Goal: Communication & Community: Answer question/provide support

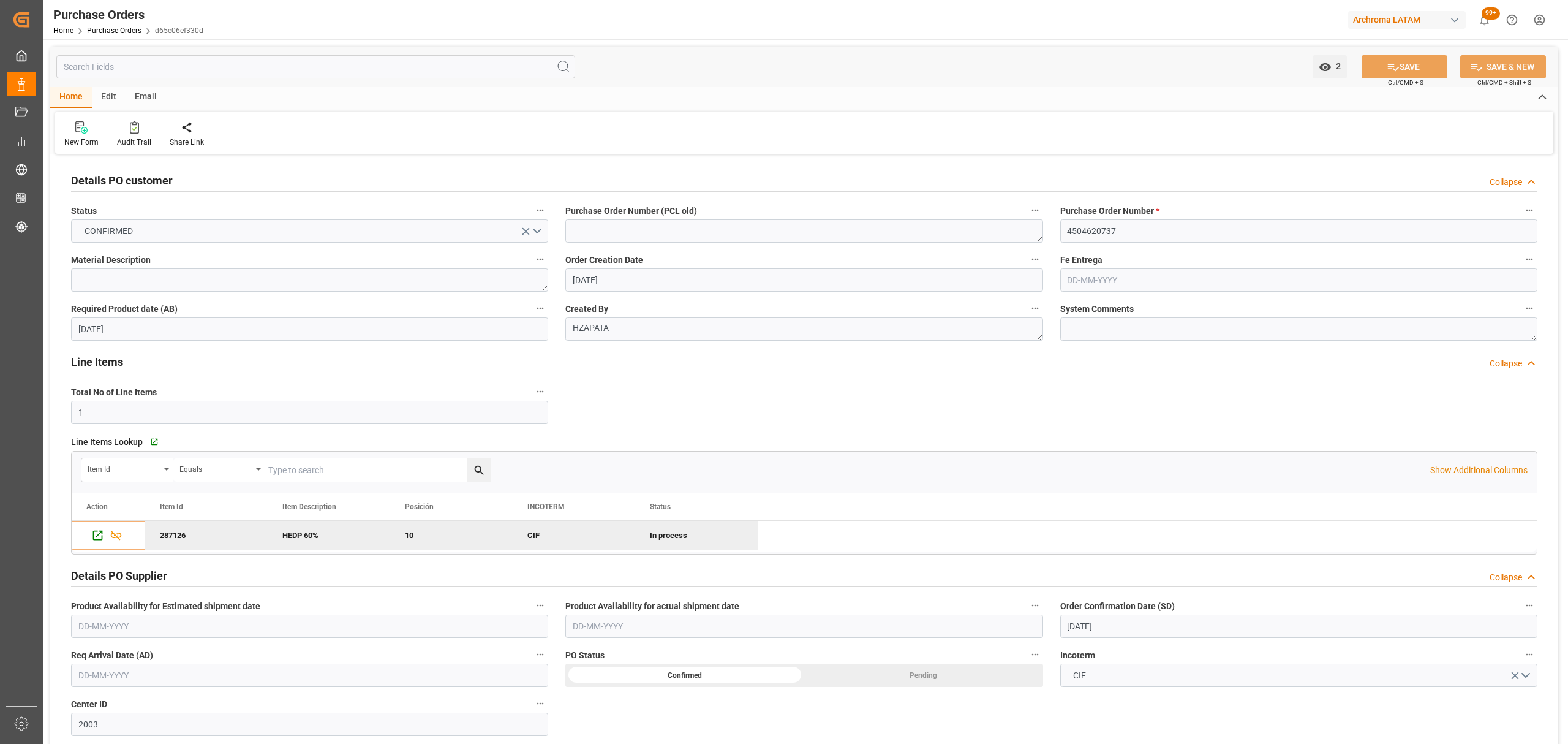
scroll to position [206, 0]
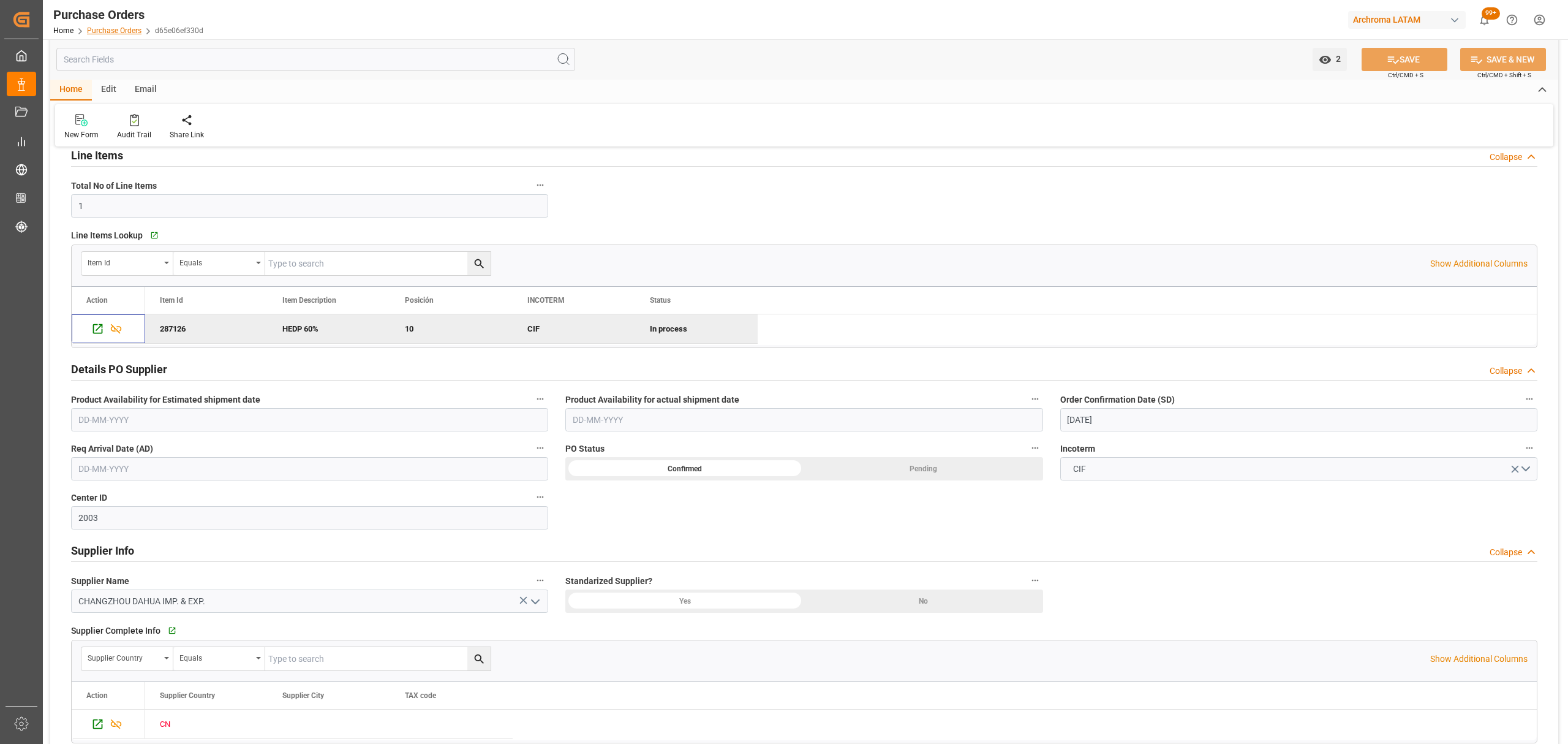
click at [131, 32] on link "Purchase Orders" at bounding box center [113, 31] width 54 height 9
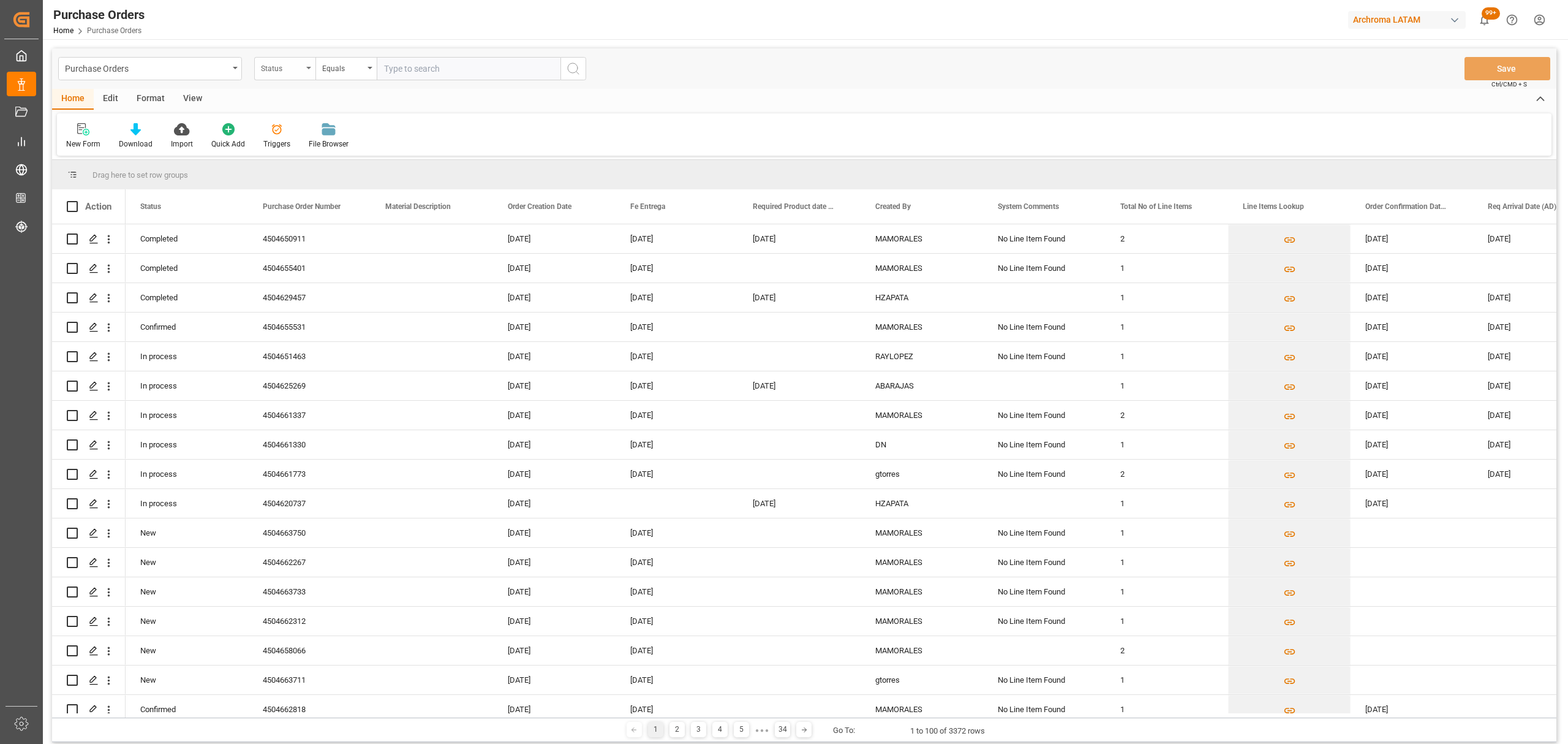
click at [292, 72] on div "Status" at bounding box center [282, 67] width 42 height 14
click at [338, 149] on div "Purchase Order Number" at bounding box center [346, 150] width 183 height 26
click at [343, 78] on div "Equals" at bounding box center [345, 68] width 61 height 23
click at [368, 148] on div "Fuzzy search" at bounding box center [407, 150] width 183 height 26
click at [431, 60] on input "text" at bounding box center [469, 68] width 184 height 23
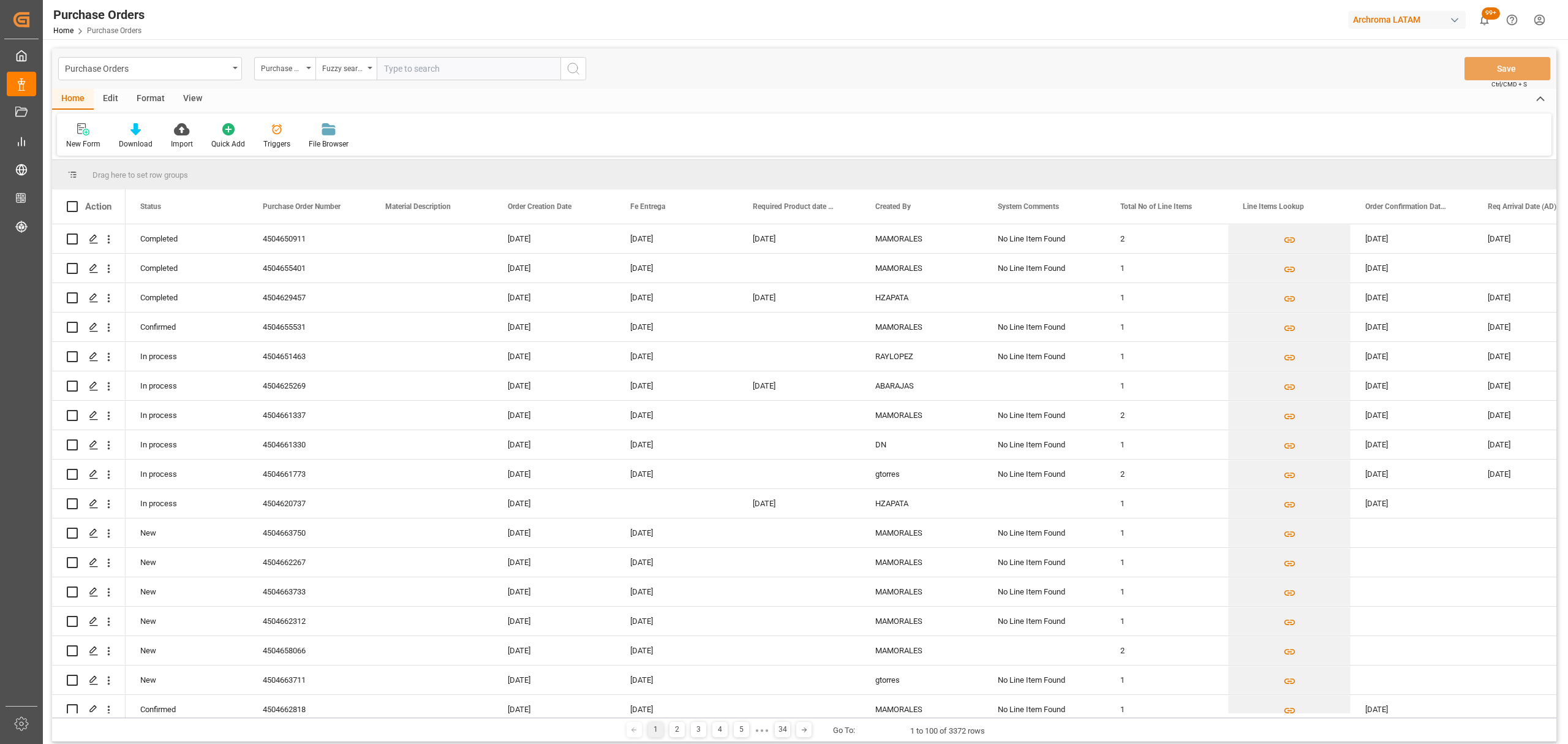
paste input "4504653897"
type input "4504653897"
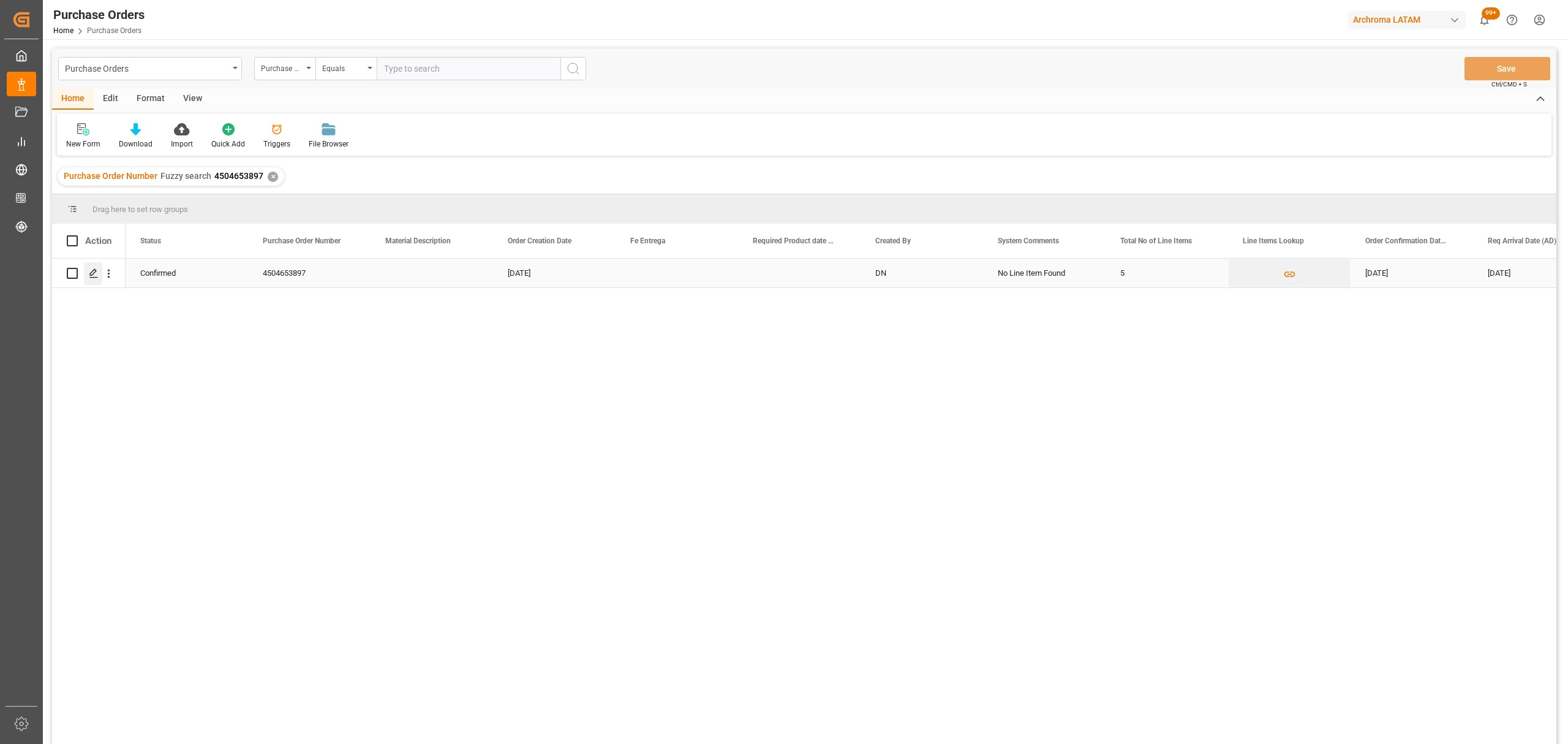
click at [97, 278] on div "Press SPACE to select this row." at bounding box center [93, 273] width 18 height 22
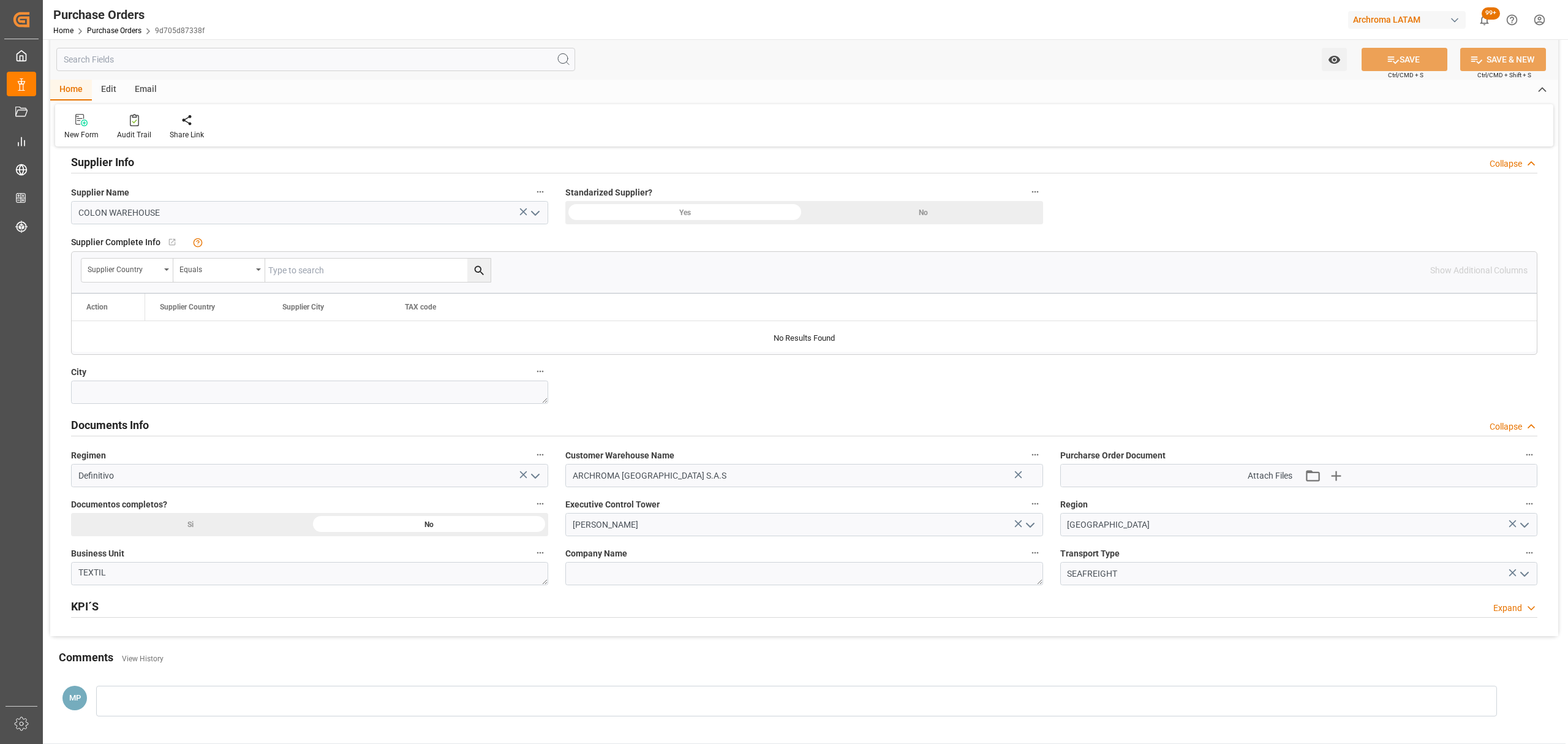
scroll to position [817, 0]
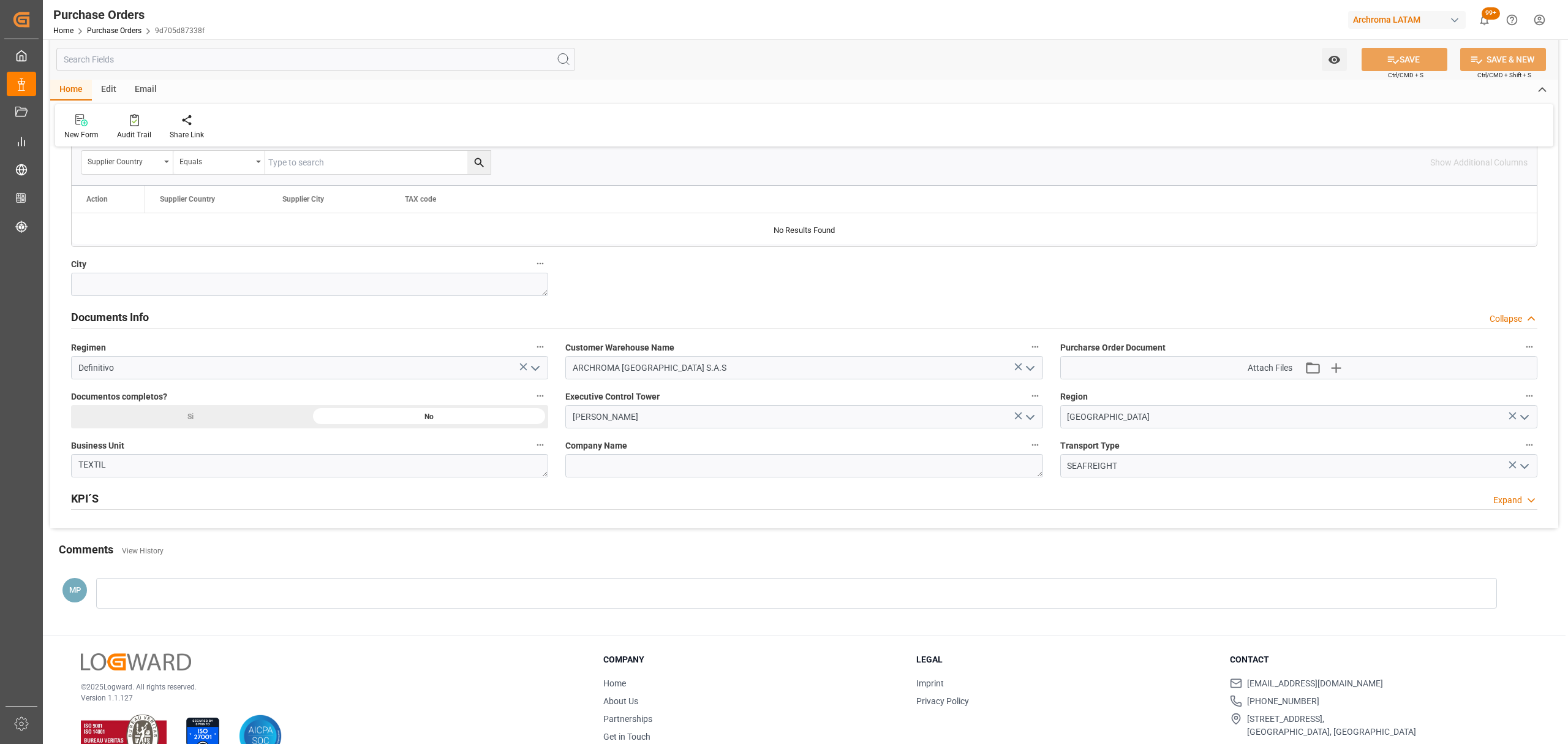
click at [238, 415] on div "Si" at bounding box center [191, 417] width 239 height 23
click at [216, 599] on div at bounding box center [796, 594] width 1401 height 31
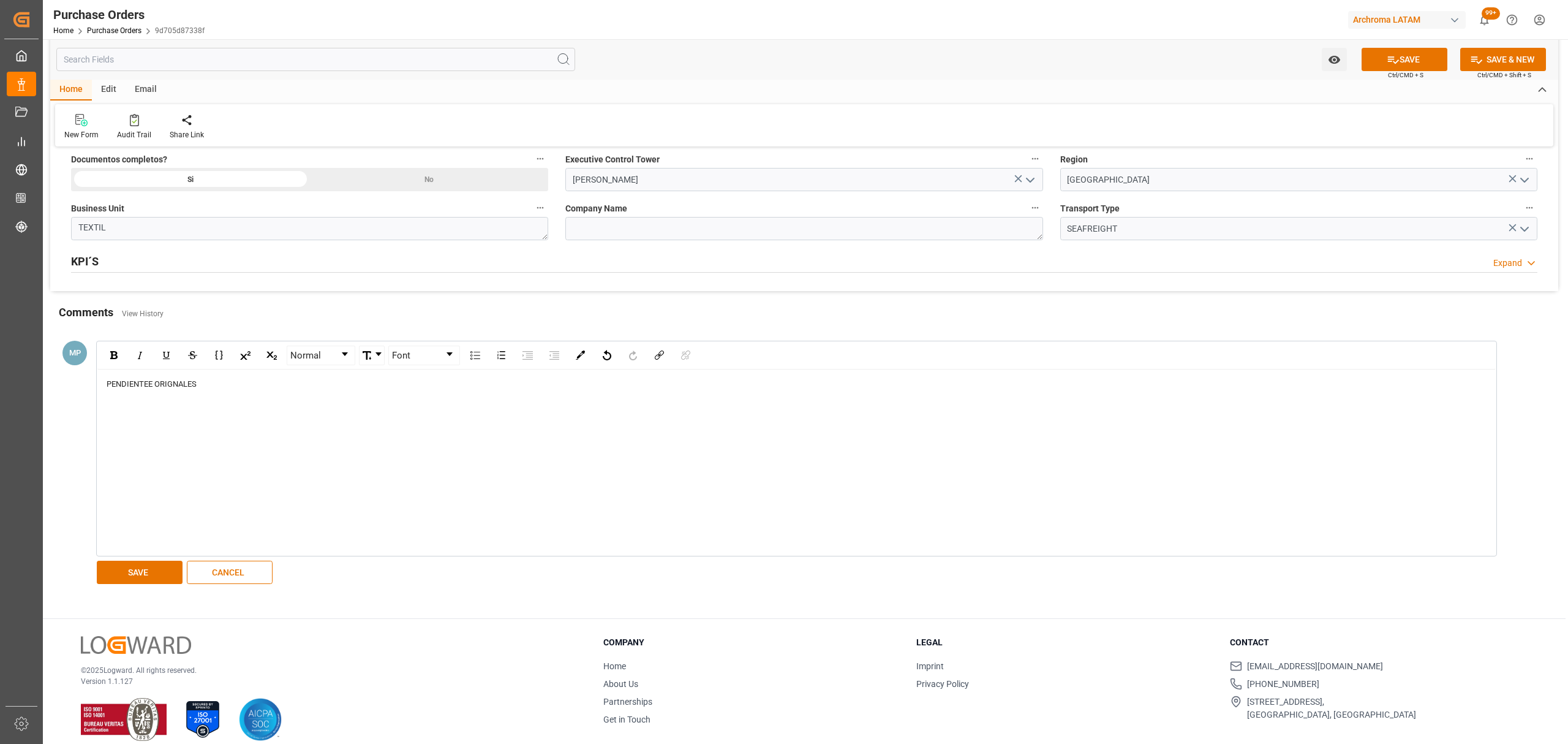
scroll to position [1062, 0]
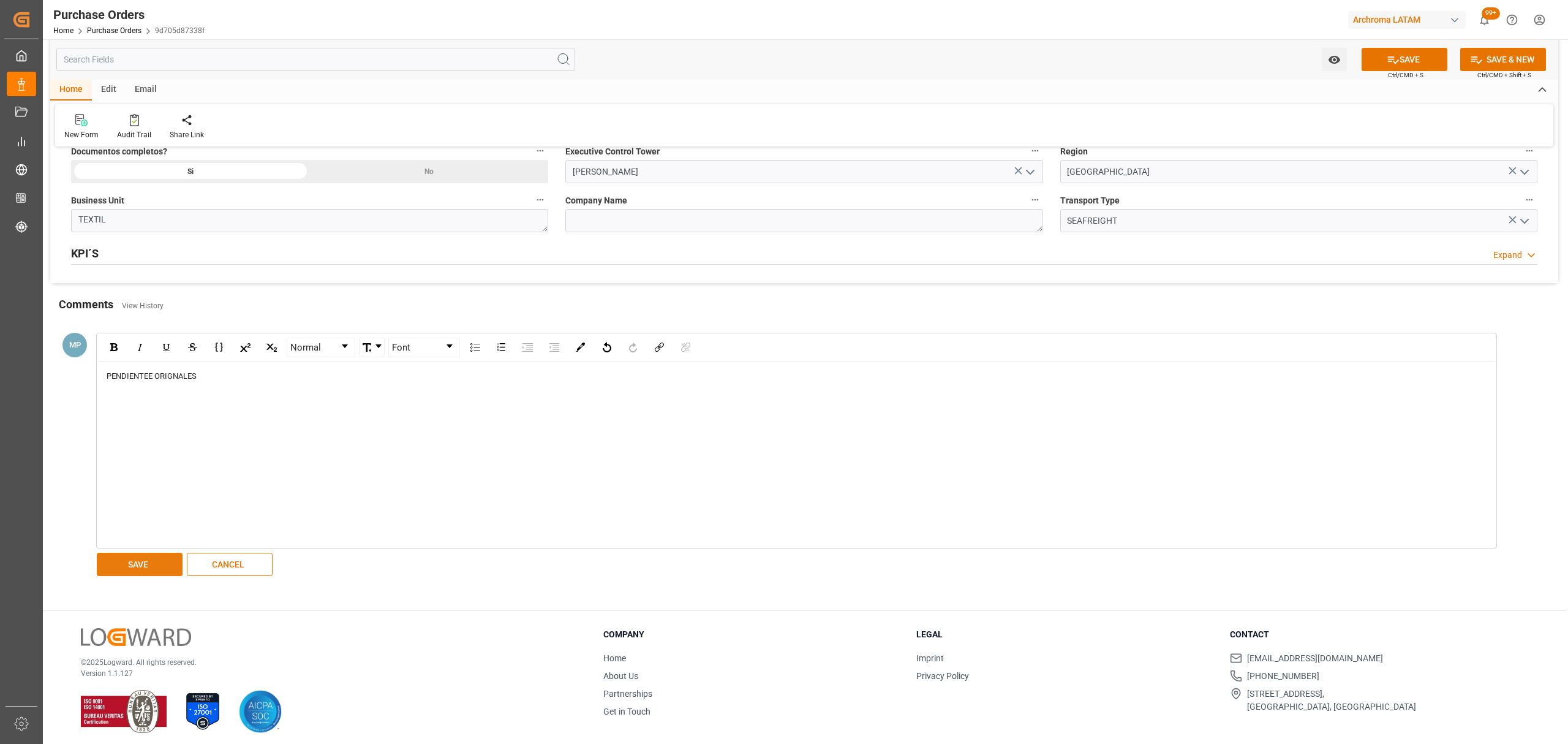
click at [148, 566] on button "SAVE" at bounding box center [140, 564] width 86 height 23
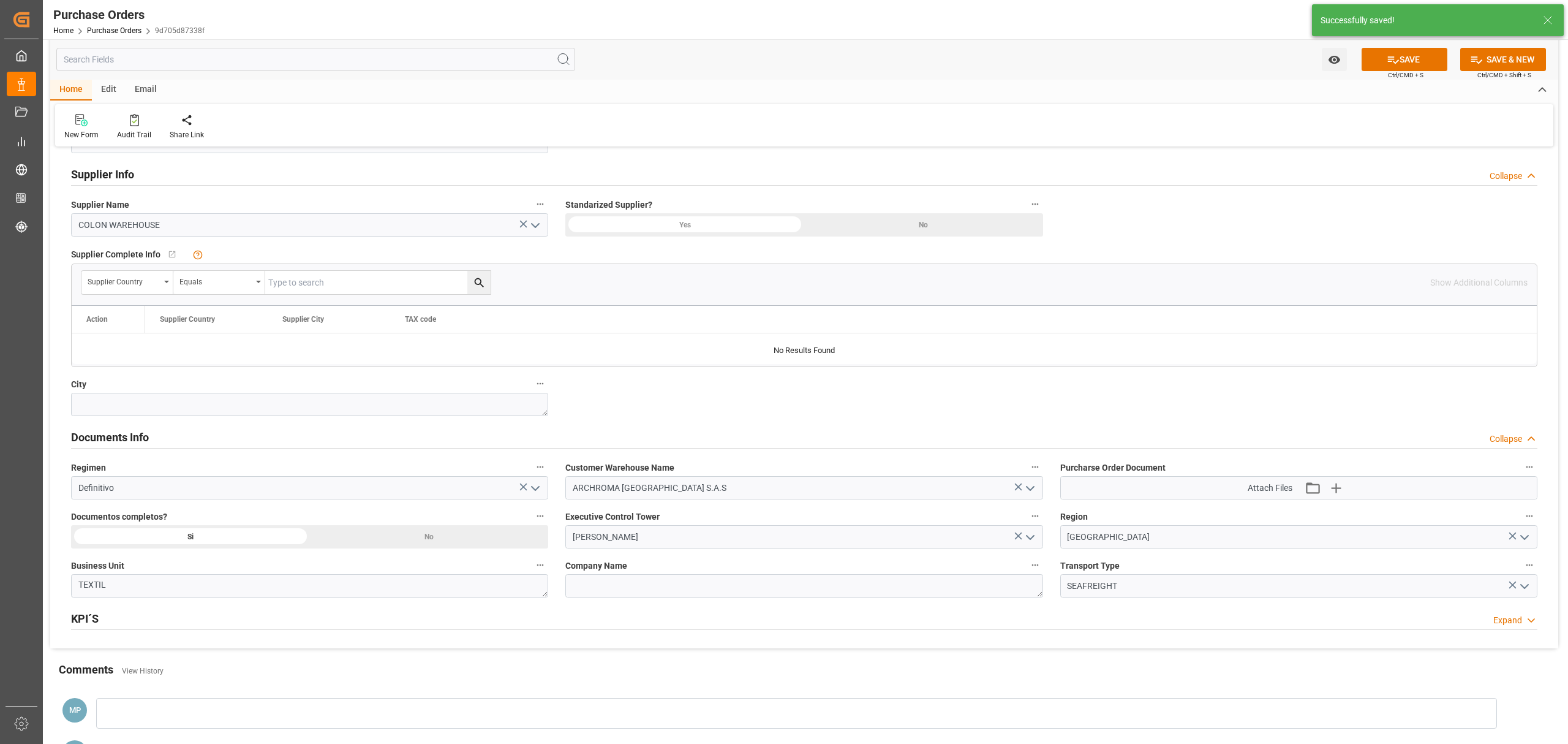
scroll to position [768, 0]
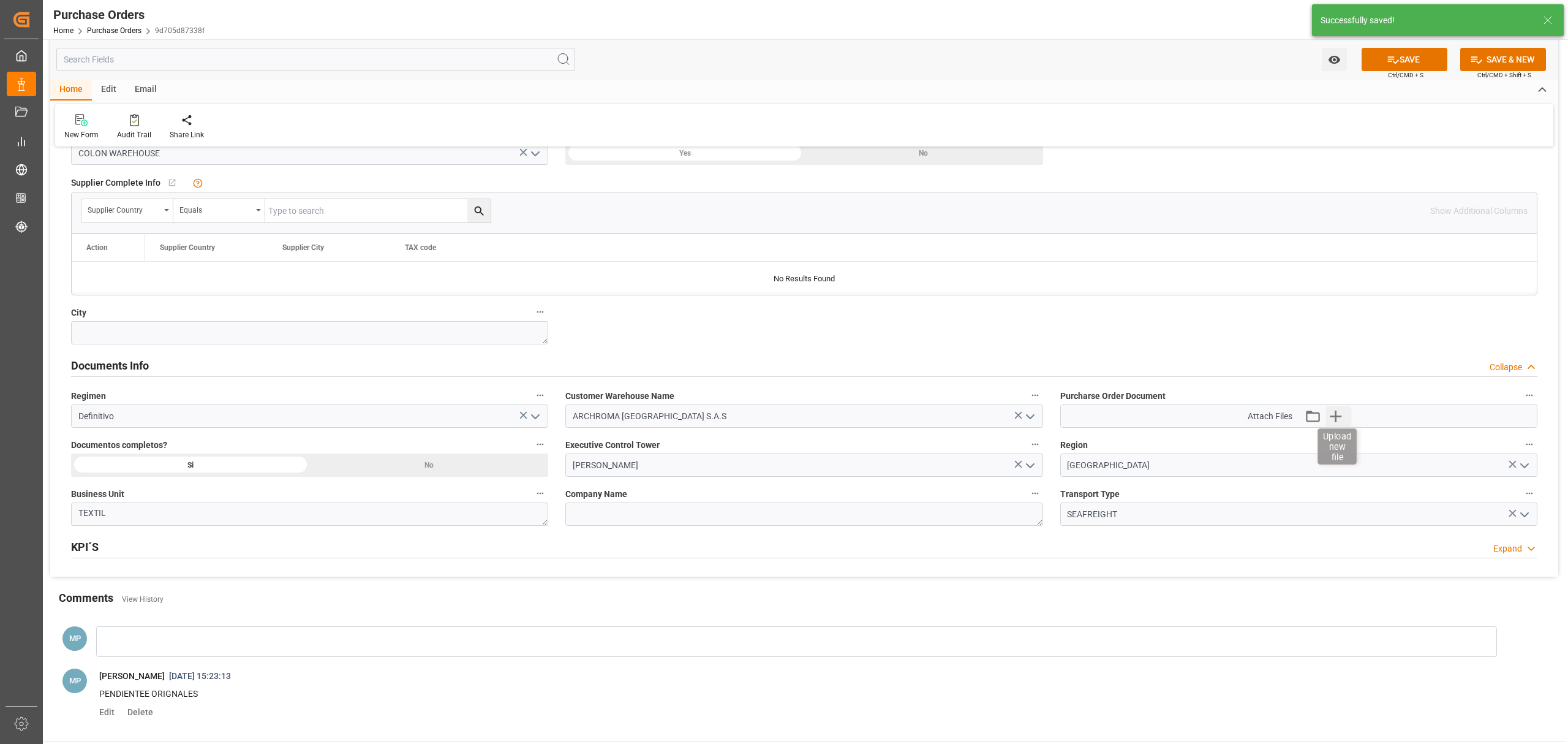
click at [1336, 422] on icon "button" at bounding box center [1336, 417] width 12 height 12
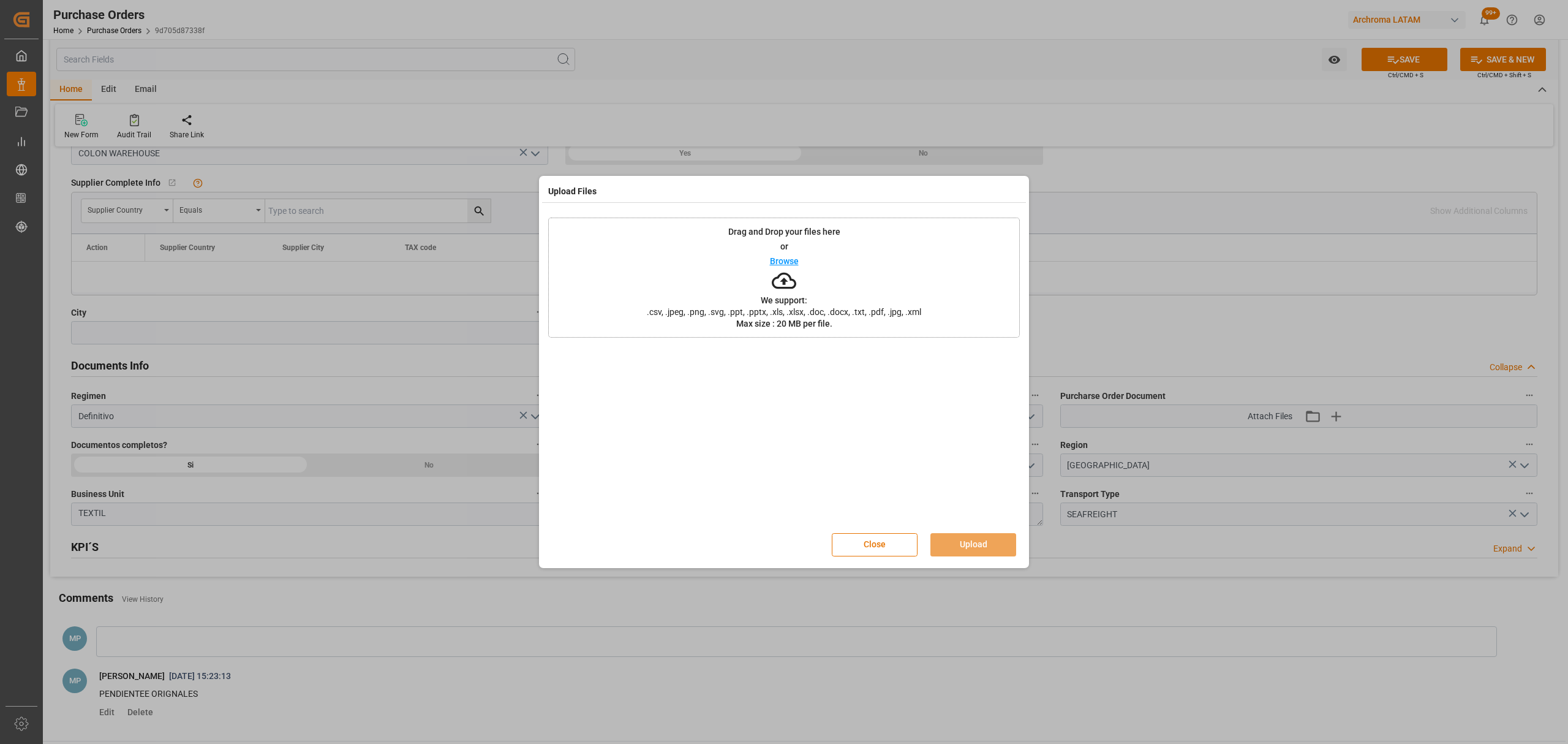
click at [802, 259] on div "Drag and Drop your files here or Browse We support: .csv, .jpeg, .png, .svg, .p…" at bounding box center [783, 277] width 471 height 120
click at [870, 542] on button "Close" at bounding box center [875, 545] width 86 height 23
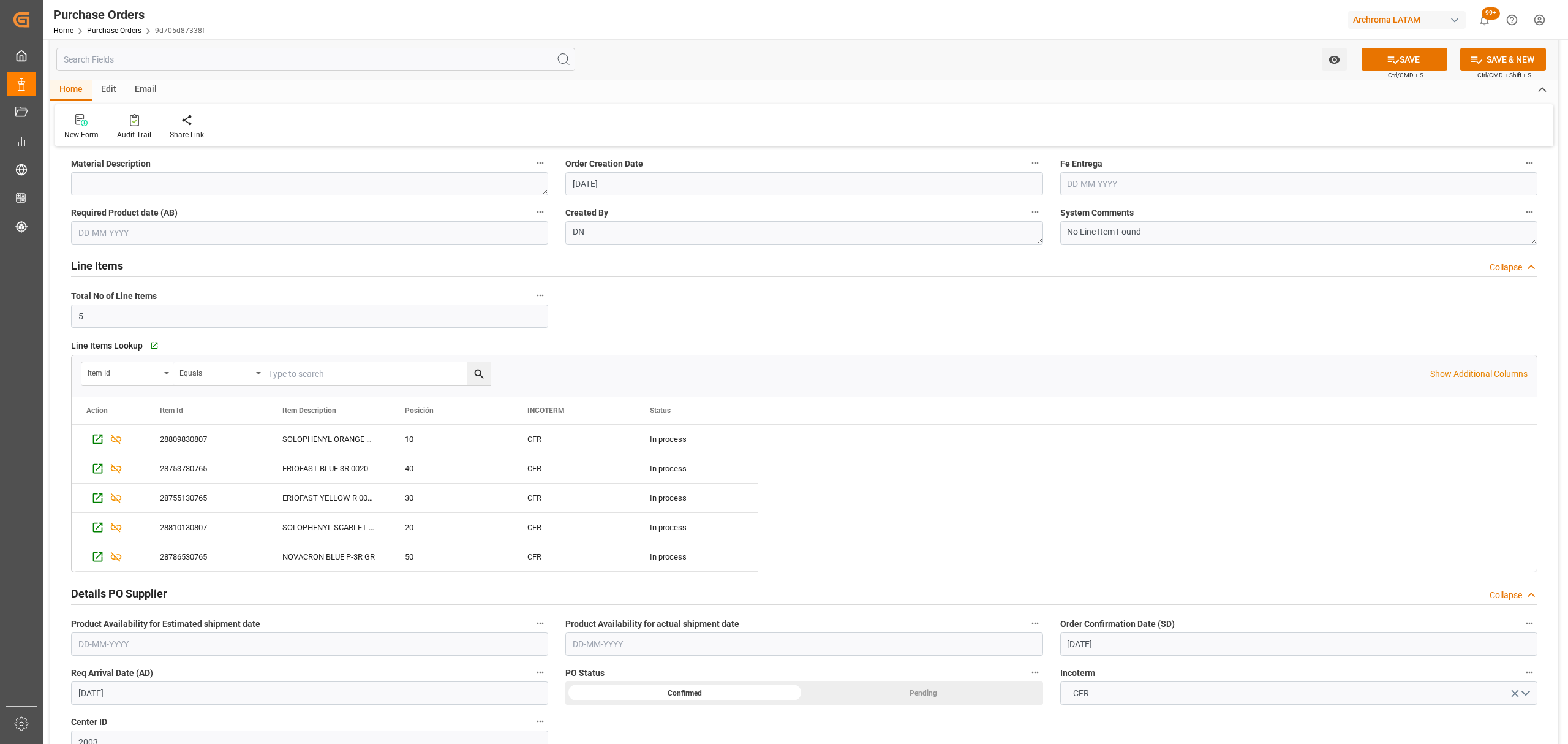
scroll to position [0, 0]
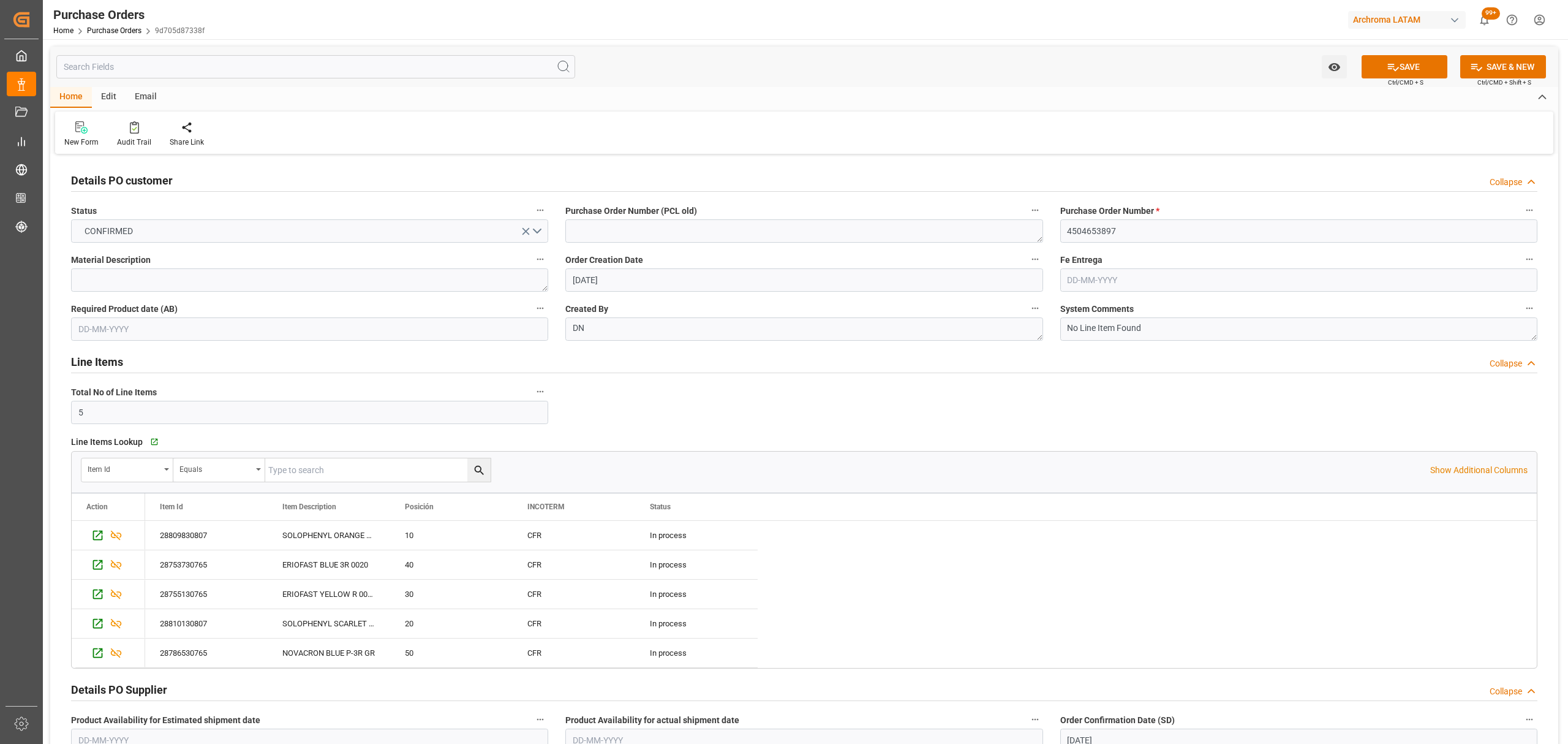
click at [145, 100] on div "Email" at bounding box center [145, 97] width 40 height 21
click at [65, 144] on div "Send Email" at bounding box center [83, 142] width 38 height 11
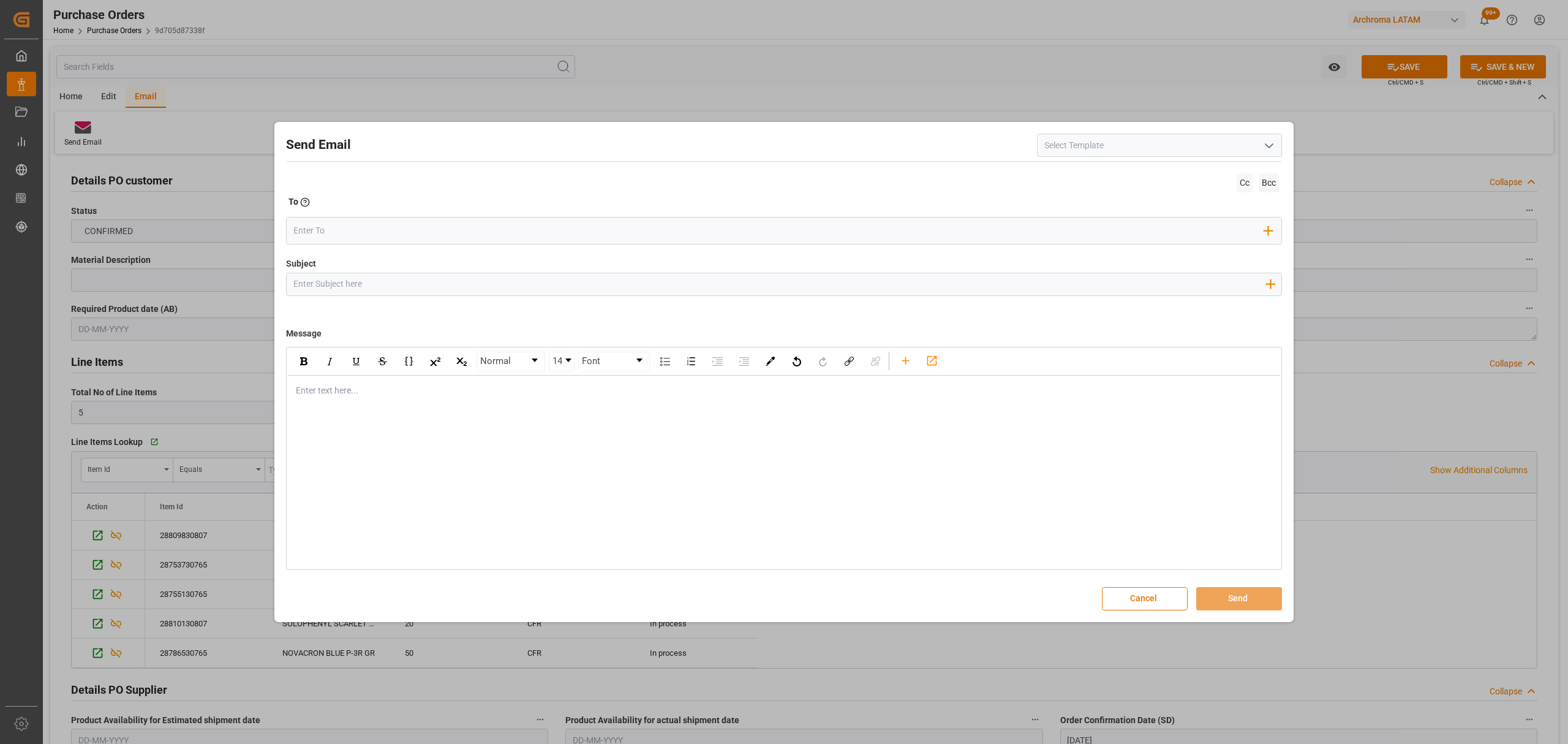
click at [448, 280] on input "Subject" at bounding box center [779, 284] width 985 height 21
click at [394, 285] on input "Subject" at bounding box center [779, 284] width 985 height 21
paste input "PO 4504653897 10,20,30,40,50"
click at [767, 290] on input "PO 4504653897 10,20,30,40,50//TE//PRIORIDAD//LOGWARD STATUS//ARCHROMA PANAMA//A…" at bounding box center [779, 284] width 985 height 21
click at [776, 288] on input "PO 4504653897 10,20,30,40,50//TE//PRIORIDAD//LOGWARD STATUS//ARCHROMA PANAMA//A…" at bounding box center [779, 284] width 985 height 21
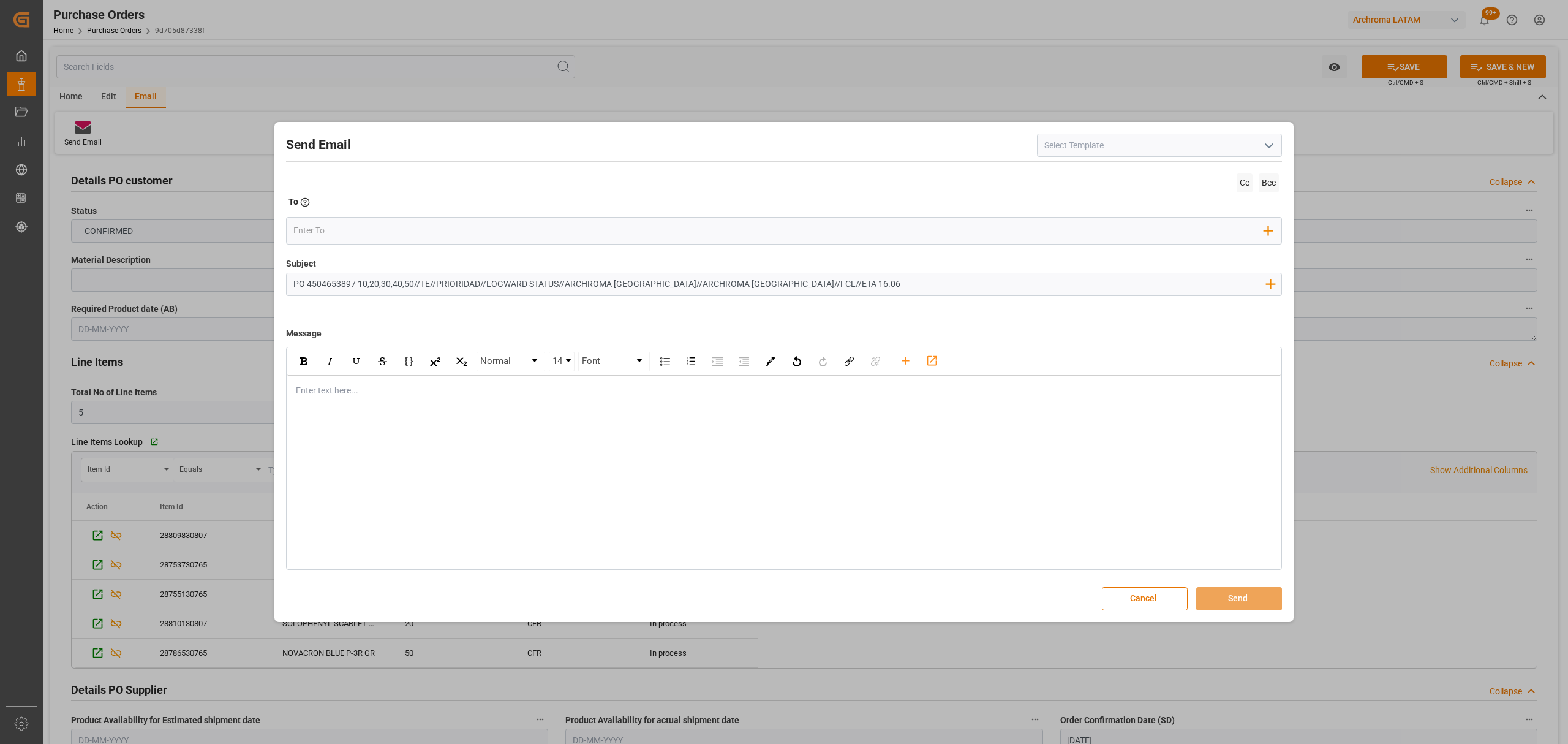
click at [772, 285] on input "PO 4504653897 10,20,30,40,50//TE//PRIORIDAD//LOGWARD STATUS//ARCHROMA PANAMA//A…" at bounding box center [779, 284] width 985 height 21
click at [769, 284] on input "PO 4504653897 10,20,30,40,50//TE//PRIORIDAD//LOGWARD STATUS//ARCHROMA PANAMA//A…" at bounding box center [779, 284] width 985 height 21
click at [770, 284] on input "PO 4504653897 10,20,30,40,50//TE//PRIORIDAD//LOGWARD STATUS//ARCHROMA PANAMA//A…" at bounding box center [779, 284] width 985 height 21
type input "PO 4504653897 10,20,30,40,50//TE//PRIORIDAD//LOGWARD STATUS//ARCHROMA PANAMA//A…"
click at [405, 400] on div "Enter text here..." at bounding box center [784, 390] width 994 height 30
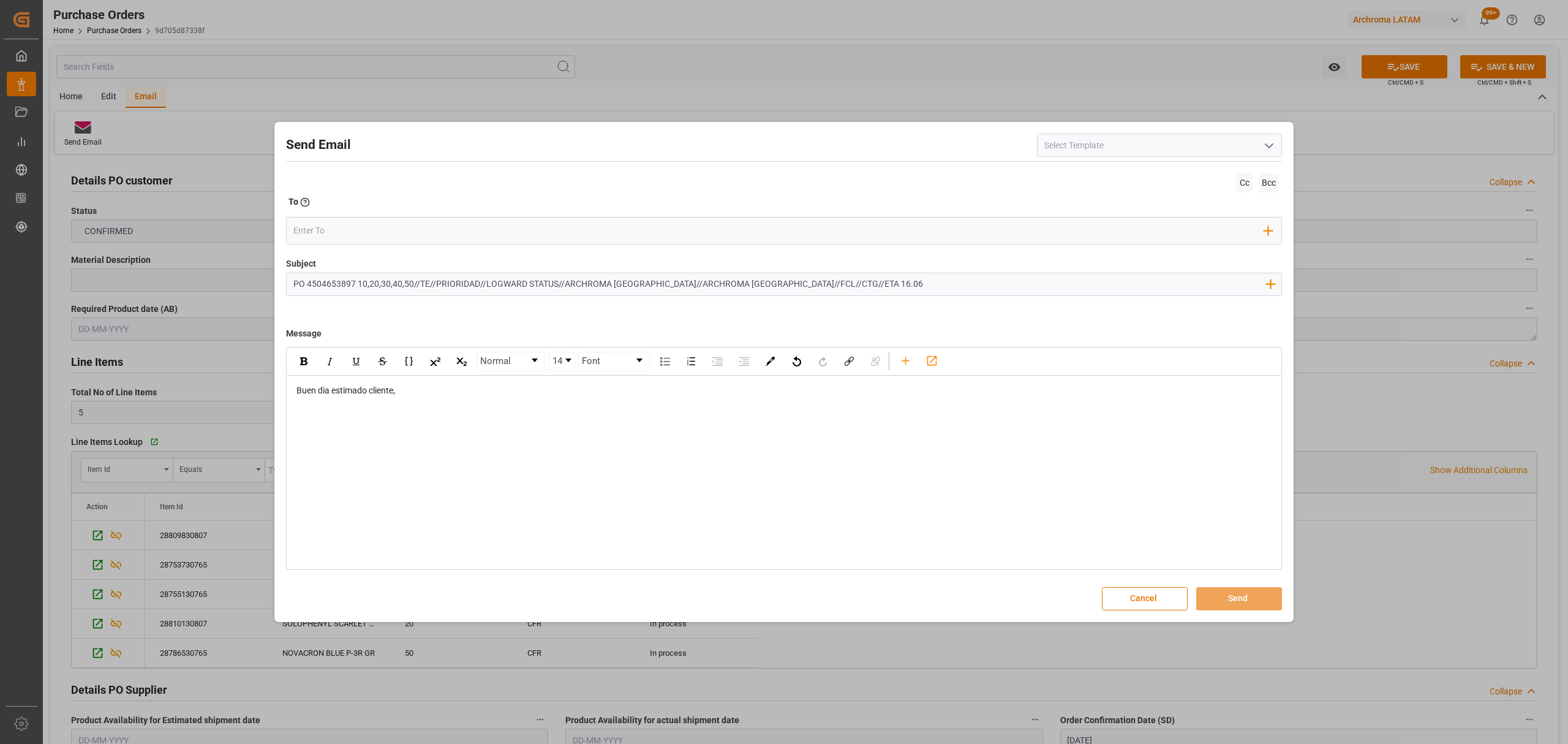
click at [795, 283] on input "PO 4504653897 10,20,30,40,50//TE//PRIORIDAD//LOGWARD STATUS//ARCHROMA PANAMA//A…" at bounding box center [779, 284] width 985 height 21
type input "PO 4504653897 10,20,30,40,50//TE//PRIORIDAD//LOGWARD STATUS//ARCHROMA PANAMA//A…"
click at [422, 403] on div "rdw-editor" at bounding box center [784, 403] width 975 height 13
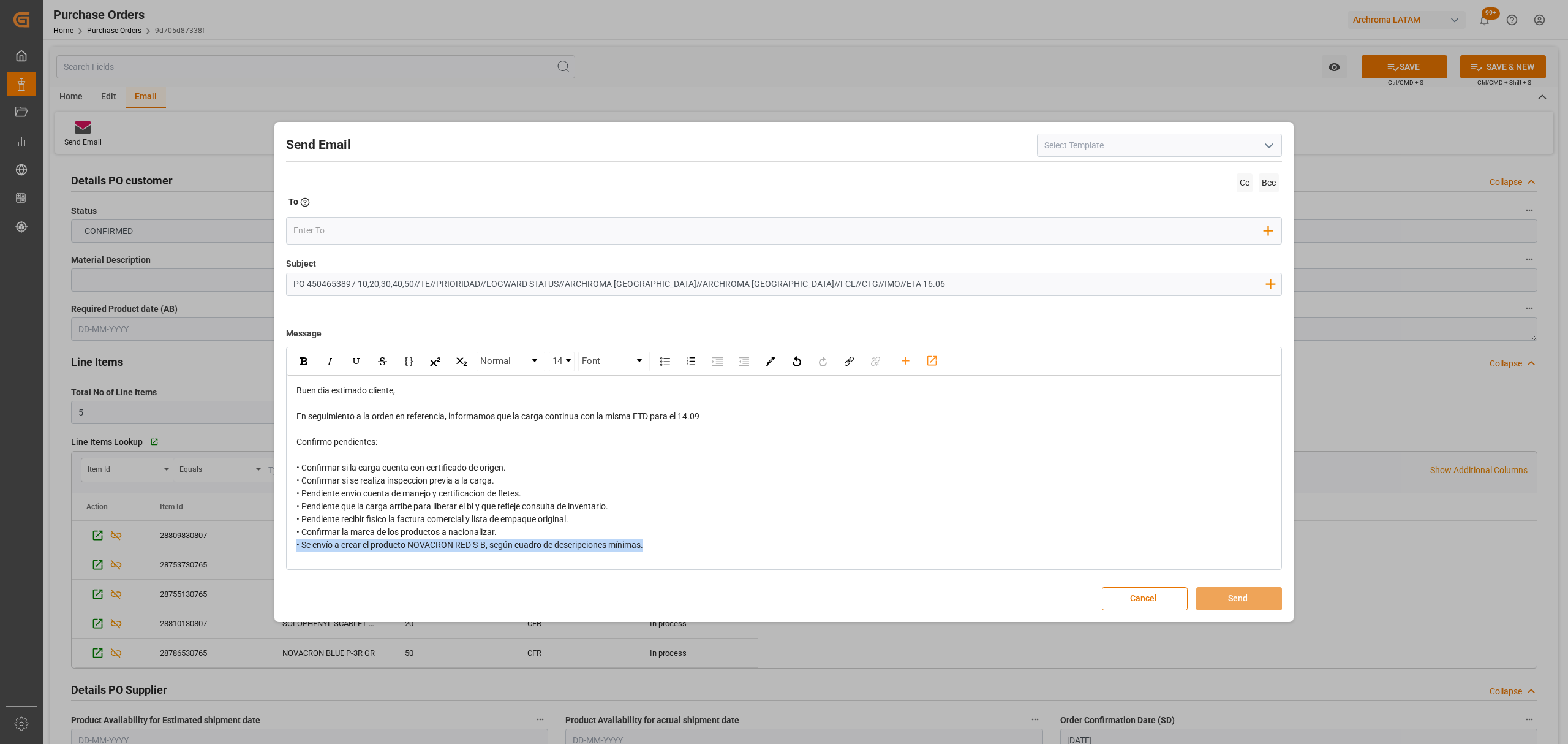
scroll to position [5, 0]
drag, startPoint x: 660, startPoint y: 537, endPoint x: 674, endPoint y: 538, distance: 14.0
click at [674, 538] on div "Buen dia estimado cliente, En seguimiento a la orden en referencia, informamos …" at bounding box center [784, 470] width 975 height 180
click at [314, 357] on div "rdw-inline-control" at bounding box center [382, 357] width 185 height 20
click at [307, 357] on img "rdw-inline-control" at bounding box center [304, 357] width 8 height 8
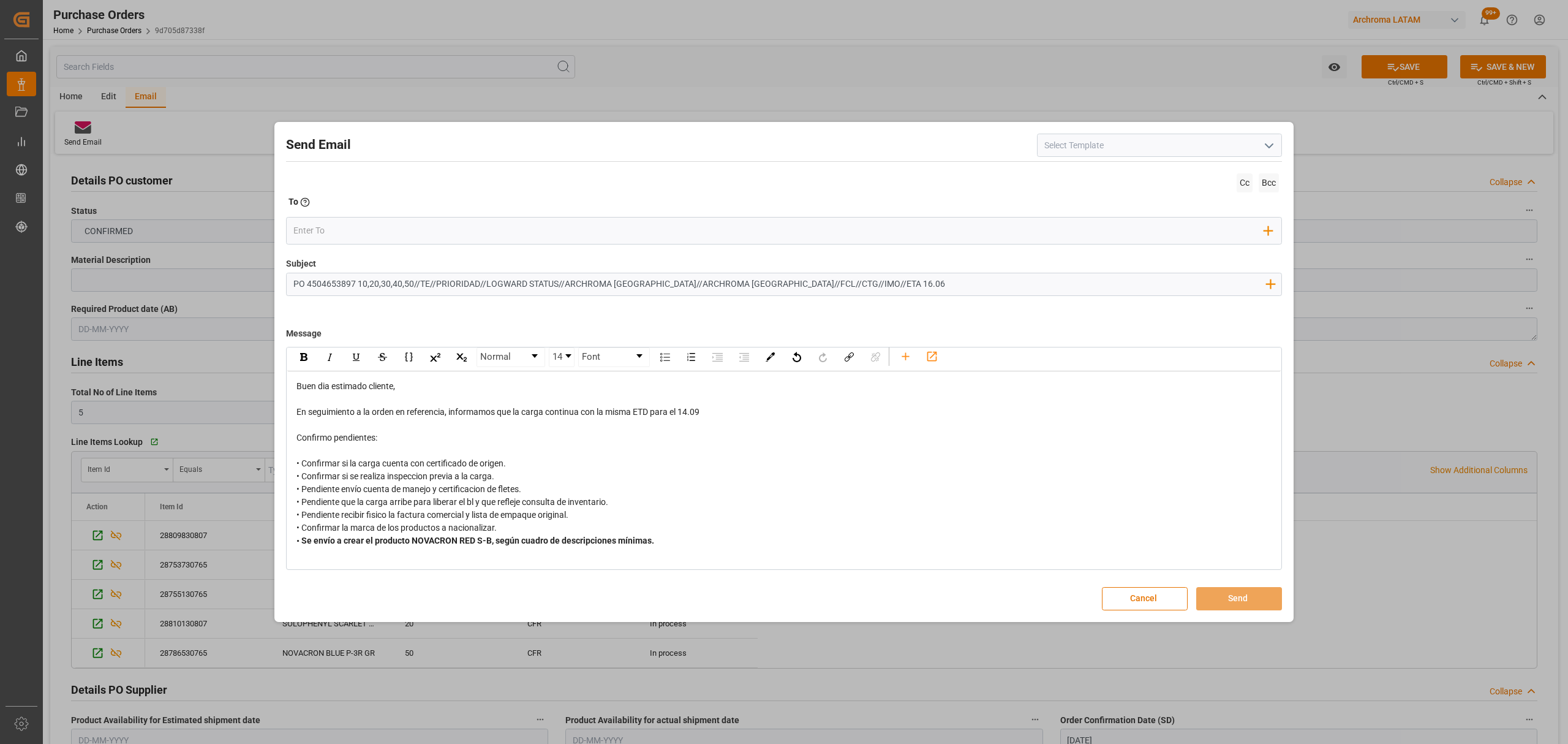
drag, startPoint x: 789, startPoint y: 588, endPoint x: 787, endPoint y: 576, distance: 12.2
click at [787, 580] on div "Send Email Cc Bcc To Enter the TO Email address Add Field to To Subject PO 4504…" at bounding box center [784, 372] width 1013 height 494
click at [712, 534] on div "• Se envío a crear el producto NOVACRON RED S-B, según cuadro de descripciones …" at bounding box center [784, 540] width 975 height 13
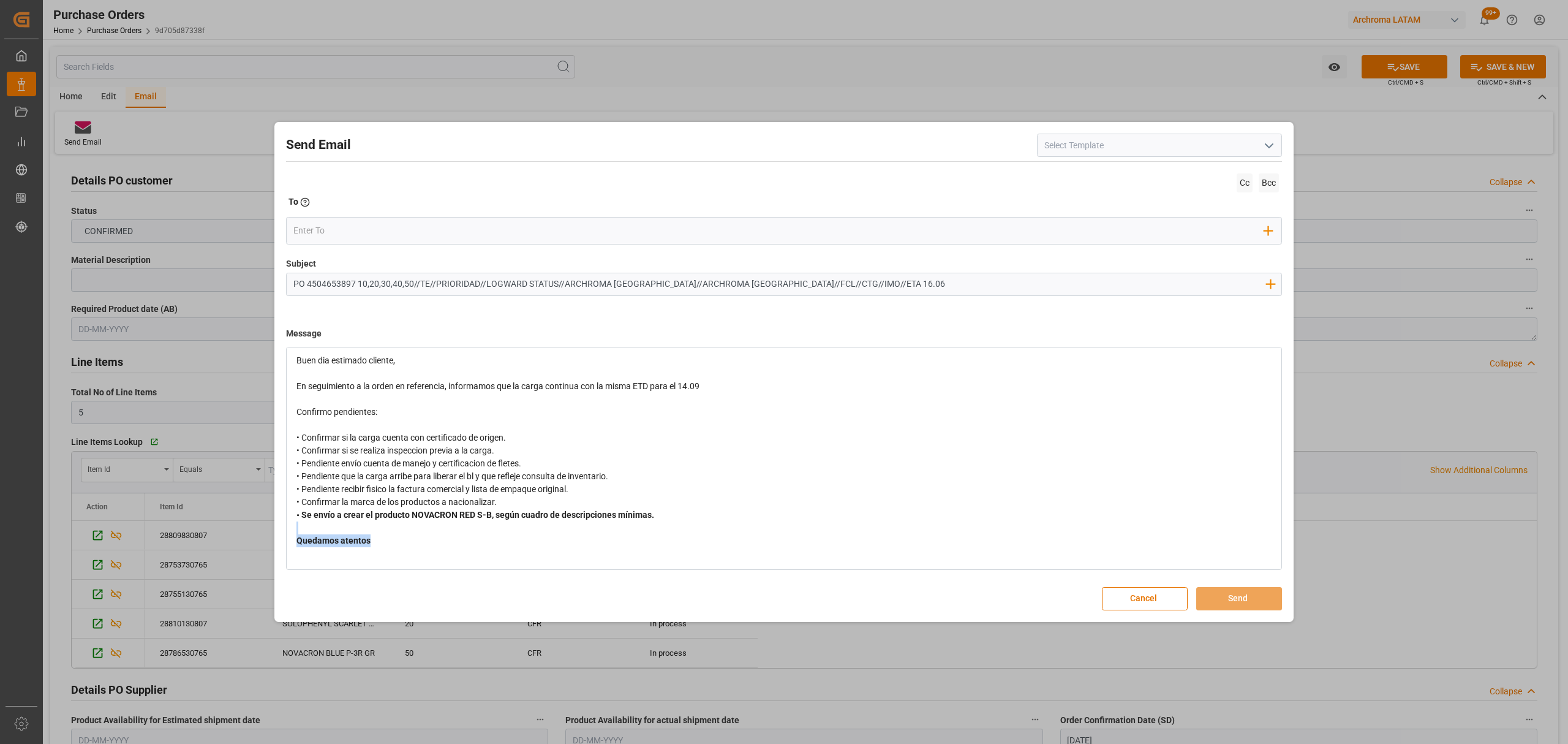
drag, startPoint x: 434, startPoint y: 533, endPoint x: 375, endPoint y: 538, distance: 59.2
click at [375, 538] on div "Buen dia estimado cliente, En seguimiento a la orden en referencia, informamos …" at bounding box center [784, 457] width 975 height 206
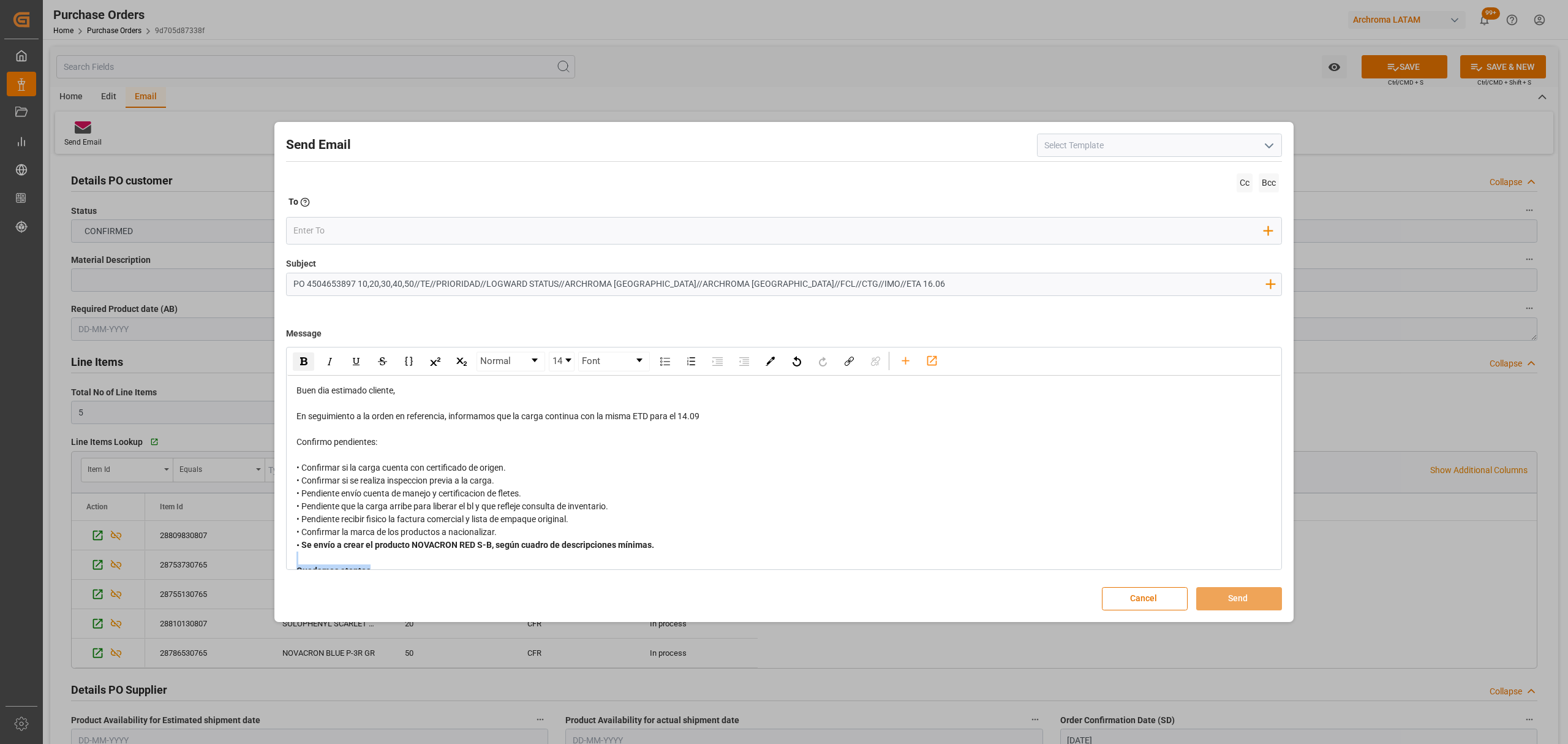
click at [301, 363] on img "rdw-inline-control" at bounding box center [304, 361] width 8 height 8
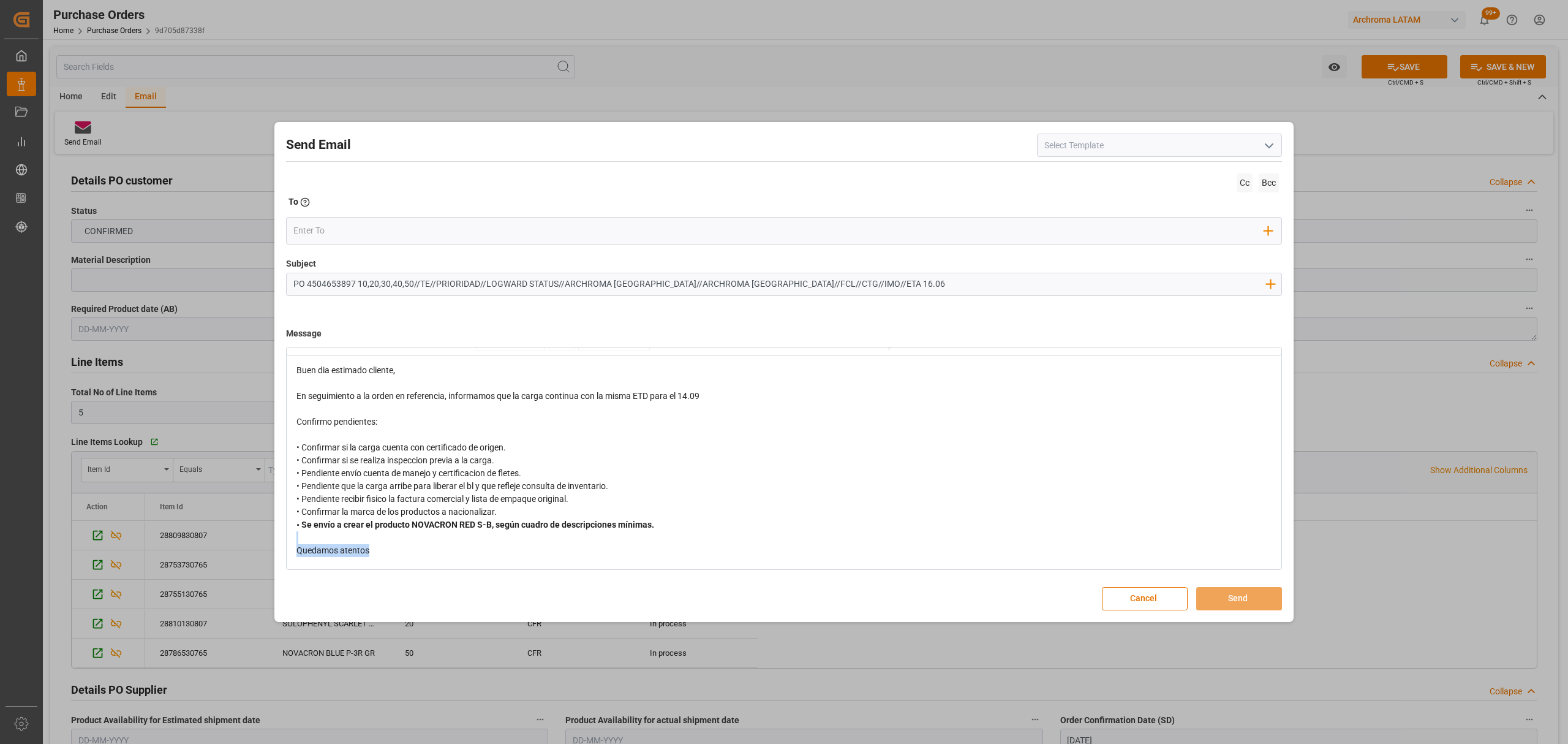
scroll to position [31, 0]
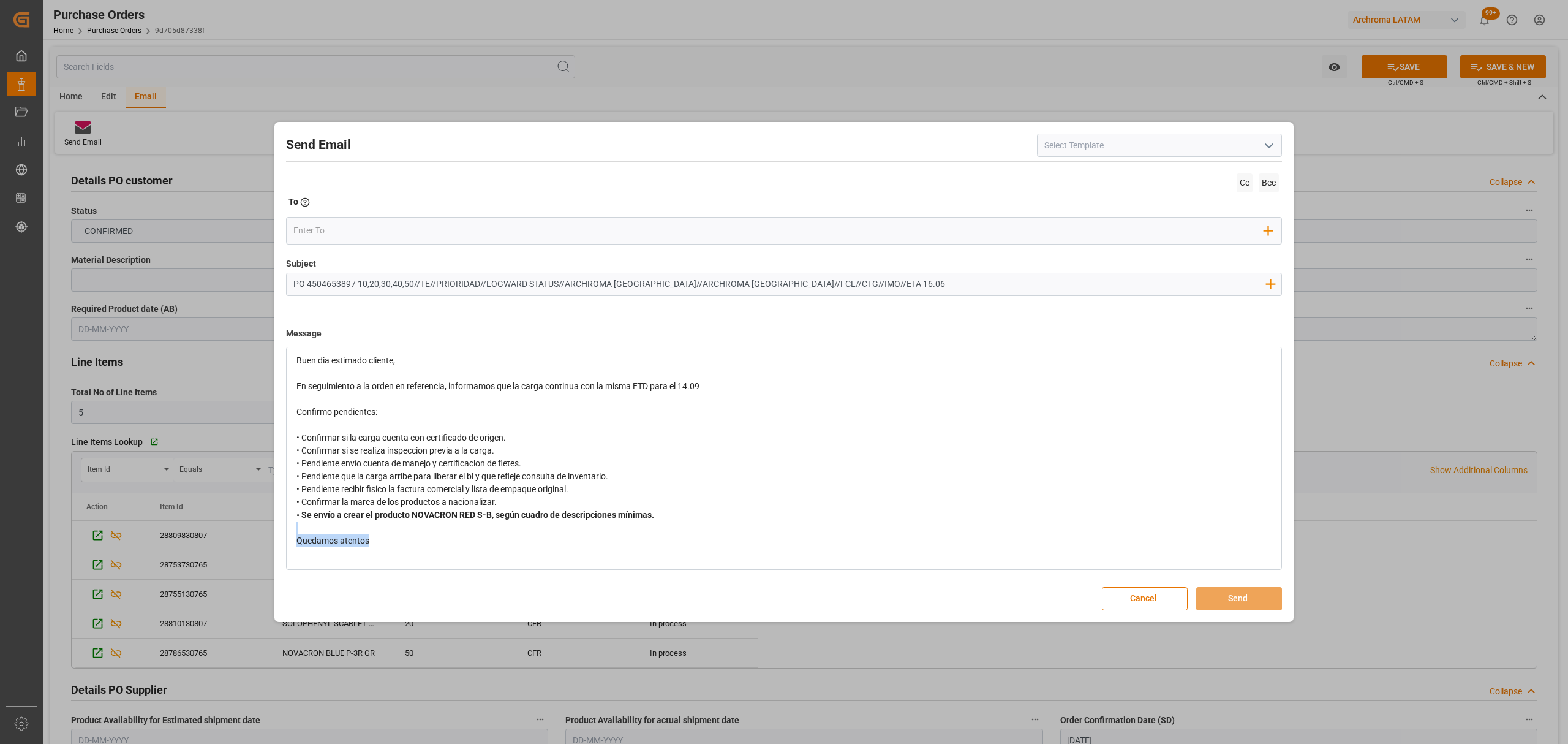
click at [414, 542] on div "Quedamos atentos" at bounding box center [784, 540] width 975 height 13
click at [401, 542] on div "Quedamos atentos" at bounding box center [784, 540] width 975 height 13
click at [373, 537] on div "Quedamos atentos" at bounding box center [784, 540] width 975 height 13
click at [390, 224] on input "email" at bounding box center [779, 230] width 971 height 18
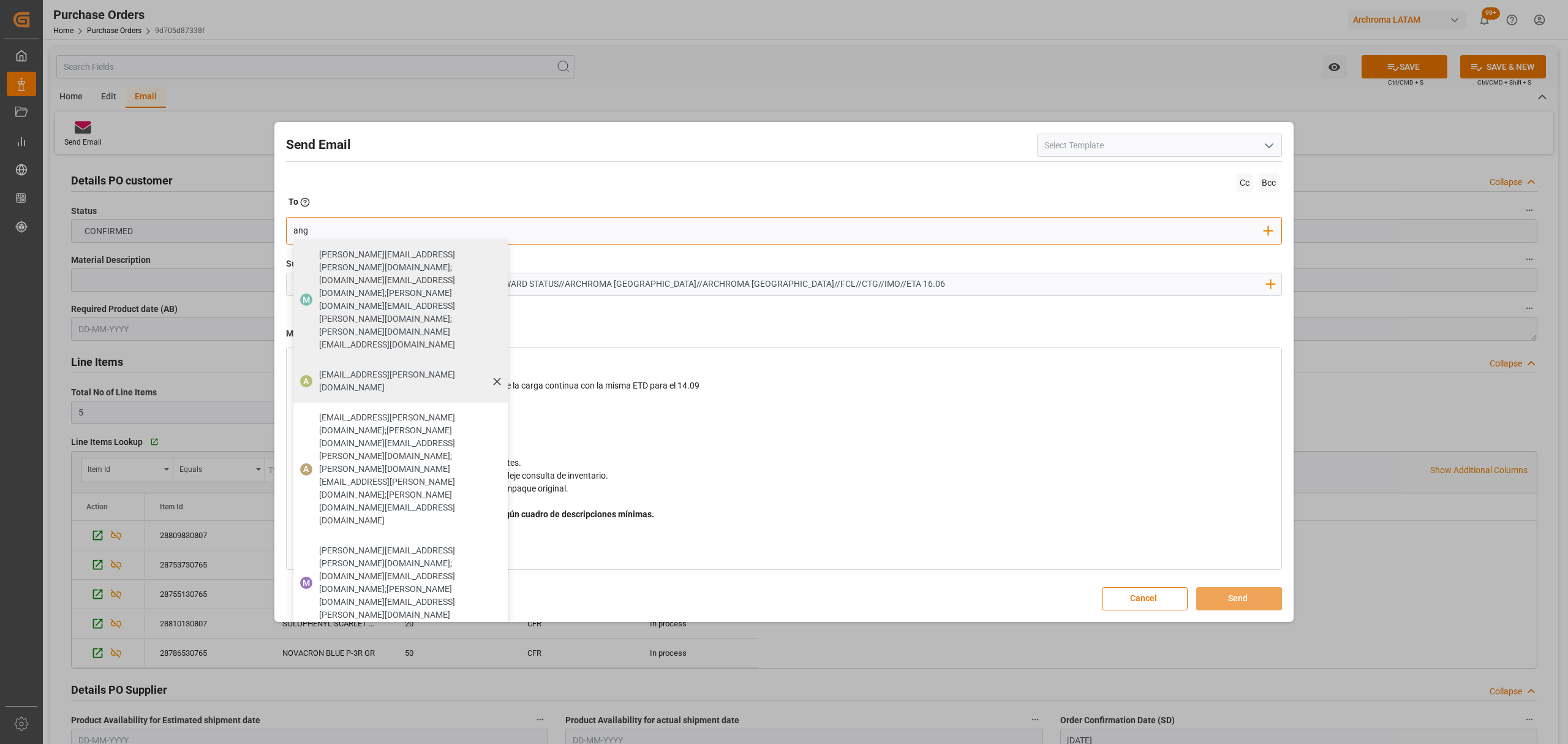
type input "ang"
click at [347, 369] on span "angiee.lamilla@archroma.com" at bounding box center [410, 381] width 180 height 26
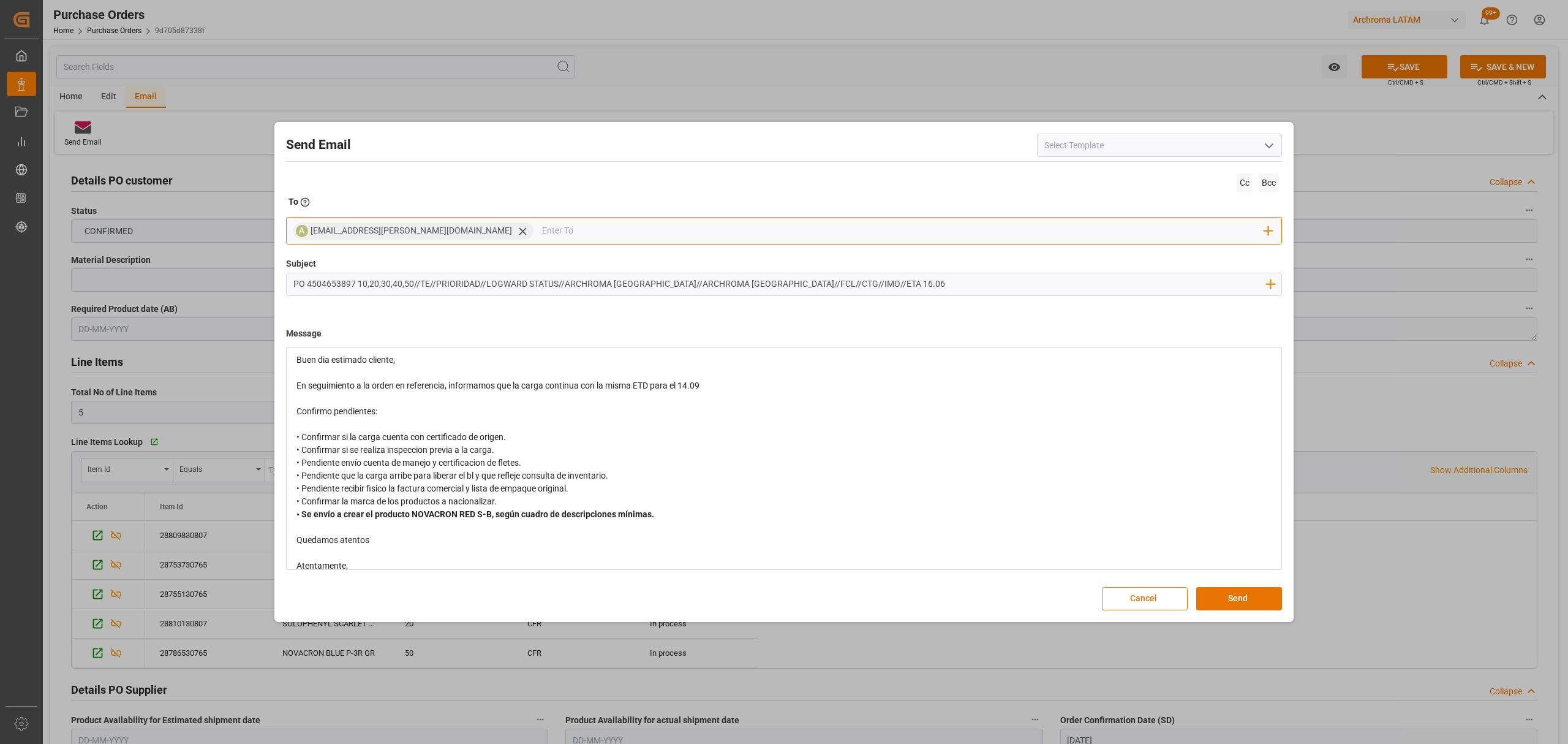
click at [542, 230] on input "email" at bounding box center [903, 230] width 723 height 18
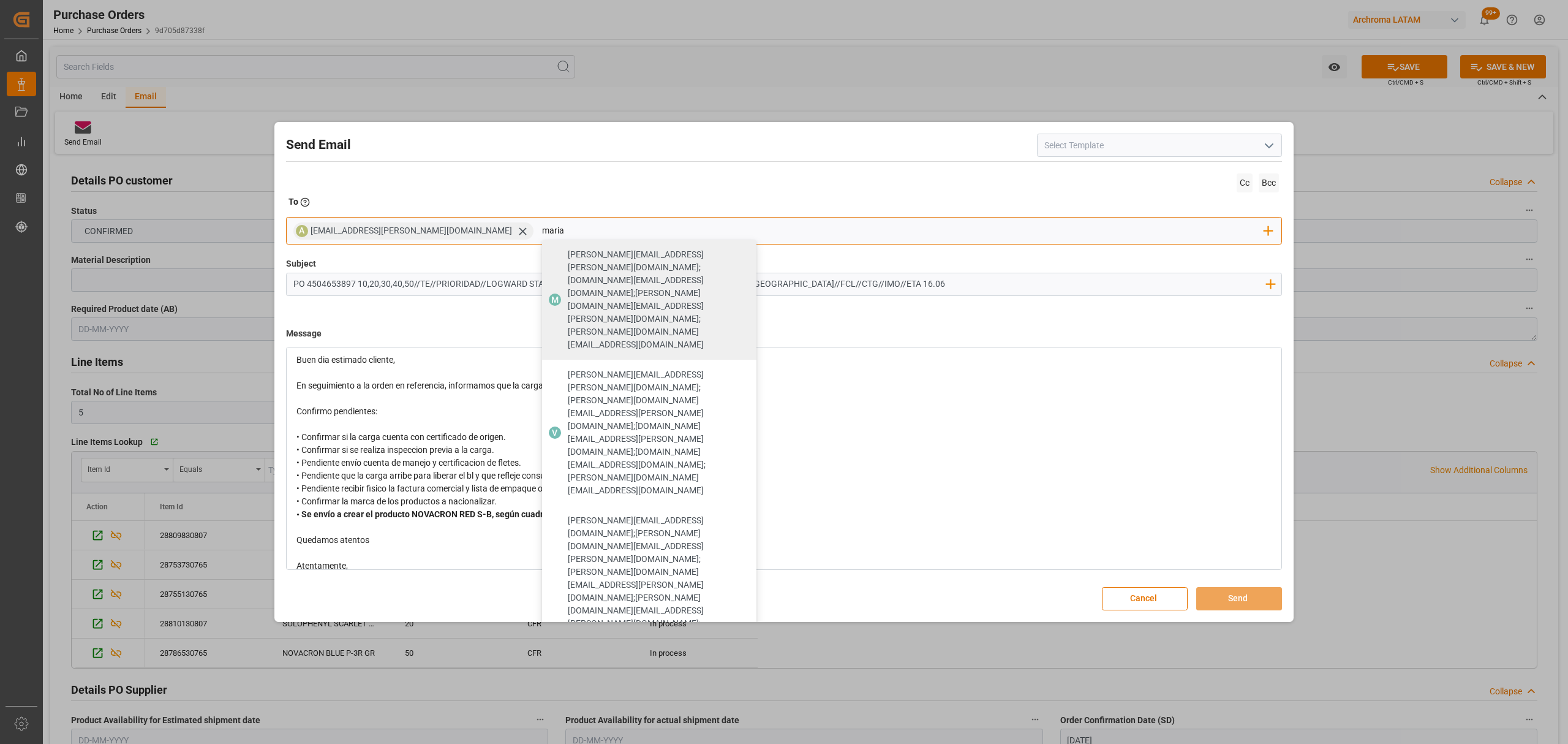
type input "maria"
drag, startPoint x: 525, startPoint y: 378, endPoint x: 525, endPoint y: 354, distance: 24.0
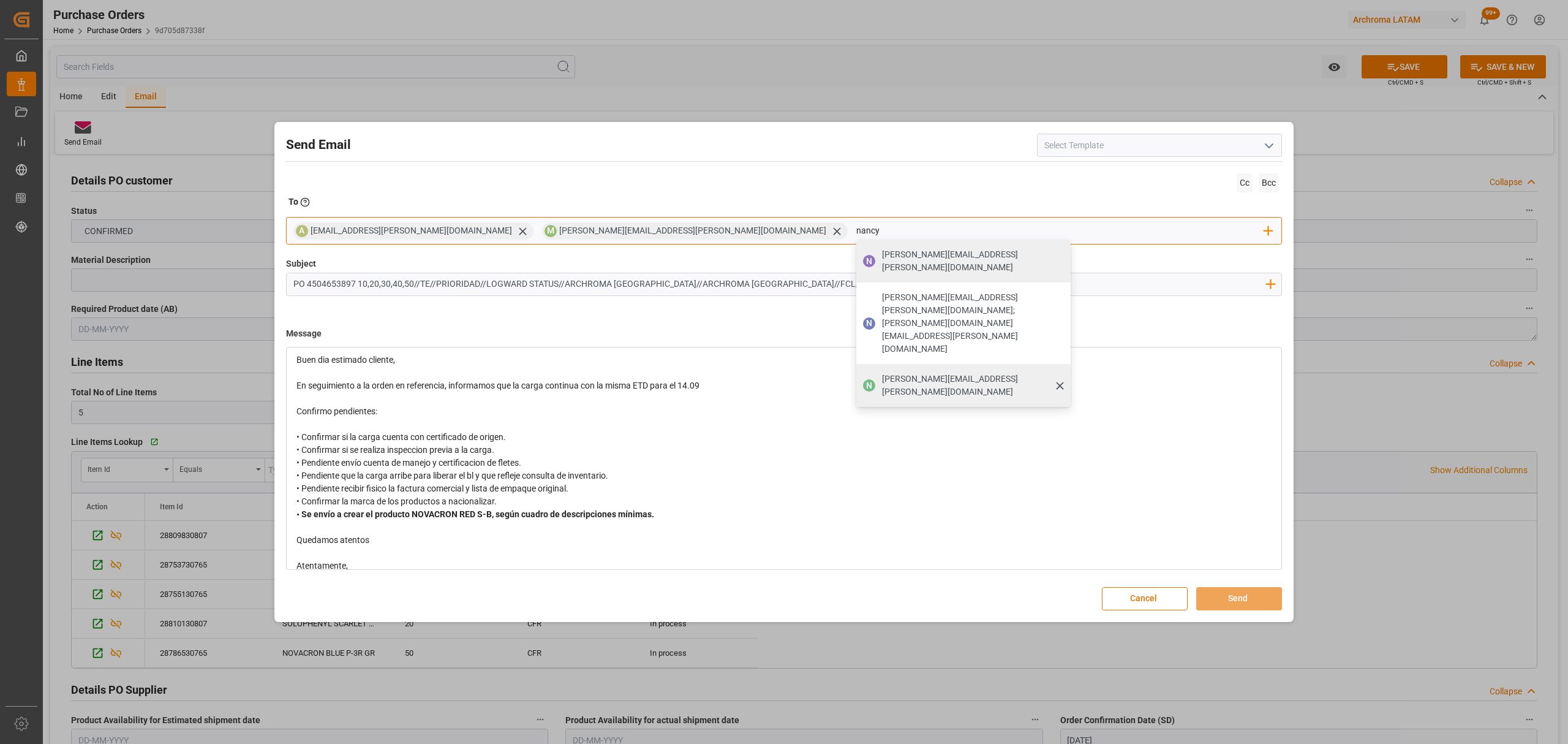
type input "nancy"
click at [882, 373] on span "nancy.castellanos@archroma.com" at bounding box center [972, 386] width 180 height 26
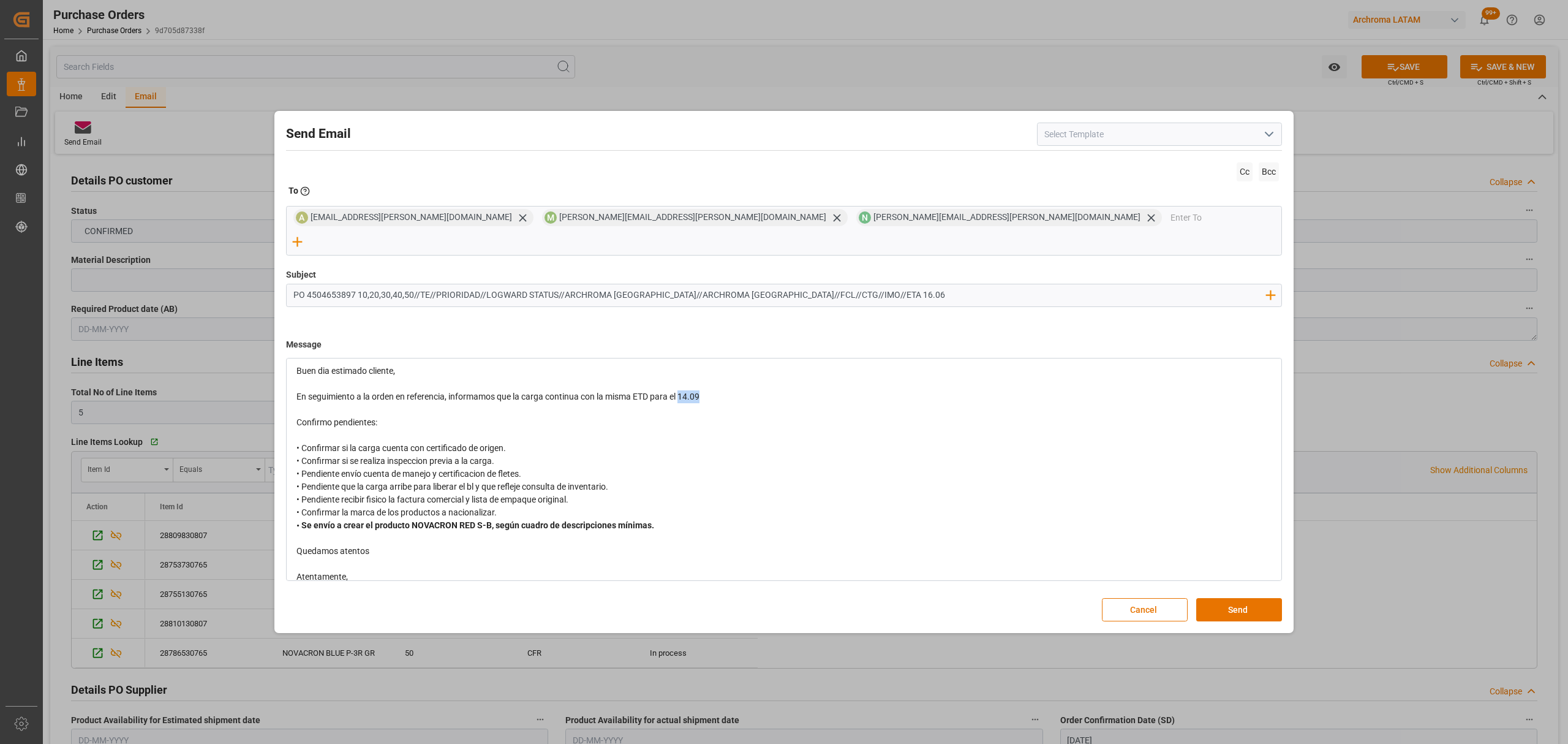
drag, startPoint x: 712, startPoint y: 386, endPoint x: 682, endPoint y: 391, distance: 30.4
click at [682, 391] on div "En seguimiento a la orden en referencia, informamos que la carga continua con l…" at bounding box center [784, 396] width 975 height 13
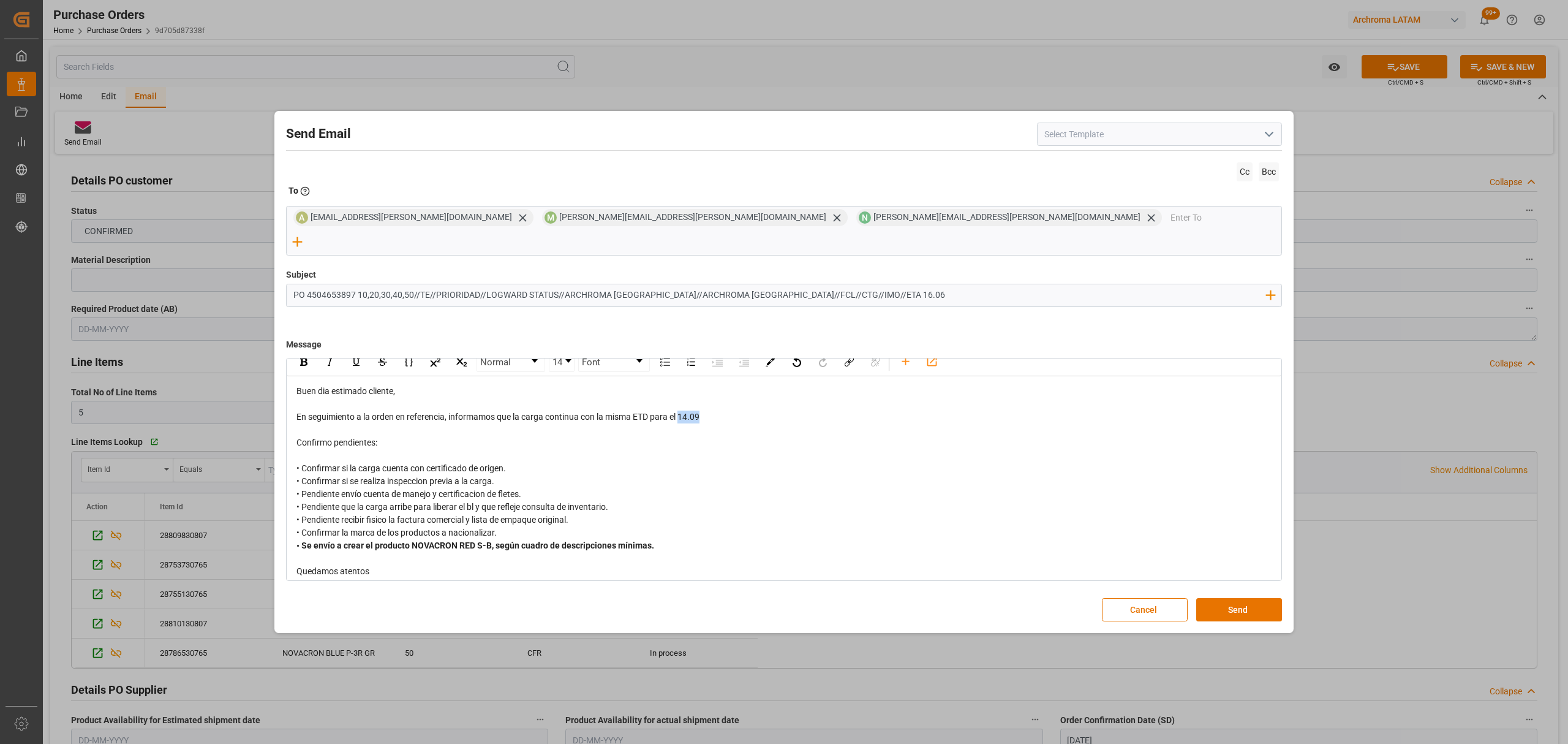
scroll to position [0, 0]
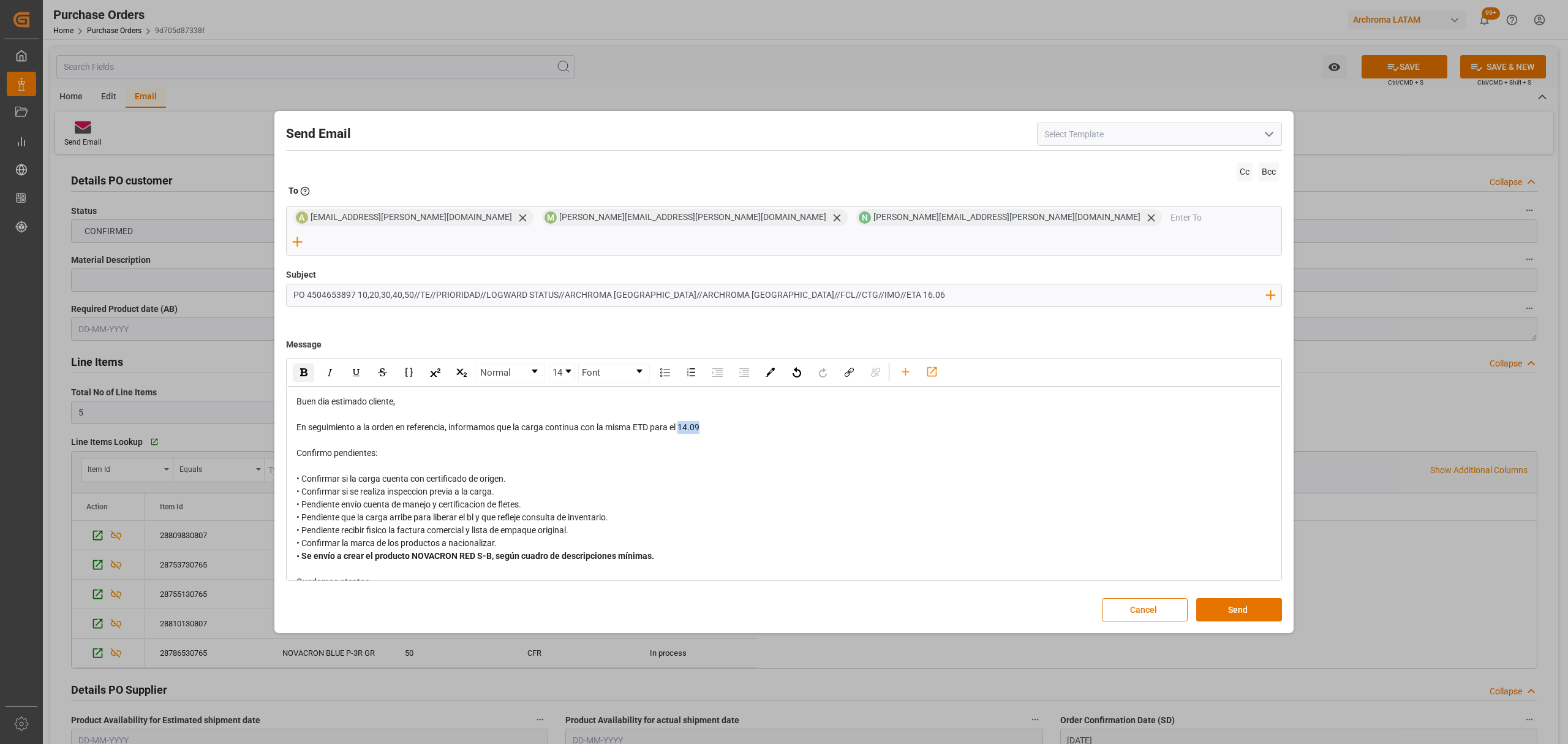
click at [301, 369] on img "rdw-inline-control" at bounding box center [304, 372] width 8 height 8
click at [843, 460] on div "rdw-editor" at bounding box center [784, 466] width 975 height 13
click at [1170, 227] on input "email" at bounding box center [1226, 217] width 112 height 18
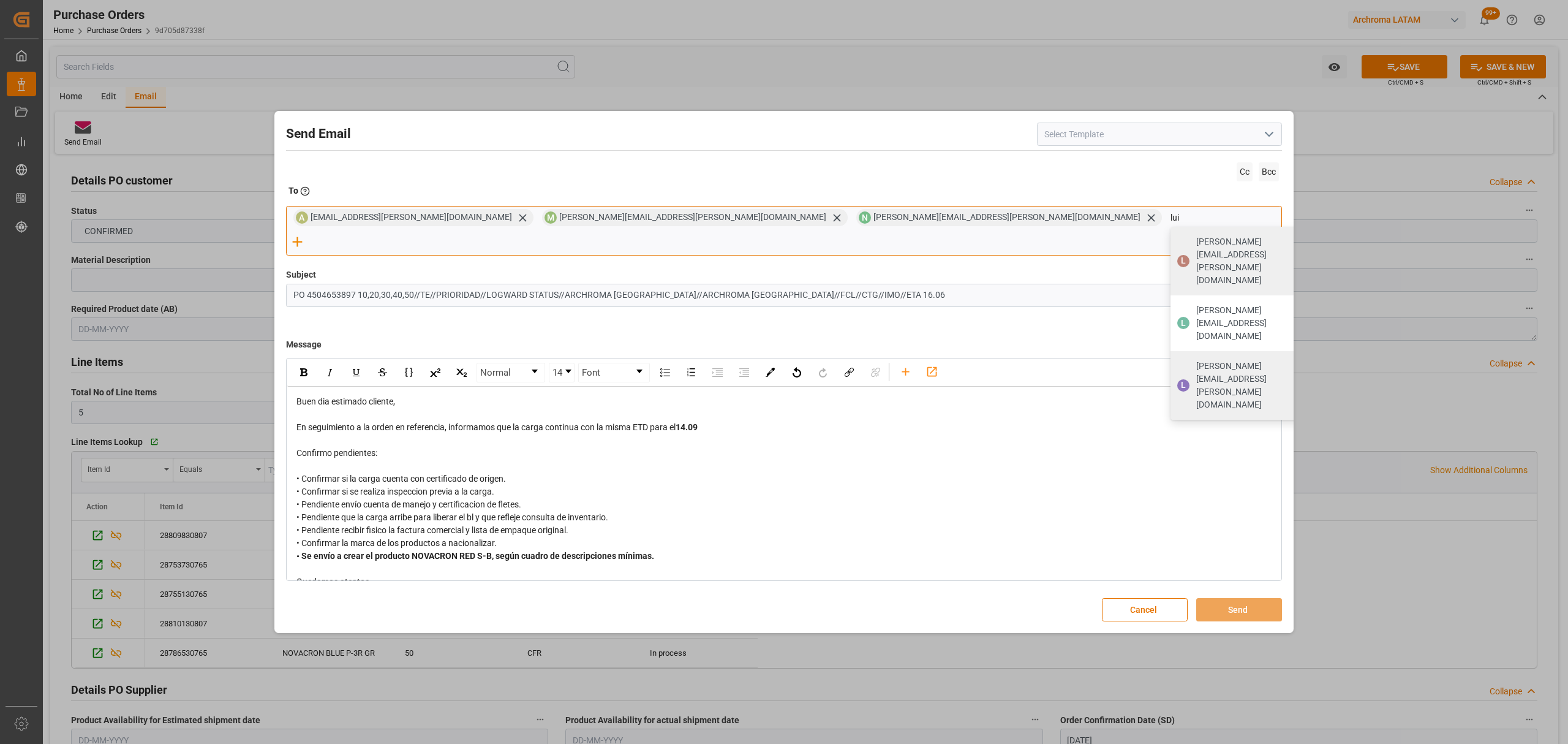
type input "lui"
click at [1196, 360] on span "luis.montoya@leschaco.com" at bounding box center [1255, 386] width 119 height 52
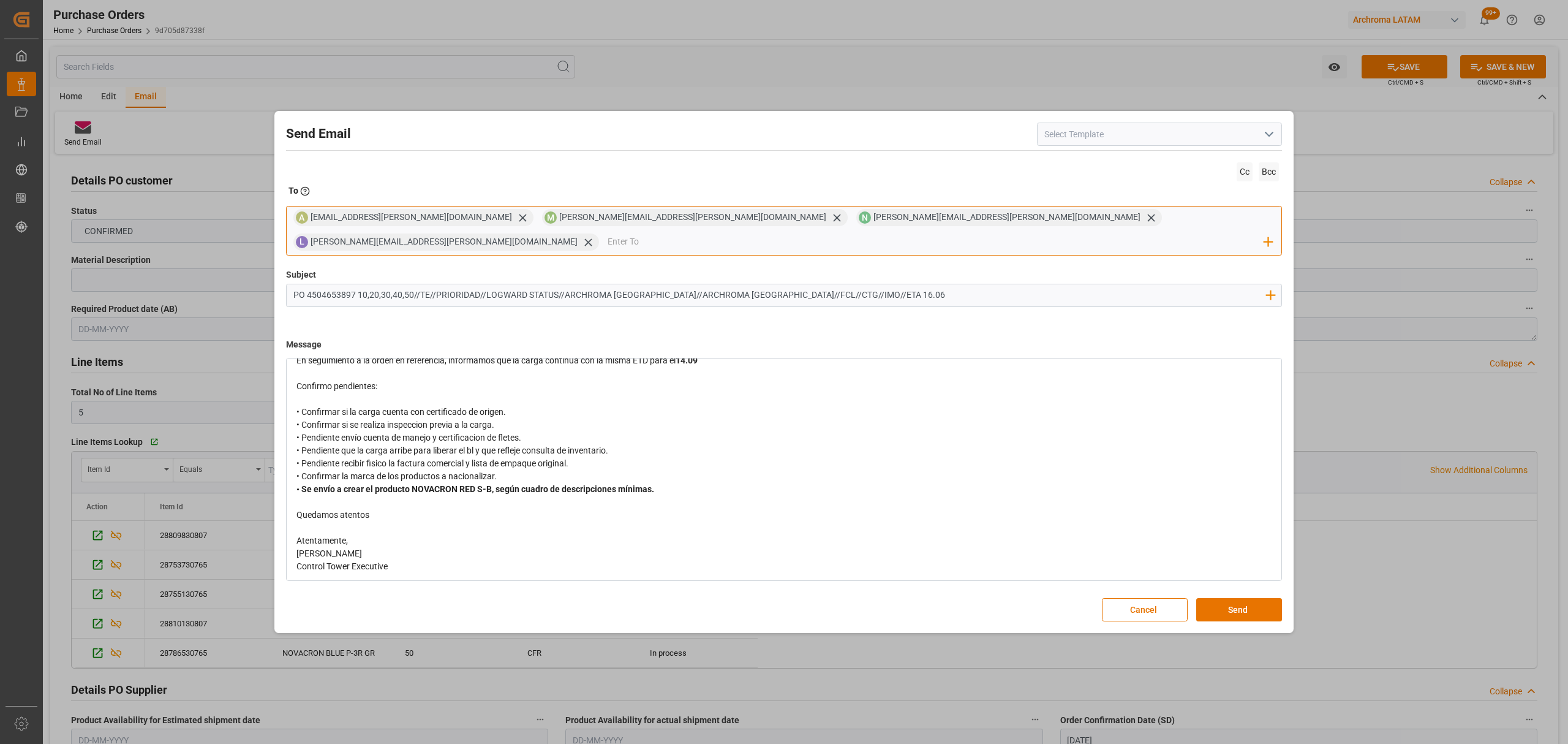
scroll to position [40, 0]
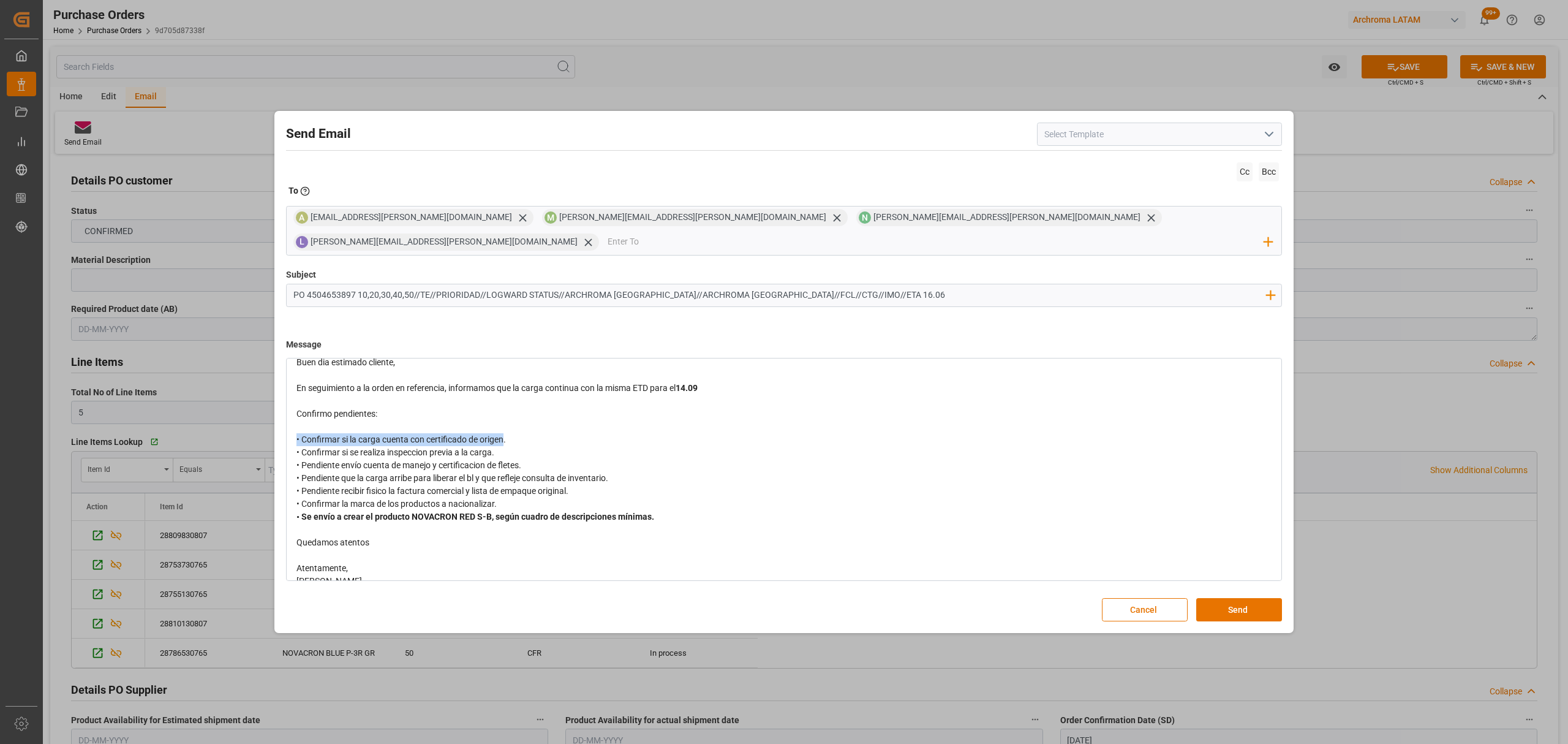
drag, startPoint x: 505, startPoint y: 430, endPoint x: 288, endPoint y: 429, distance: 217.0
click at [288, 429] on div "Buen dia estimado cliente, En seguimiento a la orden en referencia, informamos …" at bounding box center [784, 503] width 994 height 314
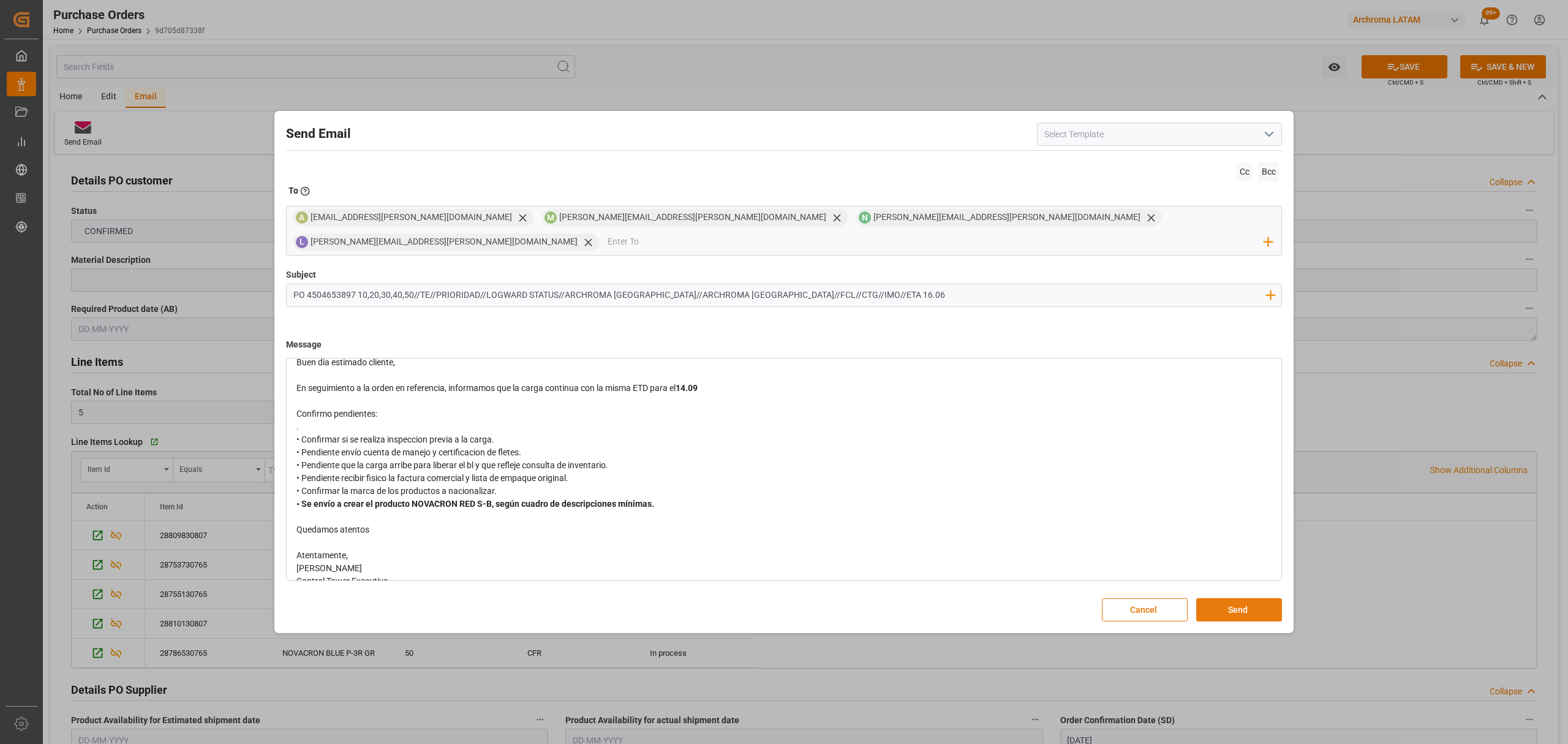
click at [1224, 601] on button "Send" at bounding box center [1239, 609] width 86 height 23
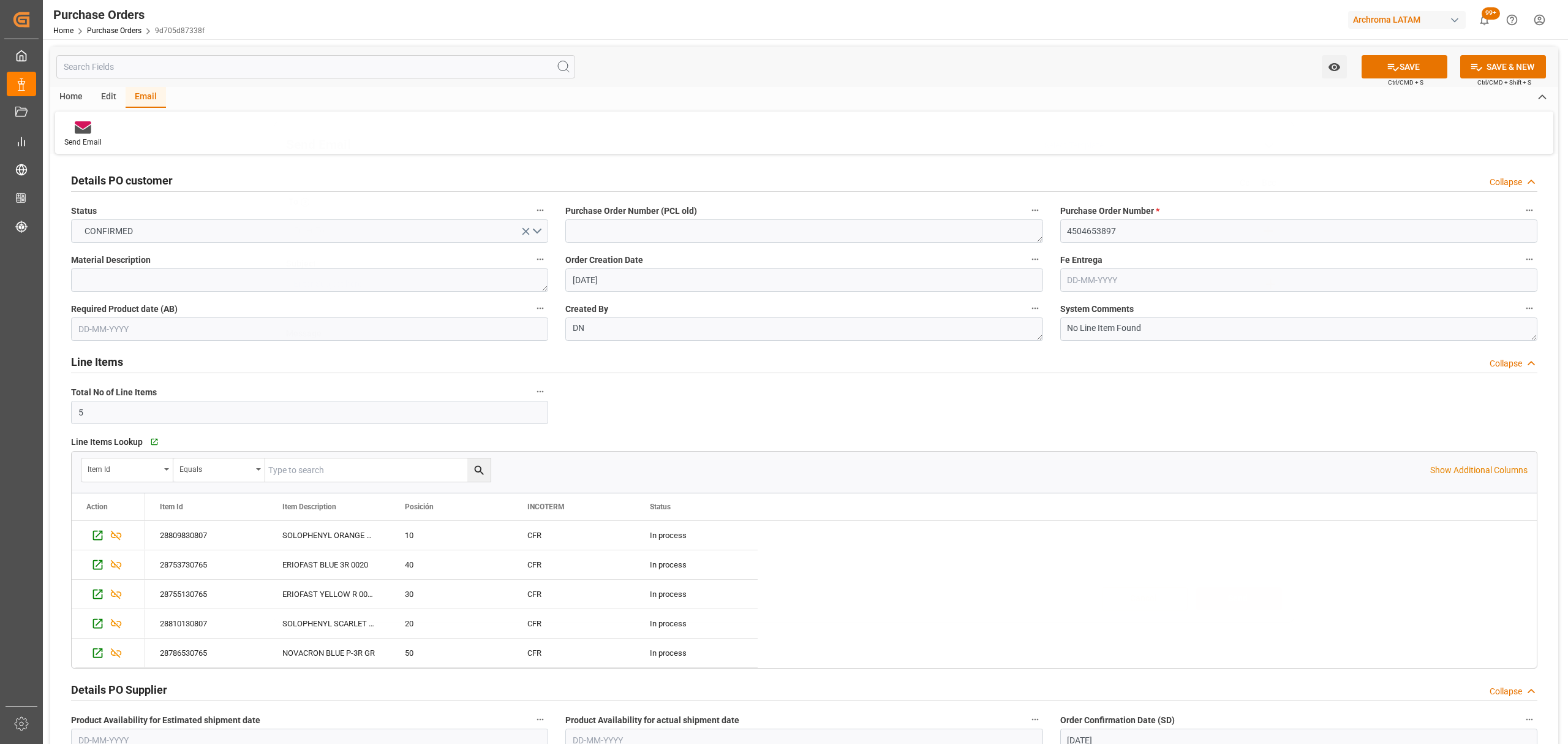
scroll to position [0, 0]
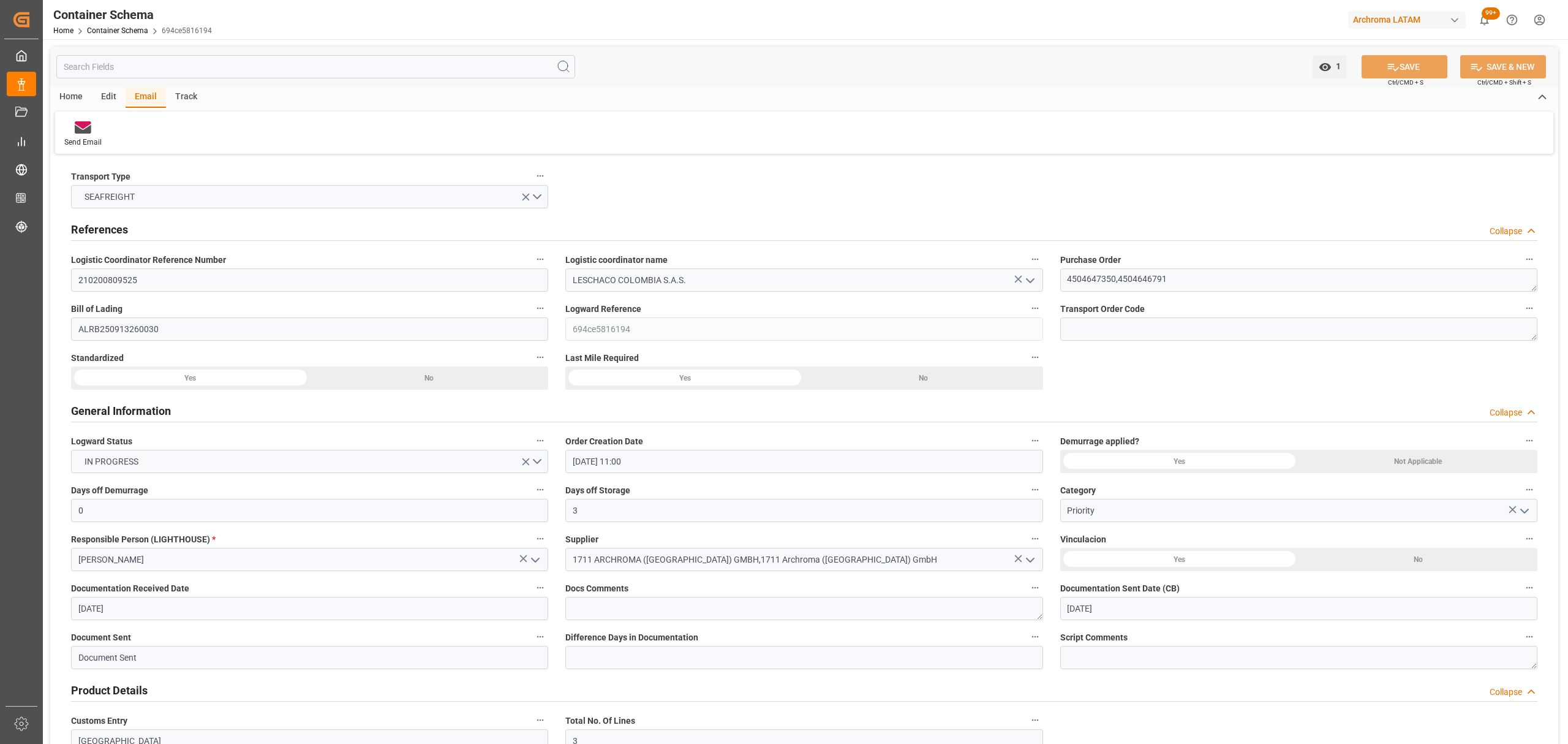
click at [127, 35] on div "Home Container Schema 694ce5816194" at bounding box center [132, 30] width 159 height 13
click at [132, 28] on link "Container Schema" at bounding box center [117, 31] width 61 height 9
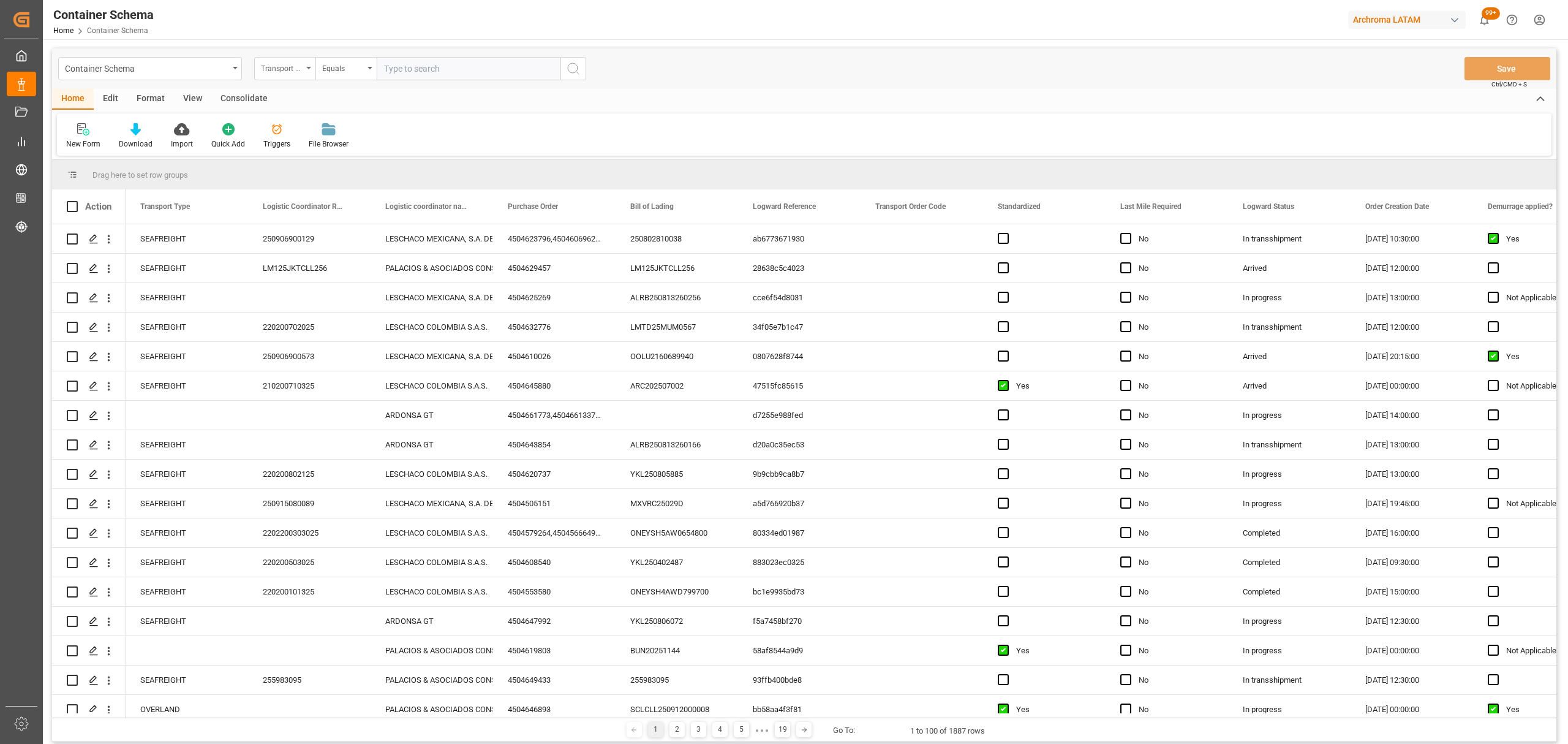
click at [279, 76] on div "Transport Type" at bounding box center [284, 68] width 61 height 23
click at [312, 206] on div "Purchase Order" at bounding box center [346, 202] width 183 height 26
click at [338, 76] on div "Equals" at bounding box center [345, 68] width 61 height 23
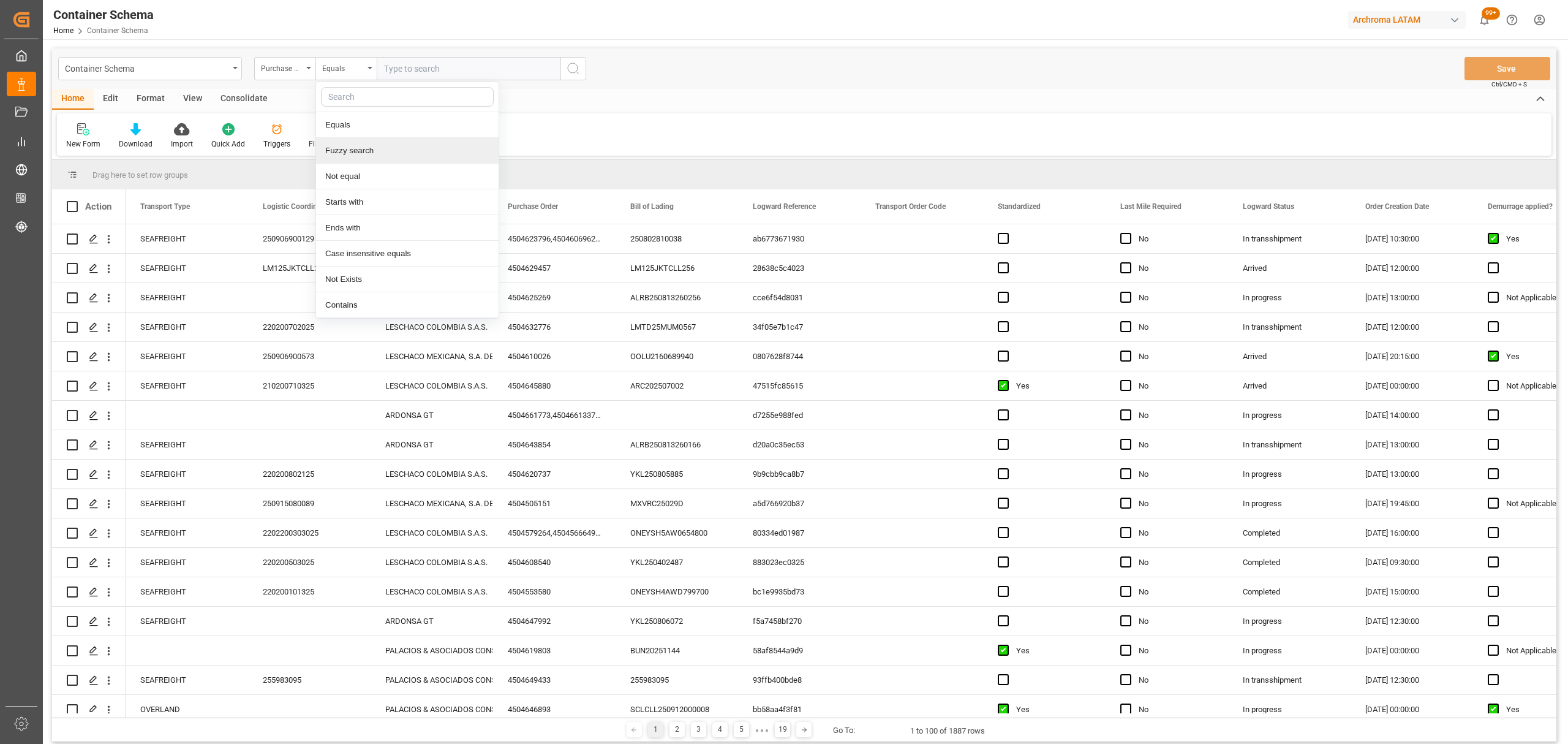
click at [388, 143] on div "Fuzzy search" at bounding box center [407, 150] width 183 height 26
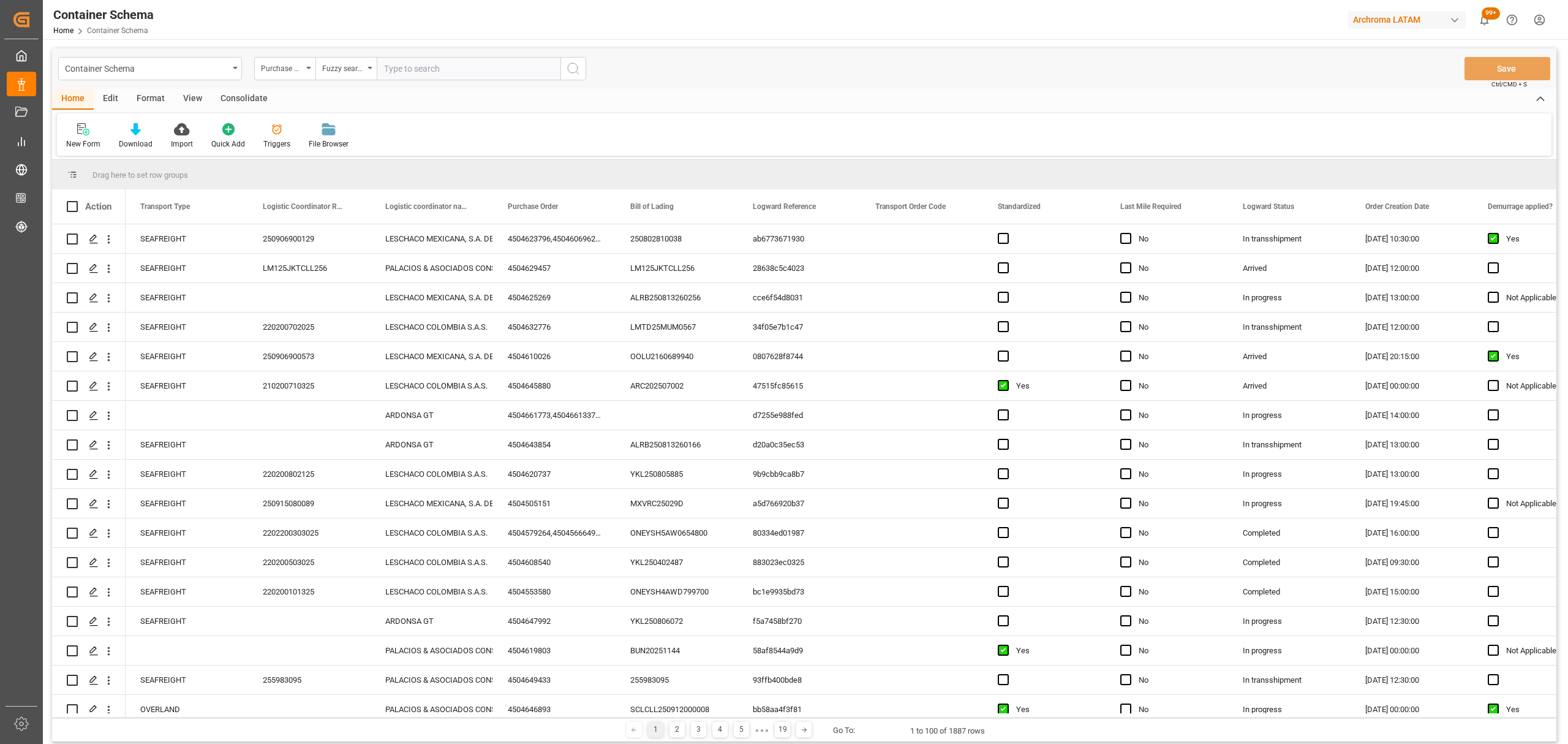
click at [407, 71] on input "text" at bounding box center [469, 68] width 184 height 23
paste input "4504650963"
type input "4504650963"
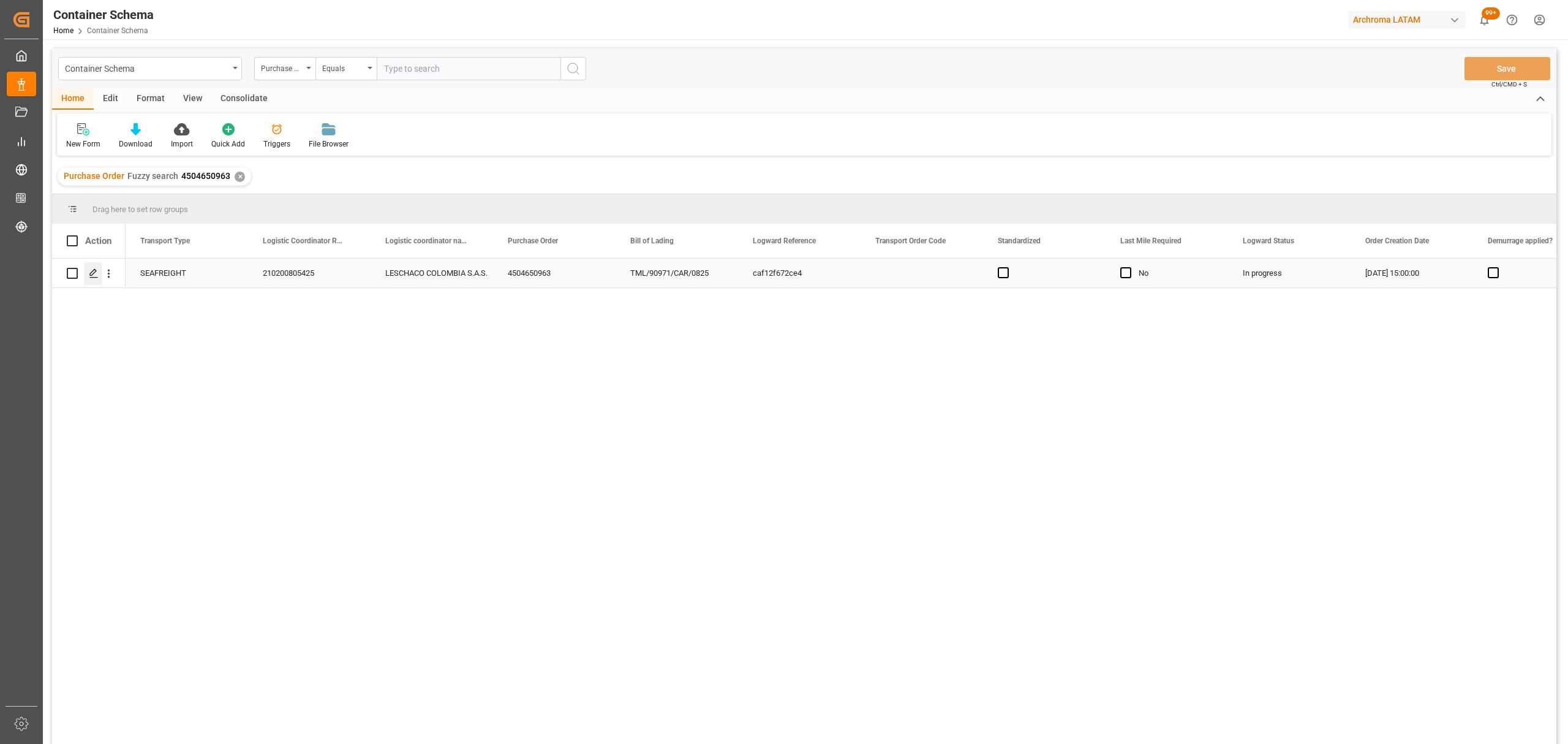
click at [93, 268] on icon "Press SPACE to select this row." at bounding box center [93, 272] width 9 height 9
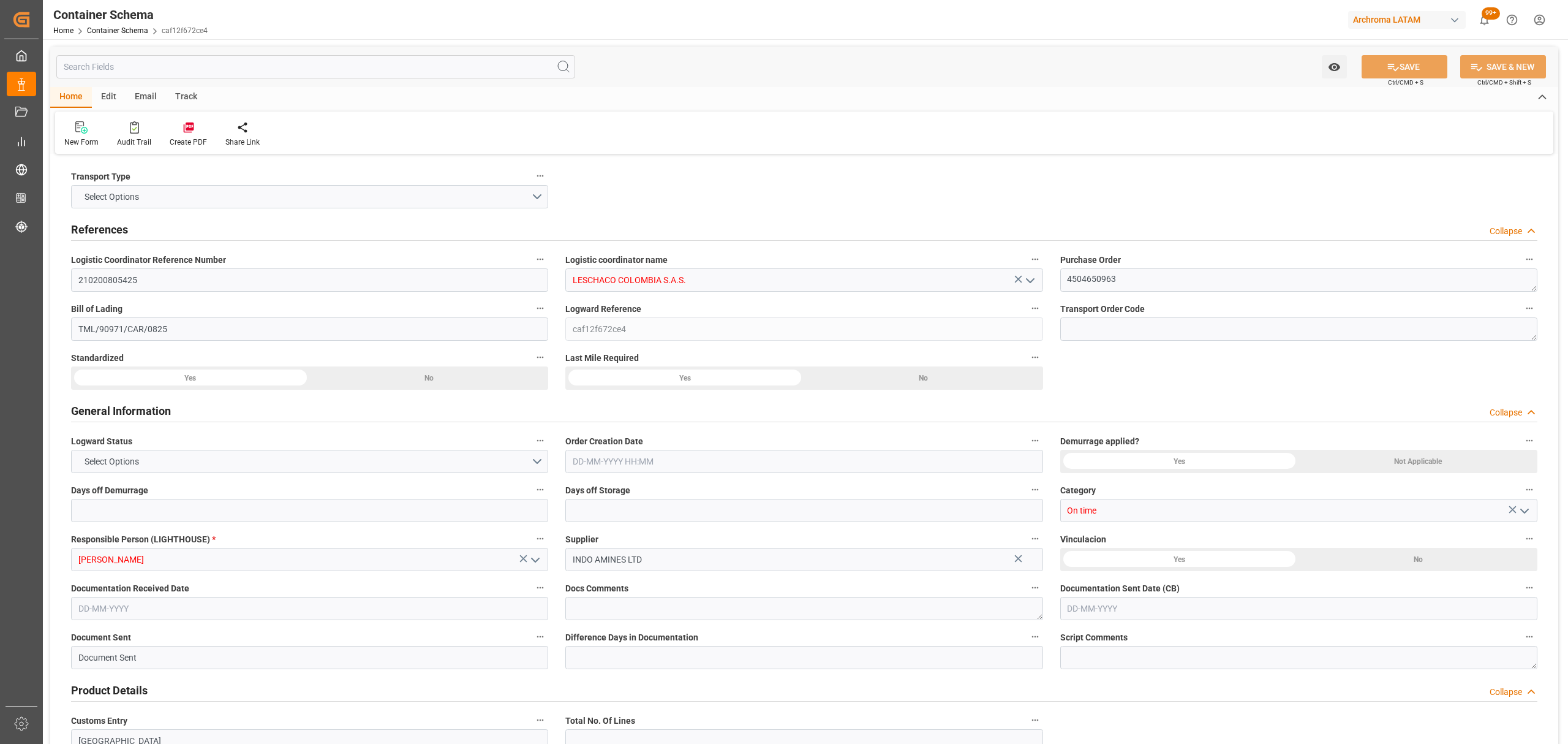
type input "0"
type input "1"
type input "3"
type input "3000"
type input "3166.5"
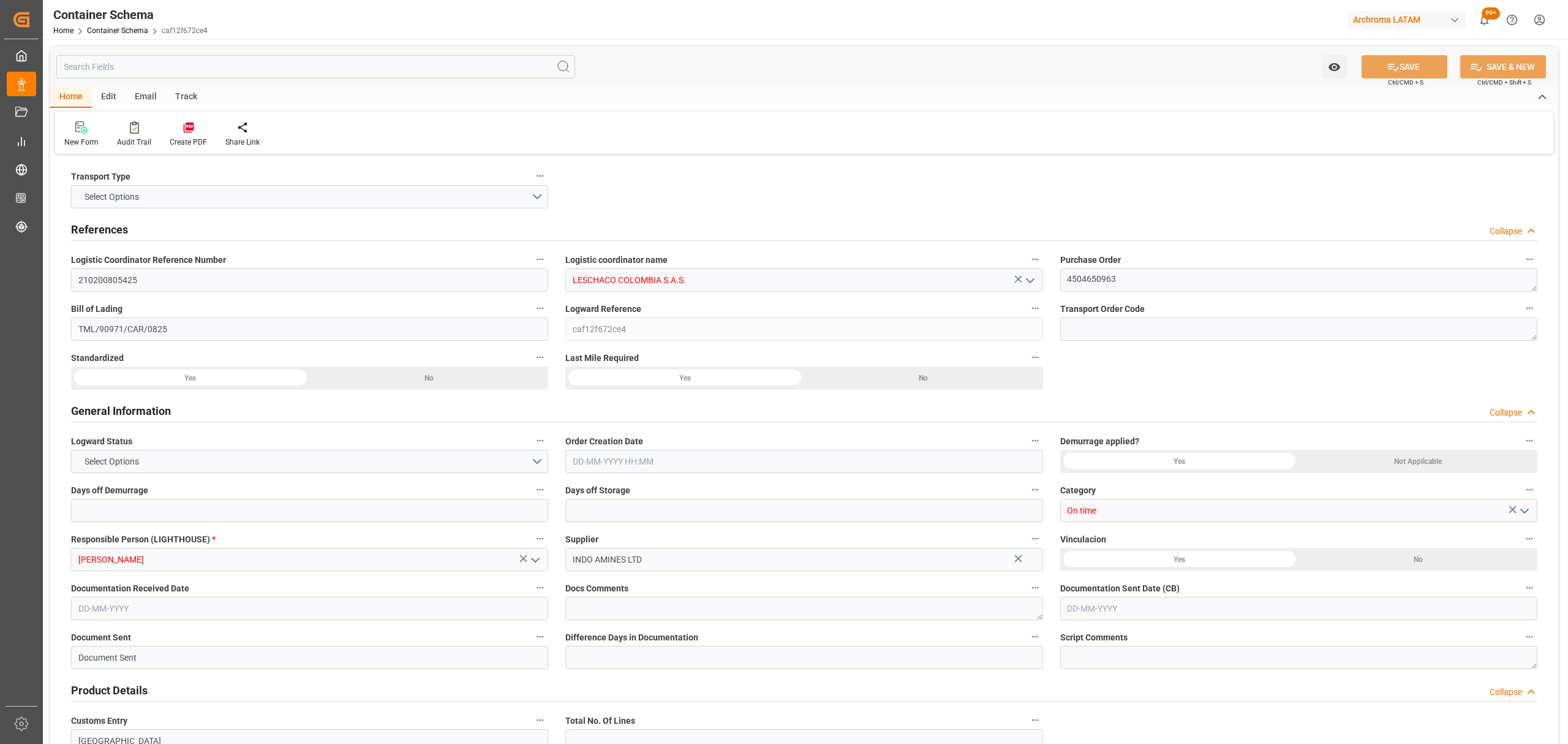
type input "Hyundai"
type input "Hyundai Merchant Marine Co.Ltd."
type input "INNSA"
type input "COCTG"
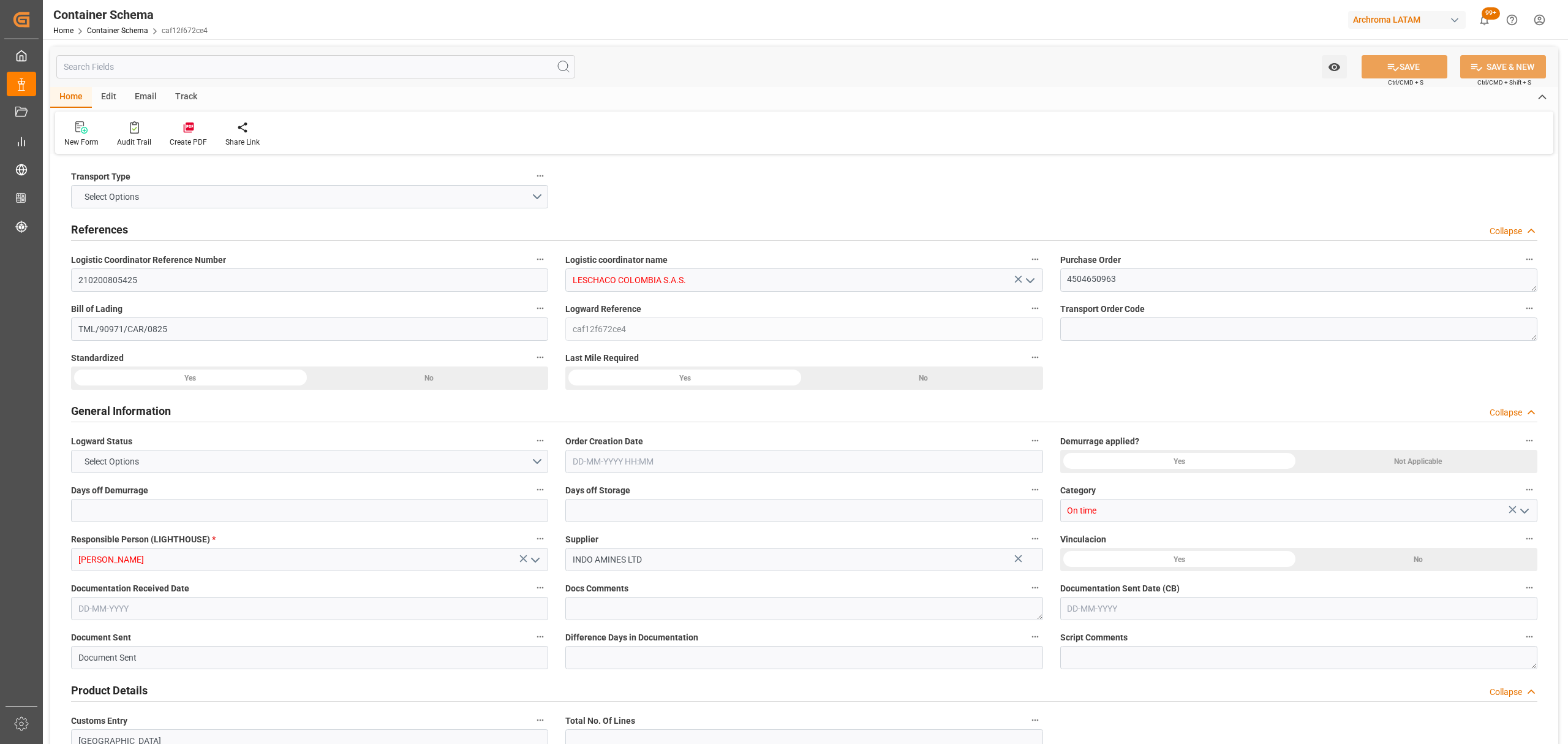
type input "9685358"
type input "25-08-2025 15:00"
type input "[DATE]"
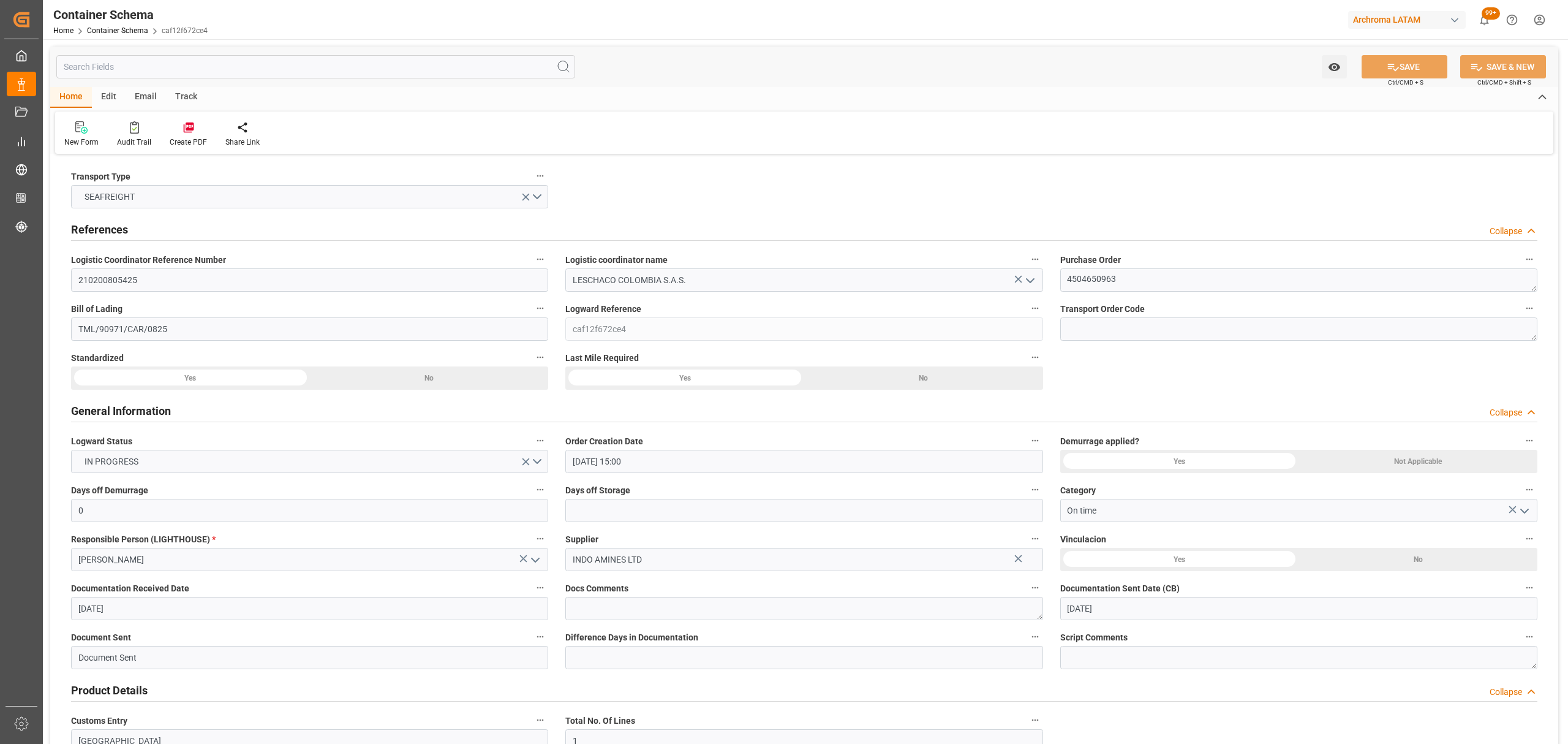
type input "22-08-2025 00:00"
type input "25-08-2025 00:00"
type input "26-08-2025 00:00"
type input "26-09-2025 00:00"
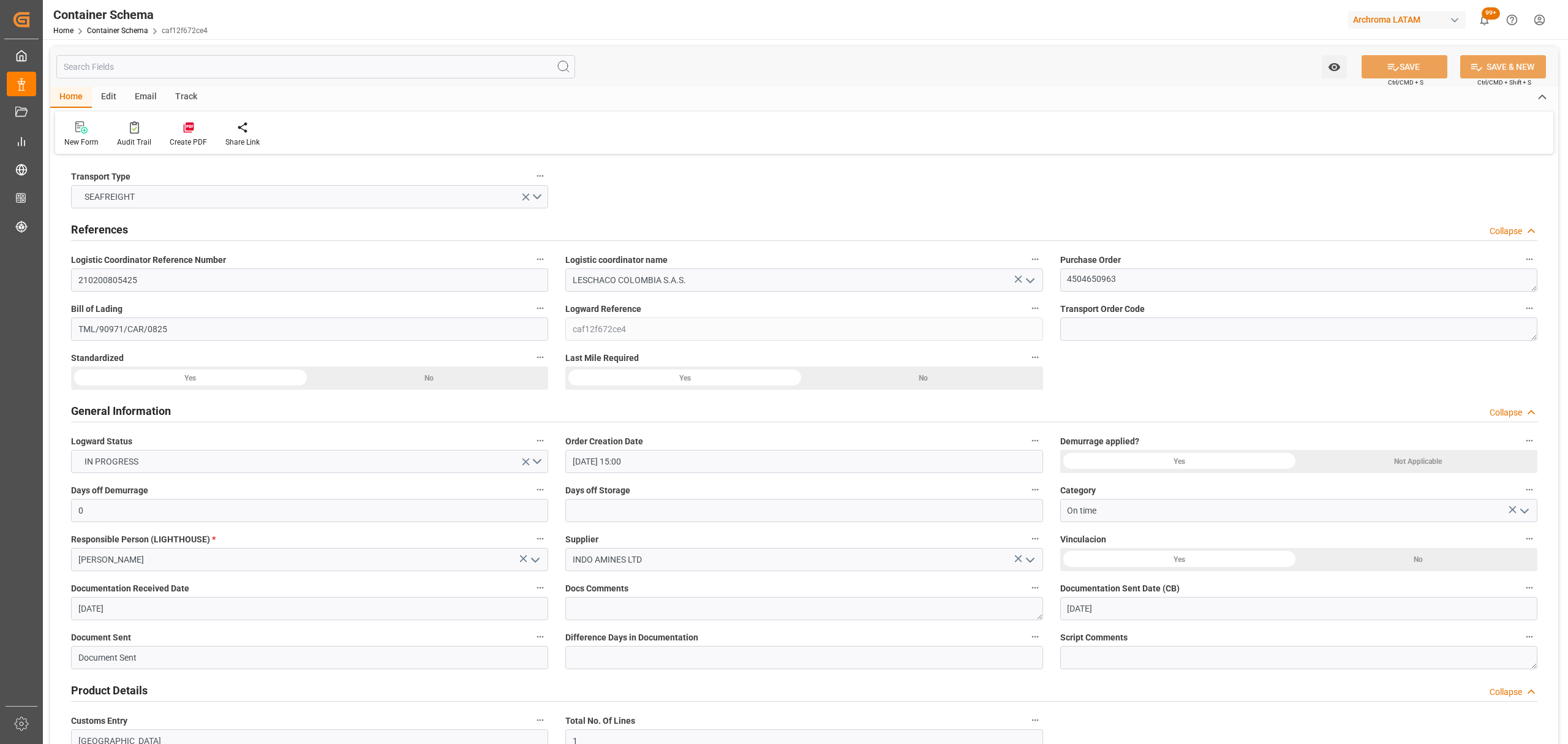
click at [172, 92] on div "Track" at bounding box center [185, 97] width 40 height 21
click at [91, 137] on div "Tracking" at bounding box center [79, 142] width 29 height 11
type input "0"
type input "1"
type input "3"
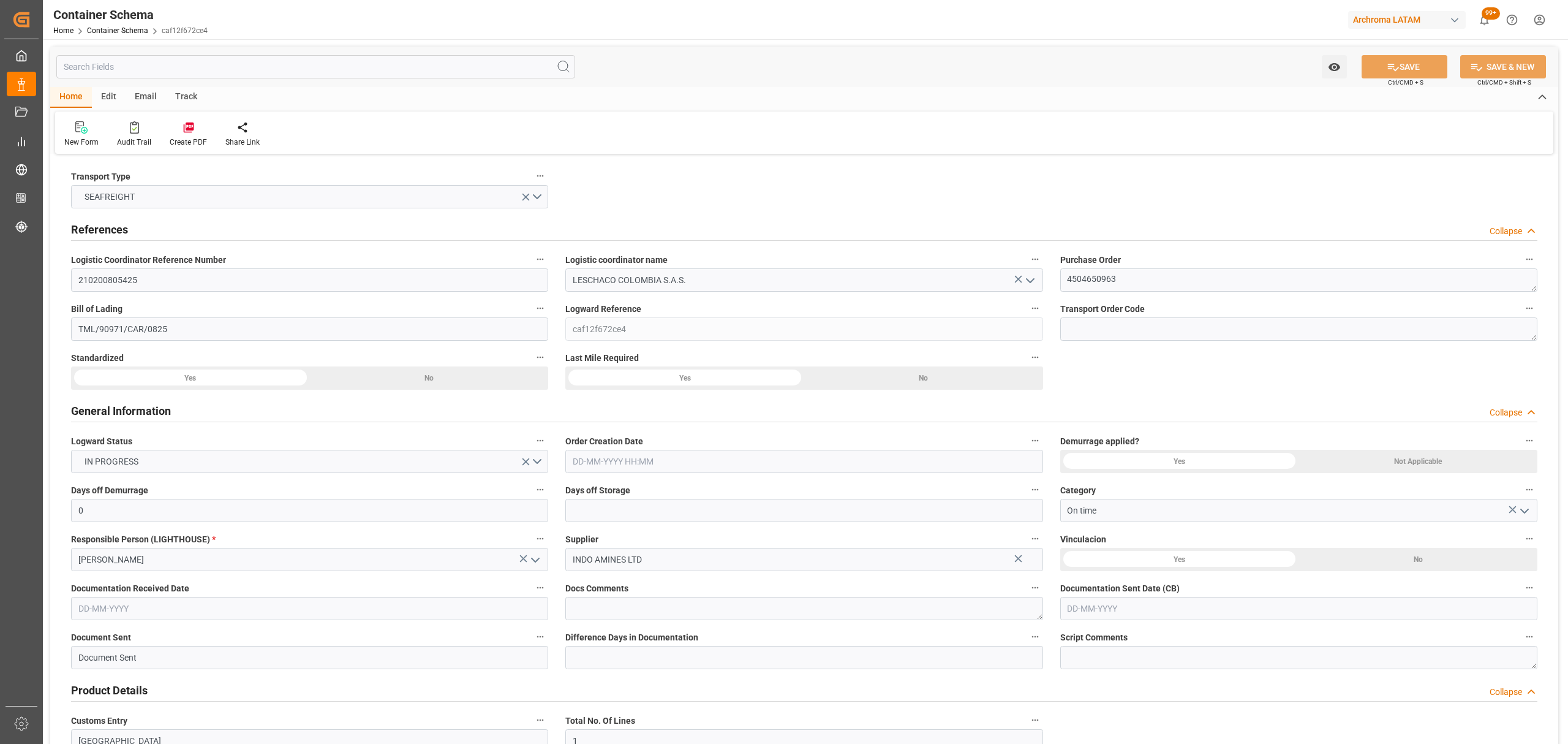
type input "3000"
type input "3166.5"
type input "Hyundai"
type input "Hyundai Merchant Marine Co.Ltd."
type input "INNSA"
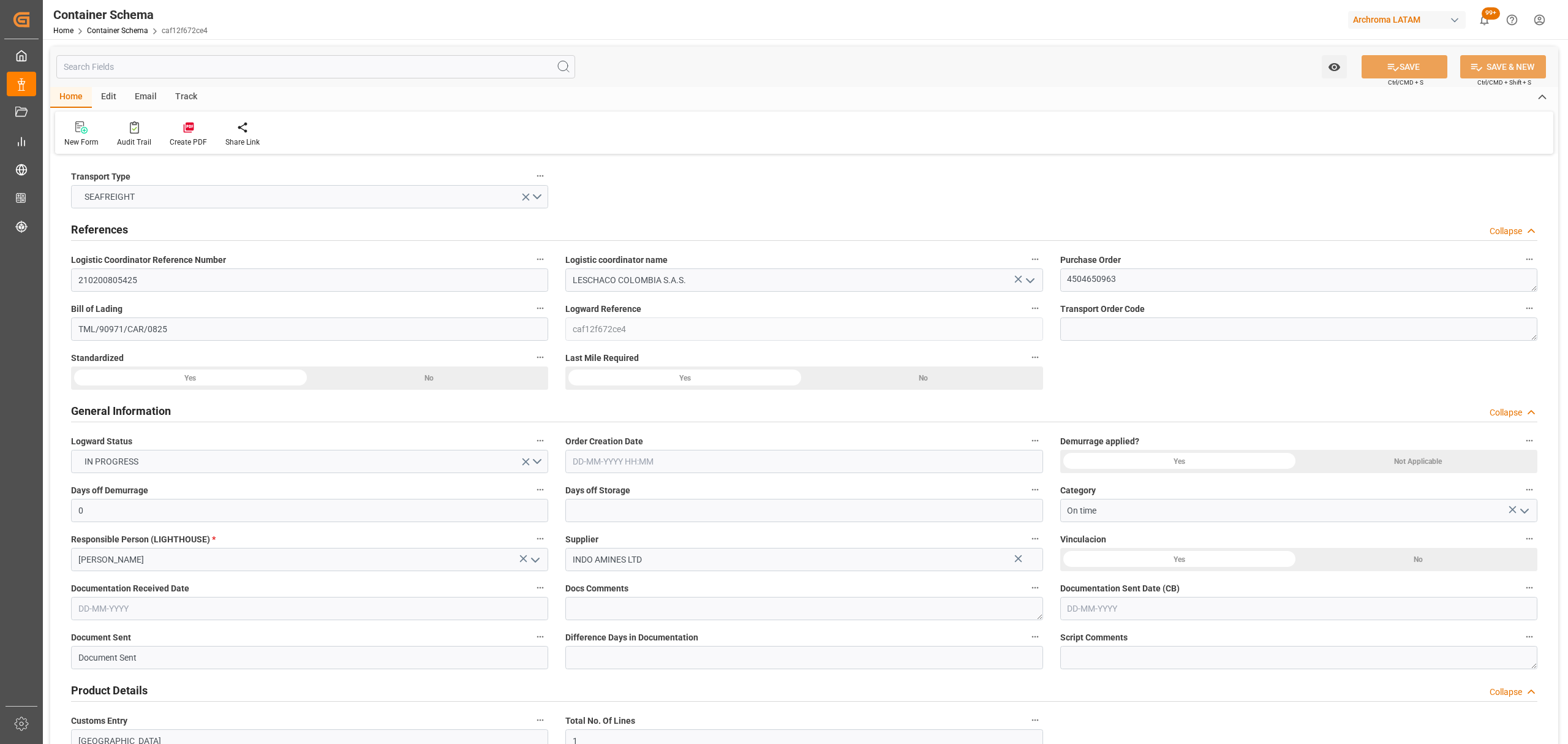
type input "COCTG"
type input "9685358"
type input "25-08-2025 15:00"
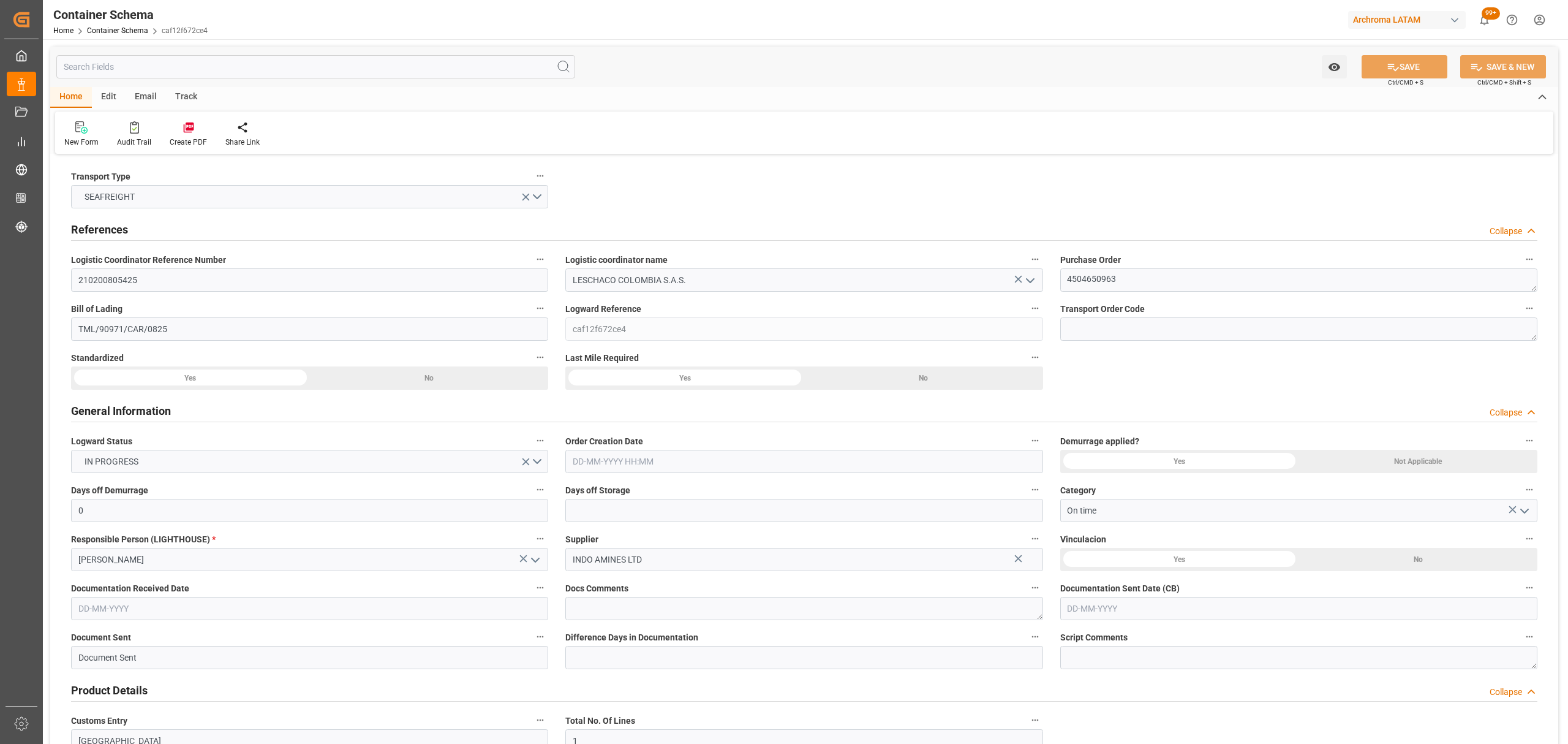
type input "[DATE]"
type input "22-08-2025 00:00"
type input "25-08-2025 00:00"
type input "26-08-2025 00:00"
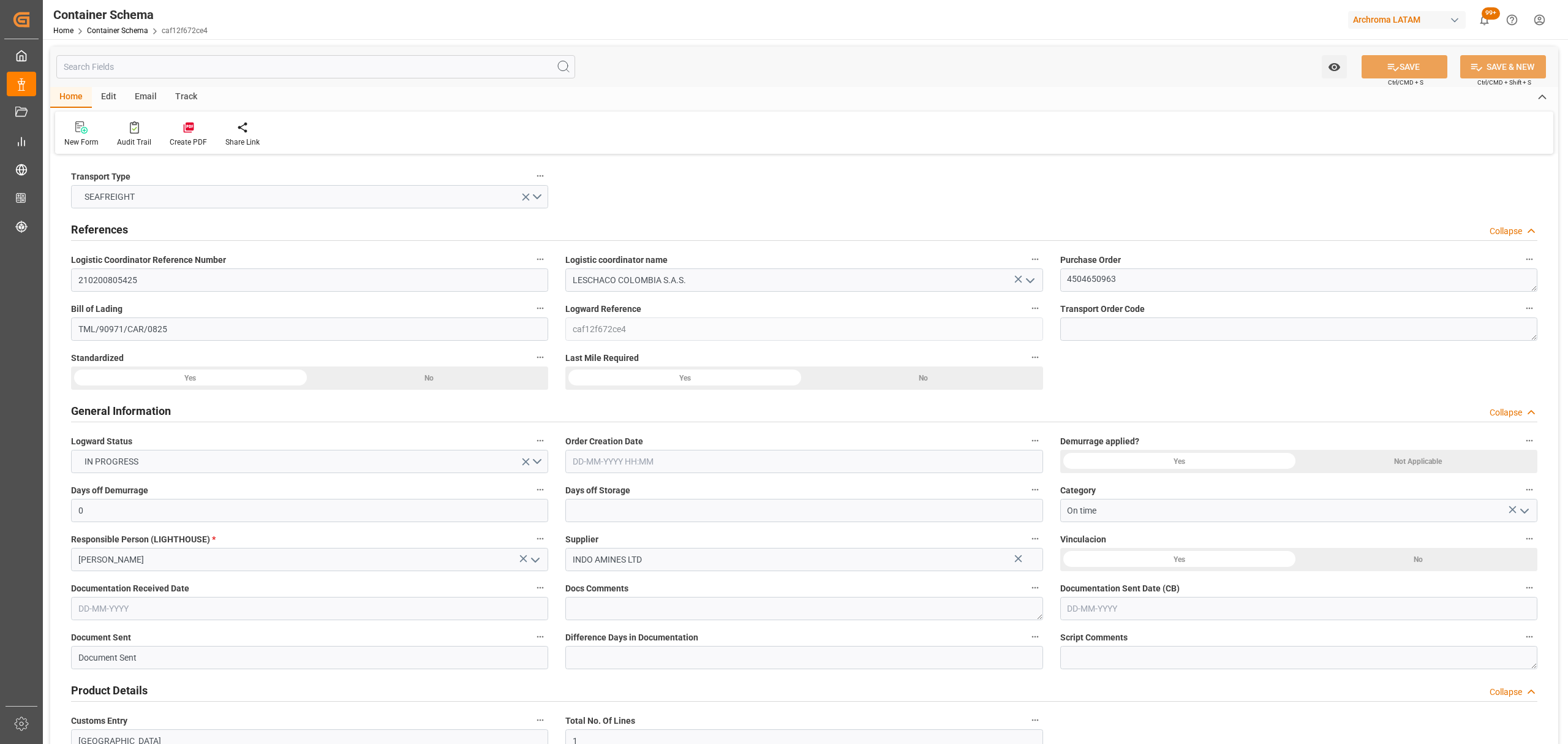
type input "26-09-2025 00:00"
click at [155, 95] on div "Email" at bounding box center [145, 97] width 40 height 21
click at [84, 136] on div "Send Email" at bounding box center [82, 134] width 56 height 27
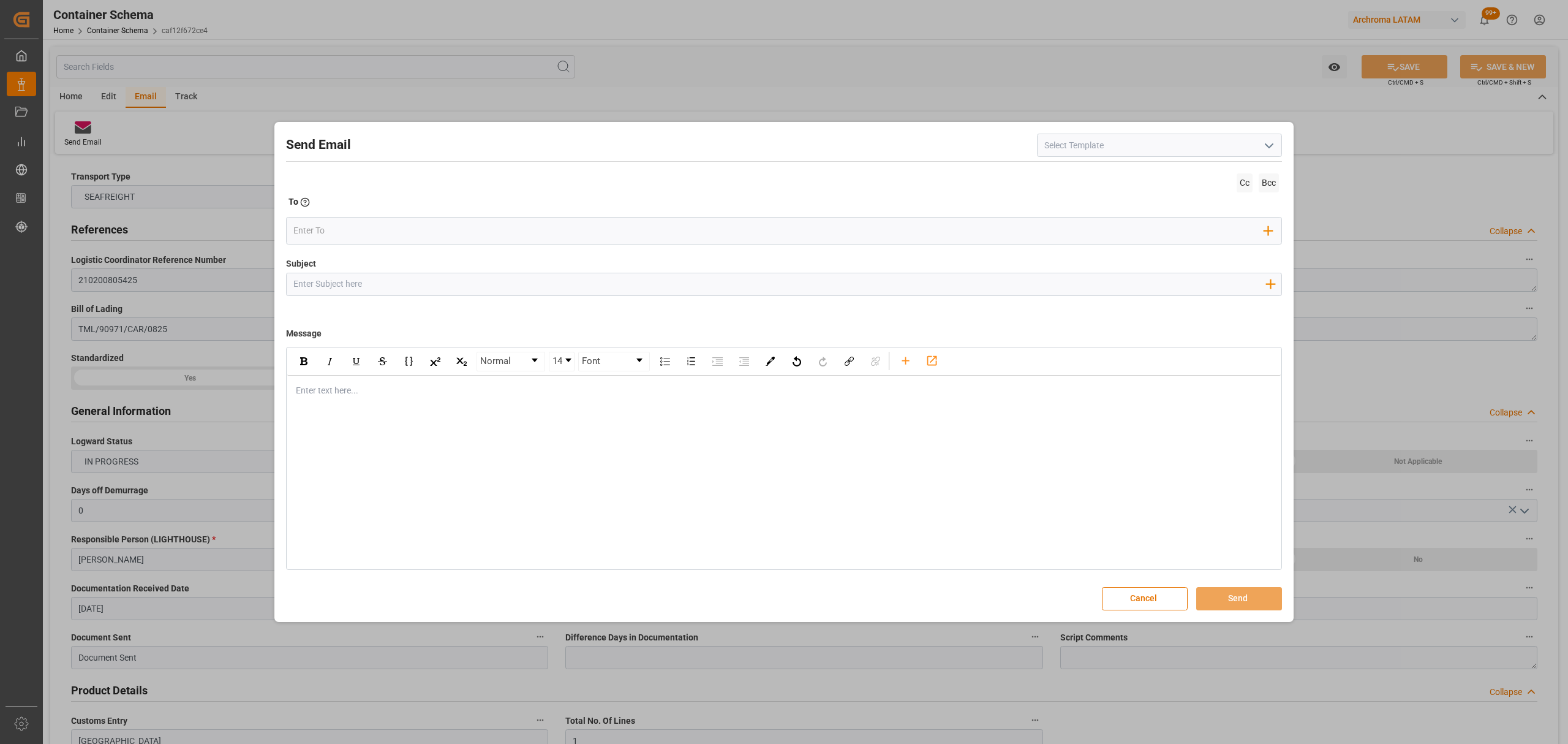
click at [557, 273] on input "Subject" at bounding box center [779, 284] width 985 height 21
paste input "PO 4504650963 // TE // LOGWARD STATUS// INDO AMINES LIMITED // ARCHROMA COLOMBI…"
type input "PO 4504650963 // TE // LOGWARD STATUS// INDO AMINES LIMITED // ARCHROMA COLOMBI…"
click at [345, 395] on div "rdw-editor" at bounding box center [784, 390] width 975 height 13
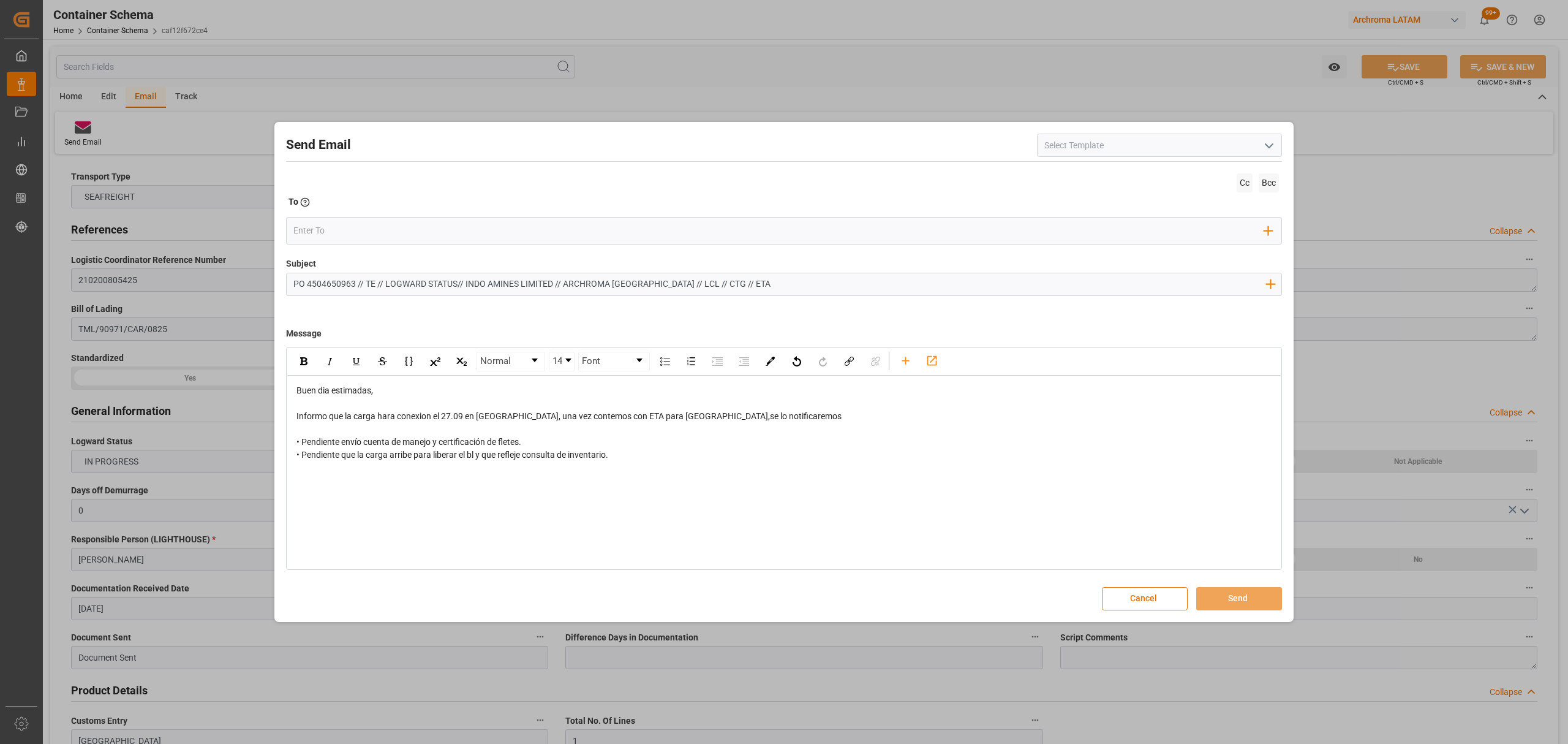
click at [787, 418] on div "Informo que la carga hara conexion el 27.09 en Barcelona, una vez contemos con …" at bounding box center [784, 416] width 975 height 13
drag, startPoint x: 661, startPoint y: 476, endPoint x: 657, endPoint y: 482, distance: 7.2
click at [658, 480] on div "• Pendiente envío cuenta de manejo y certificación de fletes. • Pendiente que l…" at bounding box center [784, 474] width 975 height 26
click at [334, 509] on div "rdw-editor" at bounding box center [784, 506] width 975 height 13
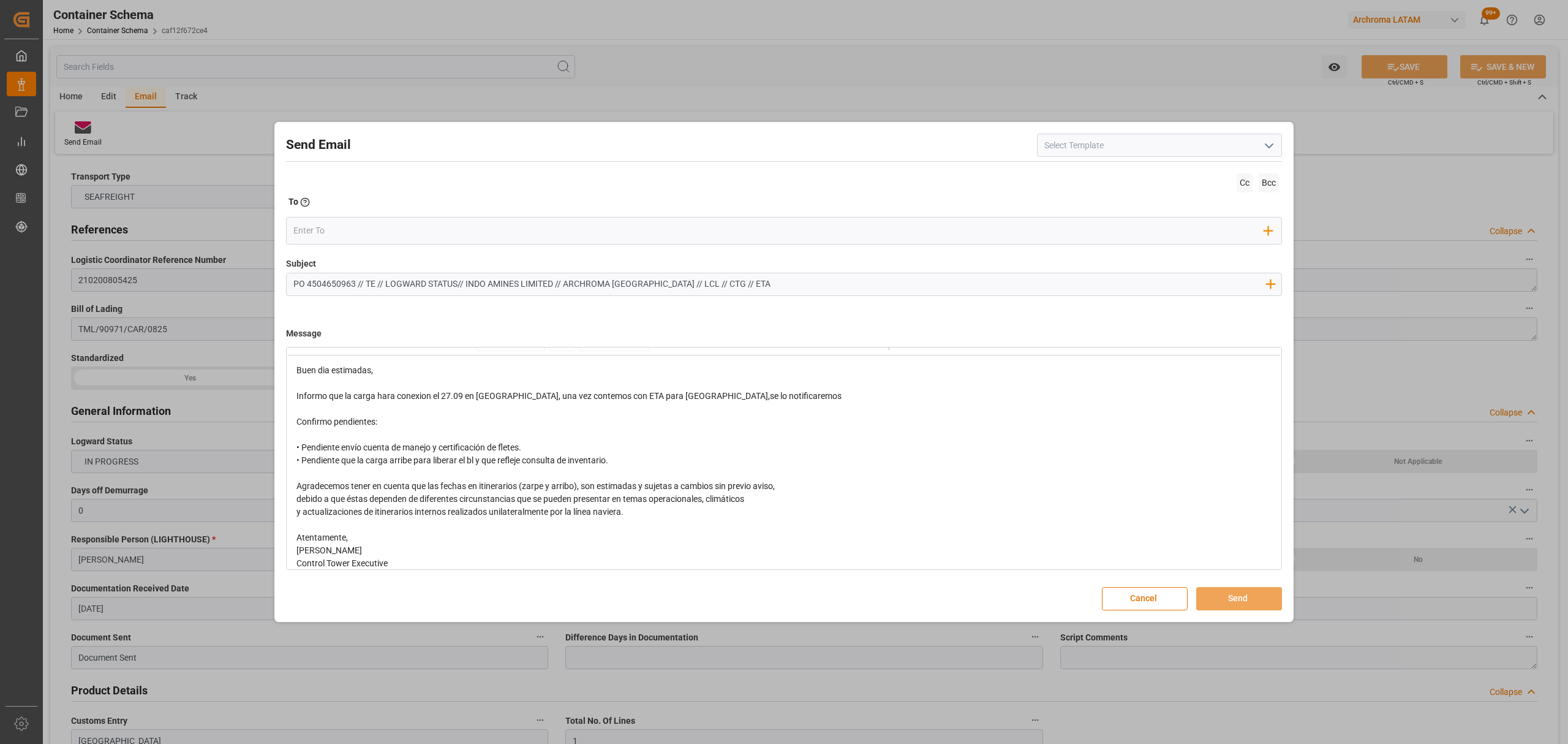
scroll to position [31, 0]
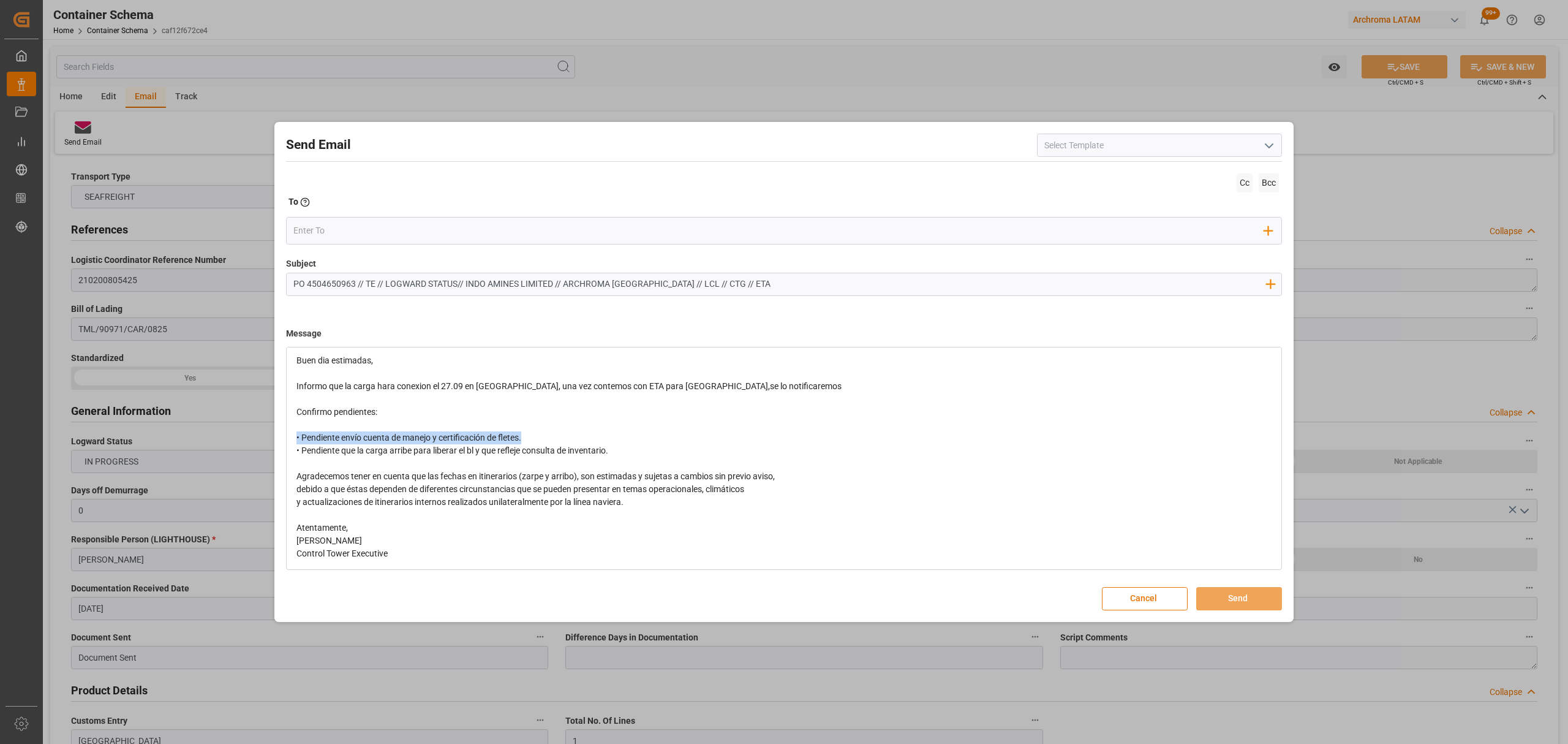
drag, startPoint x: 630, startPoint y: 442, endPoint x: 314, endPoint y: 432, distance: 316.2
click at [313, 433] on div "• Pendiente envío cuenta de manejo y certificación de fletes. • Pendiente que l…" at bounding box center [784, 444] width 975 height 26
click at [651, 449] on div "• Pendiente envío cuenta de manejo y certificación de fletes. • Pendiente que l…" at bounding box center [784, 444] width 975 height 26
drag, startPoint x: 623, startPoint y: 456, endPoint x: 280, endPoint y: 435, distance: 343.6
click at [280, 435] on div "Send Email Cc Bcc To Enter the TO Email address Add Field to To Subject PO 4504…" at bounding box center [784, 372] width 1013 height 494
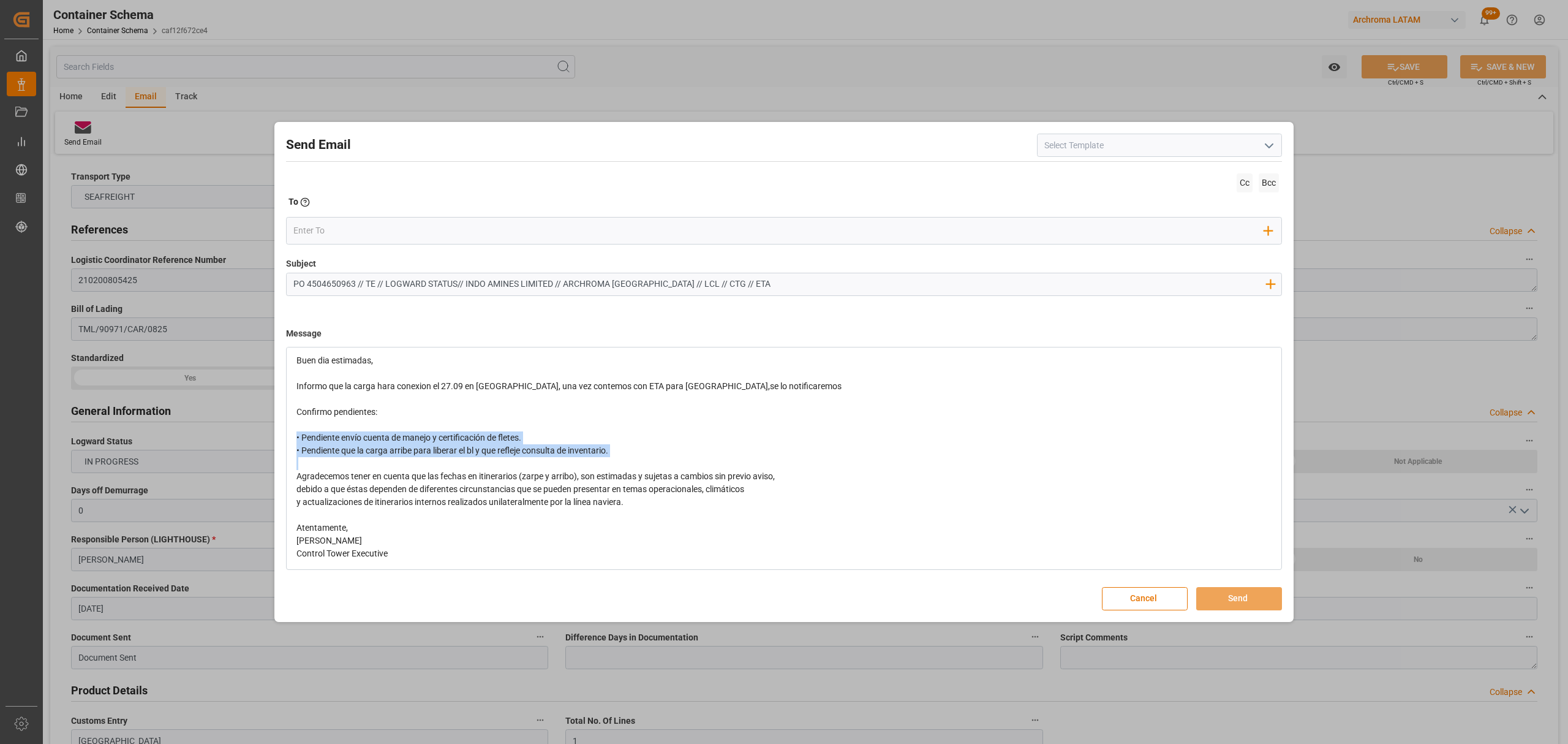
scroll to position [0, 0]
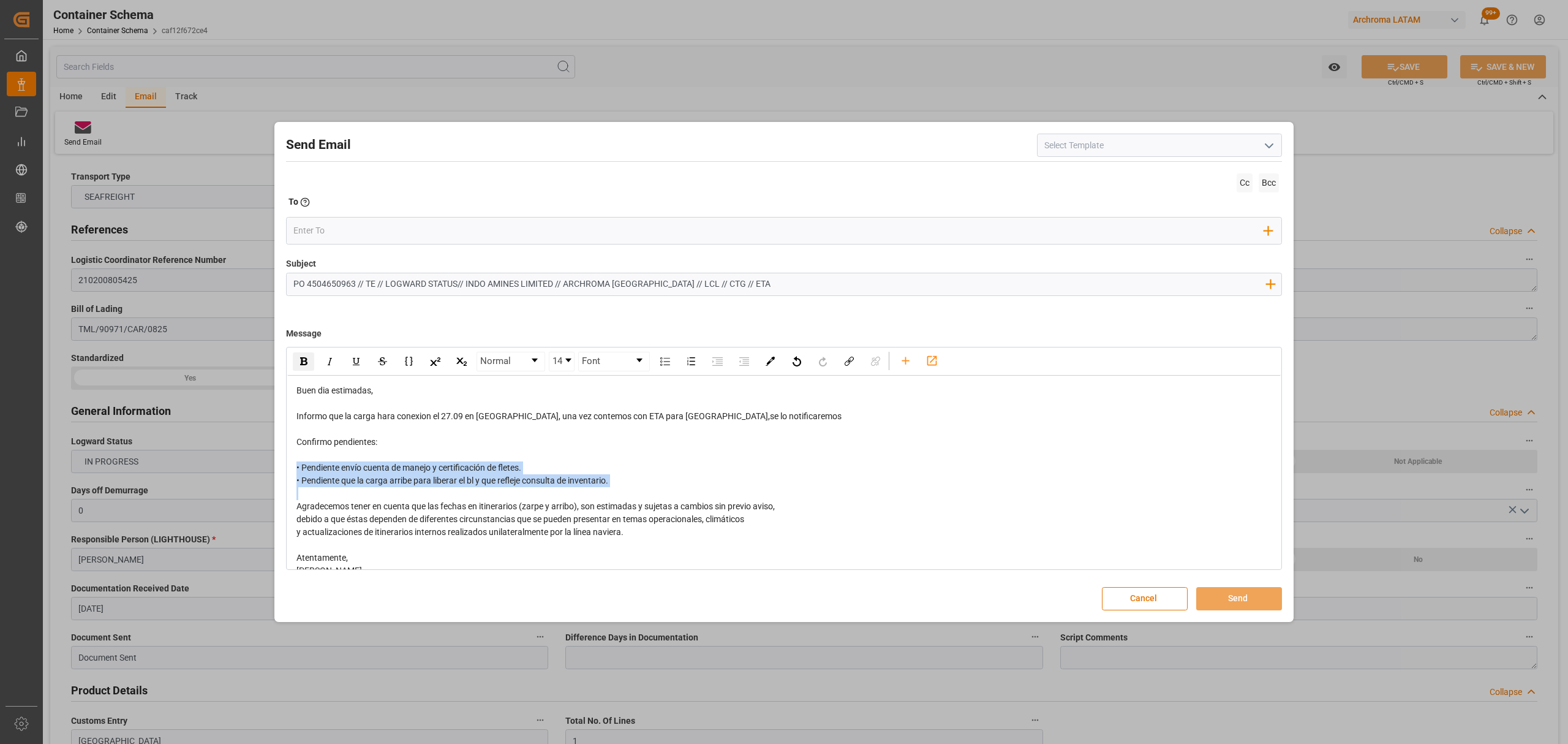
click at [301, 361] on img "rdw-inline-control" at bounding box center [304, 361] width 8 height 8
drag, startPoint x: 465, startPoint y: 417, endPoint x: 441, endPoint y: 418, distance: 24.0
click at [441, 418] on span "Informo que la carga hara conexion el 27.09 en Barcelona, una vez contemos con …" at bounding box center [568, 416] width 545 height 9
click at [307, 362] on img "rdw-inline-control" at bounding box center [304, 361] width 8 height 8
click at [388, 230] on input "email" at bounding box center [779, 230] width 971 height 18
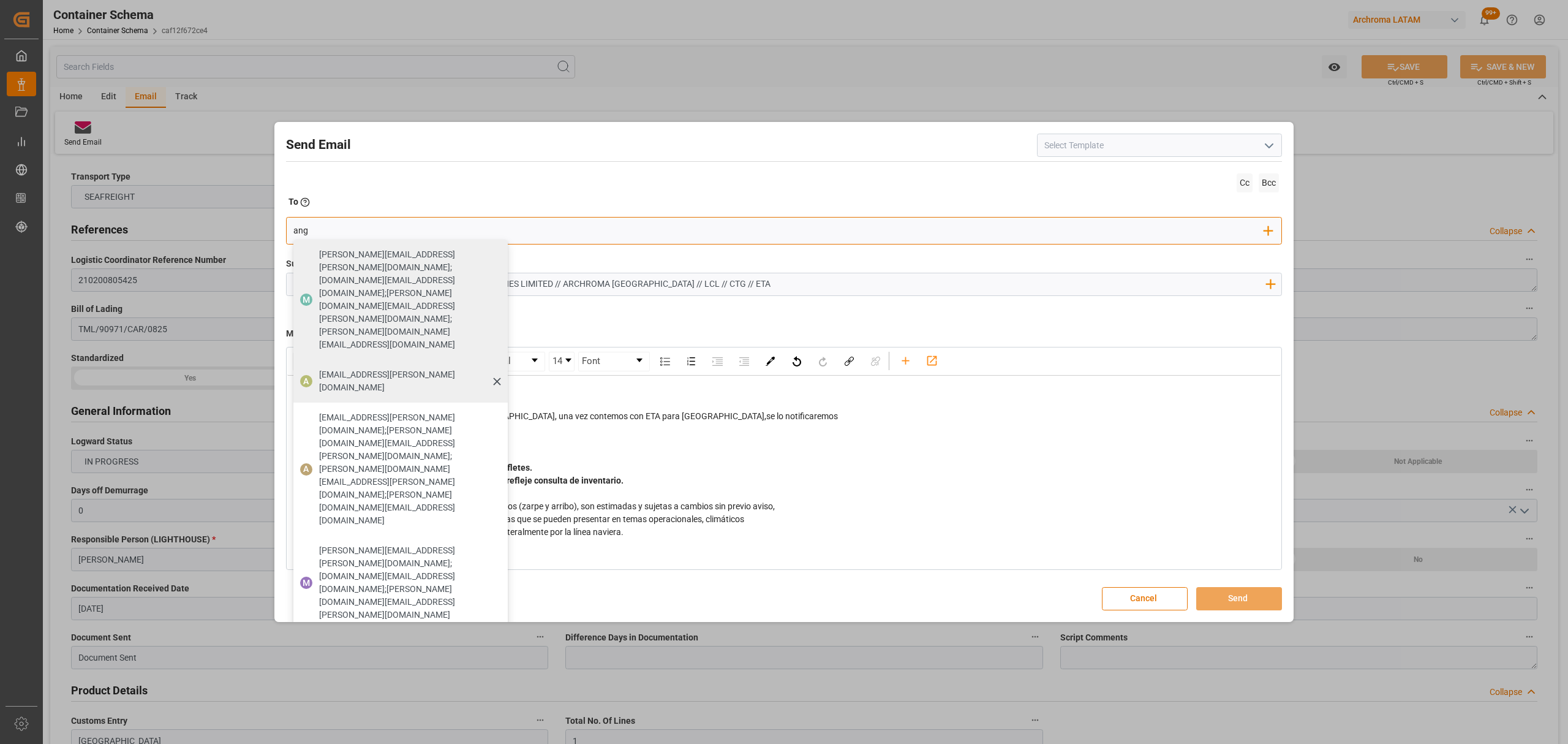
type input "ang"
click at [343, 369] on span "[EMAIL_ADDRESS][DOMAIN_NAME]" at bounding box center [410, 381] width 180 height 26
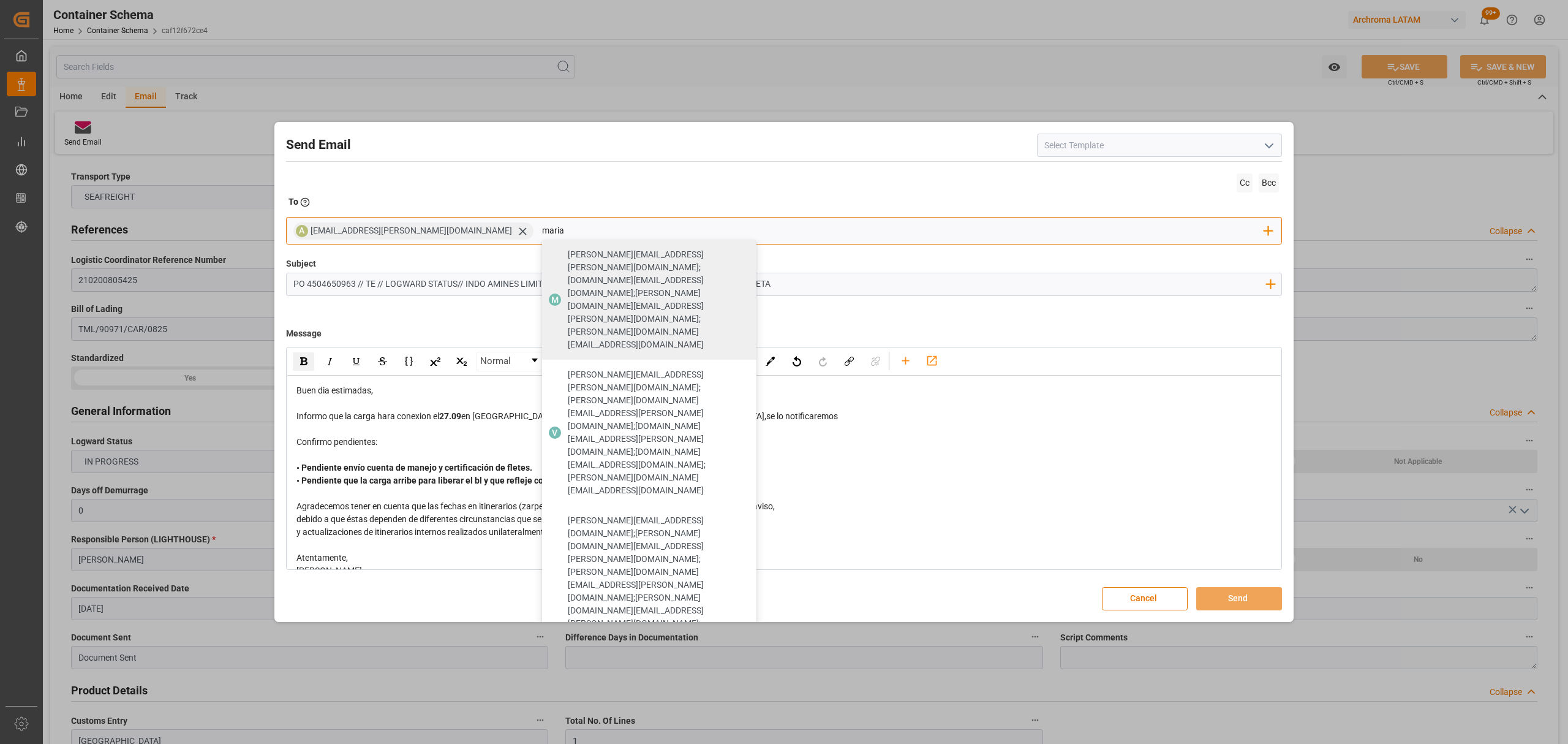
type input "maria"
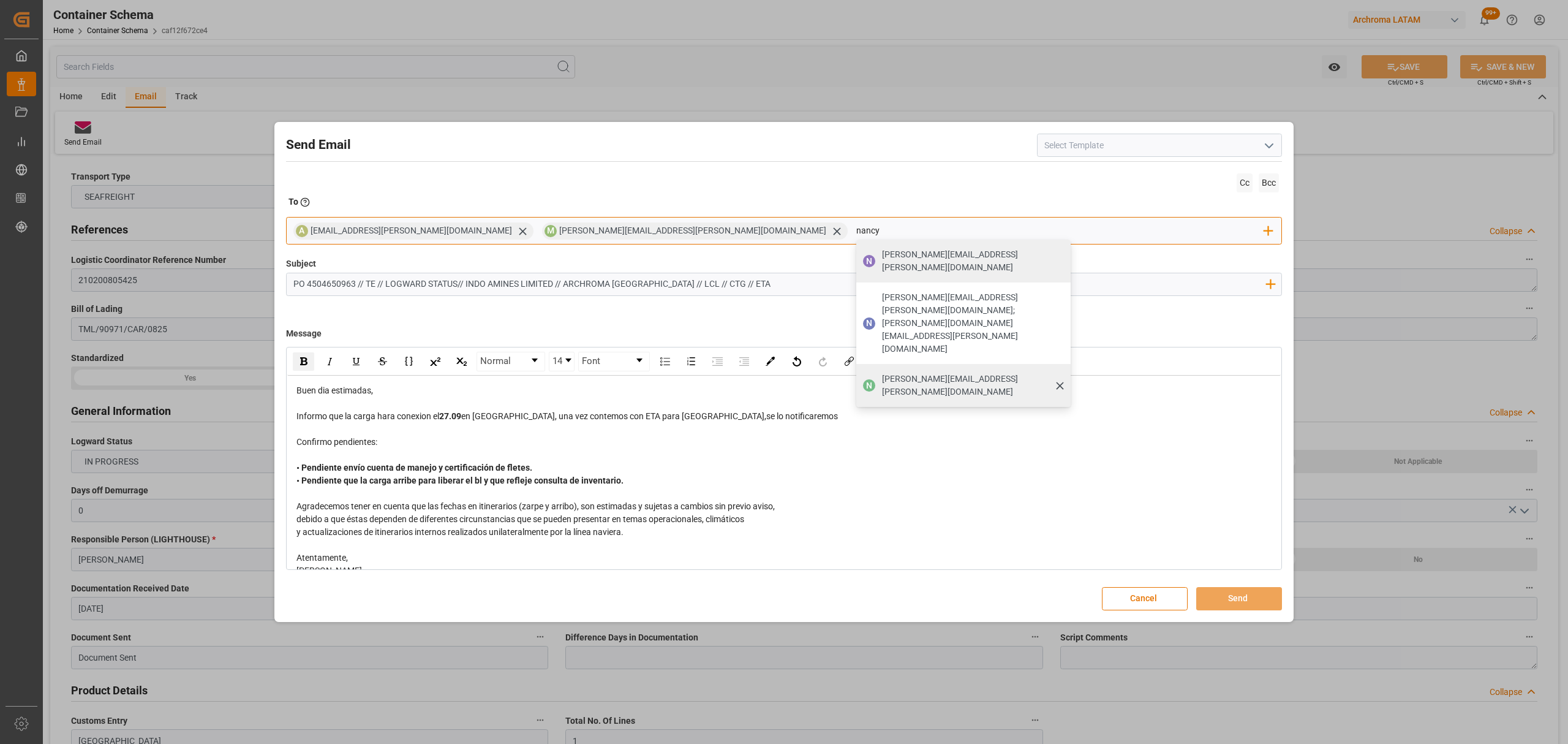
type input "nancy"
click at [882, 373] on span "[PERSON_NAME][EMAIL_ADDRESS][PERSON_NAME][DOMAIN_NAME]" at bounding box center [972, 386] width 180 height 26
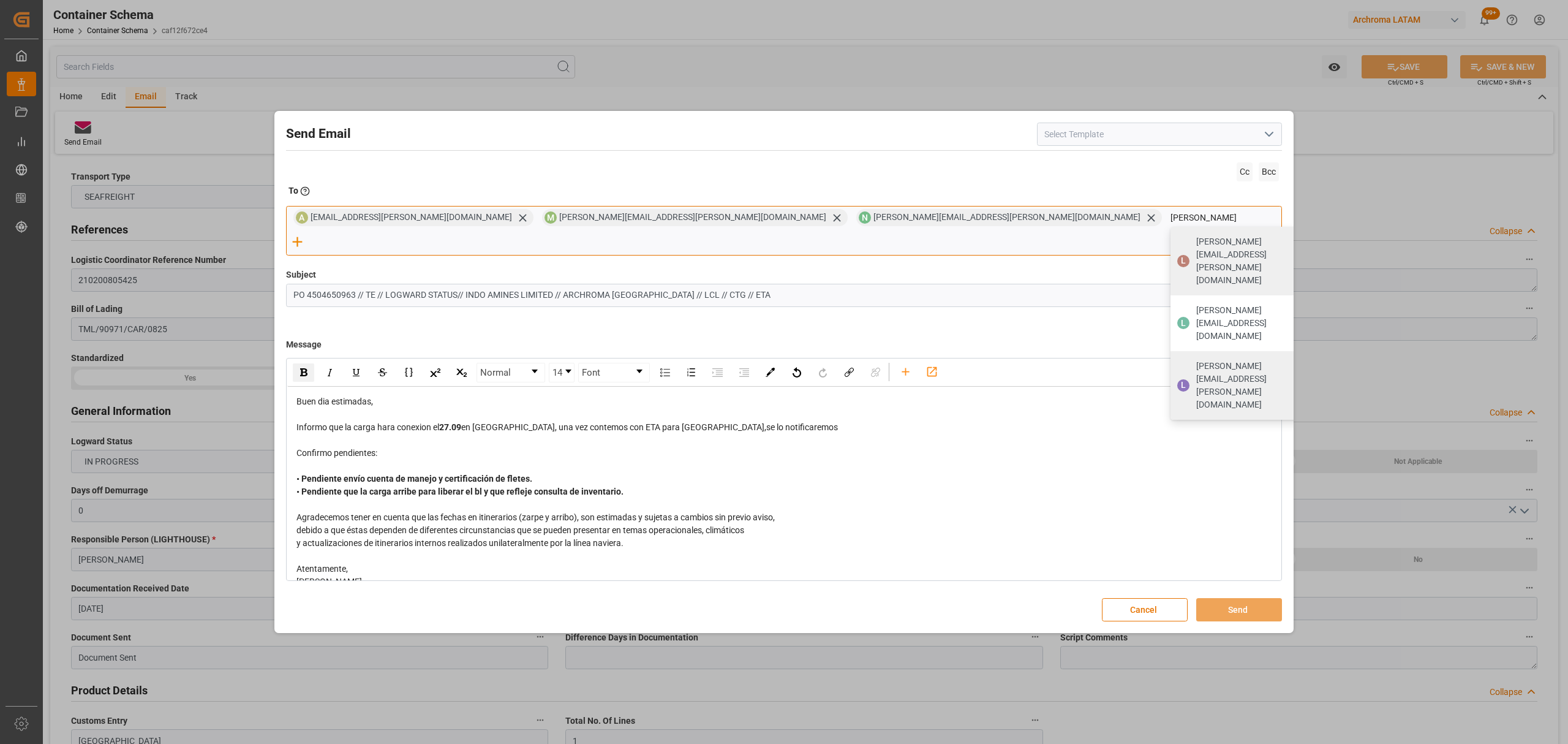
type input "luis"
click at [1192, 356] on div "luis.montoya@leschaco.com" at bounding box center [1255, 386] width 127 height 60
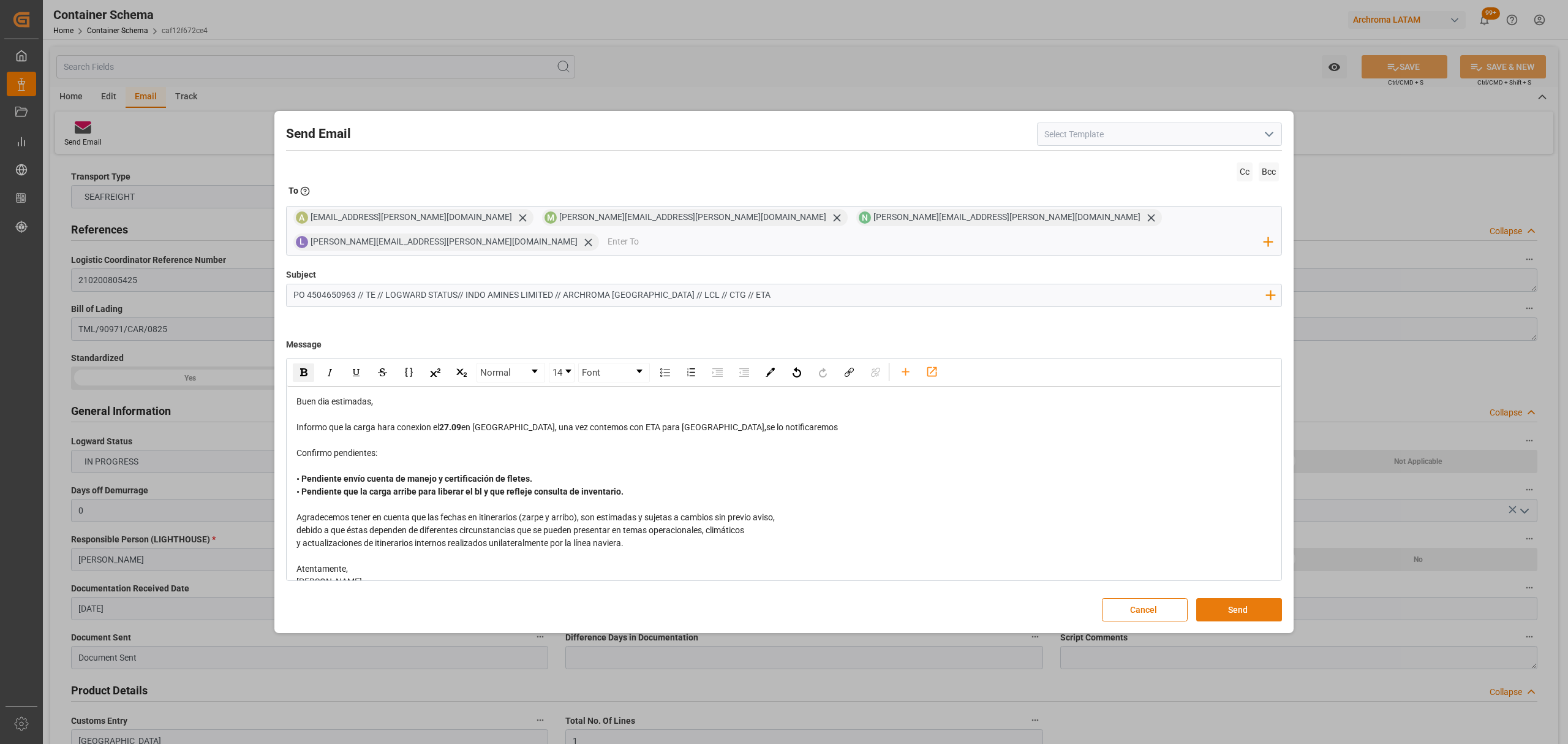
click at [1243, 598] on button "Send" at bounding box center [1239, 609] width 86 height 23
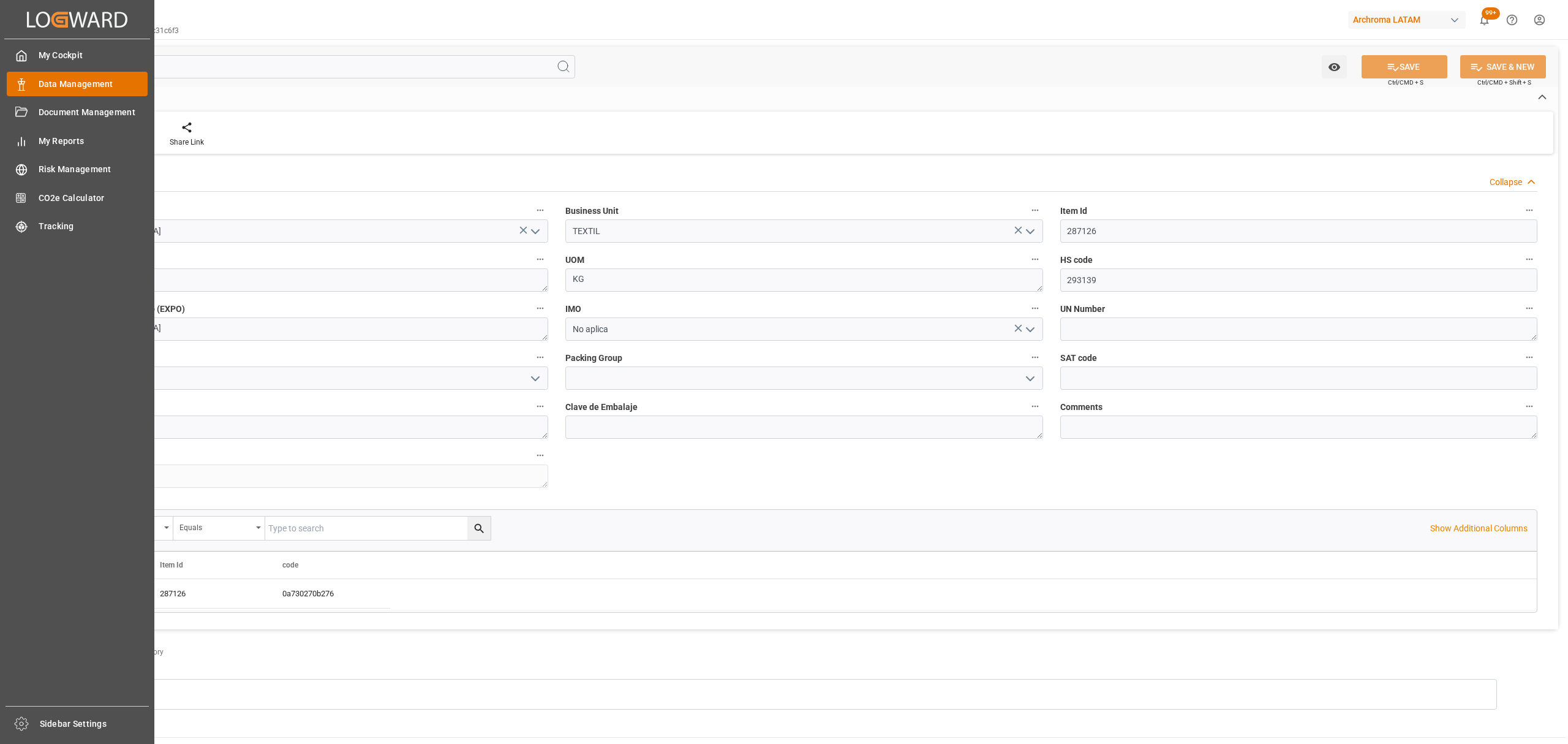
click at [80, 82] on span "Data Management" at bounding box center [94, 84] width 110 height 13
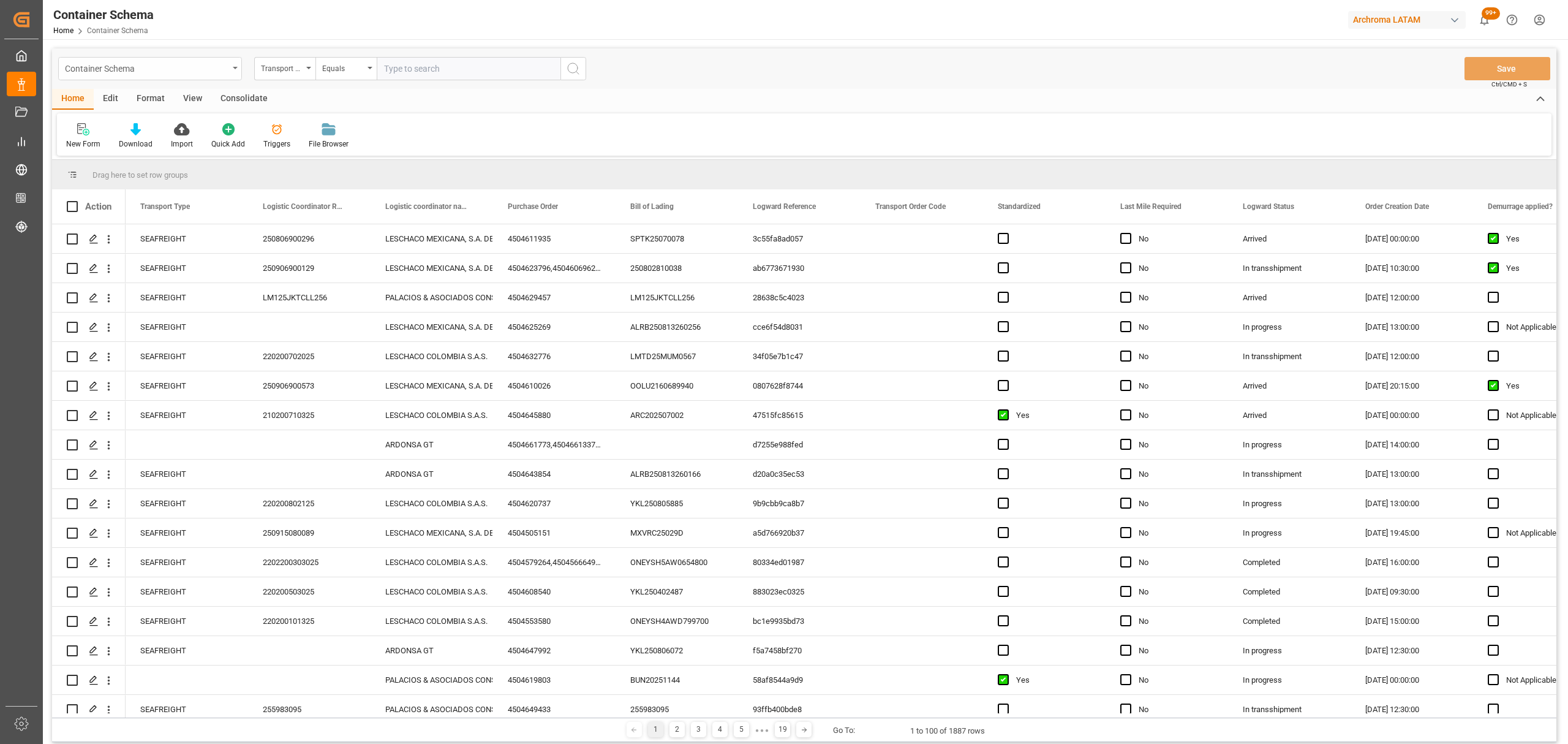
click at [152, 74] on div "Container Schema" at bounding box center [147, 68] width 163 height 15
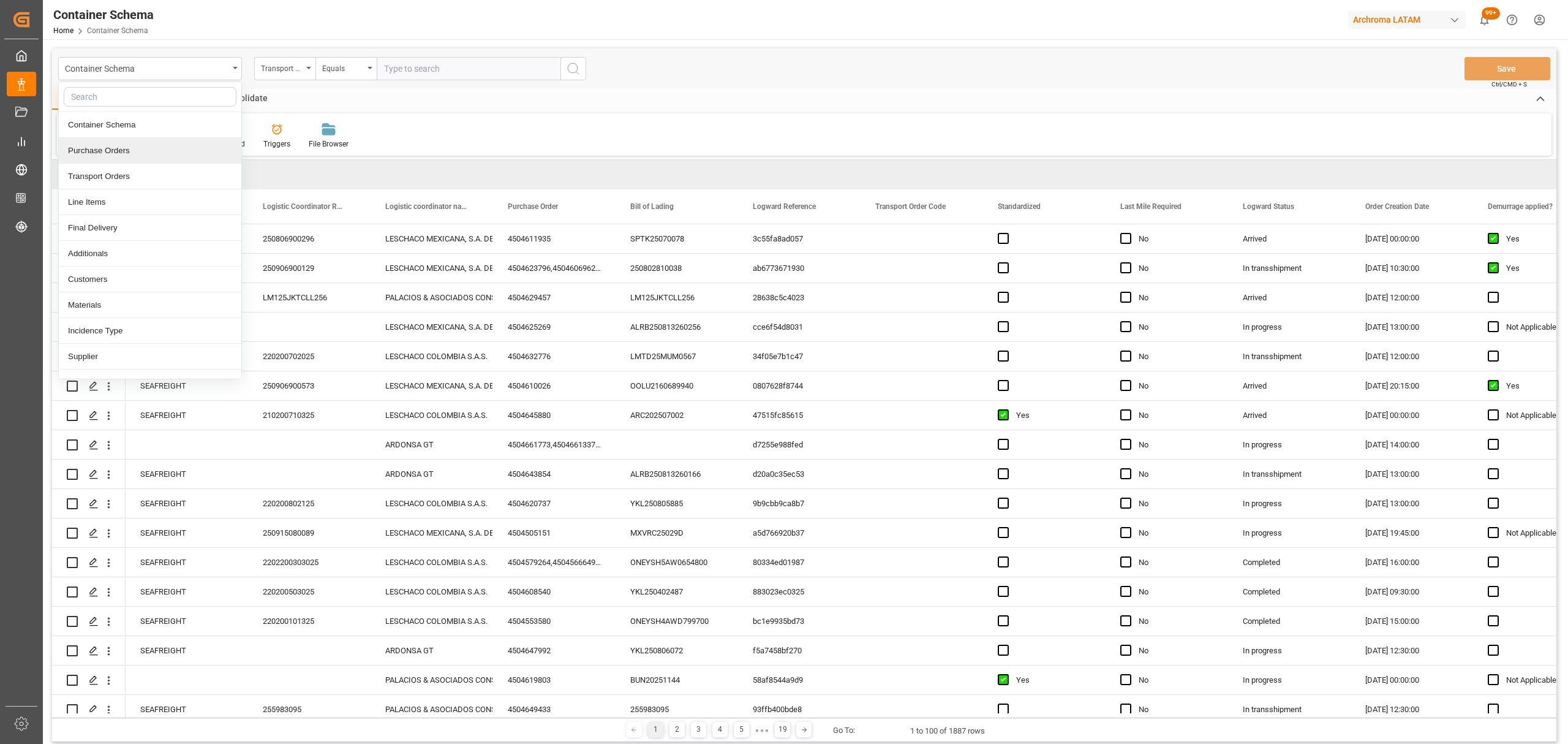
click at [126, 150] on div "Purchase Orders" at bounding box center [149, 150] width 183 height 26
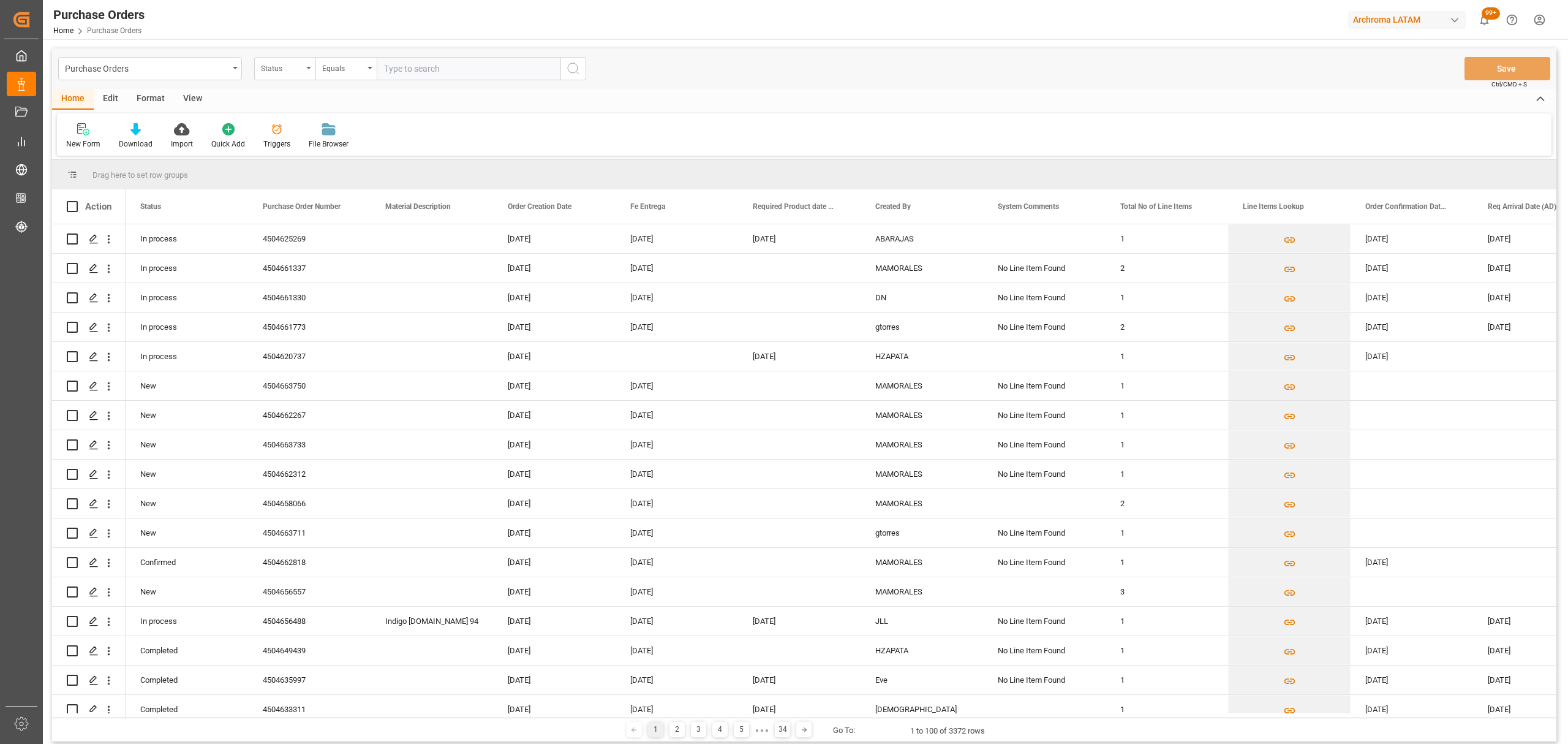
click at [295, 70] on div "Status" at bounding box center [282, 67] width 42 height 14
click at [307, 149] on div "Purchase Order Number" at bounding box center [346, 150] width 183 height 26
click at [137, 138] on div "Download" at bounding box center [135, 143] width 33 height 11
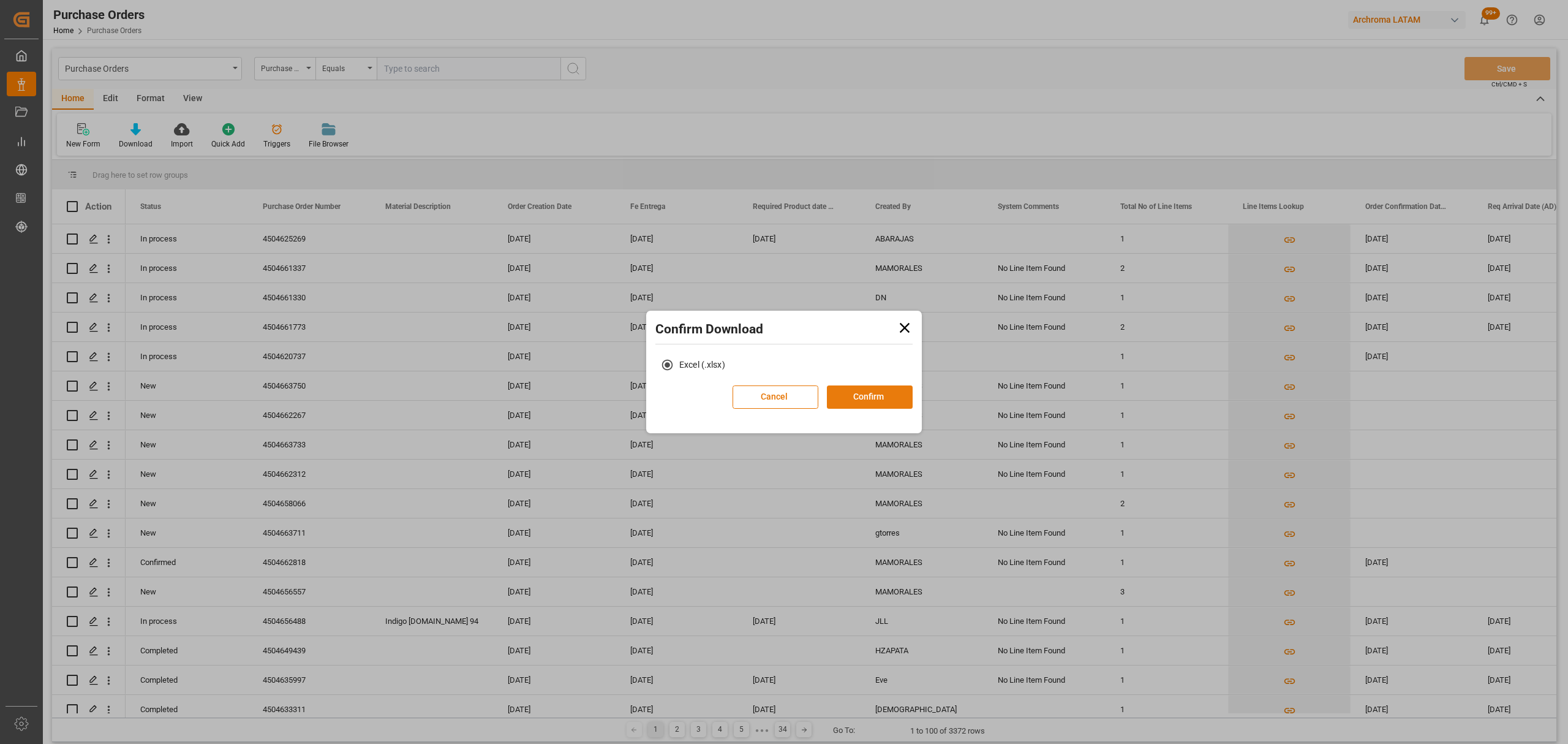
click at [896, 399] on button "Confirm" at bounding box center [870, 397] width 86 height 23
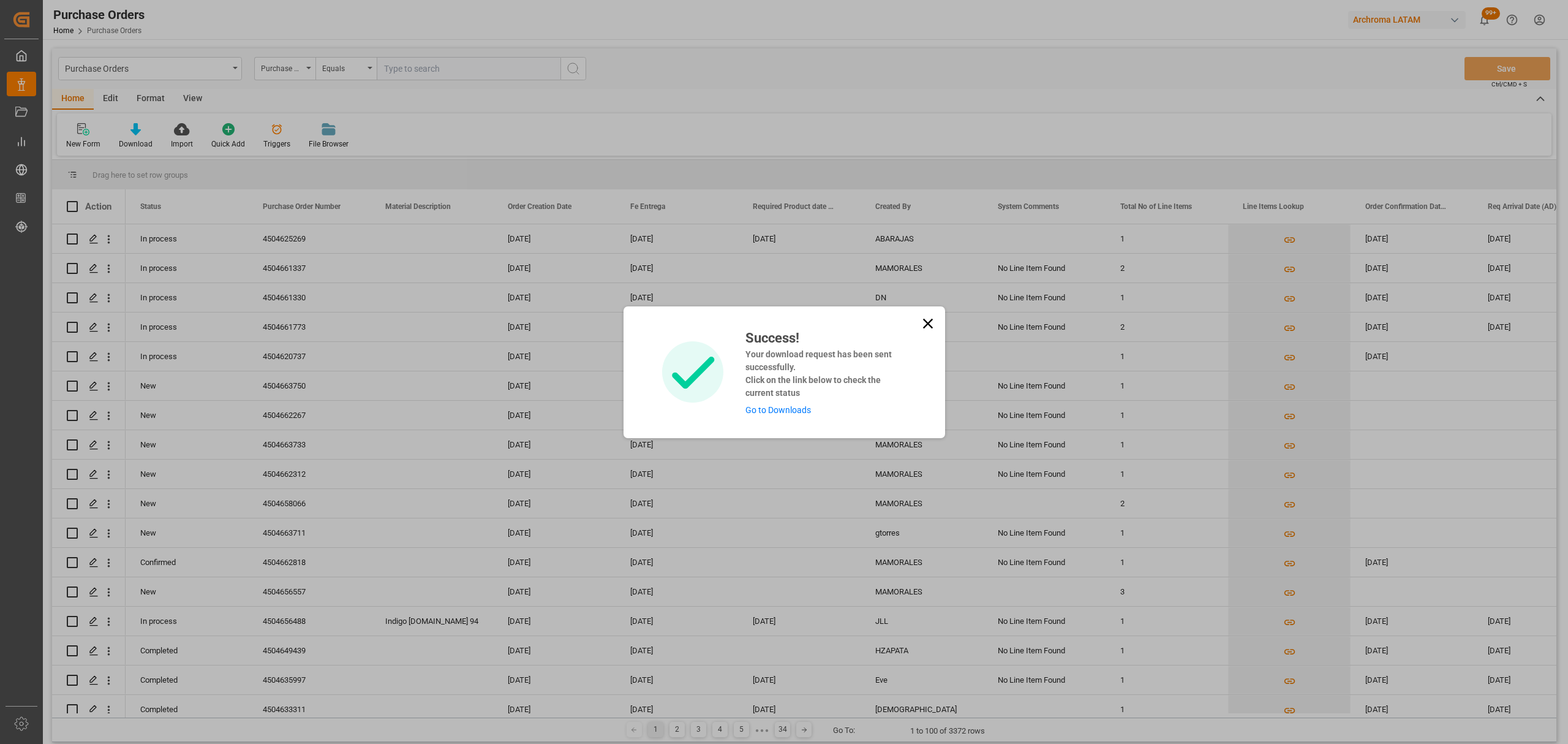
click at [779, 400] on div "Success! Your download request has been sent successfully. Click on the link be…" at bounding box center [821, 372] width 170 height 88
click at [778, 410] on link "Go to Downloads" at bounding box center [778, 410] width 65 height 9
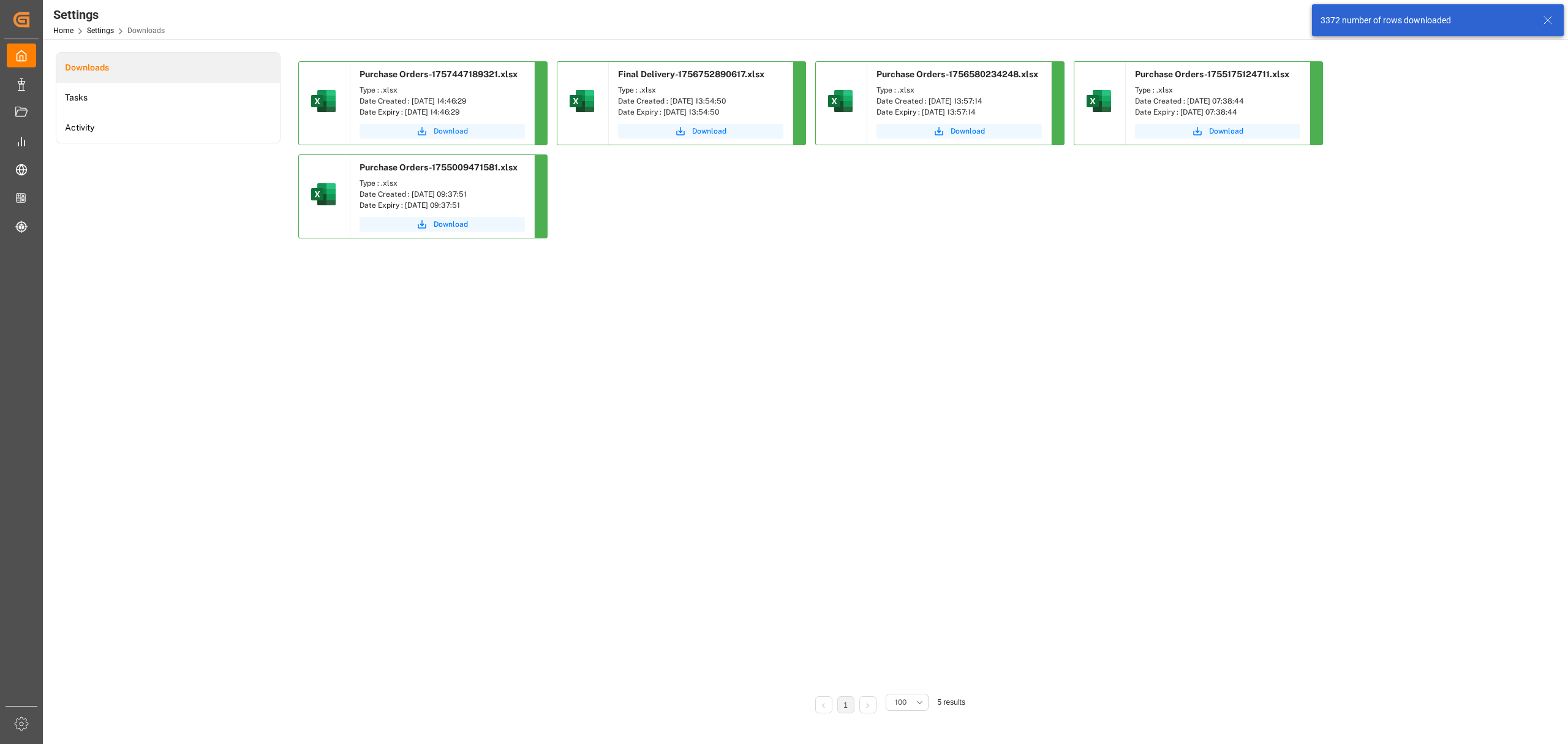
click at [441, 131] on span "Download" at bounding box center [451, 131] width 34 height 11
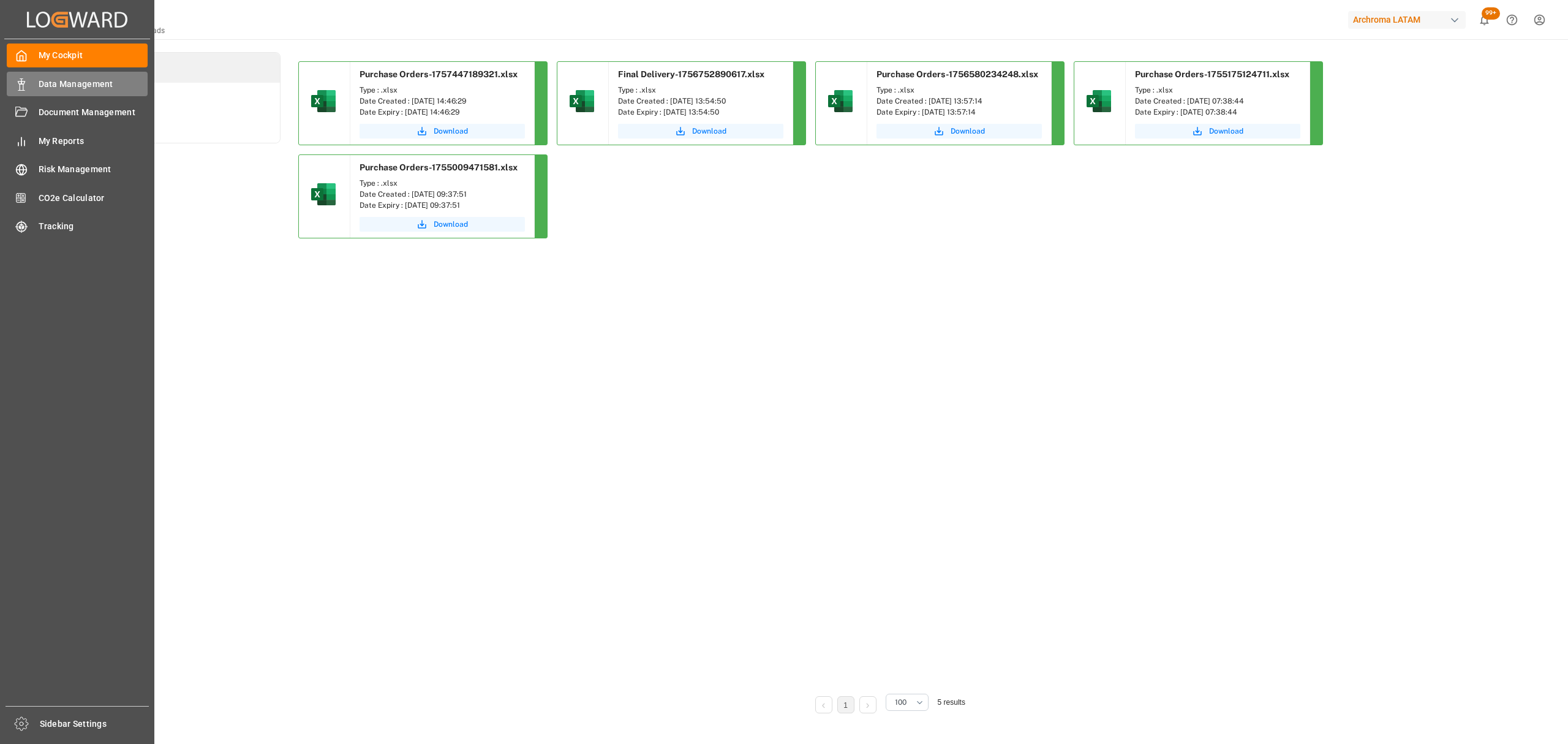
click at [74, 83] on span "Data Management" at bounding box center [94, 84] width 110 height 13
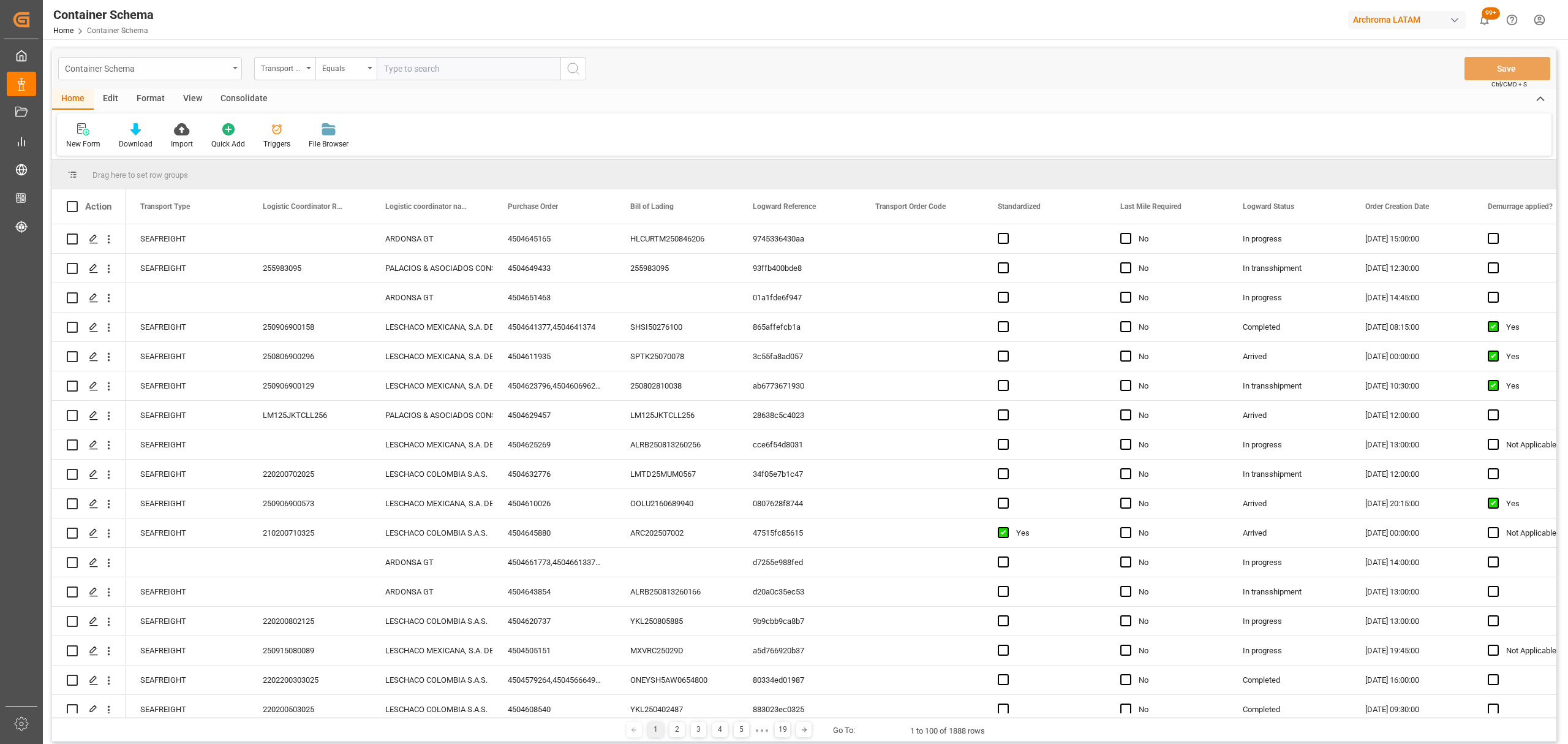
click at [178, 74] on div "Container Schema" at bounding box center [147, 68] width 163 height 15
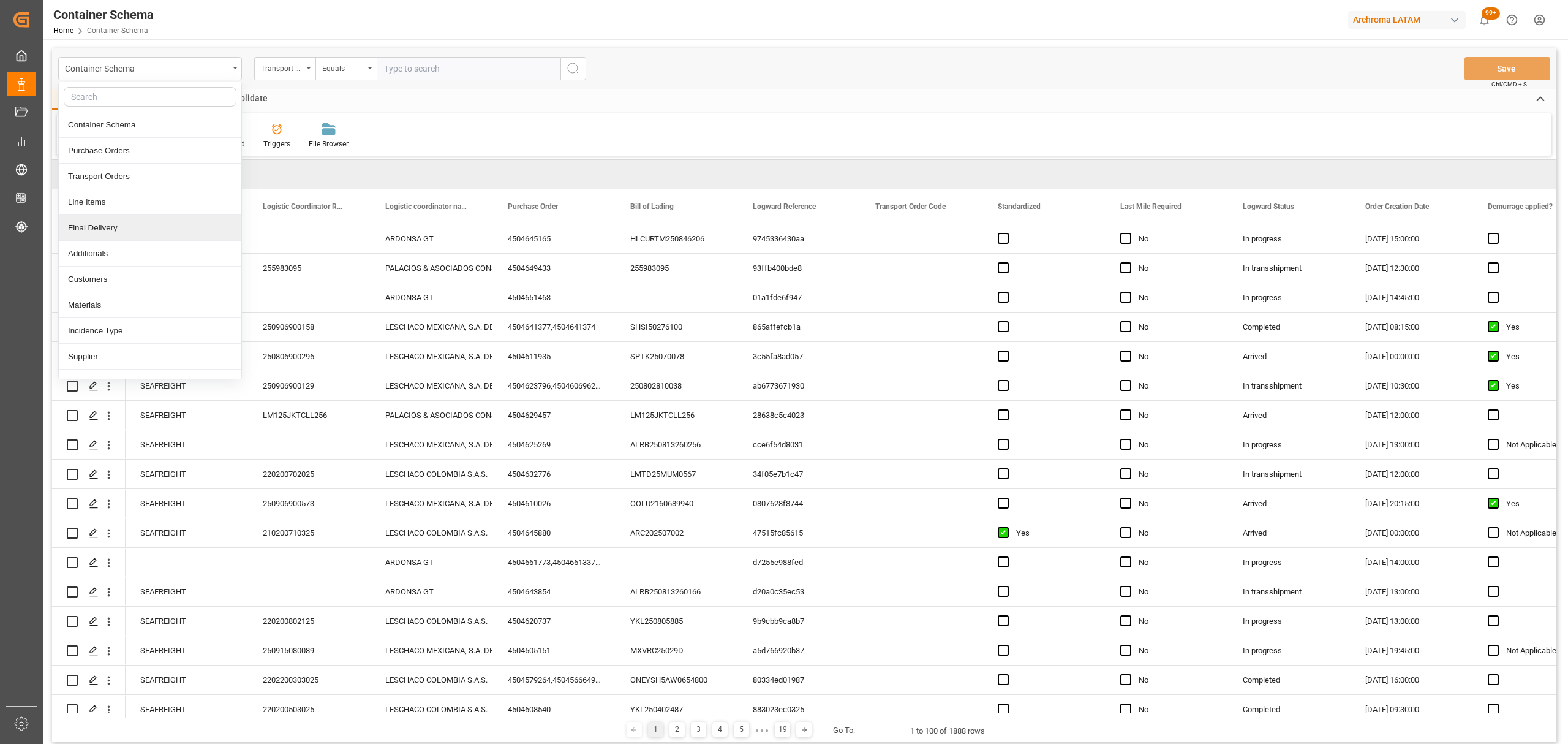
click at [116, 236] on div "Final Delivery" at bounding box center [149, 228] width 183 height 26
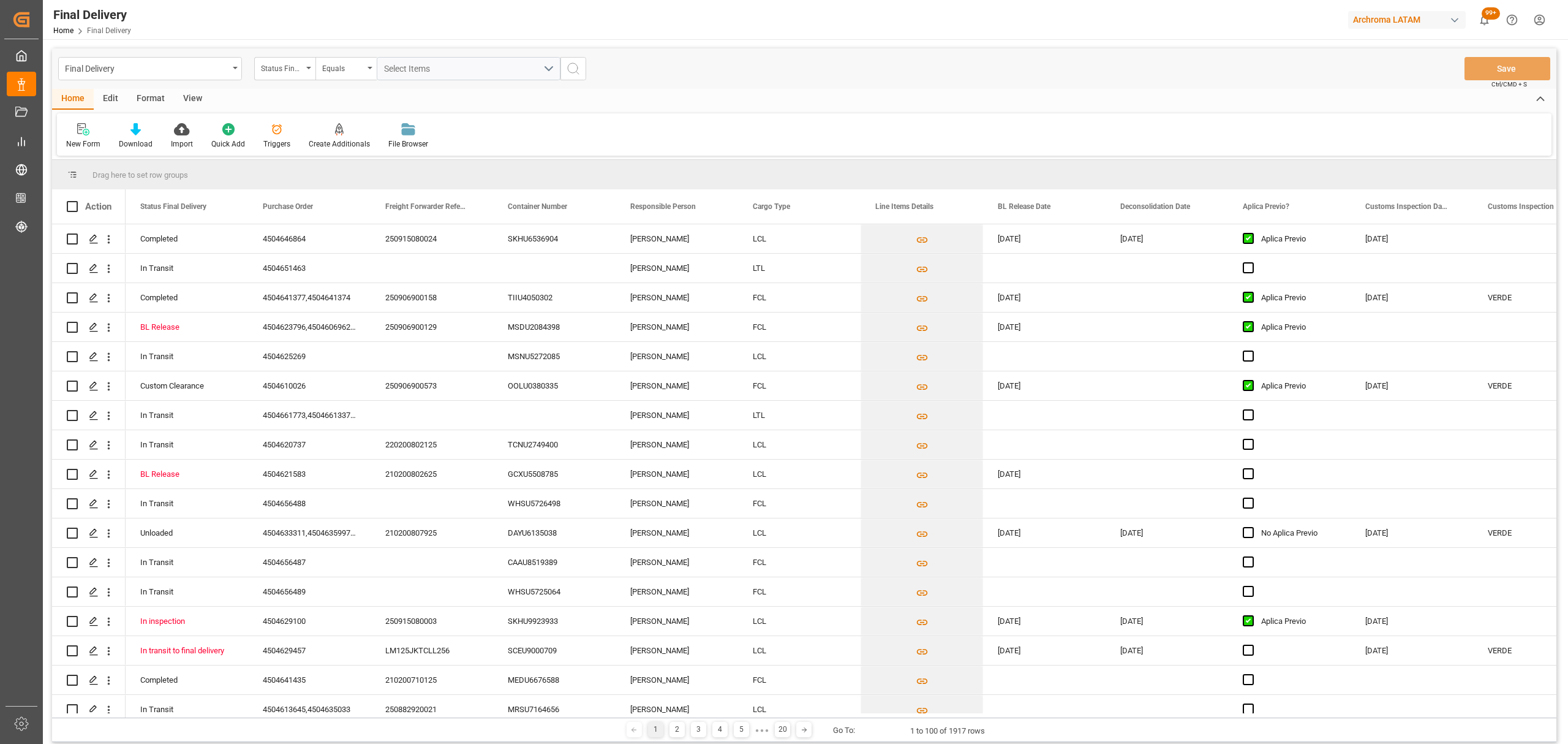
click at [290, 70] on div "Status Final Delivery" at bounding box center [282, 67] width 42 height 14
click at [312, 142] on div "Purchase Order" at bounding box center [346, 150] width 183 height 26
click at [328, 62] on div "Equals" at bounding box center [343, 67] width 42 height 14
click at [373, 163] on div "Fuzzy search" at bounding box center [407, 150] width 183 height 26
click at [417, 52] on div "Final Delivery Purchase Order Fuzzy search Save Ctrl/CMD + S" at bounding box center [805, 68] width 1504 height 40
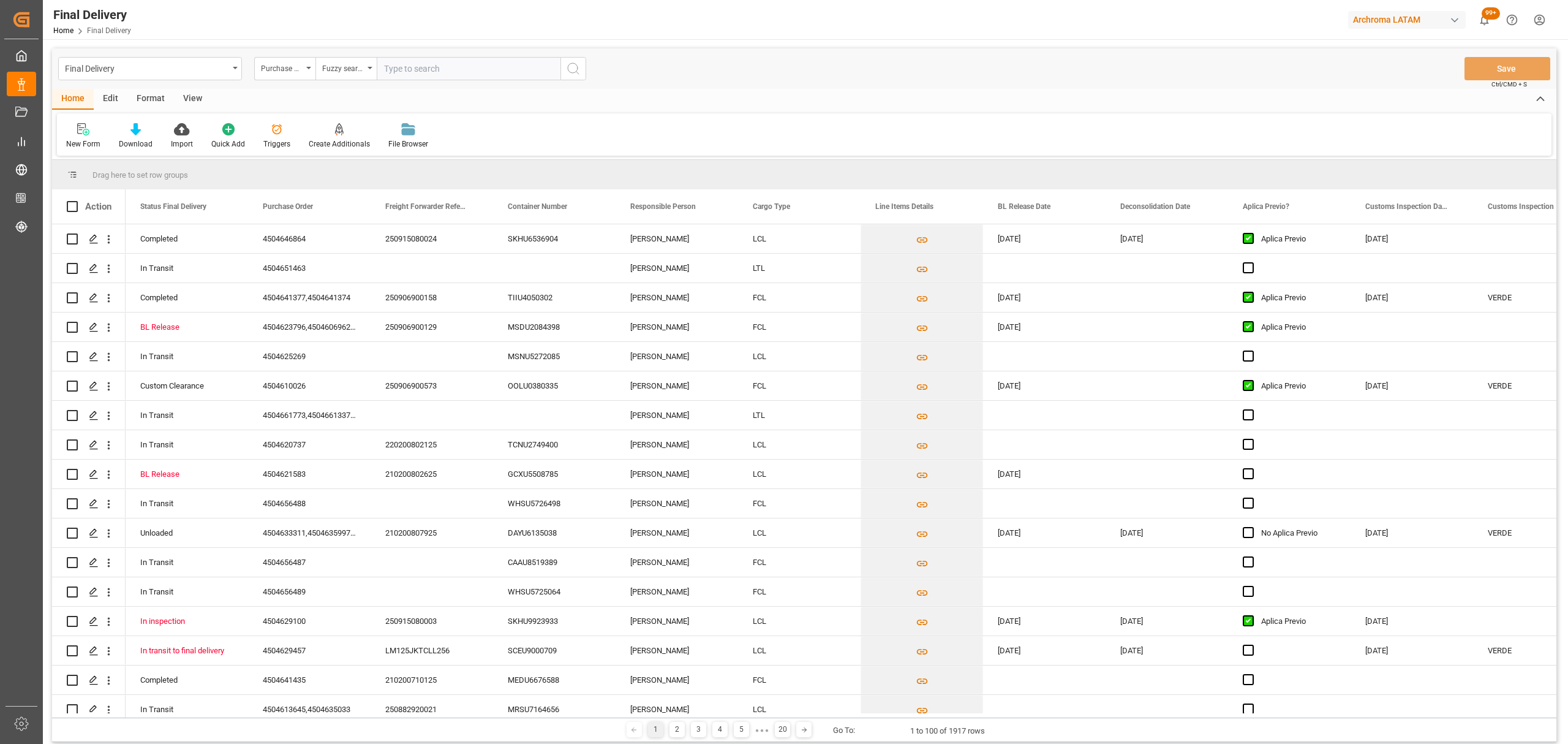
click at [405, 70] on input "text" at bounding box center [469, 68] width 184 height 23
paste input "4504629457"
type input "4504629457"
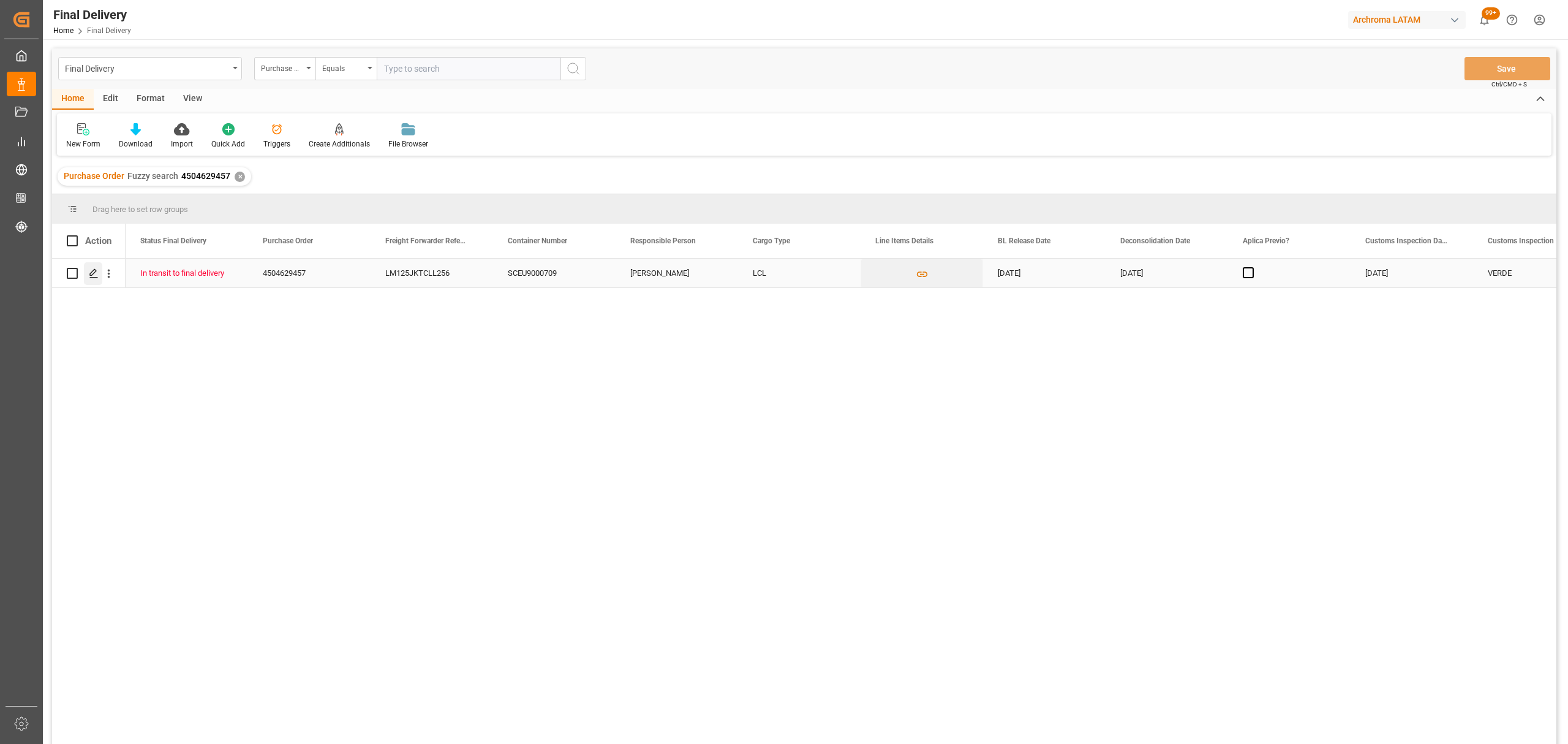
click at [92, 275] on polygon "Press SPACE to select this row." at bounding box center [93, 272] width 6 height 6
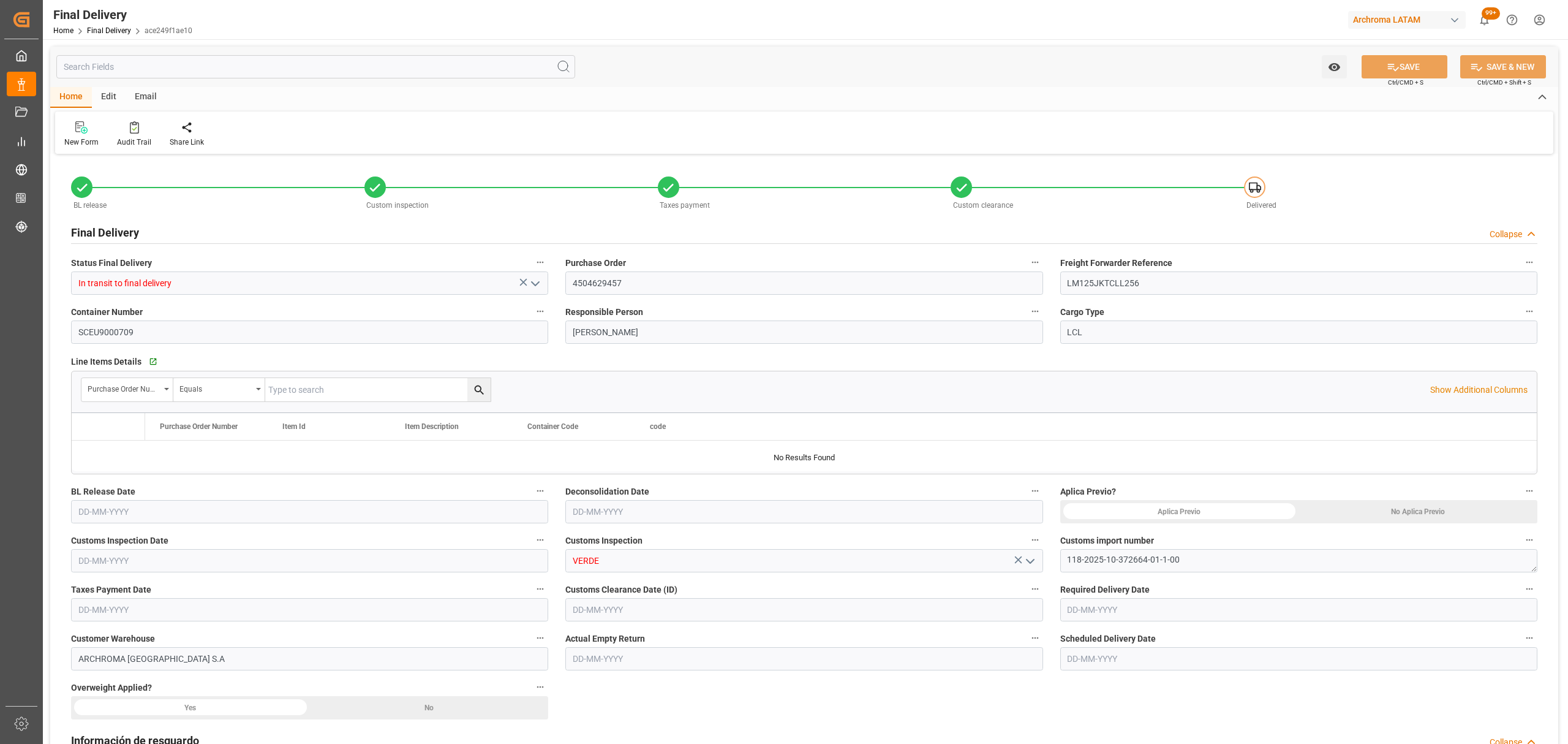
type input "3"
type input "[DATE]"
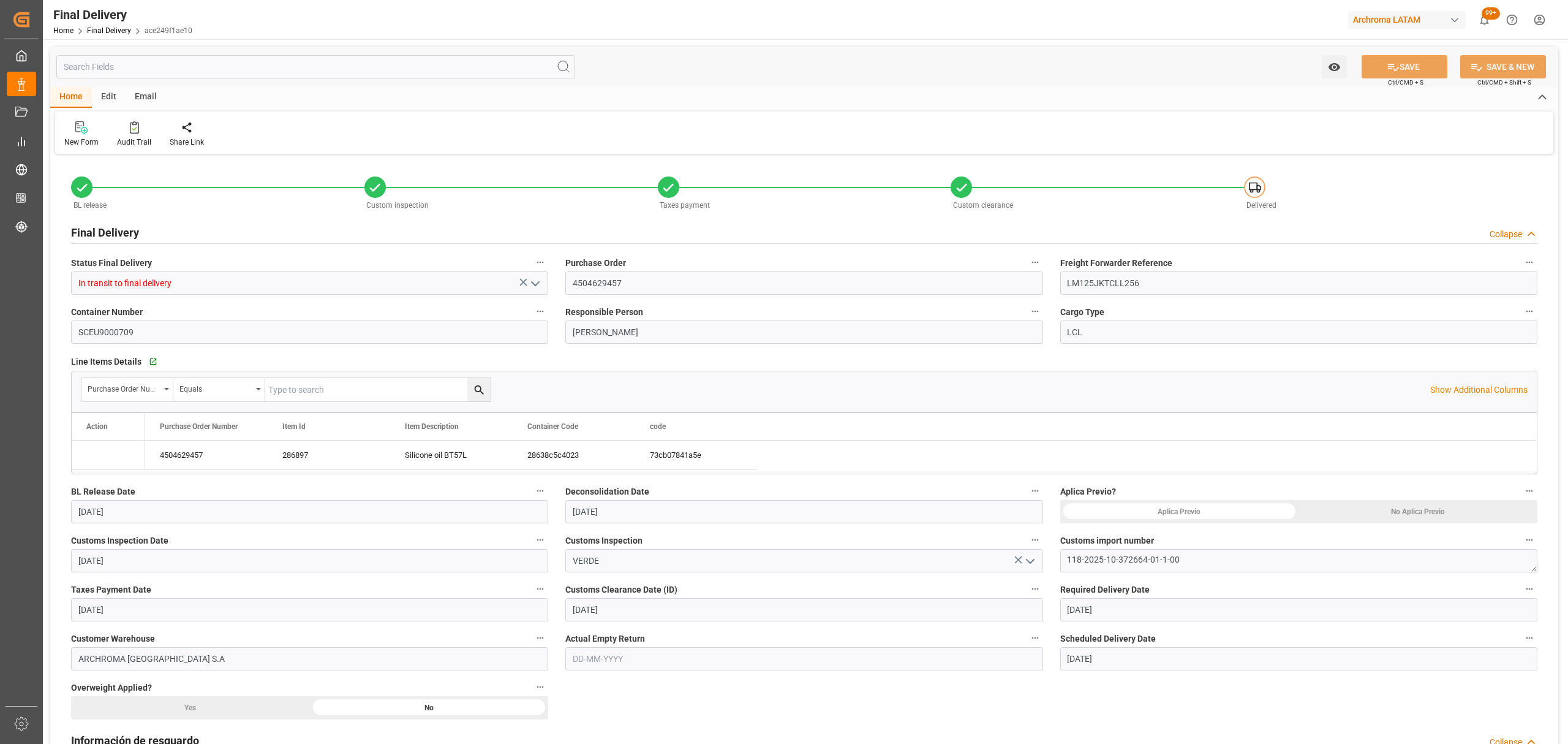
type input "29-09-2025"
type input "[DATE]"
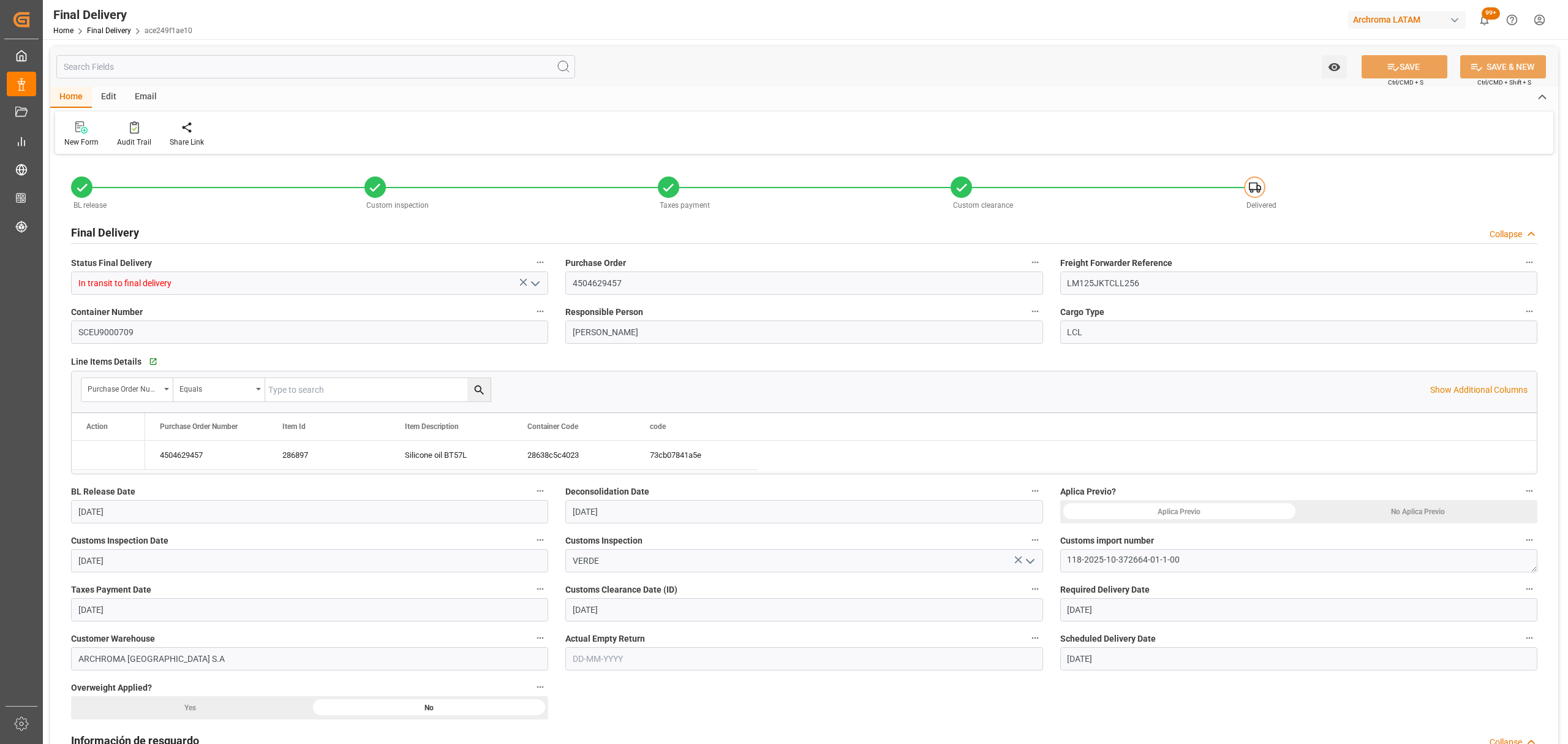
type input "[DATE]"
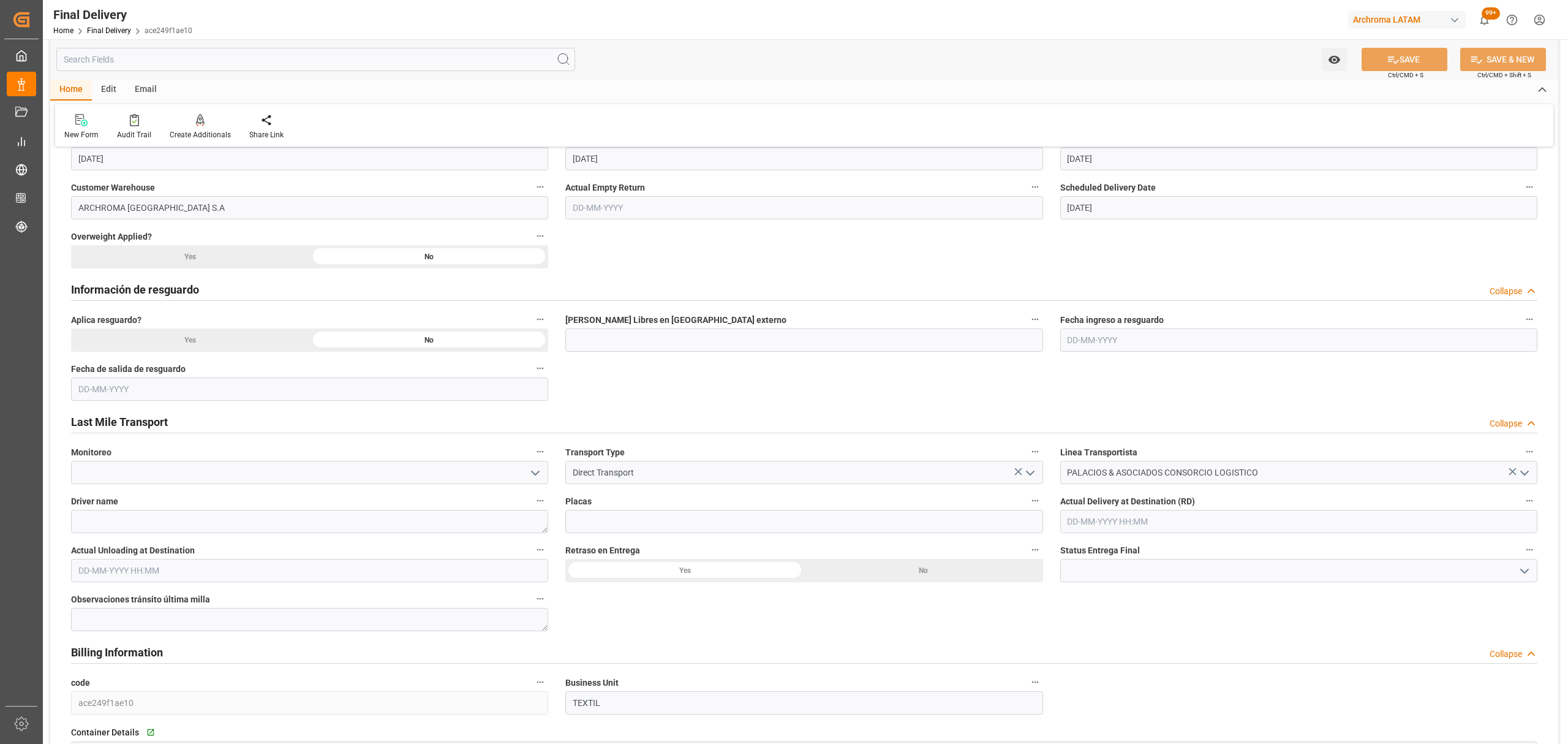
scroll to position [572, 0]
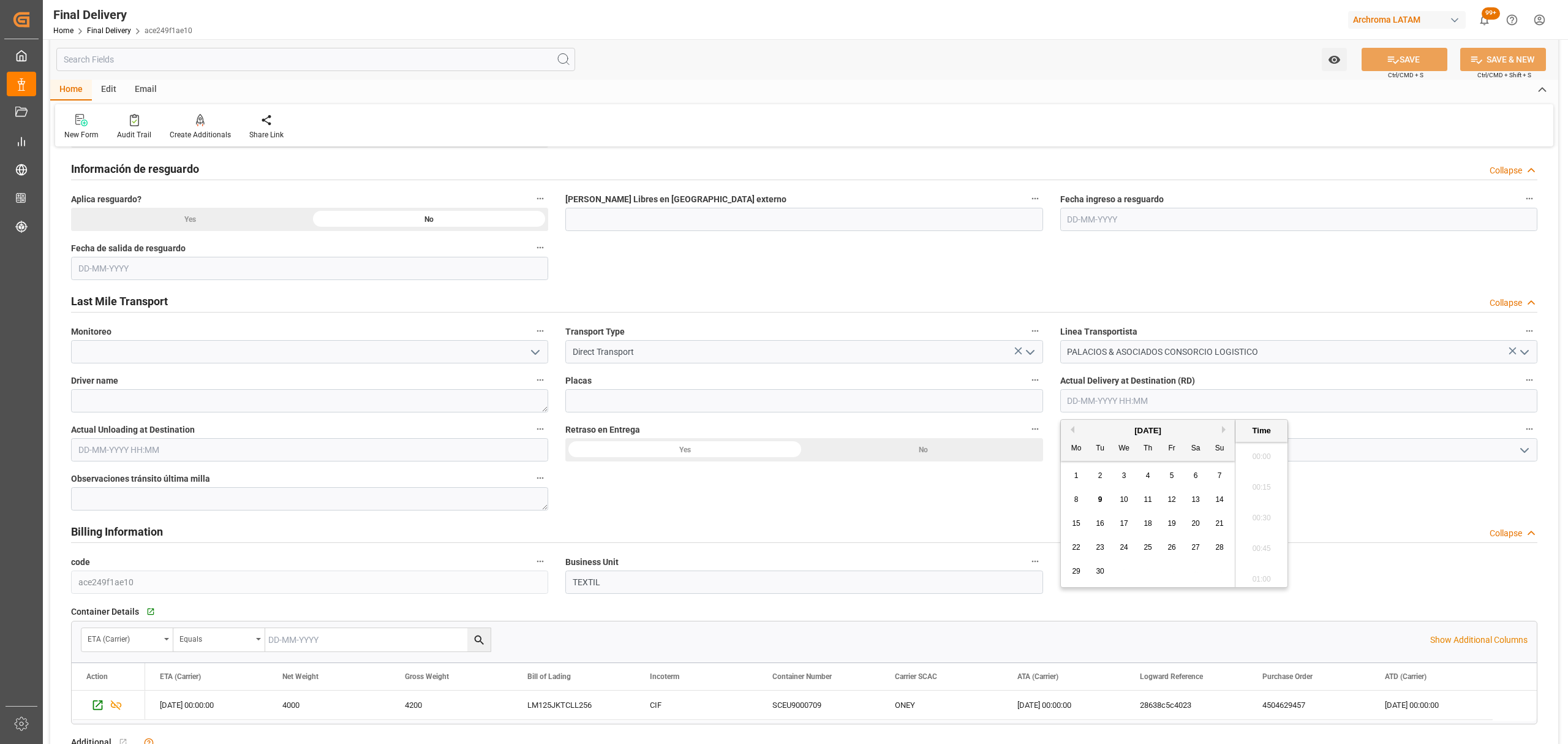
click at [1291, 408] on input "text" at bounding box center [1299, 400] width 477 height 23
click at [1093, 503] on div "9" at bounding box center [1101, 500] width 15 height 15
click at [1260, 517] on li "15:00" at bounding box center [1261, 515] width 52 height 31
type input "09-09-2025 15:00"
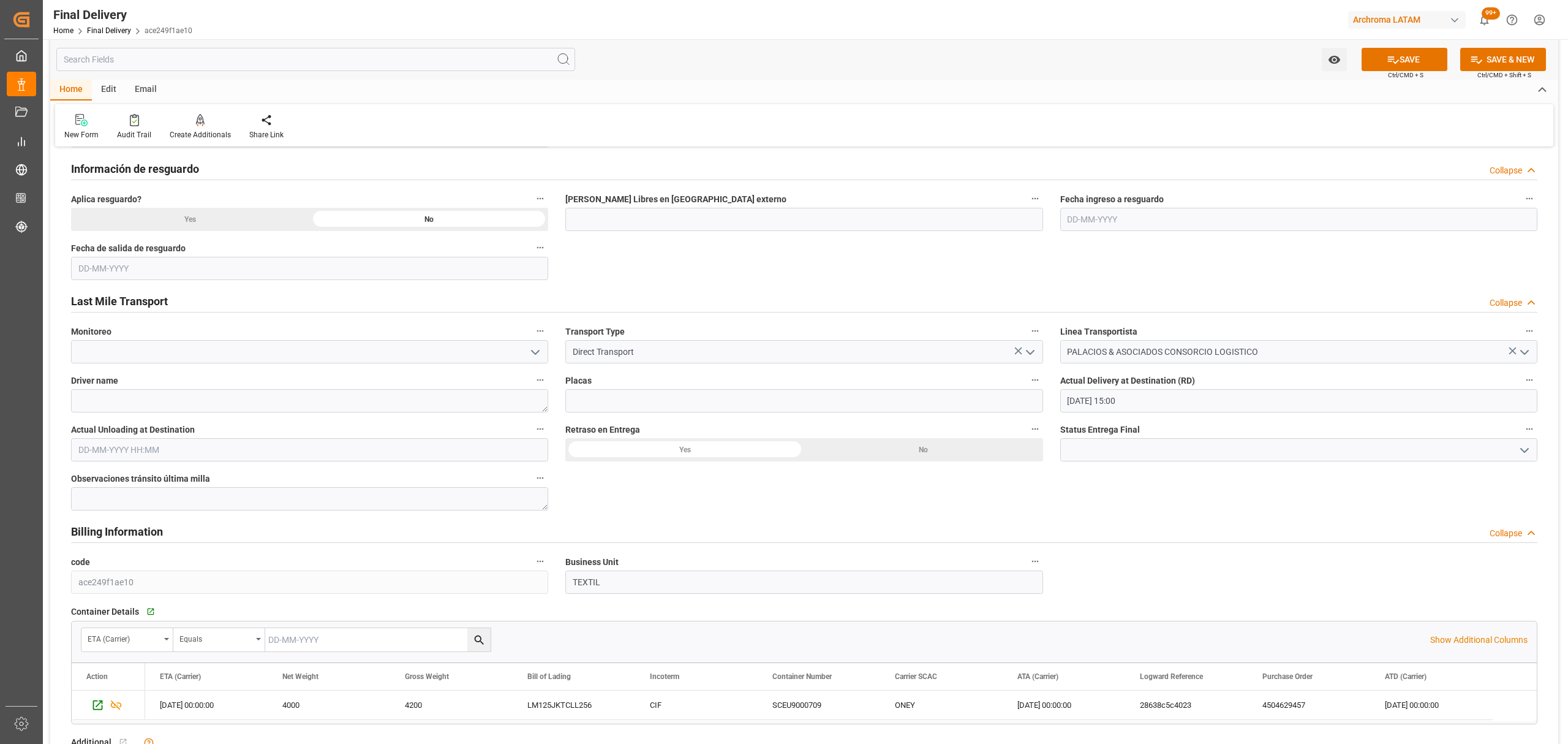
click at [215, 435] on label "Actual Unloading at Destination" at bounding box center [310, 430] width 477 height 17
click at [532, 435] on button "Actual Unloading at Destination" at bounding box center [540, 429] width 16 height 16
click at [187, 451] on div at bounding box center [784, 372] width 1568 height 744
click at [148, 454] on input "text" at bounding box center [310, 449] width 477 height 23
click at [100, 546] on div "8 9 10 11 12 13 14" at bounding box center [159, 549] width 167 height 24
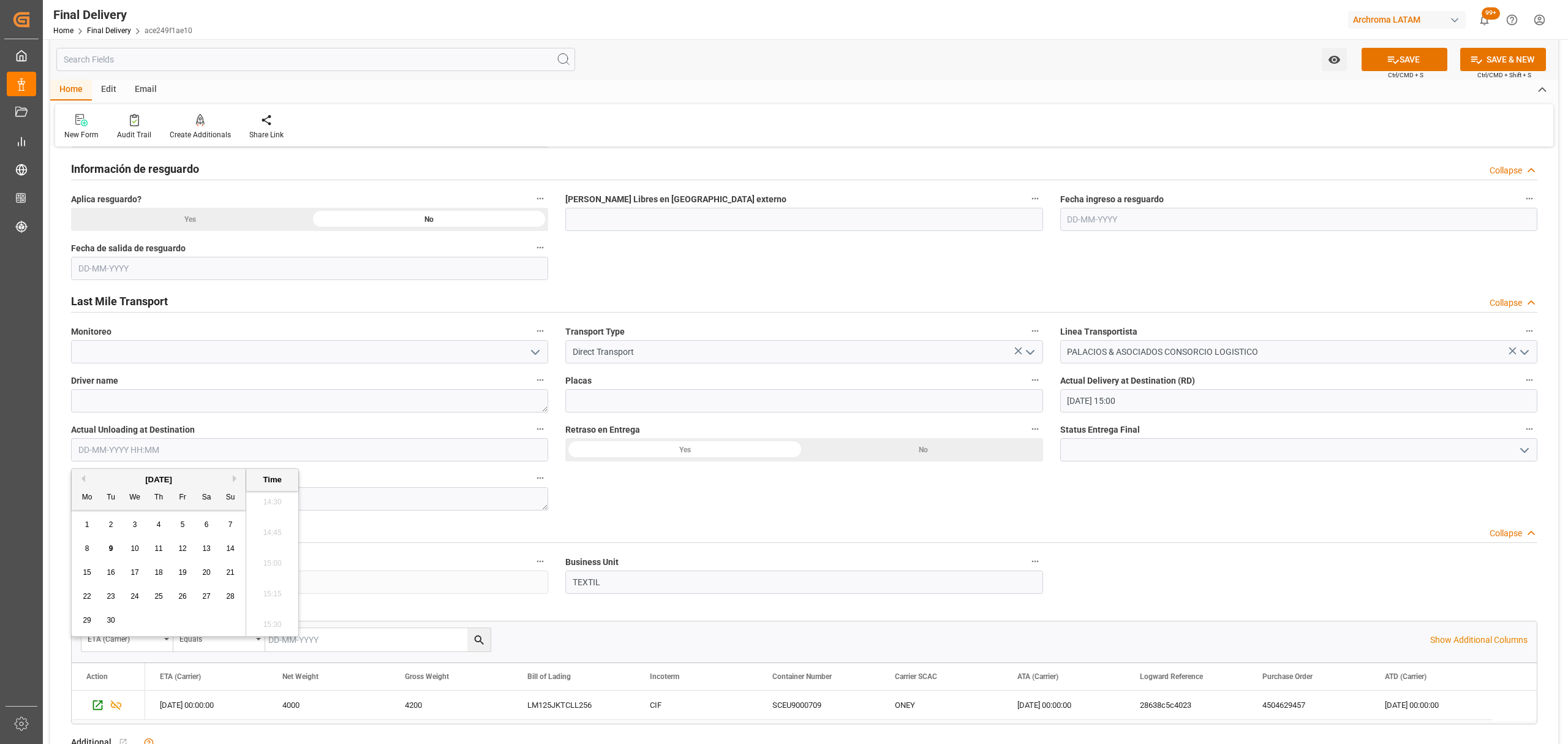
click at [113, 546] on div "9" at bounding box center [112, 549] width 15 height 15
click at [270, 569] on li "15:00" at bounding box center [272, 564] width 52 height 31
type input "09-09-2025 15:00"
click at [535, 356] on icon "open menu" at bounding box center [535, 352] width 15 height 15
click at [535, 356] on icon "close menu" at bounding box center [535, 352] width 15 height 15
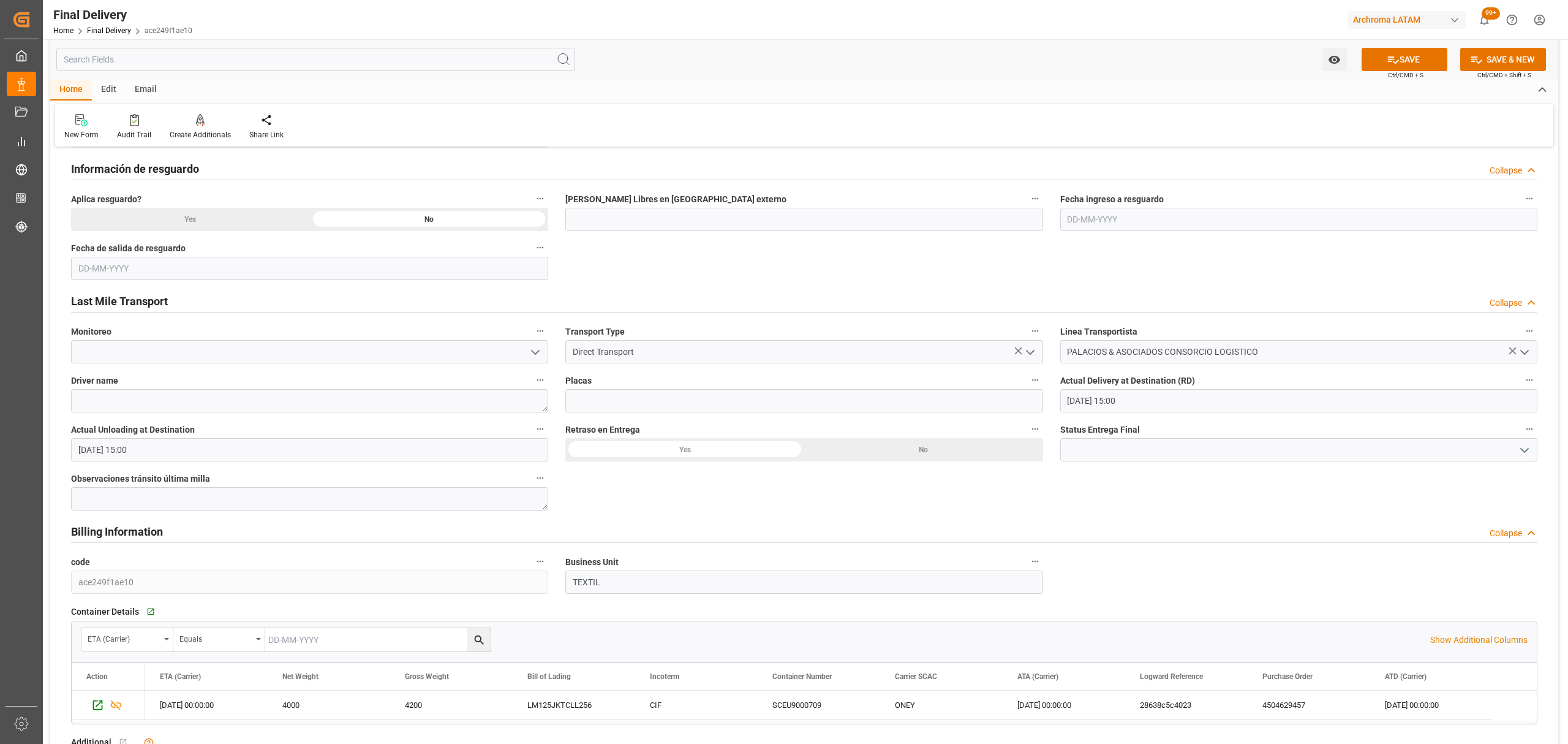
click at [918, 452] on div "No" at bounding box center [924, 449] width 239 height 23
click at [1528, 454] on icon "open menu" at bounding box center [1524, 450] width 15 height 15
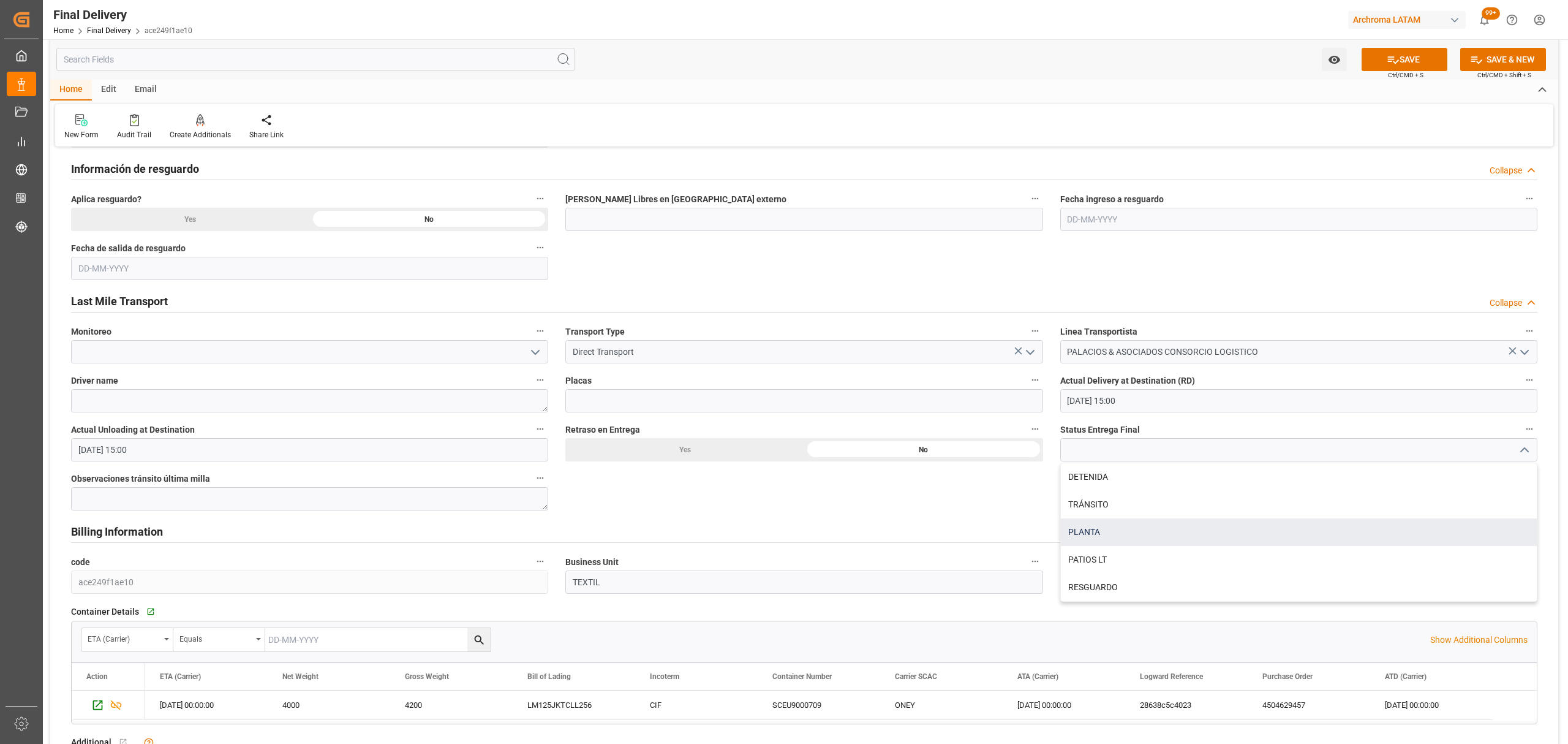
click at [1138, 534] on div "PLANTA" at bounding box center [1298, 532] width 476 height 27
type input "PLANTA"
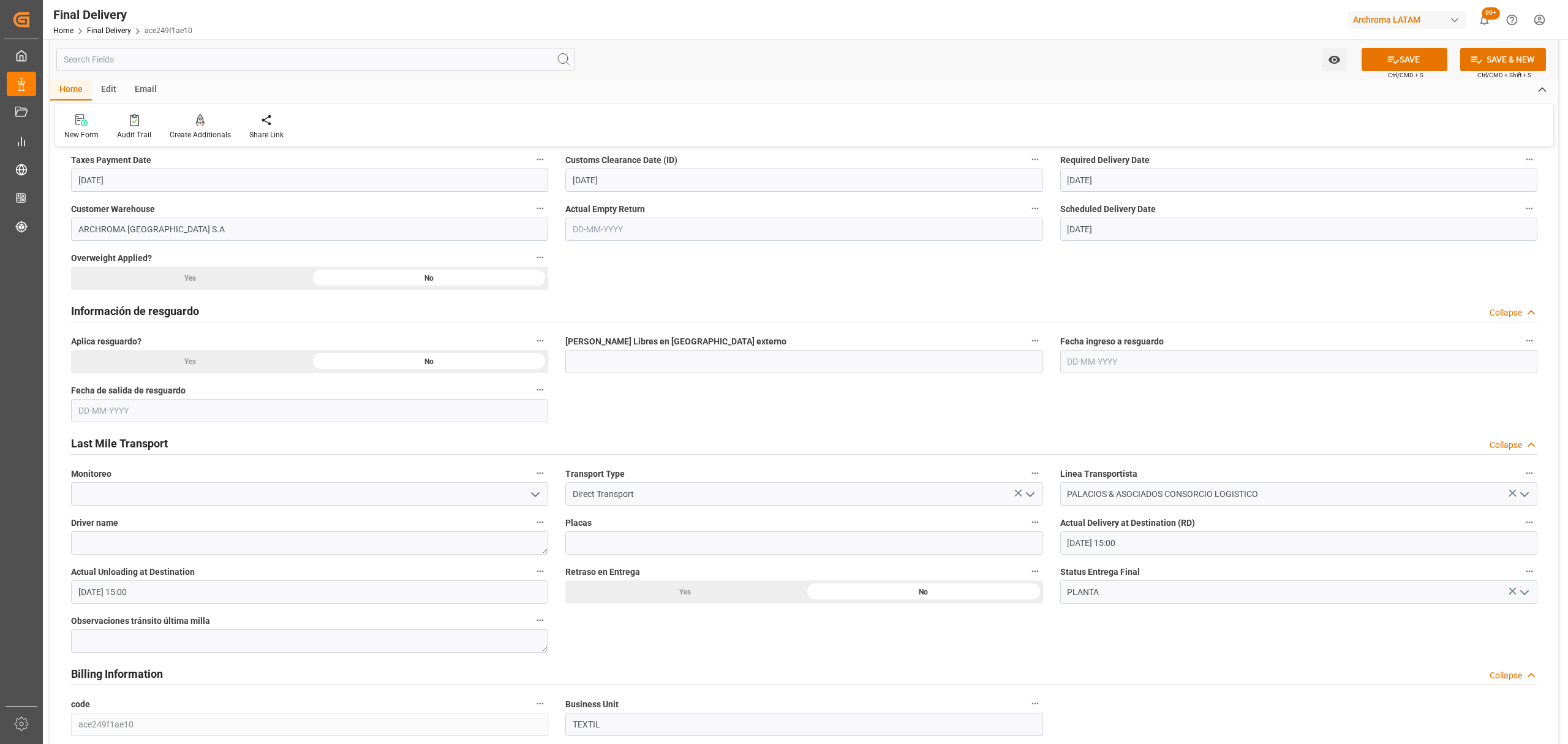
scroll to position [245, 0]
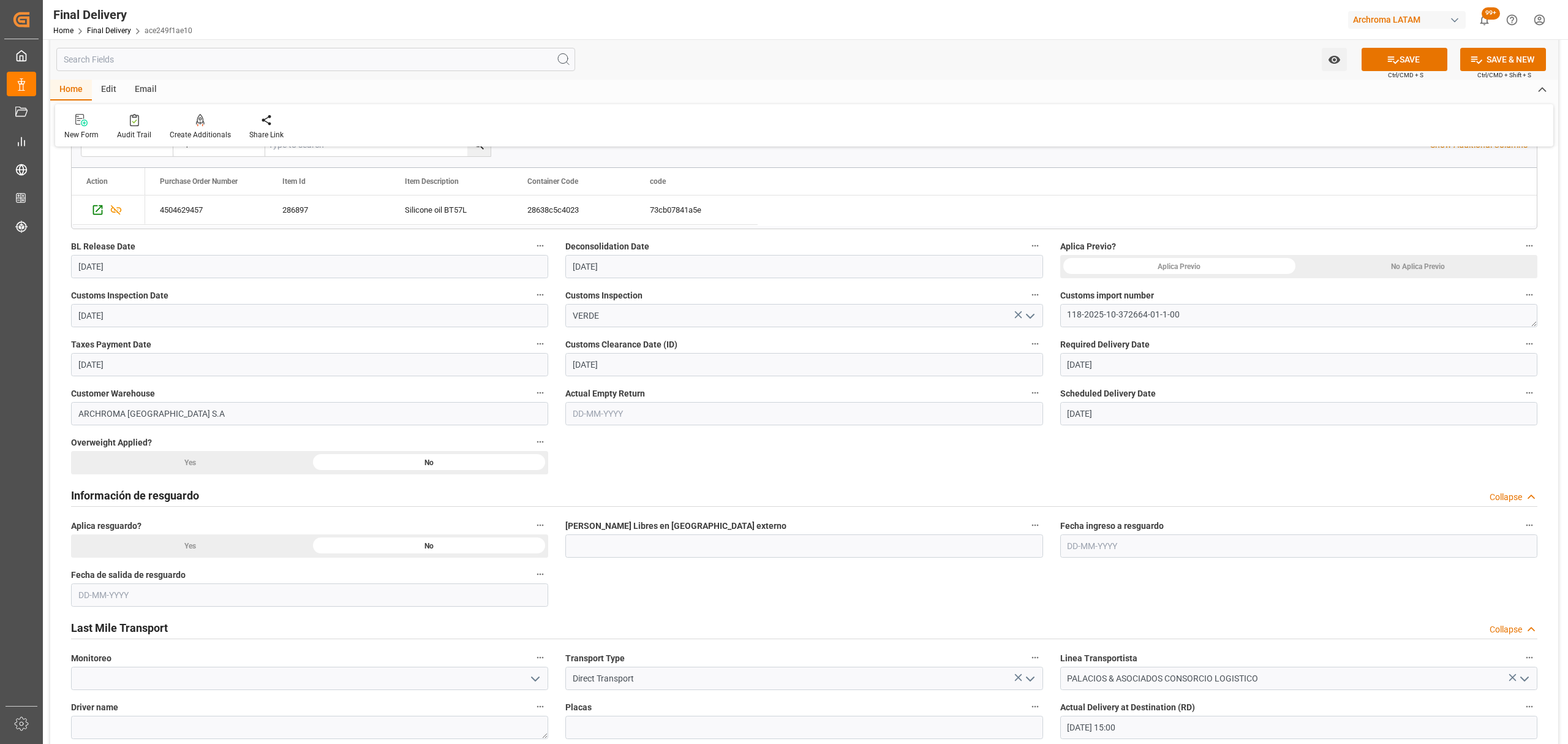
click at [1350, 263] on div "No Aplica Previo" at bounding box center [1418, 266] width 239 height 23
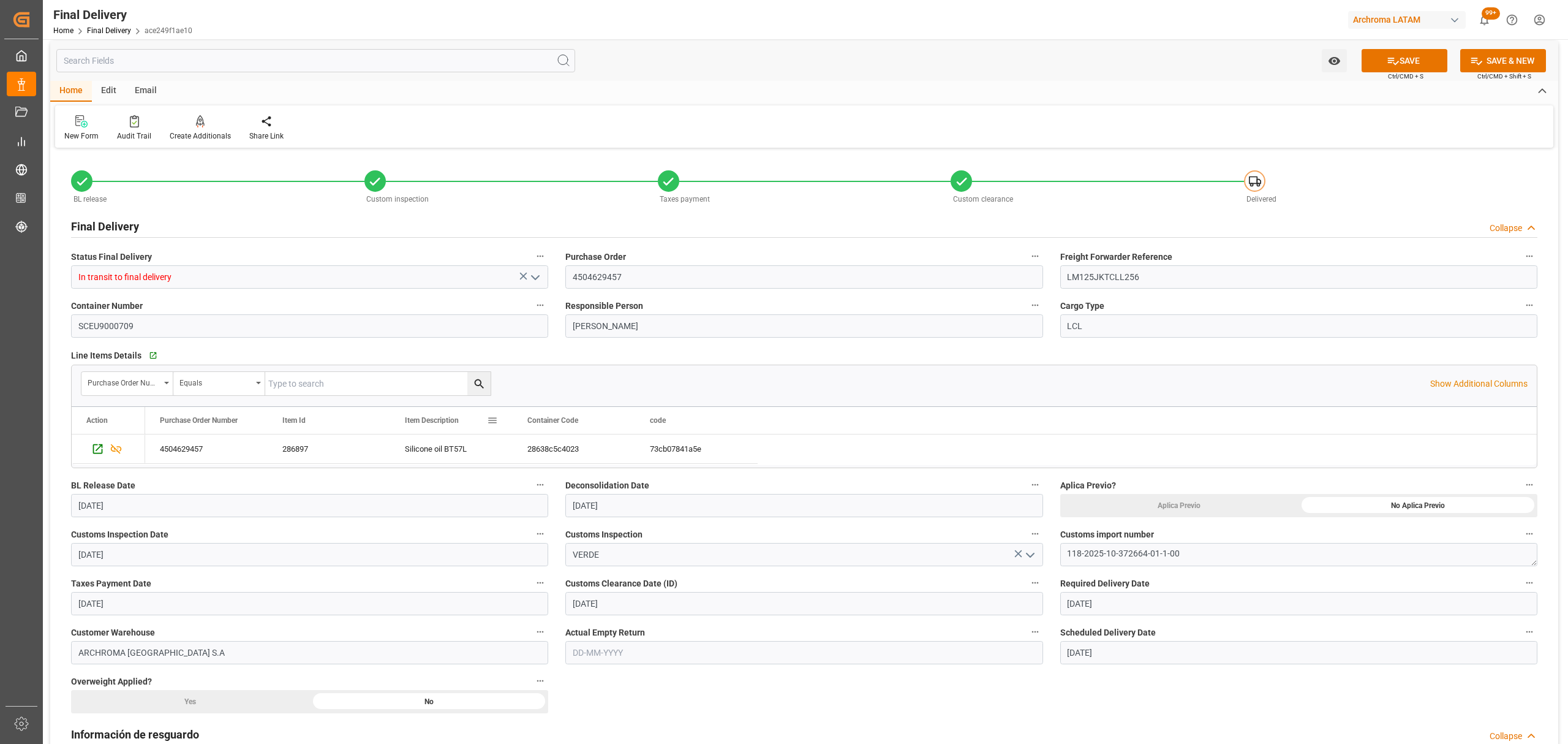
scroll to position [0, 0]
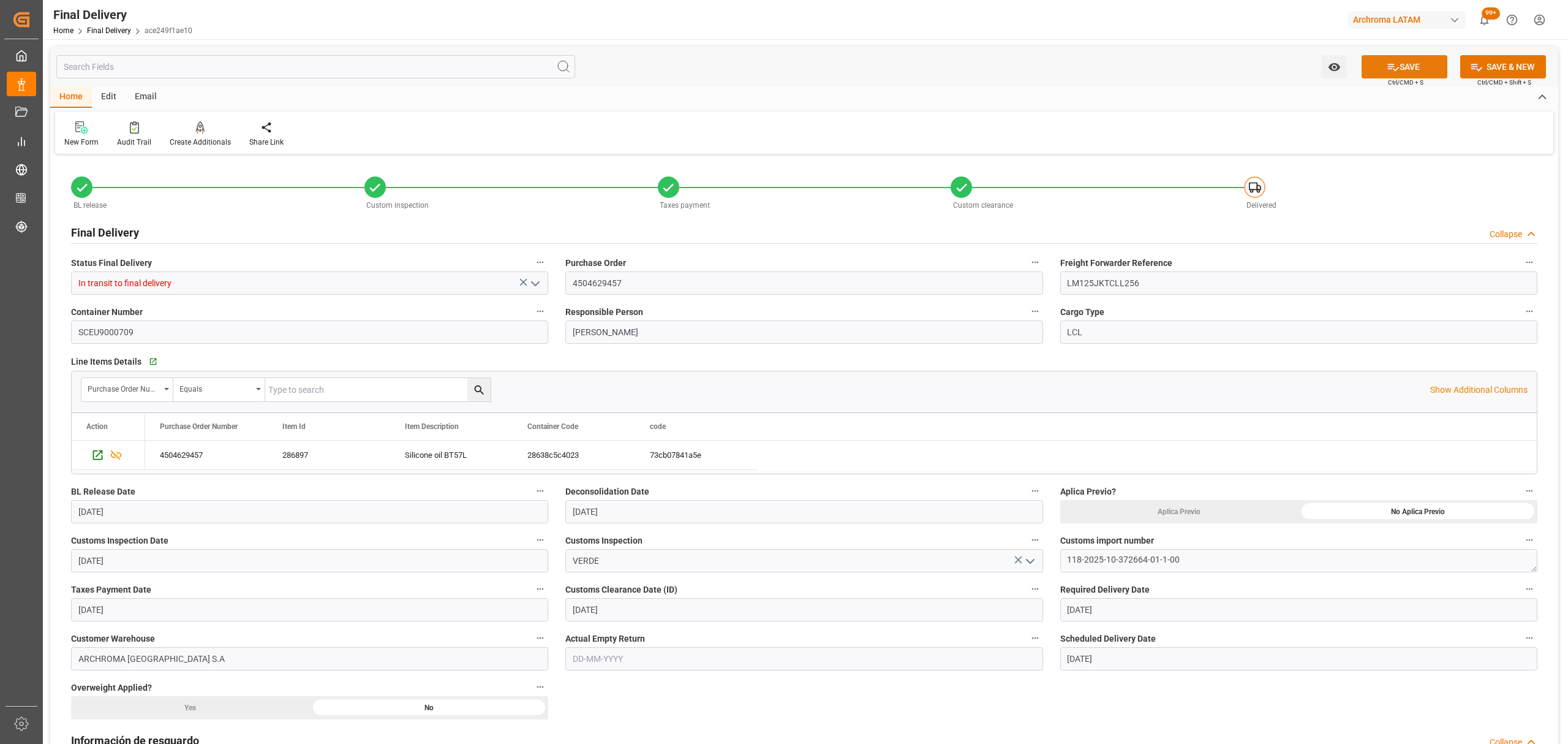
click at [1419, 60] on button "SAVE" at bounding box center [1405, 66] width 86 height 23
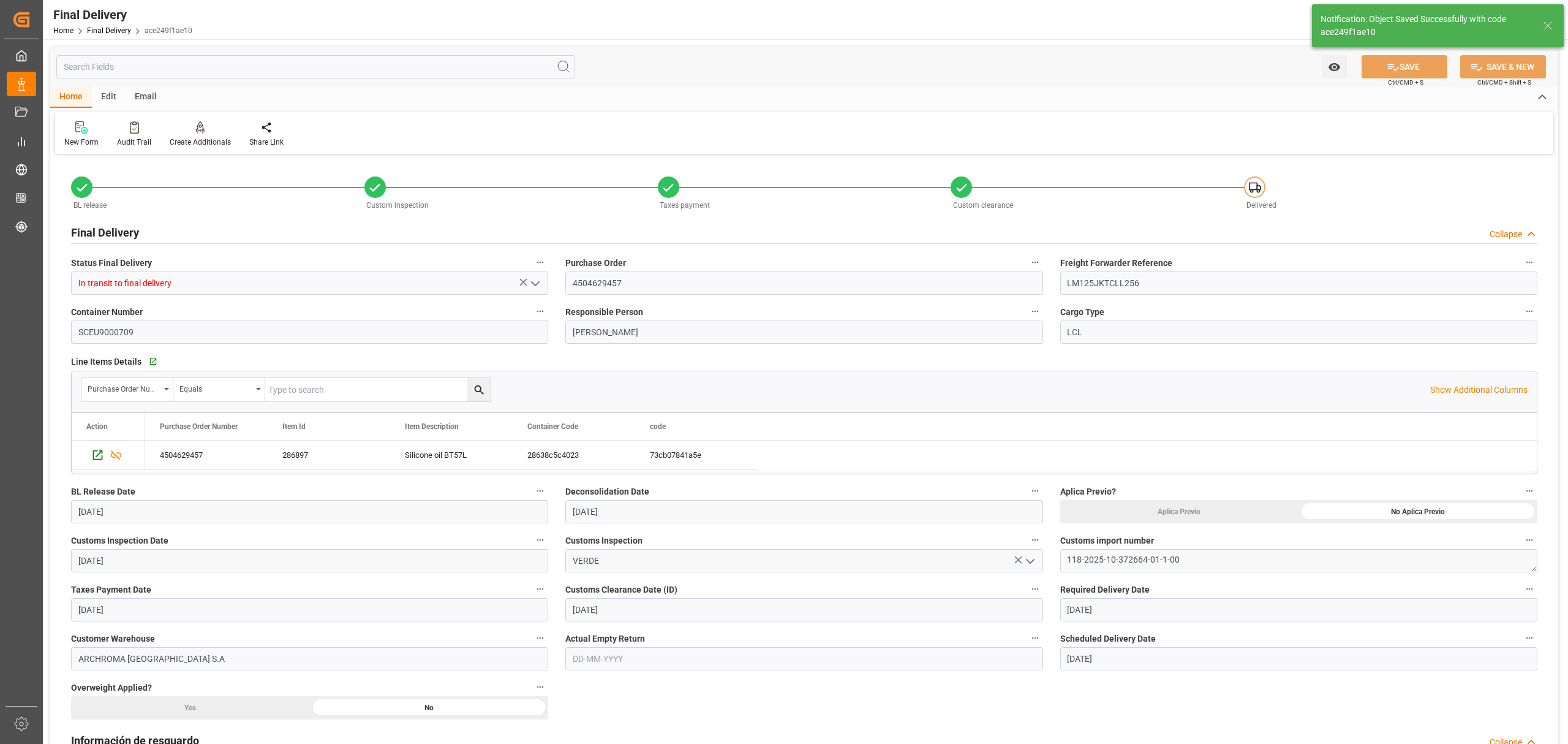
type textarea "1"
type input "Unloaded"
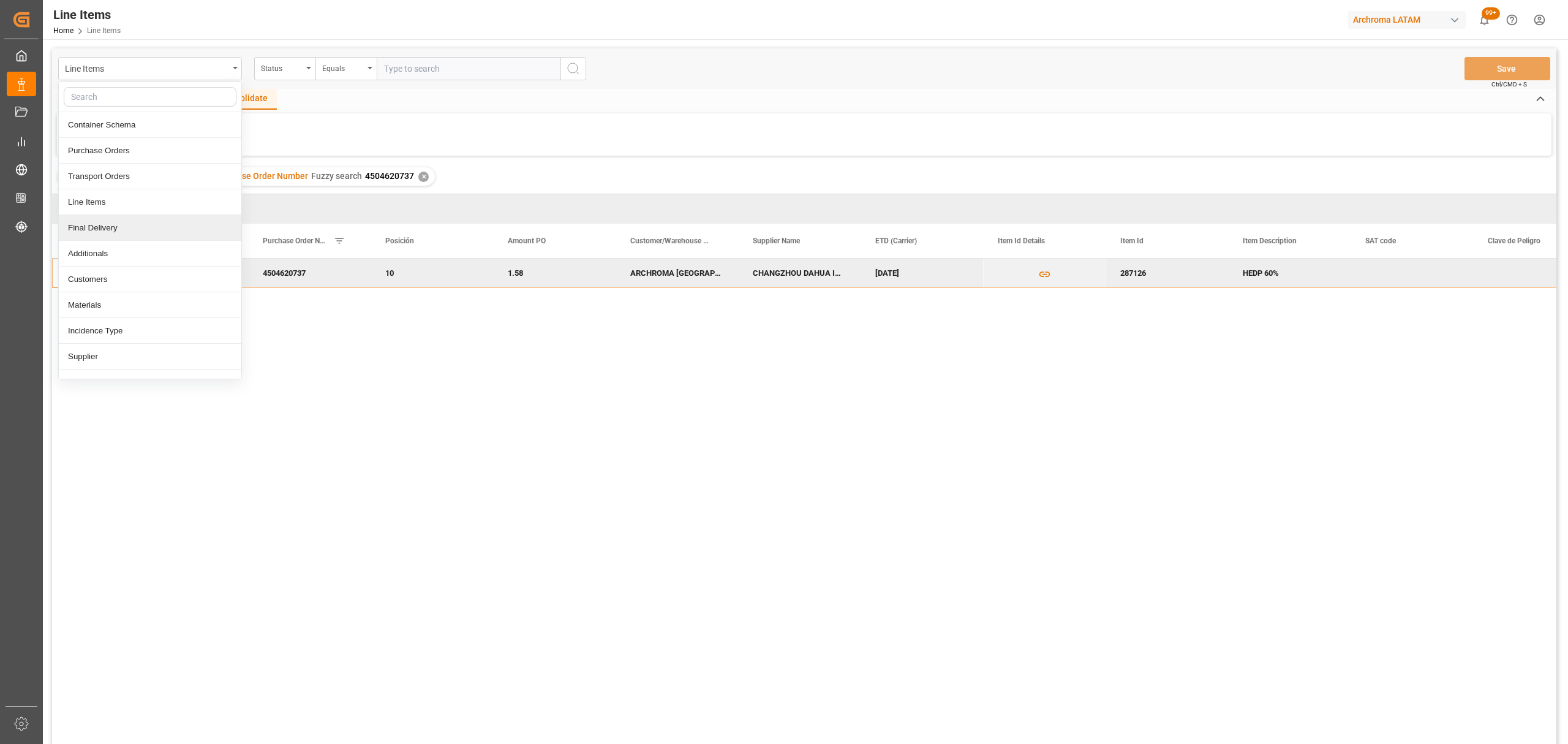
click at [127, 229] on div "Final Delivery" at bounding box center [149, 228] width 183 height 26
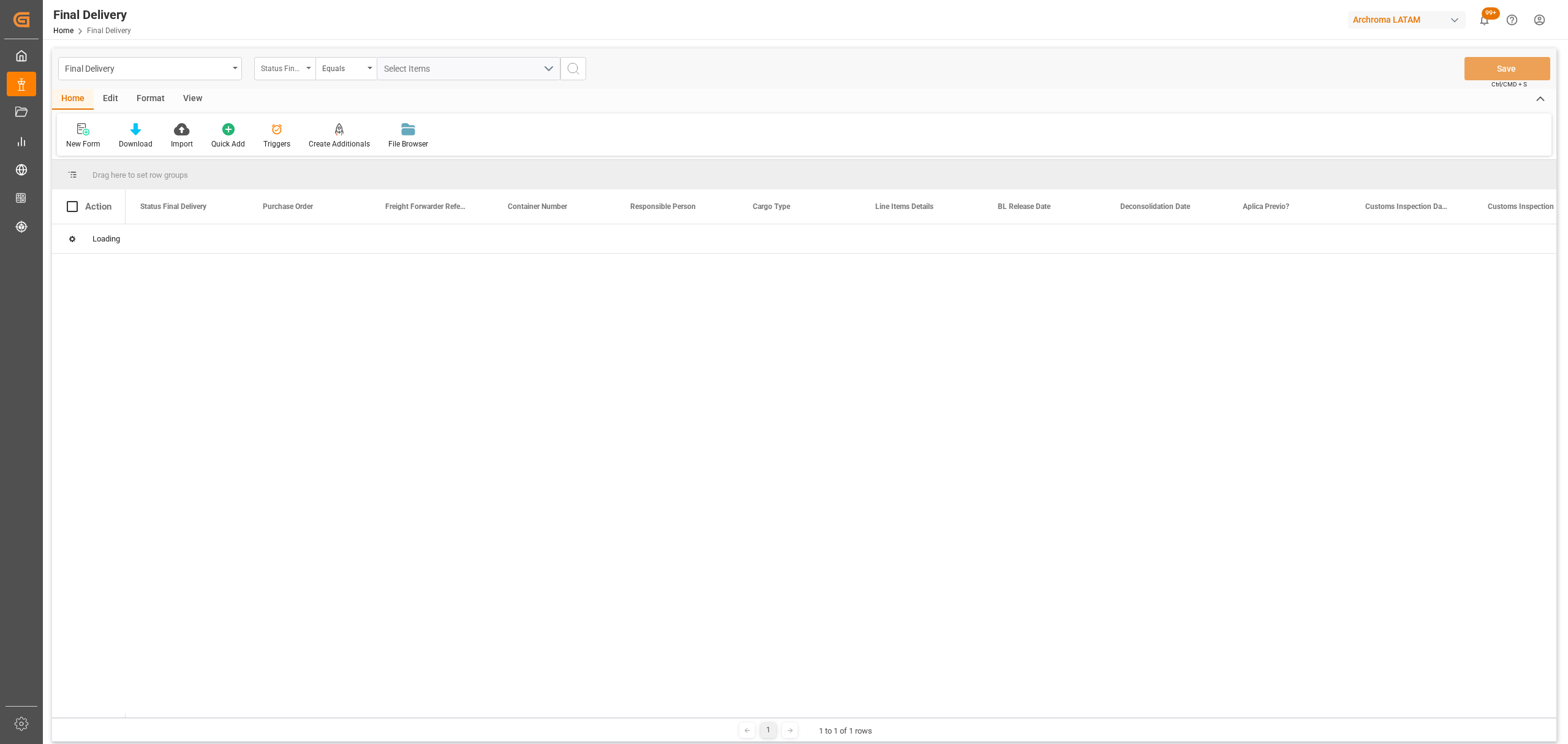
click at [285, 70] on div "Status Final Delivery" at bounding box center [282, 67] width 42 height 14
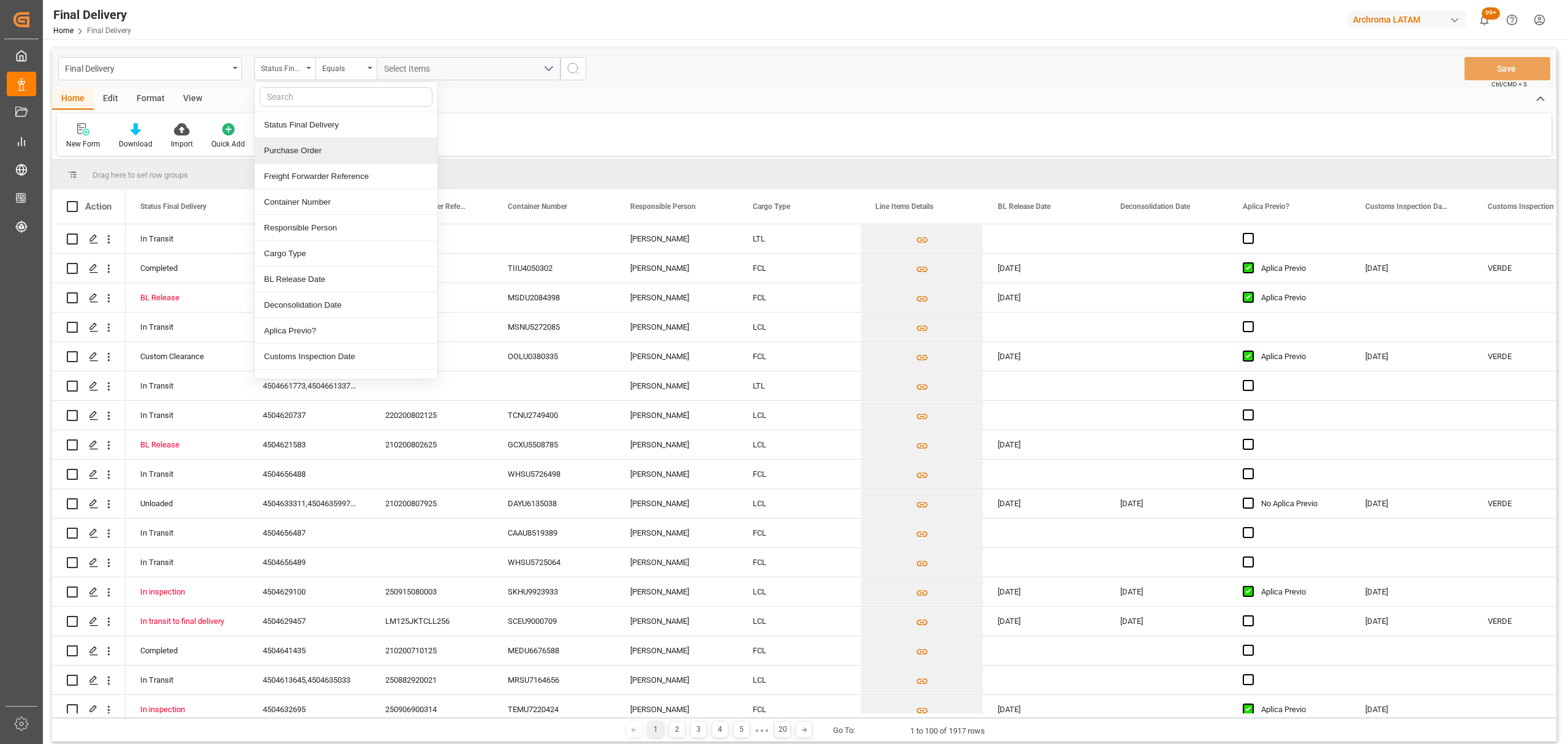
click at [305, 156] on div "Purchase Order" at bounding box center [346, 150] width 183 height 26
click at [331, 66] on div "Equals" at bounding box center [343, 67] width 42 height 14
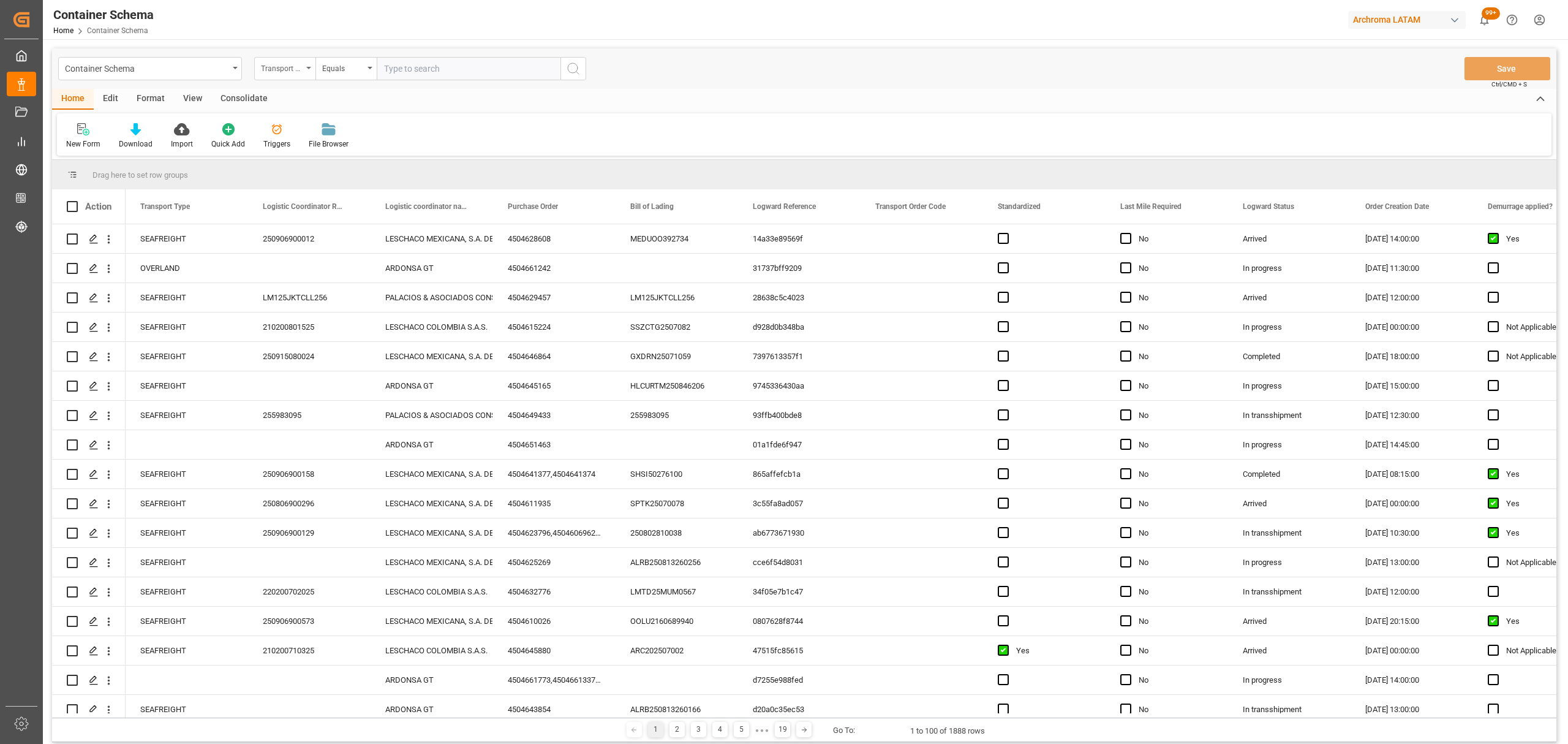
click at [307, 70] on div "Transport Type" at bounding box center [284, 68] width 61 height 23
click at [312, 209] on div "Purchase Order" at bounding box center [346, 202] width 183 height 26
click at [332, 69] on div "Equals" at bounding box center [343, 67] width 42 height 14
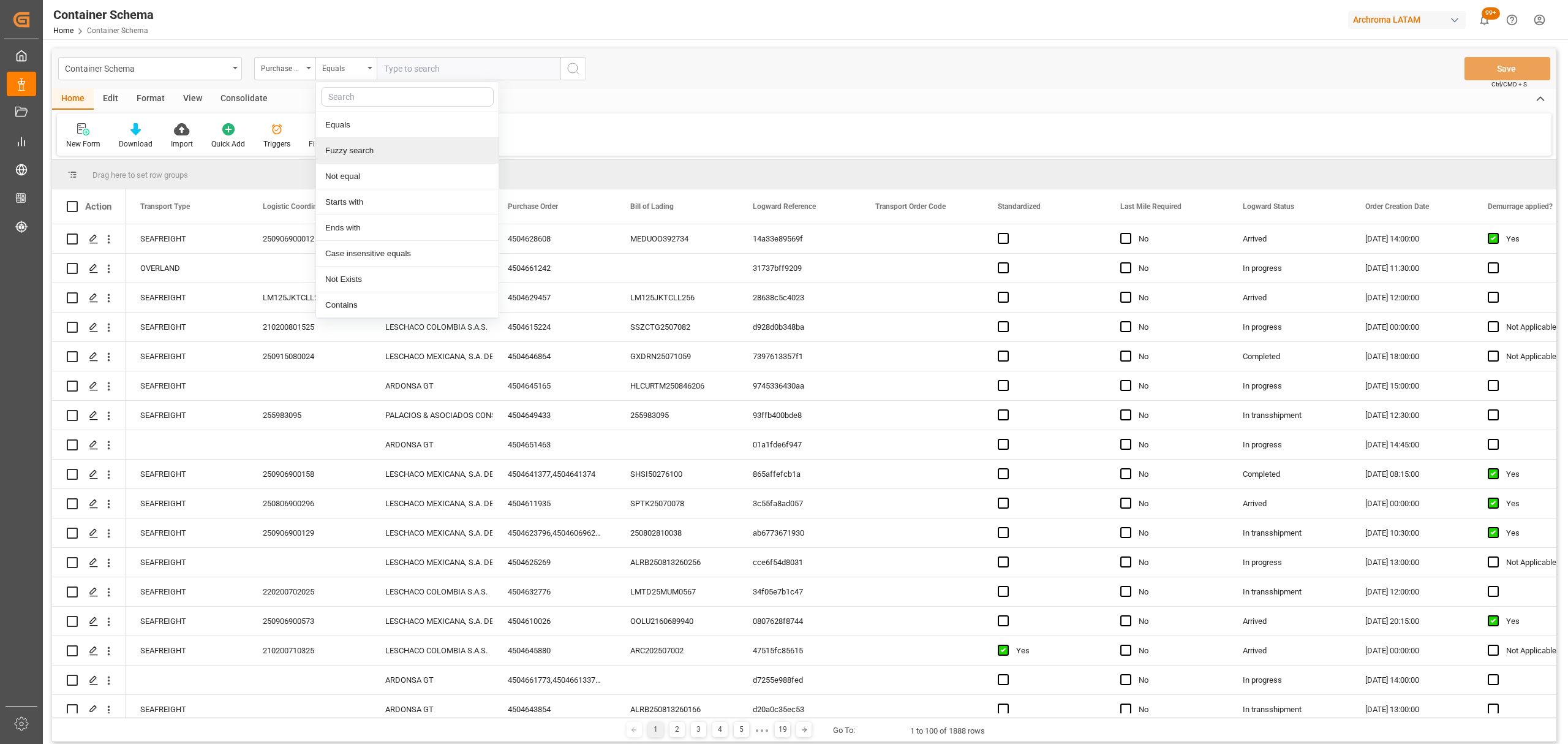
click at [388, 149] on div "Fuzzy search" at bounding box center [407, 150] width 183 height 26
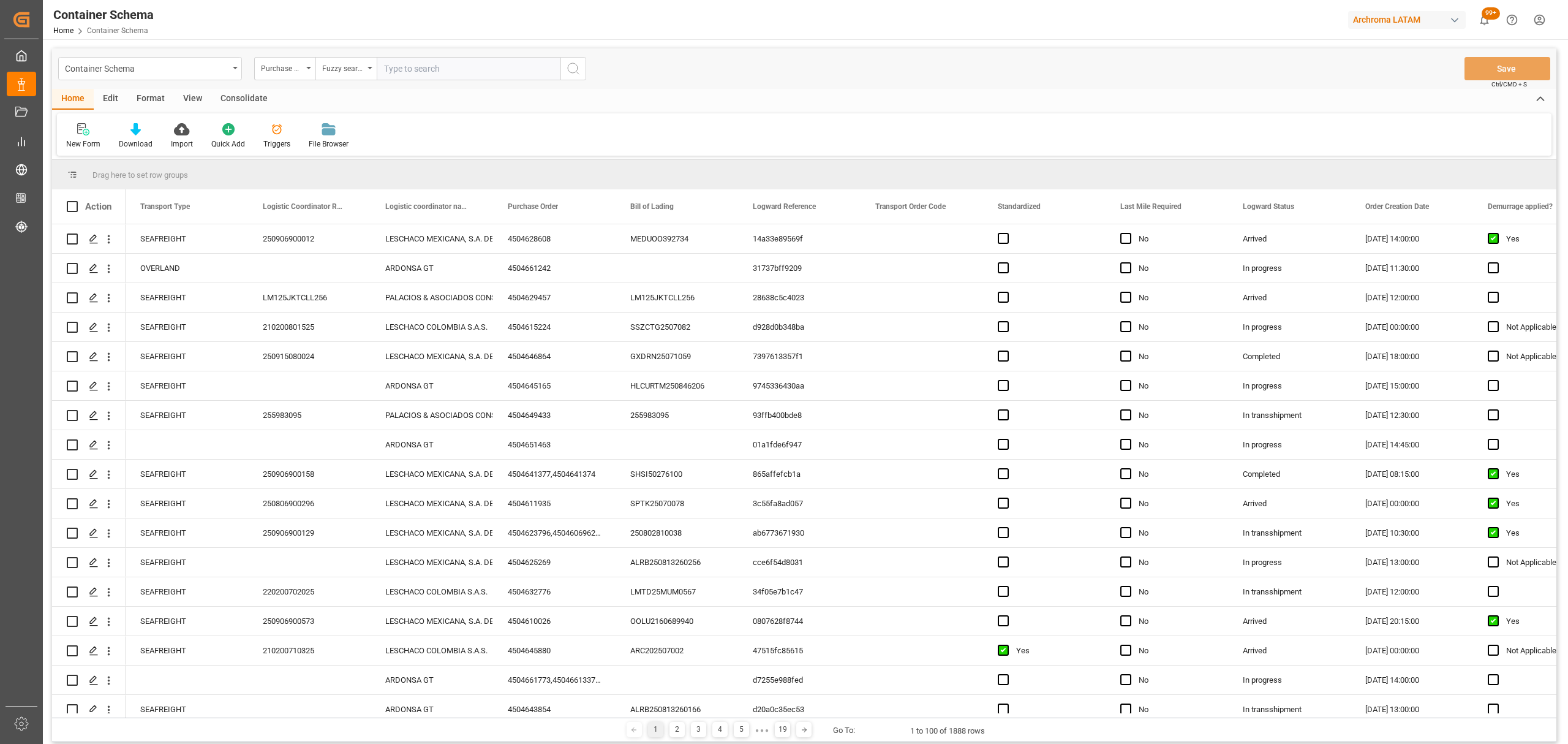
click at [408, 77] on input "text" at bounding box center [469, 68] width 184 height 23
paste input "4504647463"
type input "4504647463"
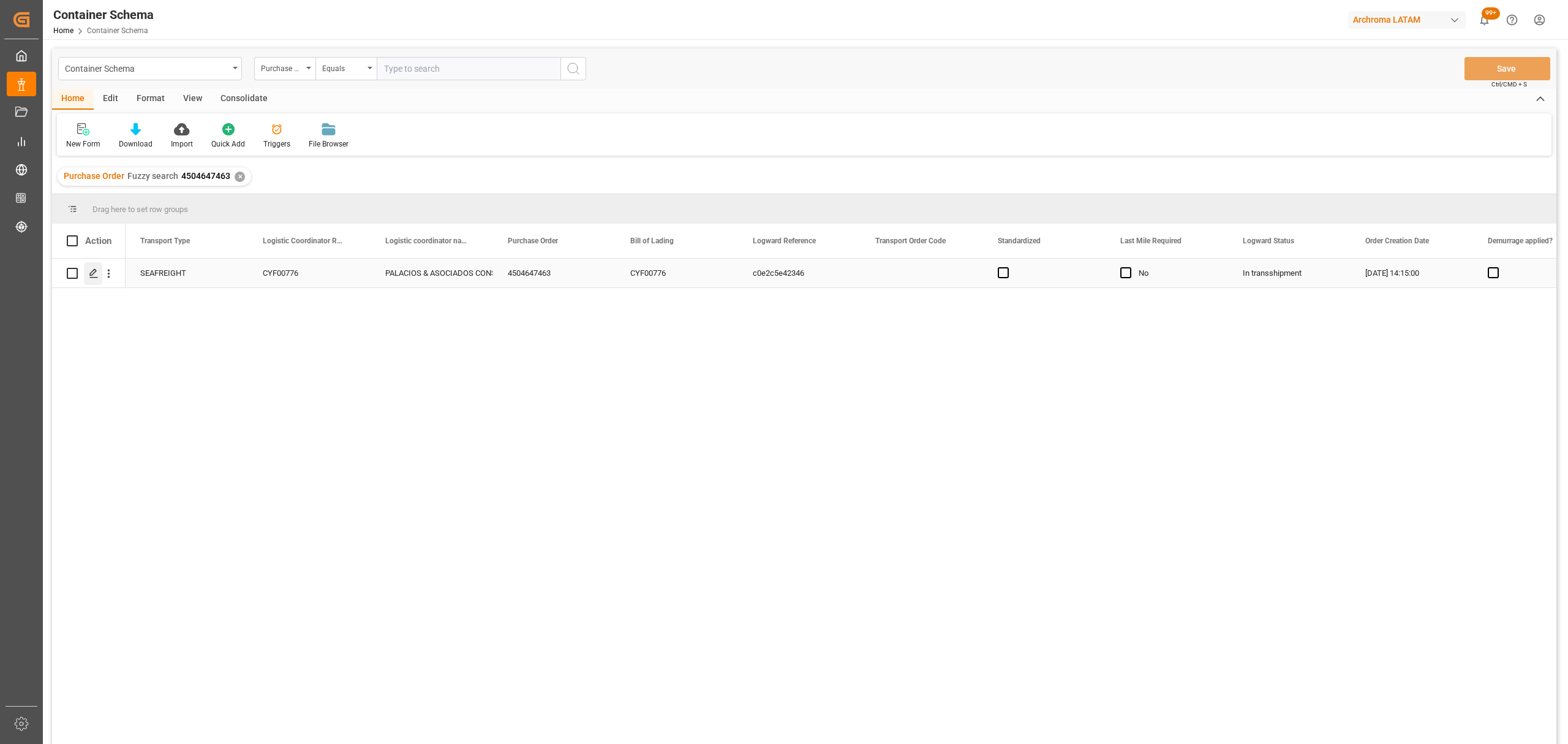
click at [93, 277] on icon "Press SPACE to select this row." at bounding box center [93, 272] width 9 height 9
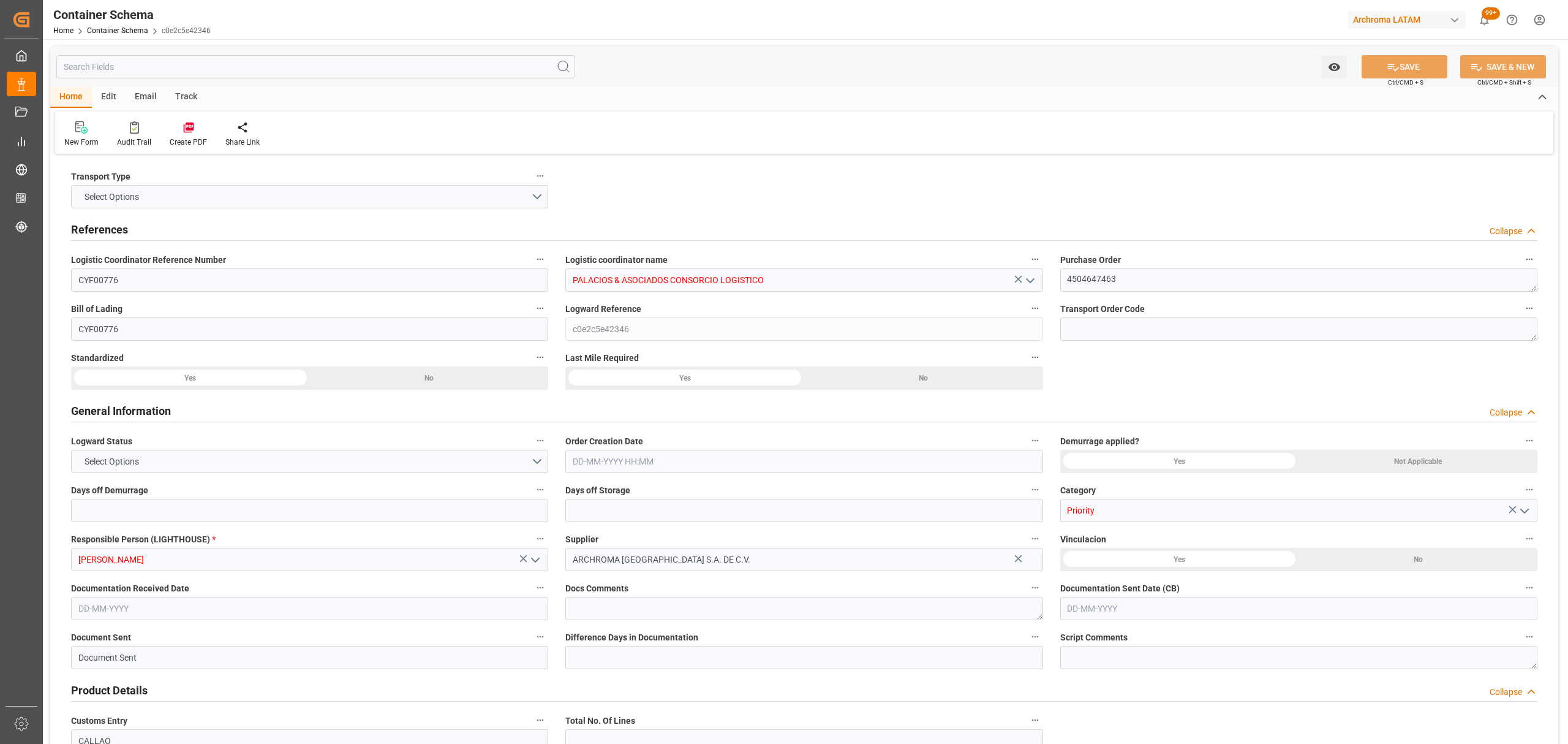
type input "0"
type input "1"
type input "5"
type input "5000"
type input "5320"
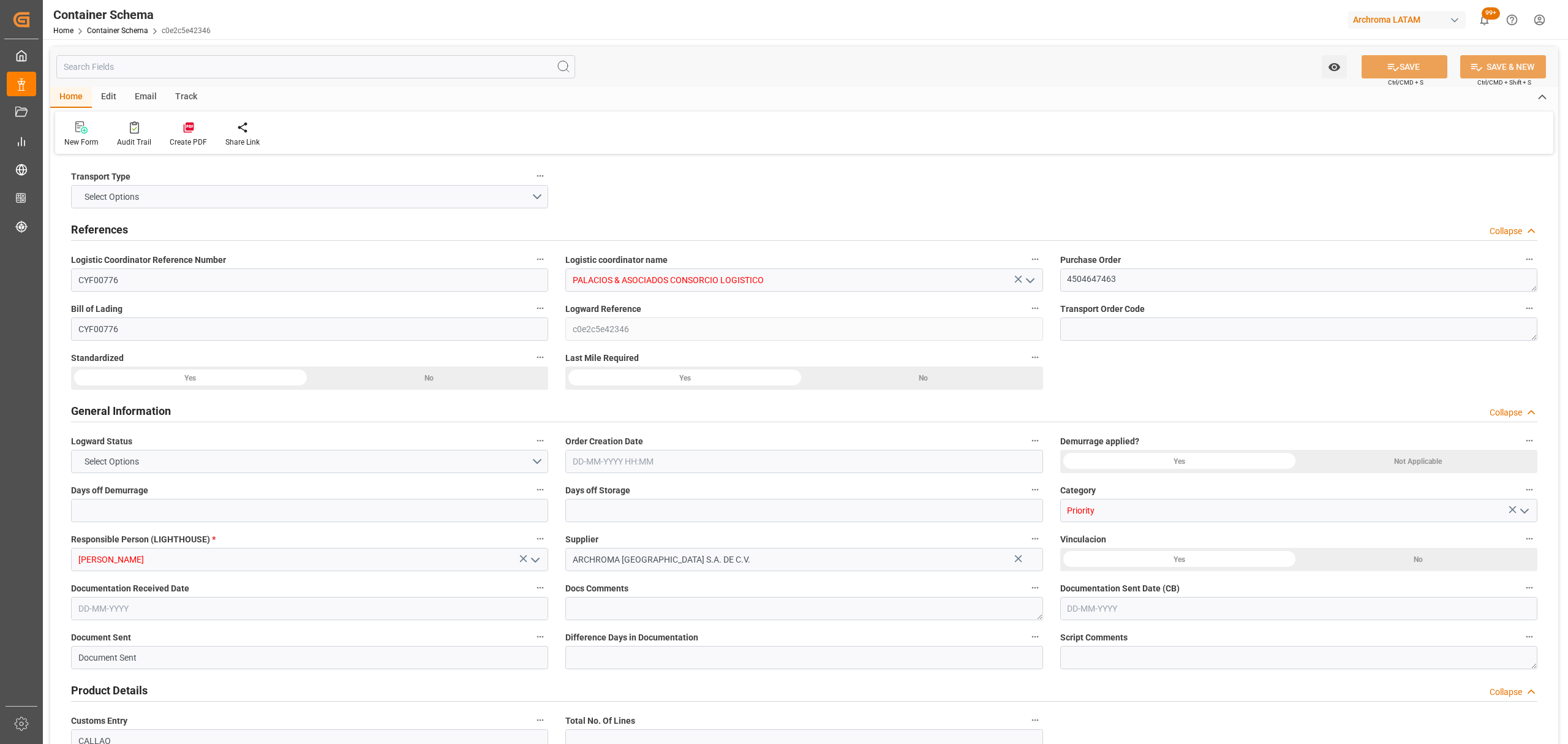
type input "CMACGM"
type input "CMA CGM Group"
type input "HNPCR"
type input "PECLL"
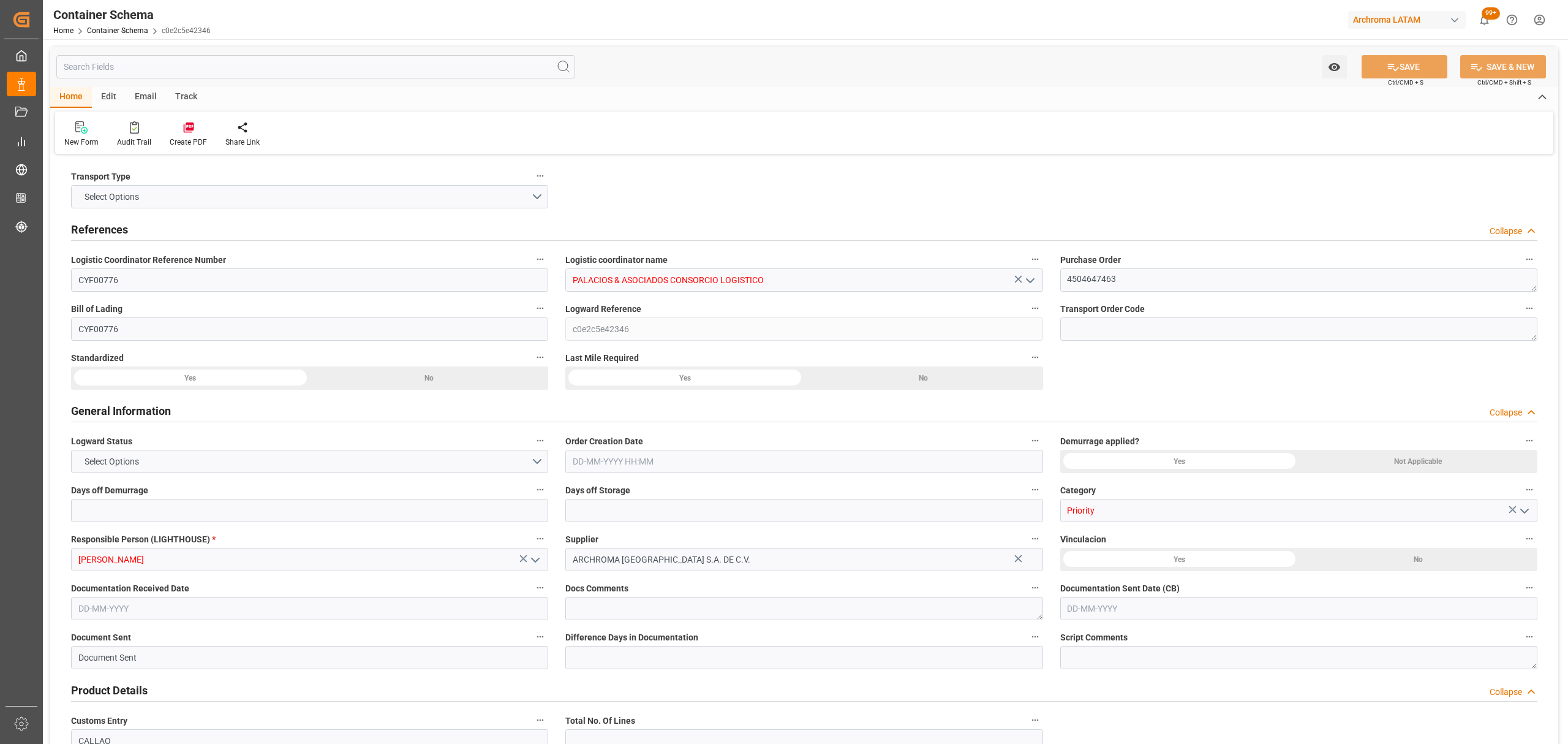
type input "9430868"
type input "14-08-2025 14:15"
type input "14-08-2025"
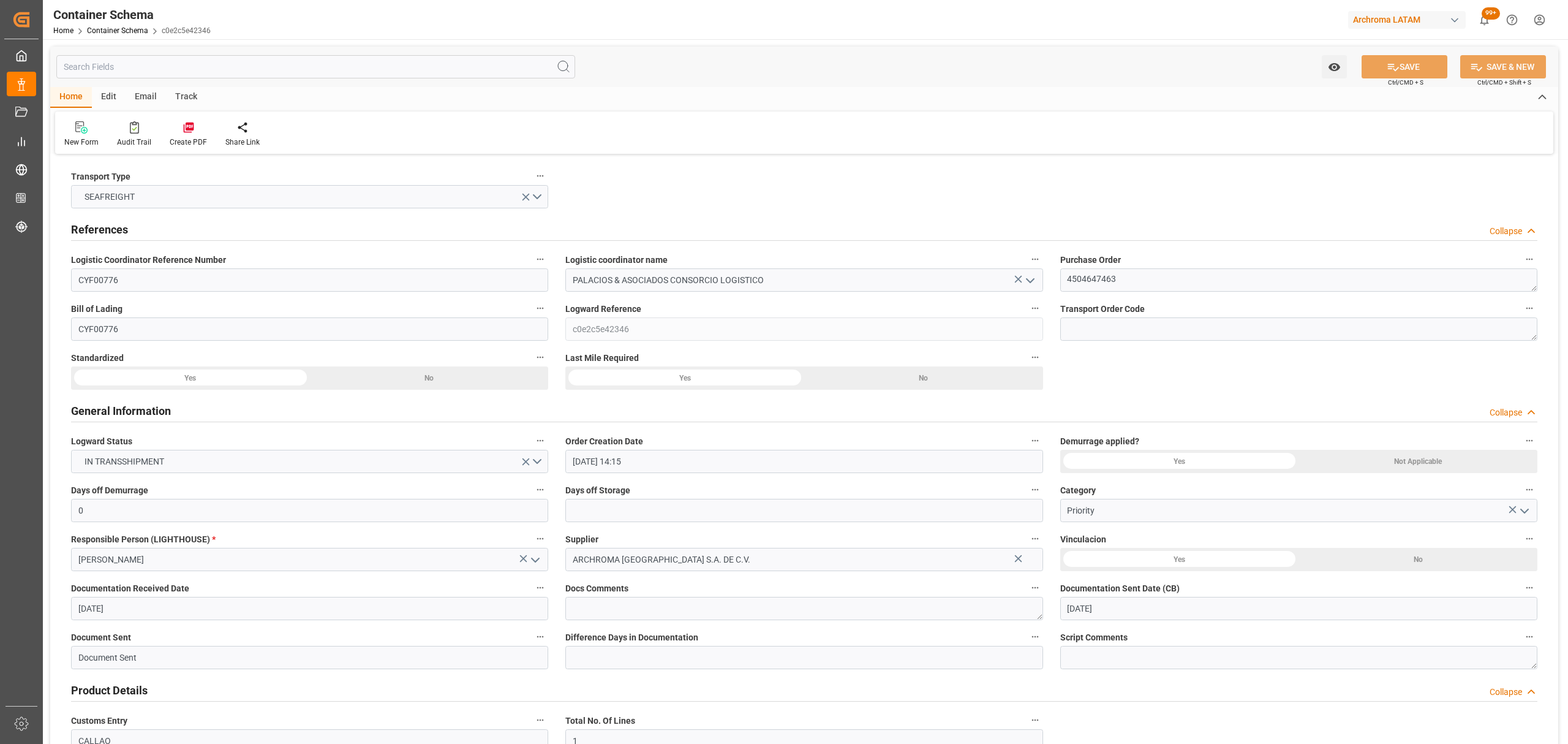
type input "31-08-2025"
type input "15-08-2025 00:00"
type input "18-08-2025 21:00"
type input "17-08-2025 21:00"
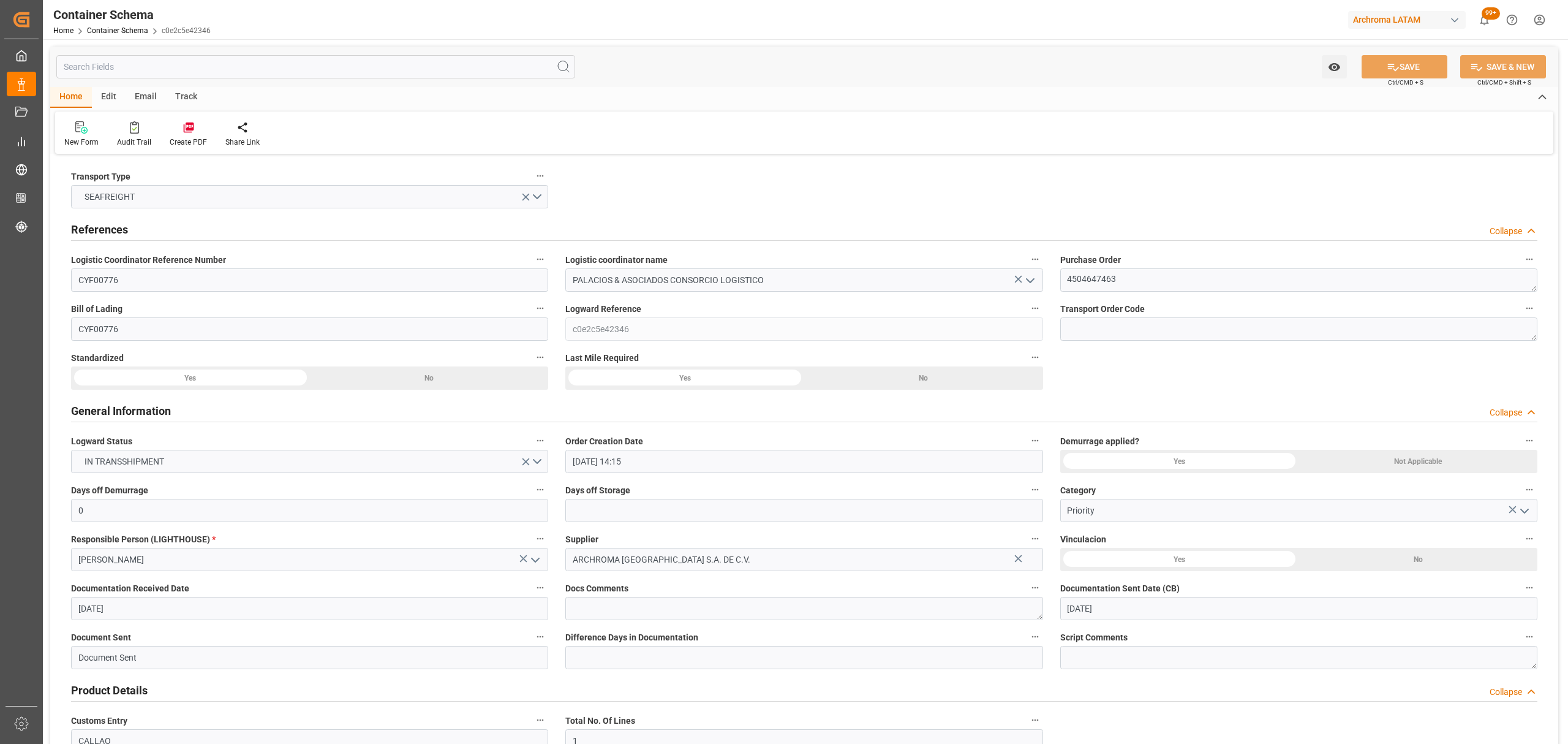
type input "18-08-2025 00:00"
type input "14-09-2025 00:00"
type input "31-08-2025 11:00"
type input "07-09-2025 00:00"
type input "31-08-2025 11:00"
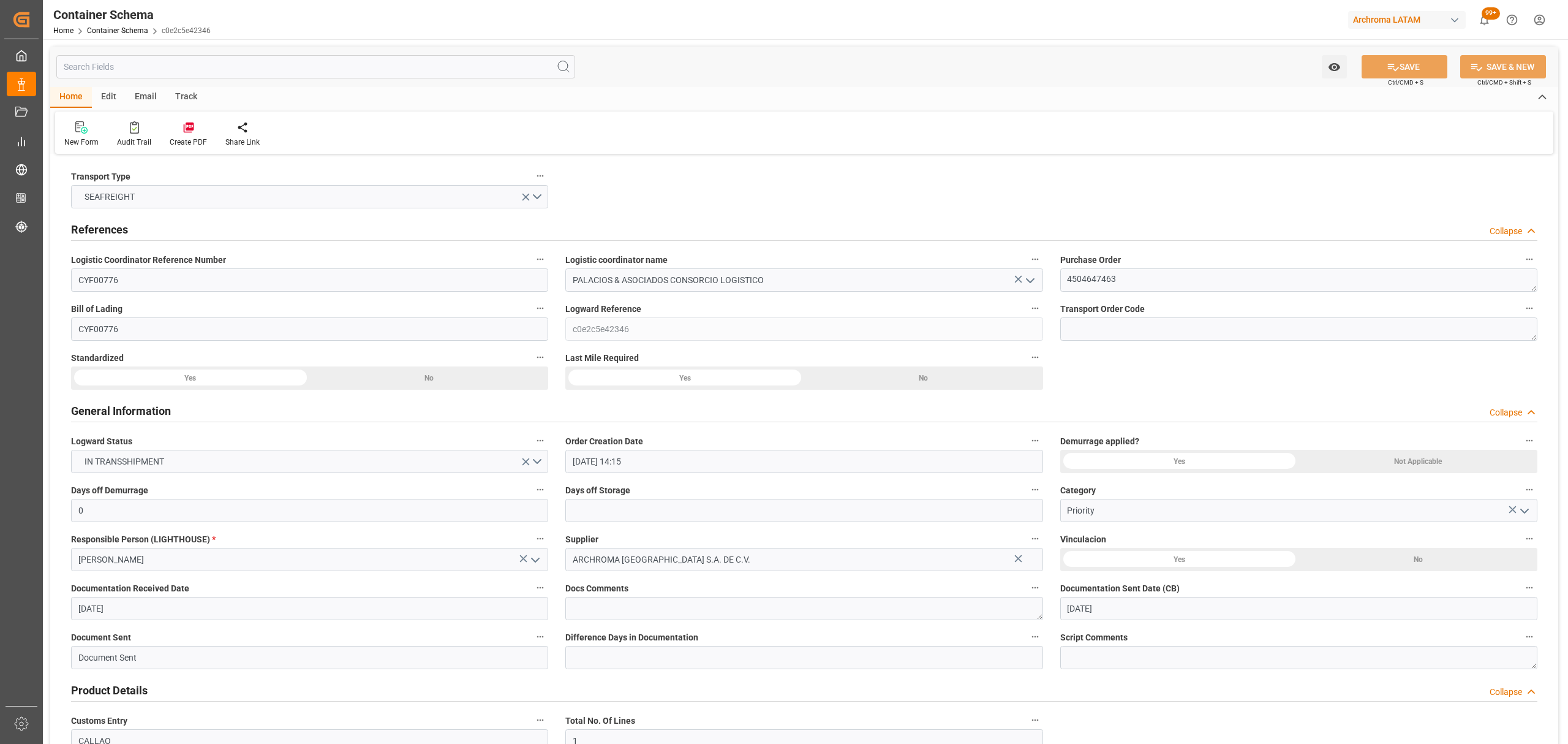
click at [186, 94] on div "Track" at bounding box center [185, 97] width 40 height 21
click at [88, 136] on div "Tracking" at bounding box center [78, 134] width 47 height 27
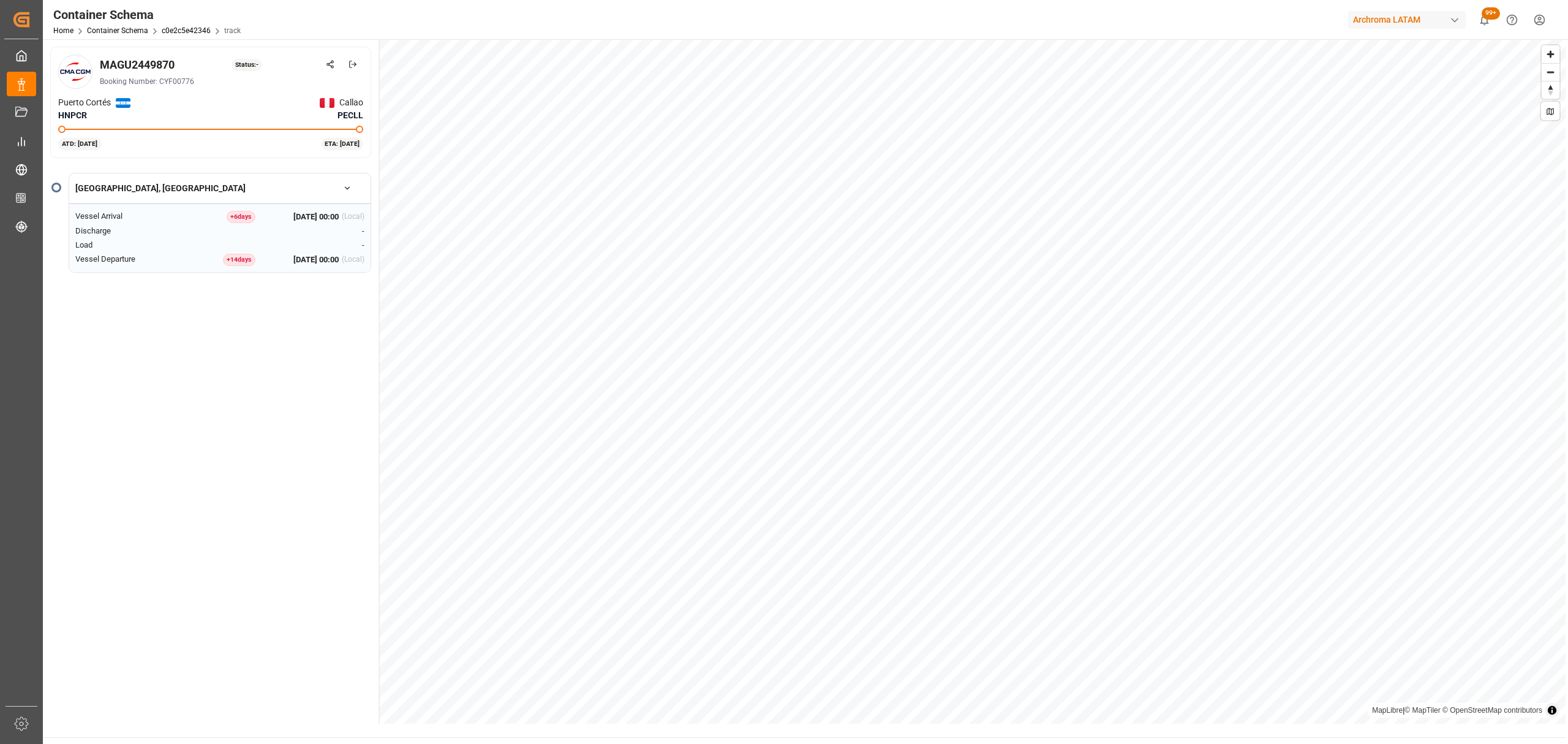
click at [153, 62] on div "MAGU2449870" at bounding box center [137, 64] width 75 height 16
copy div "MAGU2449870"
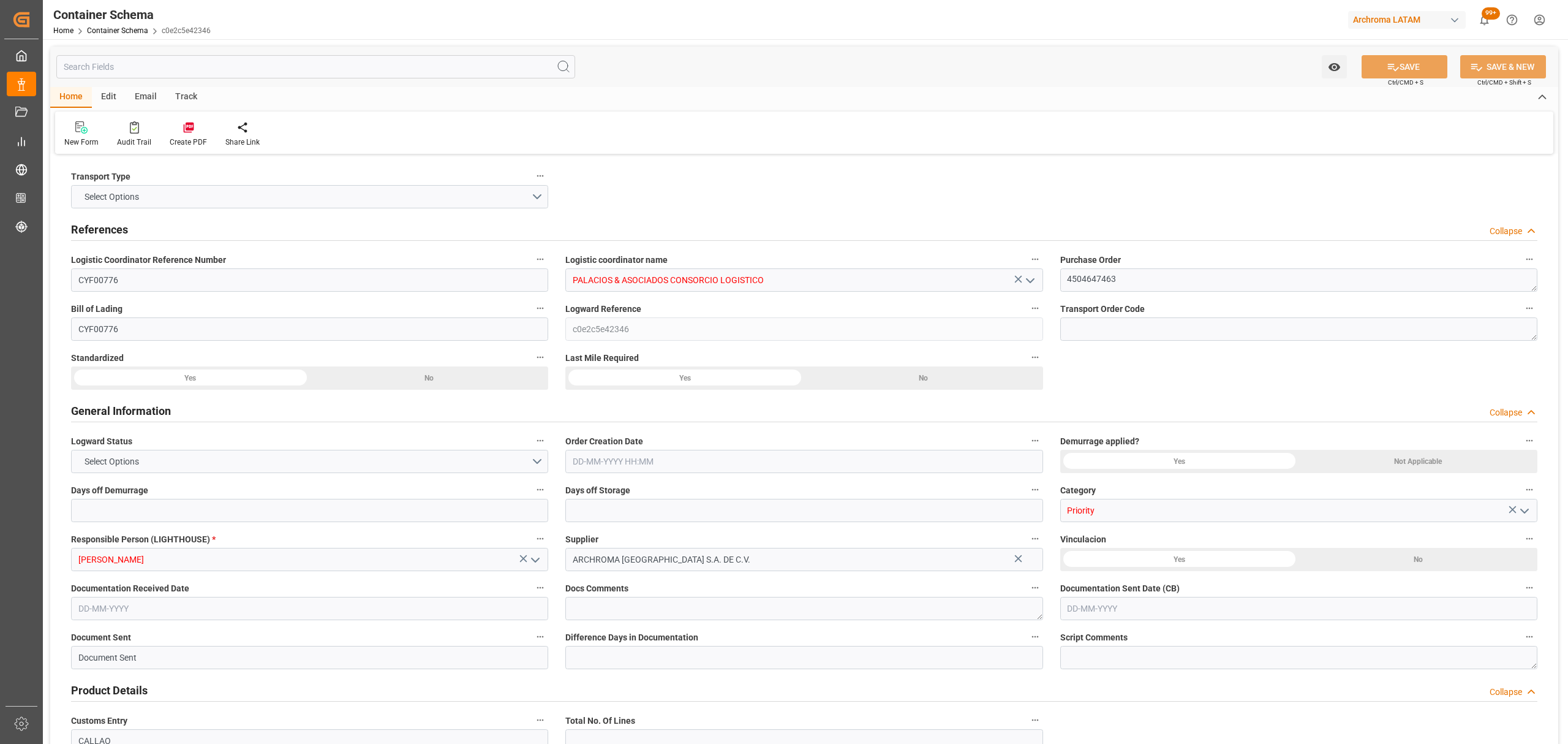
type input "0"
type input "1"
type input "5"
type input "5000"
type input "5320"
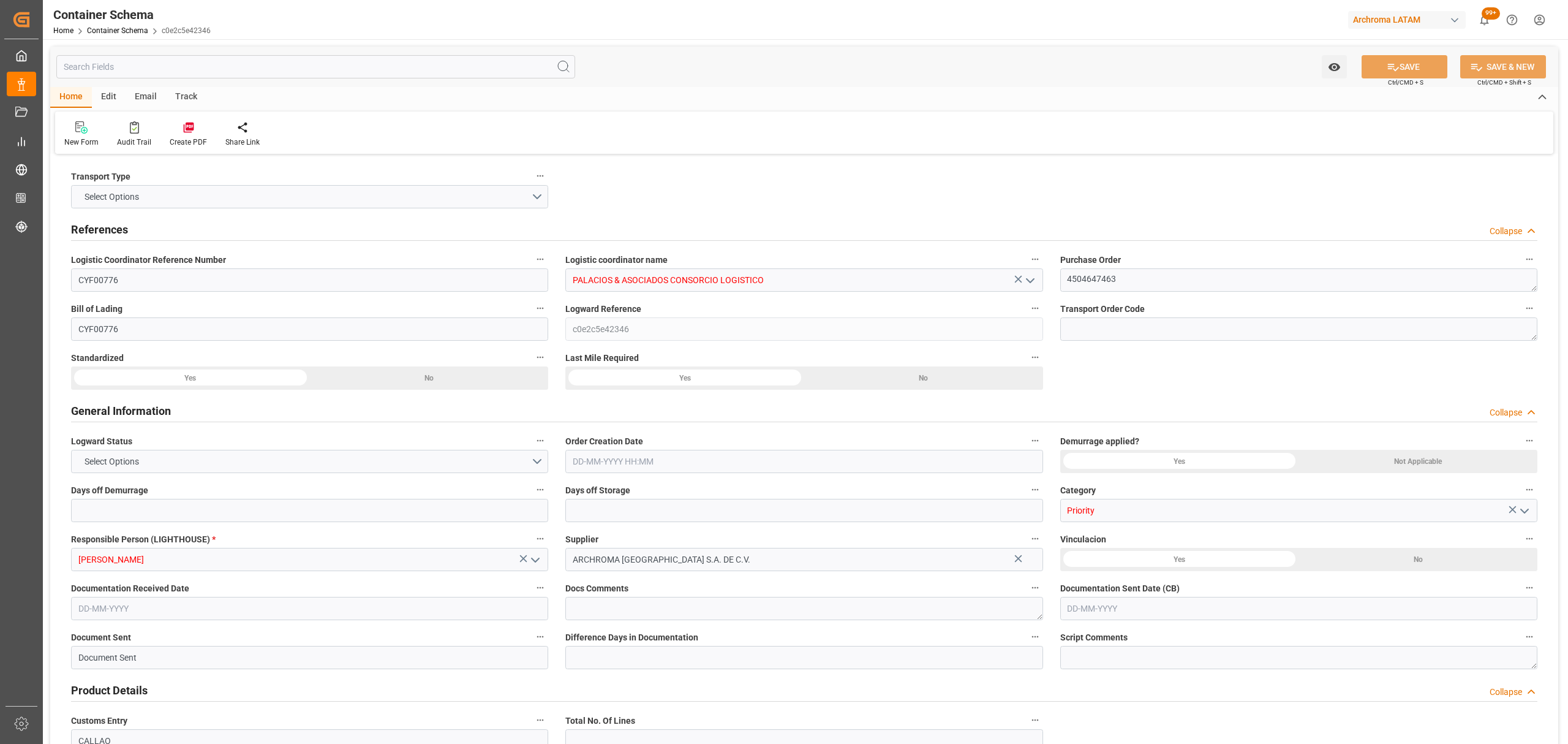
type input "CMACGM"
type input "CMA CGM Group"
type input "HNPCR"
type input "PECLL"
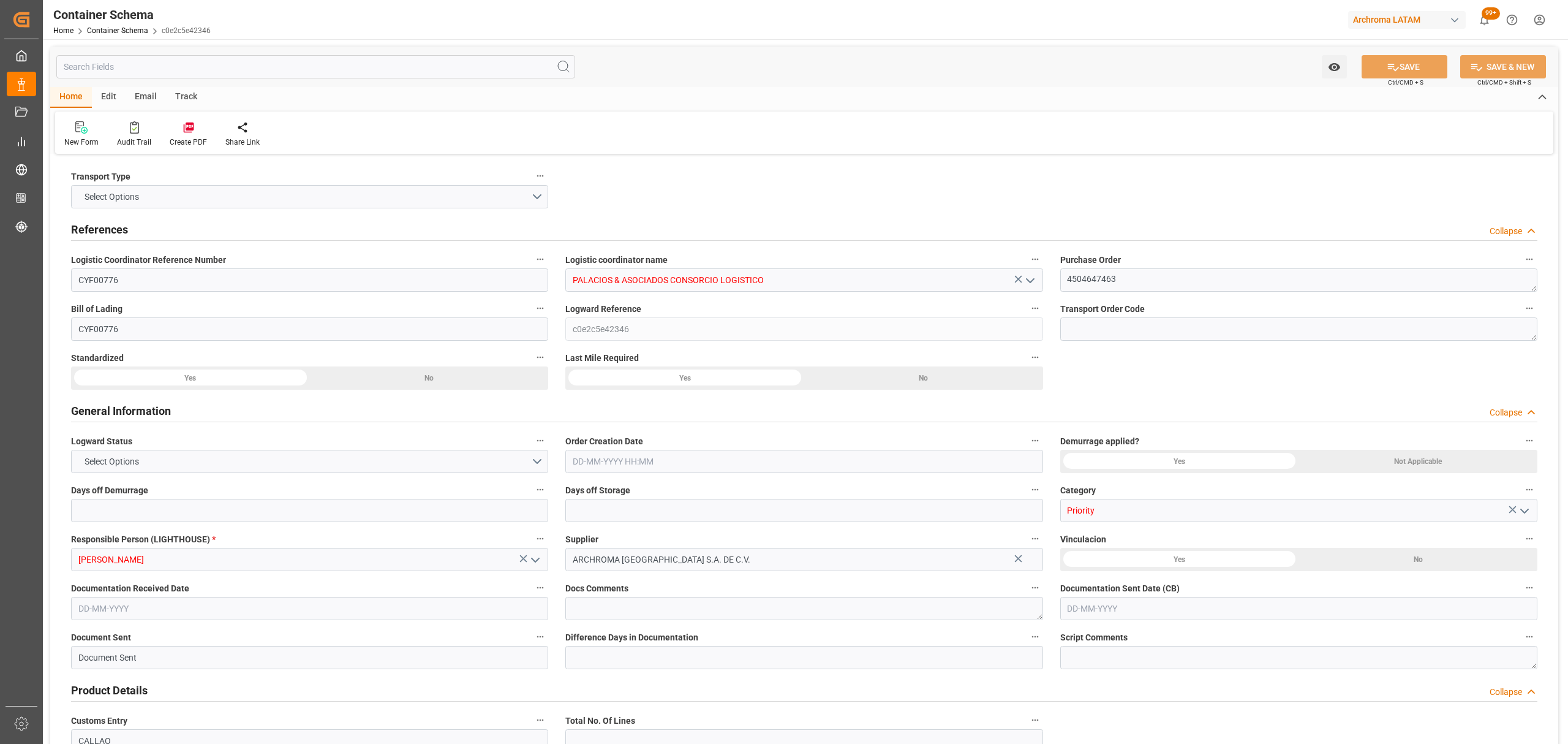
type input "9430868"
type input "14-08-2025 14:15"
type input "14-08-2025"
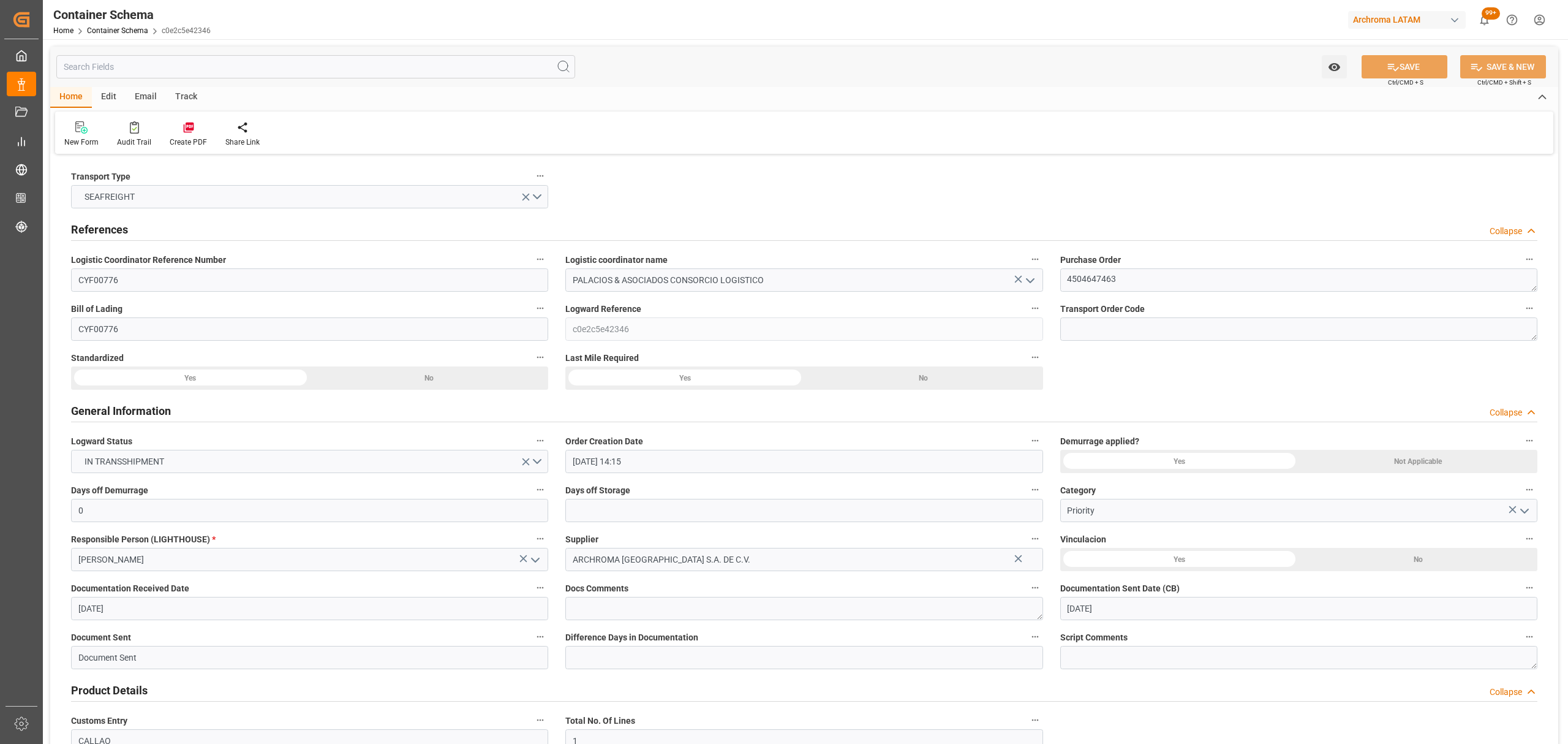
type input "31-08-2025"
type input "15-08-2025 00:00"
type input "18-08-2025 21:00"
type input "17-08-2025 21:00"
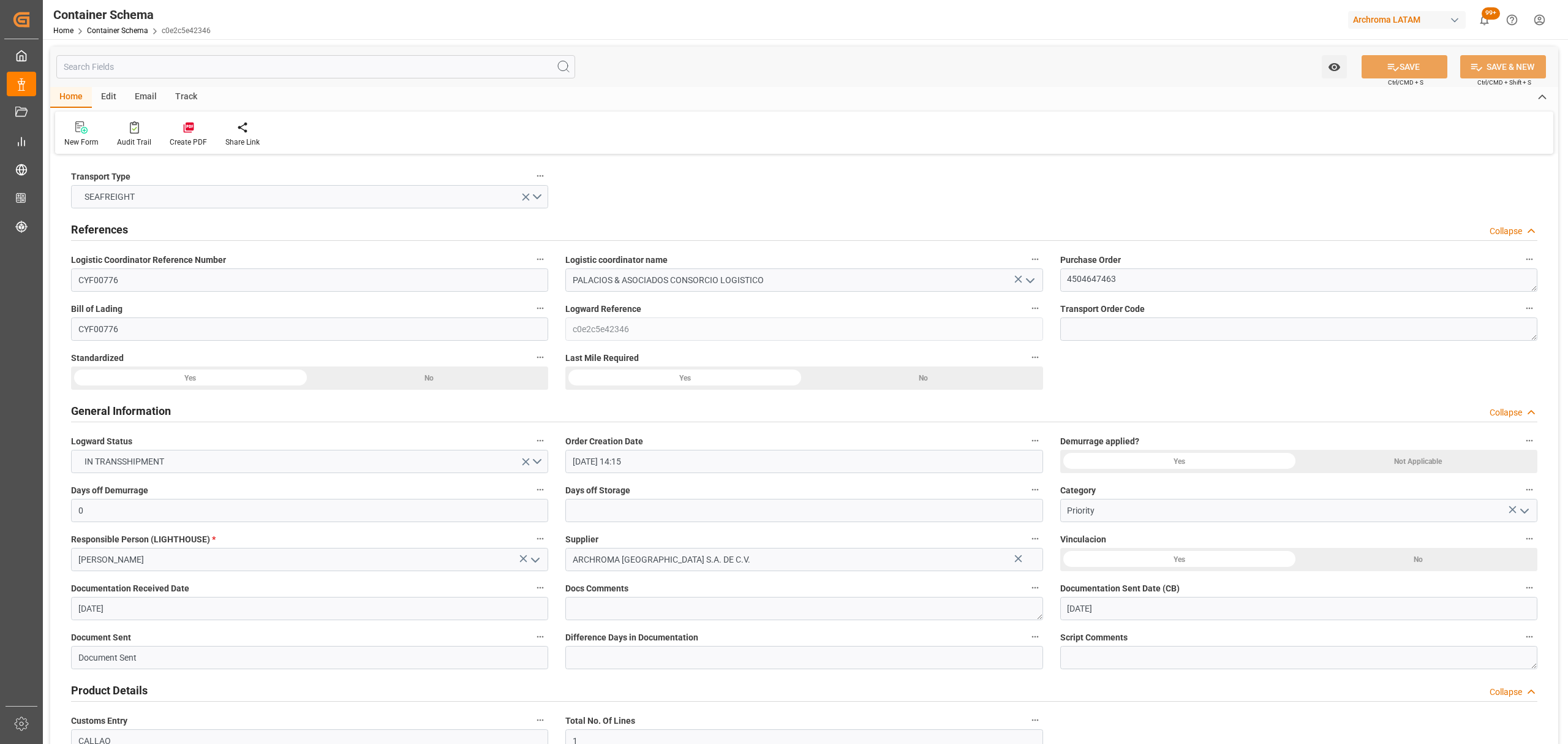
type input "18-08-2025 00:00"
type input "14-09-2025 00:00"
type input "31-08-2025 11:00"
type input "07-09-2025 00:00"
type input "31-08-2025 11:00"
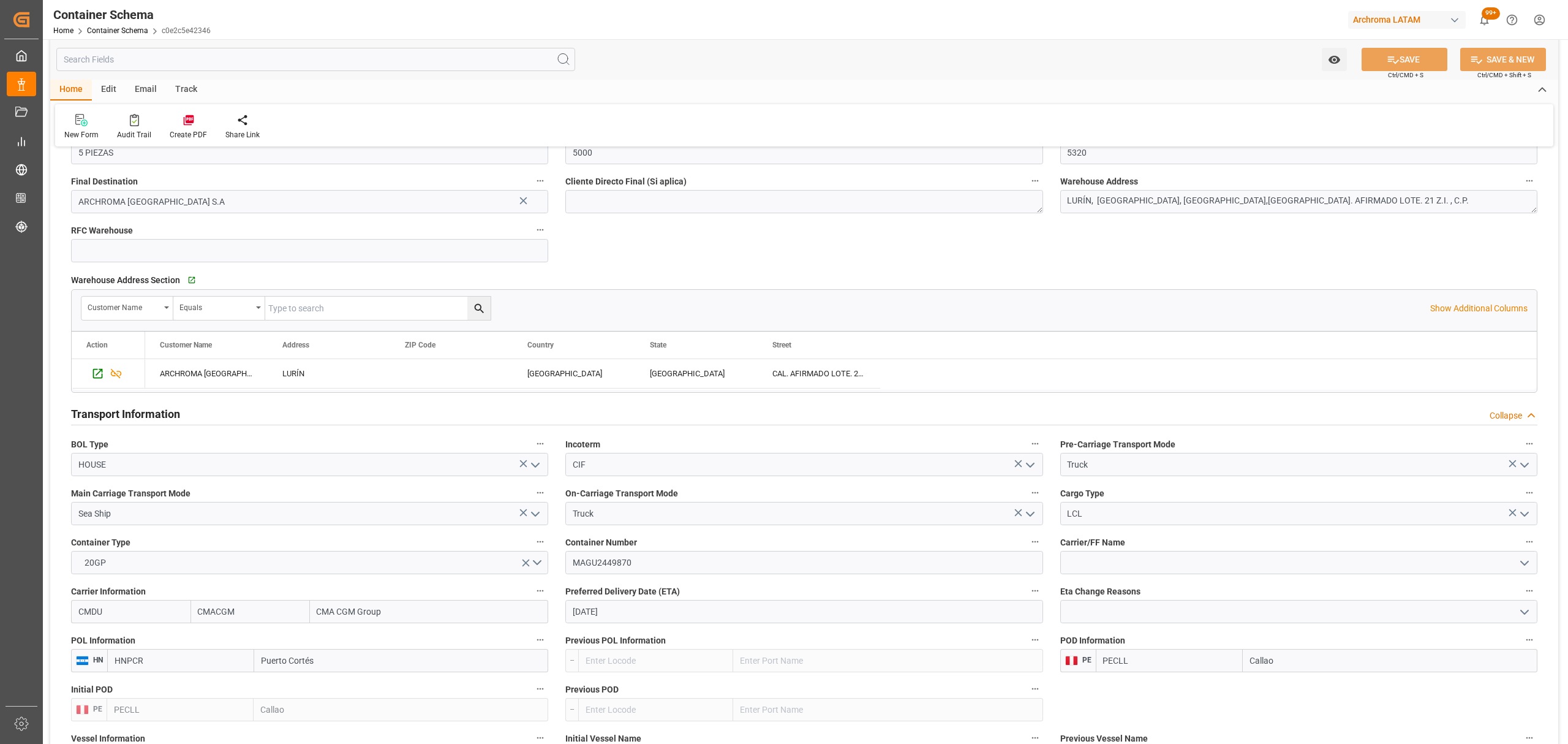
scroll to position [1062, 0]
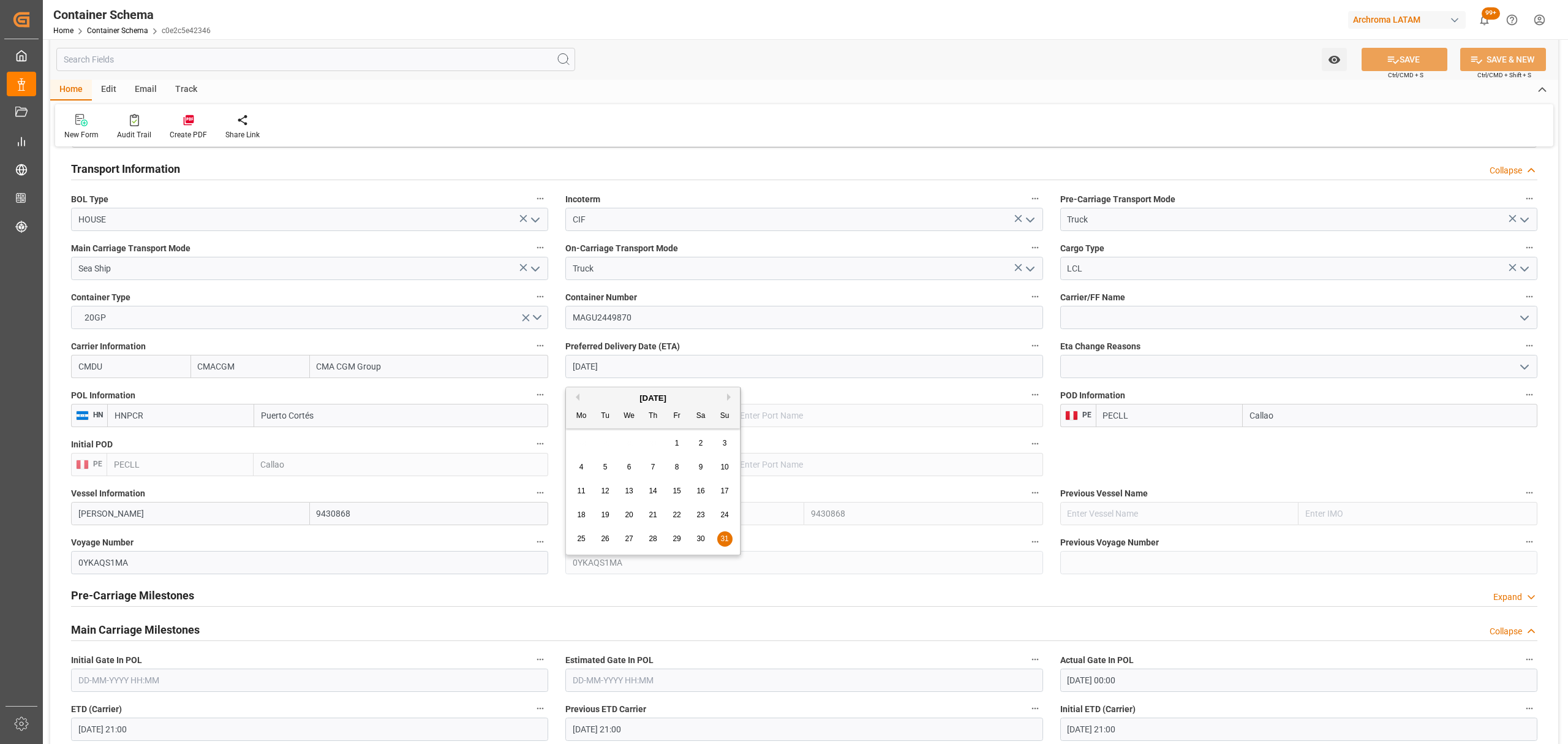
click at [758, 371] on input "31-08-2025" at bounding box center [804, 366] width 477 height 23
click at [727, 393] on div "August 2025" at bounding box center [653, 399] width 174 height 12
click at [726, 394] on div "August 2025" at bounding box center [653, 399] width 174 height 12
click at [728, 394] on button "Next Month" at bounding box center [731, 397] width 8 height 8
click at [726, 468] on span "14" at bounding box center [724, 467] width 8 height 9
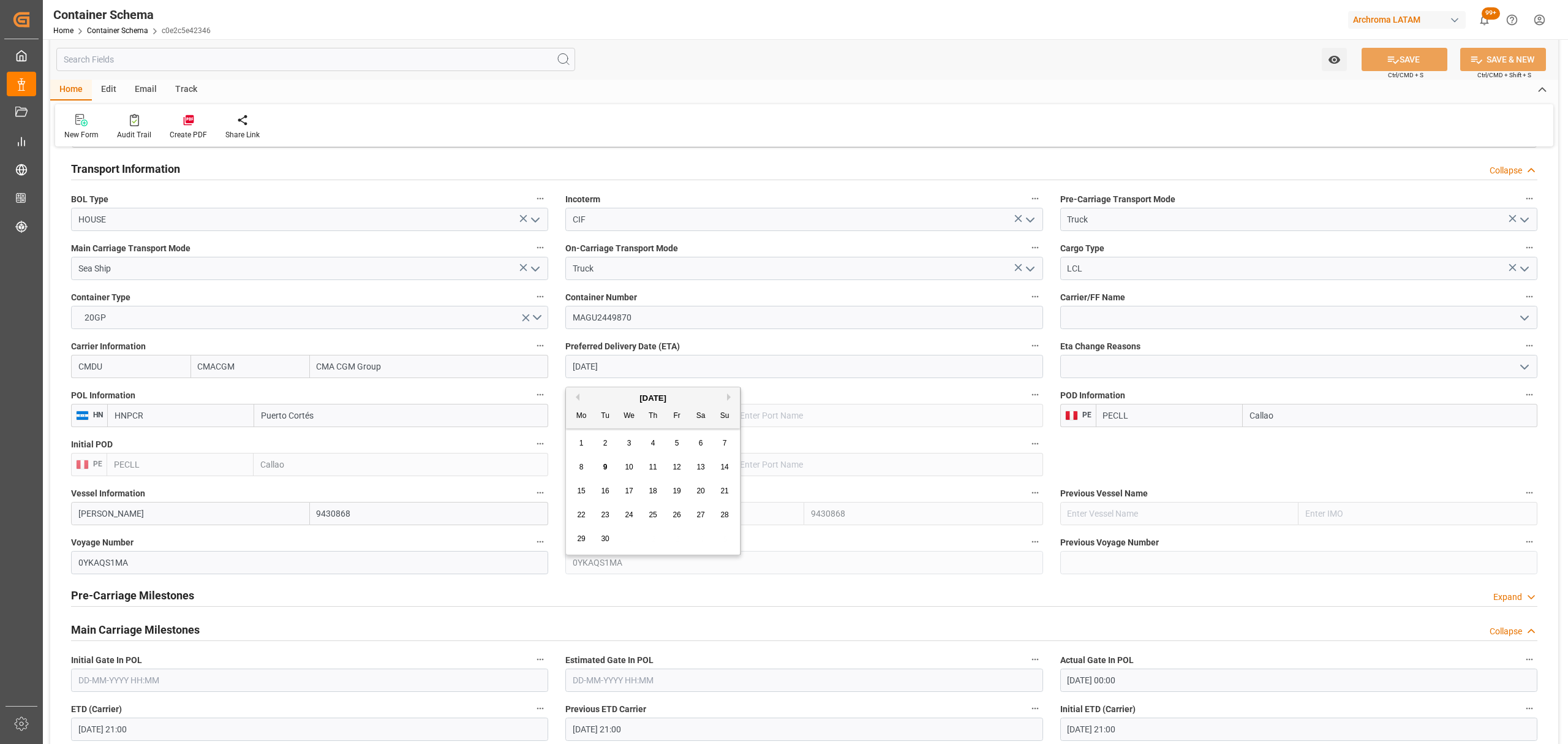
type input "14-09-2025"
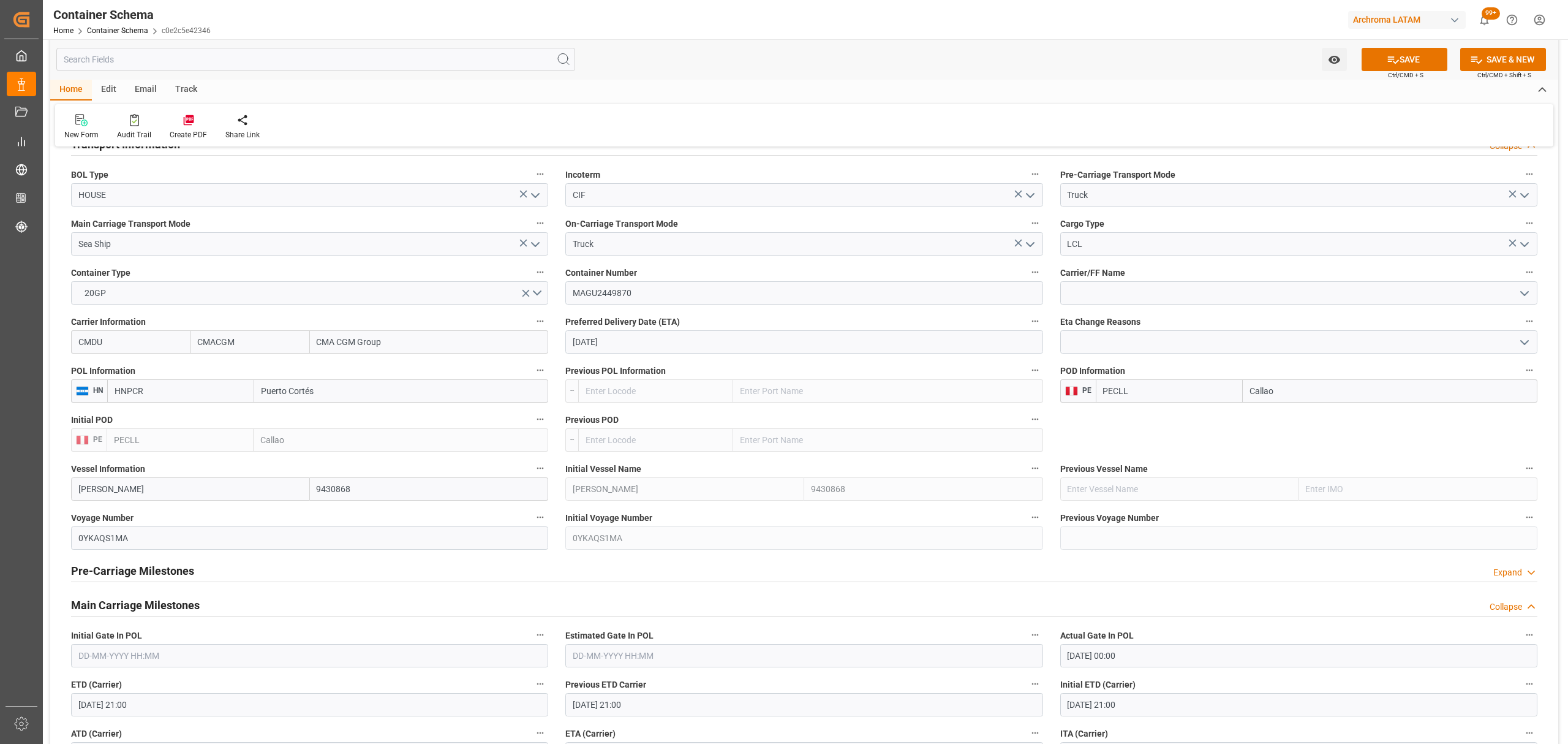
scroll to position [1226, 0]
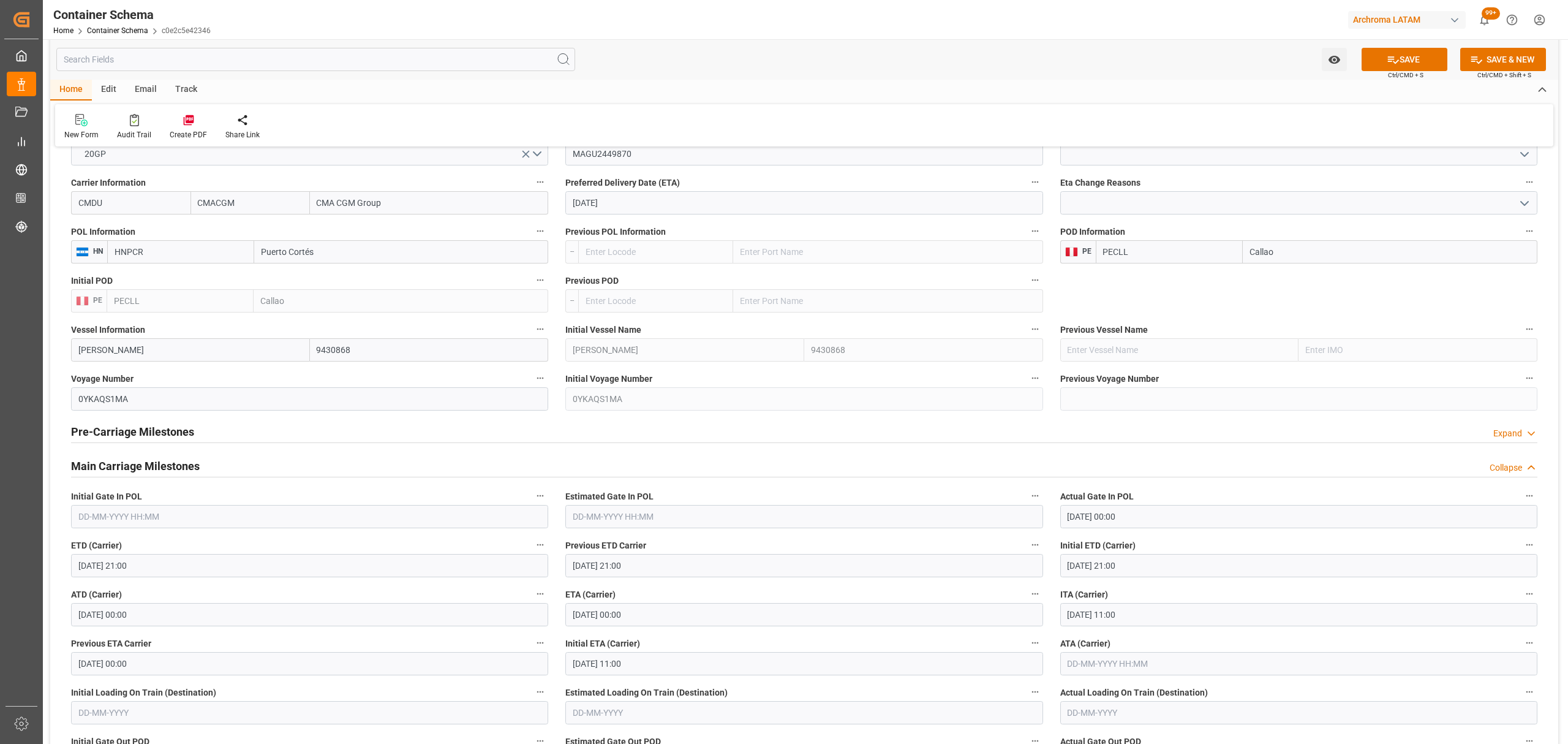
click at [822, 620] on input "14-09-2025 00:00" at bounding box center [804, 614] width 477 height 23
click at [1383, 57] on button "SAVE" at bounding box center [1405, 59] width 86 height 23
click at [1323, 58] on button "Watch Option" at bounding box center [1334, 59] width 25 height 23
click at [1244, 100] on div "Start Watching" at bounding box center [1274, 87] width 147 height 28
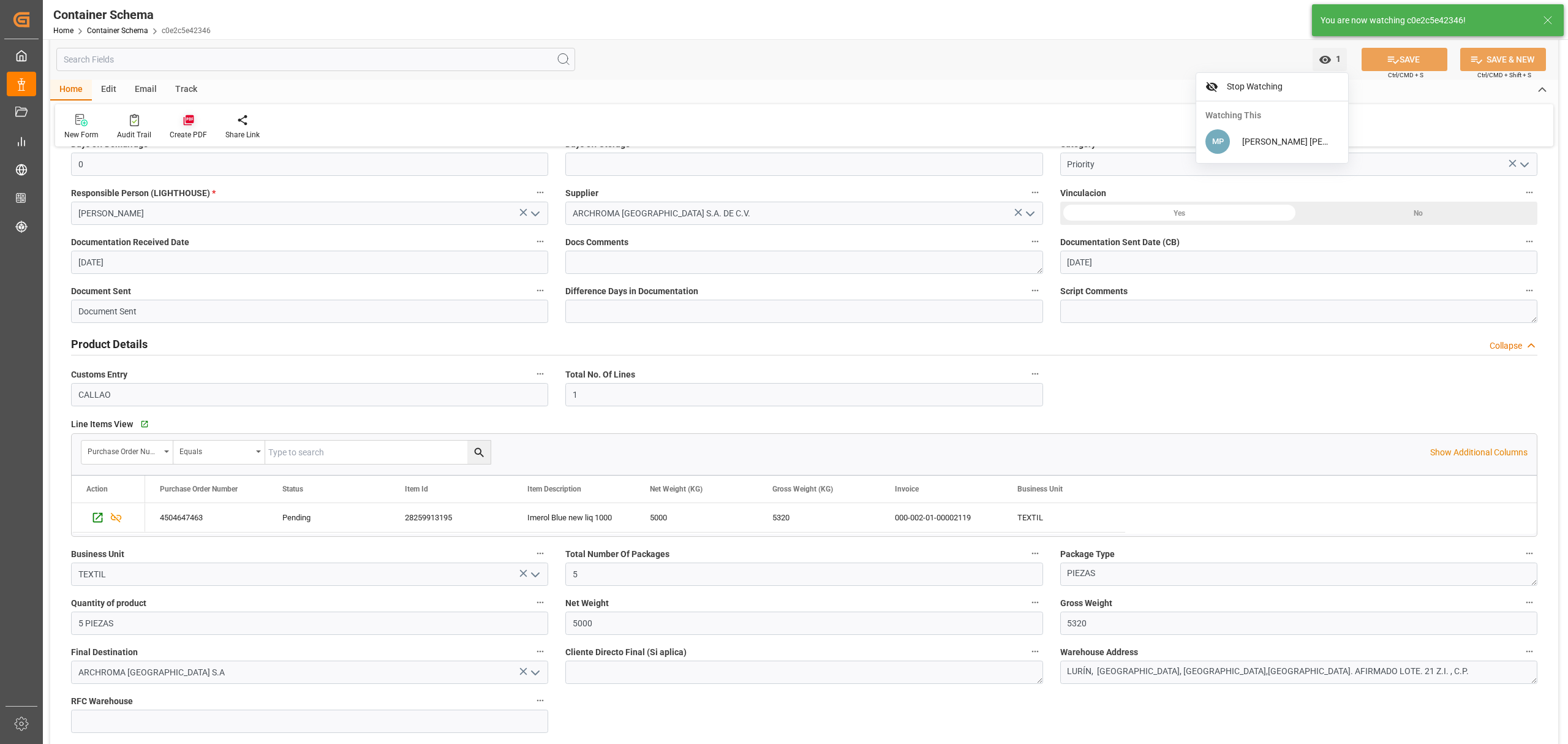
scroll to position [163, 0]
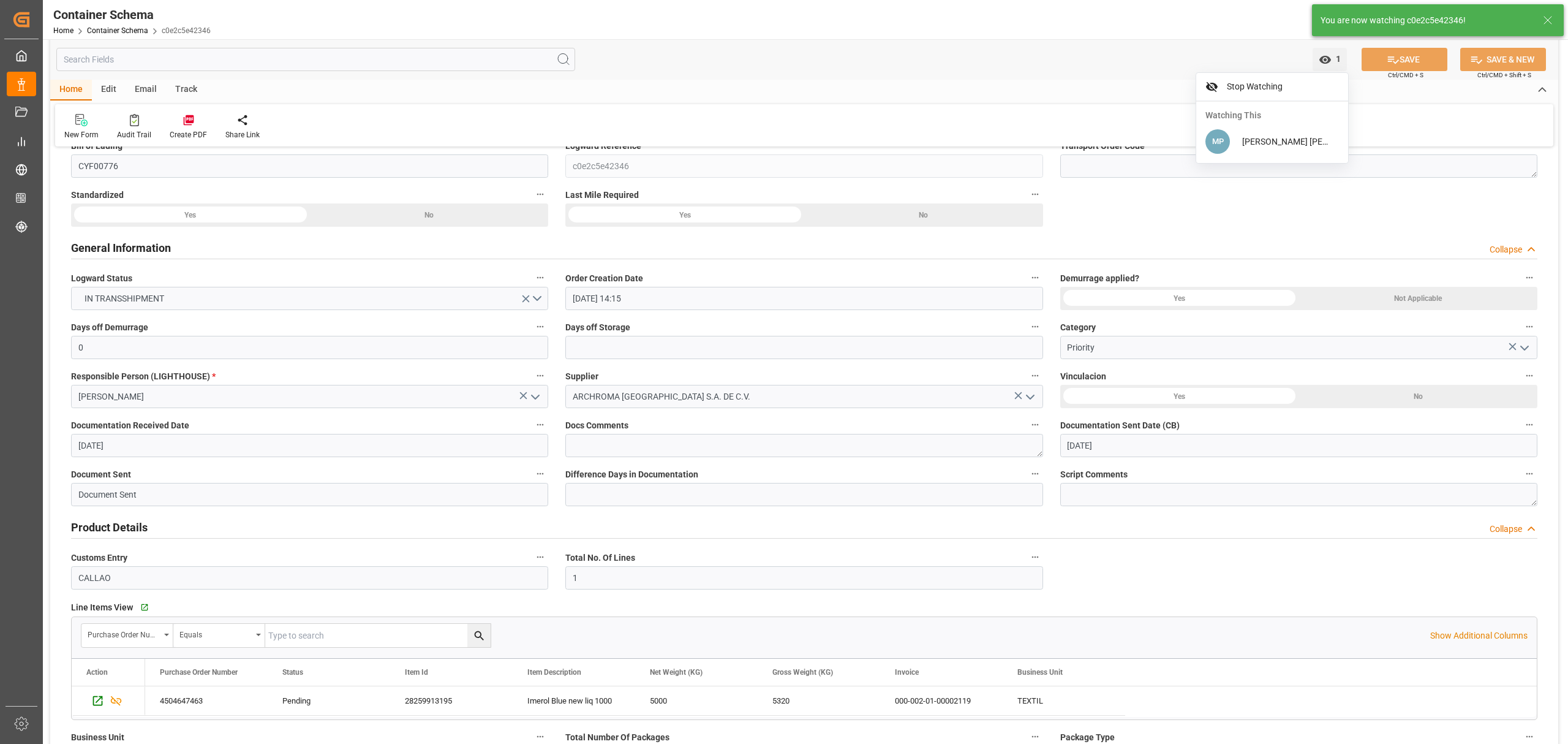
click at [189, 87] on div "Track" at bounding box center [185, 90] width 40 height 21
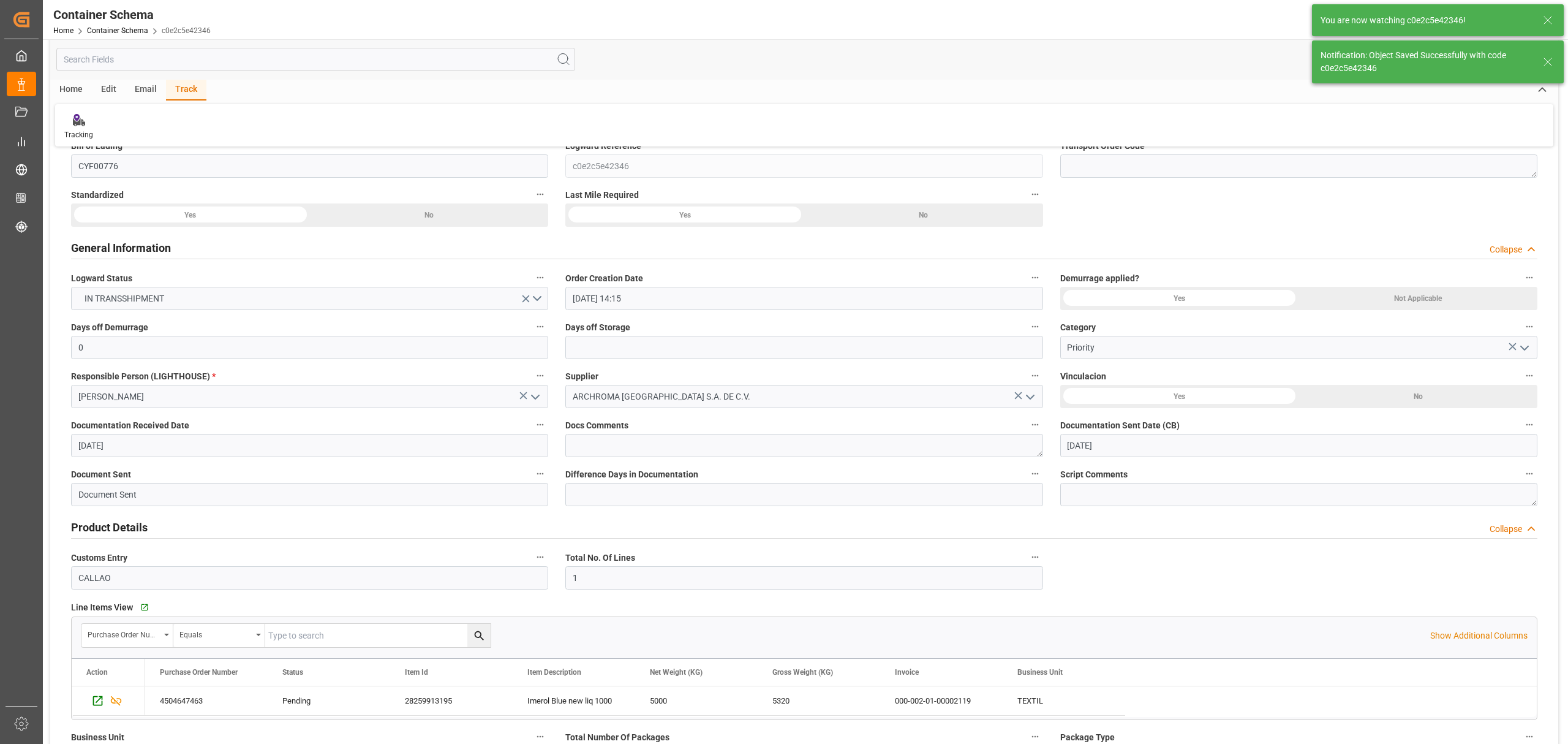
click at [149, 88] on div "Email" at bounding box center [145, 90] width 40 height 21
click at [91, 125] on div at bounding box center [83, 119] width 38 height 13
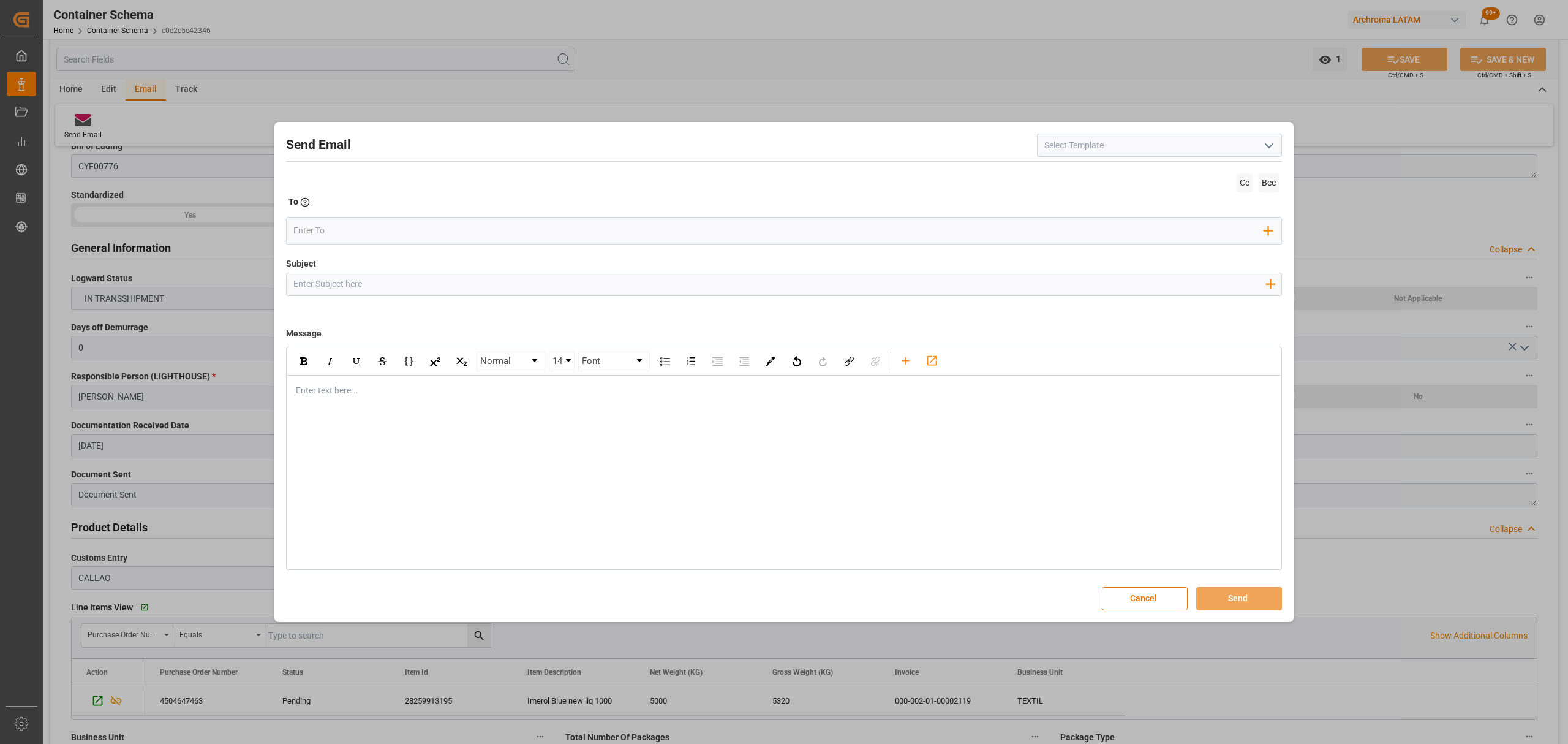
click at [437, 287] on input "Subject" at bounding box center [779, 284] width 985 height 21
click at [485, 290] on input "Subject" at bounding box center [779, 284] width 985 height 21
paste input "PO 4504647463 //LOGWARD STATUS//ARCHROMA HONDURAS, S.A. DE C.V// ARCHRMA PERU//…"
type input "PO 4504647463 //LOGWARD STATUS//ARCHROMA HONDURAS, S.A. DE C.V// ARCHRMA PERU//…"
click at [364, 383] on div "Enter text here..." at bounding box center [784, 390] width 994 height 30
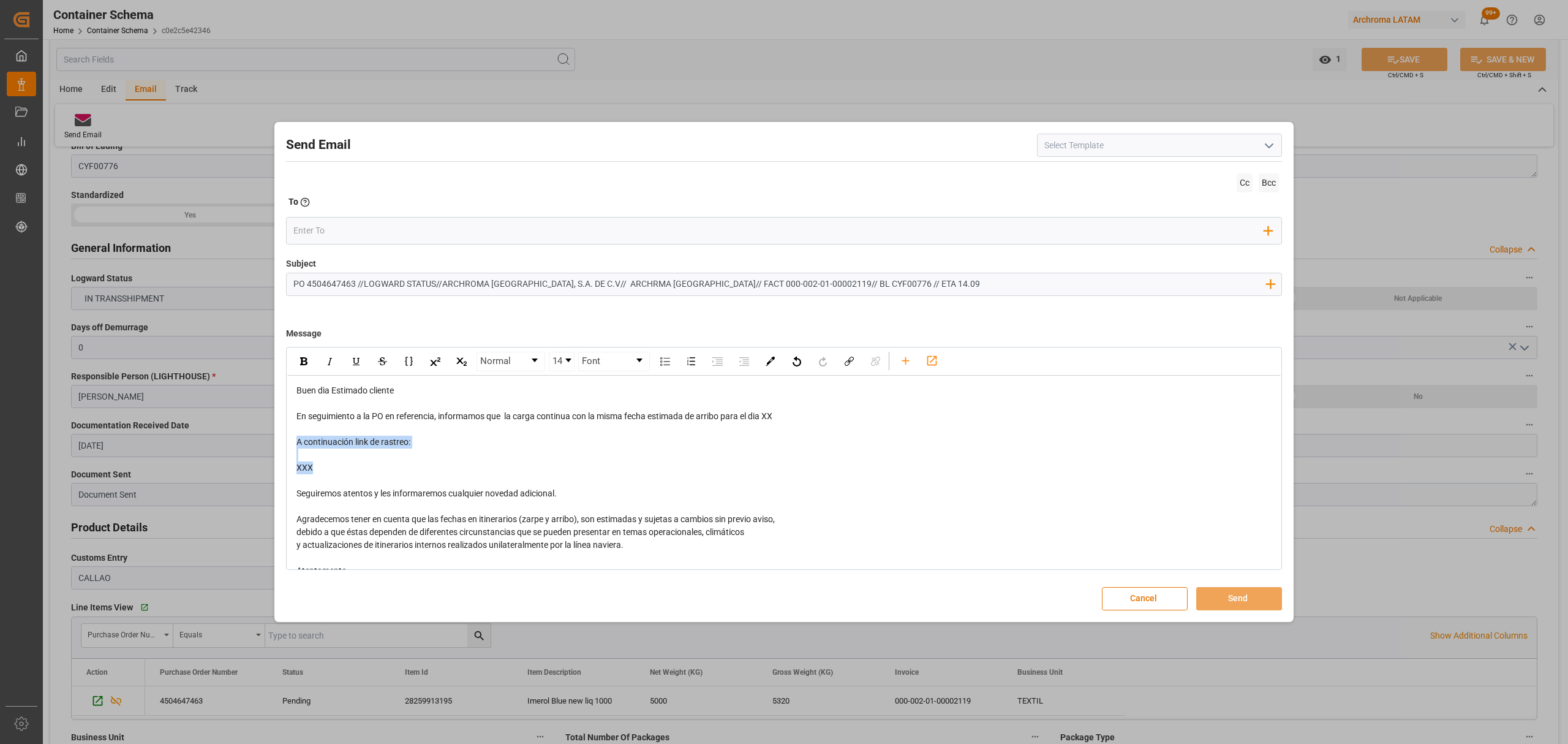
drag, startPoint x: 364, startPoint y: 474, endPoint x: 289, endPoint y: 439, distance: 82.8
click at [289, 439] on div "Buen dia Estimado cliente En seguimiento a la PO en referencia, informamos que …" at bounding box center [784, 493] width 994 height 236
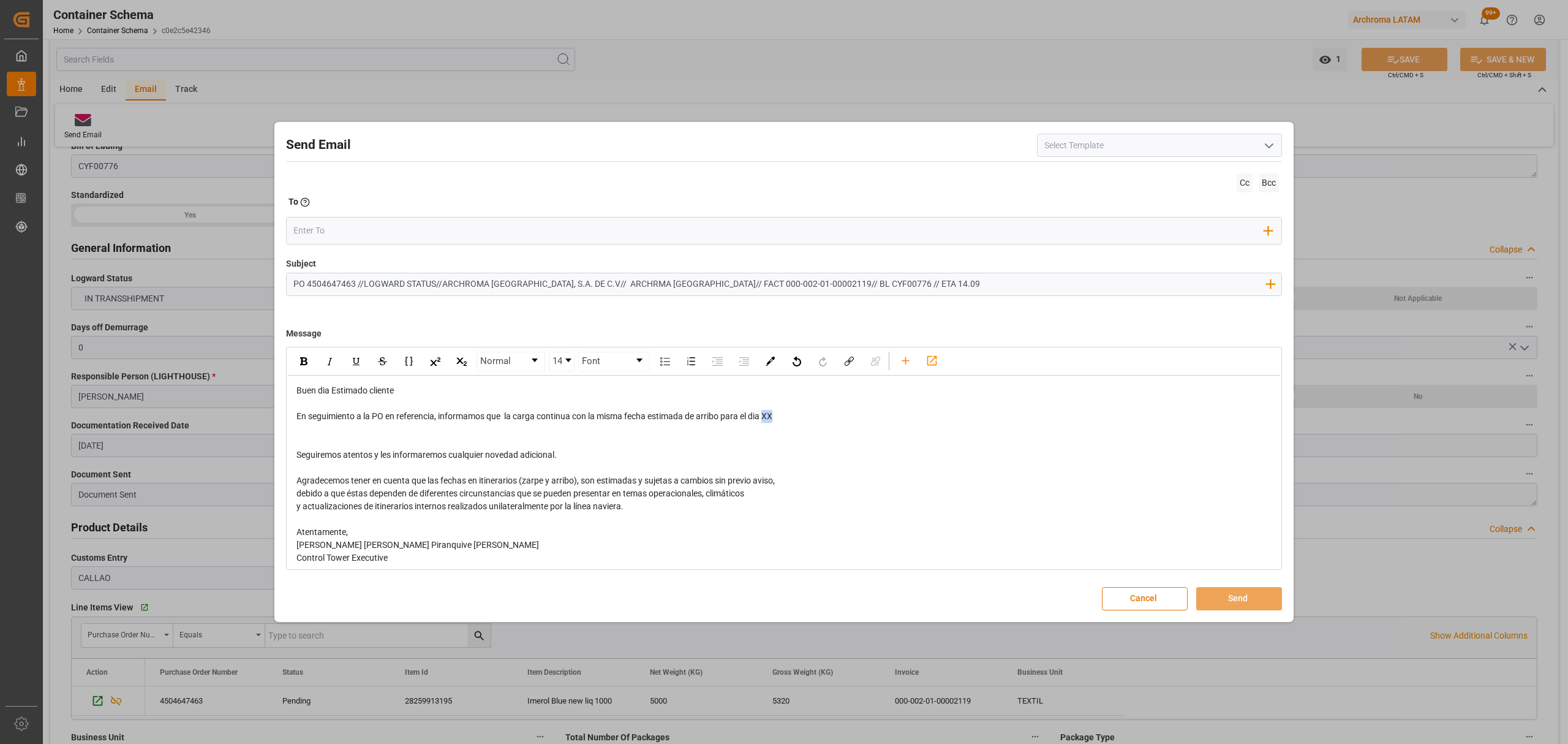
drag, startPoint x: 787, startPoint y: 411, endPoint x: 768, endPoint y: 420, distance: 21.0
click at [768, 420] on div "En seguimiento a la PO en referencia, informamos que la carga continua con la m…" at bounding box center [784, 416] width 975 height 13
click at [391, 222] on input "email" at bounding box center [779, 230] width 971 height 18
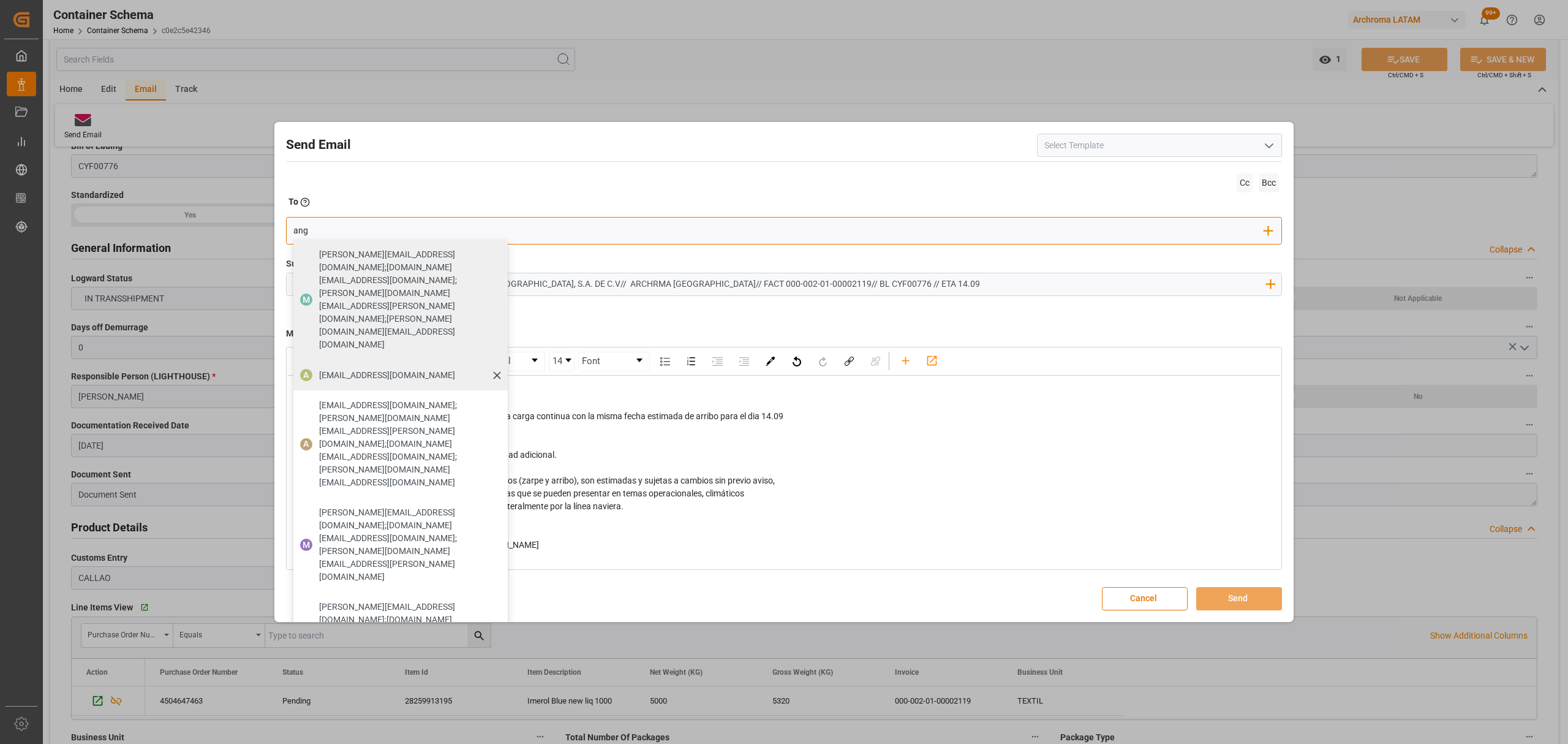
type input "ang"
click at [337, 369] on span "angiee.lamilla@archroma.com" at bounding box center [387, 375] width 136 height 13
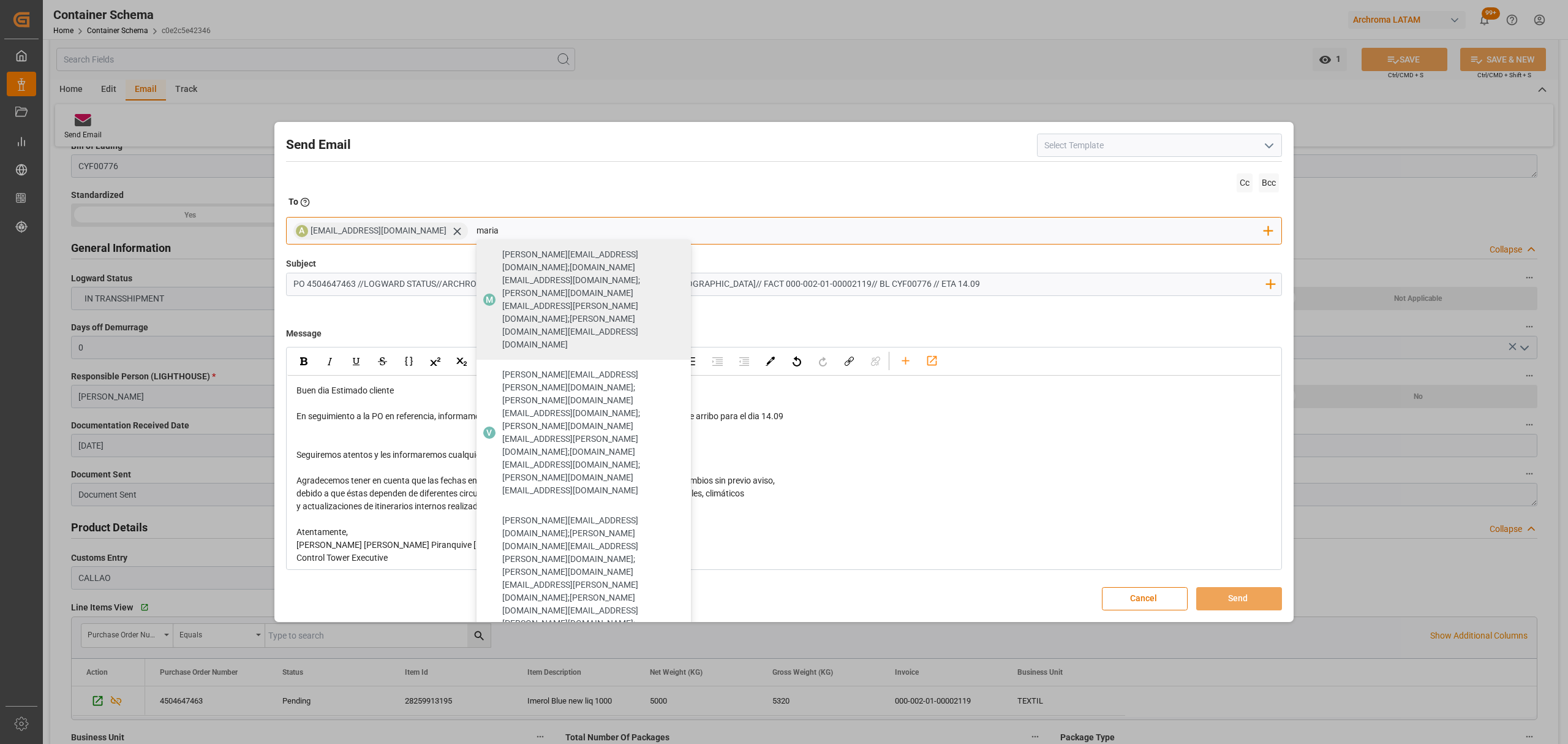
type input "maria"
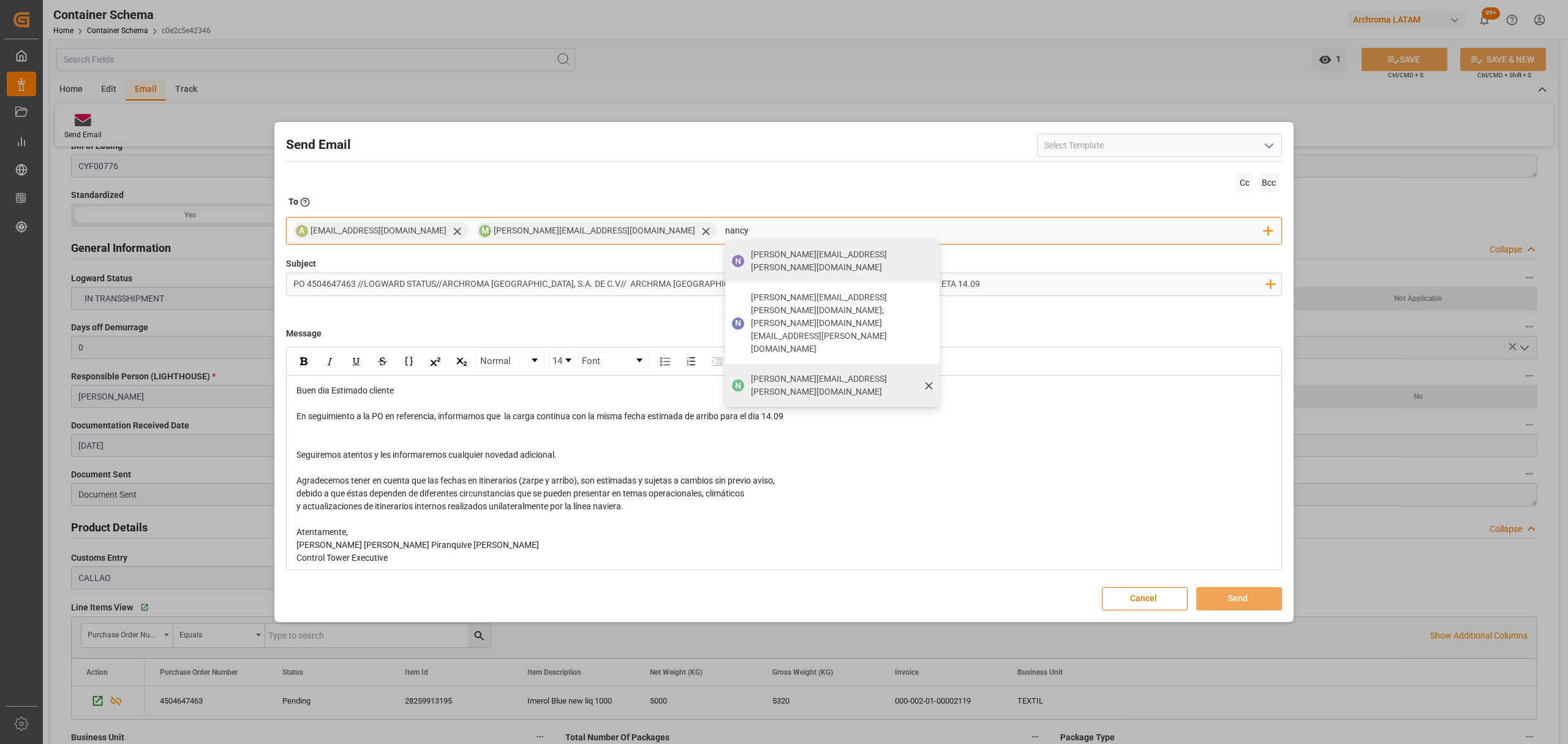
type input "nancy"
click at [751, 373] on span "nancy.castellanos@archroma.com" at bounding box center [842, 386] width 180 height 26
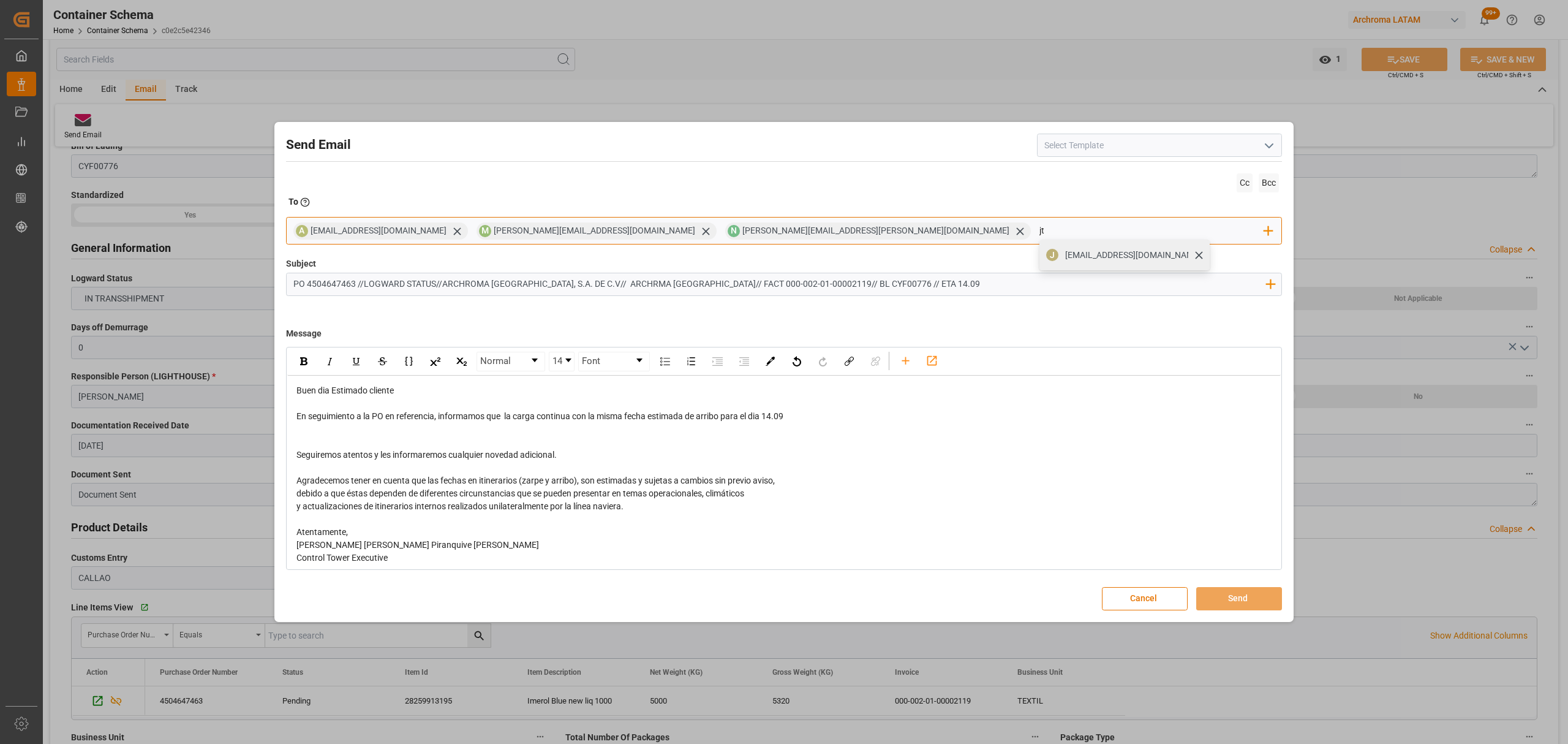
type input "jt"
click at [1039, 266] on div "J jtoribio@pasoc.pe" at bounding box center [1124, 255] width 170 height 31
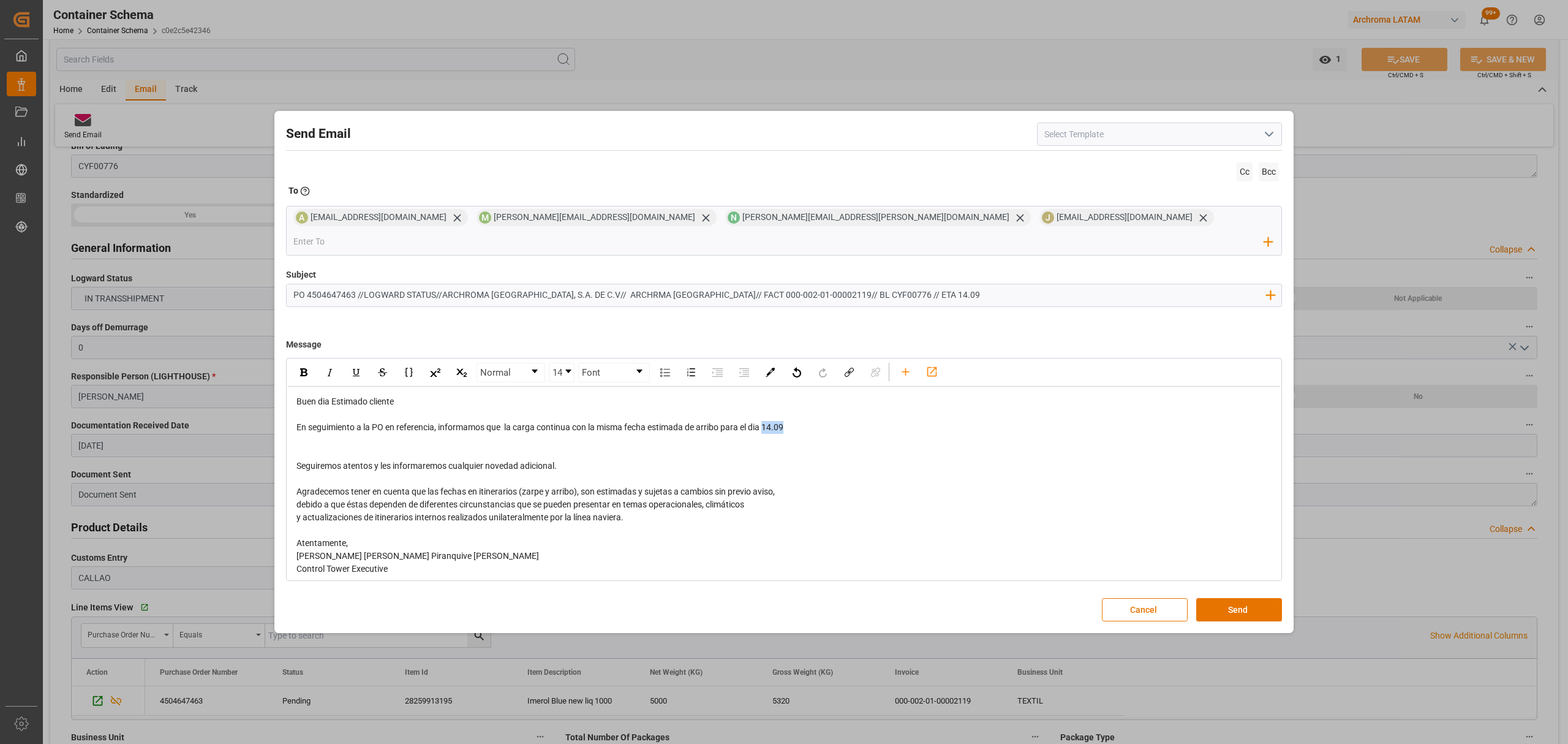
drag, startPoint x: 811, startPoint y: 420, endPoint x: 768, endPoint y: 420, distance: 43.0
click at [768, 421] on div "En seguimiento a la PO en referencia, informamos que la carga continua con la m…" at bounding box center [784, 427] width 975 height 13
click at [312, 363] on div "rdw-inline-control" at bounding box center [303, 372] width 21 height 18
click at [1253, 598] on button "Send" at bounding box center [1239, 609] width 86 height 23
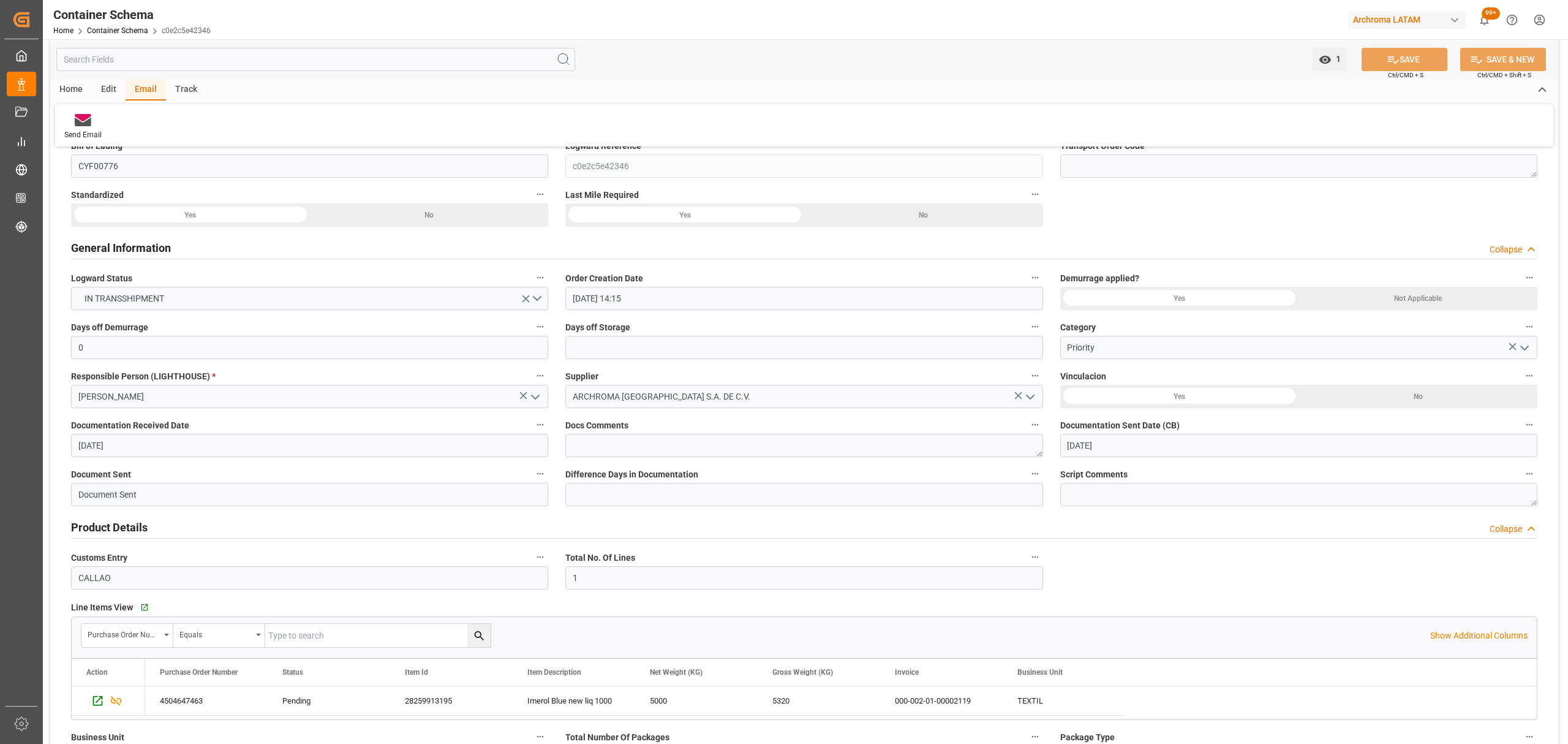
click at [112, 22] on div "Container Schema" at bounding box center [131, 14] width 157 height 18
click at [110, 27] on link "Container Schema" at bounding box center [117, 31] width 61 height 9
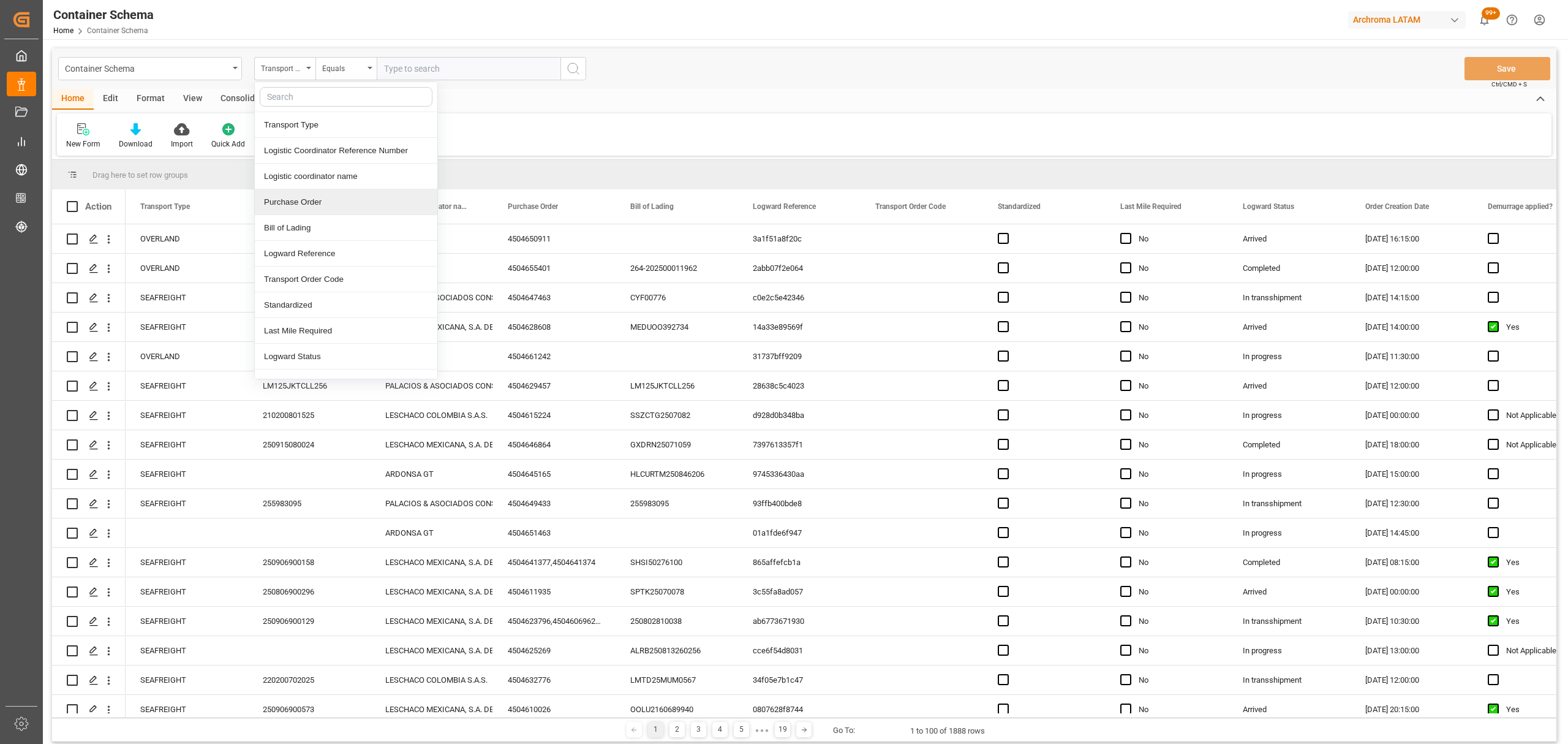
click at [319, 202] on div "Purchase Order" at bounding box center [346, 202] width 183 height 26
click at [348, 72] on div "Equals" at bounding box center [343, 67] width 42 height 14
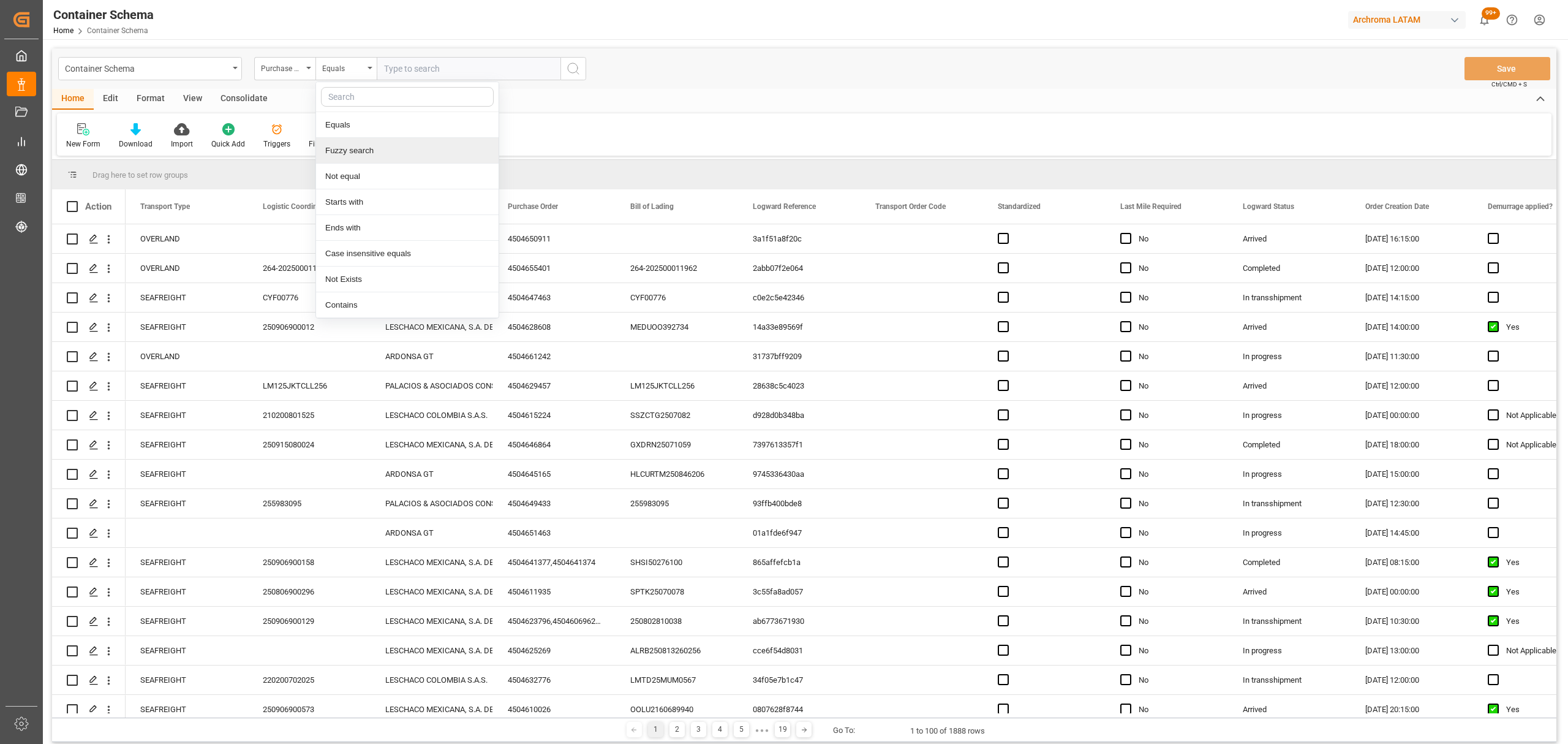
drag, startPoint x: 363, startPoint y: 150, endPoint x: 415, endPoint y: 86, distance: 82.5
click at [367, 144] on div "Fuzzy search" at bounding box center [407, 150] width 183 height 26
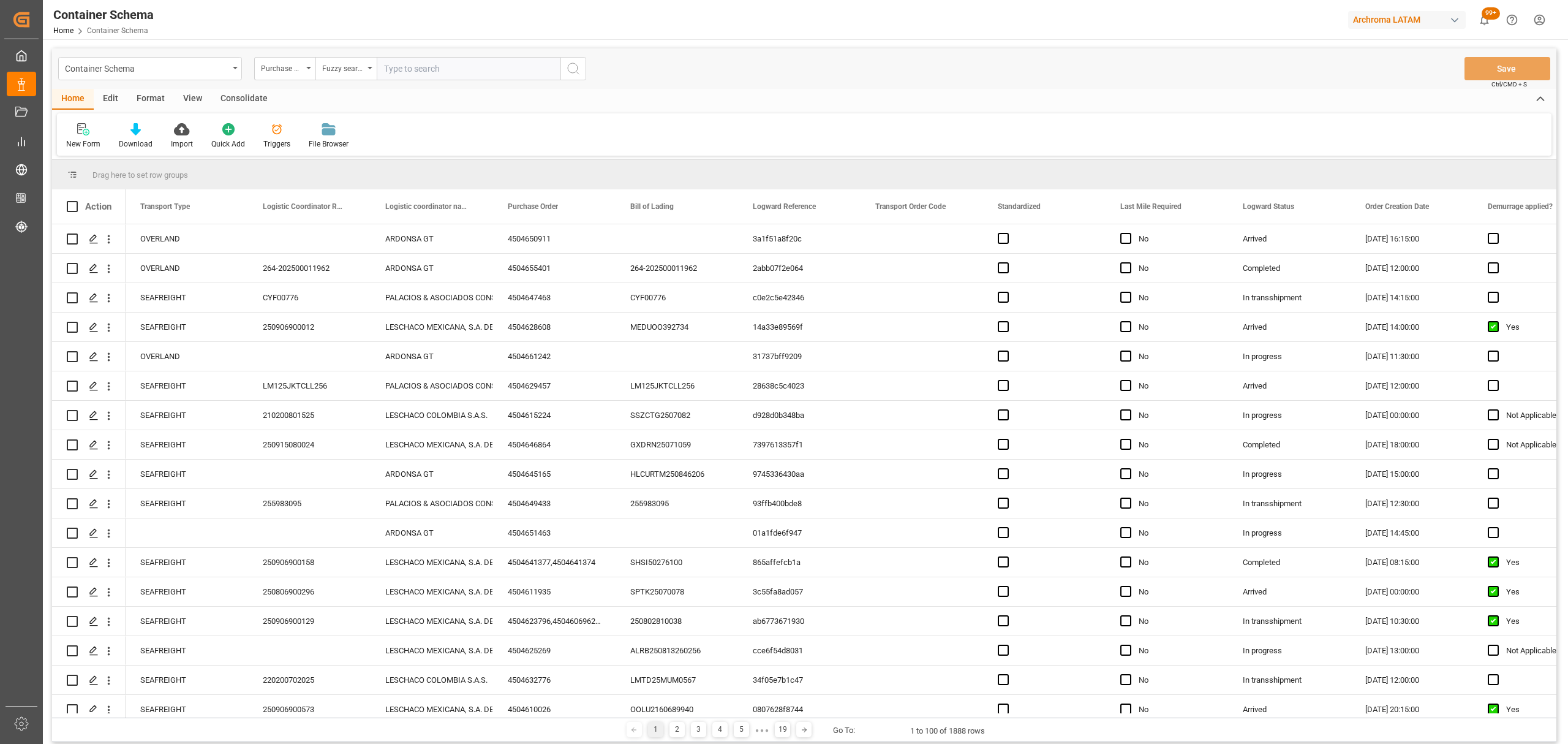
click at [425, 71] on input "text" at bounding box center [469, 68] width 184 height 23
paste input "4504634064"
type input "4504634064"
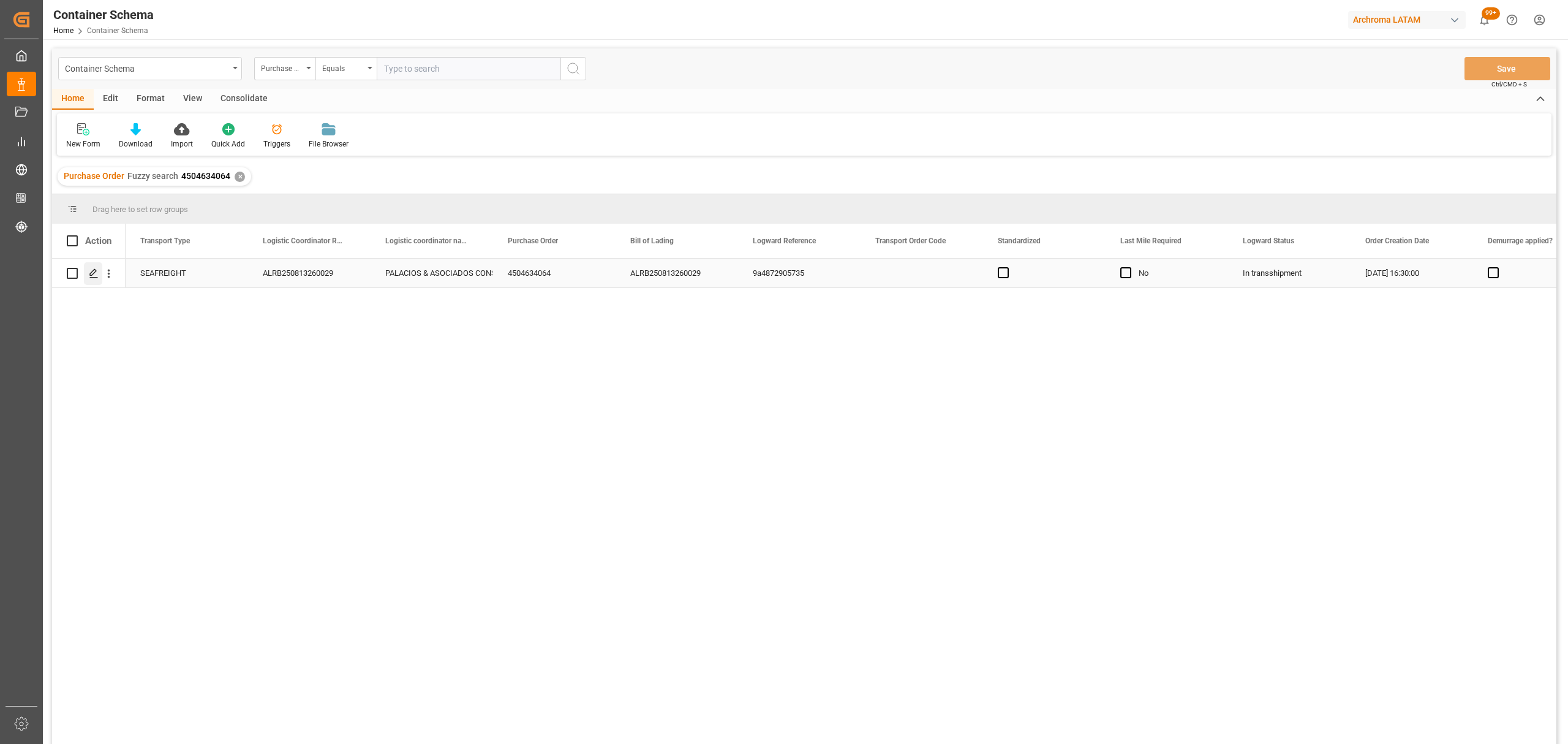
click at [100, 272] on div "Press SPACE to select this row." at bounding box center [93, 273] width 18 height 22
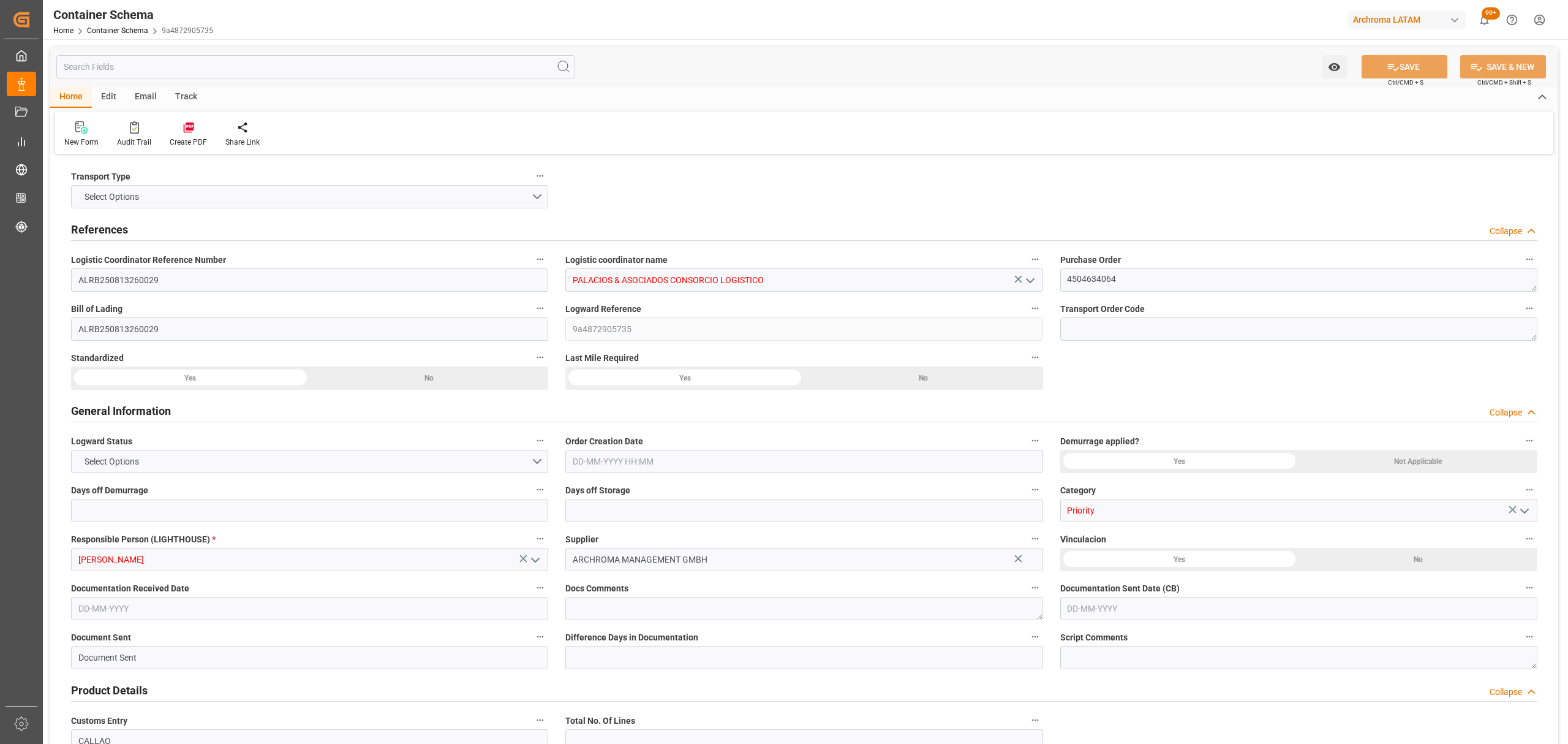
type input "0"
type input "1"
type input "8"
type input "400"
type input "428"
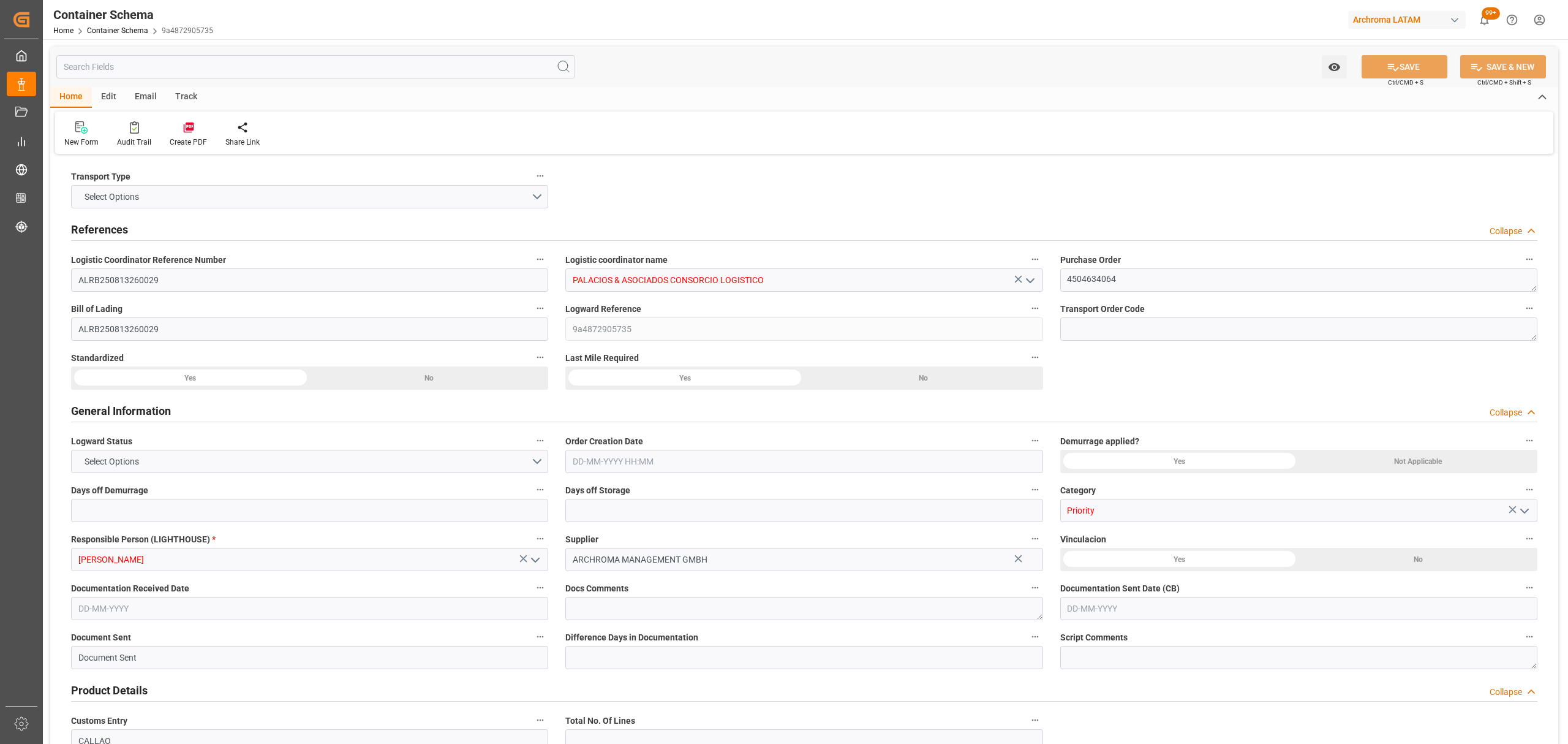
type input "Maersk"
type input "Maersk Line AS"
type input "DEBRV"
type input "PECLL"
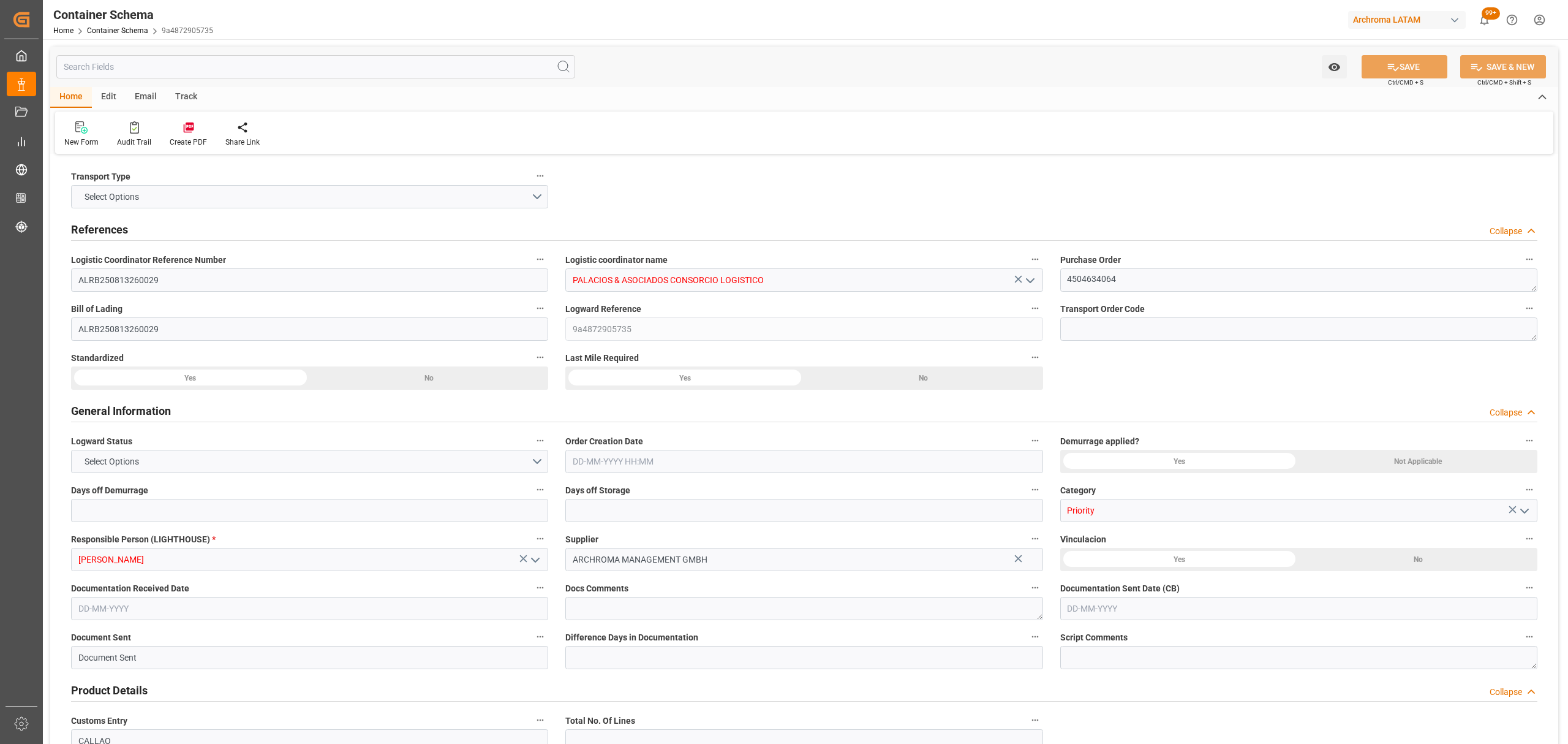
type input "9697026"
type input "[DATE] 16:30"
type input "[DATE]"
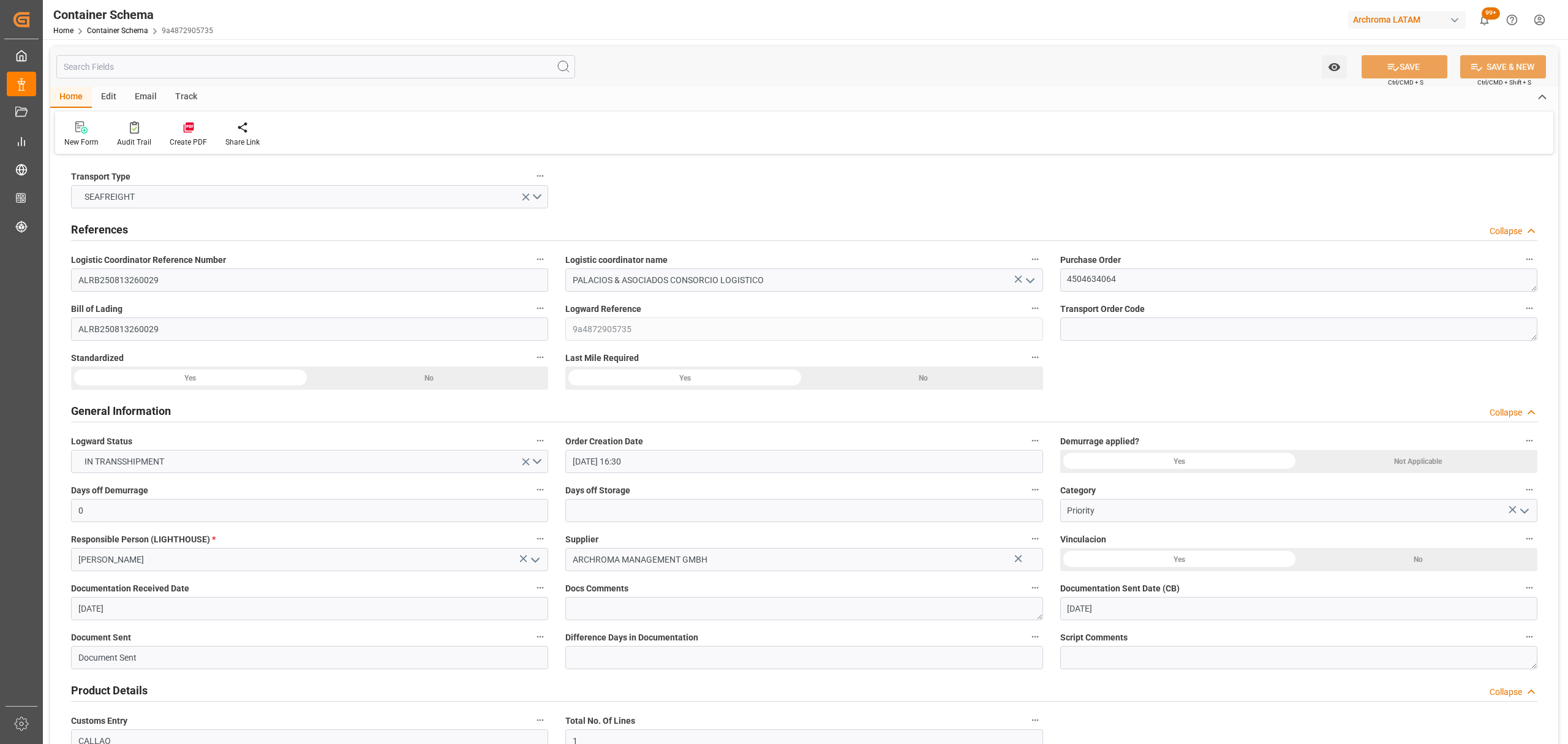
type input "[DATE]"
type input "[DATE] 00:00"
type input "[DATE] 21:00"
type input "[DATE] 00:00"
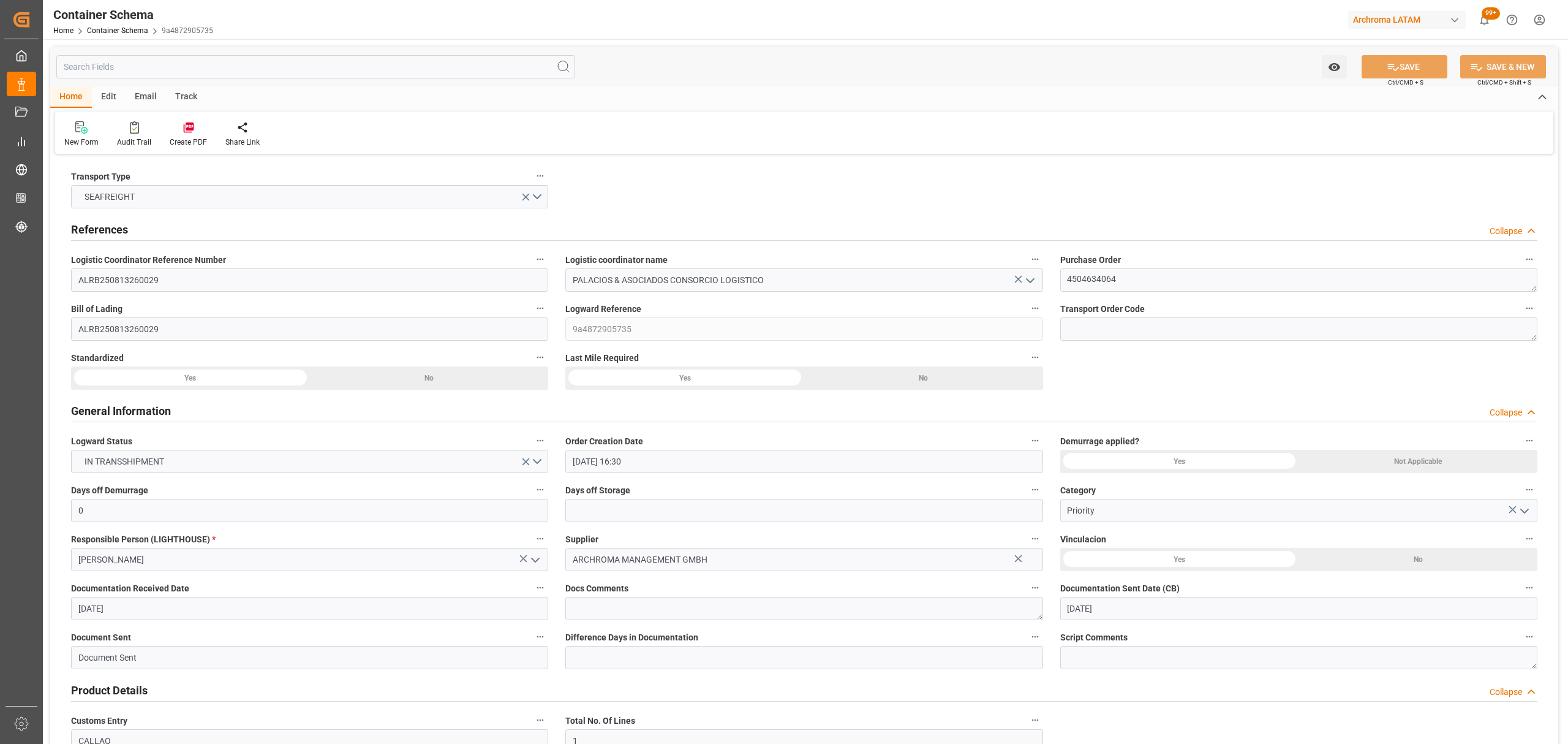
type input "[DATE] 16:00"
click at [198, 99] on div "Track" at bounding box center [185, 97] width 40 height 21
click at [86, 129] on div at bounding box center [79, 127] width 29 height 13
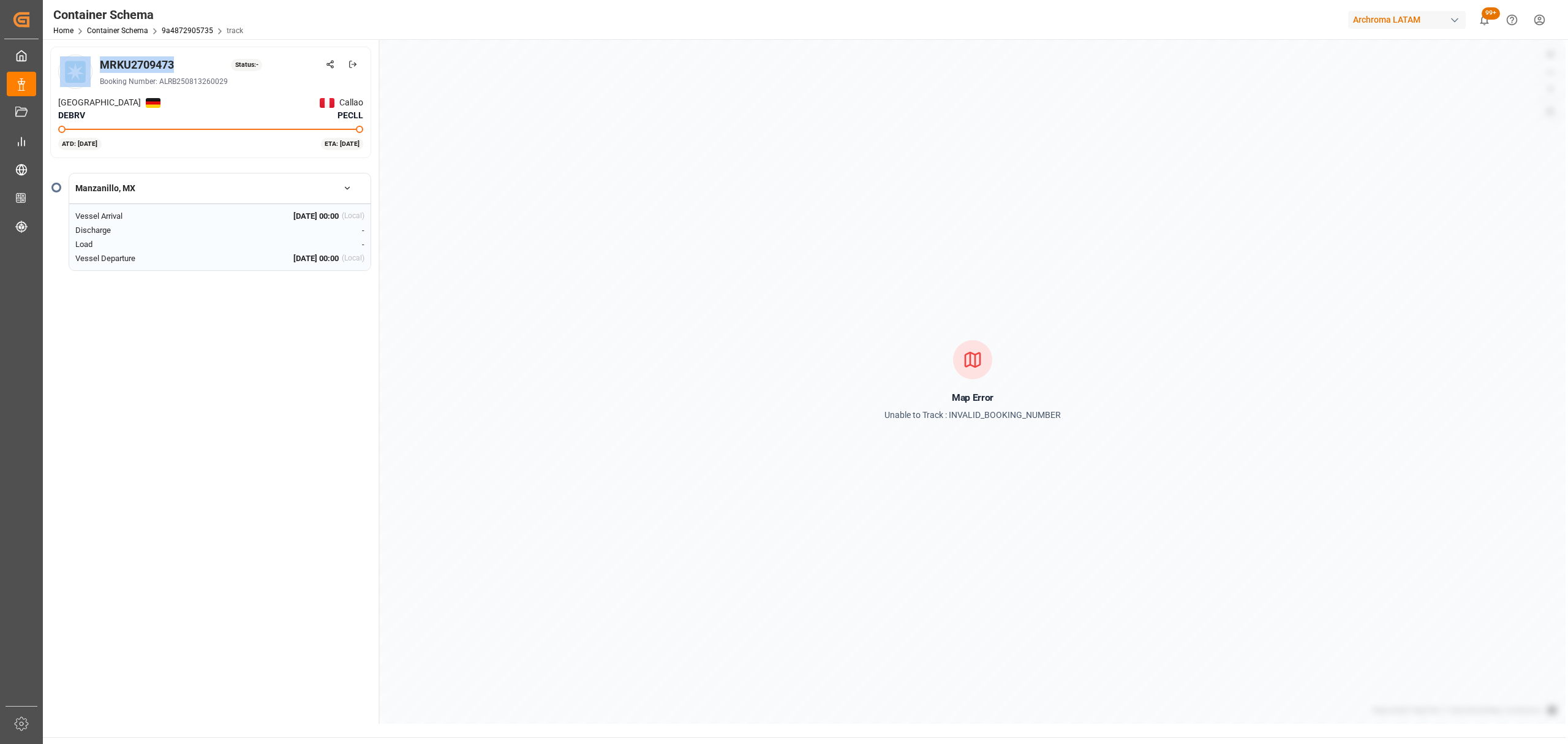
drag, startPoint x: 175, startPoint y: 65, endPoint x: 92, endPoint y: 65, distance: 83.0
click at [92, 65] on div "MRKU2709473 Status: - Booking Number: ALRB250813260029" at bounding box center [210, 71] width 305 height 34
copy div "MRKU2709473"
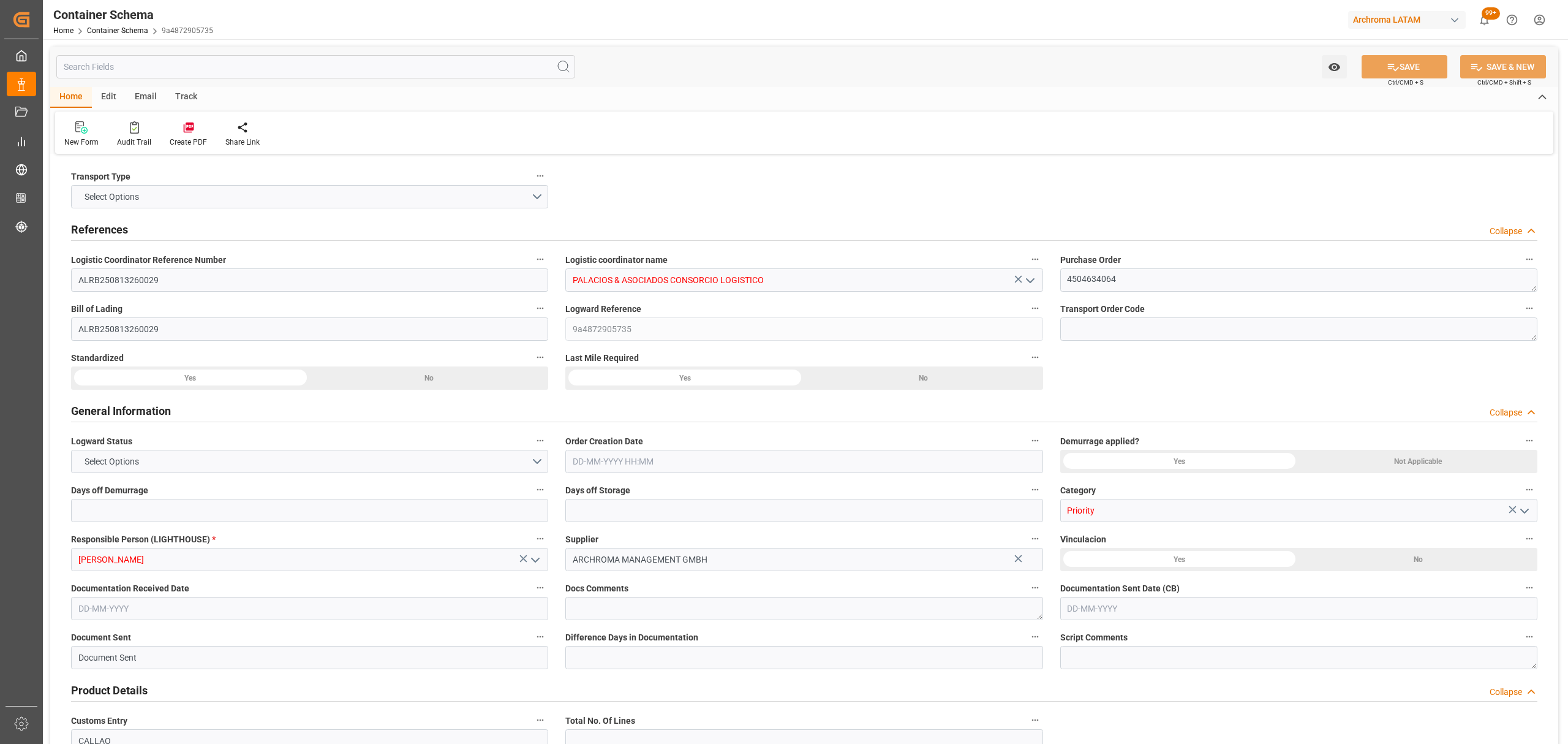
type input "0"
type input "1"
type input "8"
type input "400"
type input "428"
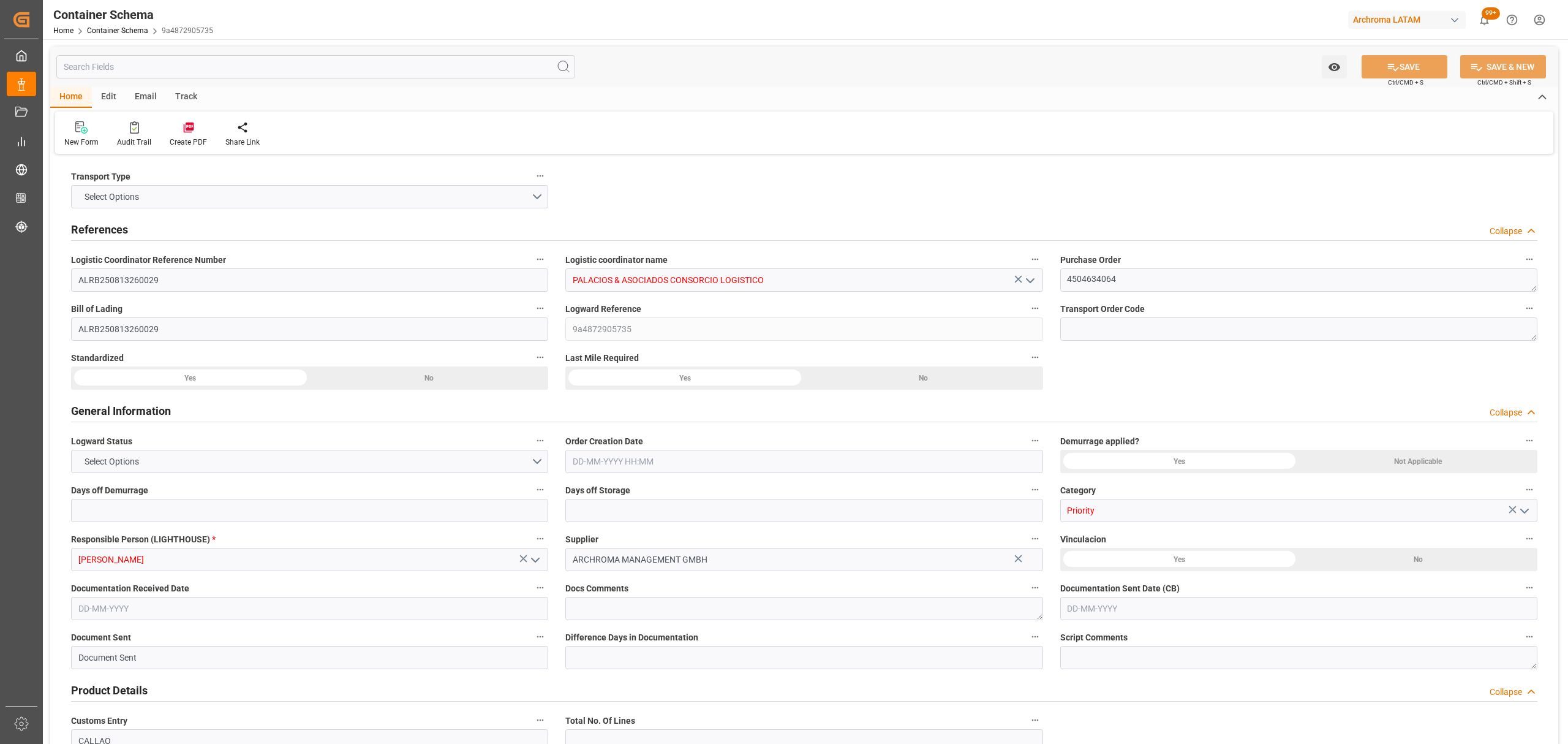
type input "Maersk"
type input "Maersk Line AS"
type input "DEBRV"
type input "PECLL"
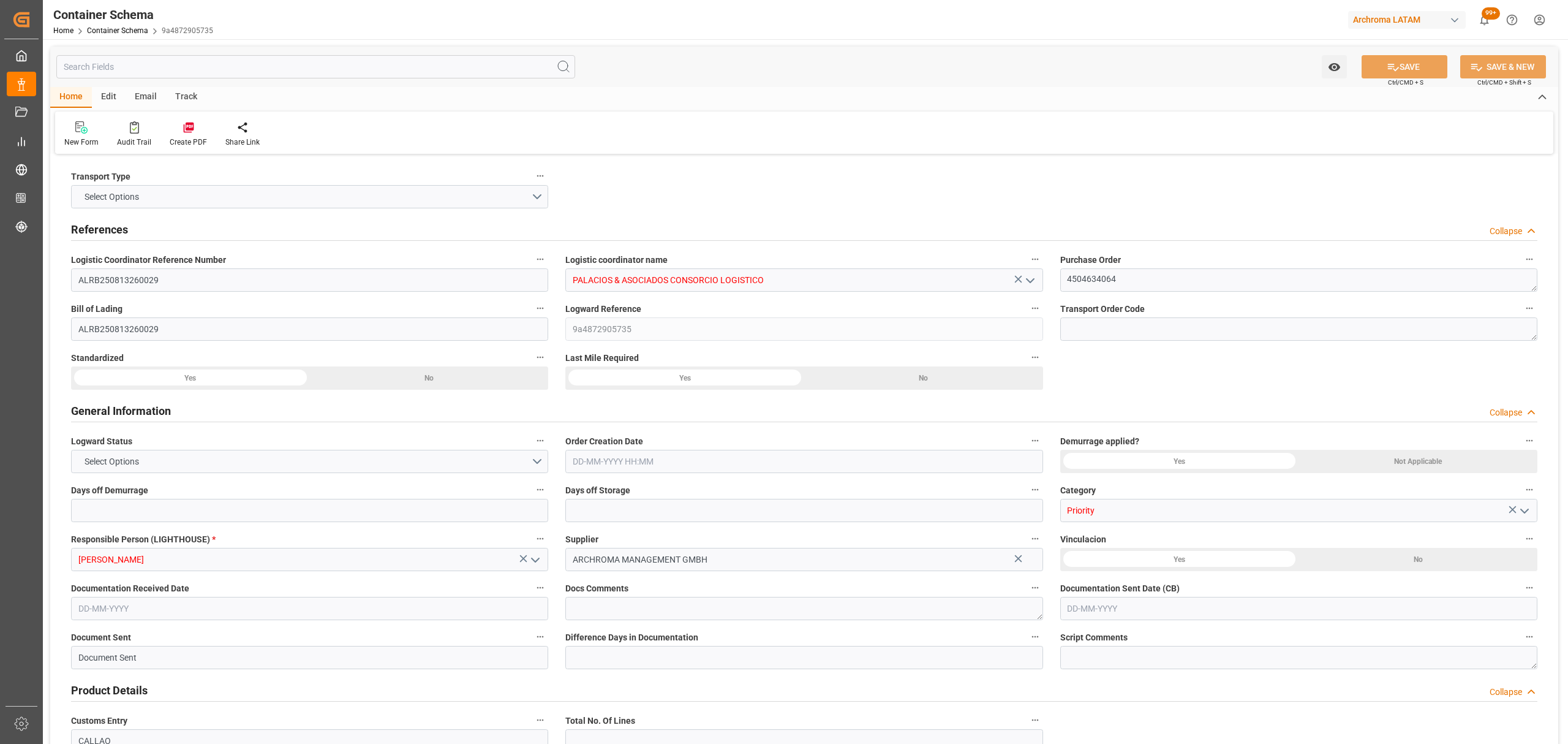
type input "9697026"
type input "[DATE] 16:30"
type input "[DATE]"
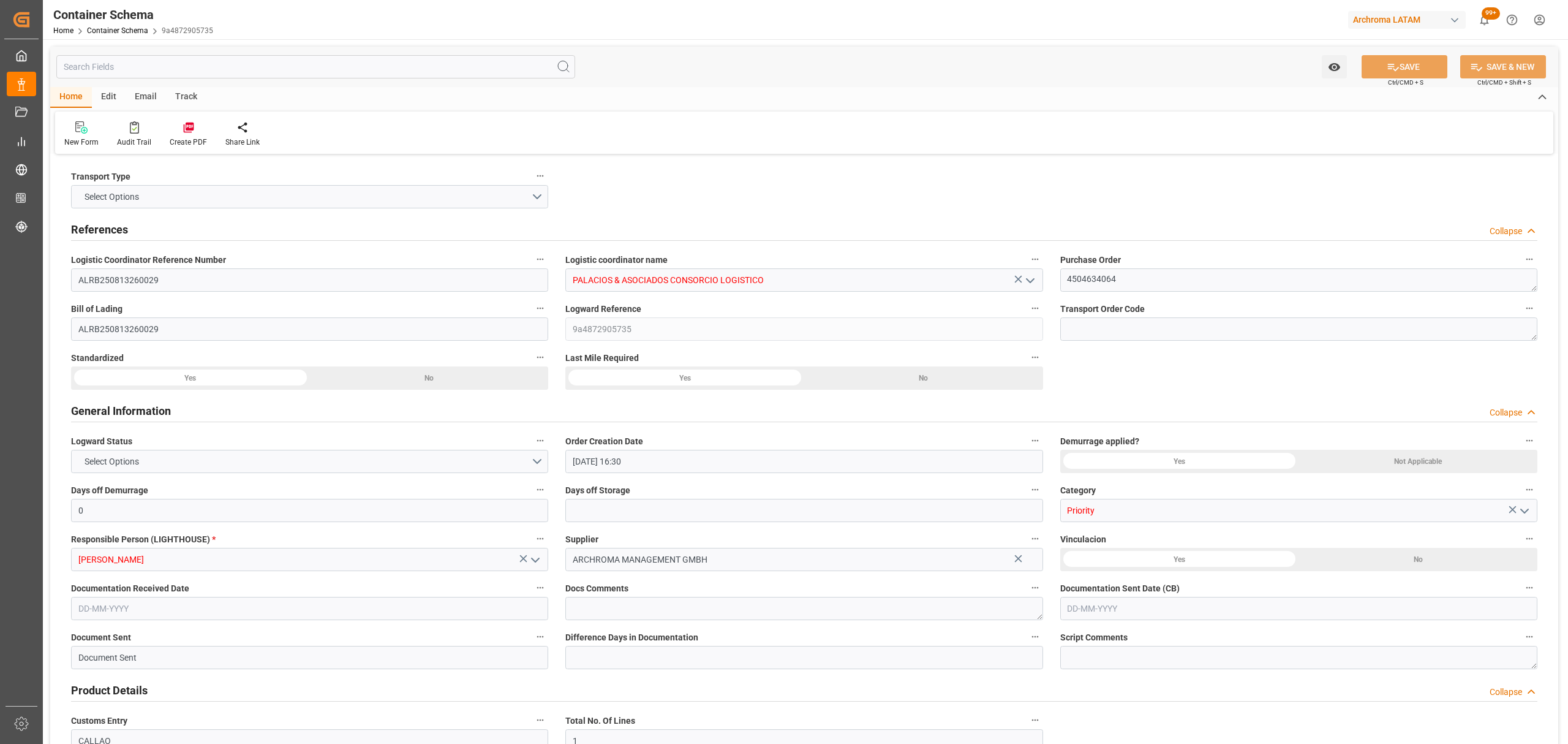
type input "[DATE]"
type input "[DATE] 00:00"
type input "[DATE] 21:00"
type input "[DATE] 00:00"
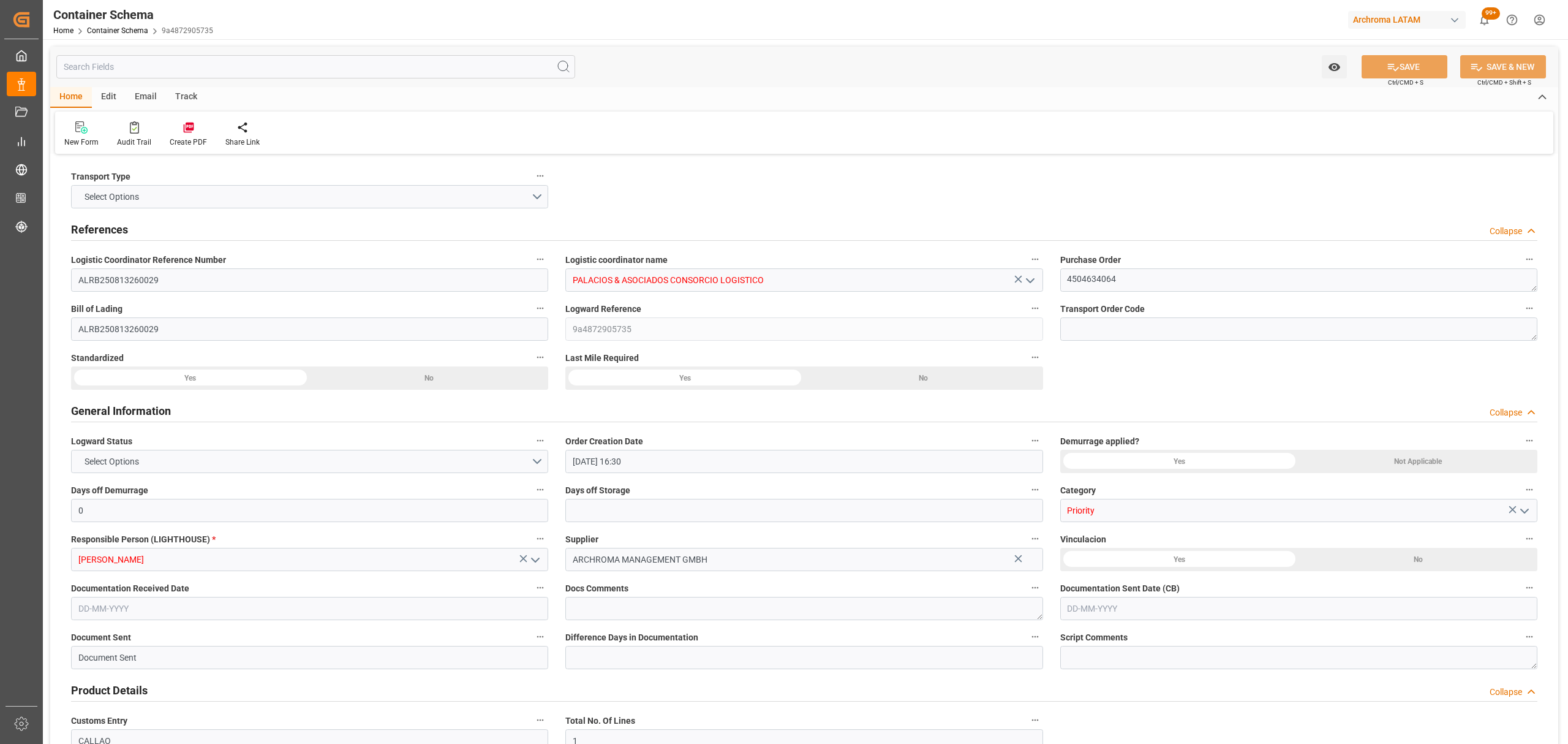
type input "[DATE] 16:00"
click at [146, 103] on div "Email" at bounding box center [145, 97] width 40 height 21
click at [76, 137] on div "Send Email" at bounding box center [83, 142] width 38 height 11
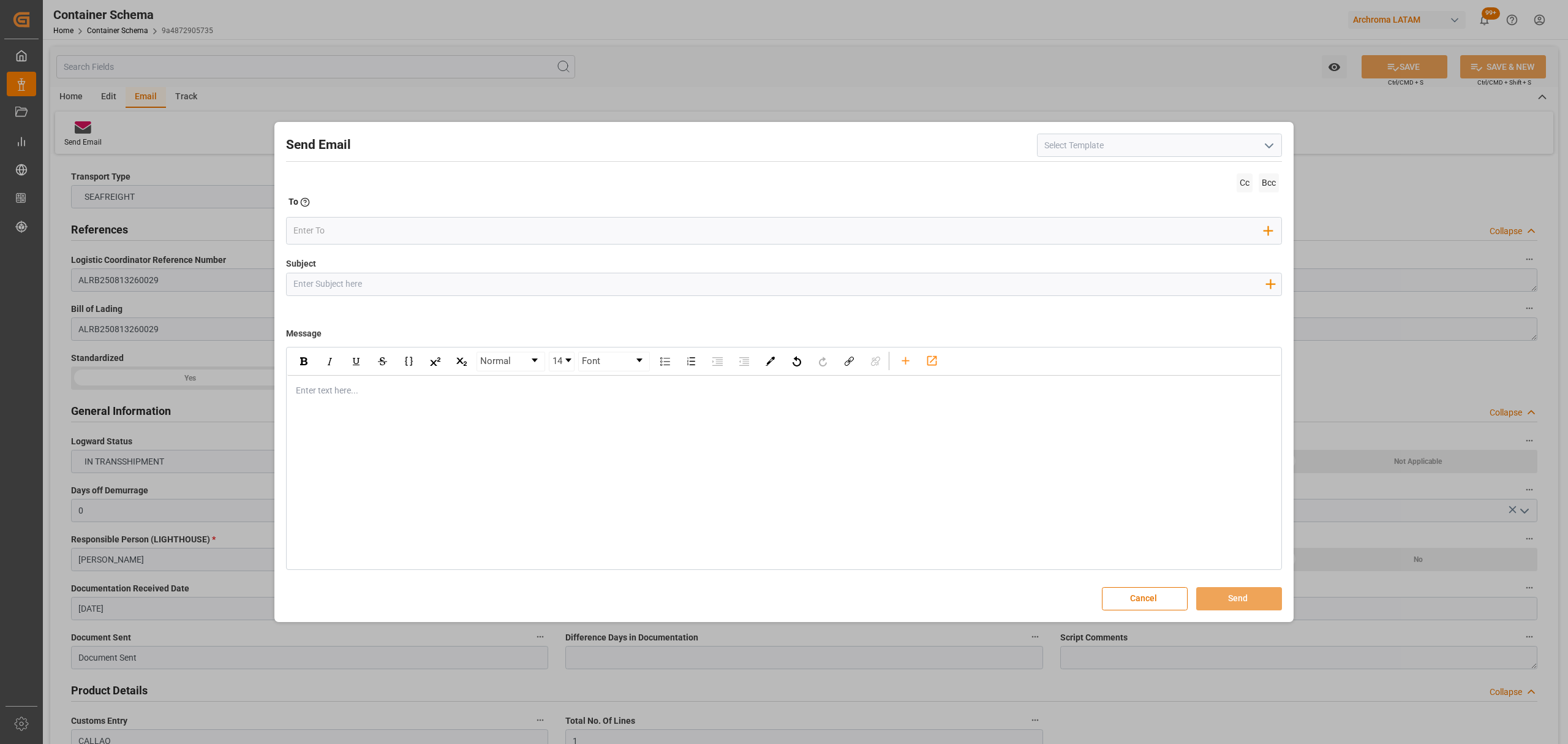
click at [460, 281] on input "Subject" at bounding box center [779, 284] width 985 height 21
click at [411, 284] on input "Subject" at bounding box center [779, 284] width 985 height 21
paste input "PE || TRACKING | PO 4504634064 | PRIORIDAD| Contenedor MRKU2709473 | TEXTIL | P…"
type input "PE || TRACKING | PO 4504634064 | PRIORIDAD| Contenedor MRKU2709473 | TEXTIL | P…"
click at [403, 403] on div "Enter text here..." at bounding box center [784, 390] width 994 height 30
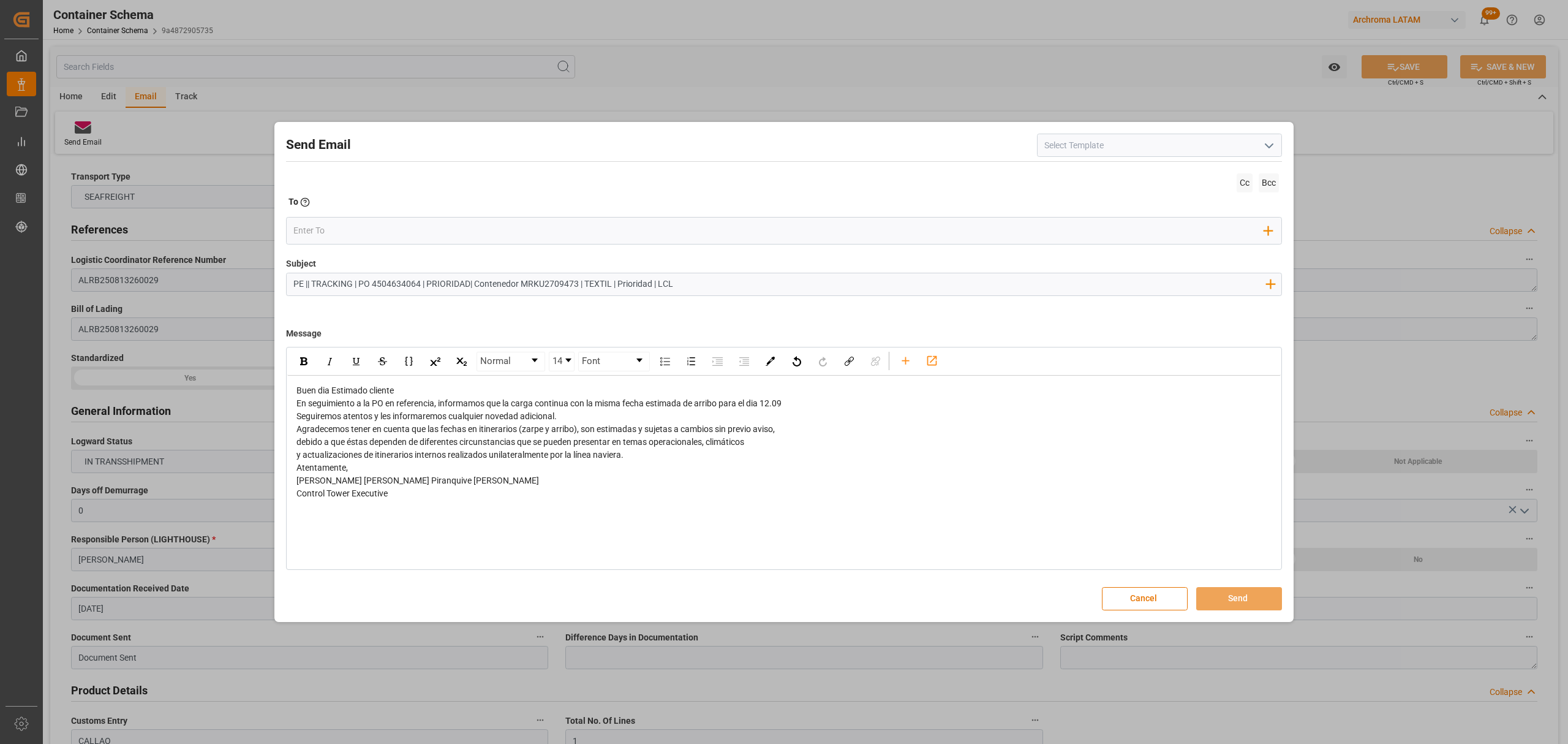
click at [503, 384] on div "Buen dia Estimado cliente En seguimiento a la PO en referencia, informamos que …" at bounding box center [784, 442] width 994 height 133
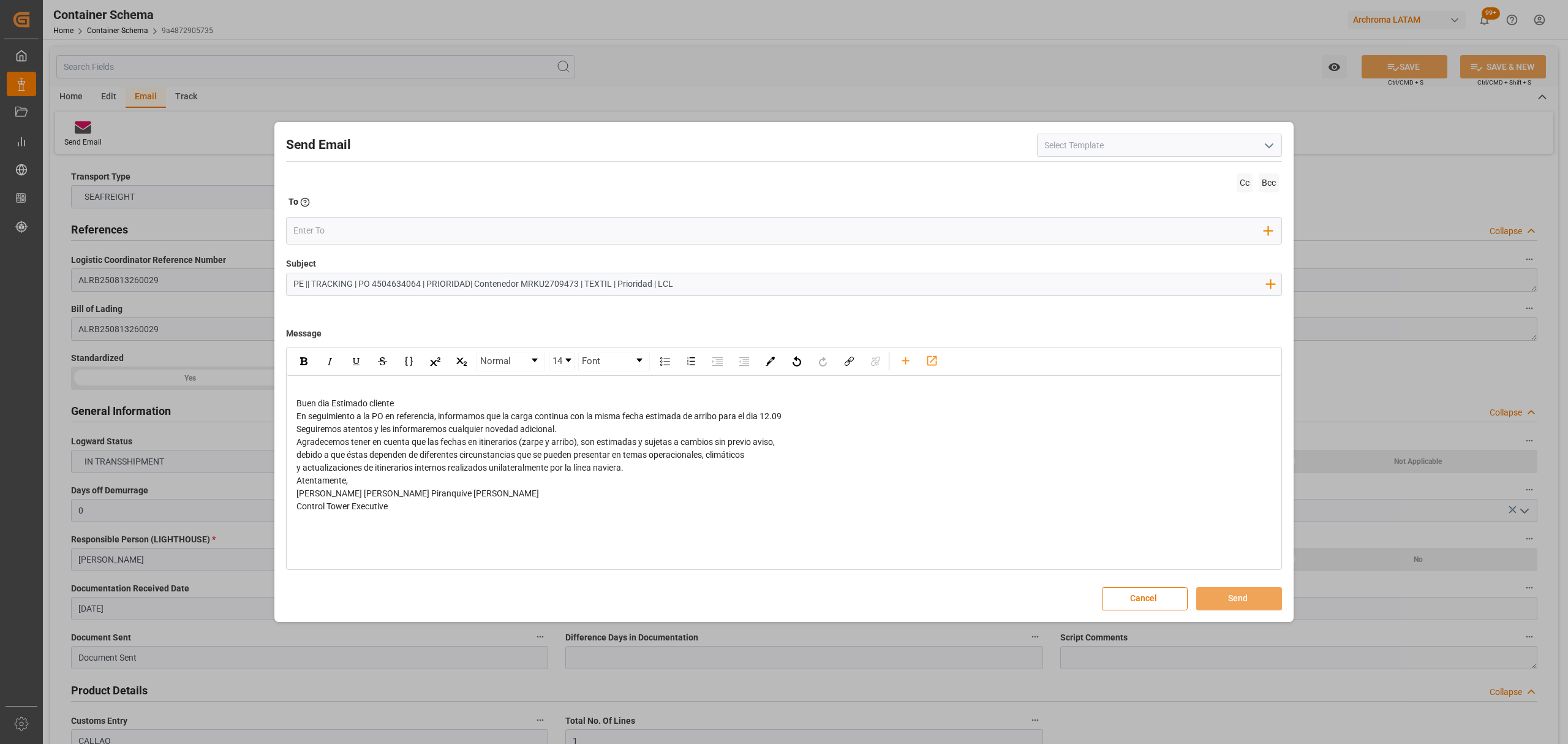
click at [801, 420] on div "En seguimiento a la PO en referencia, informamos que la carga continua con la m…" at bounding box center [784, 416] width 975 height 13
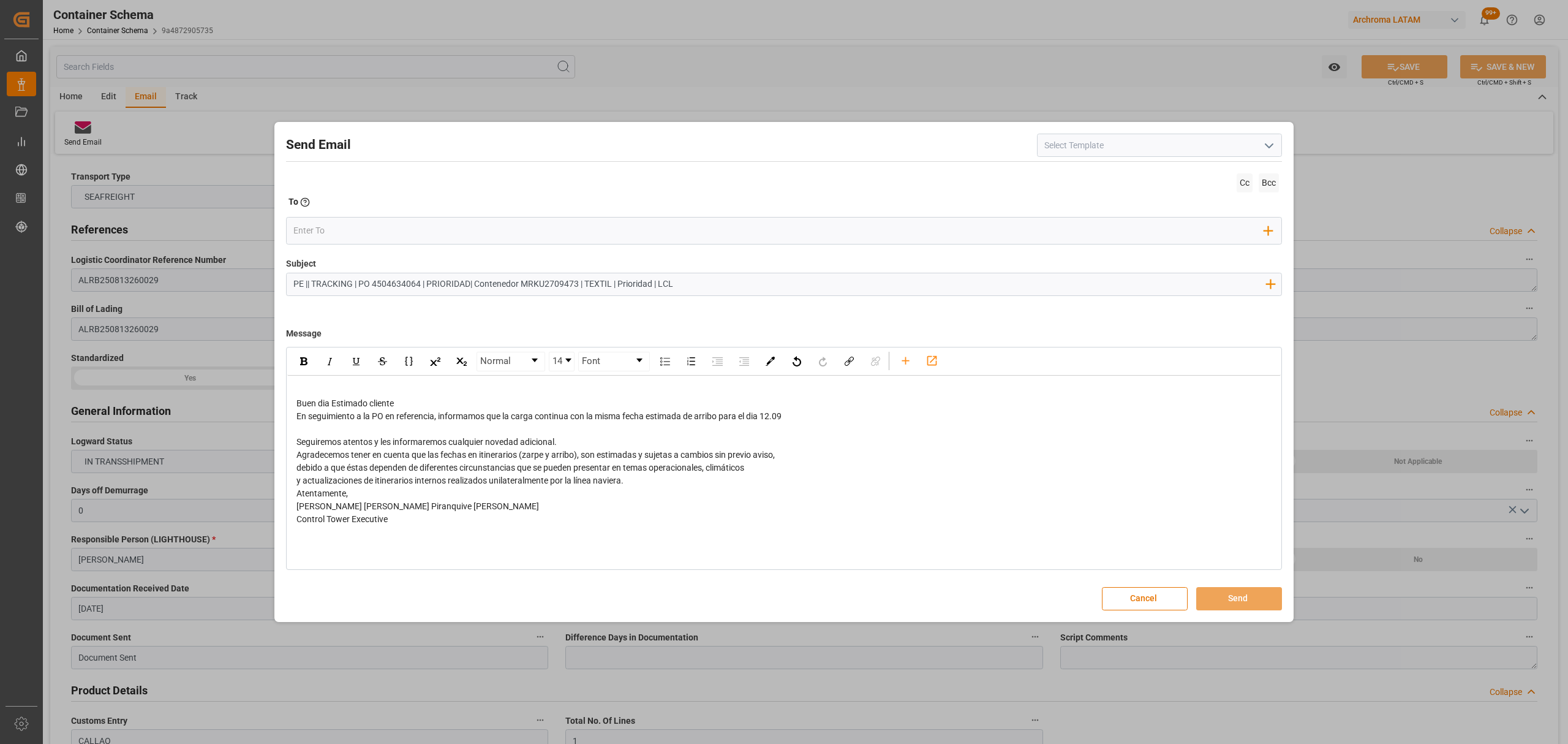
click at [605, 439] on div "Seguiremos atentos y les informaremos cualquier novedad adicional." at bounding box center [784, 442] width 975 height 13
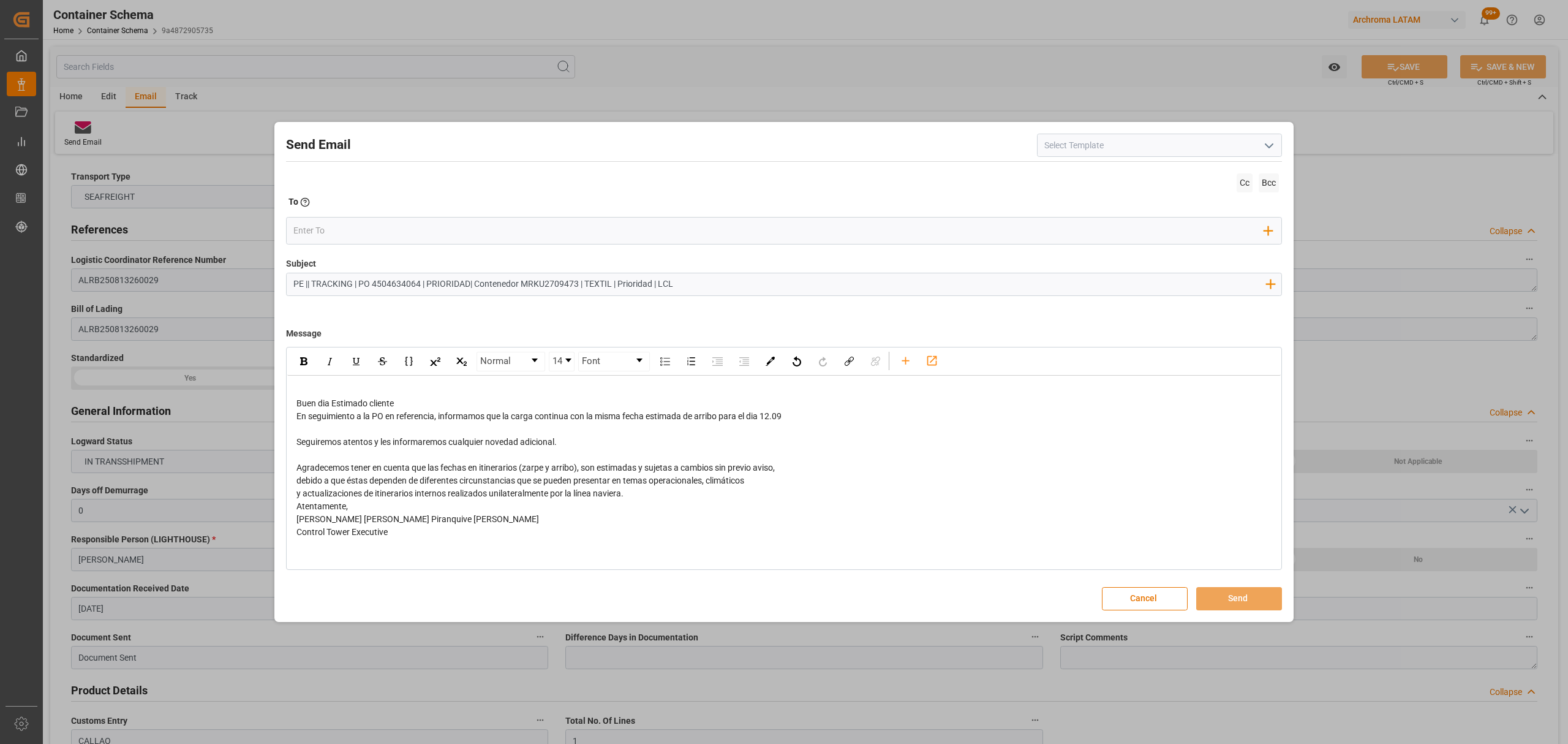
click at [635, 491] on div "y actualizaciones de itinerarios internos realizados unilateralmente por la lín…" at bounding box center [784, 493] width 975 height 13
click at [469, 412] on span "En seguimiento a la PO en referencia, informamos que la carga continua con la m…" at bounding box center [538, 416] width 485 height 9
click at [468, 399] on div "Buen dia Estimado cliente" at bounding box center [784, 403] width 975 height 13
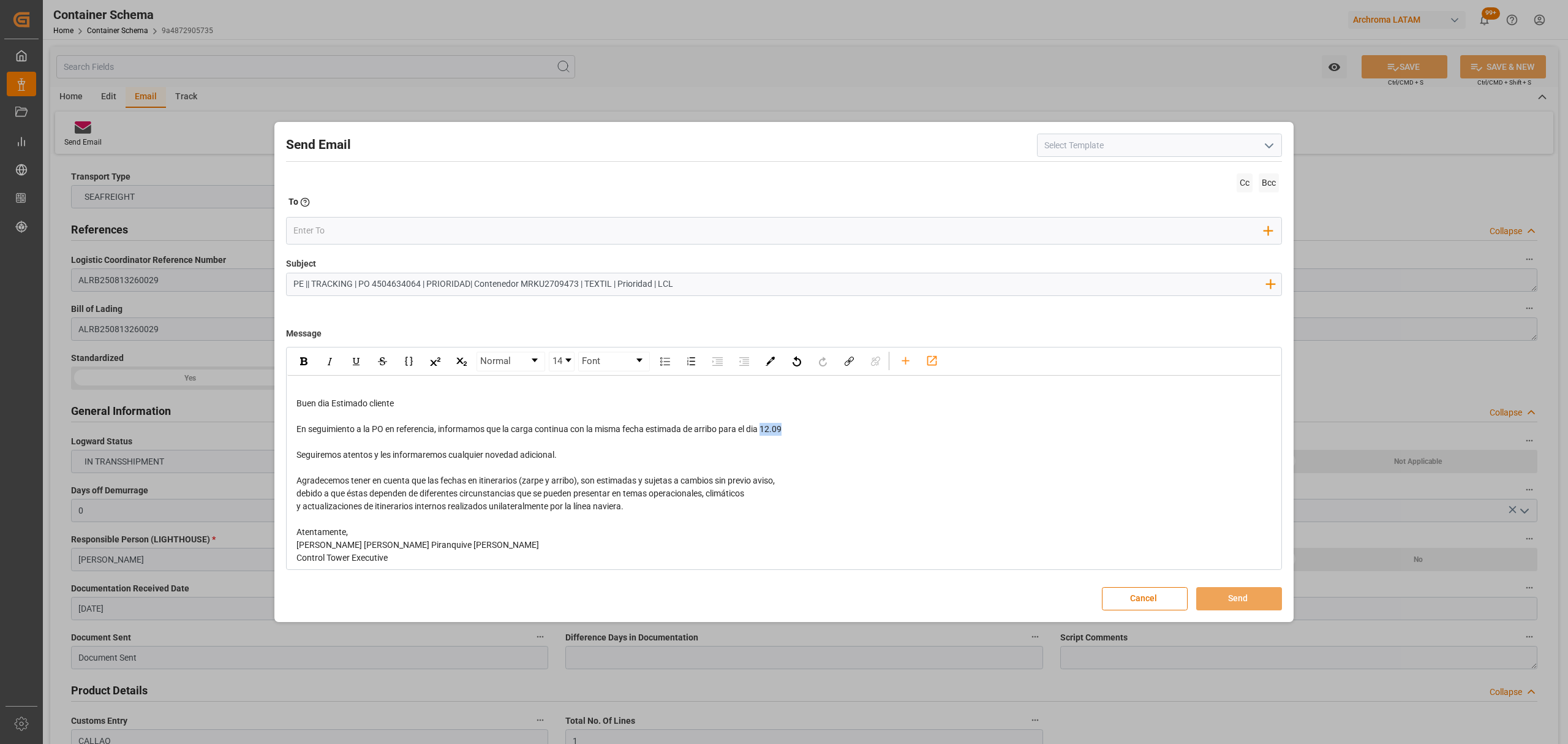
drag, startPoint x: 818, startPoint y: 434, endPoint x: 767, endPoint y: 433, distance: 51.0
click at [767, 433] on div "En seguimiento a la PO en referencia, informamos que la carga continua con la m…" at bounding box center [784, 429] width 975 height 13
click at [309, 365] on div "rdw-inline-control" at bounding box center [303, 361] width 21 height 18
click at [353, 233] on input "email" at bounding box center [779, 230] width 971 height 18
type input "angie"
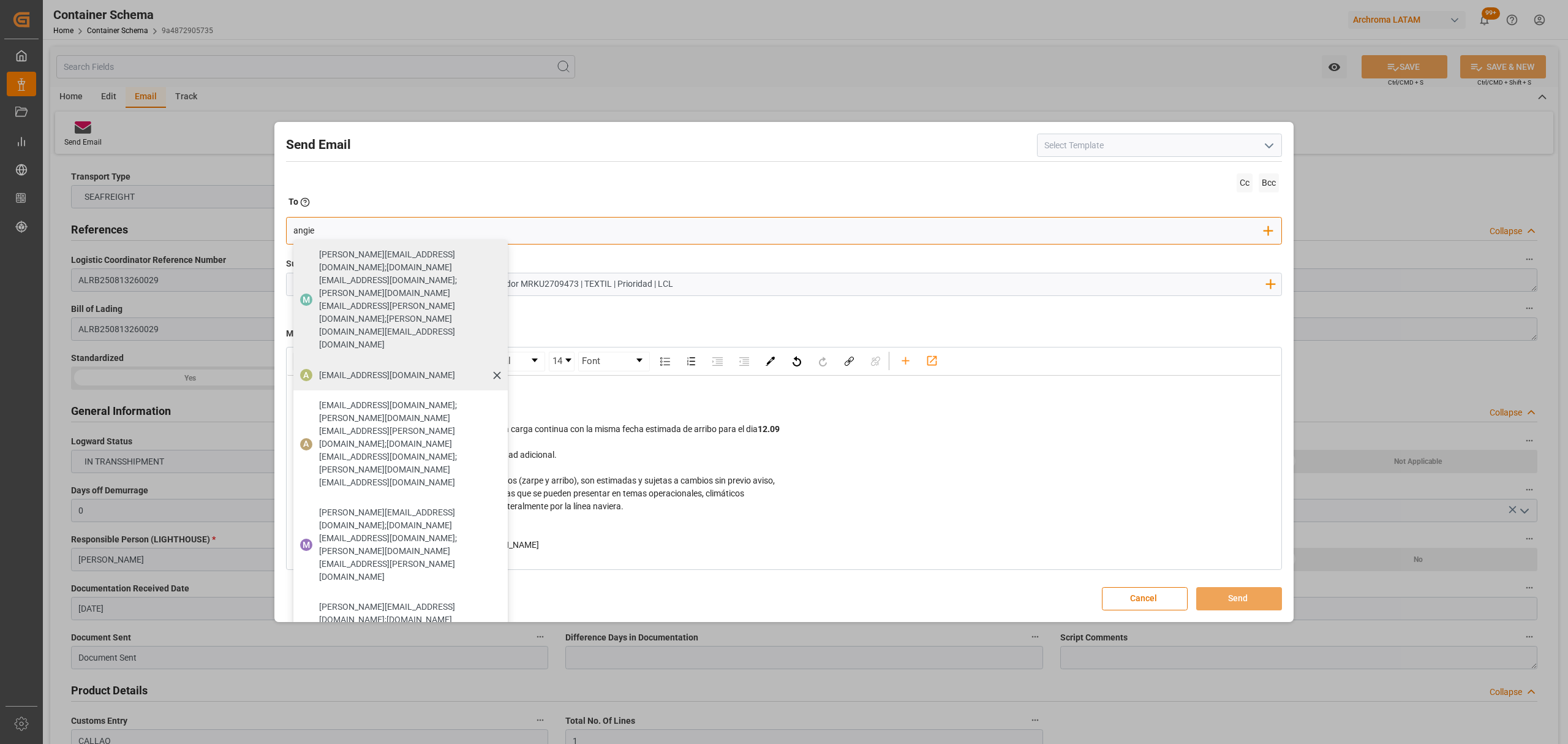
click at [412, 369] on span "angiee.lamilla@archroma.com" at bounding box center [387, 375] width 136 height 13
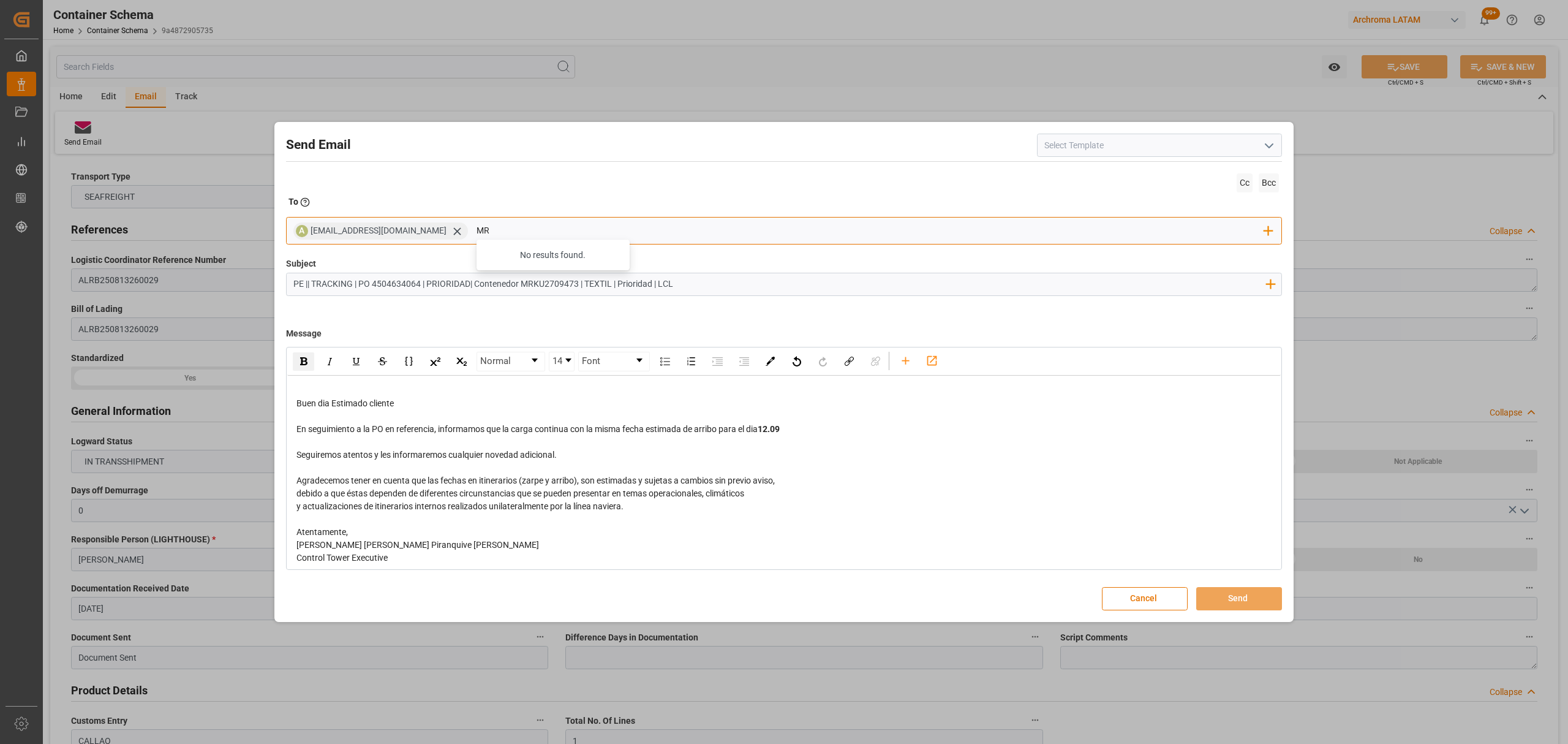
type input "M"
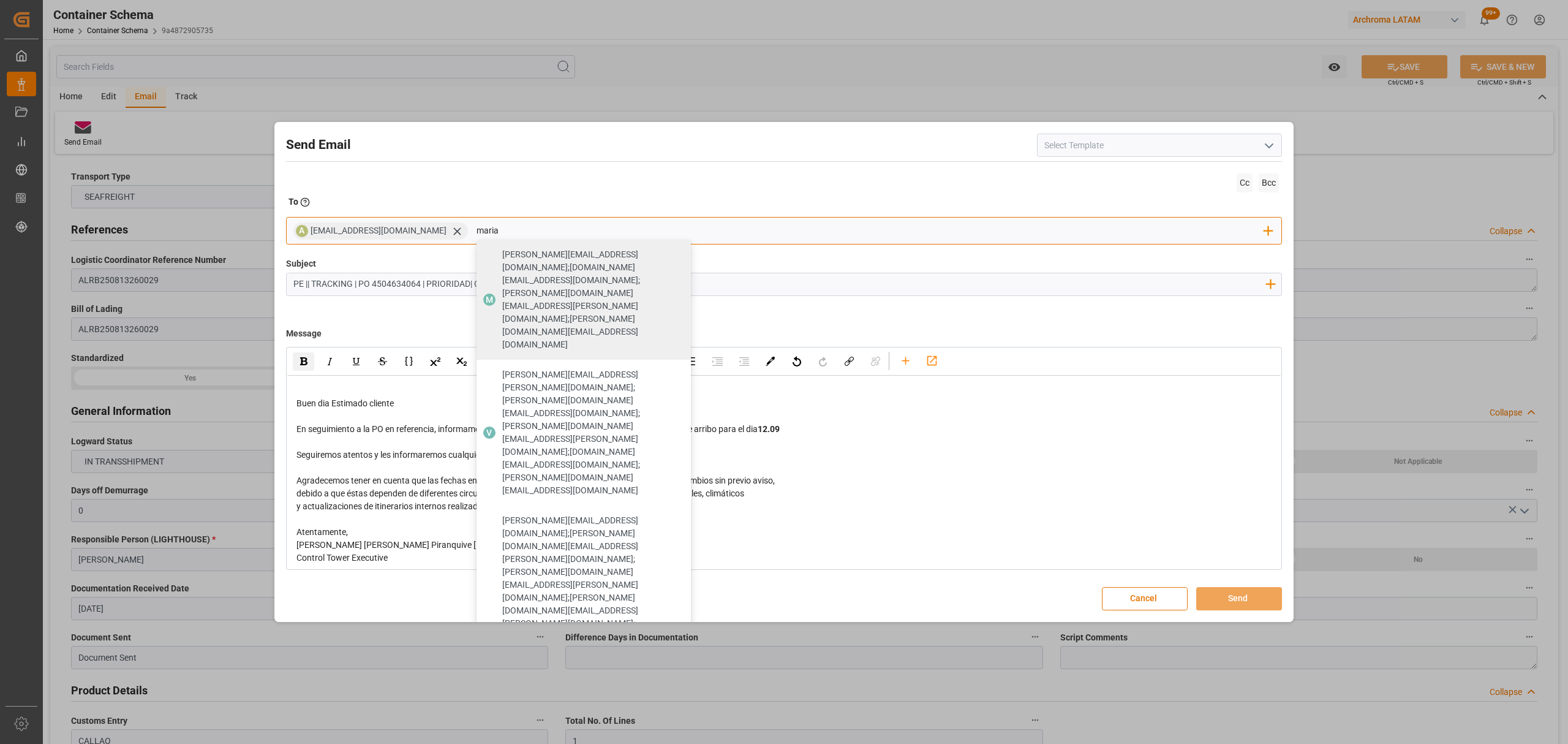
type input "maria"
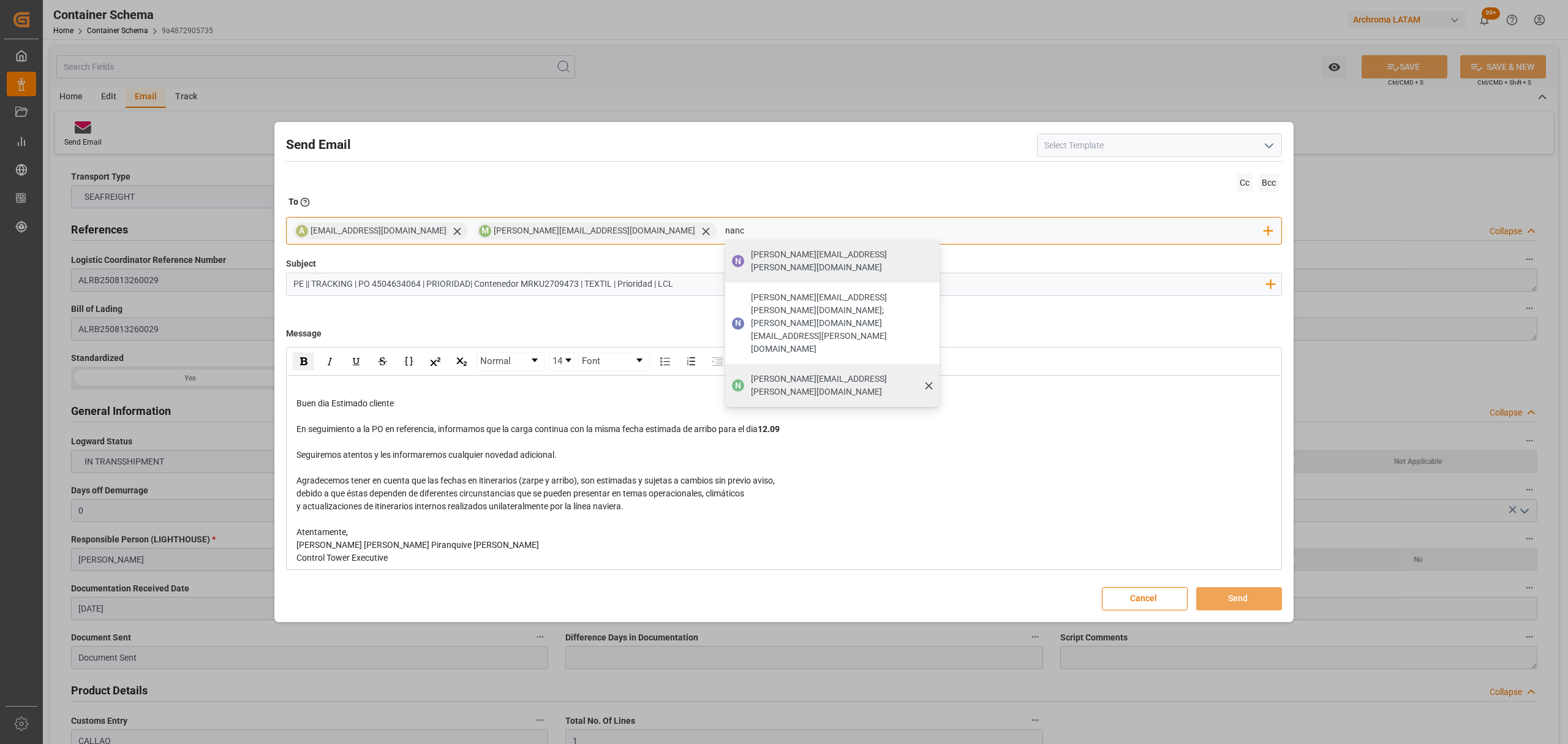
type input "nanc"
click at [751, 373] on span "[PERSON_NAME][EMAIL_ADDRESS][DOMAIN_NAME]" at bounding box center [842, 386] width 180 height 26
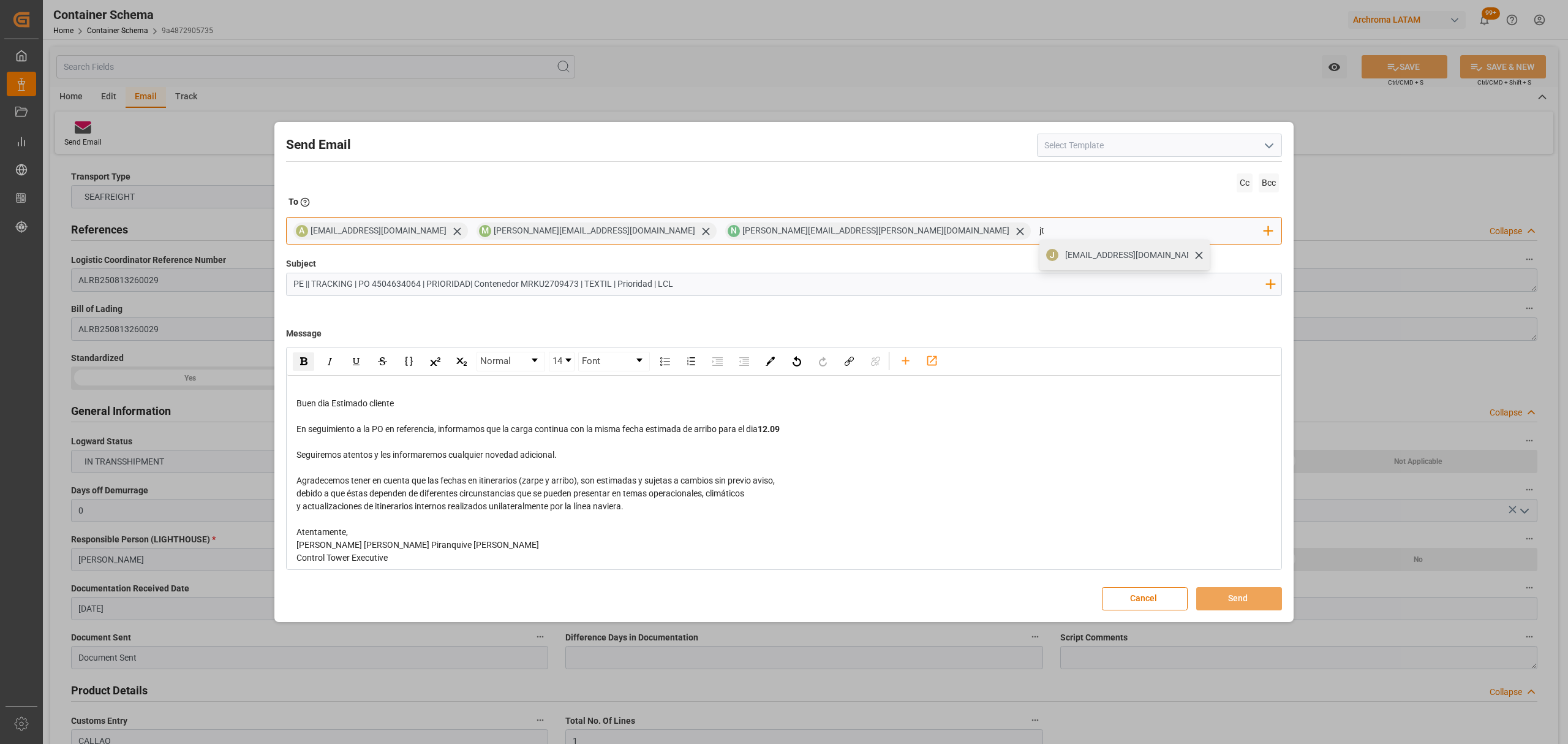
type input "jt"
click at [1061, 258] on div "[EMAIL_ADDRESS][DOMAIN_NAME]" at bounding box center [1133, 255] width 144 height 21
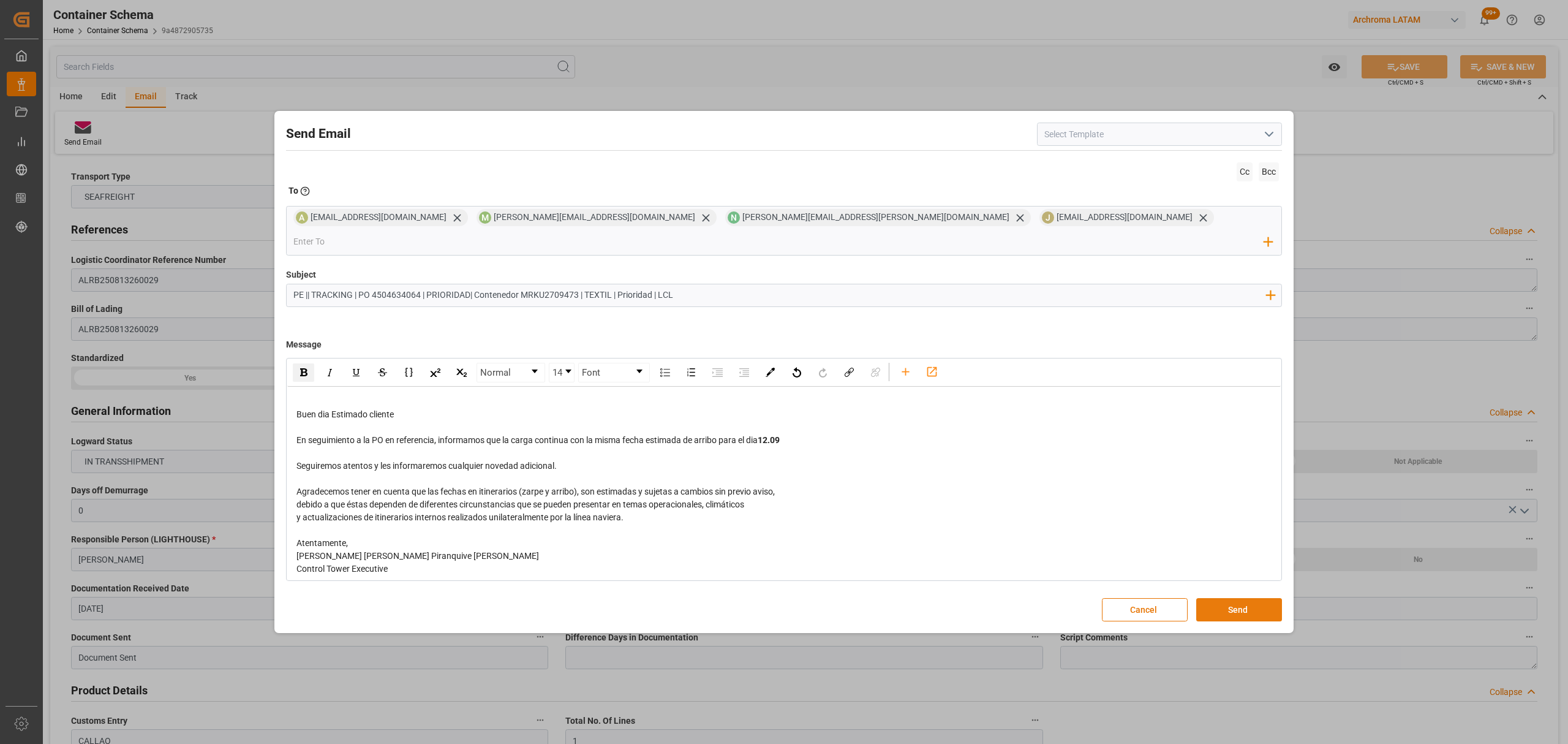
click at [1252, 598] on button "Send" at bounding box center [1239, 609] width 86 height 23
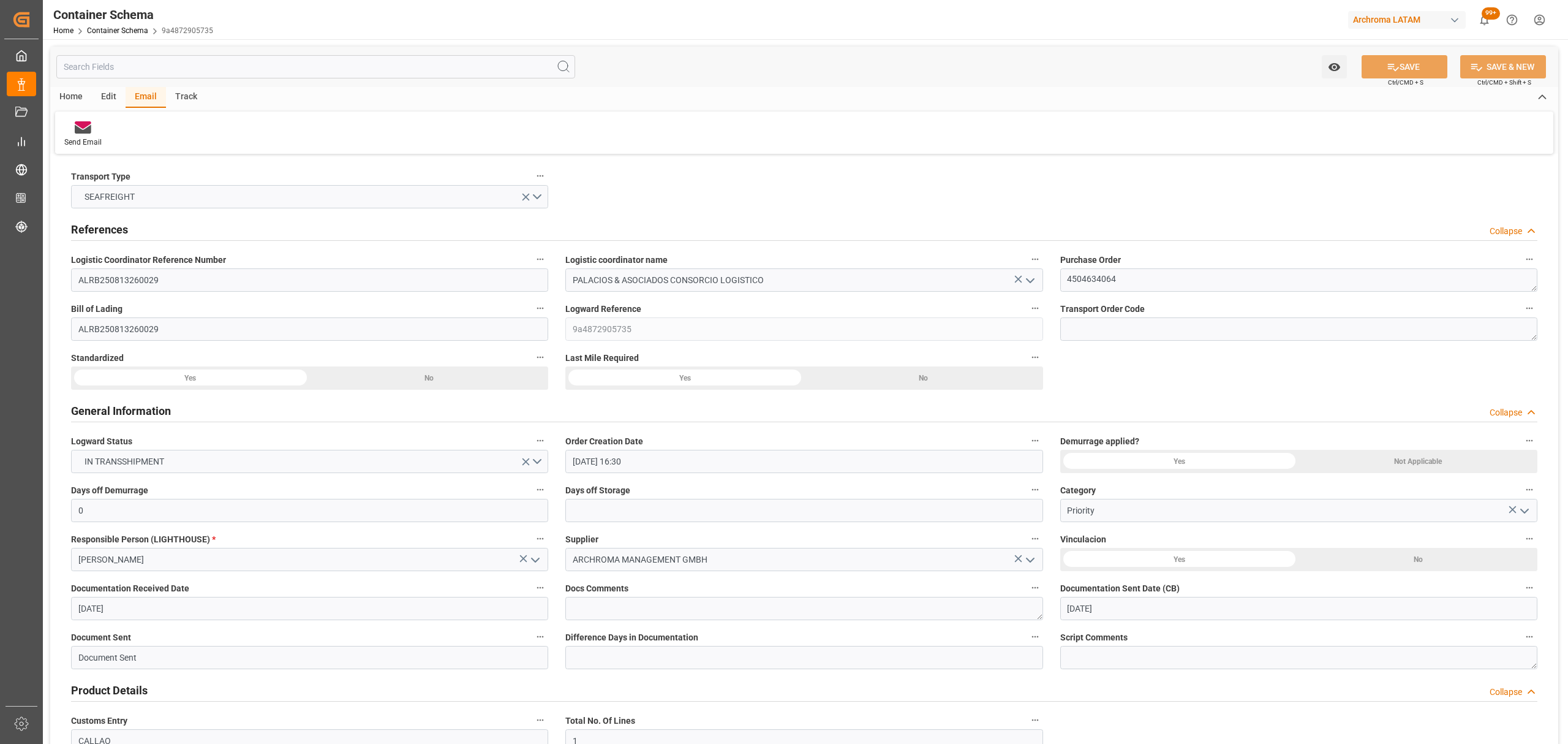
click at [121, 35] on div "Home Container Schema 9a4872905735" at bounding box center [133, 30] width 160 height 13
click at [133, 34] on link "Container Schema" at bounding box center [117, 31] width 61 height 9
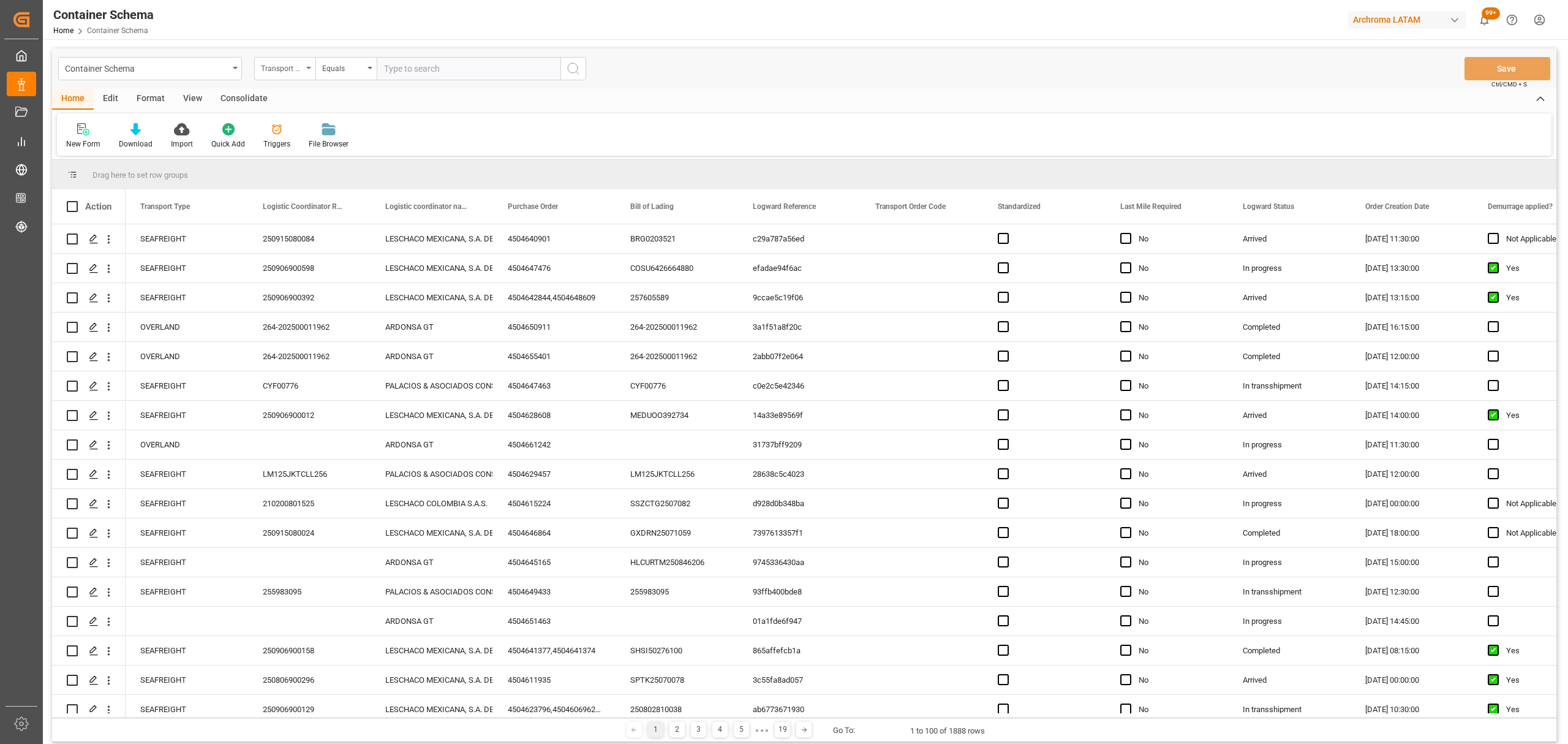
click at [289, 75] on div "Transport Type" at bounding box center [284, 68] width 61 height 23
click at [325, 198] on div "Purchase Order" at bounding box center [346, 202] width 183 height 26
click at [334, 74] on div "Equals" at bounding box center [343, 67] width 42 height 14
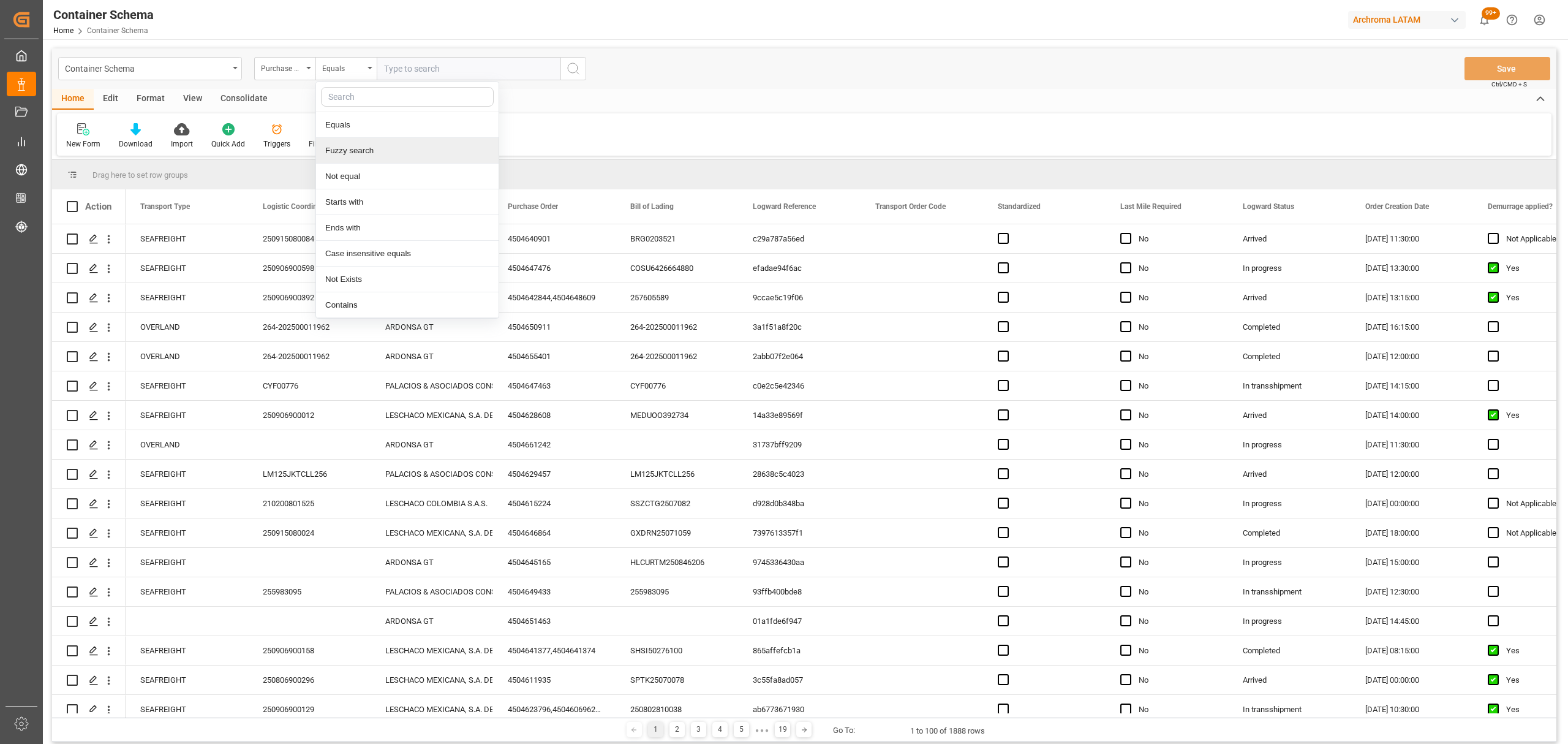
click at [390, 150] on div "Fuzzy search" at bounding box center [407, 150] width 183 height 26
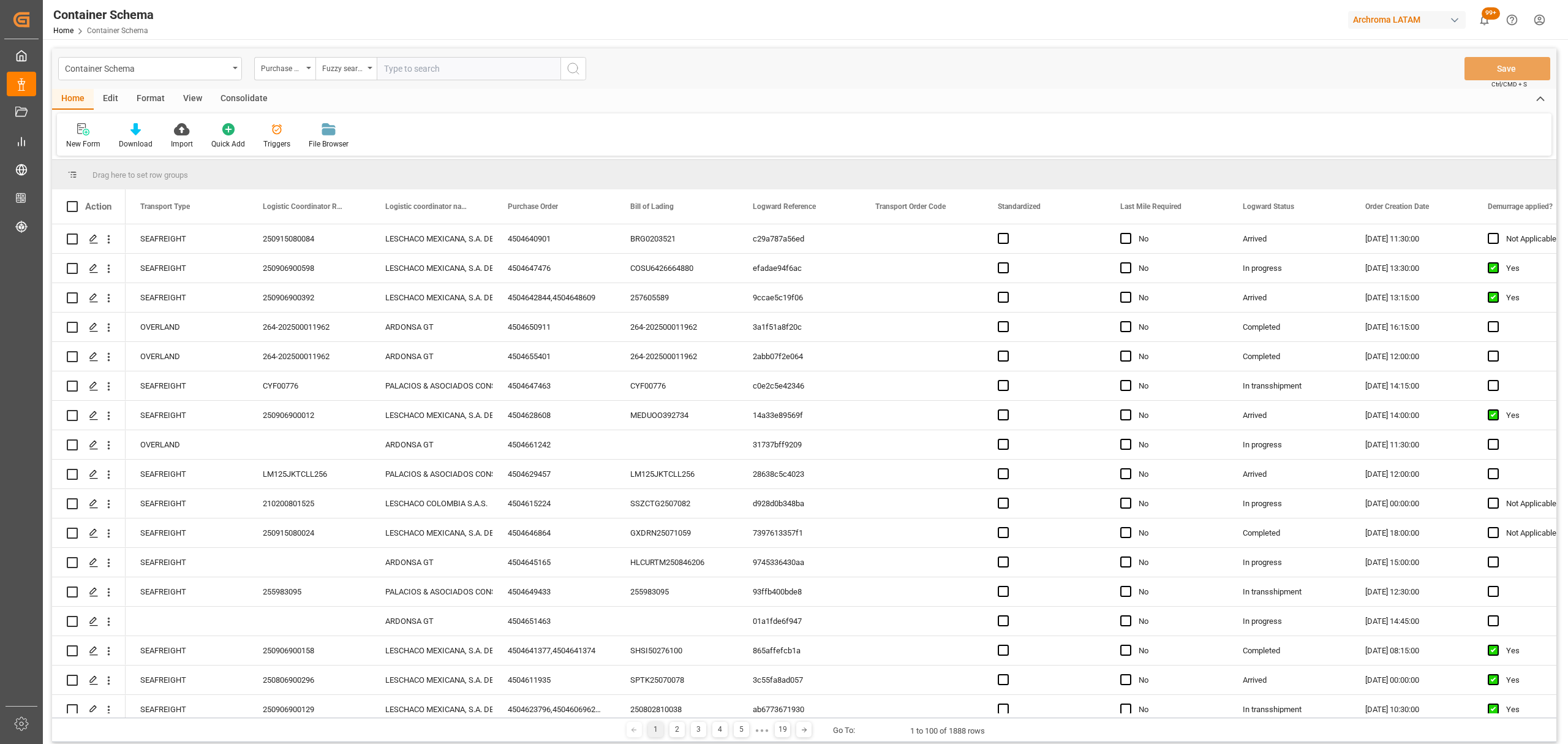
click at [448, 54] on div "Container Schema Purchase Order Fuzzy search Save Ctrl/CMD + S" at bounding box center [805, 68] width 1504 height 40
click at [445, 64] on input "text" at bounding box center [469, 68] width 184 height 23
paste input "4504649433"
type input "4504649433"
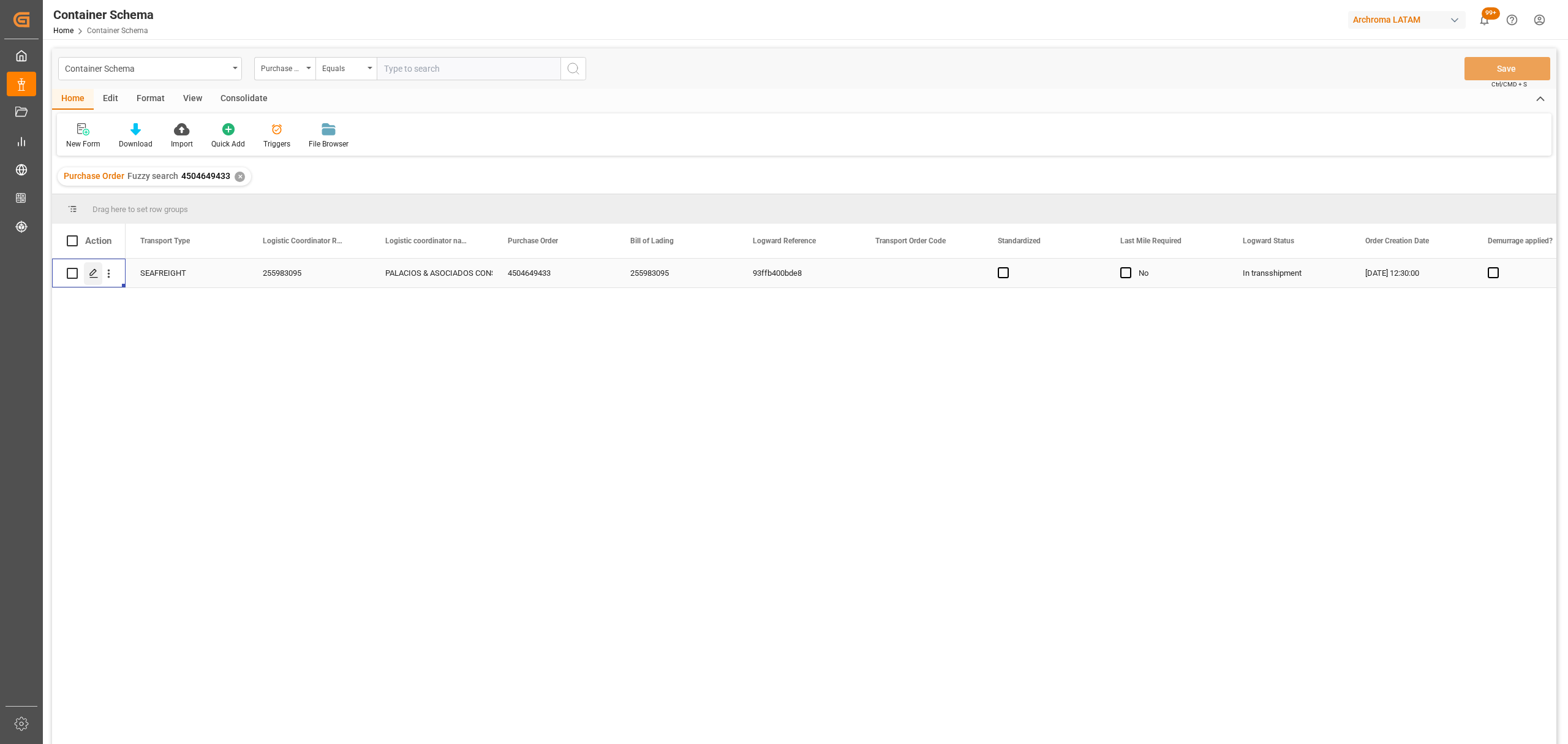
click at [89, 271] on icon "Press SPACE to select this row." at bounding box center [93, 272] width 9 height 9
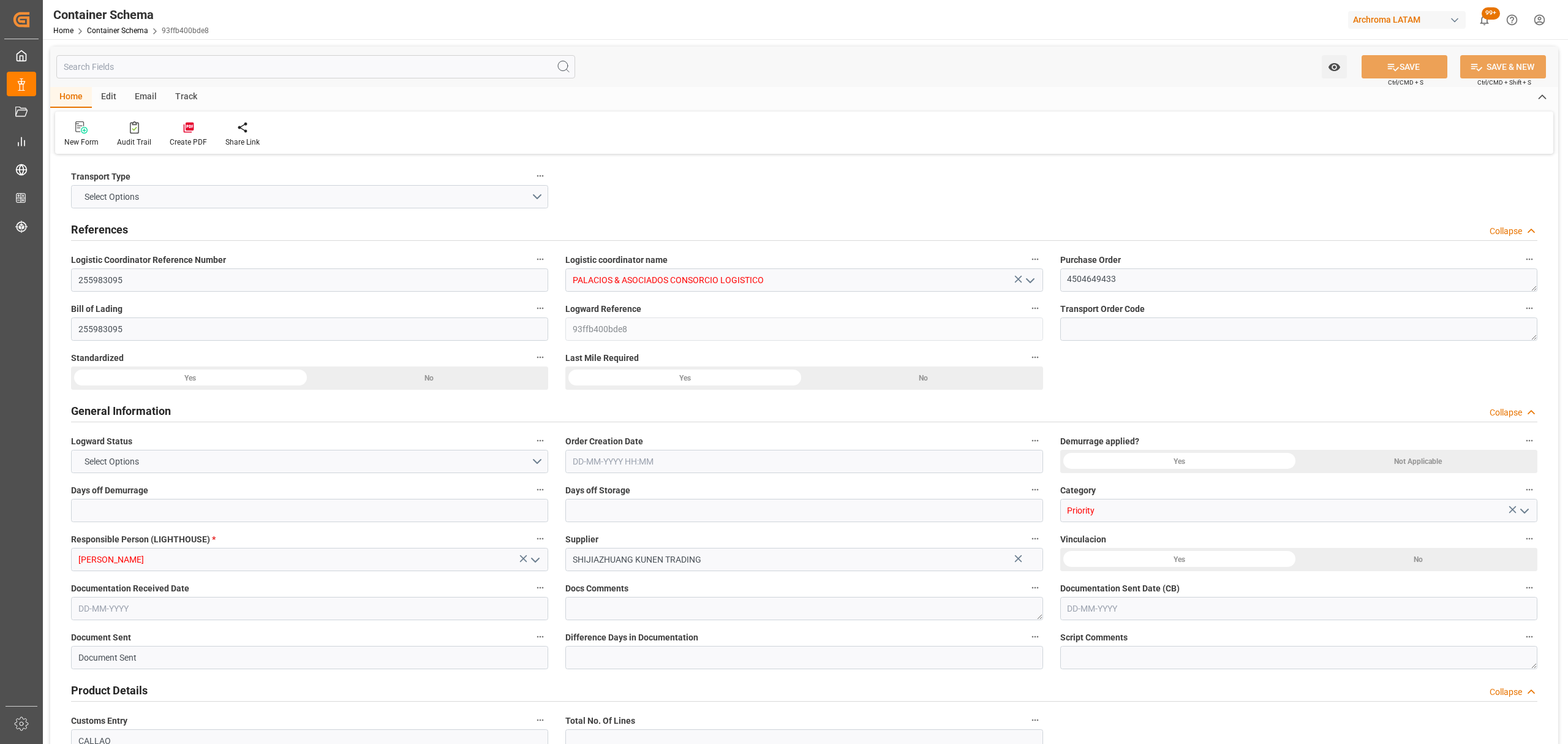
type input "0"
type input "1"
type input "20"
type input "13500"
type input "14000"
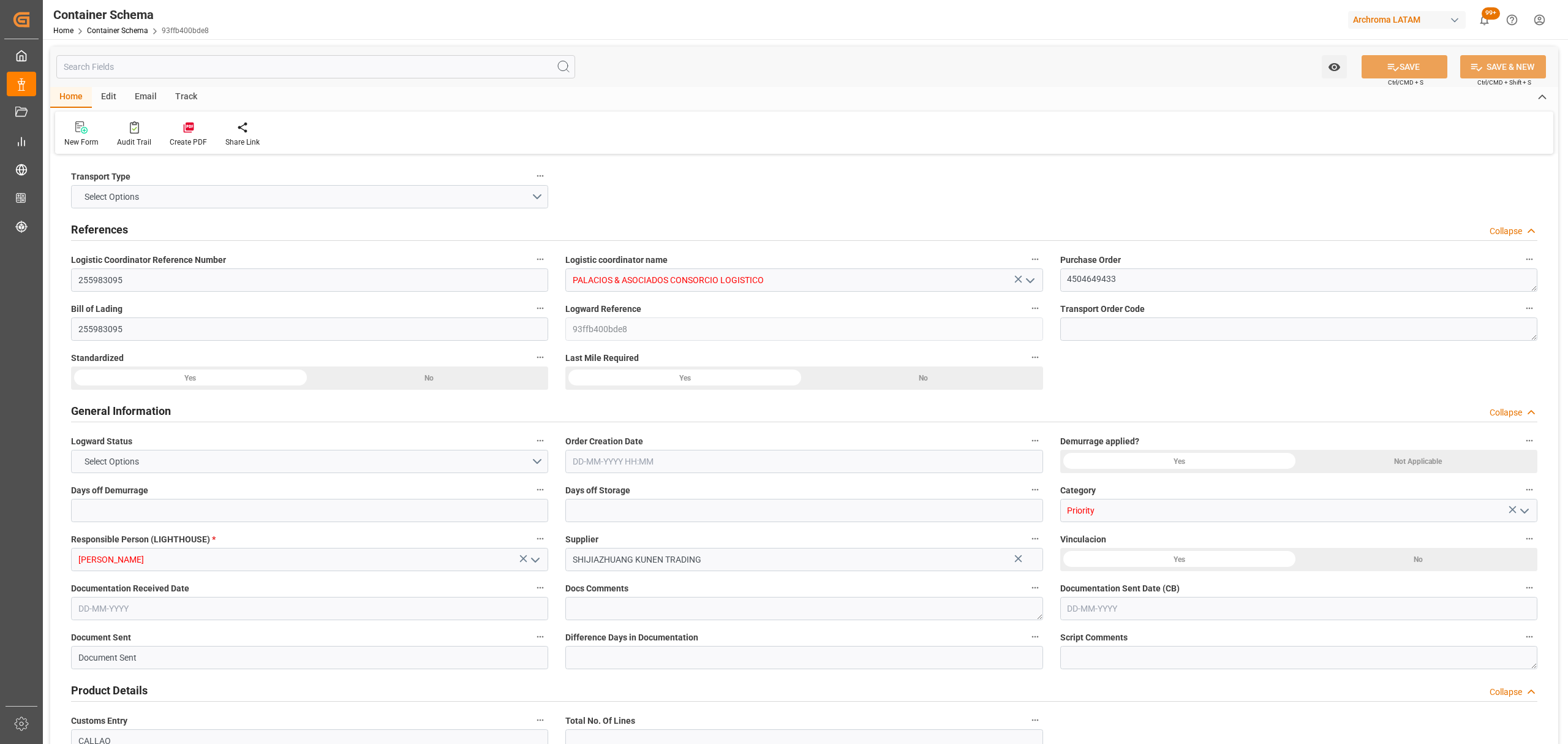
type input "Maersk"
type input "Maersk Line AS"
type input "CNTXG"
type input "CNXGA"
type input "PECLL"
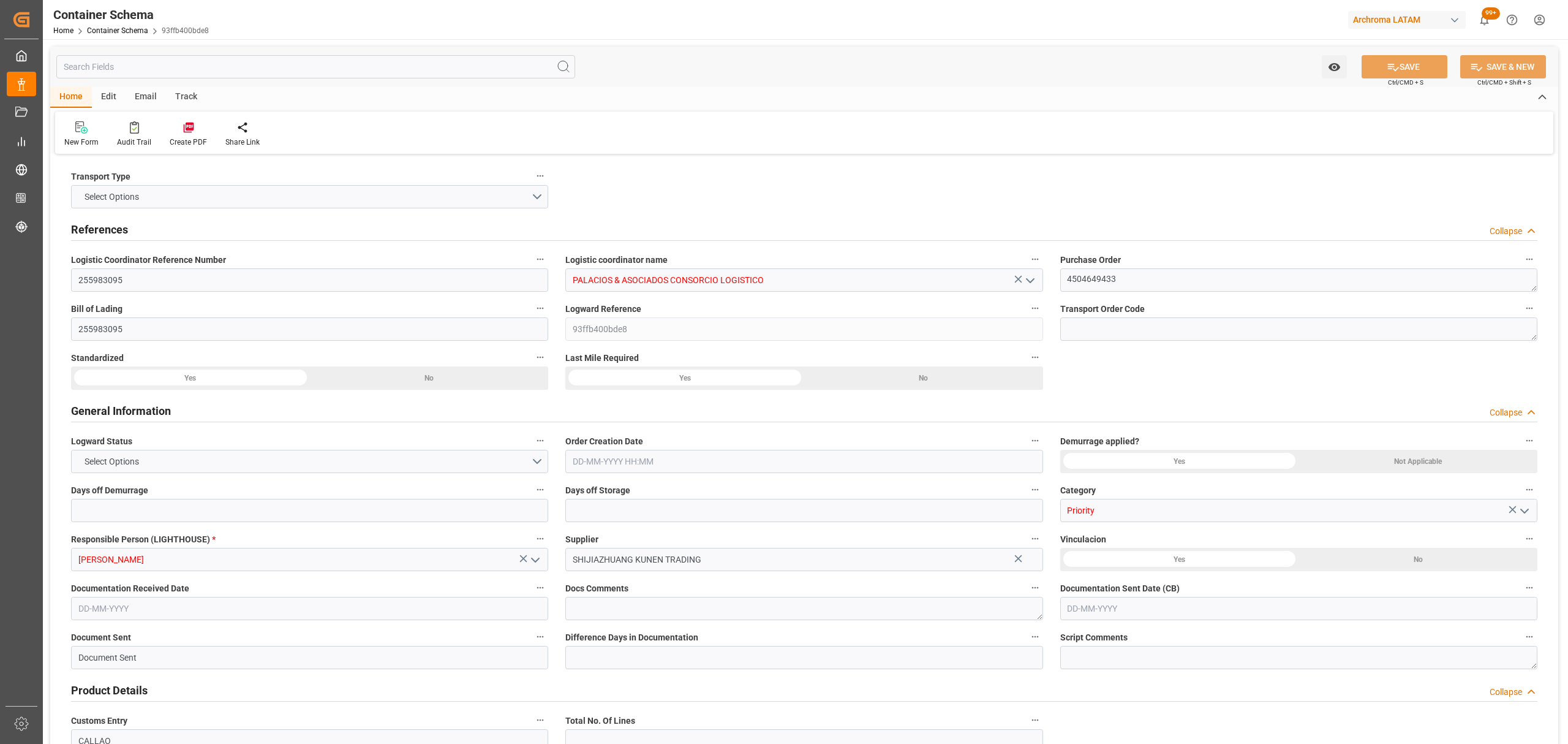
type input "PECLL"
type input "9623661"
type input "29-08-2025 12:30"
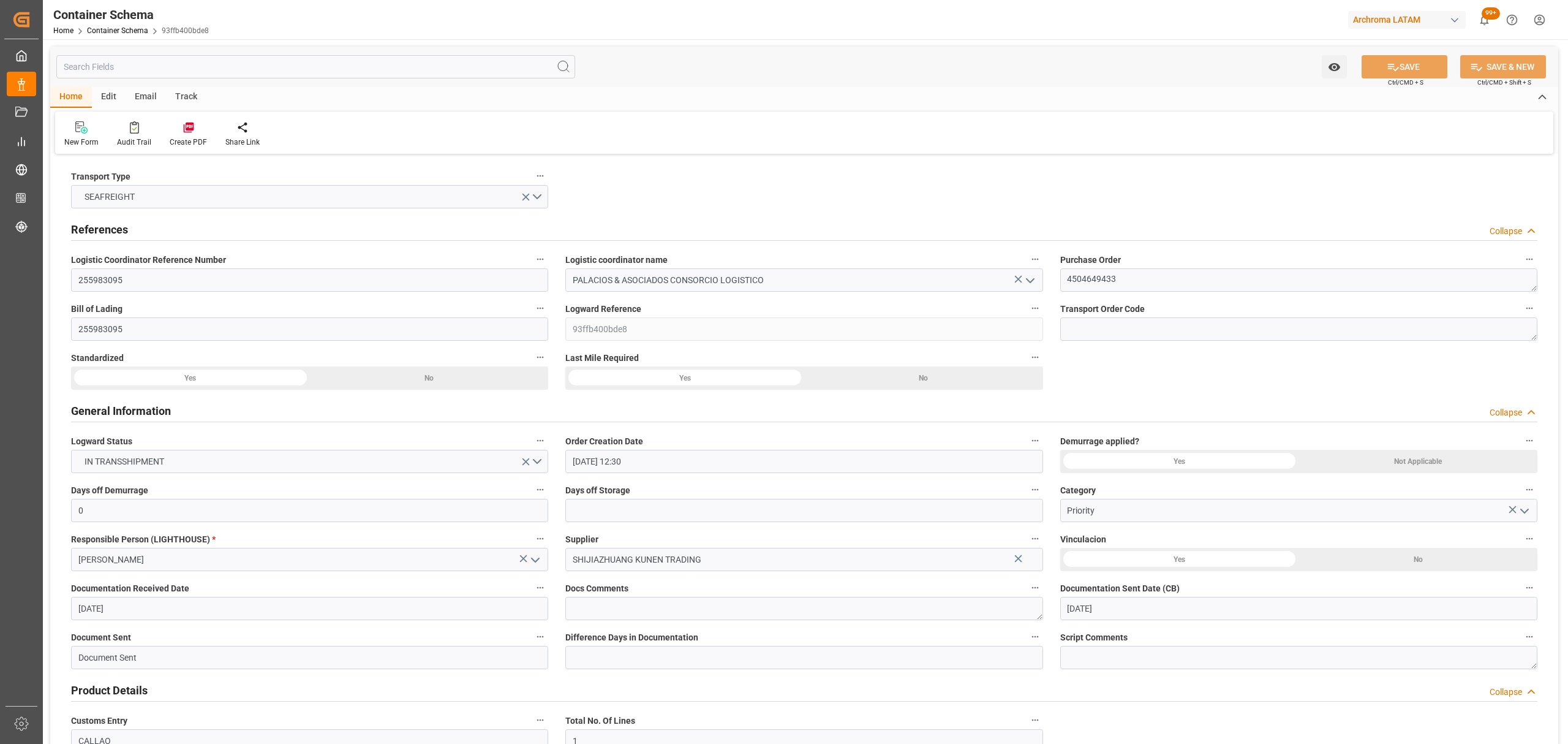
type input "[DATE]"
type input "21-08-2025 08:00"
type input "22-08-2025 23:45"
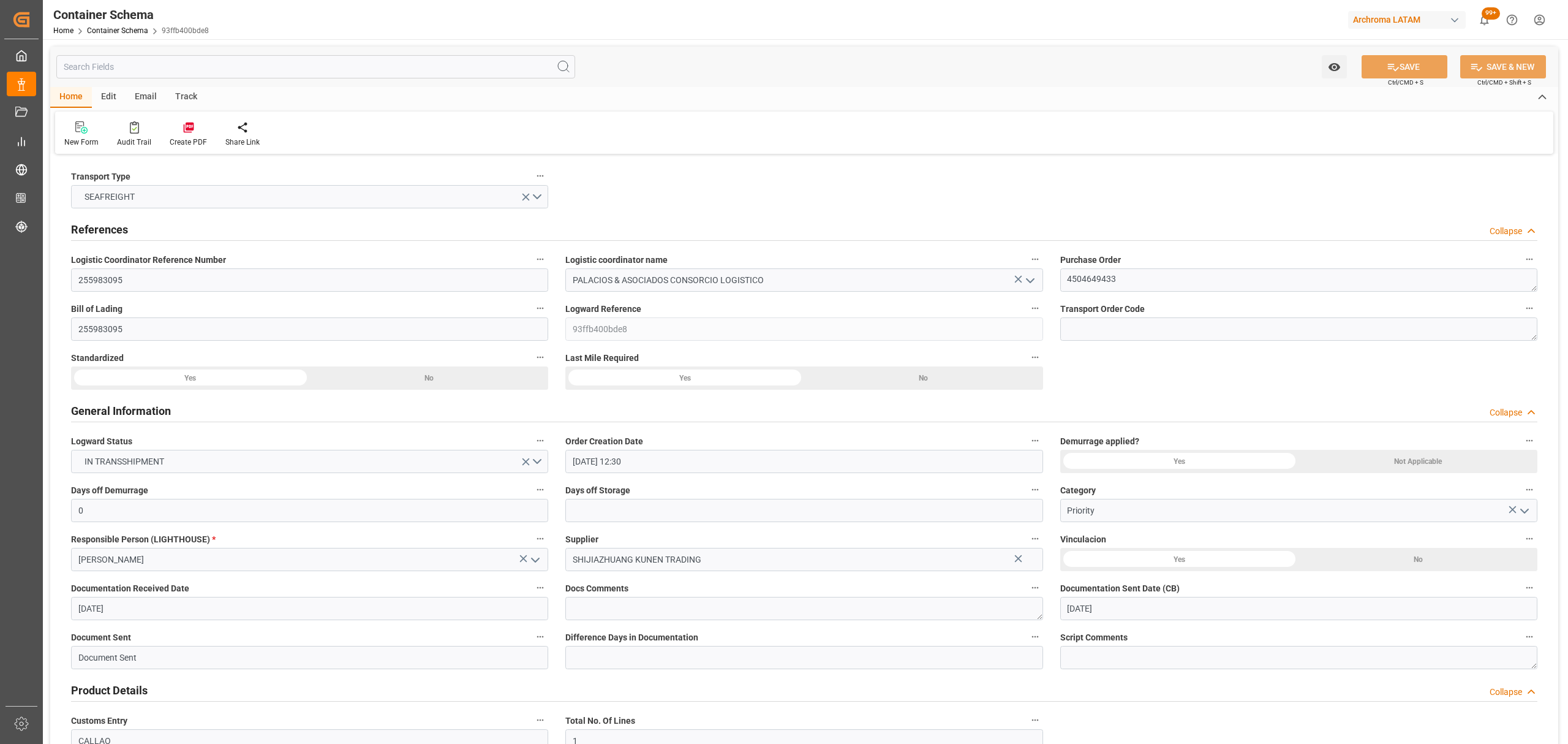
type input "22-08-2025 23:54"
type input "05-10-2025 23:00"
click at [189, 95] on div "Track" at bounding box center [185, 97] width 40 height 21
click at [97, 131] on div "Tracking" at bounding box center [78, 134] width 47 height 27
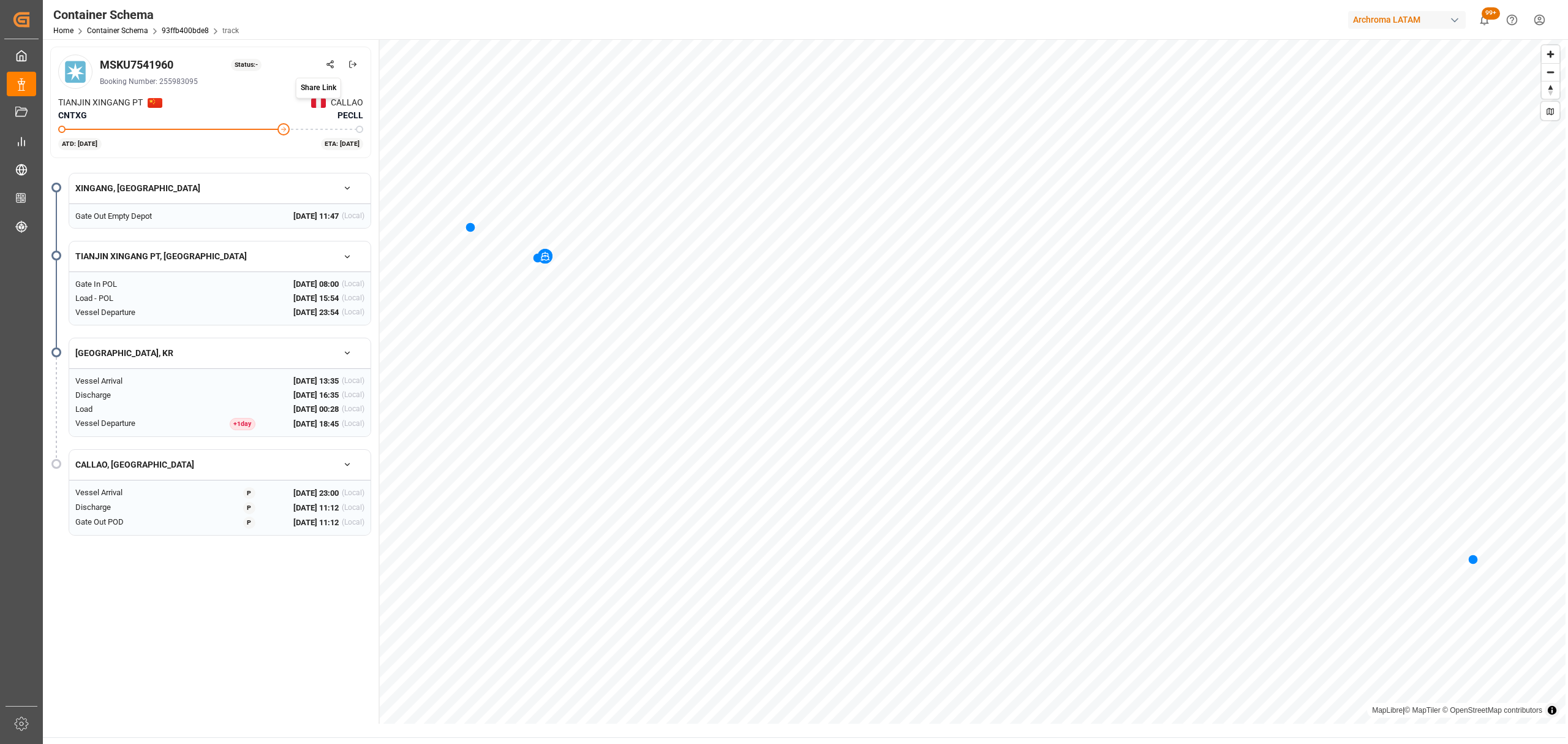
click at [330, 69] on button at bounding box center [330, 64] width 21 height 21
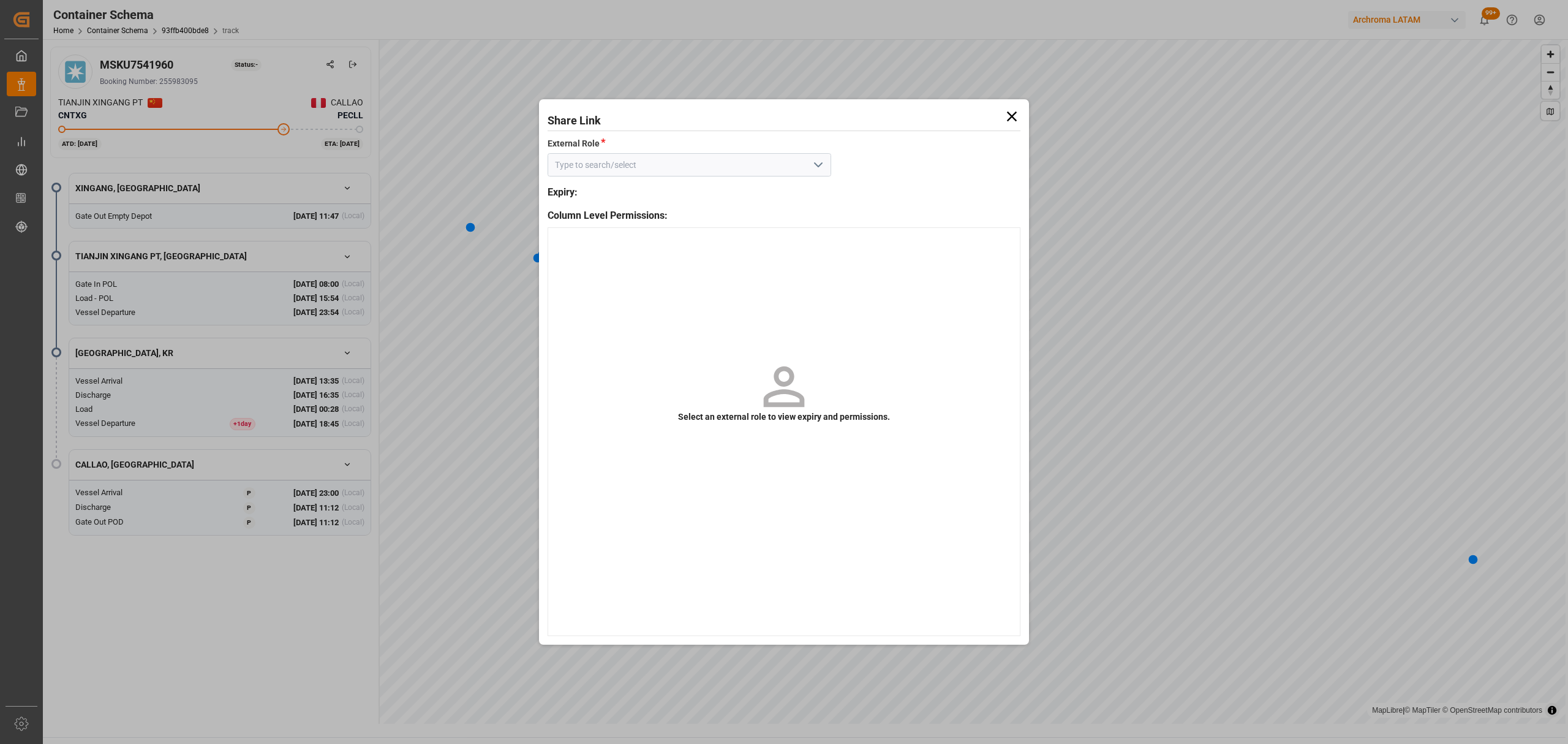
click at [809, 157] on button "open menu" at bounding box center [817, 165] width 18 height 19
click at [757, 165] on div "Customer - container" at bounding box center [690, 164] width 283 height 23
click at [757, 181] on div "Customer - container" at bounding box center [689, 192] width 283 height 27
type input "Customer - container"
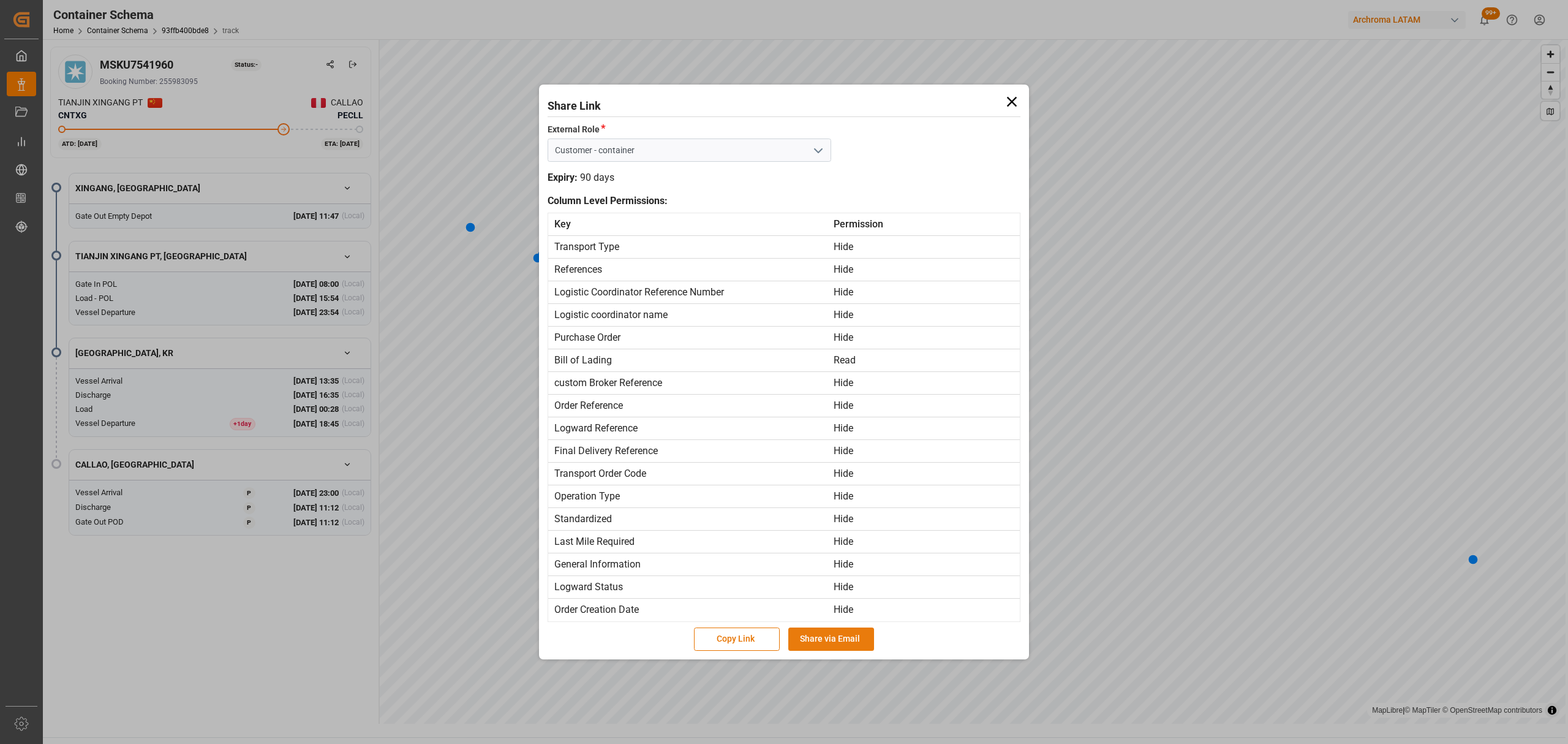
click at [854, 643] on button "Share via Email" at bounding box center [831, 638] width 86 height 23
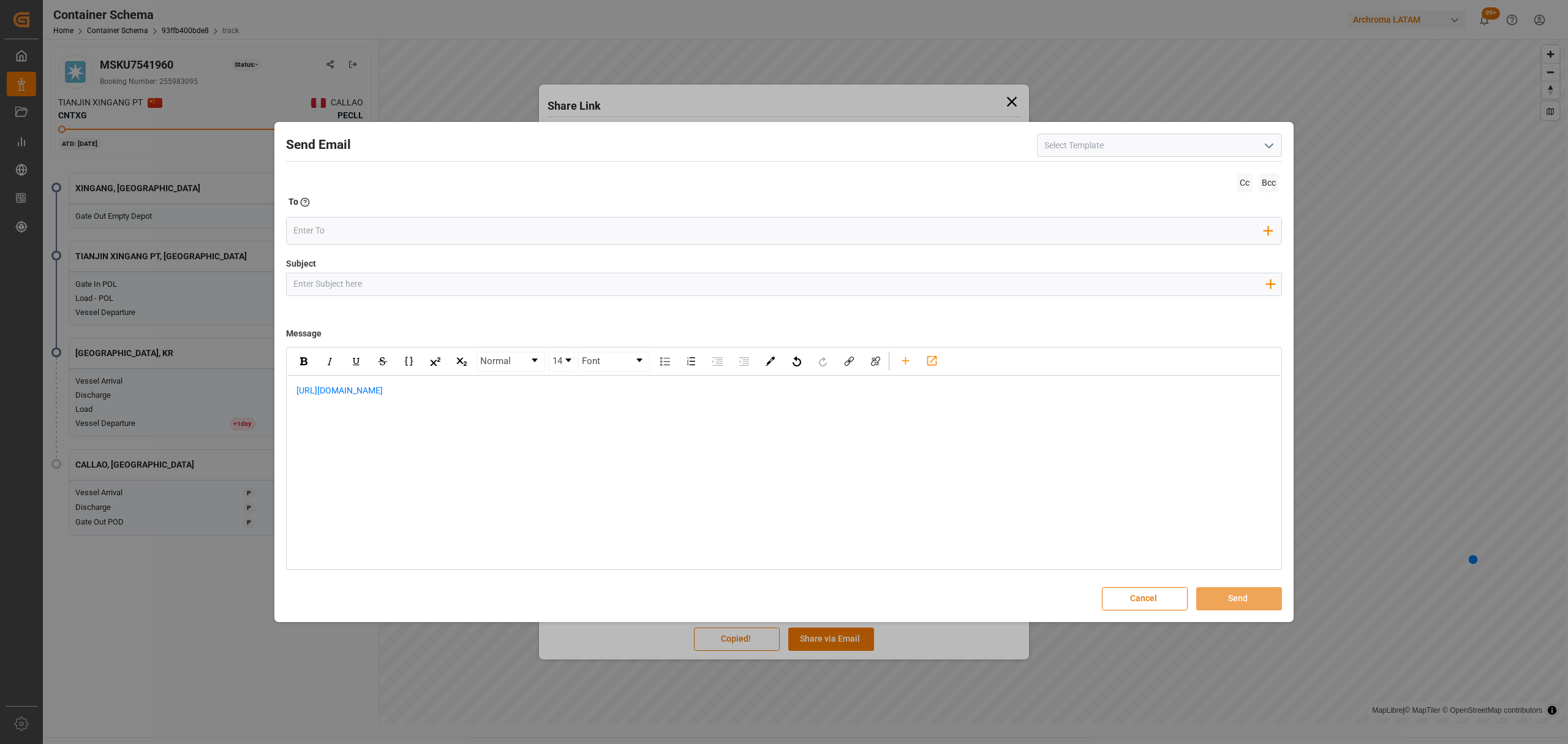
click at [439, 288] on input "Subject" at bounding box center [779, 284] width 985 height 21
click at [1151, 596] on button "Cancel" at bounding box center [1145, 598] width 86 height 23
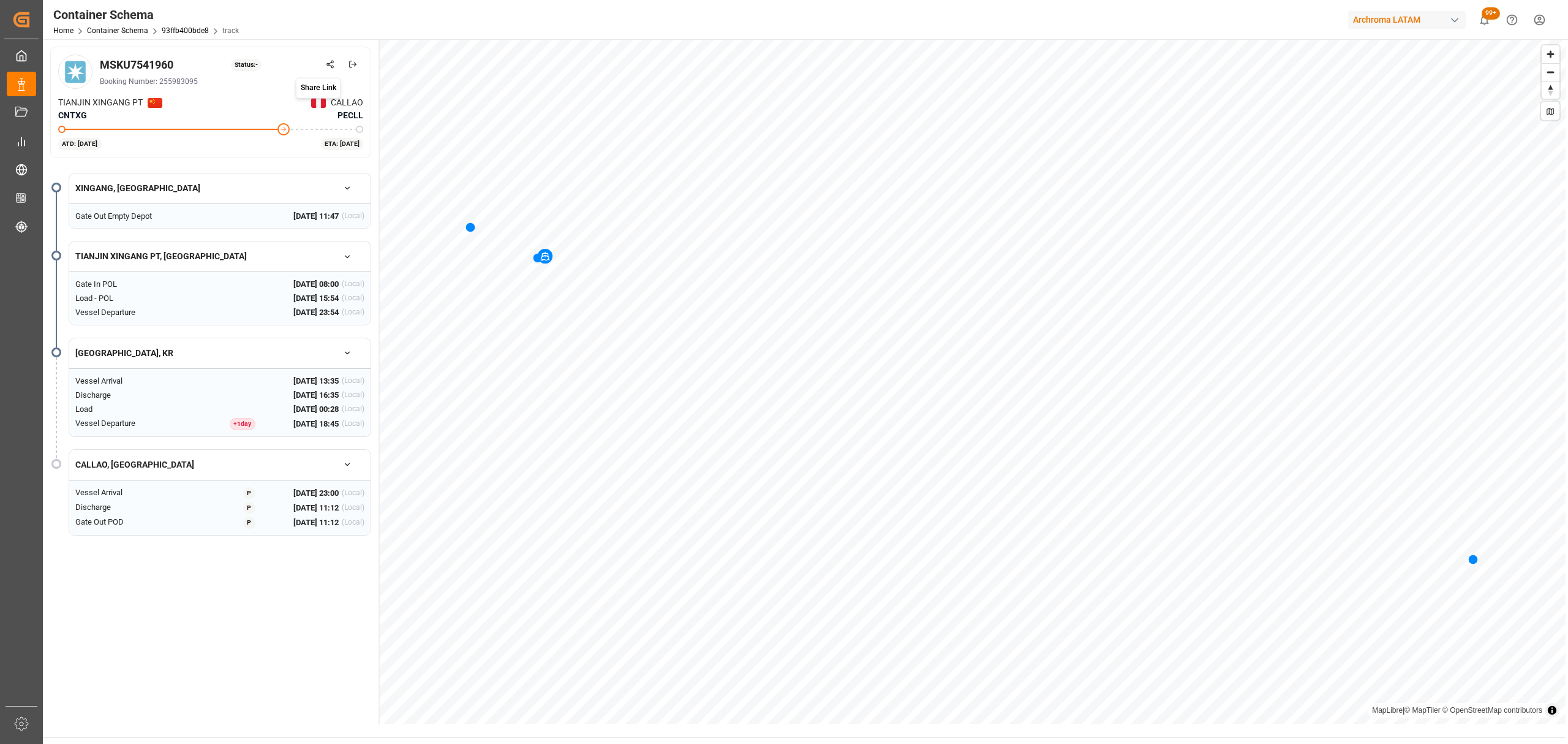
click at [332, 60] on icon at bounding box center [330, 64] width 9 height 9
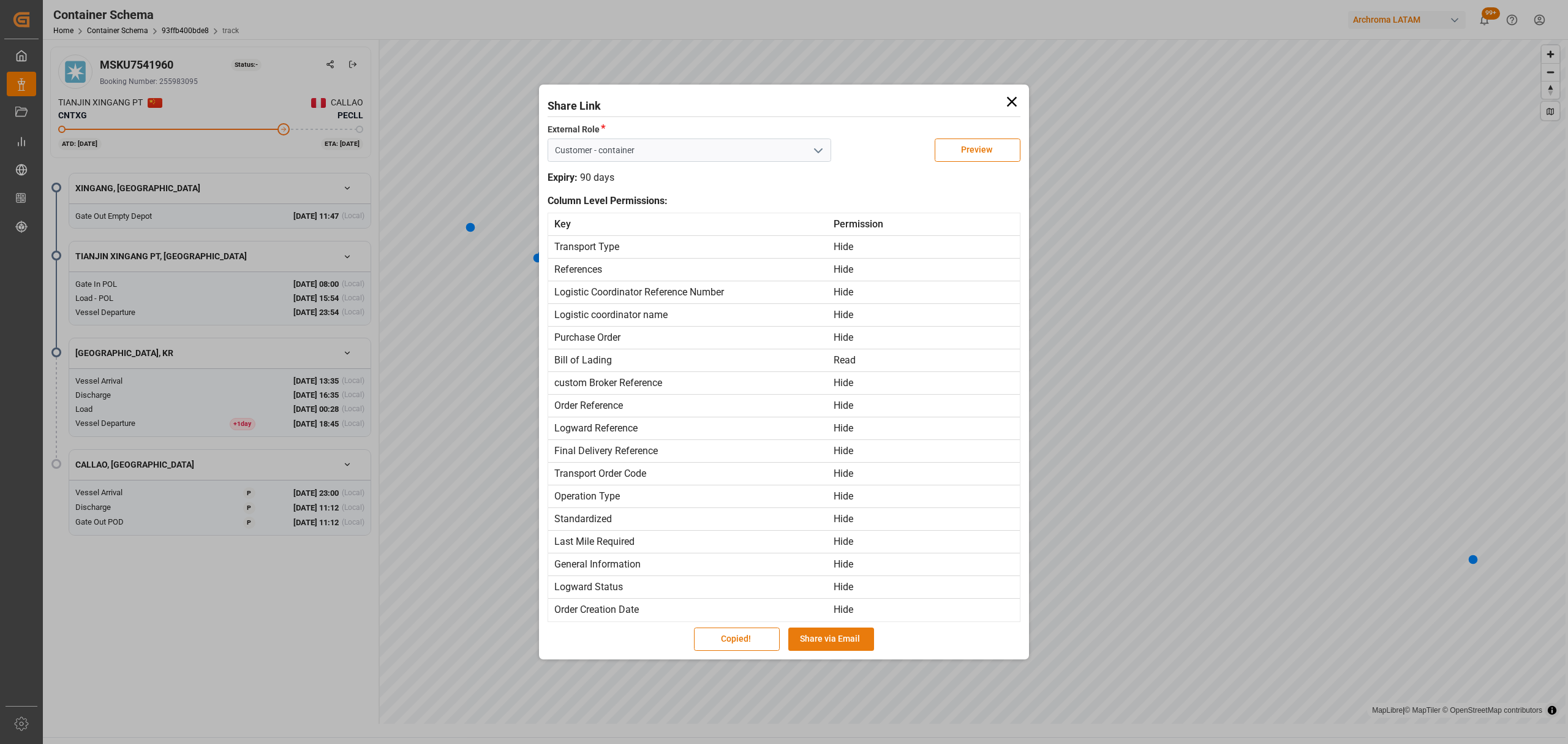
type input "Customer - container"
click at [836, 636] on button "Share via Email" at bounding box center [831, 638] width 86 height 23
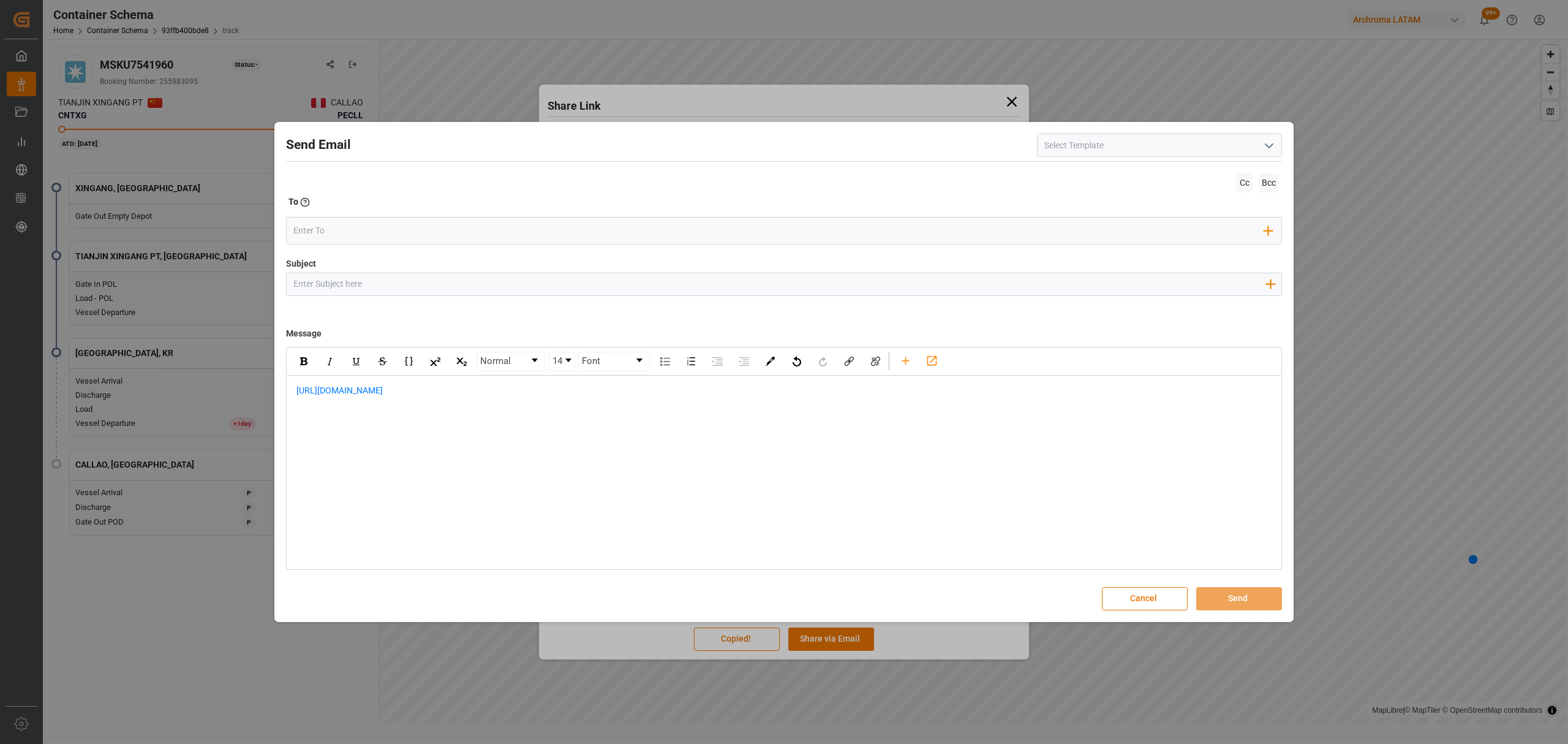
click at [339, 272] on div "Subject Add field to Subject" at bounding box center [784, 288] width 996 height 61
click at [341, 278] on input "Subject" at bounding box center [779, 284] width 985 height 21
paste input "PE || LOGWARD STATUS | PO 4504649433 | Contenedor MSKU7541960 | TEXTIL | Priori…"
type input "PE || LOGWARD STATUS | PO 4504649433 | Contenedor MSKU7541960 | TEXTIL | Priori…"
click at [293, 393] on div "https://app.logward.com/share/1d2e1acbfb36" at bounding box center [784, 397] width 994 height 43
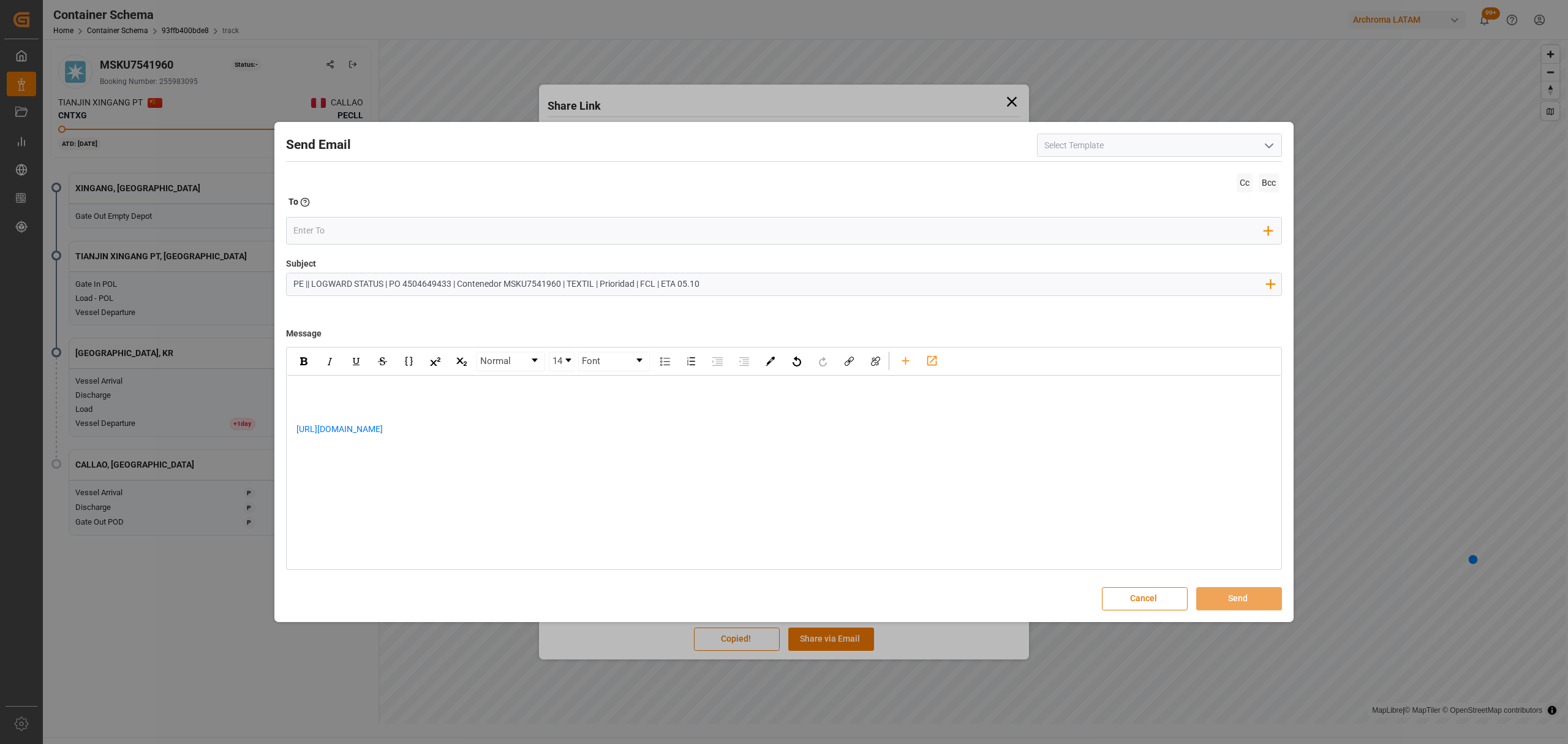
click at [401, 381] on div "https://app.logward.com/share/1d2e1acbfb36" at bounding box center [784, 416] width 994 height 82
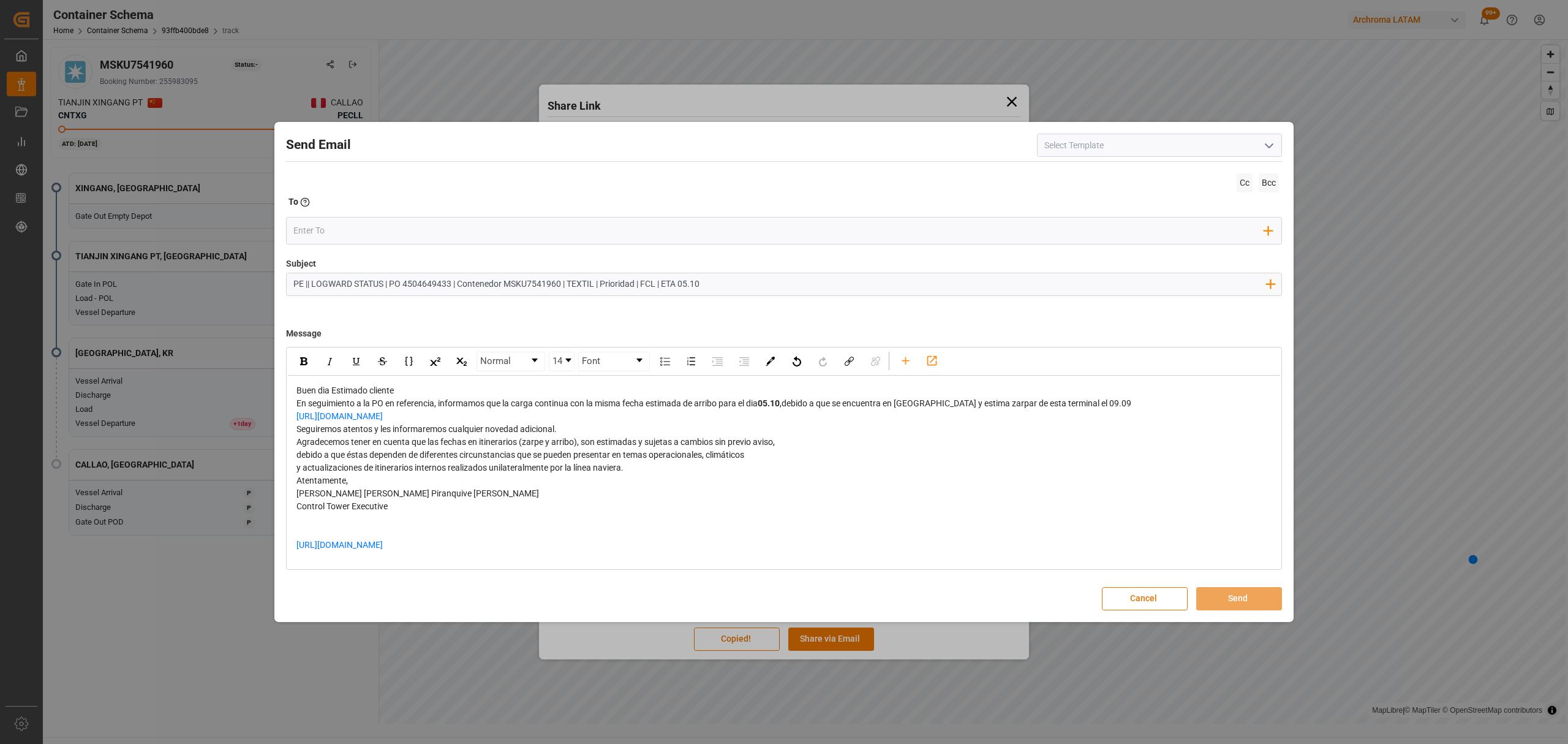
click at [415, 393] on div "Buen dia Estimado cliente" at bounding box center [784, 390] width 975 height 13
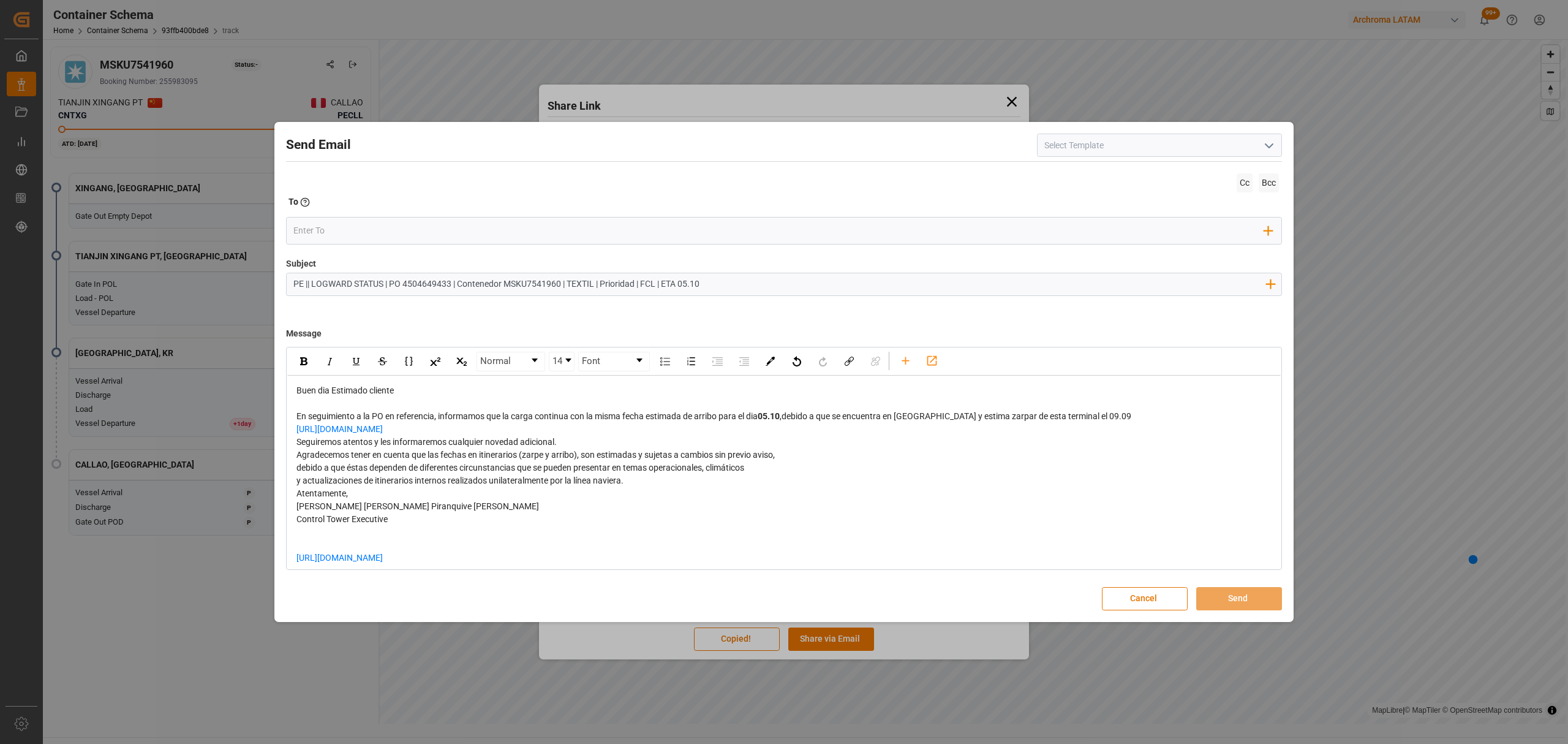
click at [1095, 417] on div "En seguimiento a la PO en referencia, informamos que la carga continua con la m…" at bounding box center [784, 416] width 975 height 13
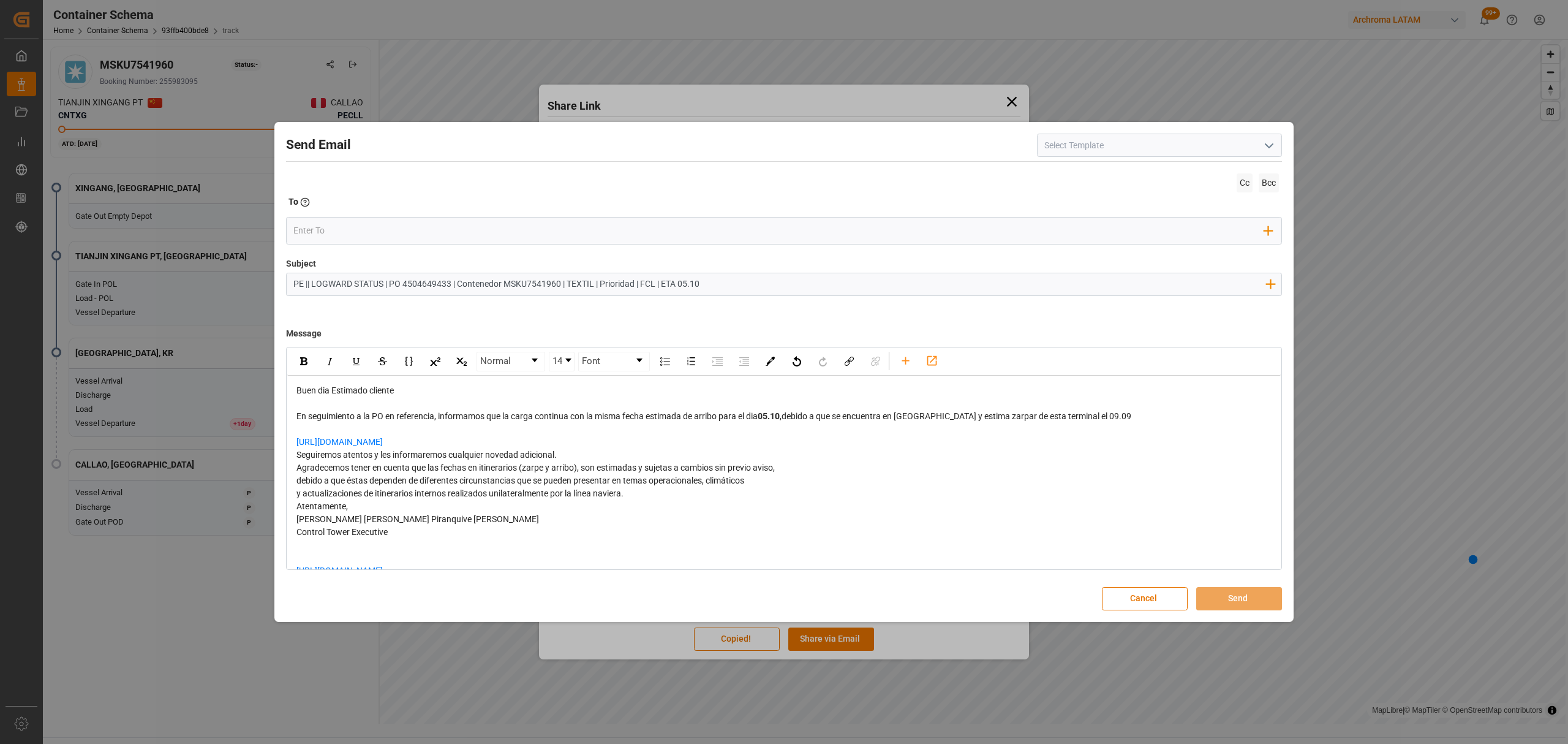
click at [478, 439] on div "https://app.logward.com/share/f2d686f09c97" at bounding box center [784, 442] width 975 height 13
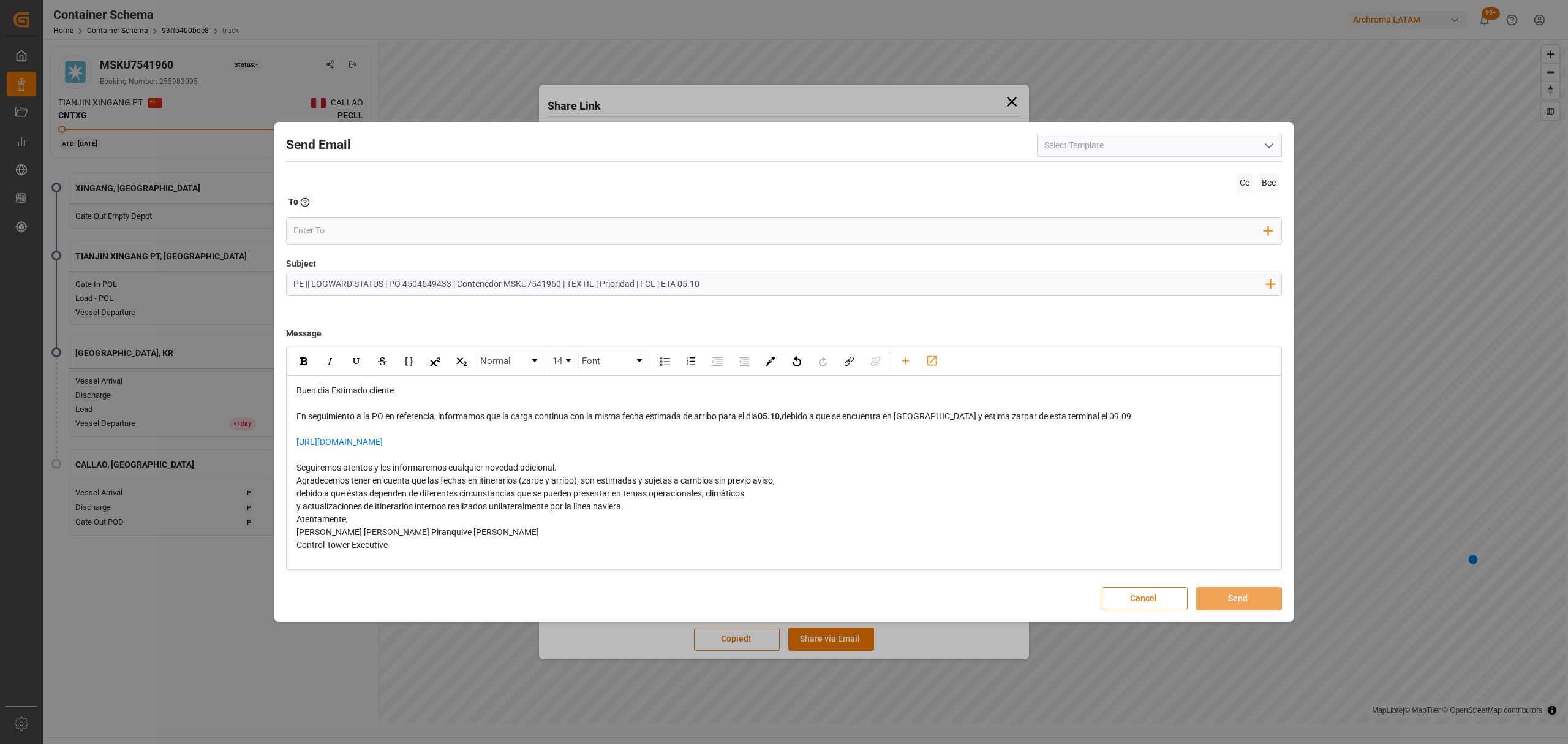
click at [581, 464] on div "Seguiremos atentos y les informaremos cualquier novedad adicional." at bounding box center [784, 467] width 975 height 13
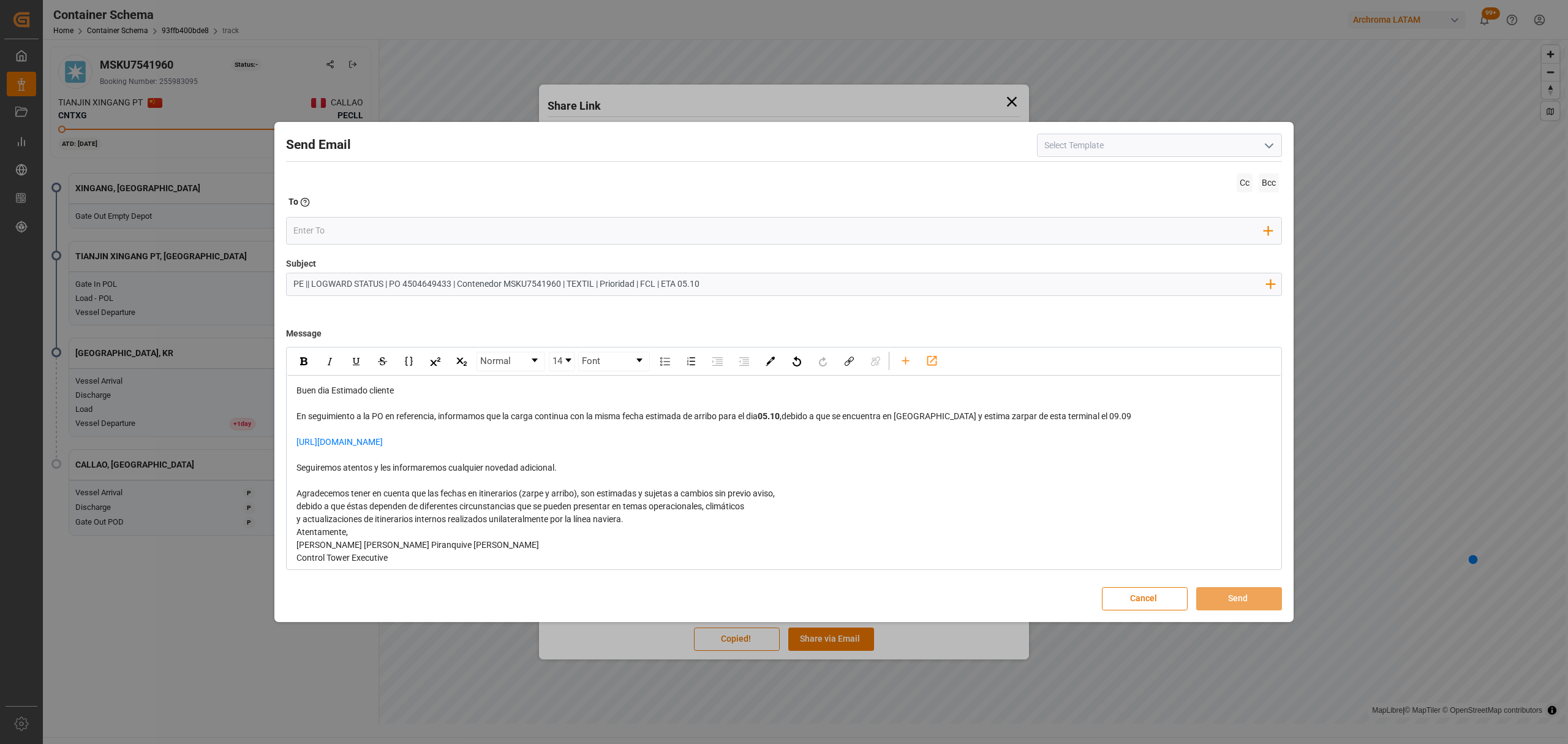
click at [627, 527] on div "Atentamente," at bounding box center [784, 532] width 975 height 13
click at [635, 520] on div "y actualizaciones de itinerarios internos realizados unilateralmente por la lín…" at bounding box center [784, 519] width 975 height 13
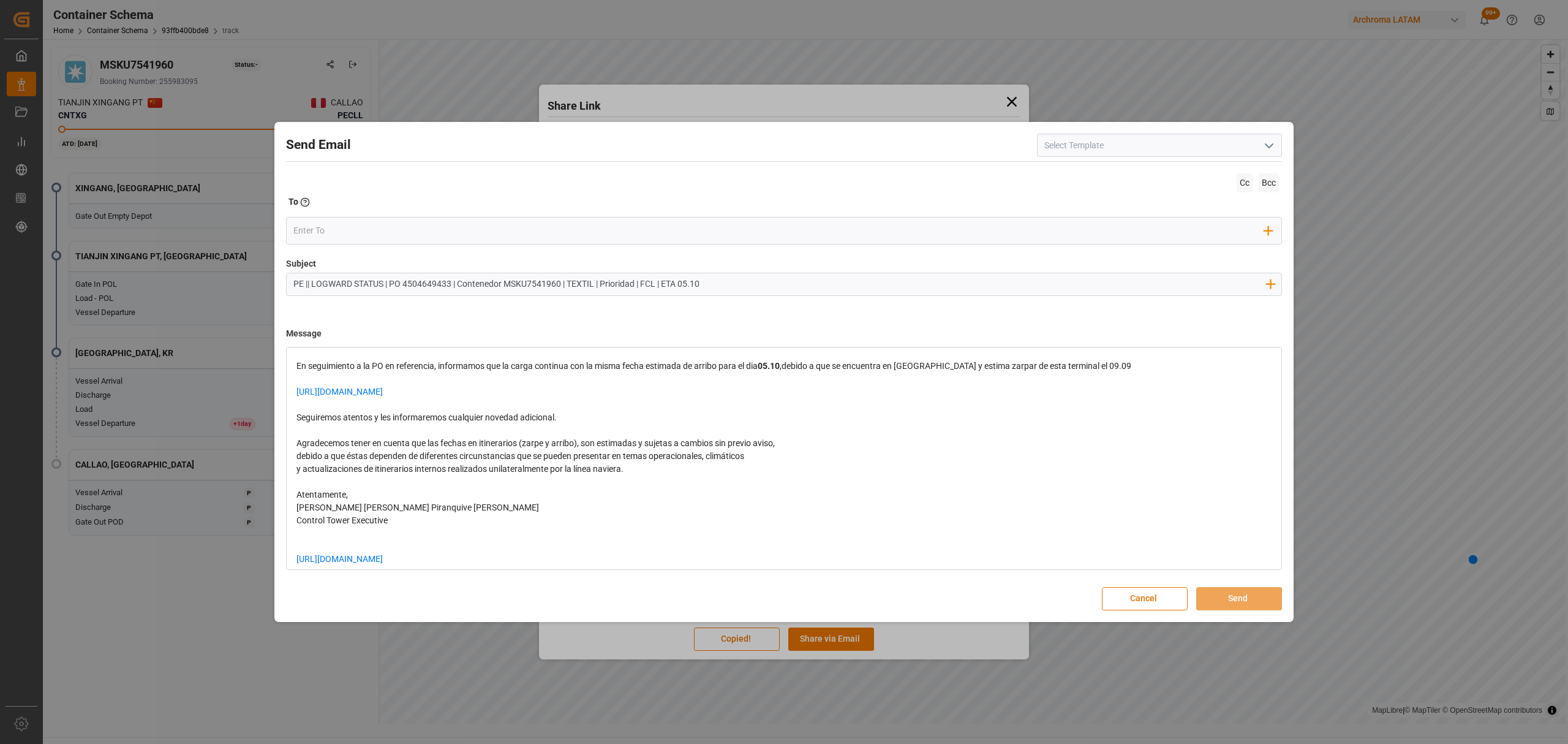
scroll to position [70, 0]
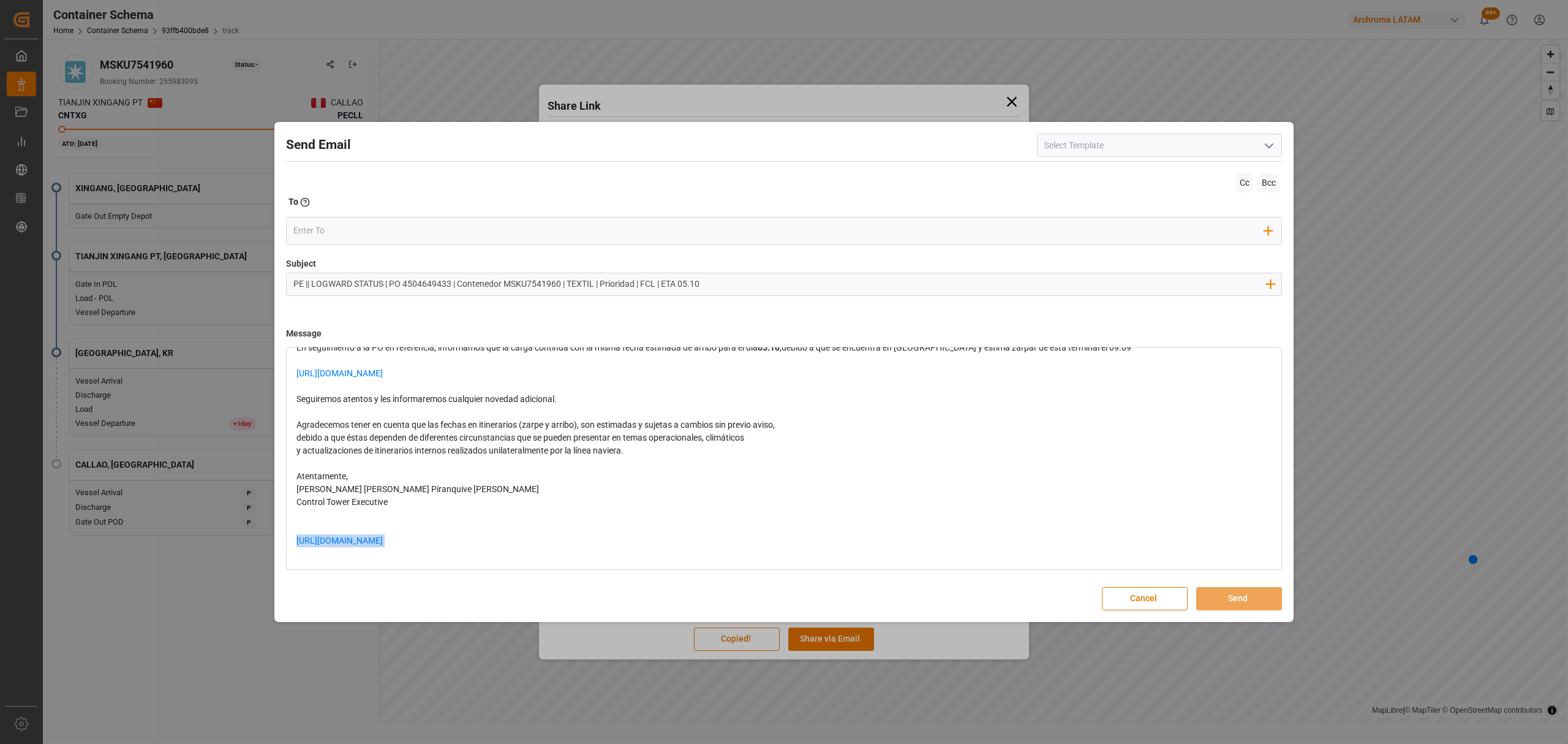
drag, startPoint x: 537, startPoint y: 538, endPoint x: 294, endPoint y: 535, distance: 243.0
click at [294, 535] on div "Buen dia Estimado cliente En seguimiento a la PO en referencia, informamos que …" at bounding box center [784, 437] width 994 height 262
drag, startPoint x: 503, startPoint y: 376, endPoint x: 277, endPoint y: 373, distance: 226.0
click at [277, 373] on div "Send Email Cc Bcc To Enter the TO Email address Add Field to To Subject PE || L…" at bounding box center [784, 372] width 1013 height 494
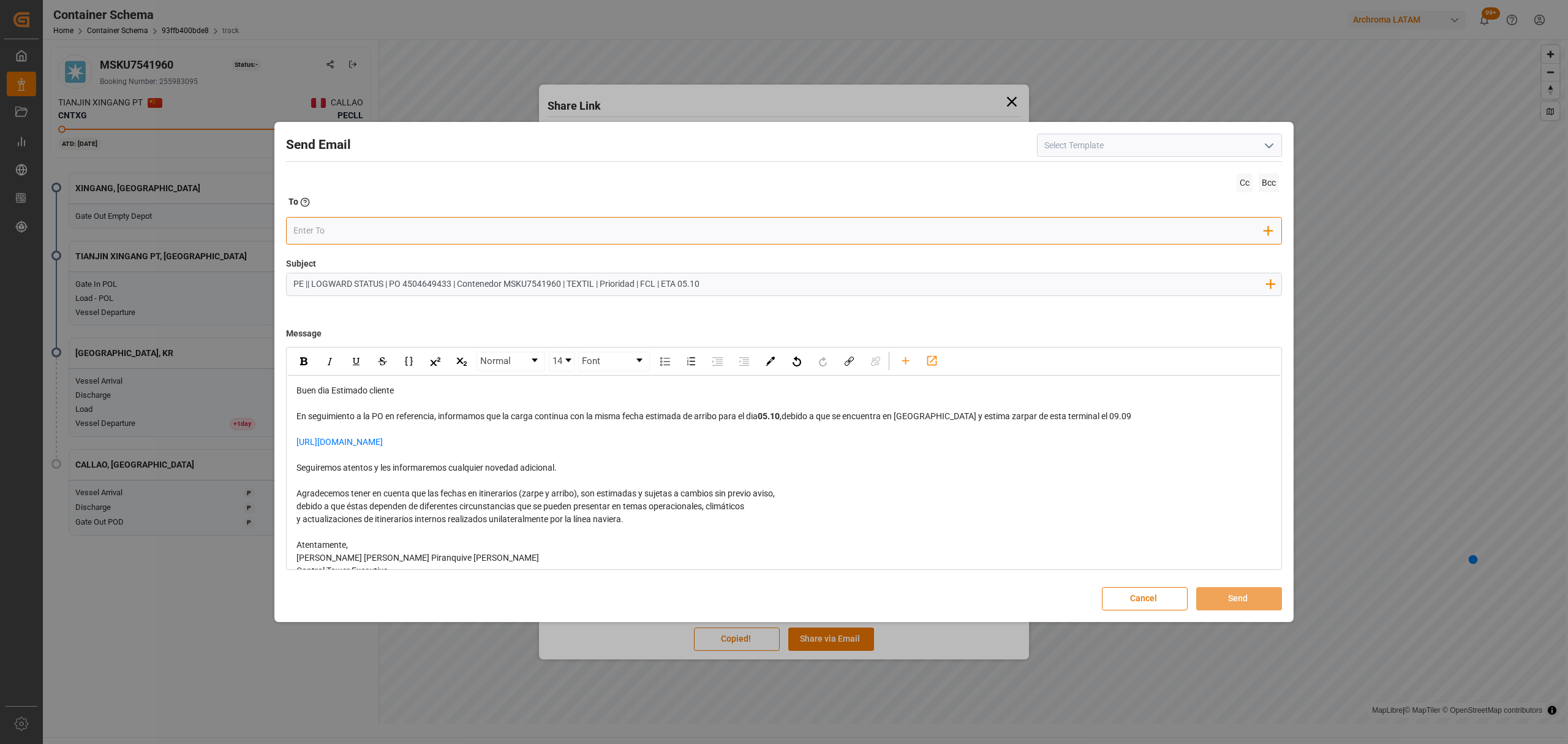
click at [375, 227] on input "email" at bounding box center [779, 230] width 971 height 18
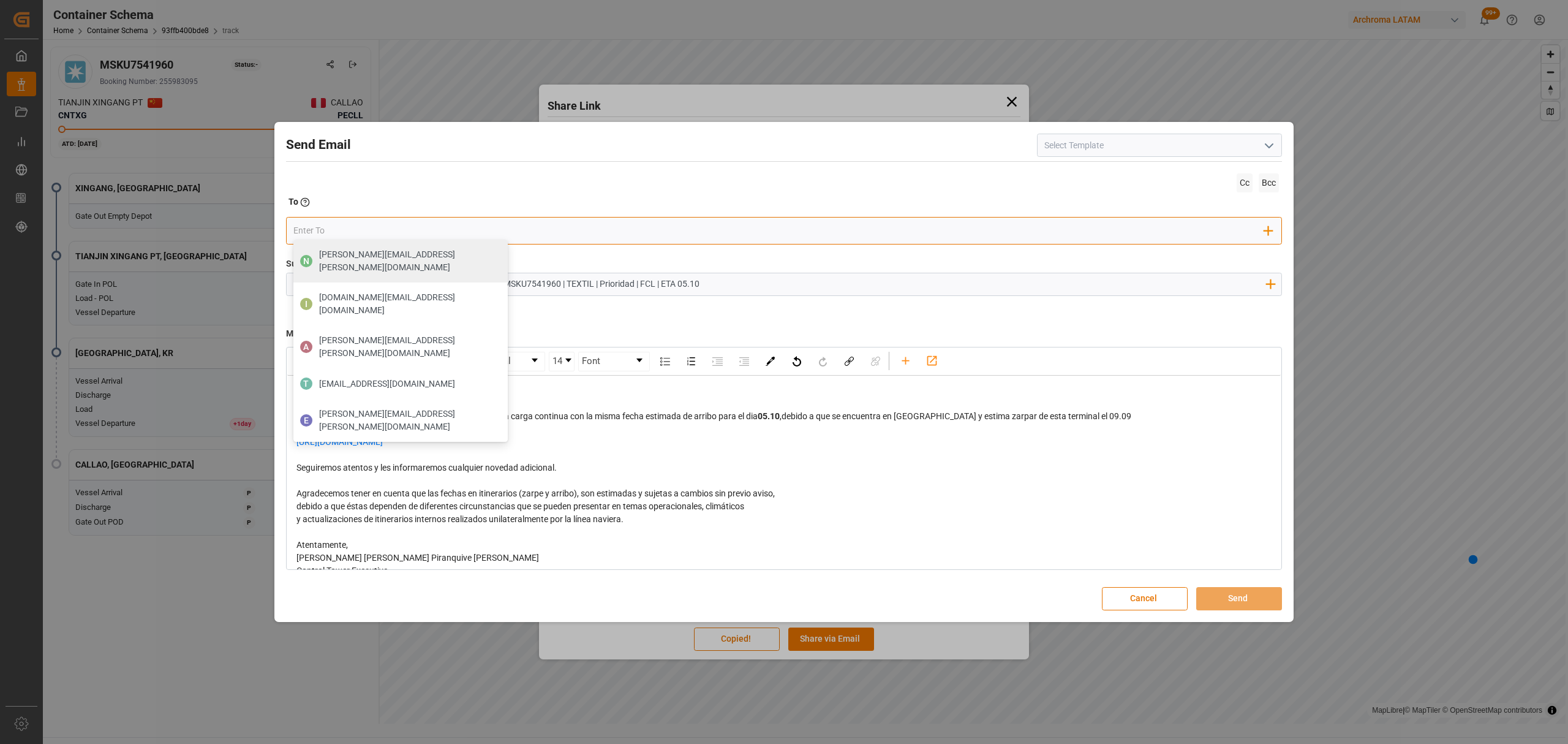
click at [307, 231] on input "email" at bounding box center [779, 230] width 971 height 18
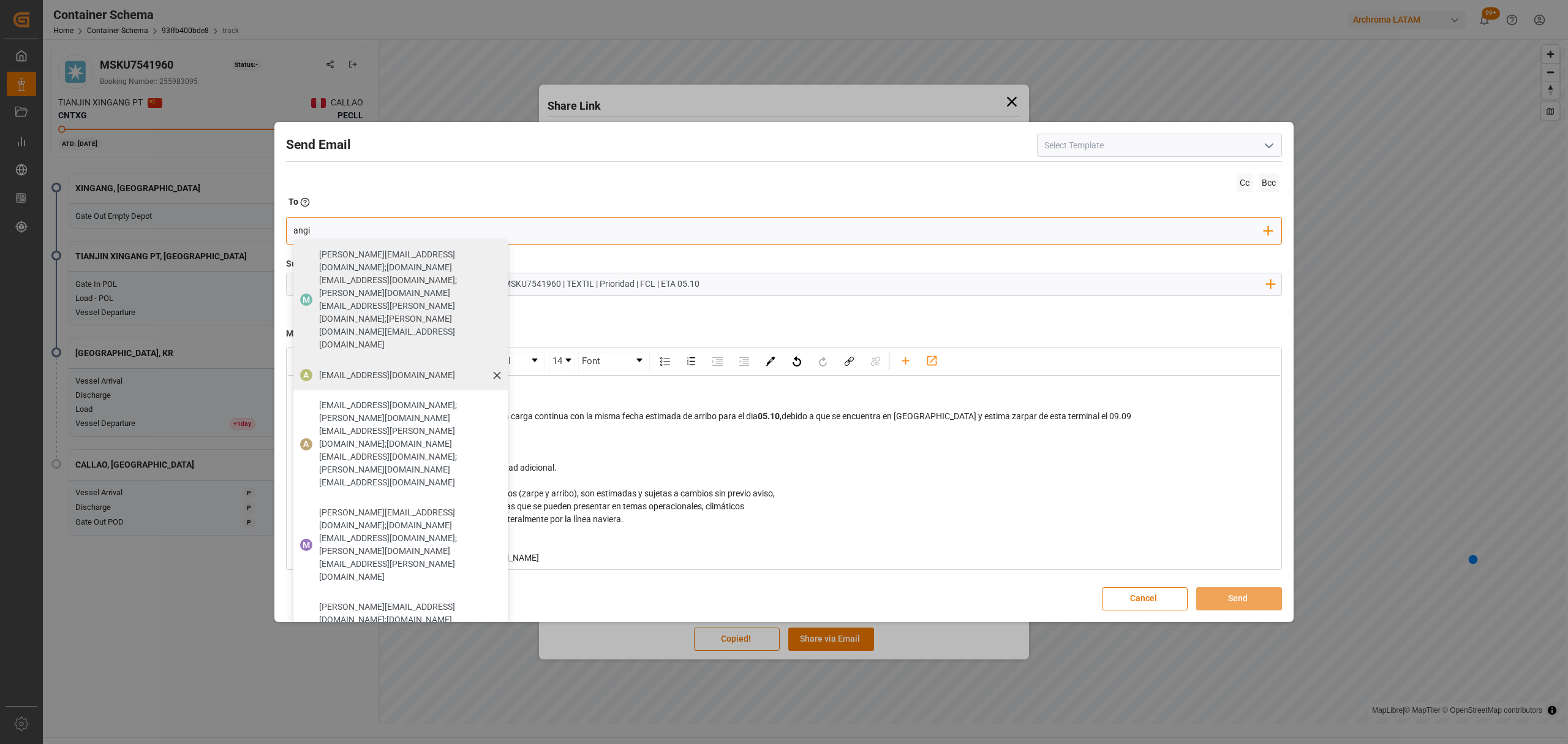
type input "angi"
click at [347, 369] on span "[EMAIL_ADDRESS][DOMAIN_NAME]" at bounding box center [387, 375] width 136 height 13
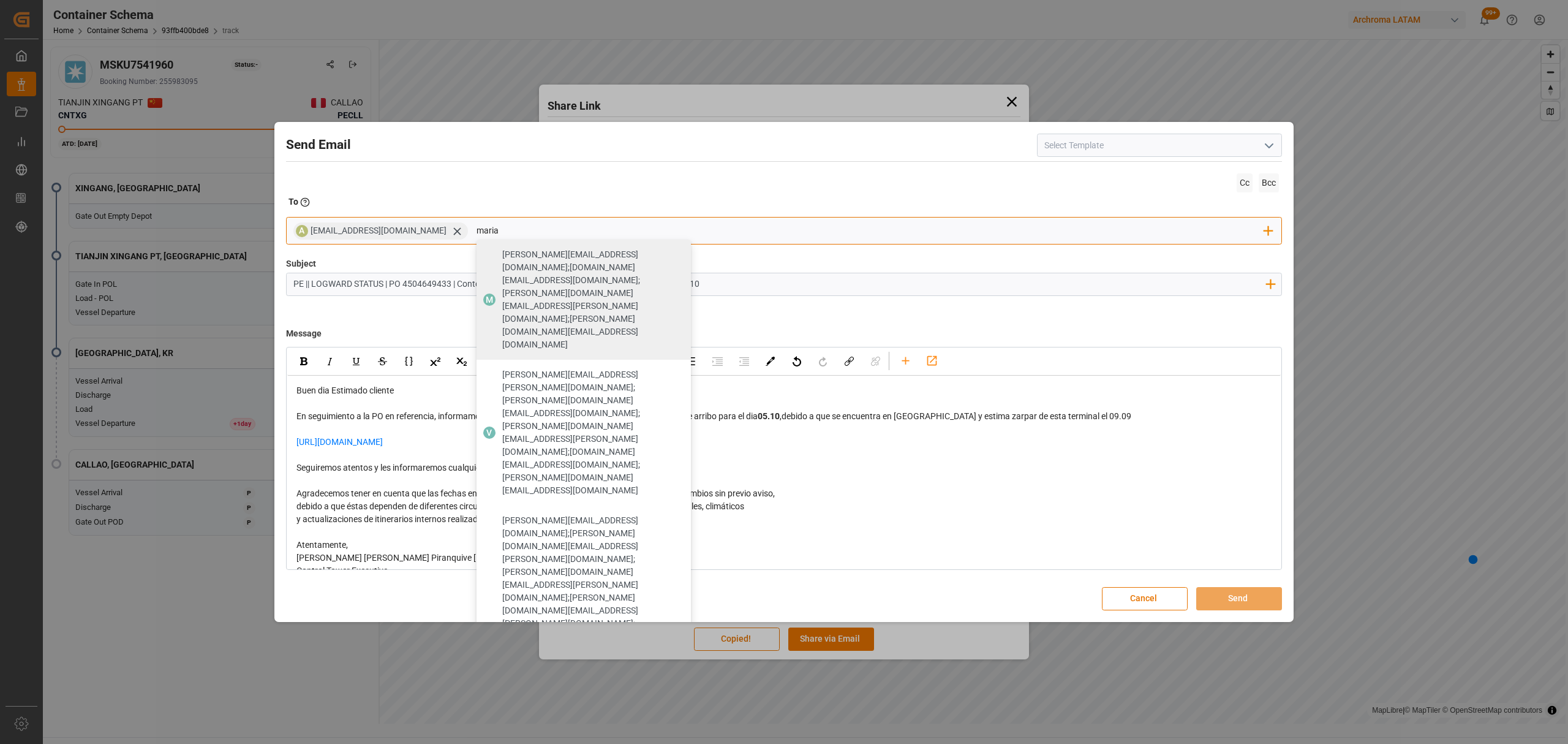
type input "maria"
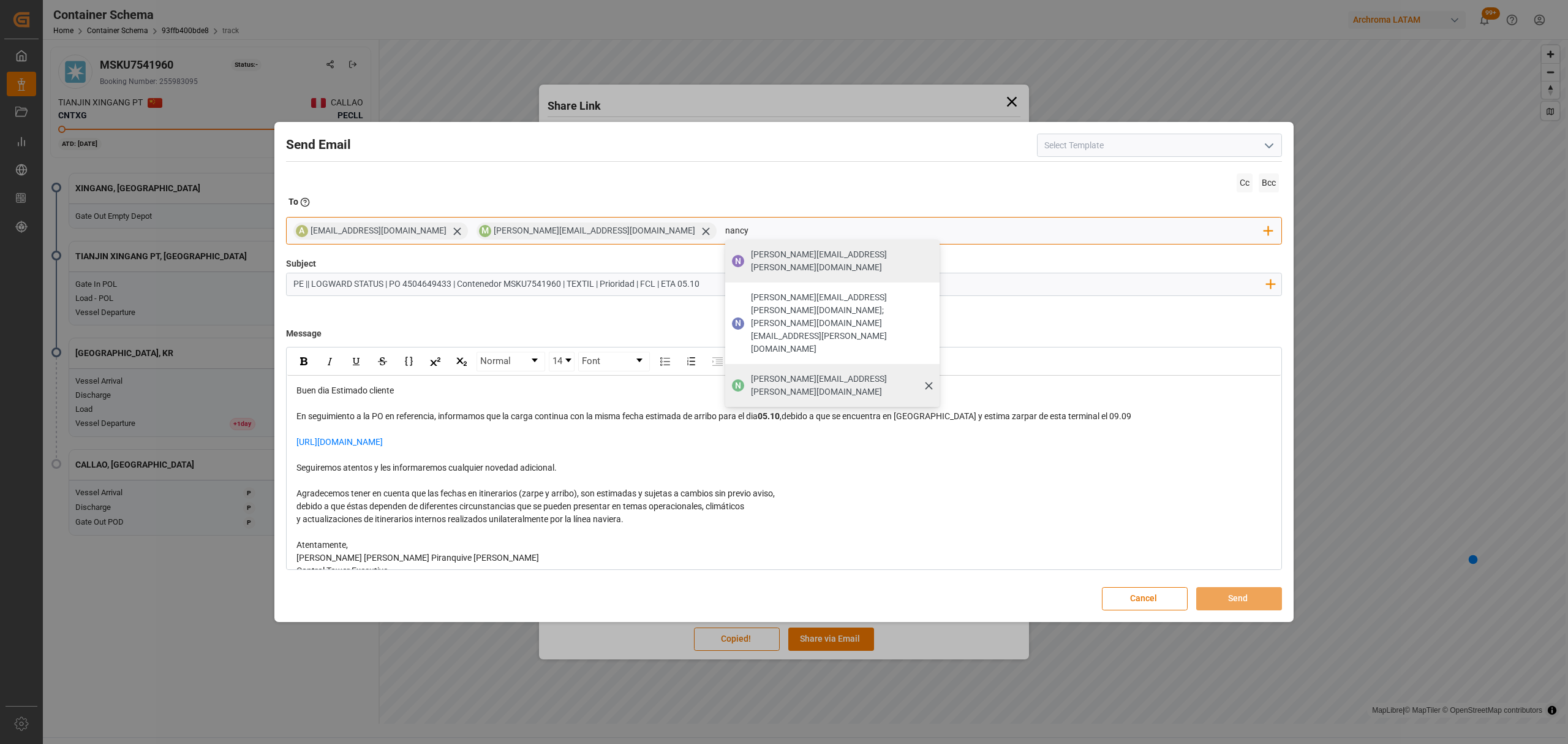
type input "nancy"
click at [747, 369] on div "[PERSON_NAME][EMAIL_ADDRESS][DOMAIN_NAME]" at bounding box center [842, 386] width 189 height 34
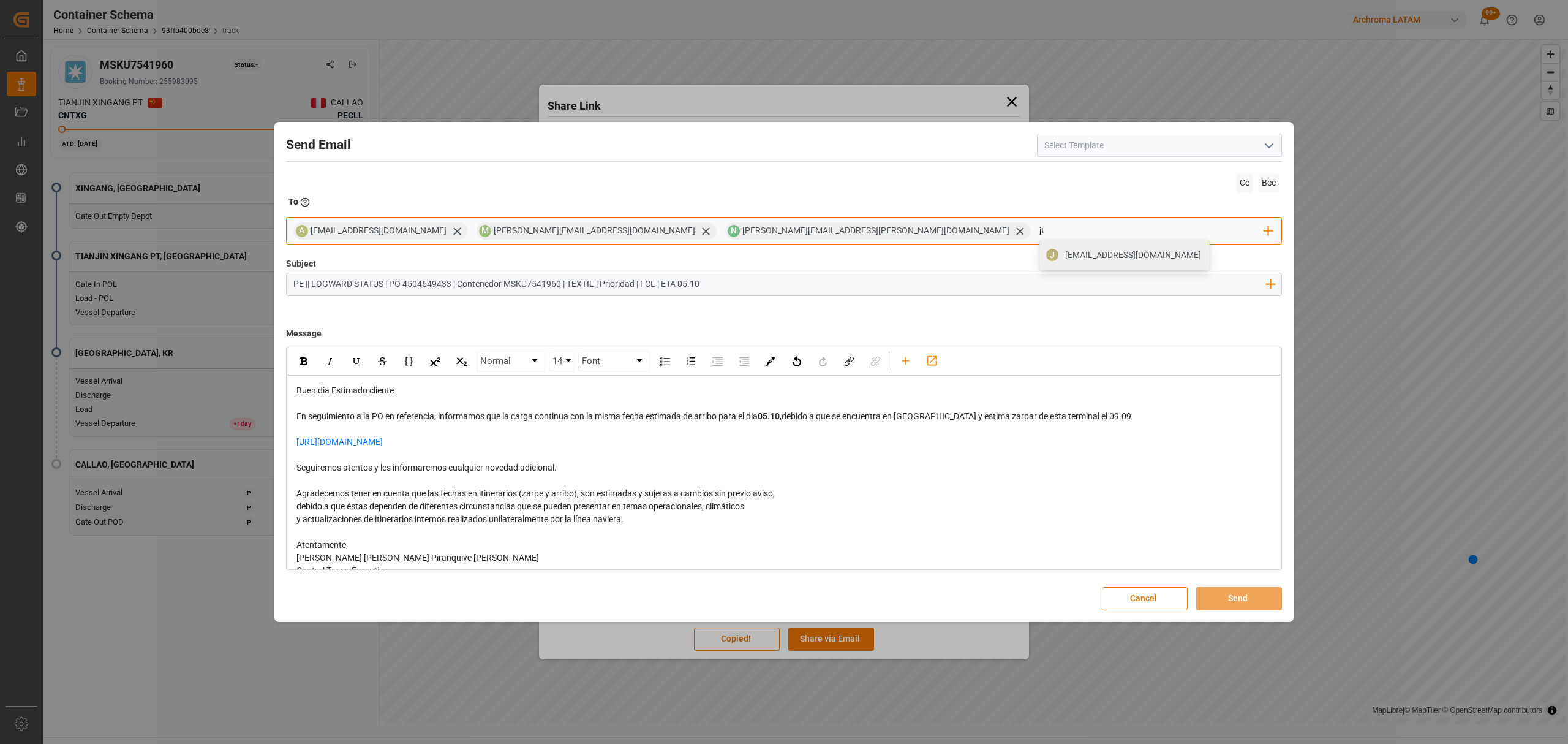
type input "jt"
click at [1065, 250] on span "[EMAIL_ADDRESS][DOMAIN_NAME]" at bounding box center [1133, 255] width 136 height 13
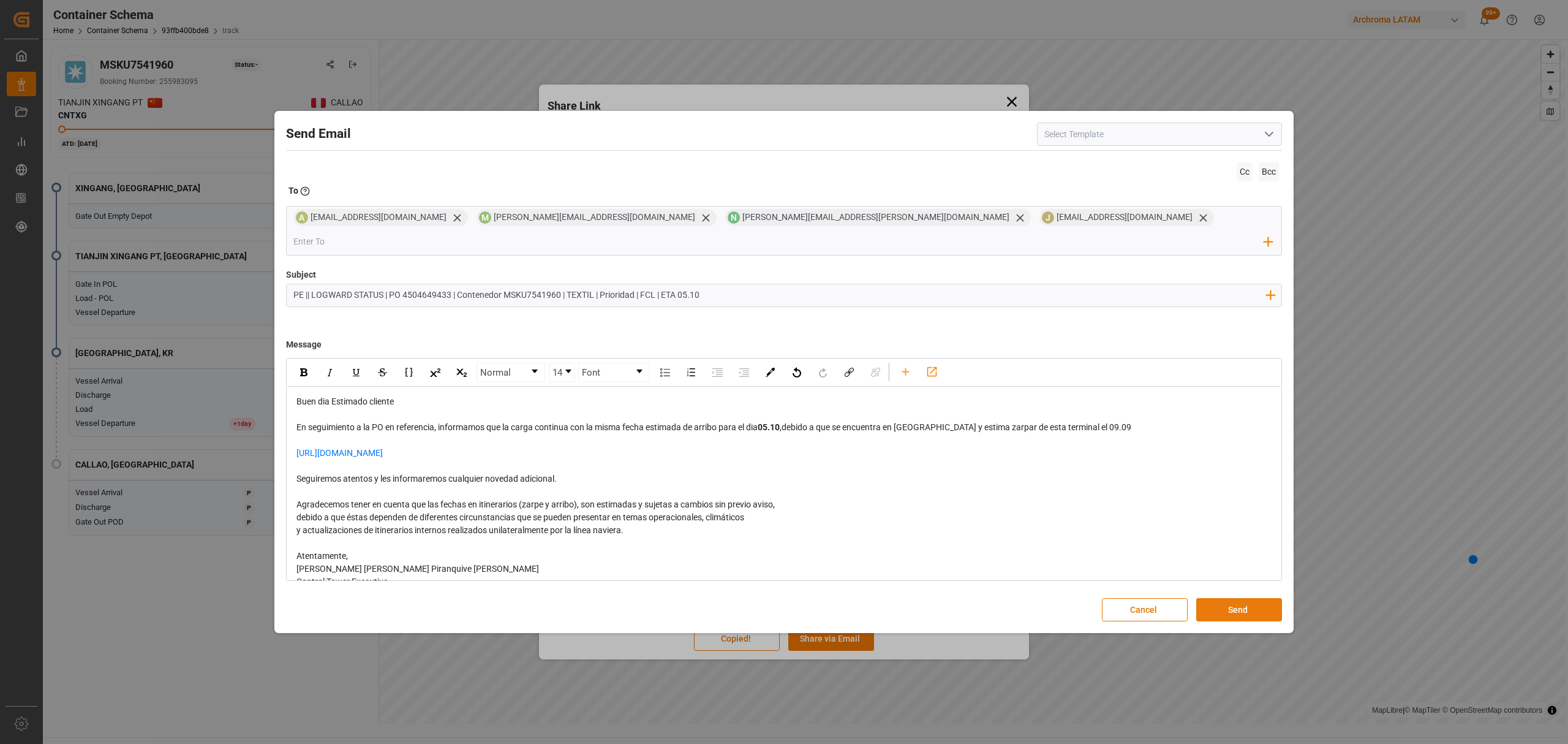
click at [1229, 599] on button "Send" at bounding box center [1239, 609] width 86 height 23
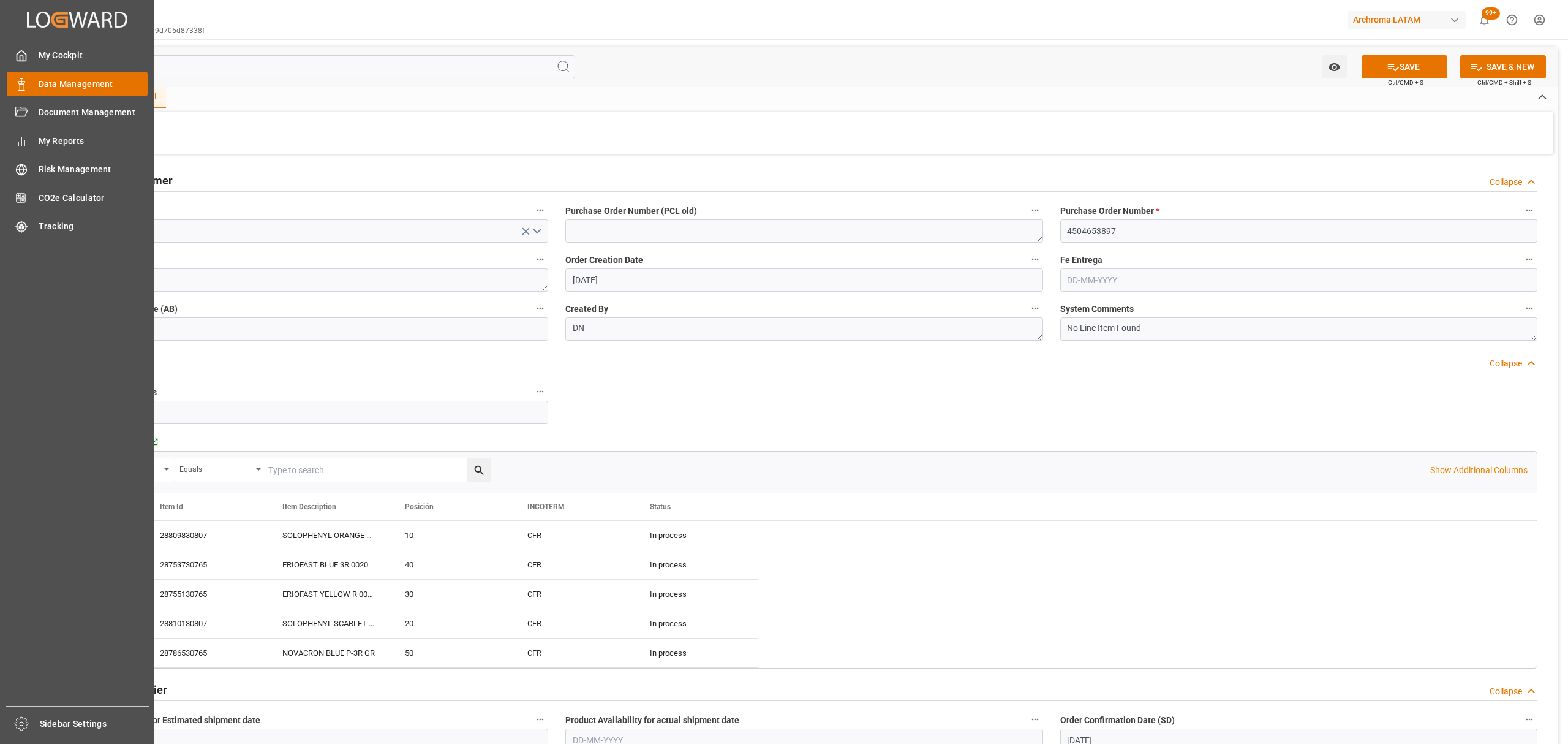
click at [91, 79] on span "Data Management" at bounding box center [94, 84] width 110 height 13
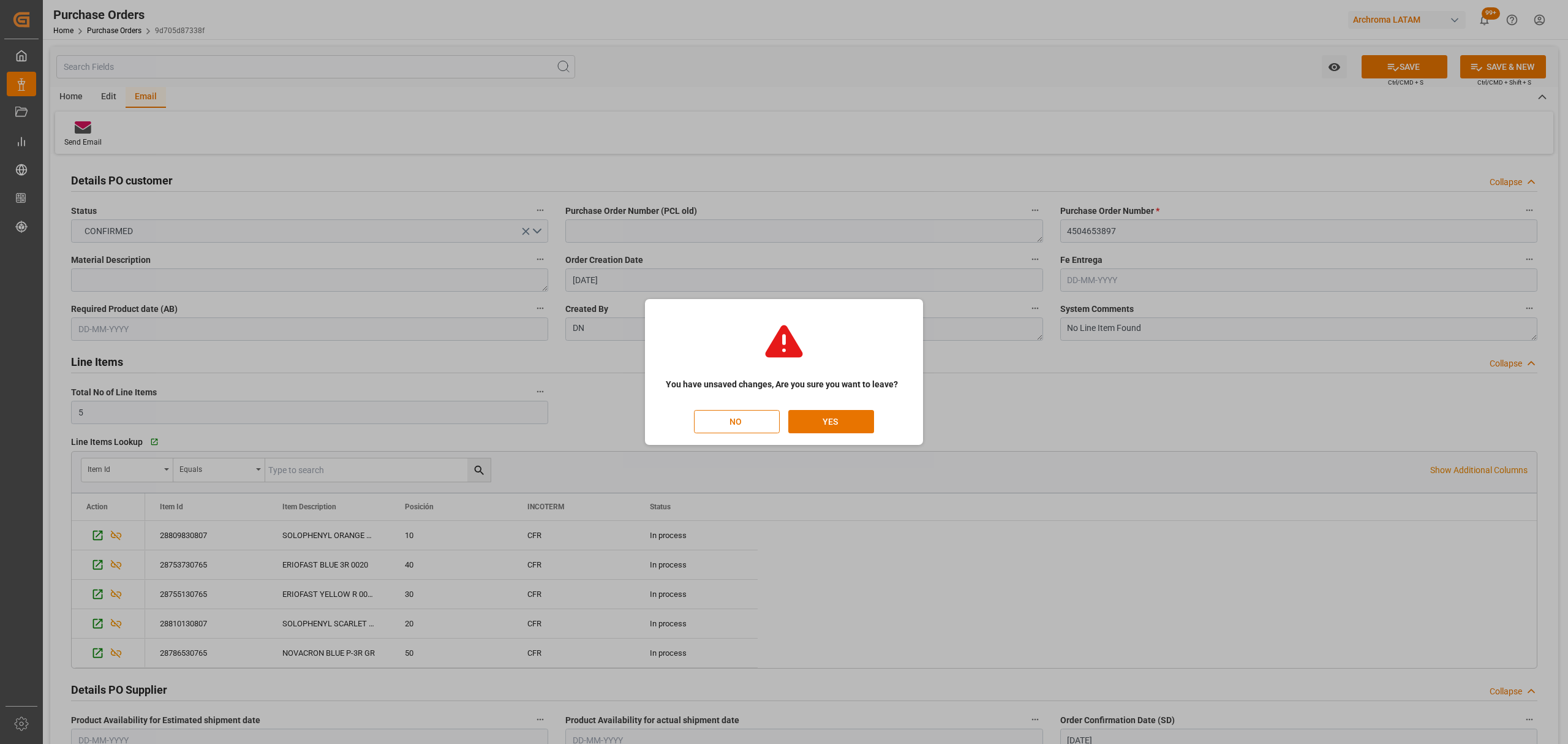
drag, startPoint x: 740, startPoint y: 424, endPoint x: 762, endPoint y: 416, distance: 23.4
click at [740, 424] on button "NO" at bounding box center [737, 421] width 86 height 23
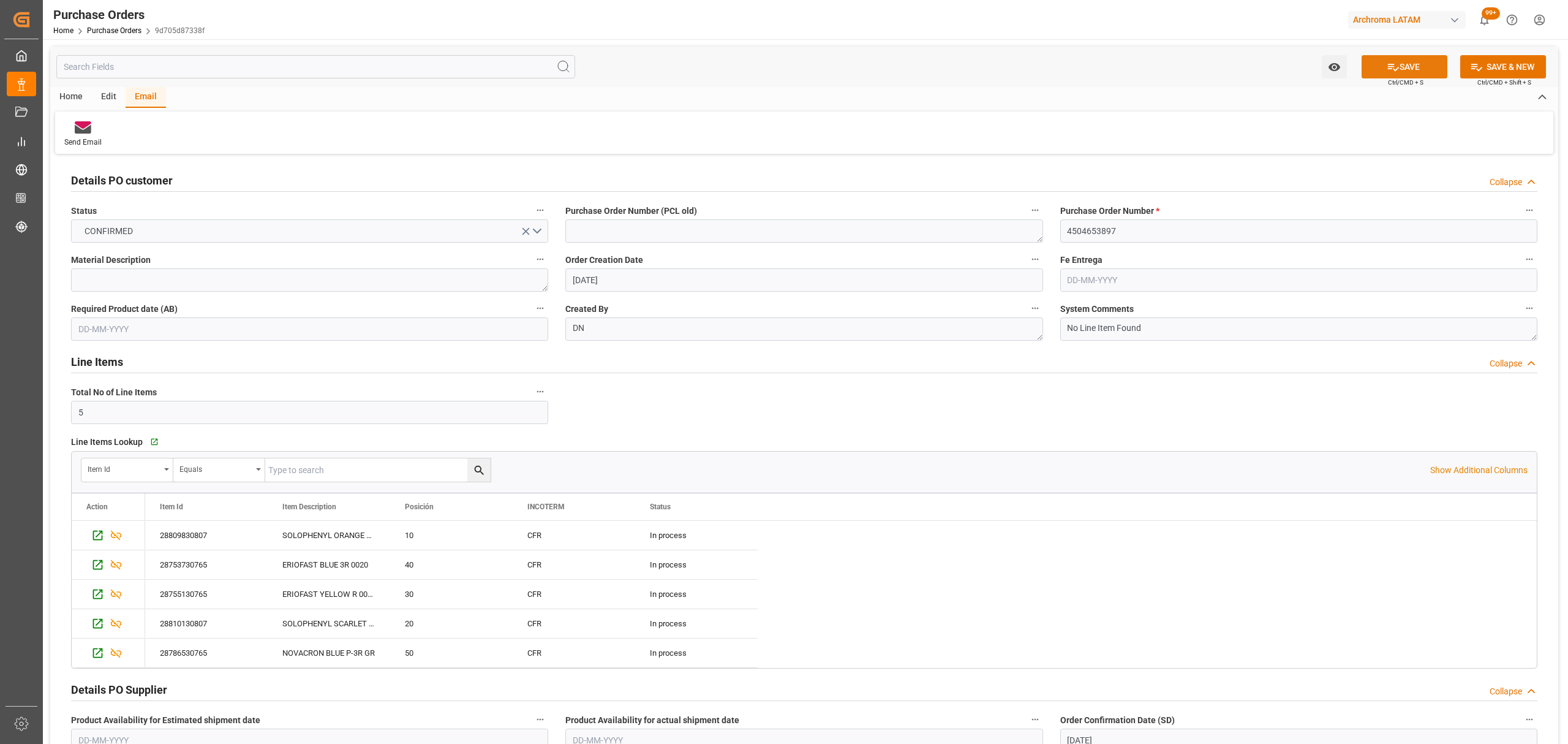
click at [1395, 64] on icon at bounding box center [1393, 67] width 13 height 13
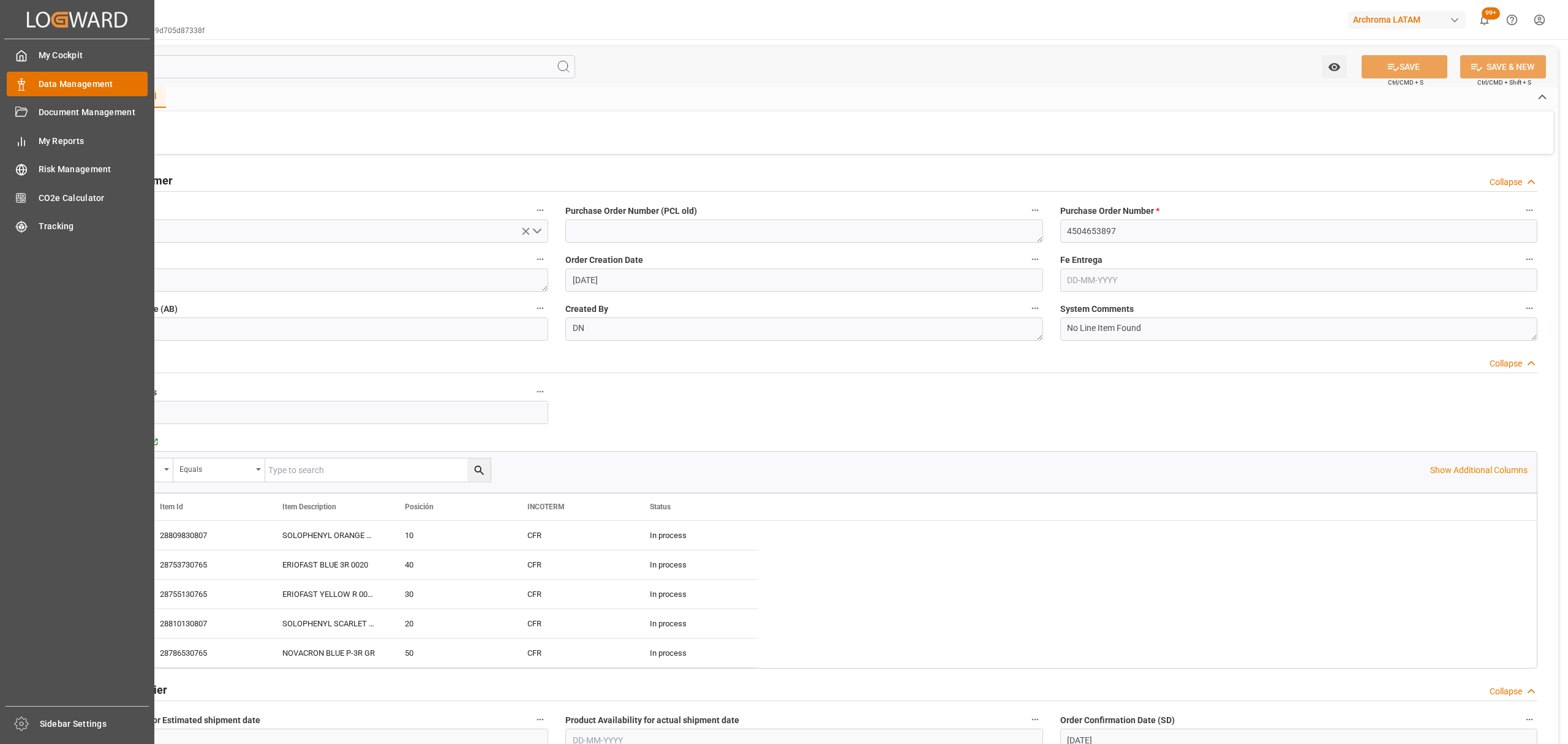
click at [89, 80] on span "Data Management" at bounding box center [94, 84] width 110 height 13
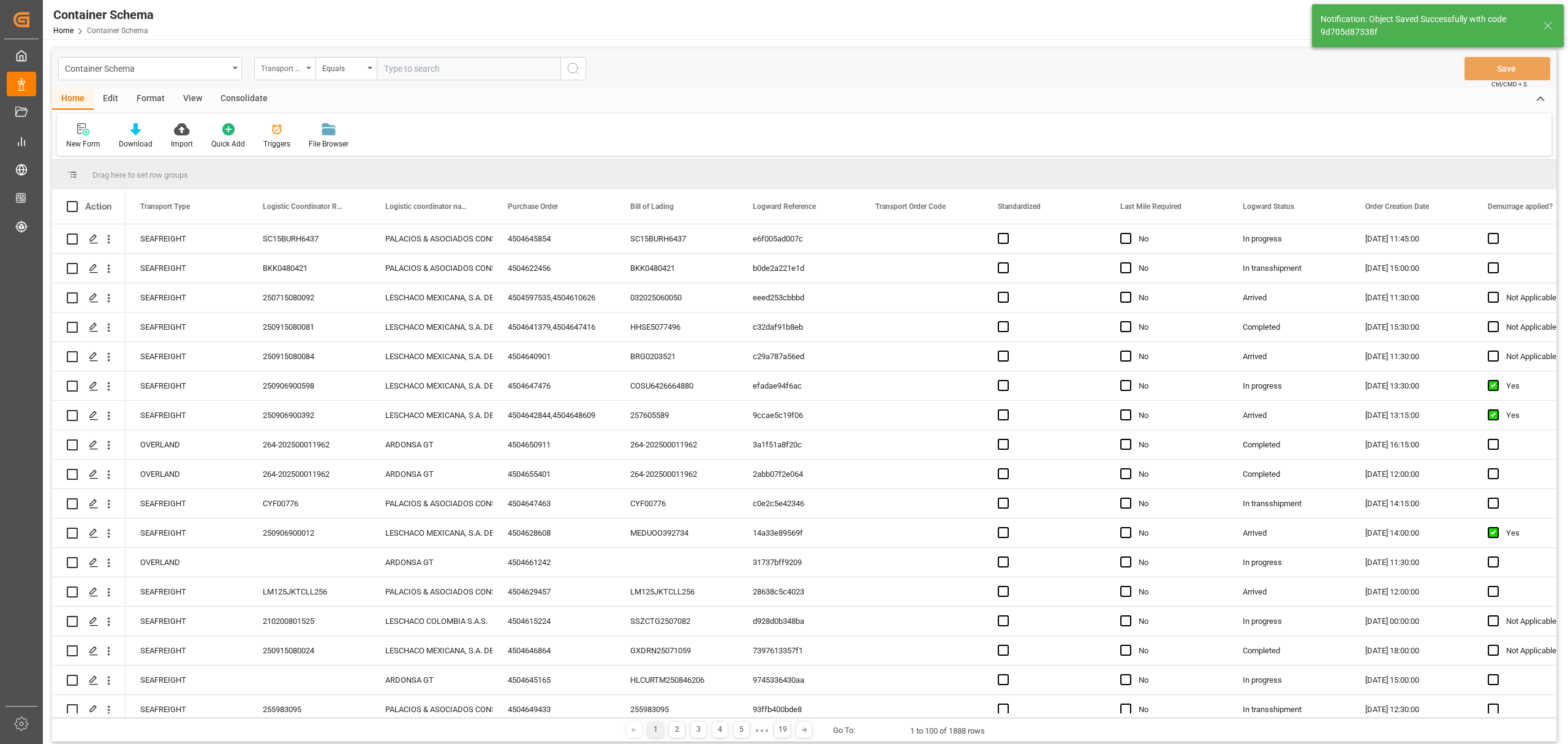
click at [285, 70] on div "Transport Type" at bounding box center [282, 67] width 42 height 14
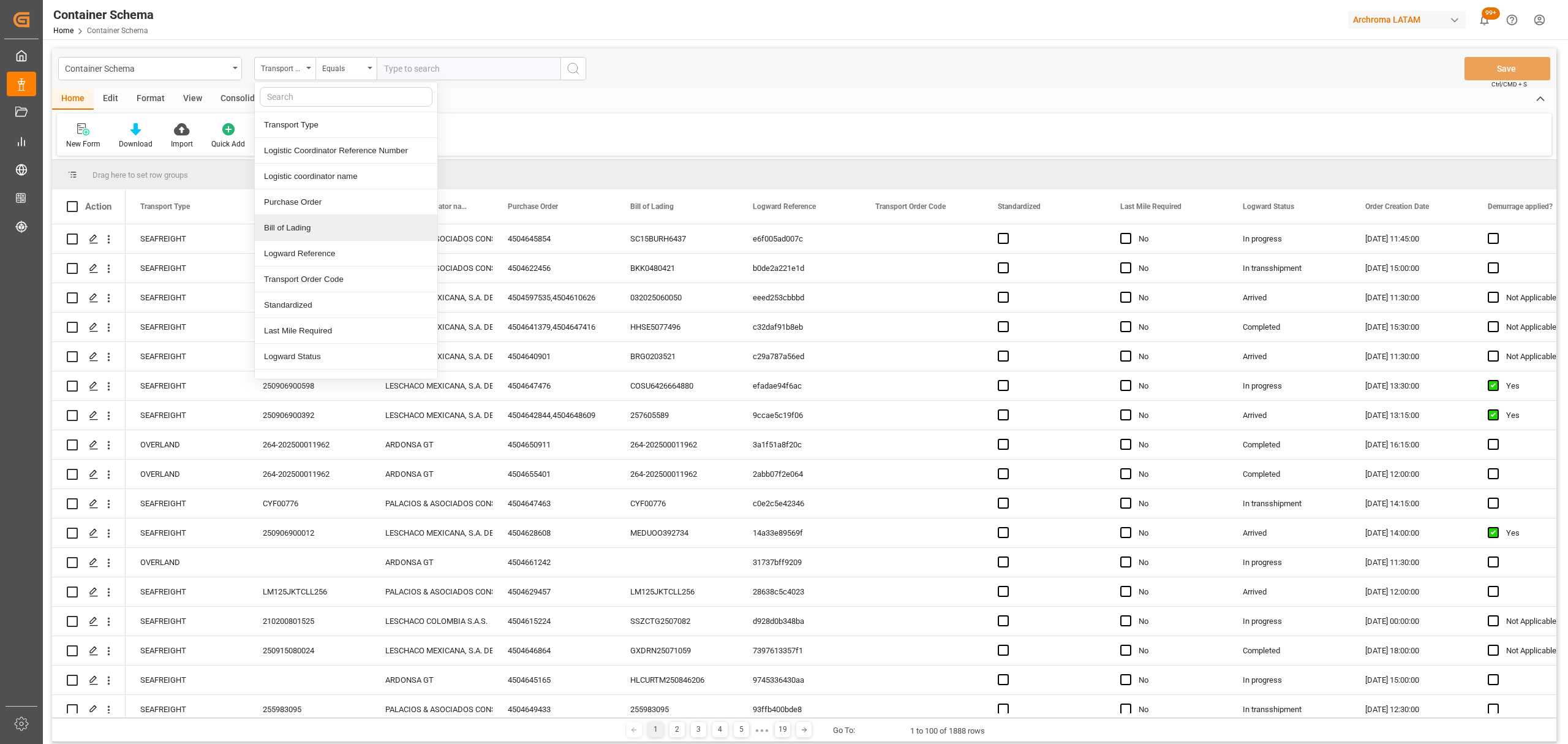
drag, startPoint x: 327, startPoint y: 235, endPoint x: 371, endPoint y: 119, distance: 124.1
click at [327, 236] on div "Bill of Lading" at bounding box center [346, 228] width 183 height 26
drag, startPoint x: 321, startPoint y: 86, endPoint x: 338, endPoint y: 74, distance: 20.8
click at [322, 86] on div "Container Schema Bill of Lading Equals Save Ctrl/CMD + S" at bounding box center [805, 68] width 1504 height 40
click at [342, 72] on div "Equals" at bounding box center [343, 67] width 42 height 14
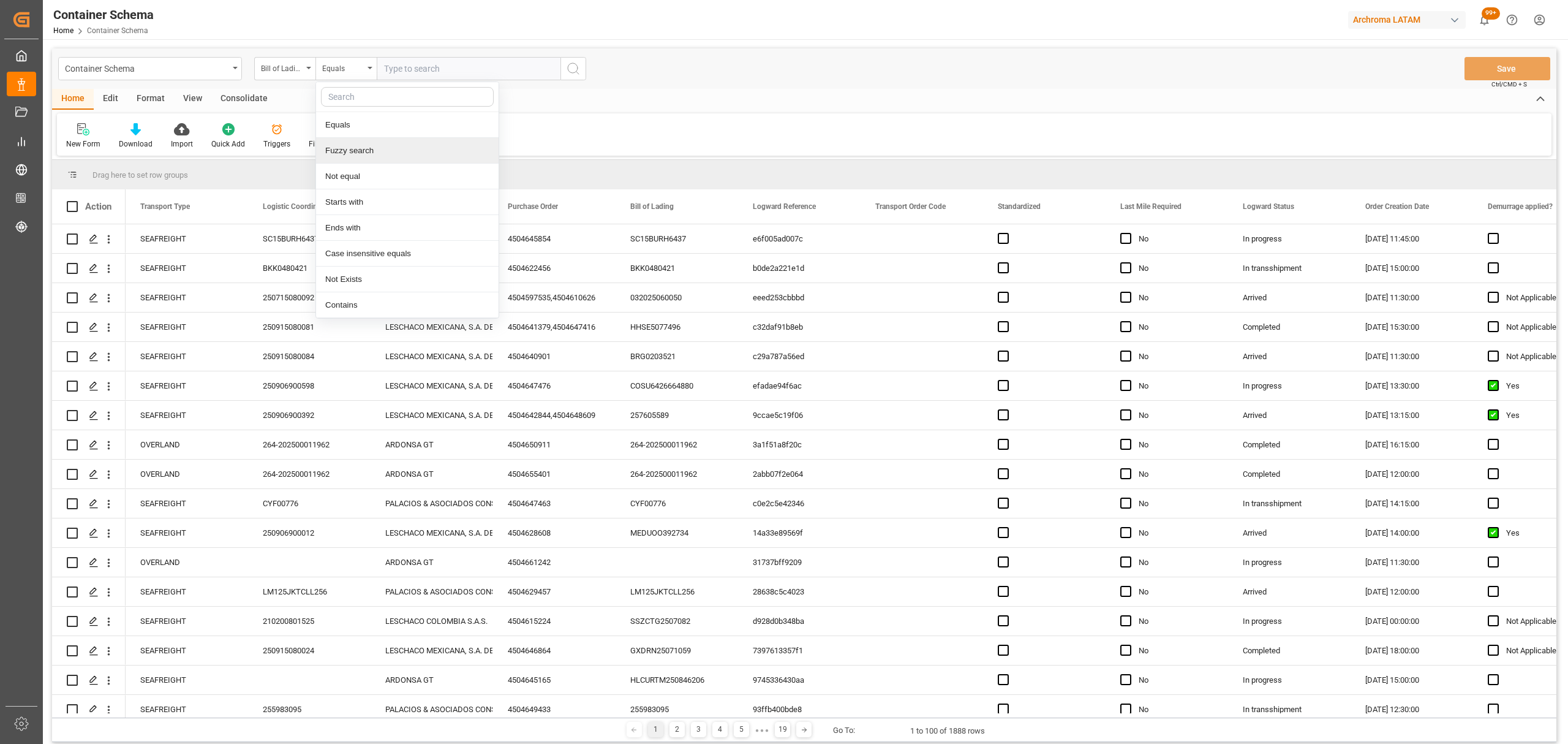
click at [398, 150] on div "Fuzzy search" at bounding box center [407, 150] width 183 height 26
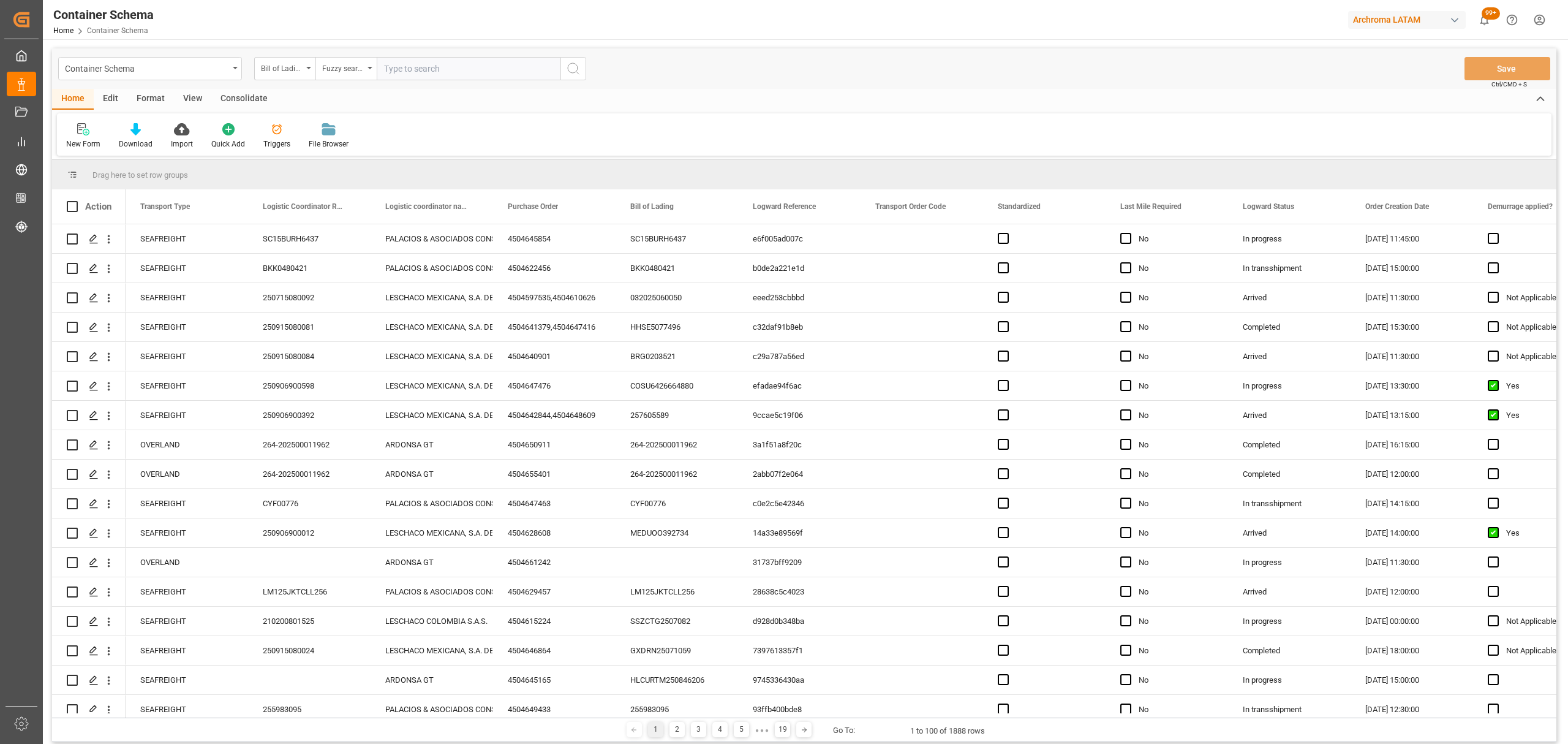
click at [432, 64] on input "text" at bounding box center [469, 68] width 184 height 23
paste input "TOLE25/278"
type input "TOLE25/278"
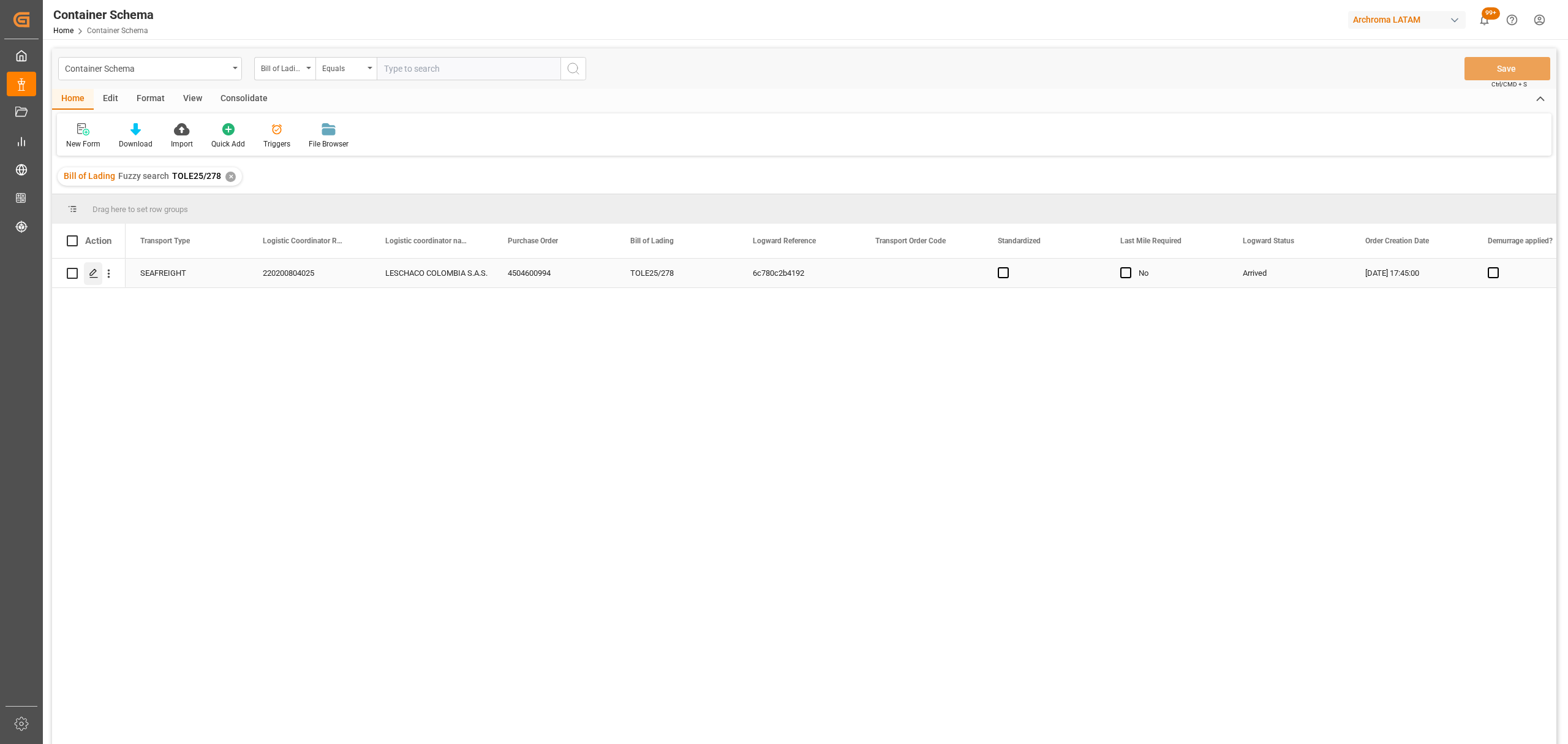
click at [99, 271] on div "Press SPACE to select this row." at bounding box center [93, 273] width 18 height 22
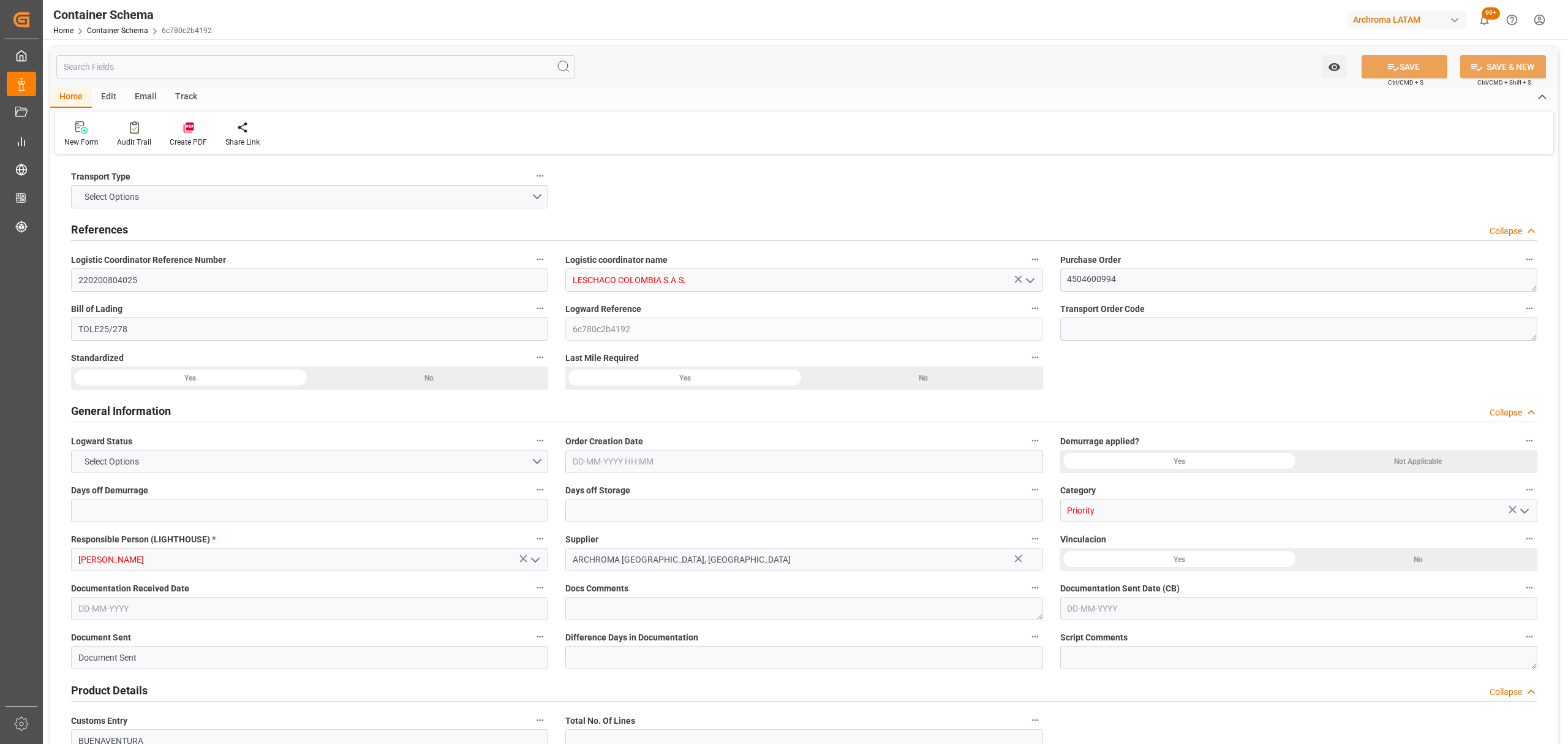
type input "0"
type input "3"
type input "1"
type input "4"
type input "3000"
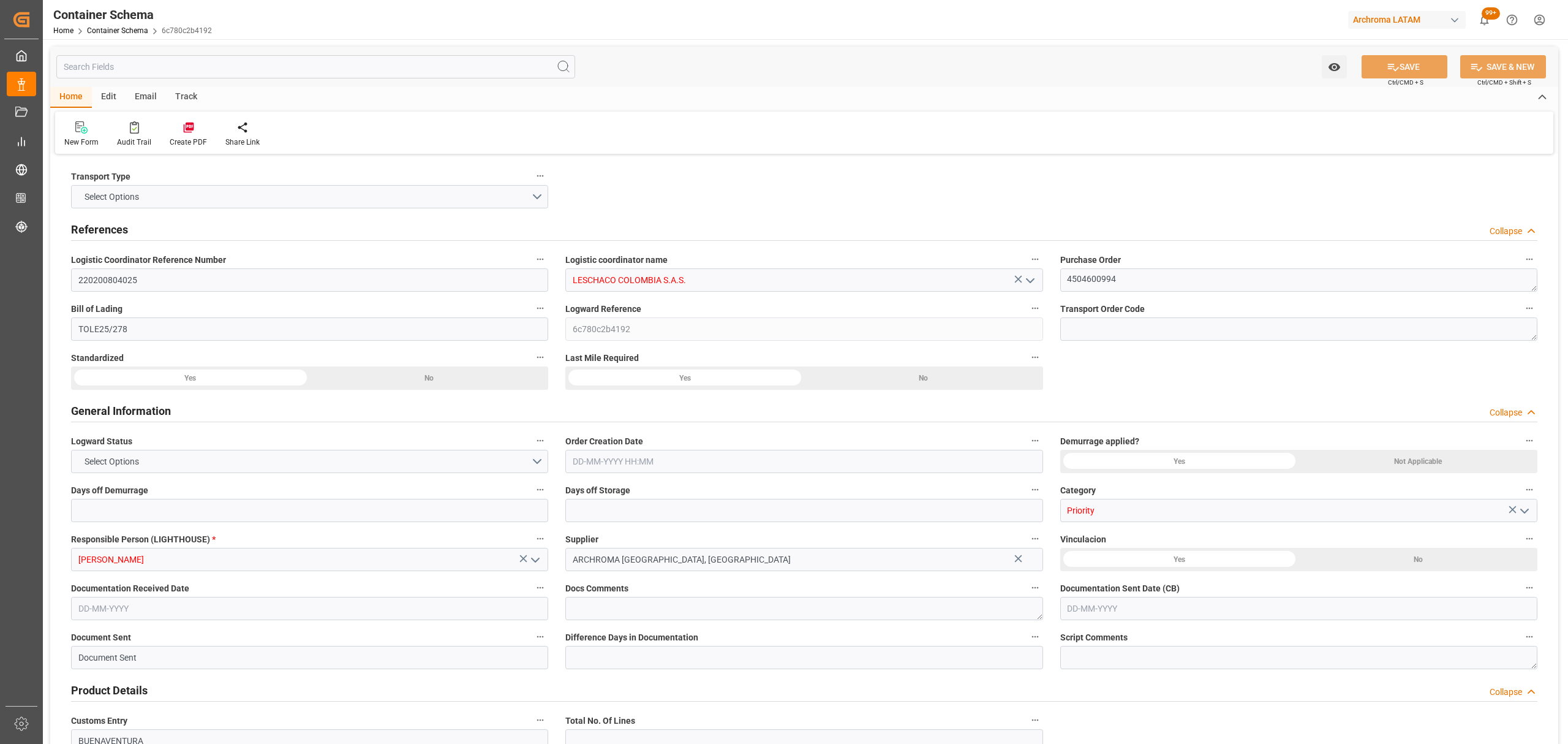
type input "3170"
type input "ONE"
type input "Ocean Network Express"
type input "PECLL"
type input "COBUN"
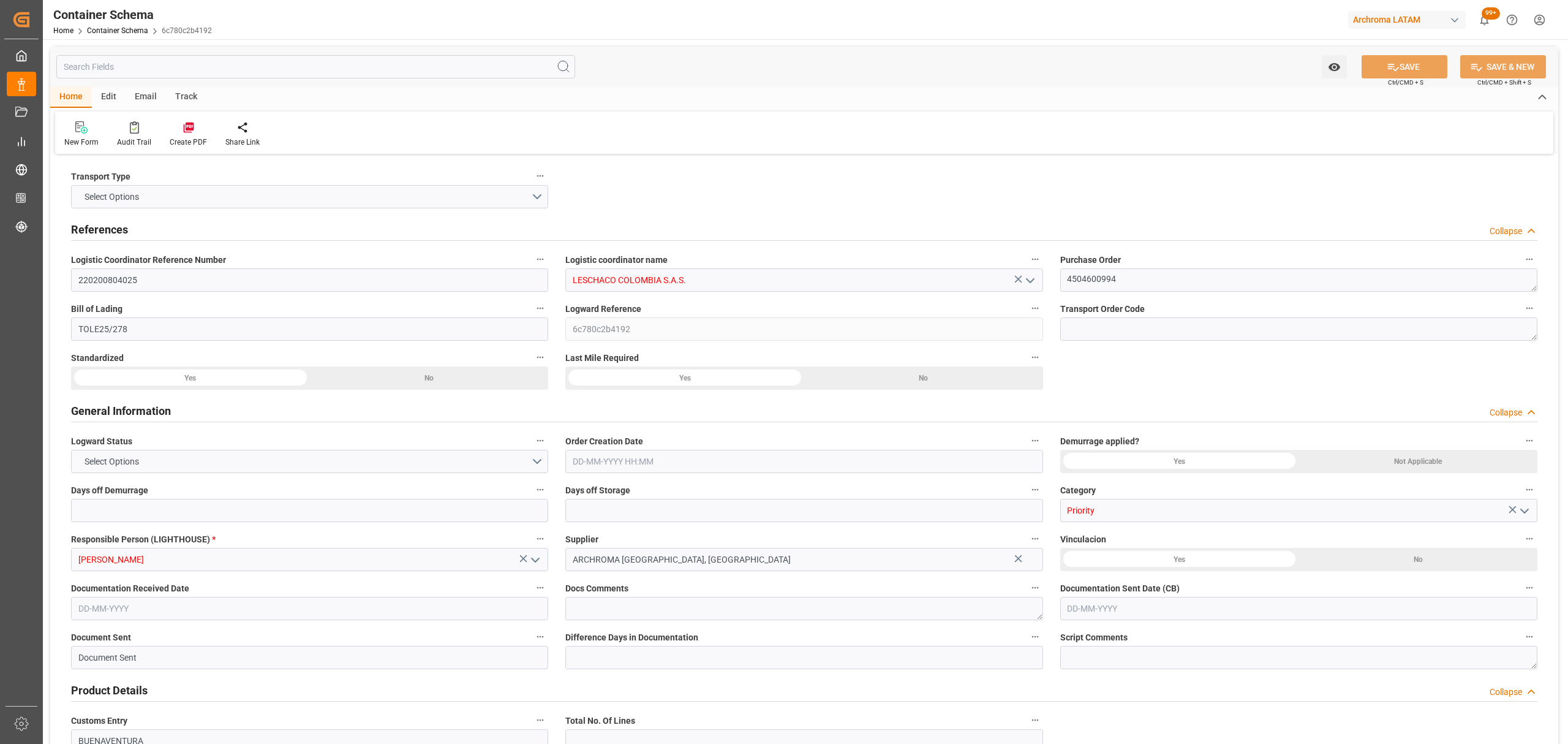
type input "COBUN"
type input "9779771"
type input "26-08-2025 17:45"
type input "[DATE]"
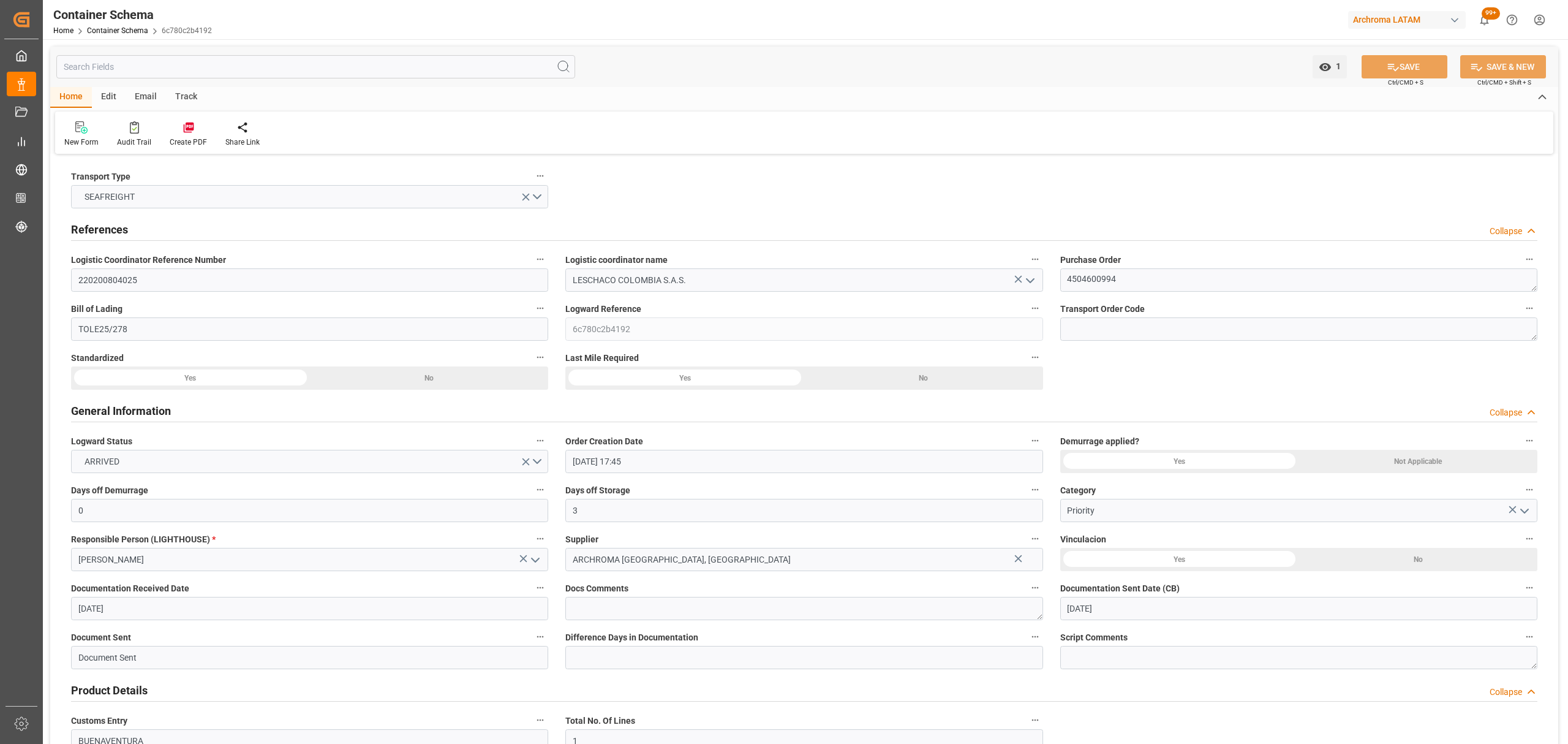
type input "[DATE]"
type input "25-08-2025 00:00"
type input "29-08-2025 15:00"
type input "[DATE] 00:00"
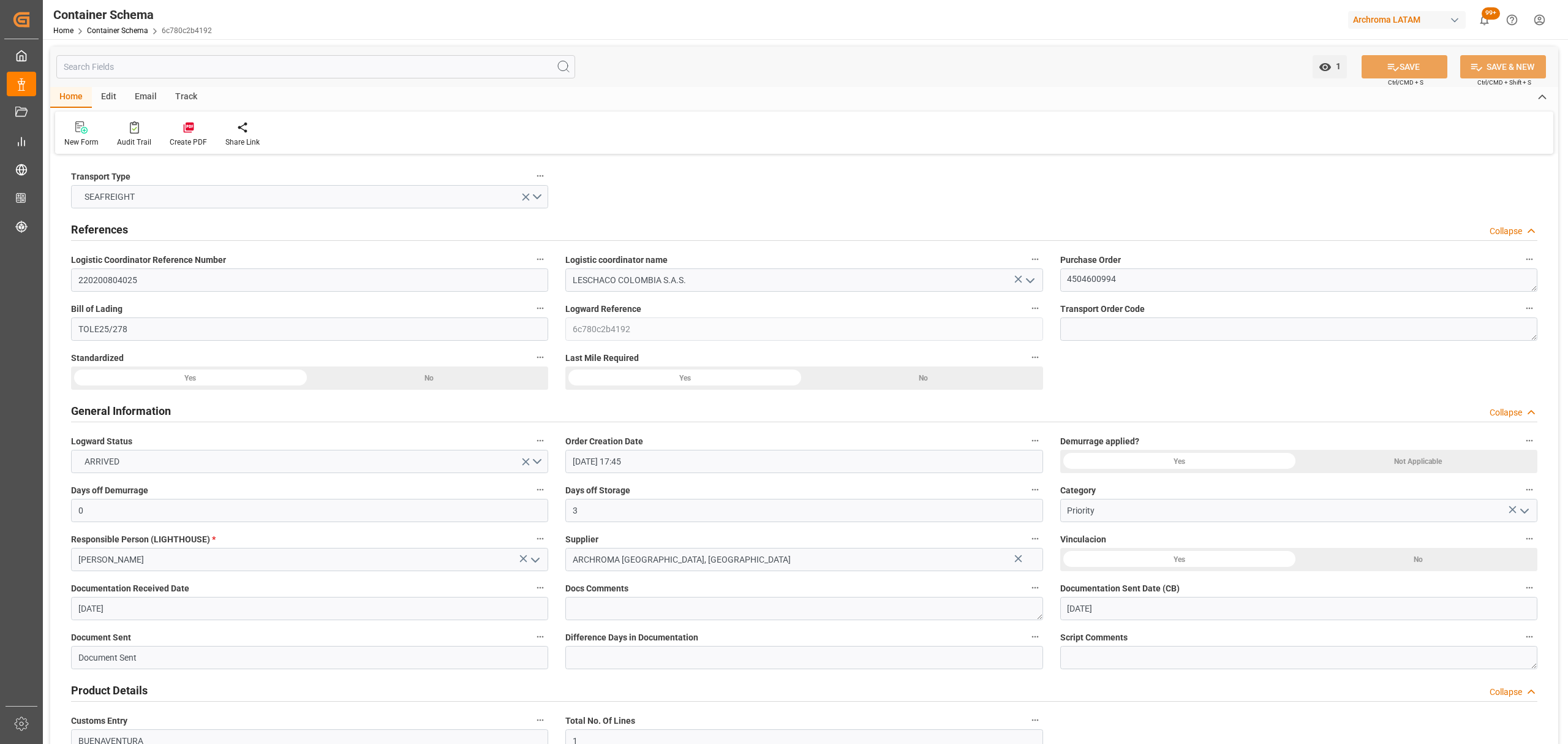
type input "05-09-2025 00:00"
type input "06-09-2025 14:00"
type input "[DATE] 00:00"
type input "05-09-2025 00:00"
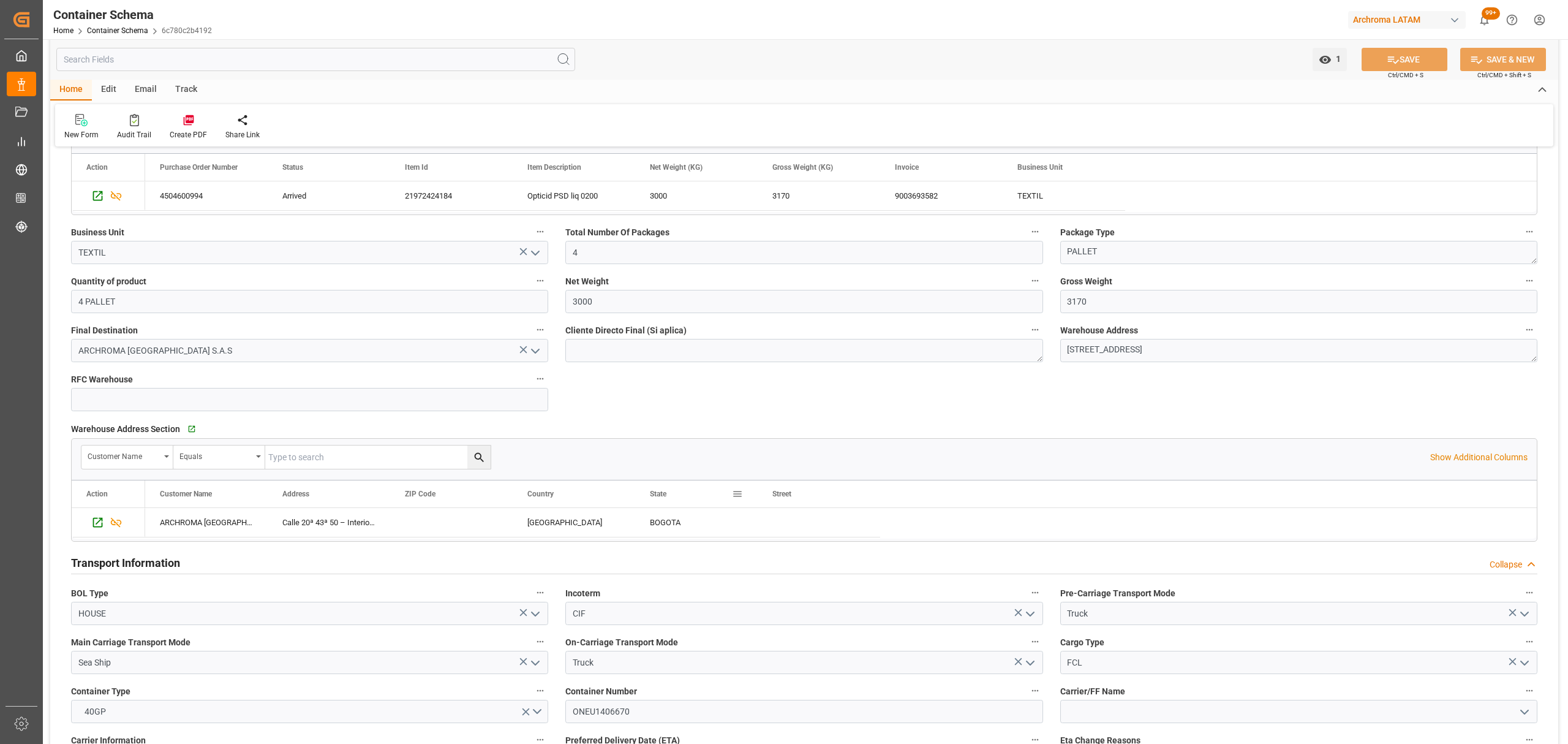
scroll to position [817, 0]
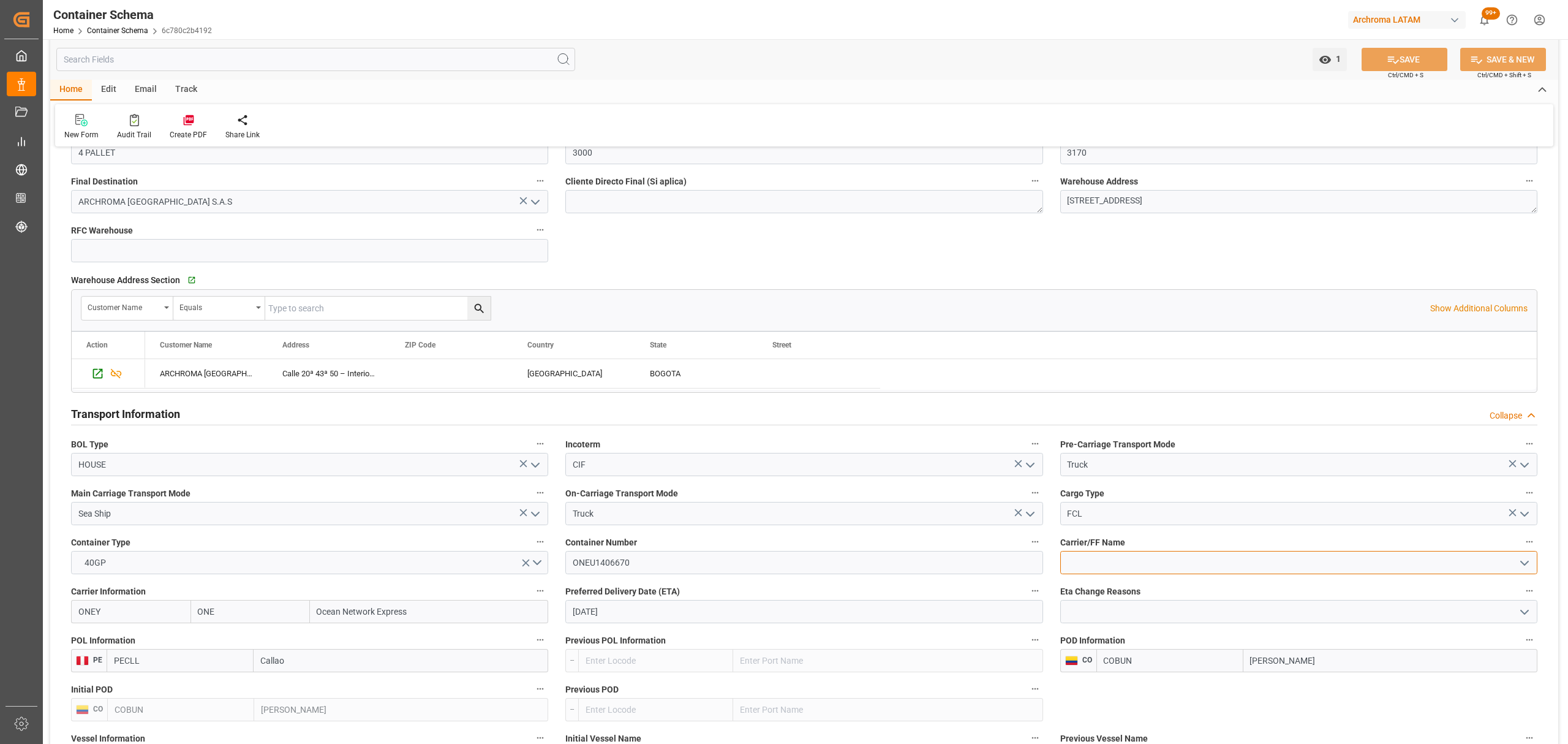
click at [1535, 572] on input at bounding box center [1299, 562] width 477 height 23
click at [1514, 564] on button "open menu" at bounding box center [1522, 563] width 18 height 19
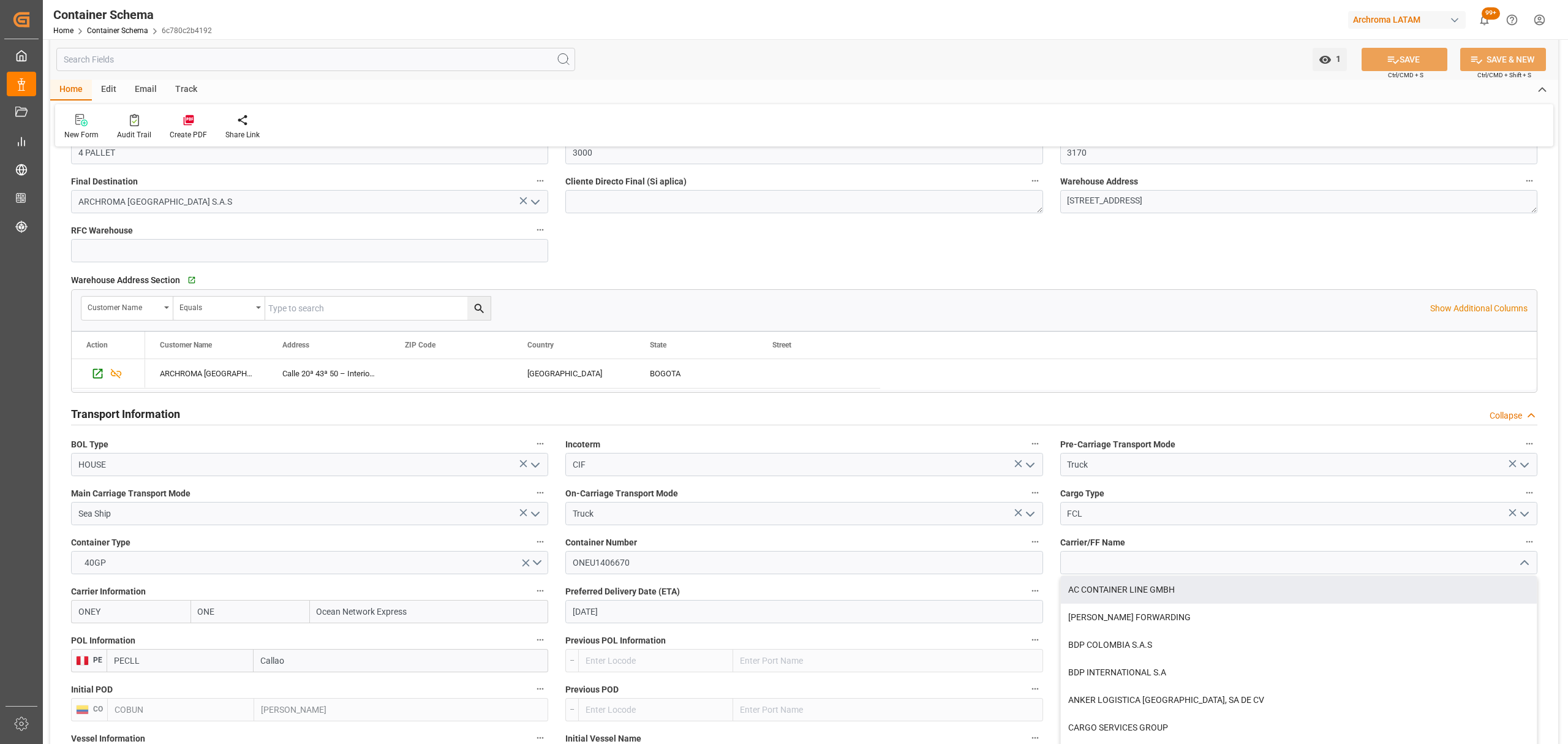
click at [1164, 551] on label "Carrier/FF Name" at bounding box center [1299, 542] width 477 height 17
click at [1522, 550] on button "Carrier/FF Name" at bounding box center [1529, 541] width 16 height 16
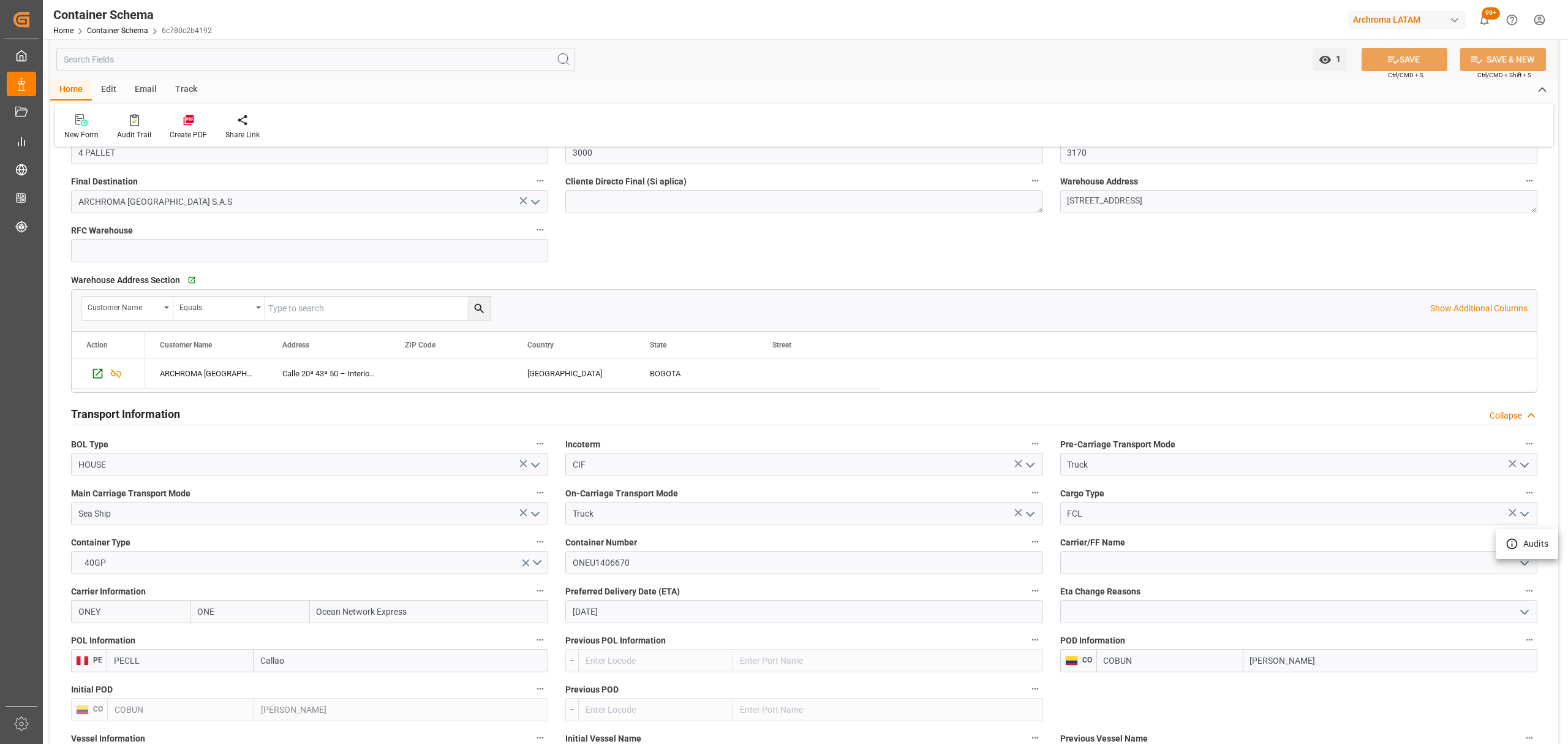
click at [1164, 564] on div at bounding box center [784, 372] width 1568 height 744
click at [1499, 564] on input at bounding box center [1299, 562] width 477 height 23
click at [1522, 564] on polyline "open menu" at bounding box center [1524, 563] width 8 height 3
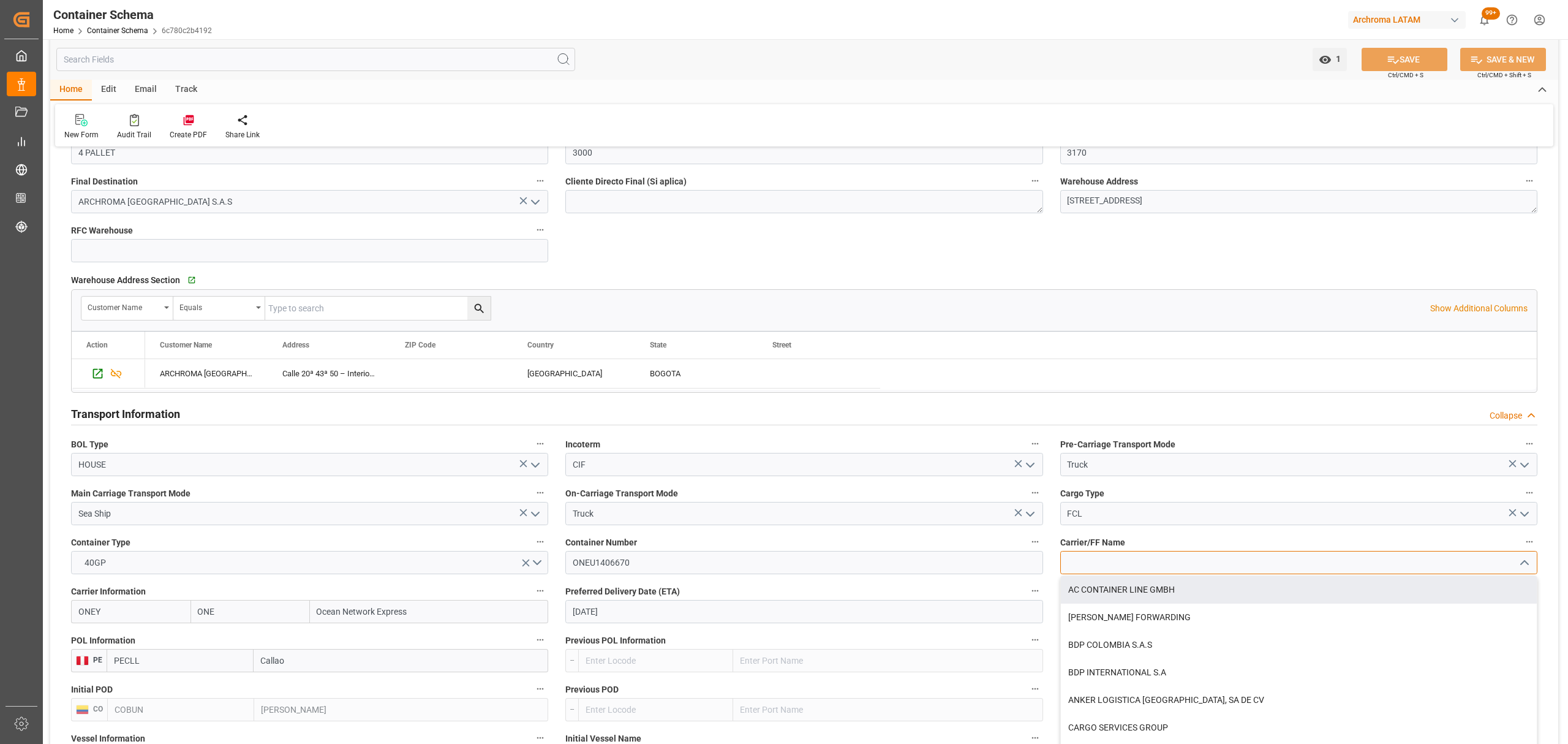
click at [1130, 568] on input at bounding box center [1299, 562] width 477 height 23
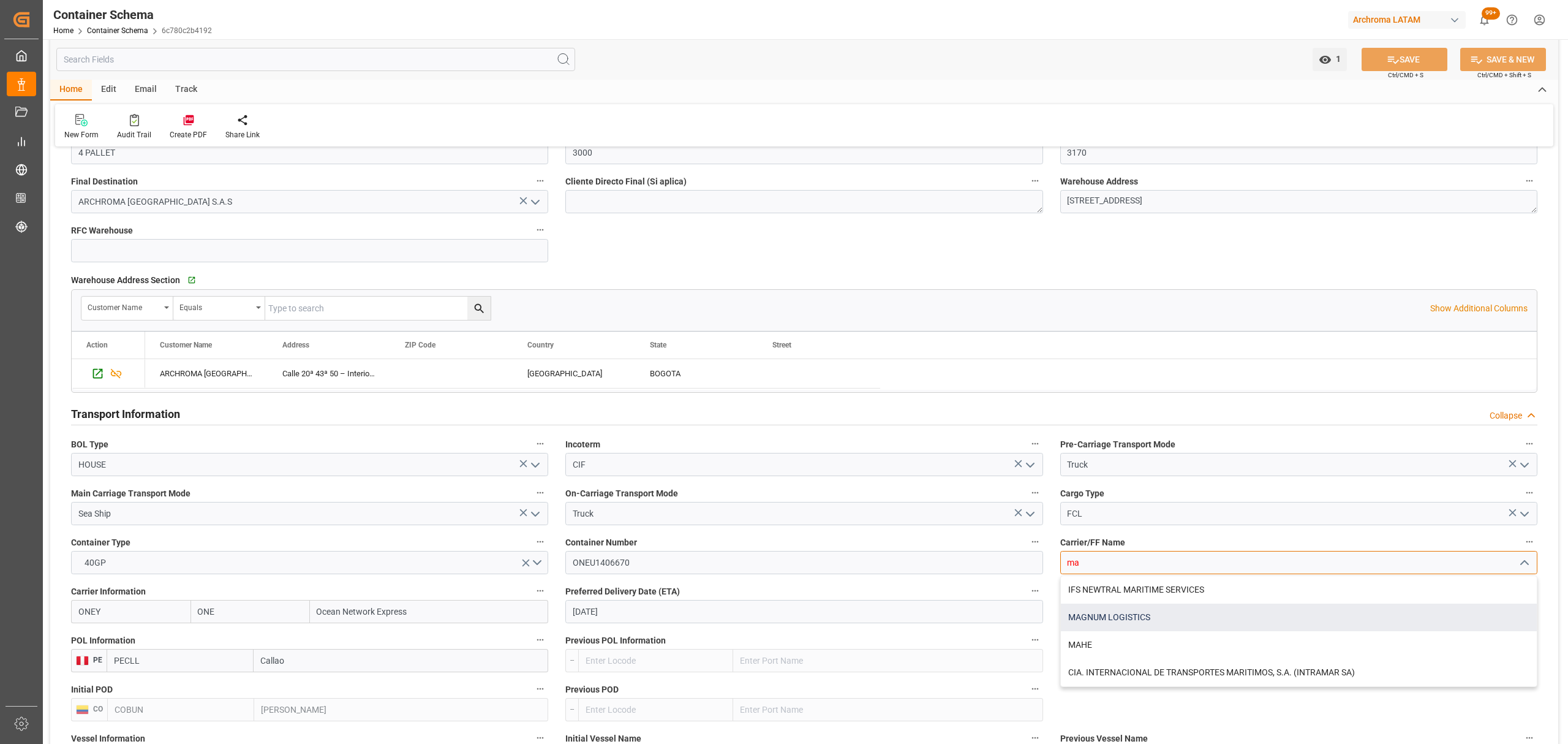
click at [1135, 619] on div "MAGNUM LOGISTICS" at bounding box center [1298, 618] width 476 height 27
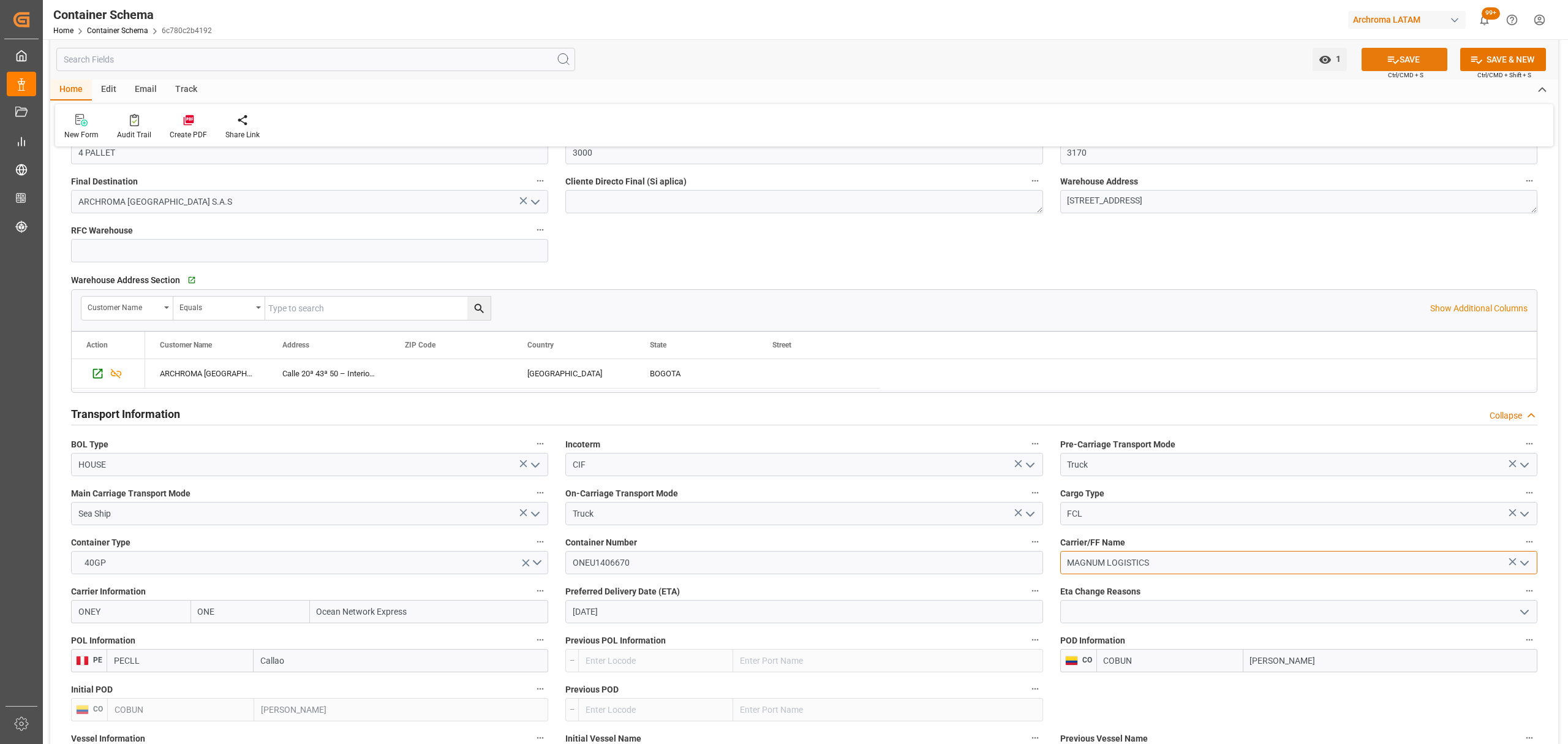
type input "MAGNUM LOGISTICS"
click at [1395, 58] on icon at bounding box center [1393, 59] width 13 height 13
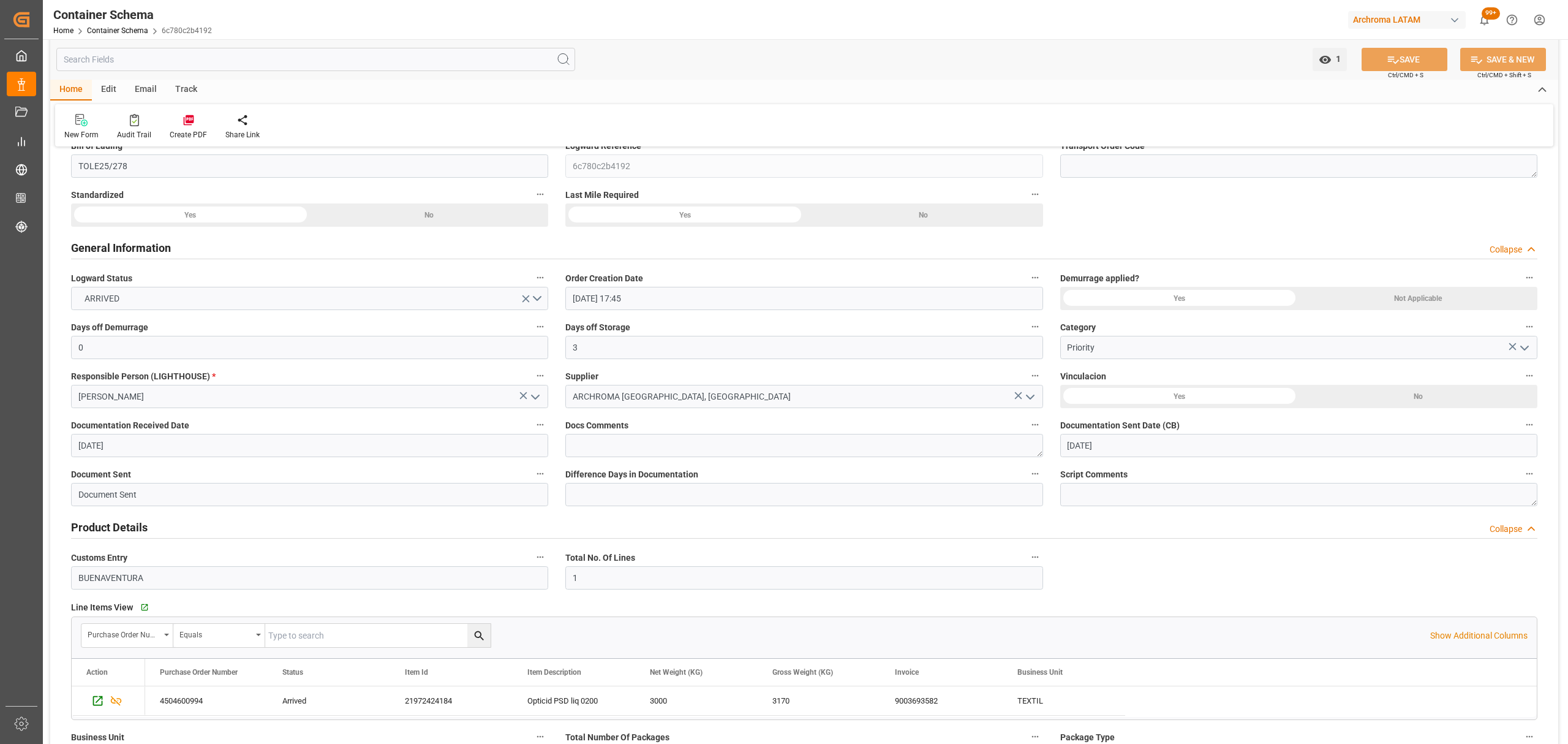
scroll to position [0, 0]
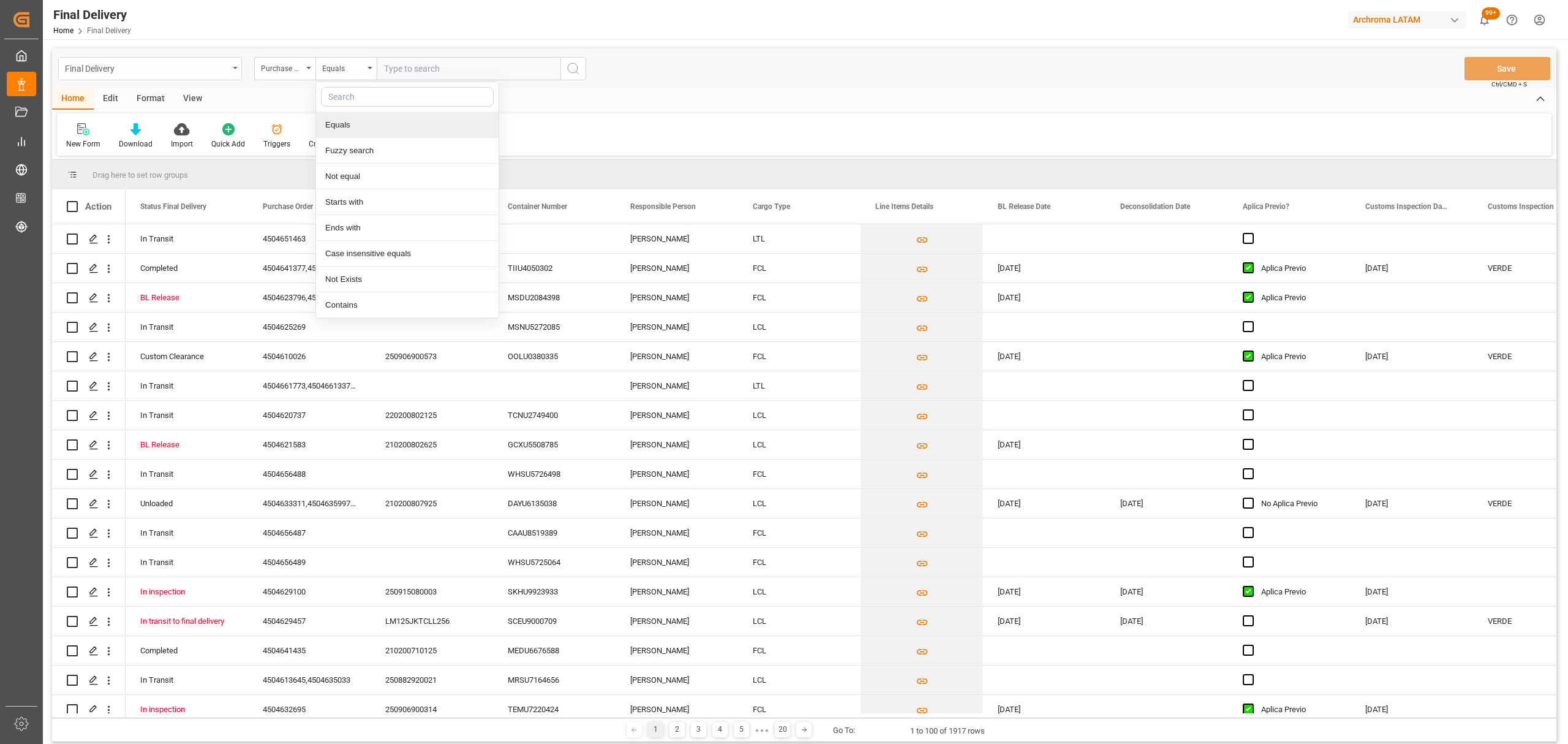
click at [210, 74] on div "Final Delivery" at bounding box center [147, 68] width 163 height 15
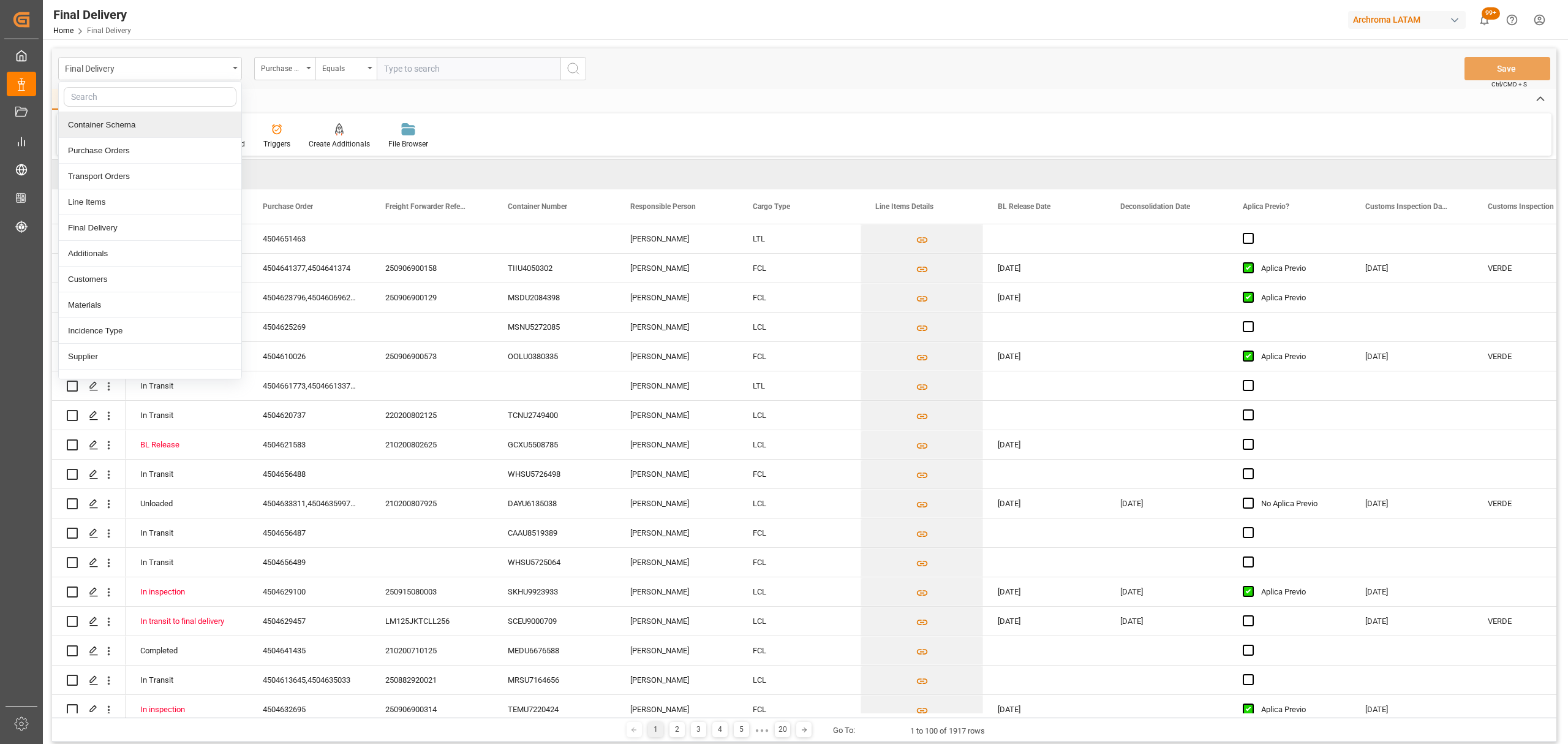
click at [123, 128] on div "Container Schema" at bounding box center [149, 125] width 183 height 26
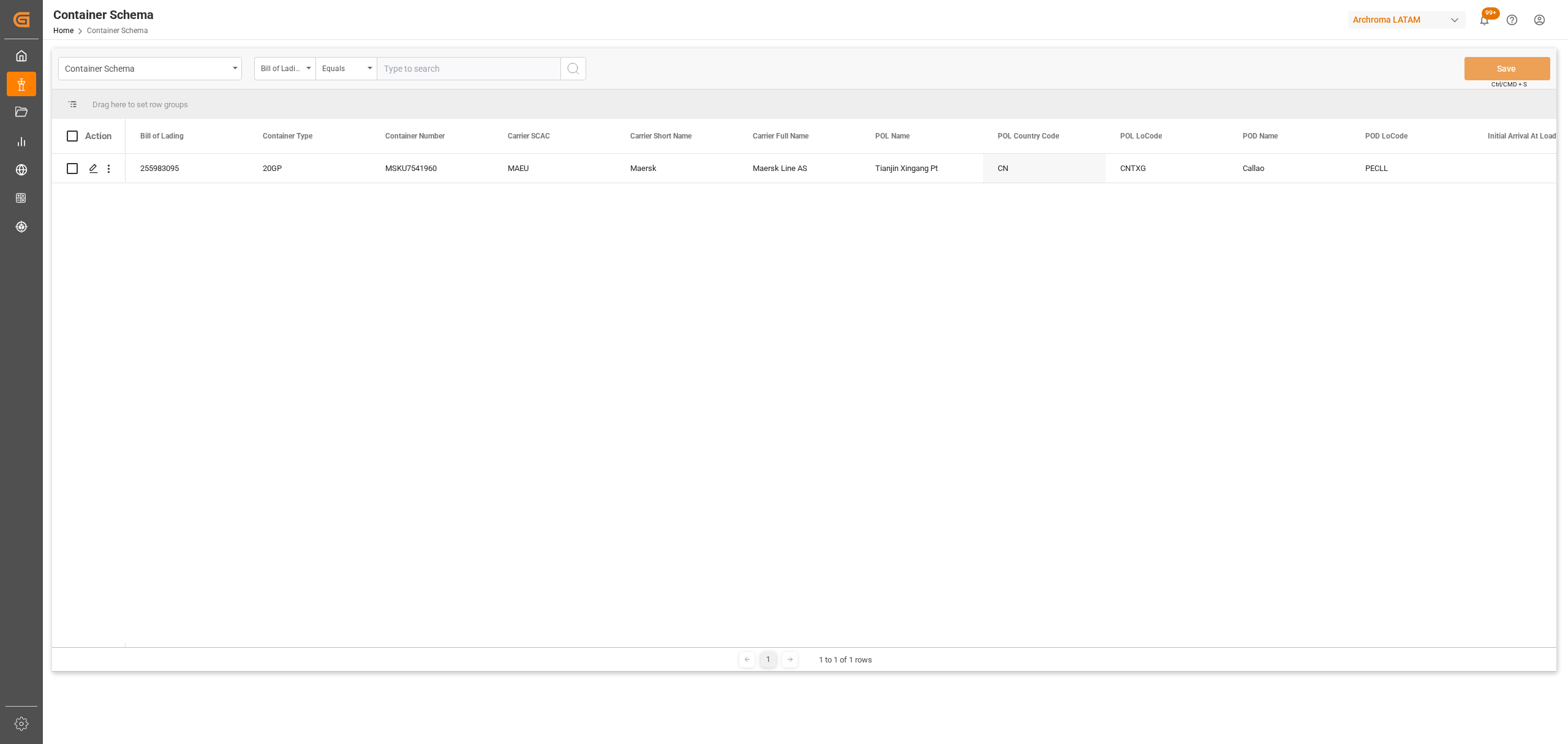
click at [288, 72] on div "Bill of Lading" at bounding box center [282, 67] width 42 height 14
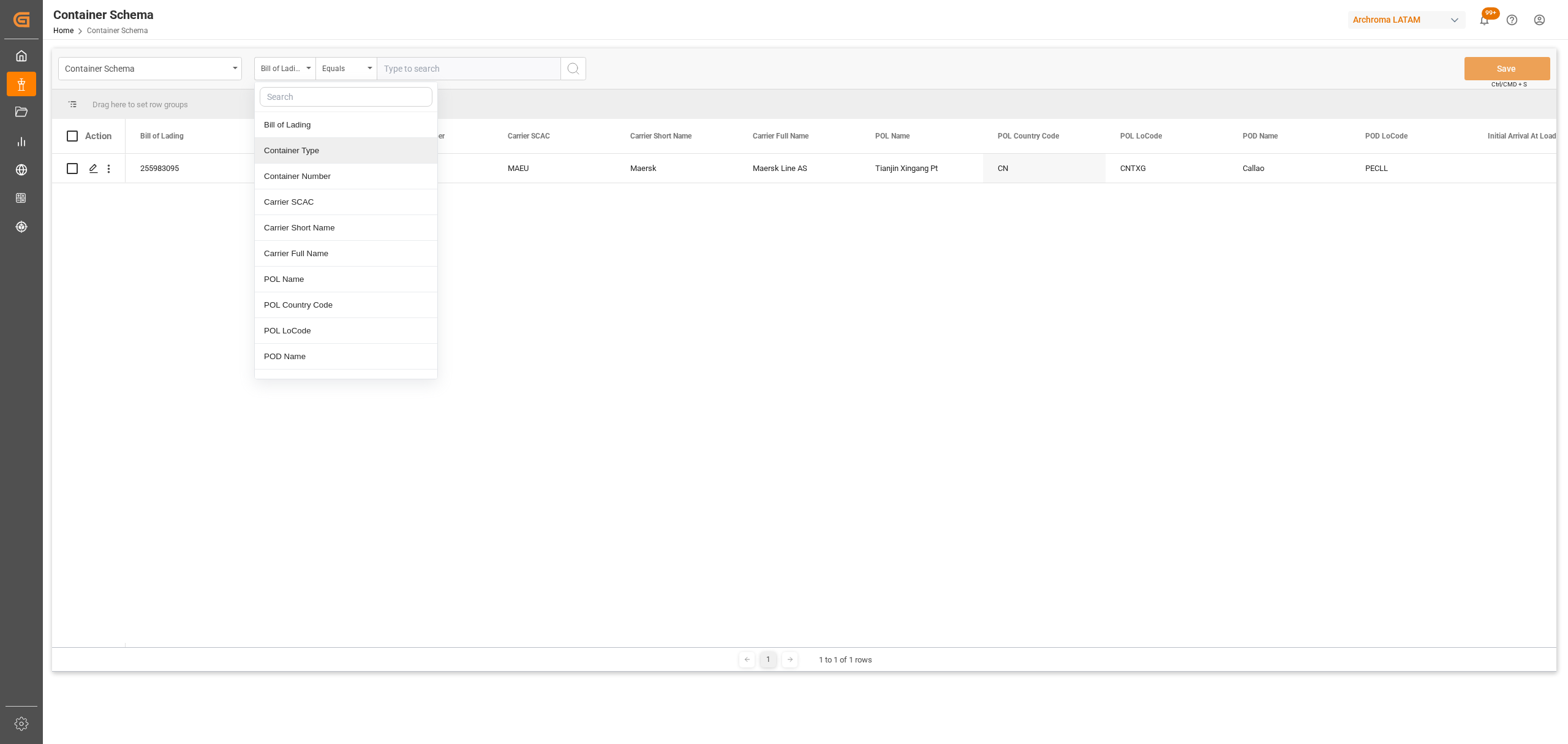
click at [1539, 22] on html "Created by potrace 1.15, written by [PERSON_NAME] [DATE]-[DATE] Created by potr…" at bounding box center [784, 372] width 1568 height 744
click at [1422, 101] on div "Exit" at bounding box center [1456, 95] width 170 height 22
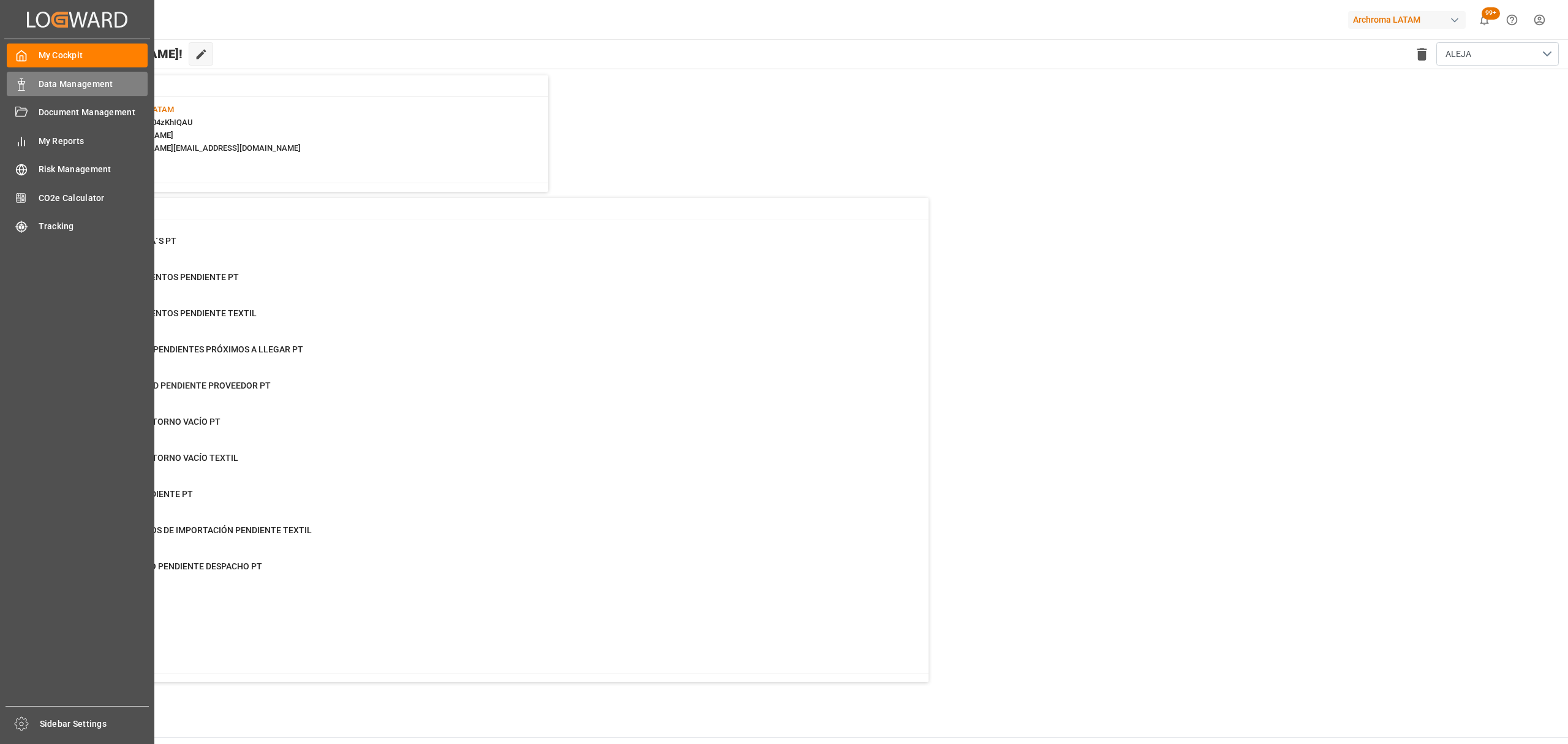
click at [70, 83] on span "Data Management" at bounding box center [94, 84] width 110 height 13
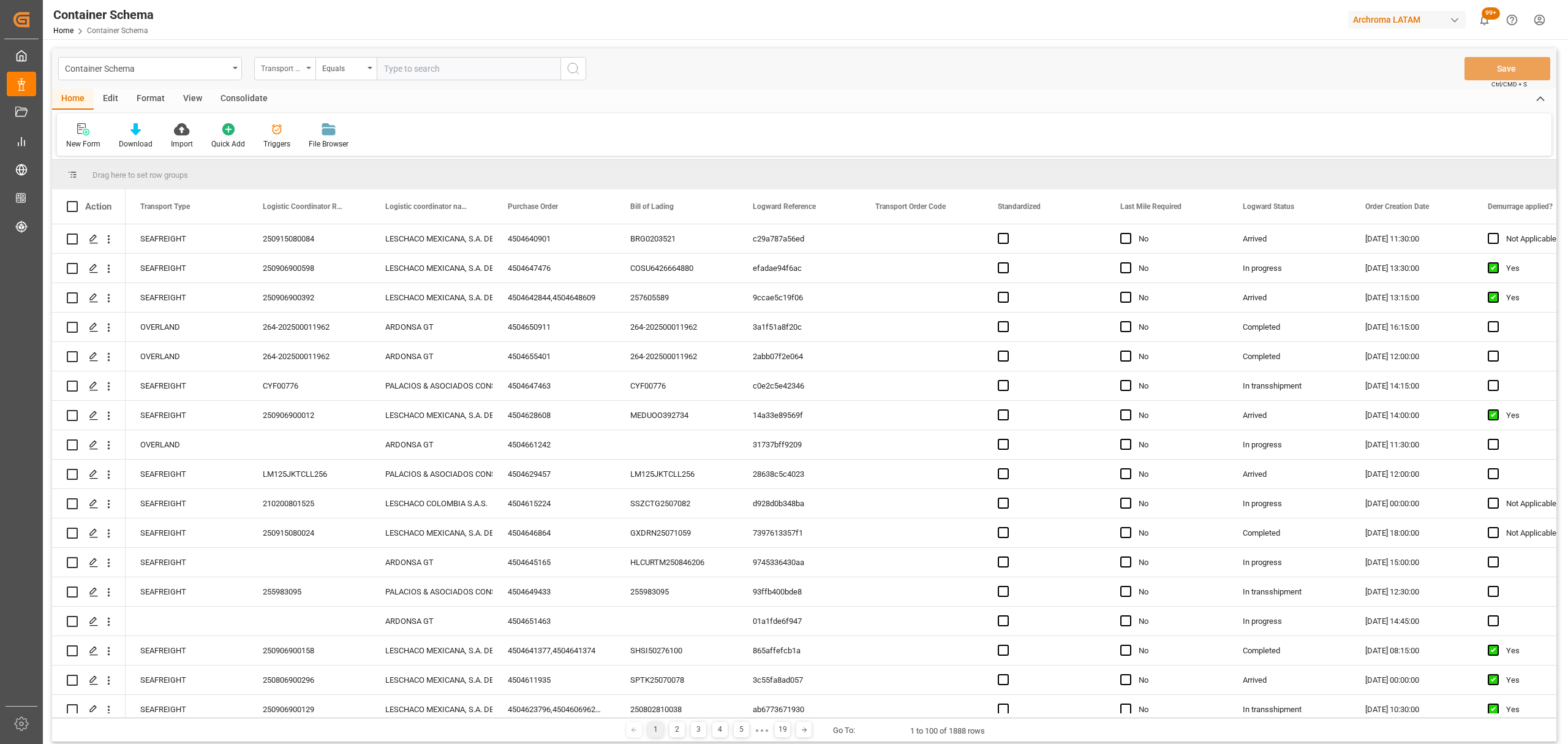
click at [288, 64] on div "Transport Type" at bounding box center [282, 67] width 42 height 14
click at [299, 206] on div "Purchase Order" at bounding box center [346, 202] width 183 height 26
click at [338, 63] on div "Equals" at bounding box center [343, 67] width 42 height 14
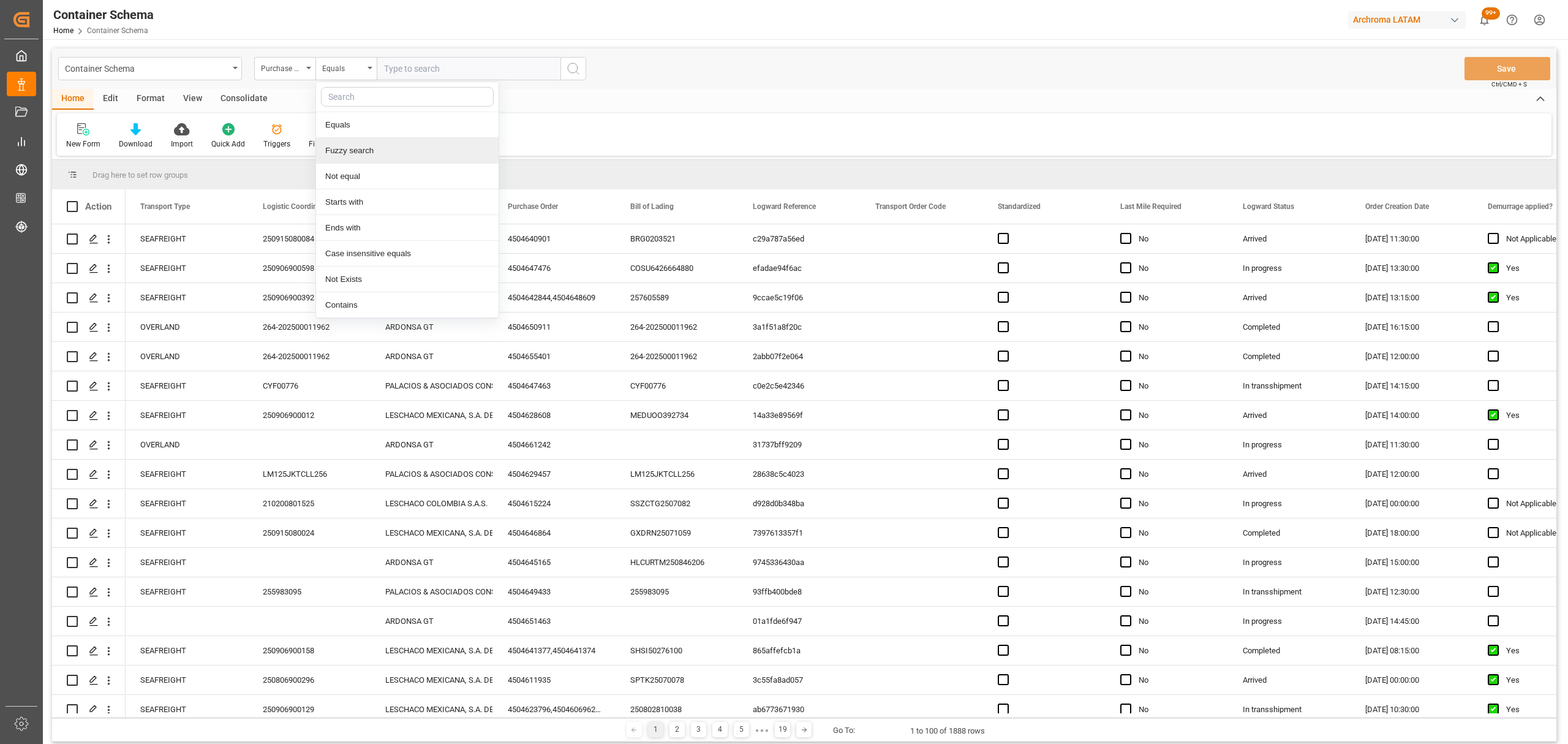
click at [377, 153] on div "Fuzzy search" at bounding box center [407, 150] width 183 height 26
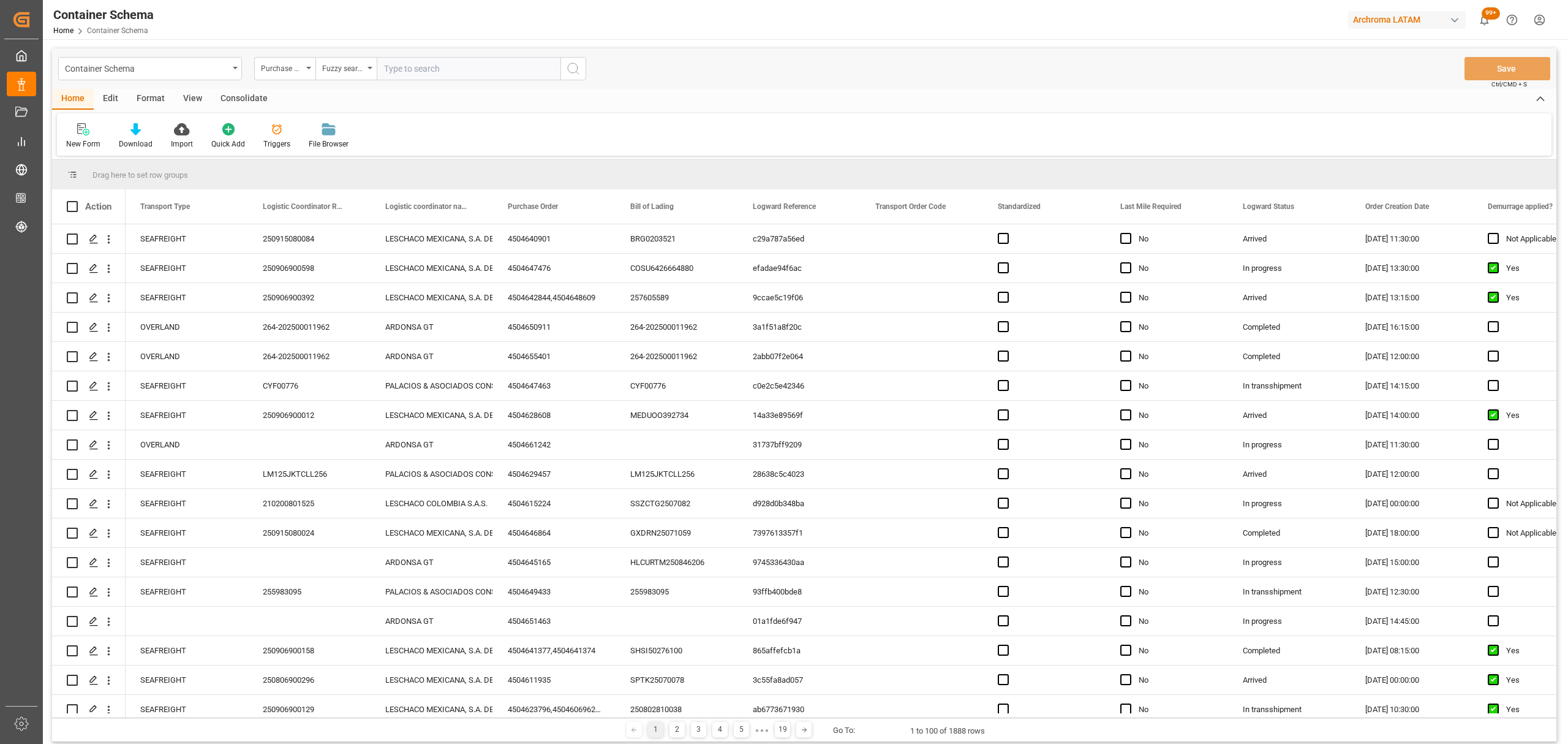
click at [424, 67] on input "text" at bounding box center [469, 68] width 184 height 23
paste input "4504622456"
type input "4504622456"
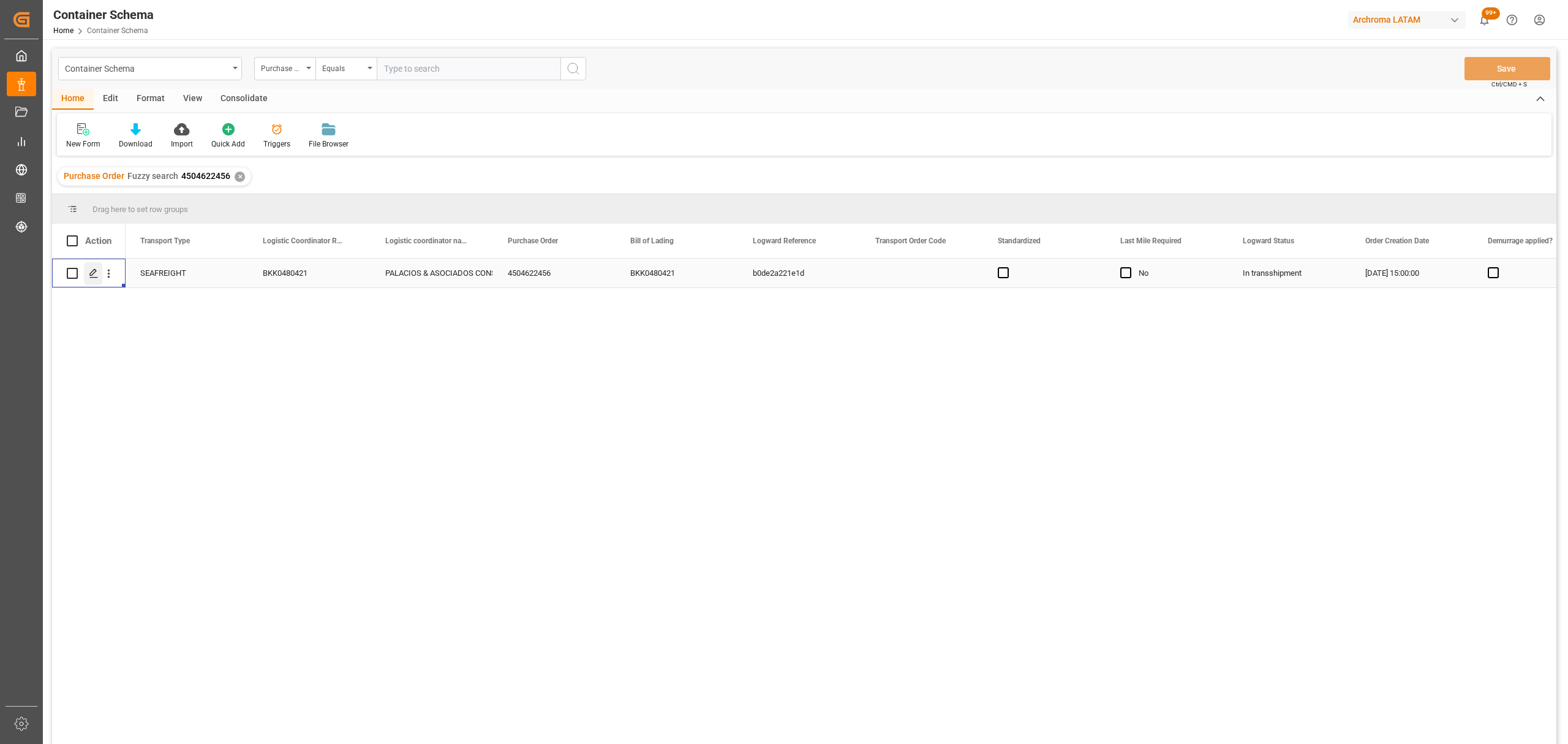
click at [91, 272] on polygon "Press SPACE to select this row." at bounding box center [93, 272] width 6 height 6
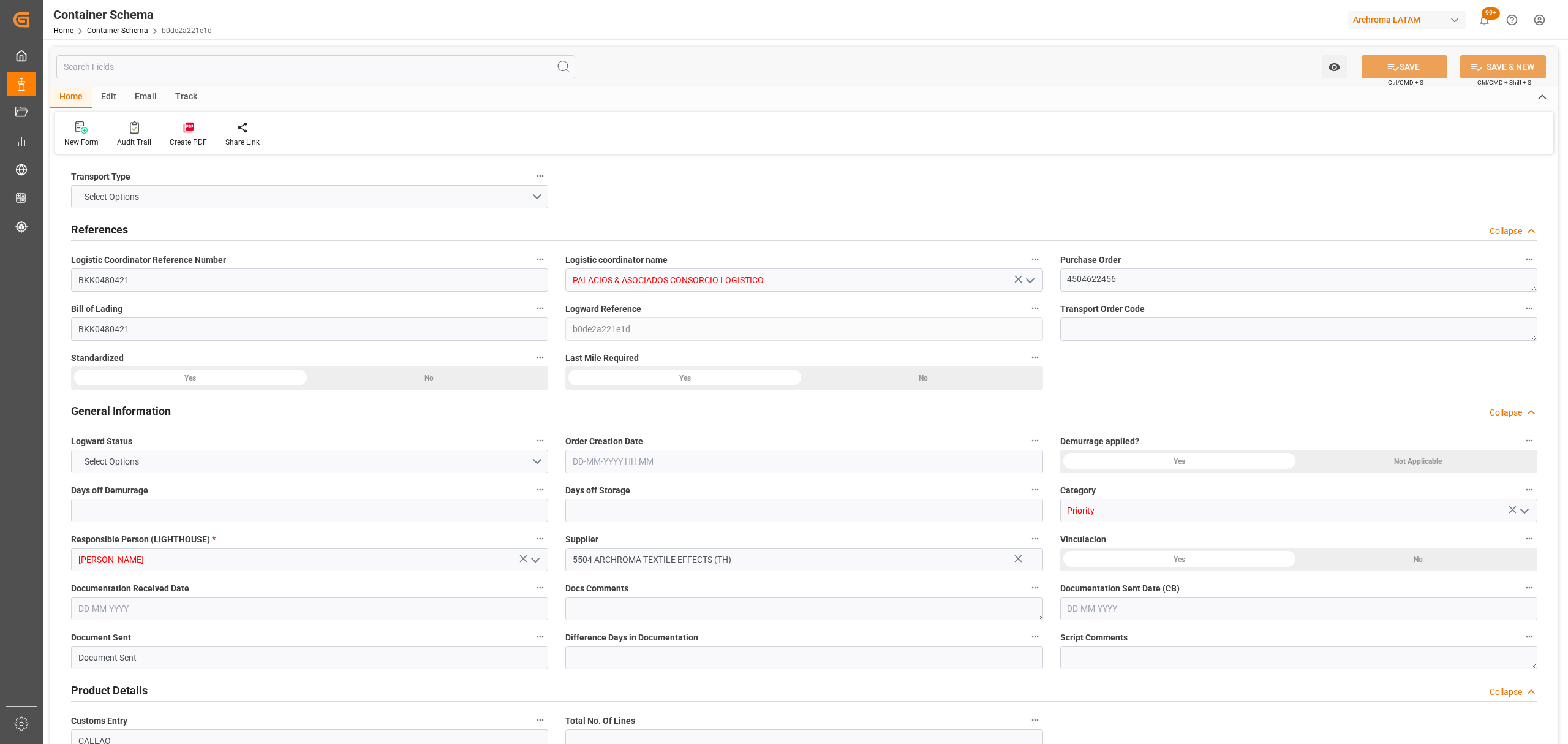
type input "0"
type input "8"
type input "247"
type input "6175"
type input "6594.9"
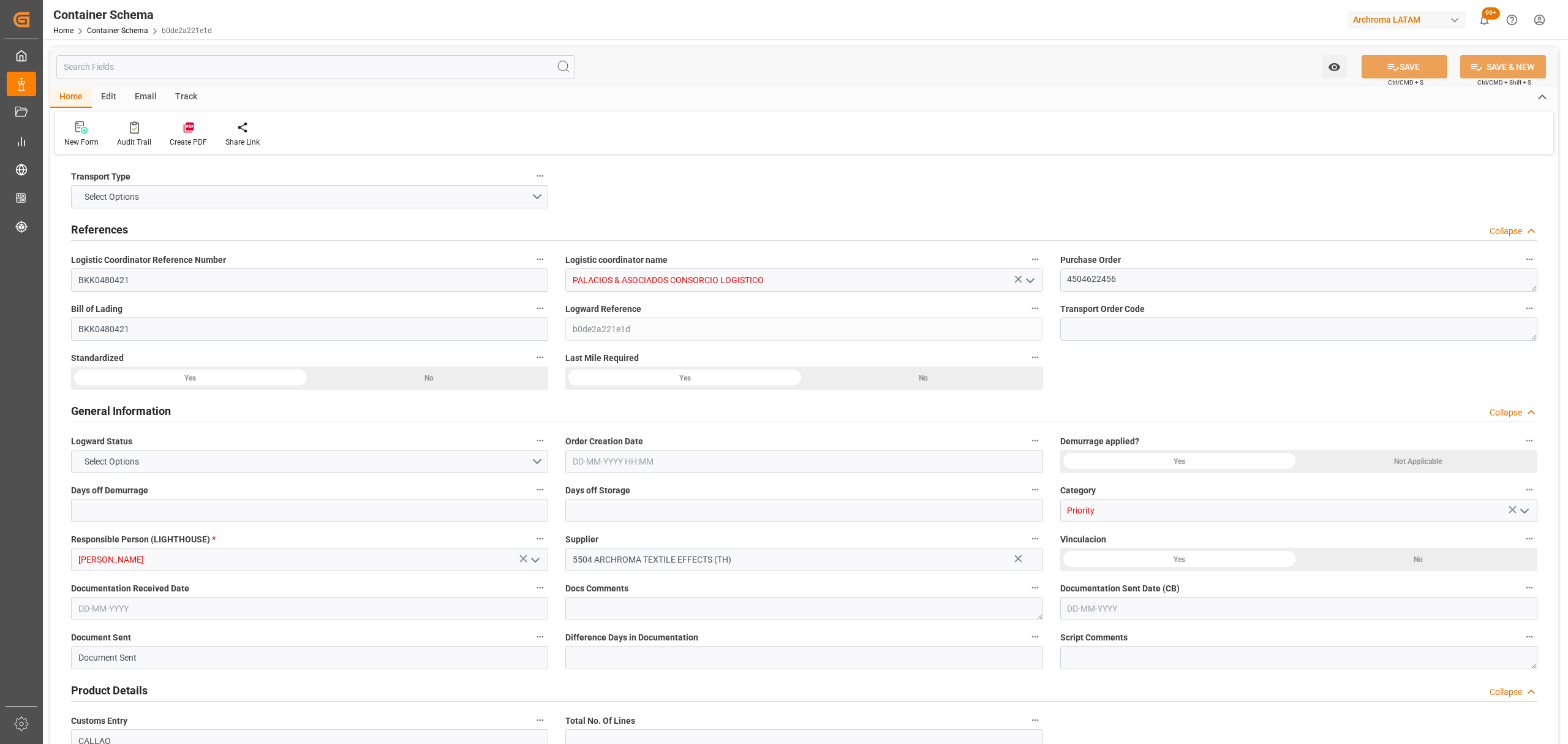
type input "MSC"
type input "Mediterranean Shipping Company"
type input "THLCH"
type input "PECLL"
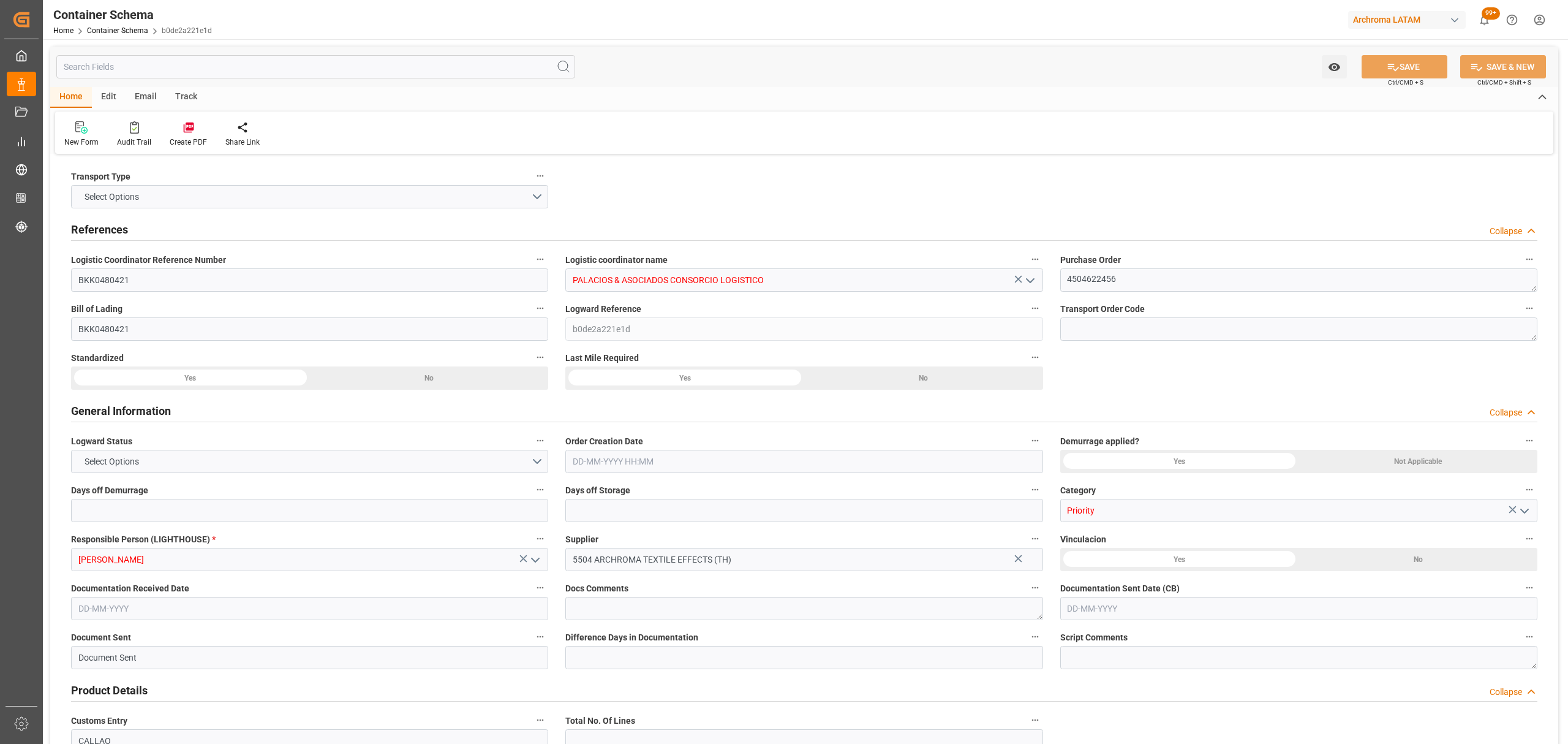
type input "9253014"
type input "[DATE] 15:00"
type input "[DATE]"
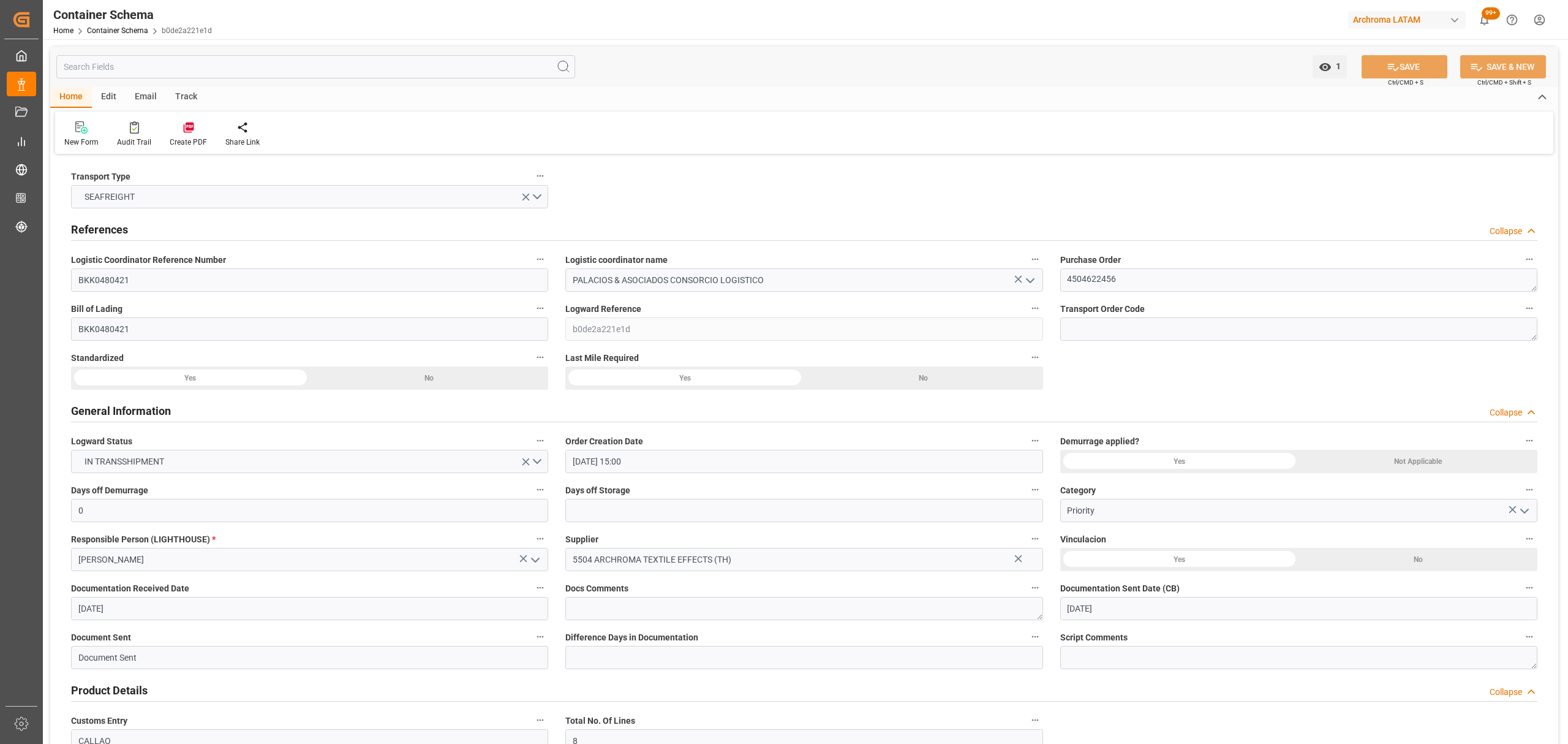
type input "[DATE]"
type input "[DATE] 00:00"
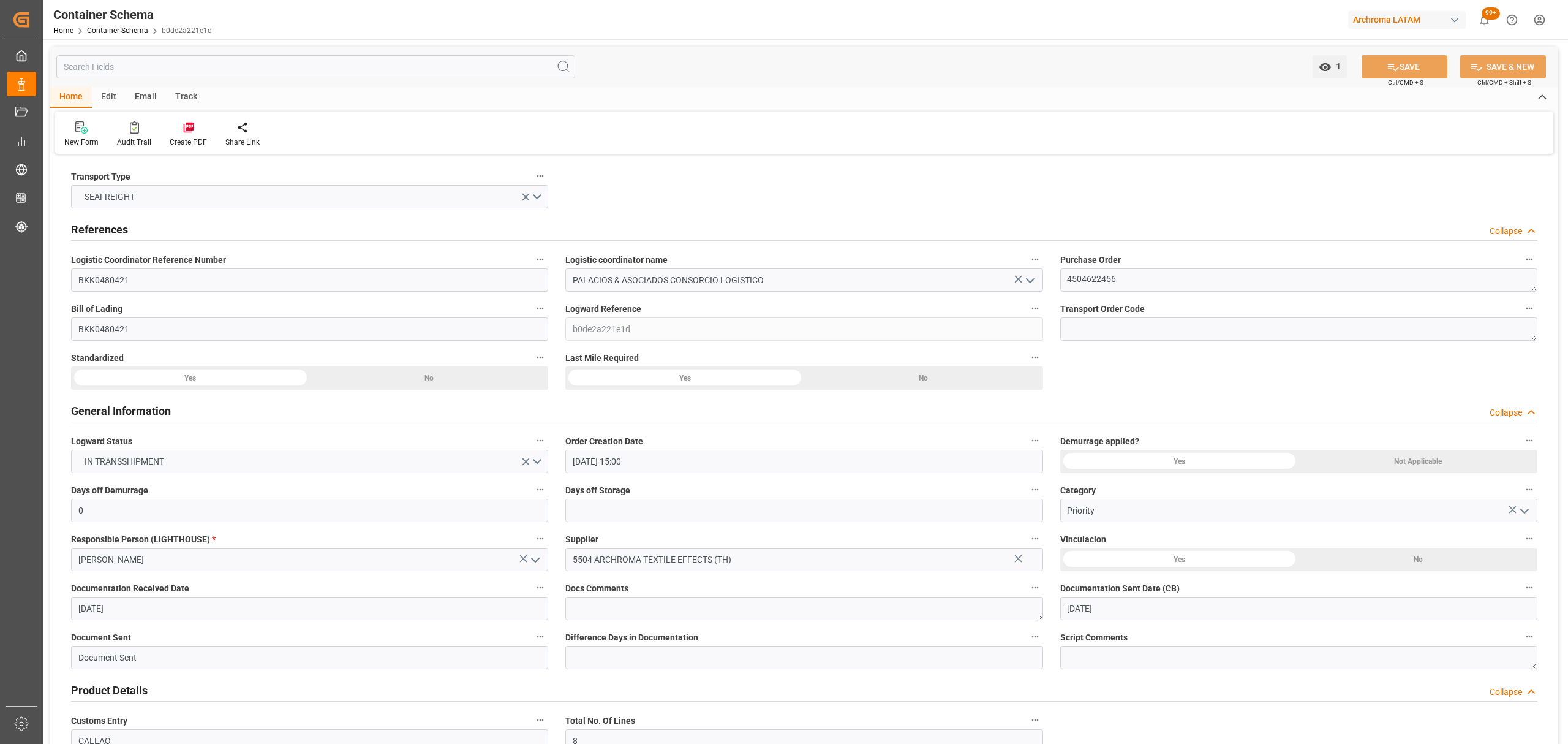
type input "[DATE] 00:00"
click at [180, 94] on div "Track" at bounding box center [185, 97] width 40 height 21
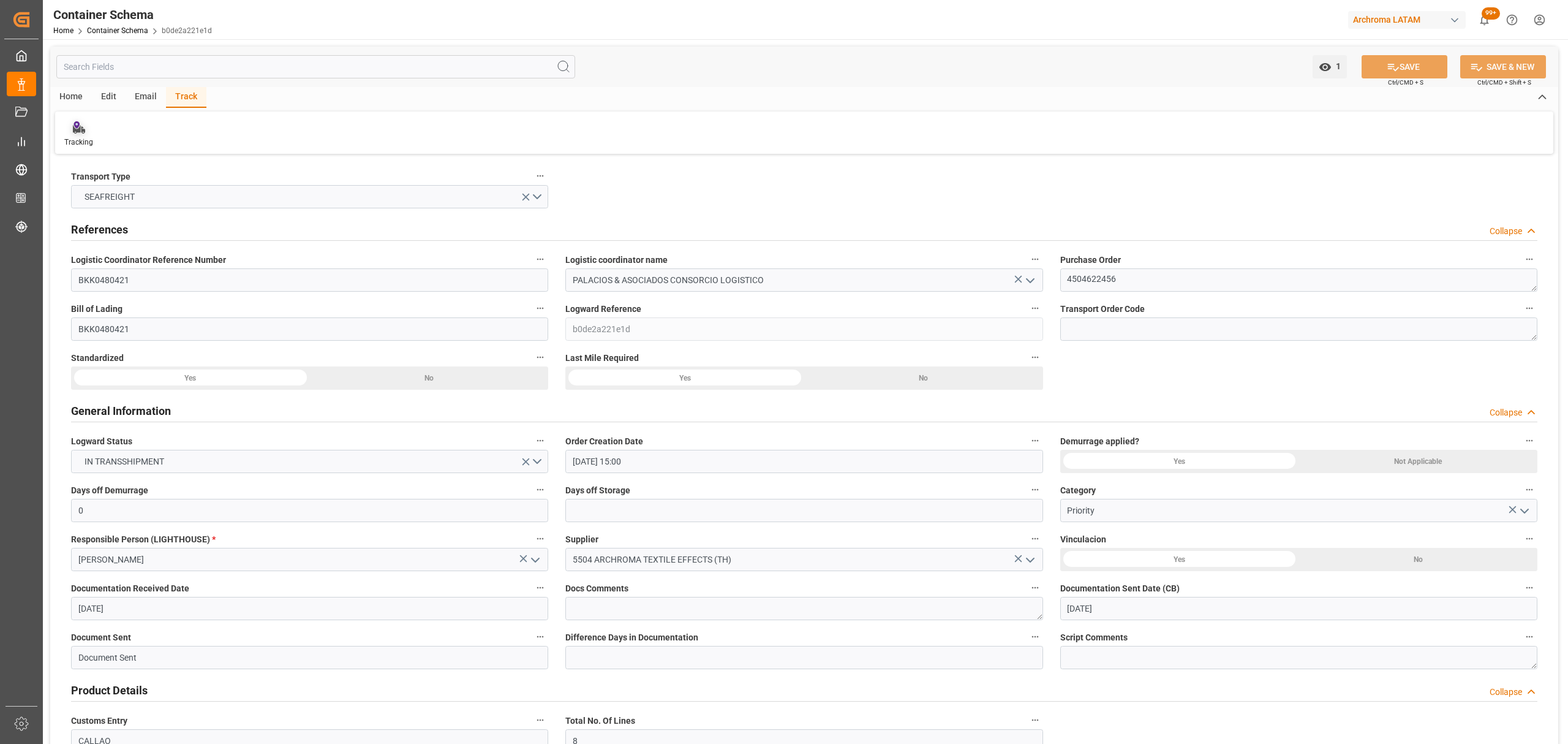
click at [80, 137] on div "Tracking" at bounding box center [79, 142] width 29 height 11
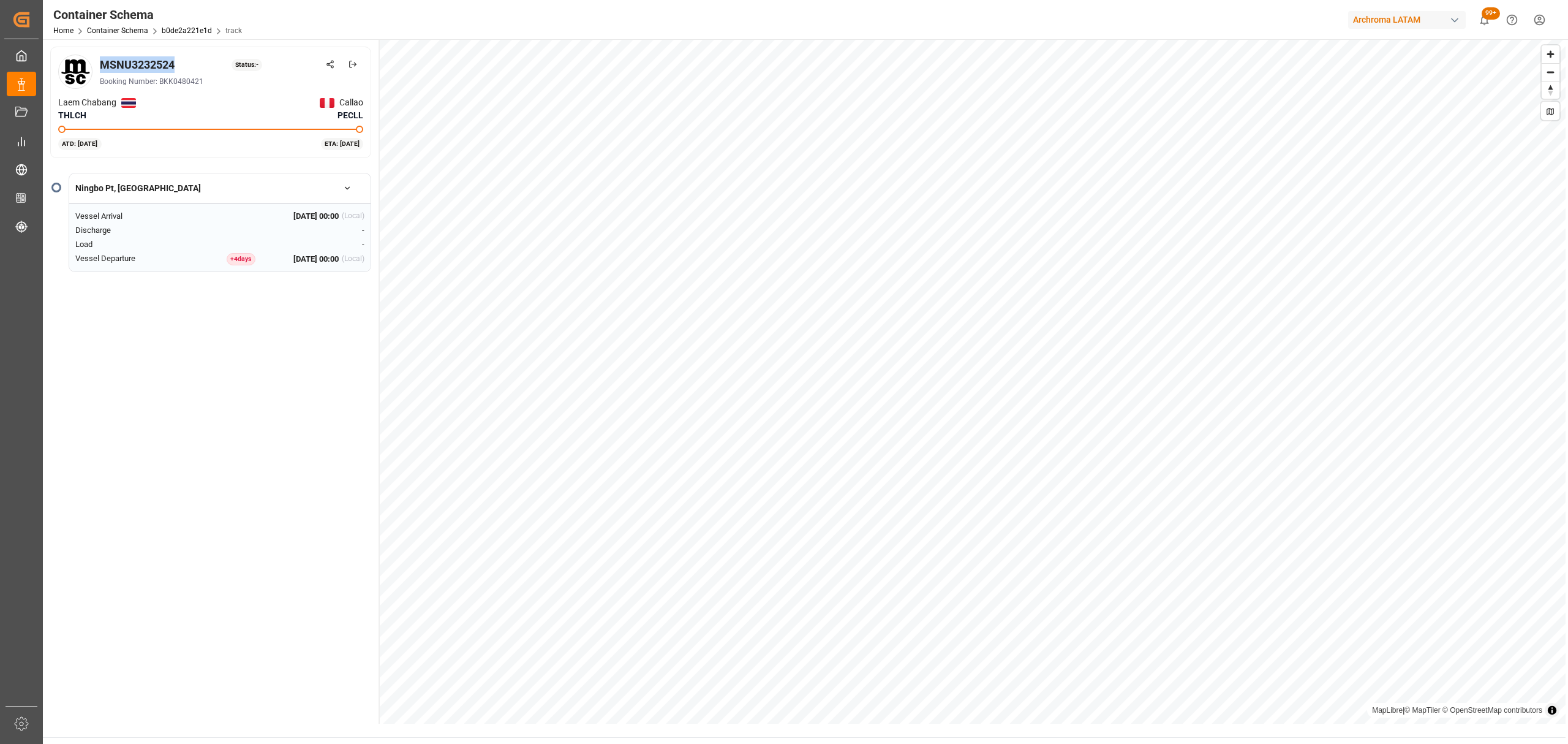
drag, startPoint x: 191, startPoint y: 70, endPoint x: 101, endPoint y: 69, distance: 90.0
click at [101, 69] on div "MSNU3232524 Status: -" at bounding box center [231, 64] width 264 height 16
copy div "MSNU3232524"
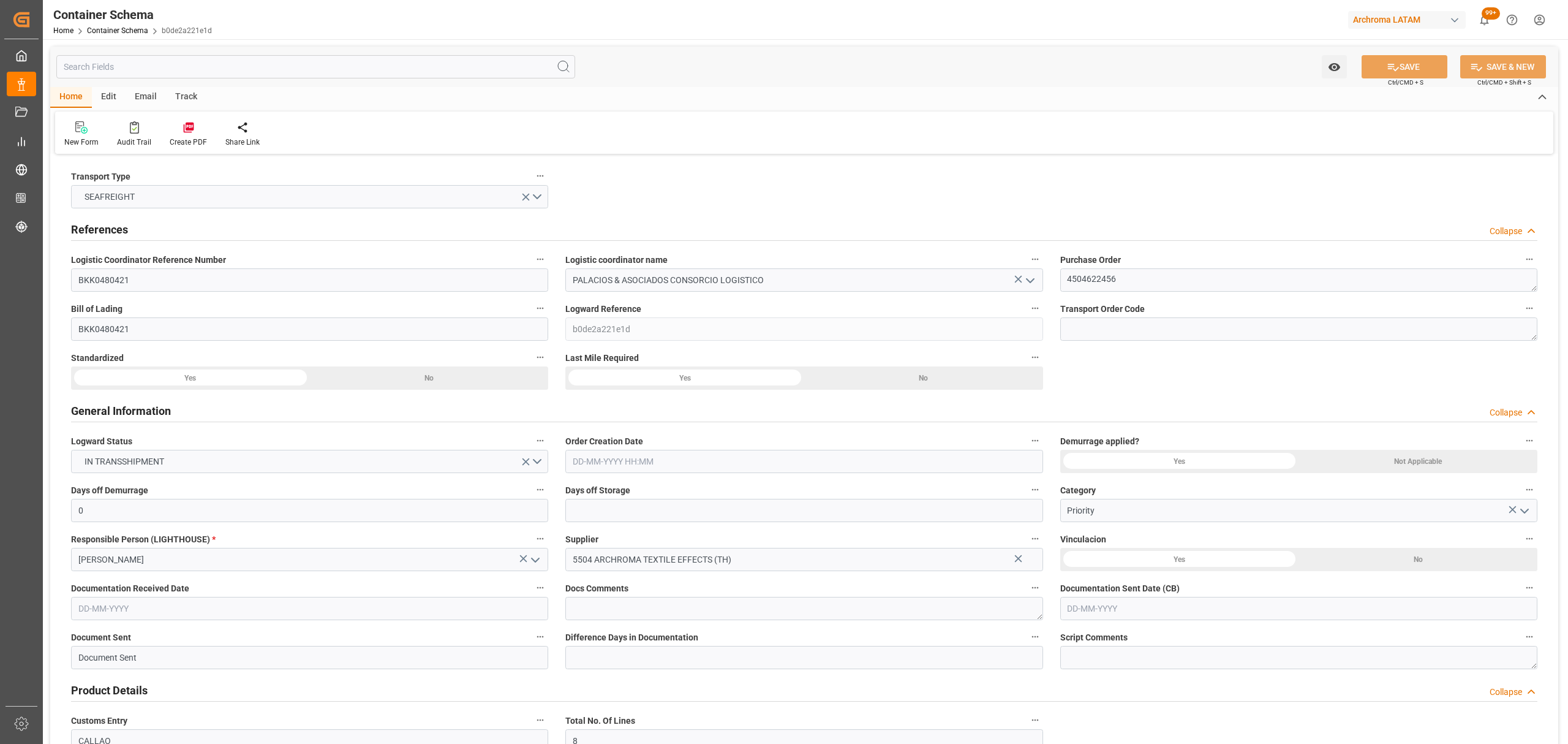
type input "0"
type input "8"
type input "247"
type input "6175"
type input "6594.9"
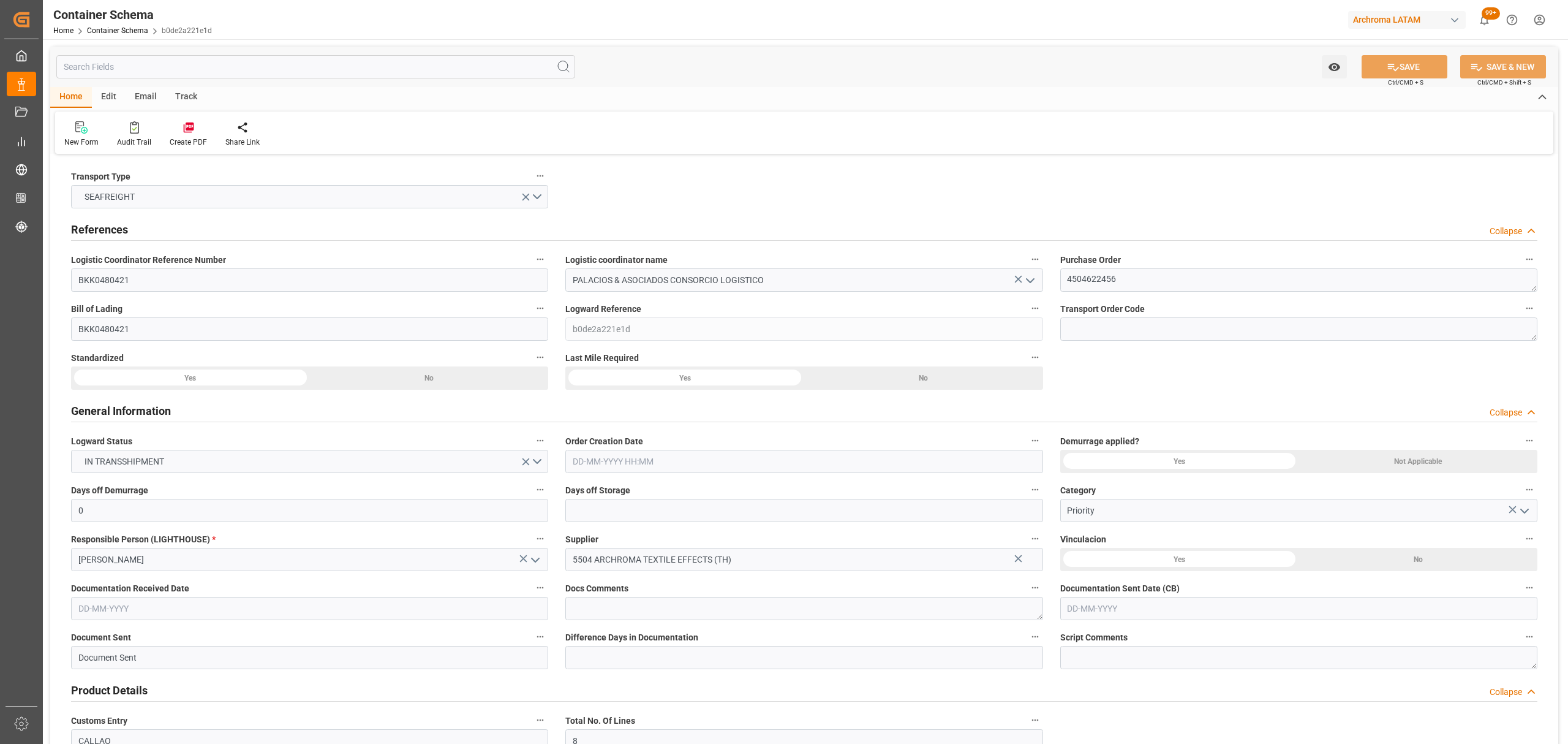
type input "MSC"
type input "Mediterranean Shipping Company"
type input "THLCH"
type input "PECLL"
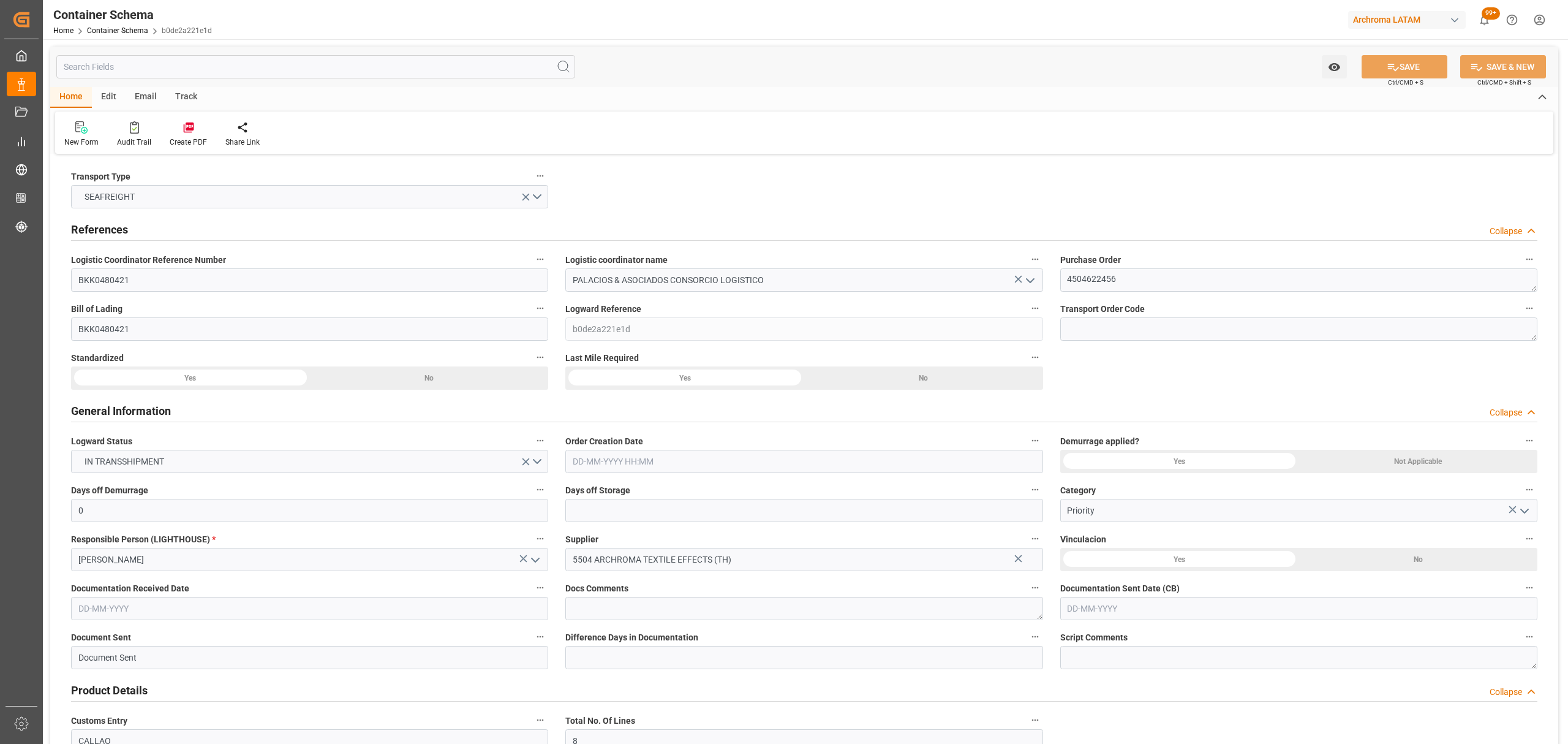
type input "9253014"
type input "[DATE] 15:00"
type input "[DATE]"
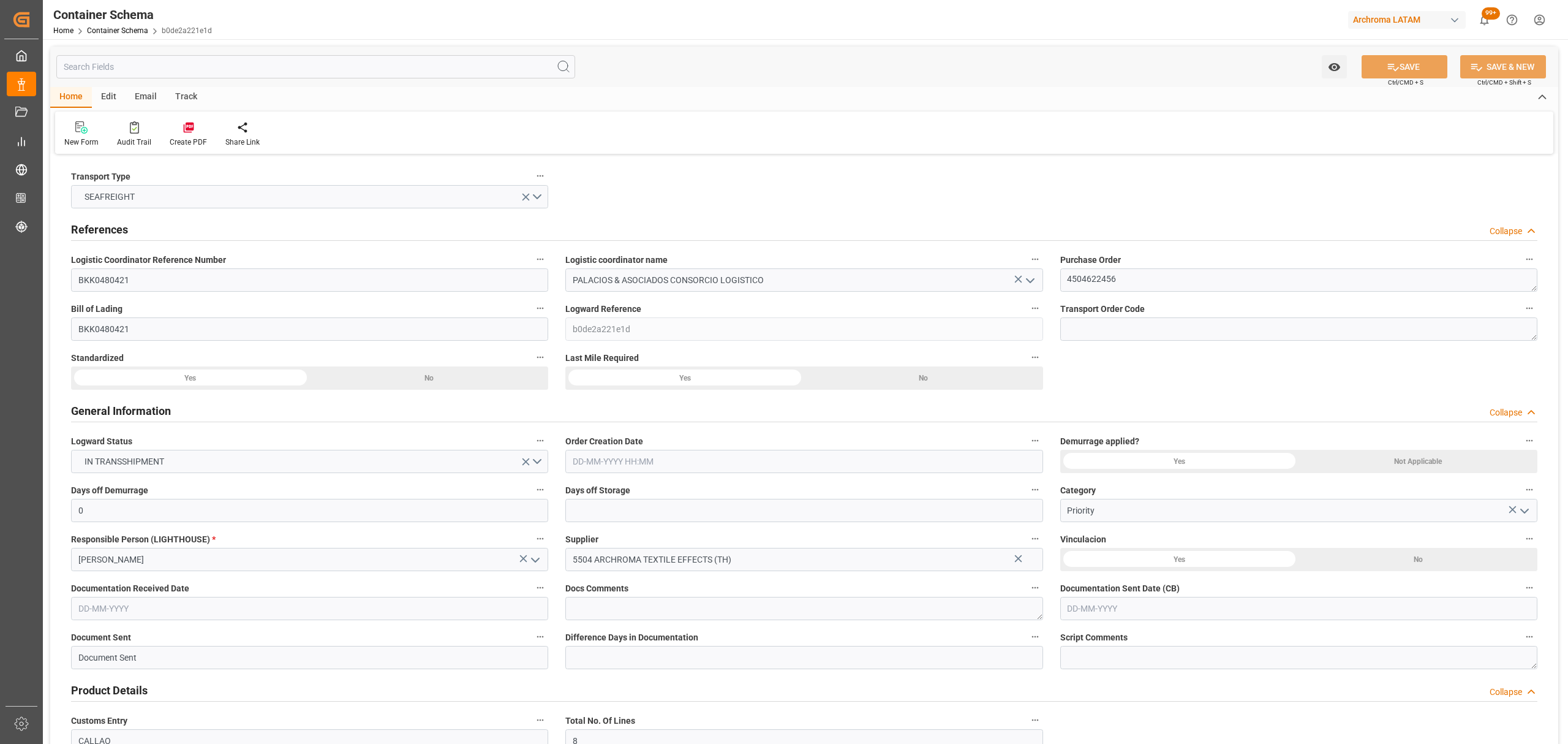
type input "[DATE]"
type input "[DATE] 00:00"
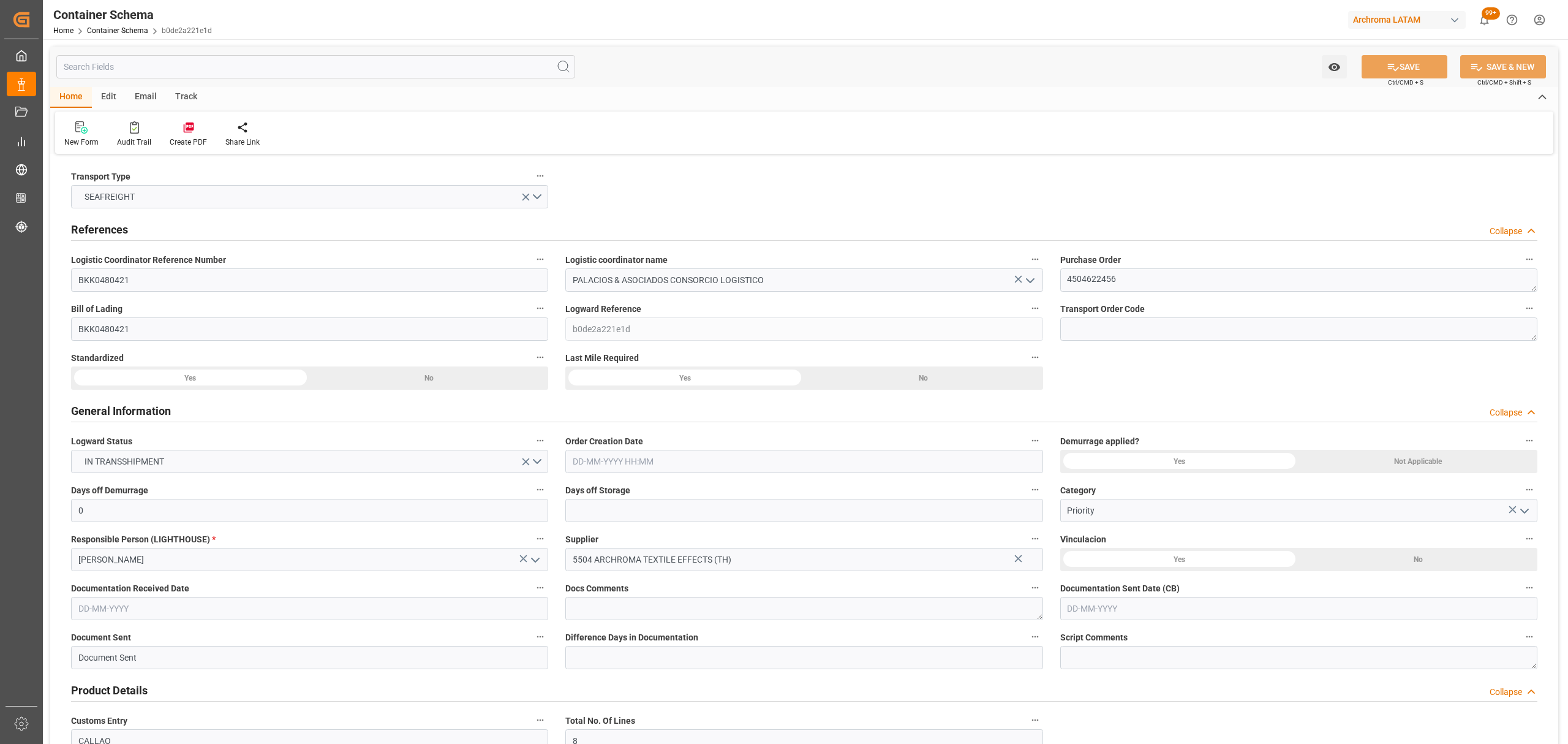
type input "[DATE] 00:00"
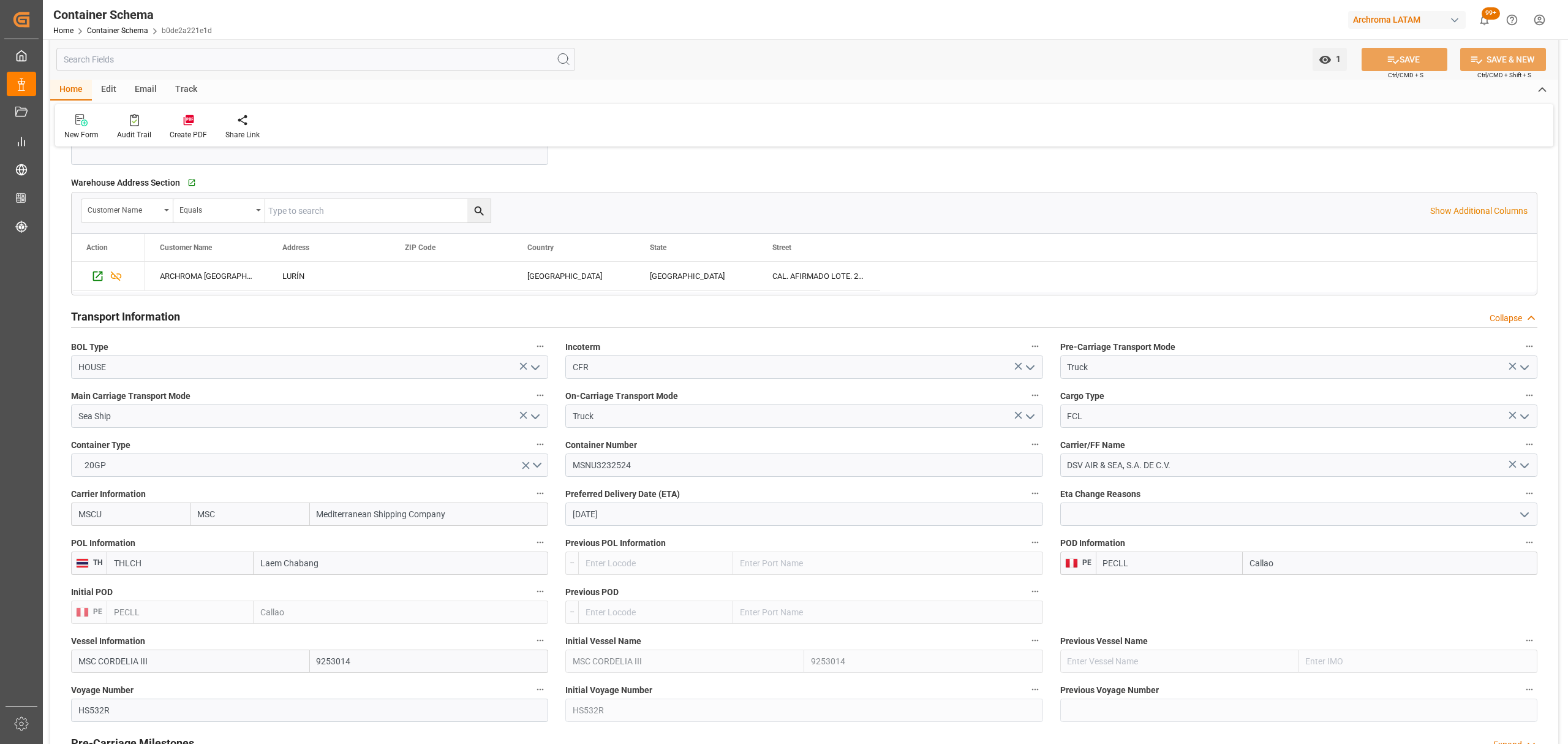
scroll to position [1226, 0]
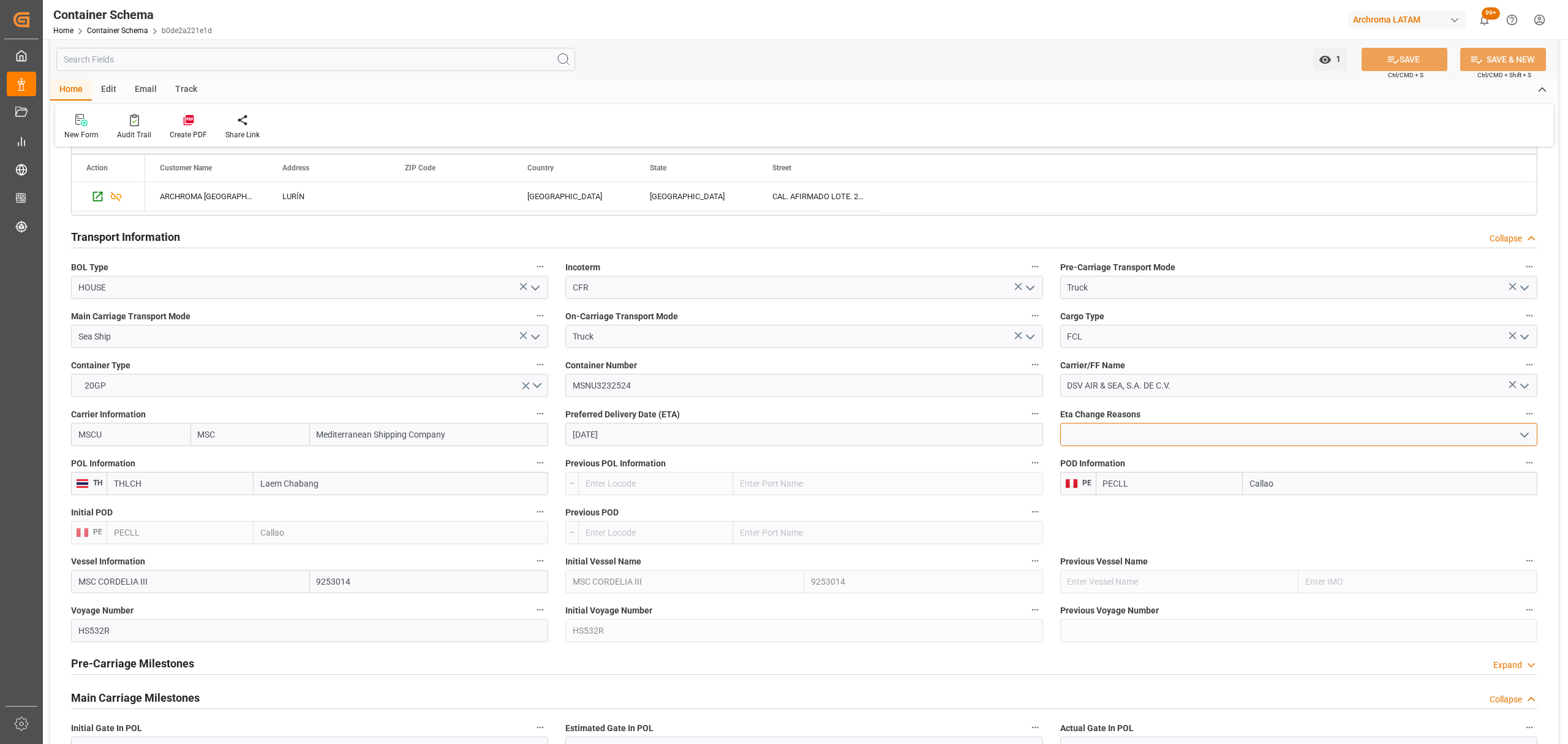
click at [1291, 446] on input at bounding box center [1299, 434] width 477 height 23
click at [1522, 437] on icon "open menu" at bounding box center [1524, 435] width 15 height 15
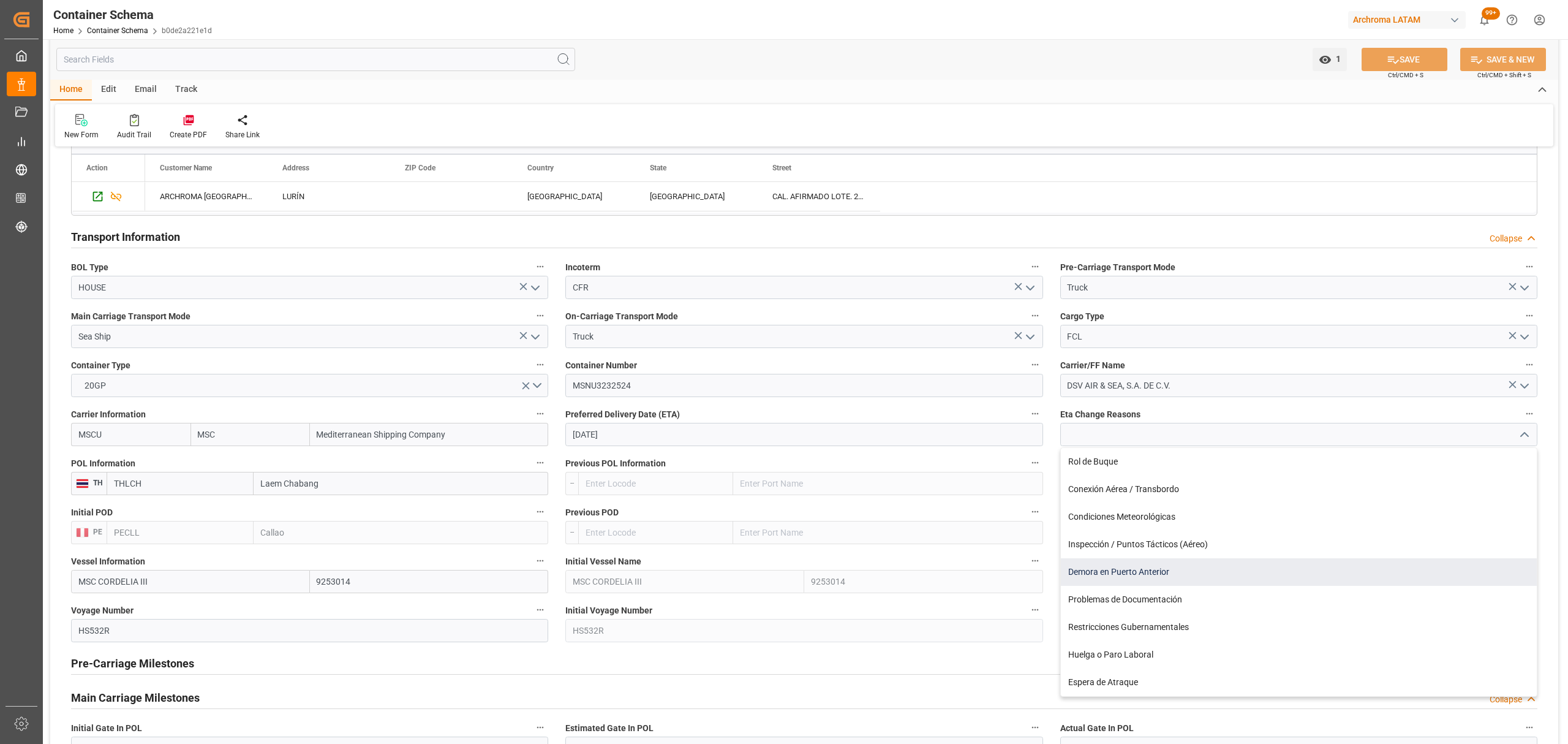
click at [1211, 582] on div "Demora en Puerto Anterior" at bounding box center [1298, 572] width 476 height 27
type input "Demora en Puerto Anterior"
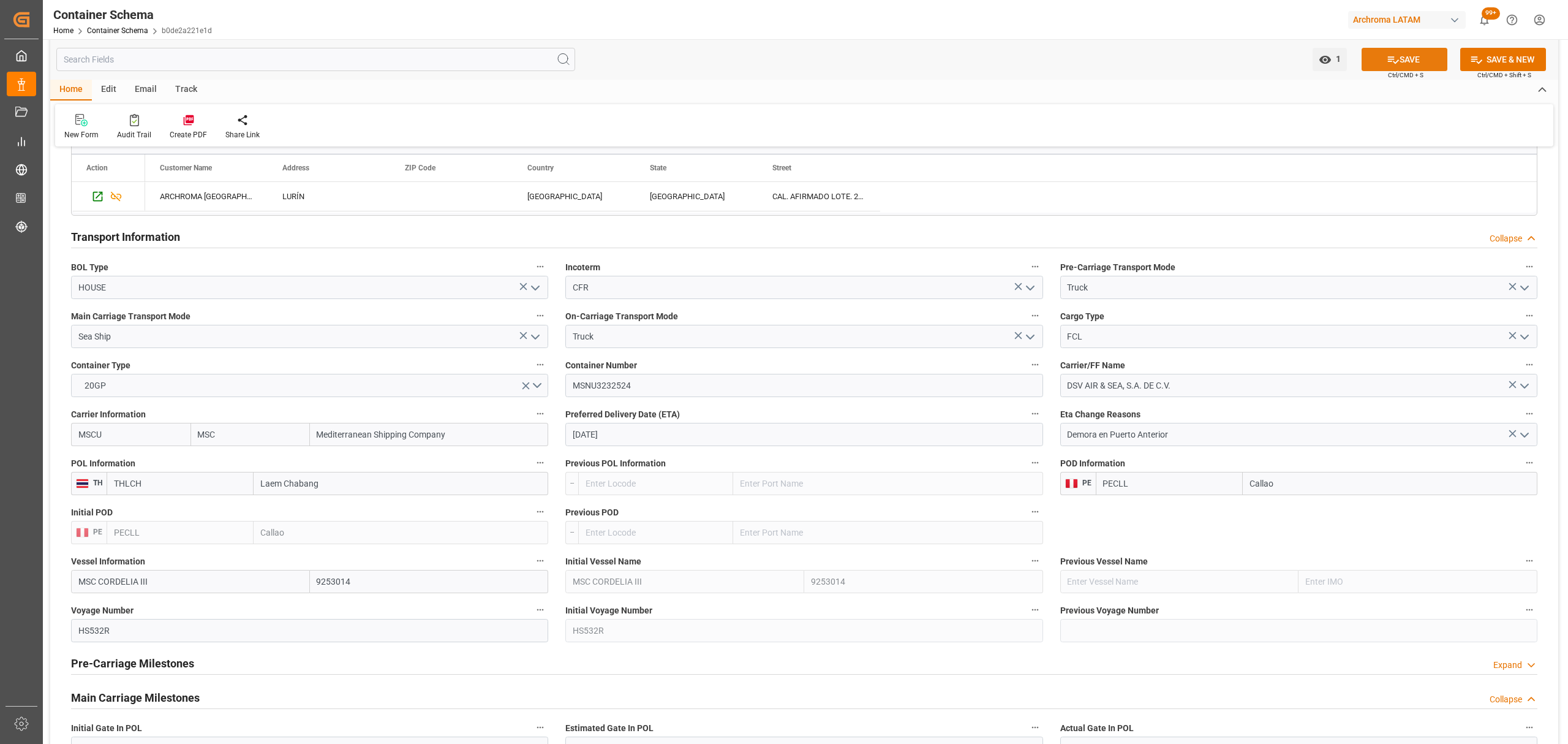
click at [1399, 57] on button "SAVE" at bounding box center [1405, 59] width 86 height 23
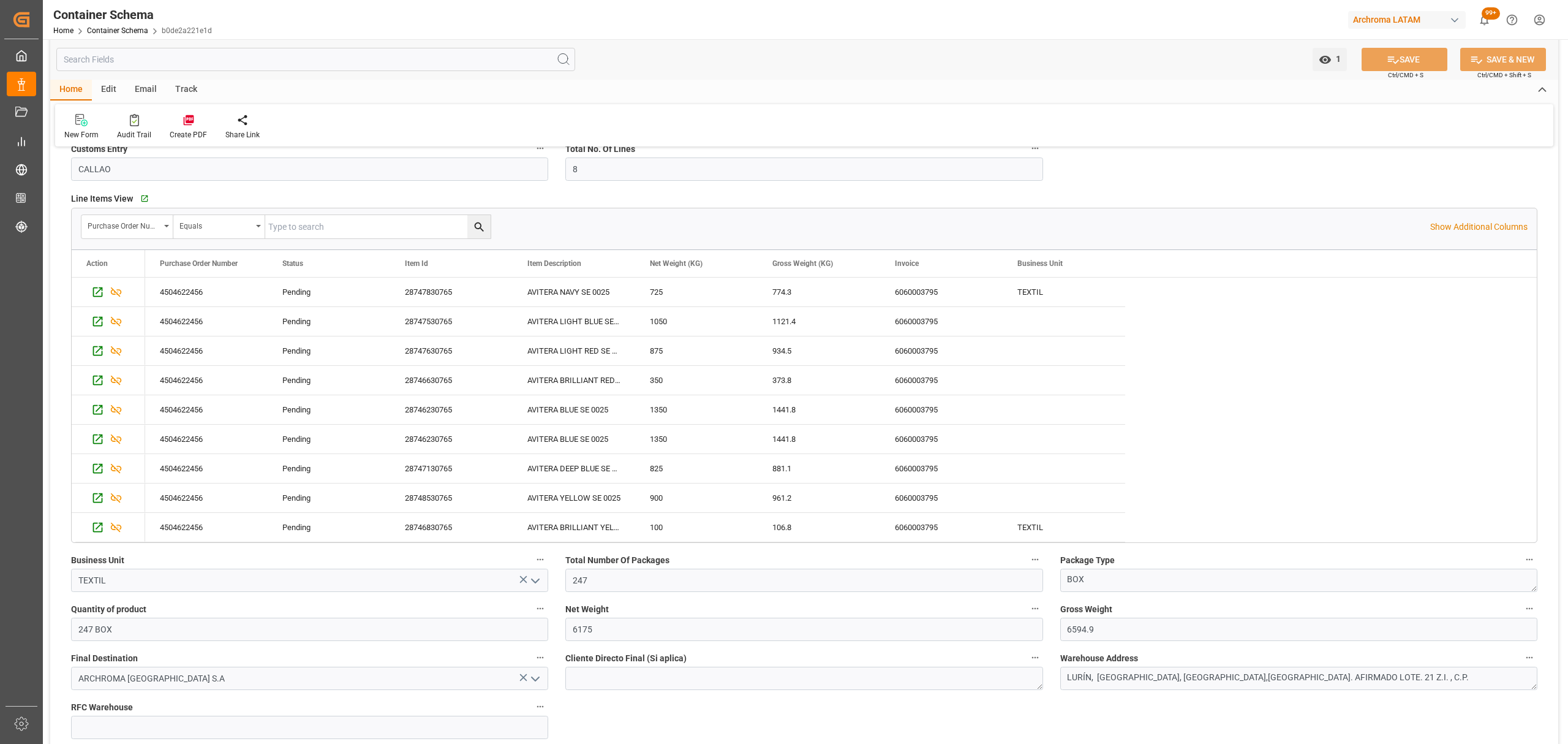
scroll to position [0, 0]
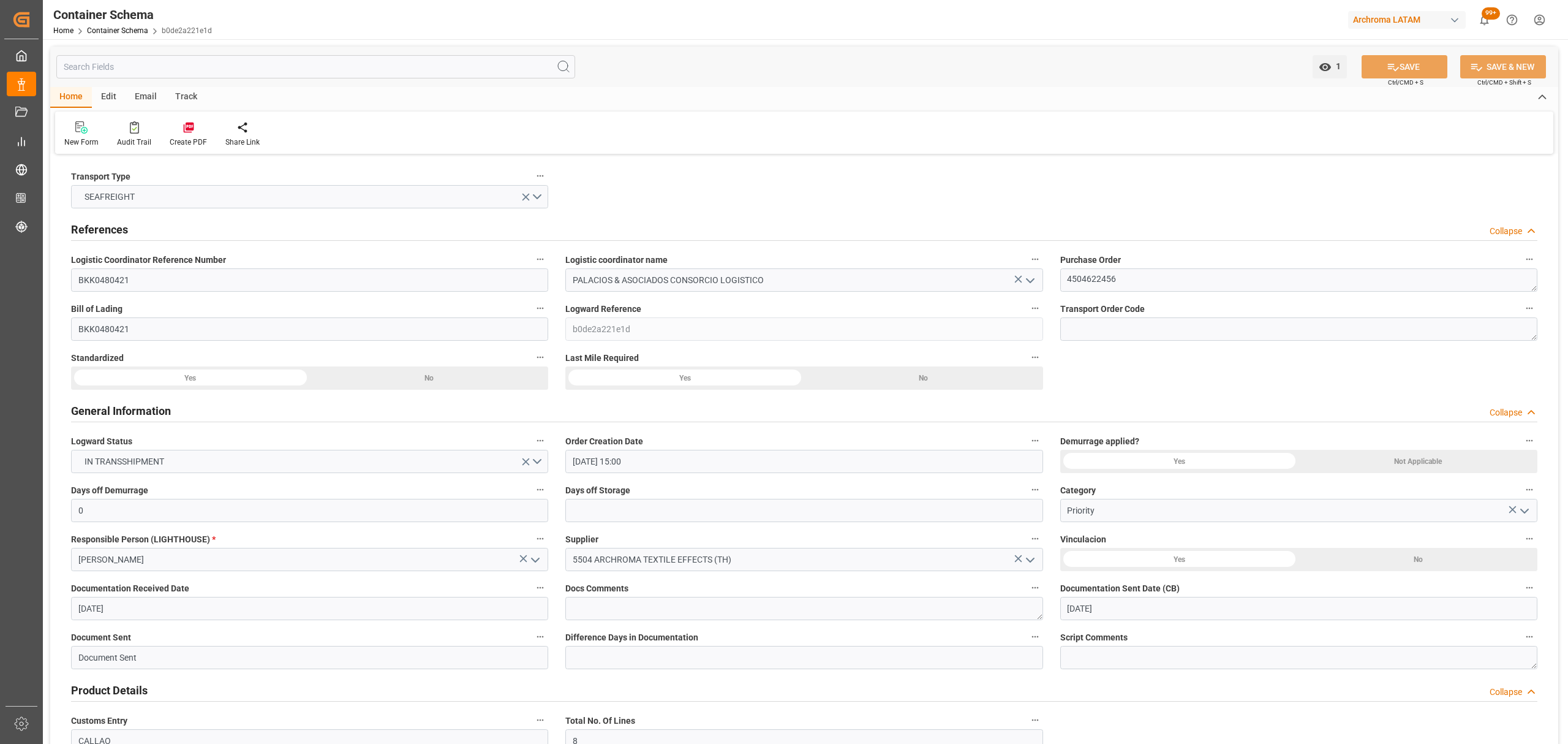
click at [194, 95] on div "Track" at bounding box center [185, 97] width 40 height 21
click at [133, 95] on div "Email" at bounding box center [145, 97] width 40 height 21
click at [82, 144] on div "Send Email" at bounding box center [83, 142] width 38 height 11
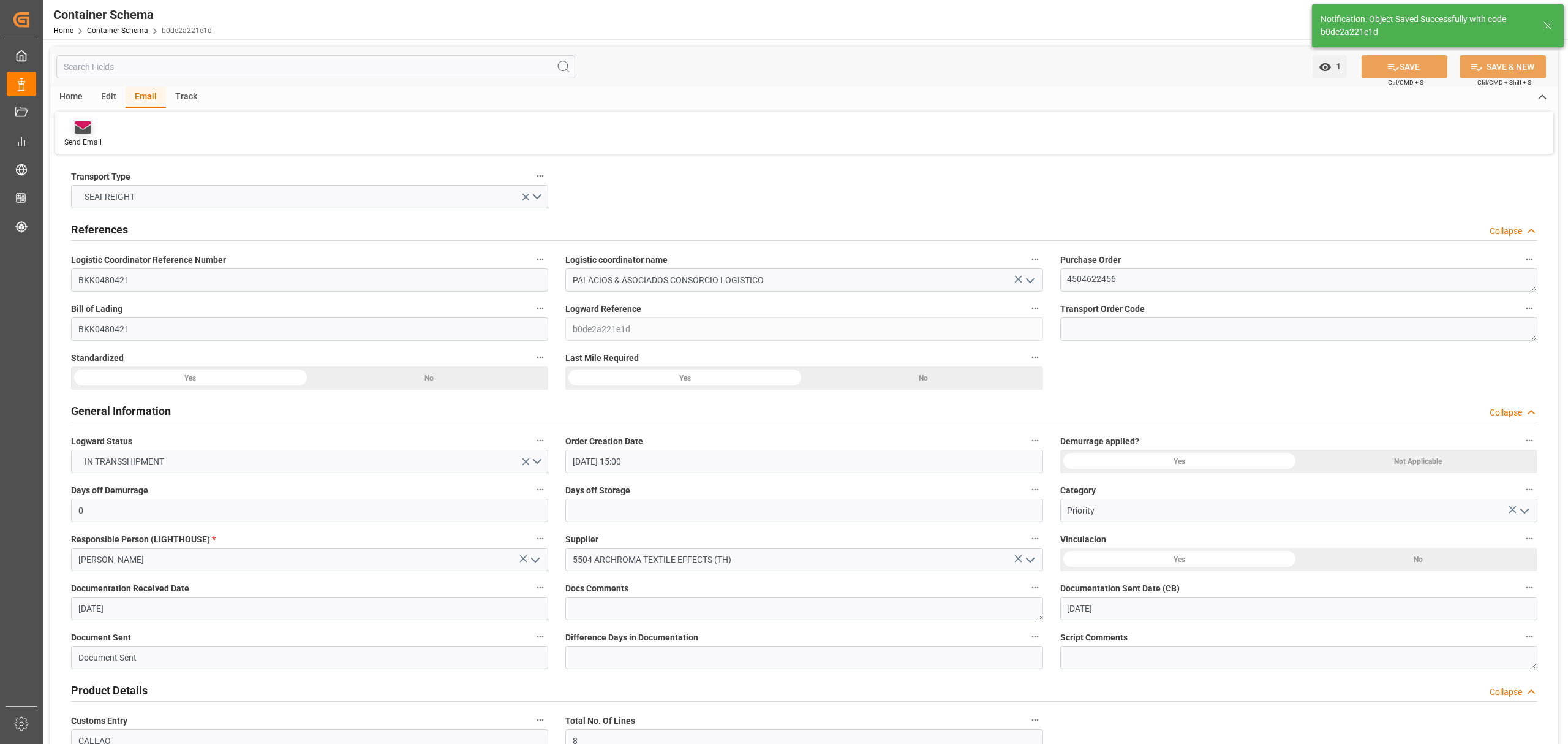
click at [84, 137] on div "Send Email" at bounding box center [83, 142] width 38 height 11
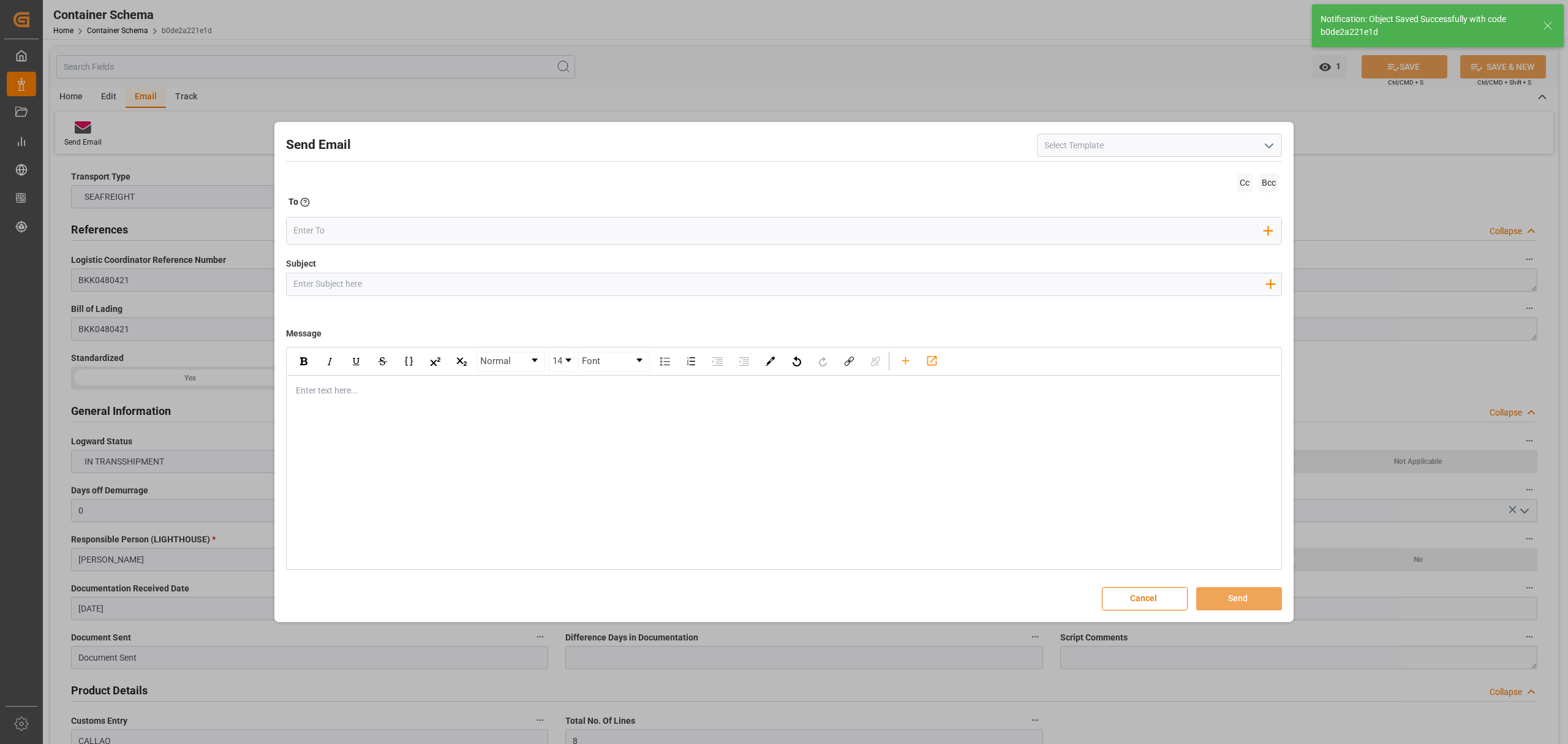
drag, startPoint x: 696, startPoint y: 288, endPoint x: 693, endPoint y: 279, distance: 9.5
click at [696, 288] on input "Subject" at bounding box center [779, 284] width 985 height 21
paste input "PO 4504622456 10,20,30,40,50,60,70,80 // LOGWARD STATUS//TE//ARCHROMA TEXTILES …"
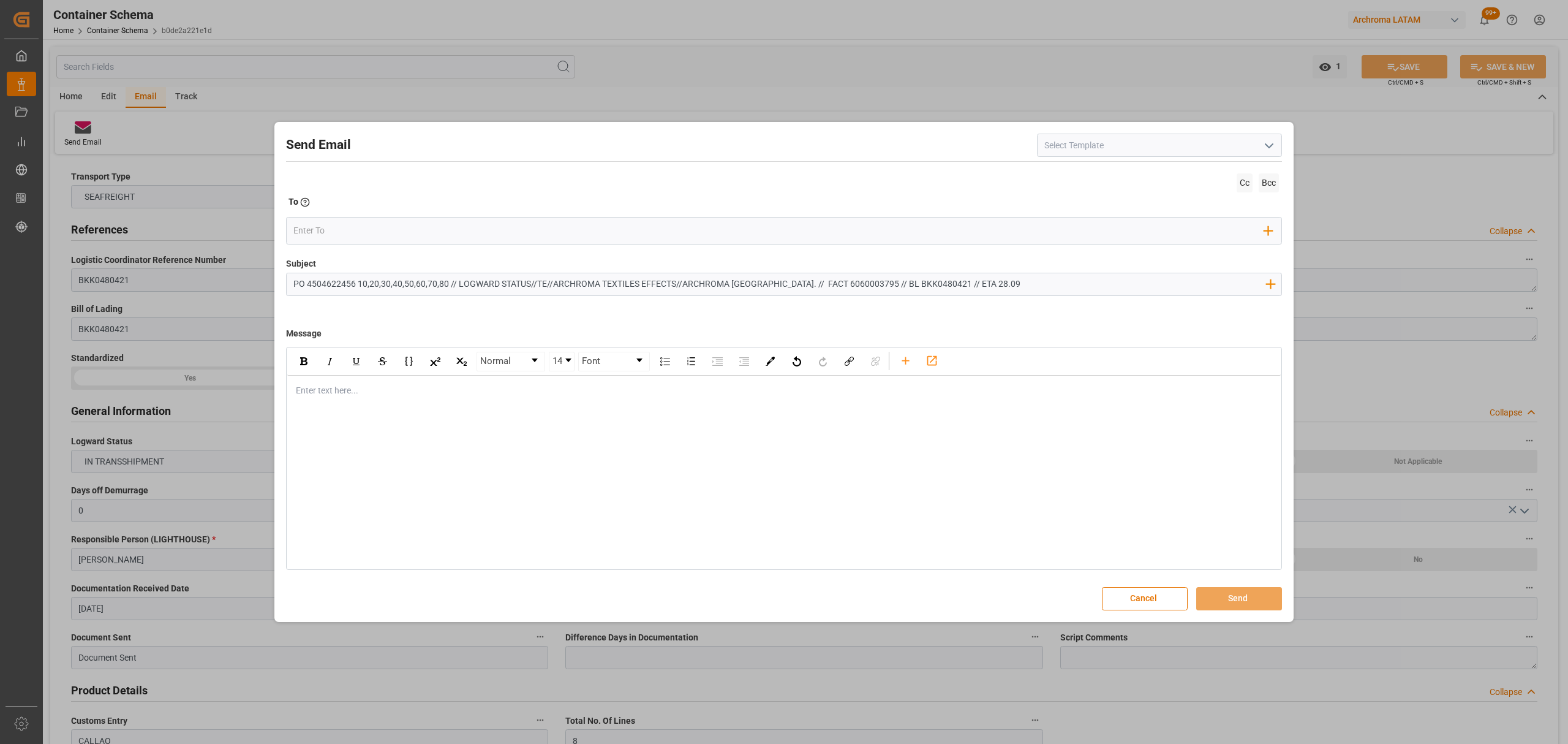
drag, startPoint x: 527, startPoint y: 282, endPoint x: 456, endPoint y: 284, distance: 71.0
click at [456, 284] on input "PO 4504622456 10,20,30,40,50,60,70,80 // LOGWARD STATUS//TE//ARCHROMA TEXTILES …" at bounding box center [779, 284] width 985 height 21
drag, startPoint x: 963, startPoint y: 288, endPoint x: 935, endPoint y: 288, distance: 28.0
click at [927, 285] on input "PO 4504622456 10,20,30,40,50,60,70,80 // VARIACION ETA//TE//ARCHROMA TEXTILES E…" at bounding box center [779, 284] width 985 height 21
click at [520, 281] on input "PO 4504622456 10,20,30,40,50,60,70,80 // VARIACION ETA//TE//ARCHROMA TEXTILES E…" at bounding box center [779, 284] width 985 height 21
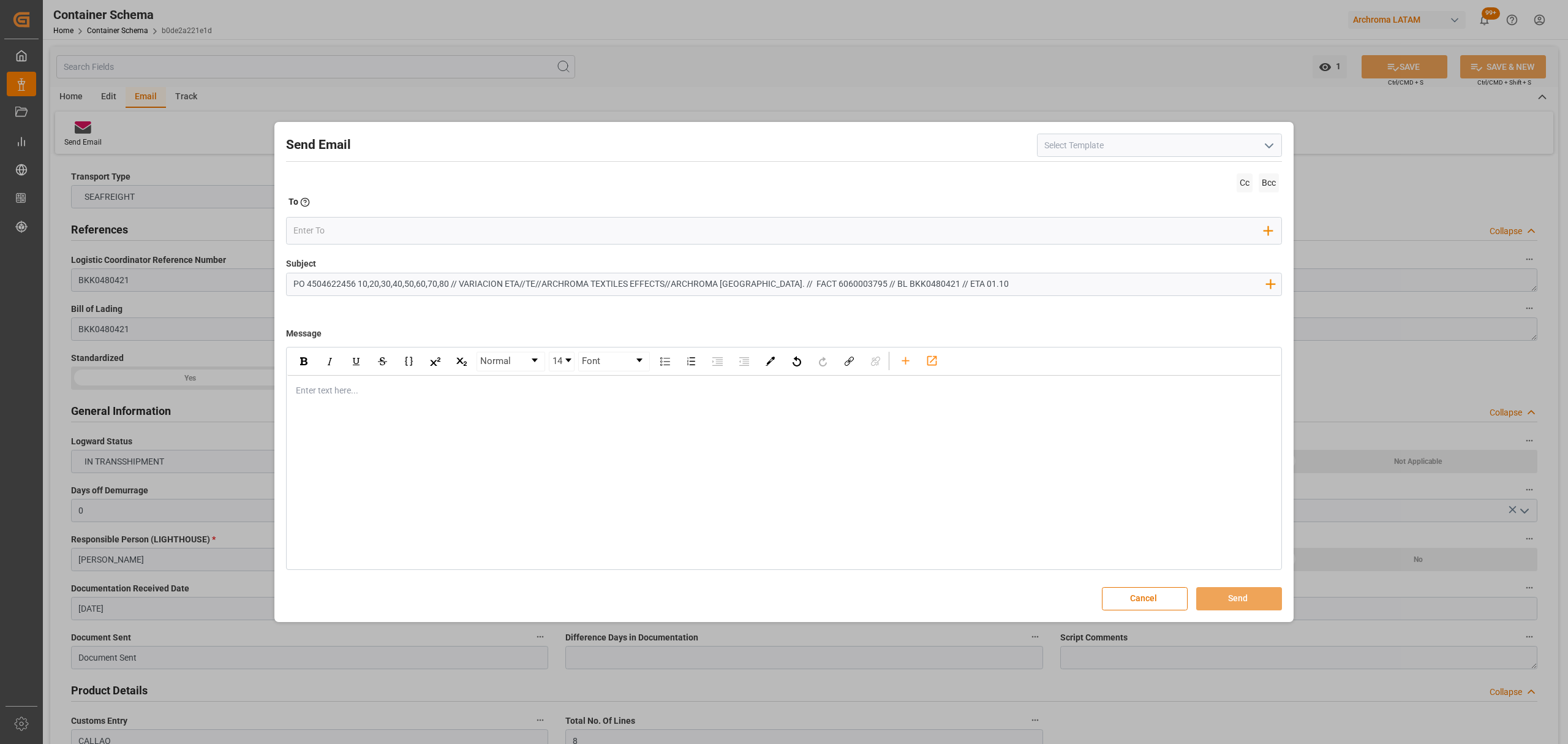
click at [540, 284] on input "PO 4504622456 10,20,30,40,50,60,70,80 // VARIACION ETA//TE//ARCHROMA TEXTILES E…" at bounding box center [779, 284] width 985 height 21
type input "PO 4504622456 10,20,30,40,50,60,70,80 // VARIACION ETA//TE//PRIORIDA//ARCHROMA …"
click at [385, 393] on div "rdw-editor" at bounding box center [784, 390] width 975 height 13
click at [344, 393] on div "rdw-editor" at bounding box center [784, 390] width 975 height 13
click at [411, 395] on div "rdw-editor" at bounding box center [784, 390] width 975 height 13
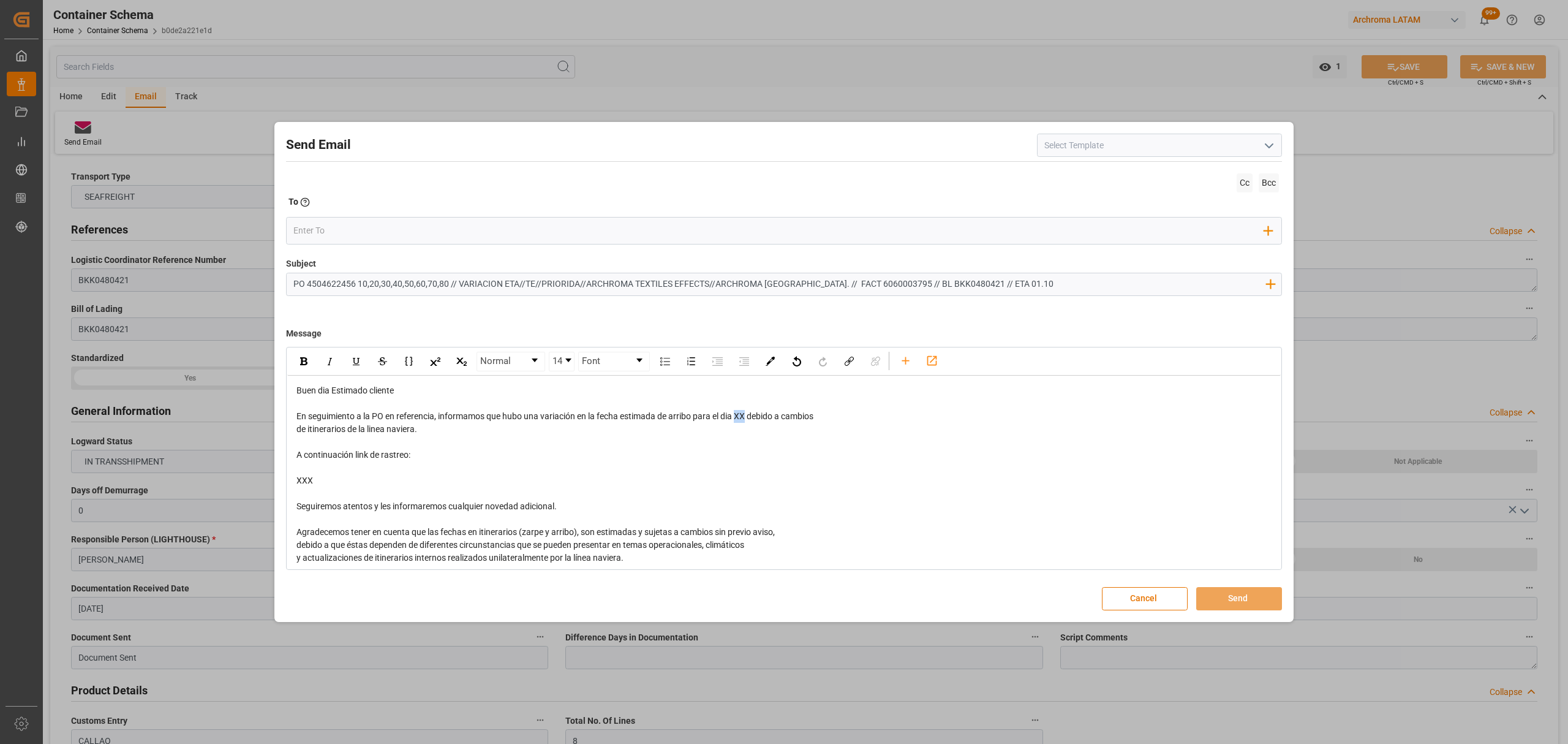
drag, startPoint x: 749, startPoint y: 417, endPoint x: 738, endPoint y: 420, distance: 11.4
click at [738, 420] on span "En seguimiento a la PO en referencia, informamos que hubo una variación en la f…" at bounding box center [555, 416] width 517 height 9
drag, startPoint x: 439, startPoint y: 437, endPoint x: 798, endPoint y: 420, distance: 359.4
click at [798, 420] on div "Buen dia Estimado cliente En seguimiento a la PO en referencia, informamos que …" at bounding box center [784, 506] width 975 height 245
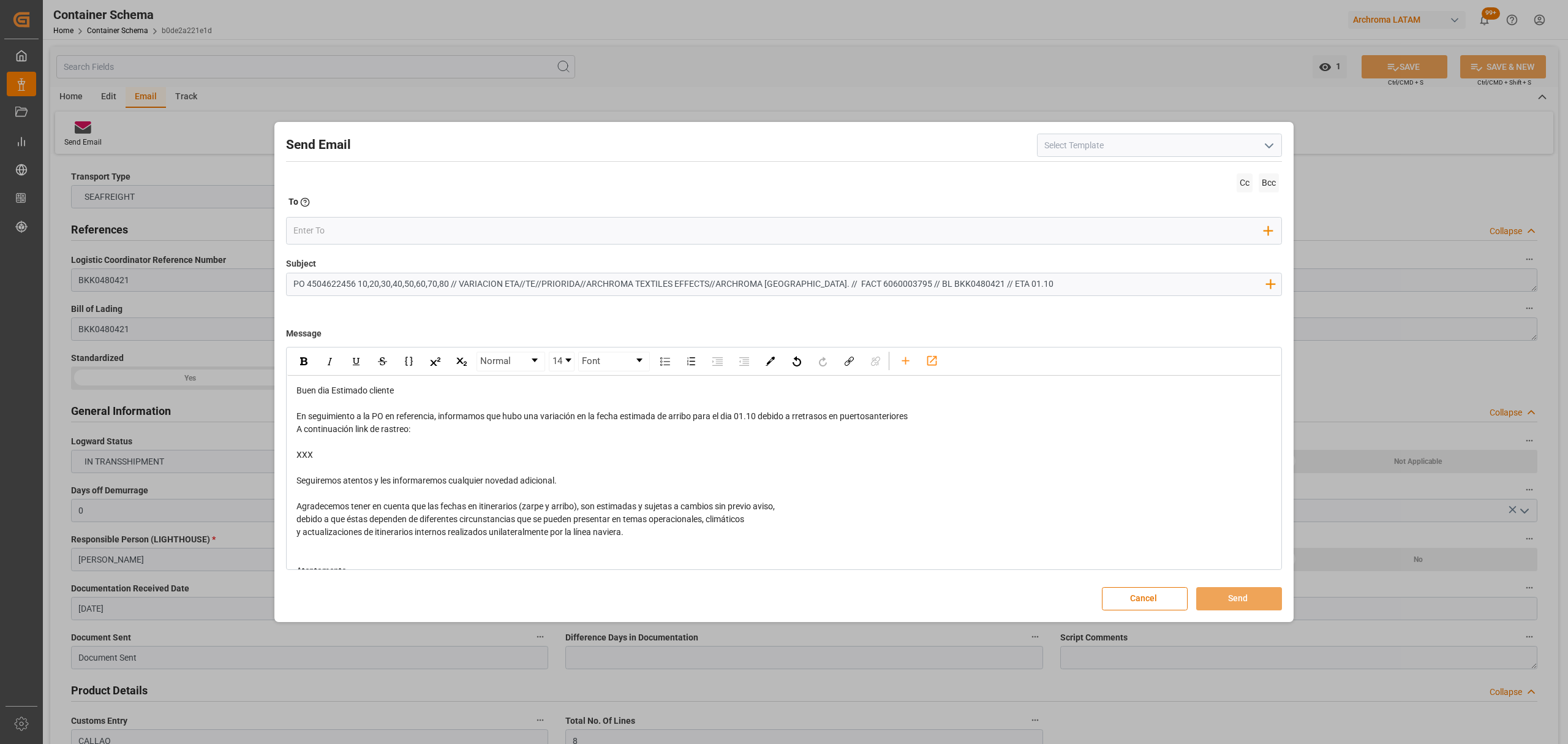
click at [801, 415] on span "En seguimiento a la PO en referencia, informamos que hubo una variación en la f…" at bounding box center [602, 416] width 611 height 9
click at [871, 420] on span "En seguimiento a la PO en referencia, informamos que hubo una variación en la f…" at bounding box center [600, 416] width 608 height 9
click at [942, 418] on div "En seguimiento a la PO en referencia, informamos que hubo una variación en la f…" at bounding box center [784, 416] width 975 height 13
drag, startPoint x: 314, startPoint y: 451, endPoint x: 287, endPoint y: 430, distance: 34.2
click at [287, 430] on div "Normal 14 Font Buen dia Estimado cliente En seguimiento a la PO en referencia, …" at bounding box center [784, 459] width 996 height 223
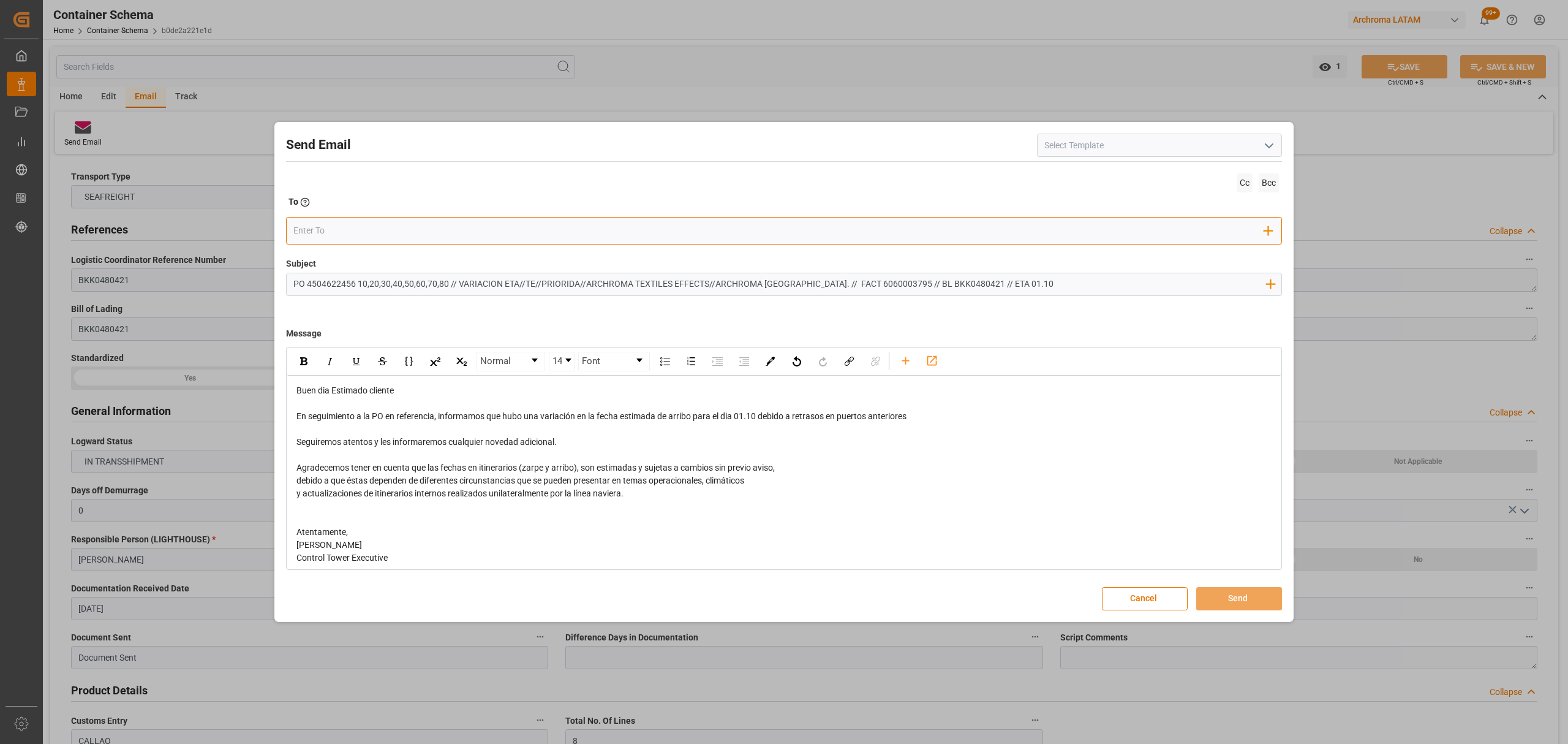
click at [398, 226] on input "email" at bounding box center [779, 230] width 971 height 18
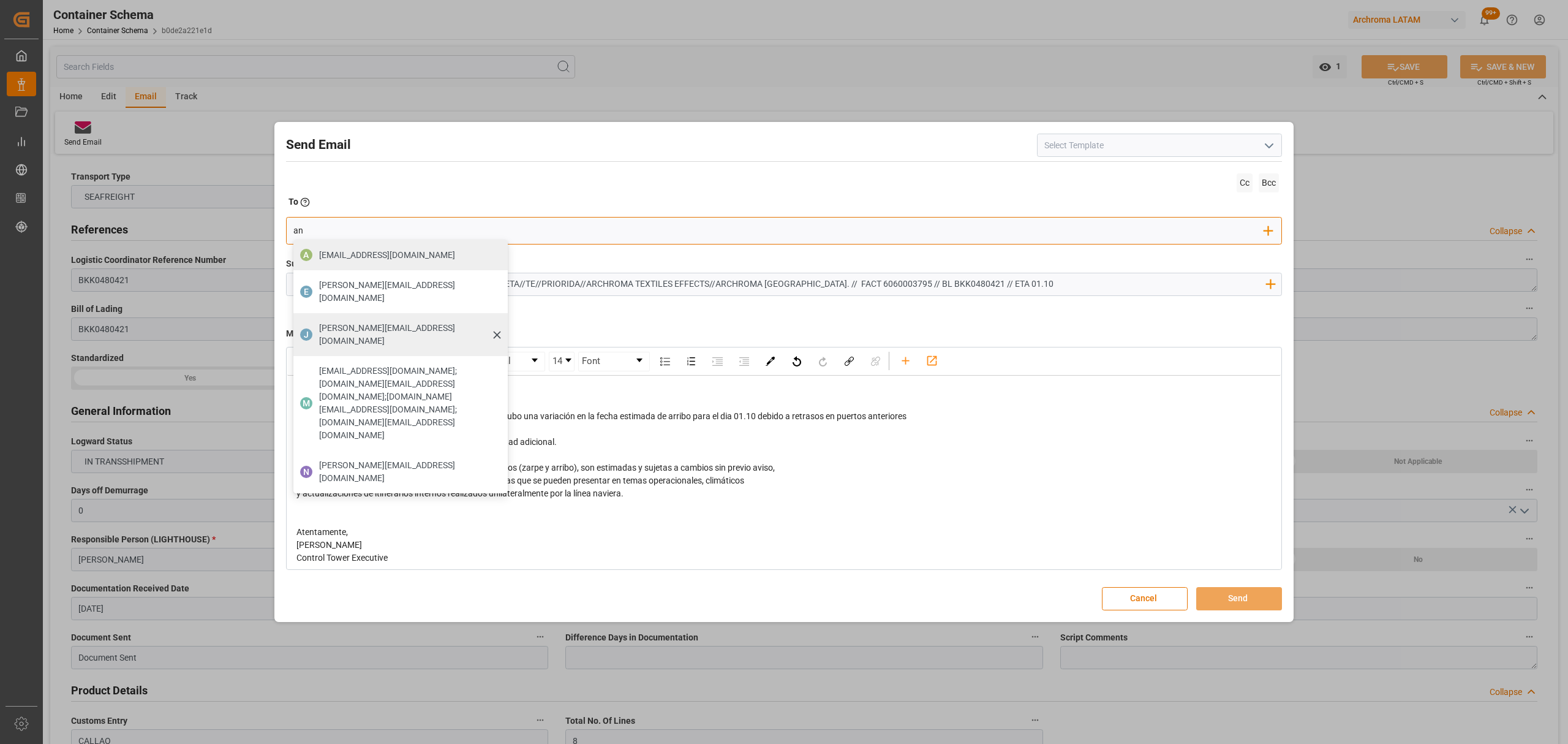
type input "angie"
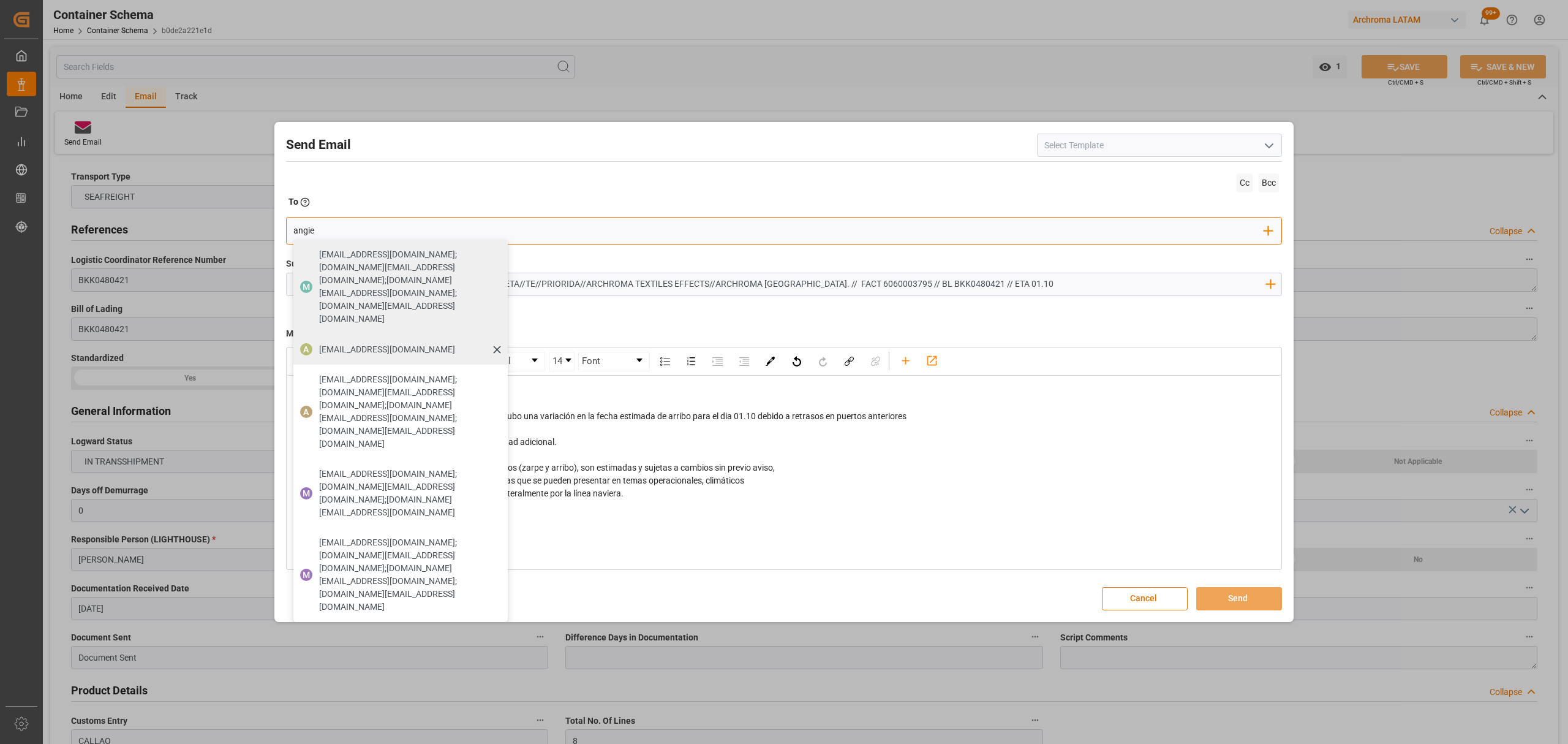
click at [395, 343] on span "angiee.lamilla@archroma.com" at bounding box center [387, 349] width 136 height 13
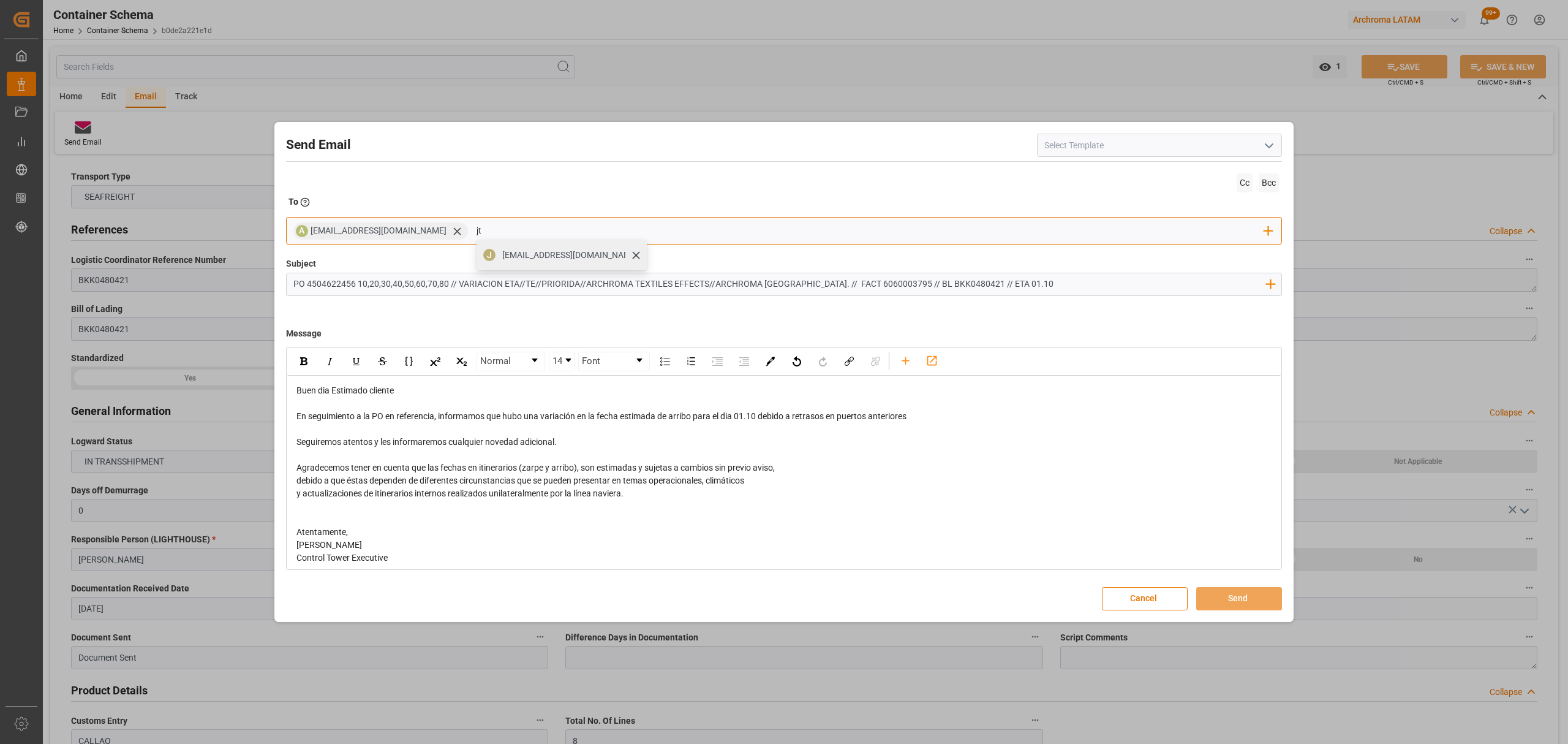
type input "jt"
click at [498, 265] on div "jtoribio@pasoc.pe" at bounding box center [570, 255] width 144 height 21
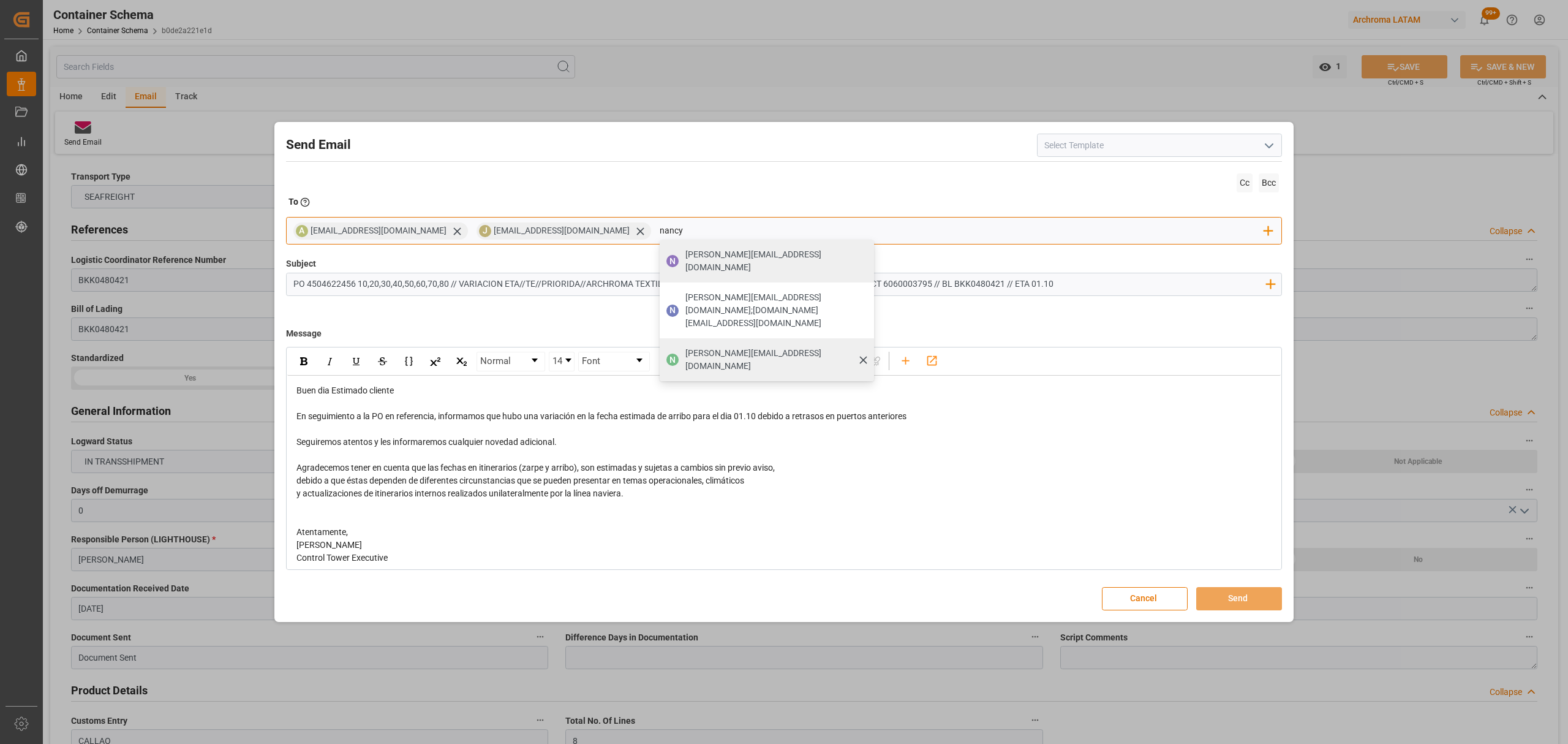
type input "nancy"
click at [685, 347] on span "nancy.castellanos@archroma.com" at bounding box center [775, 360] width 180 height 26
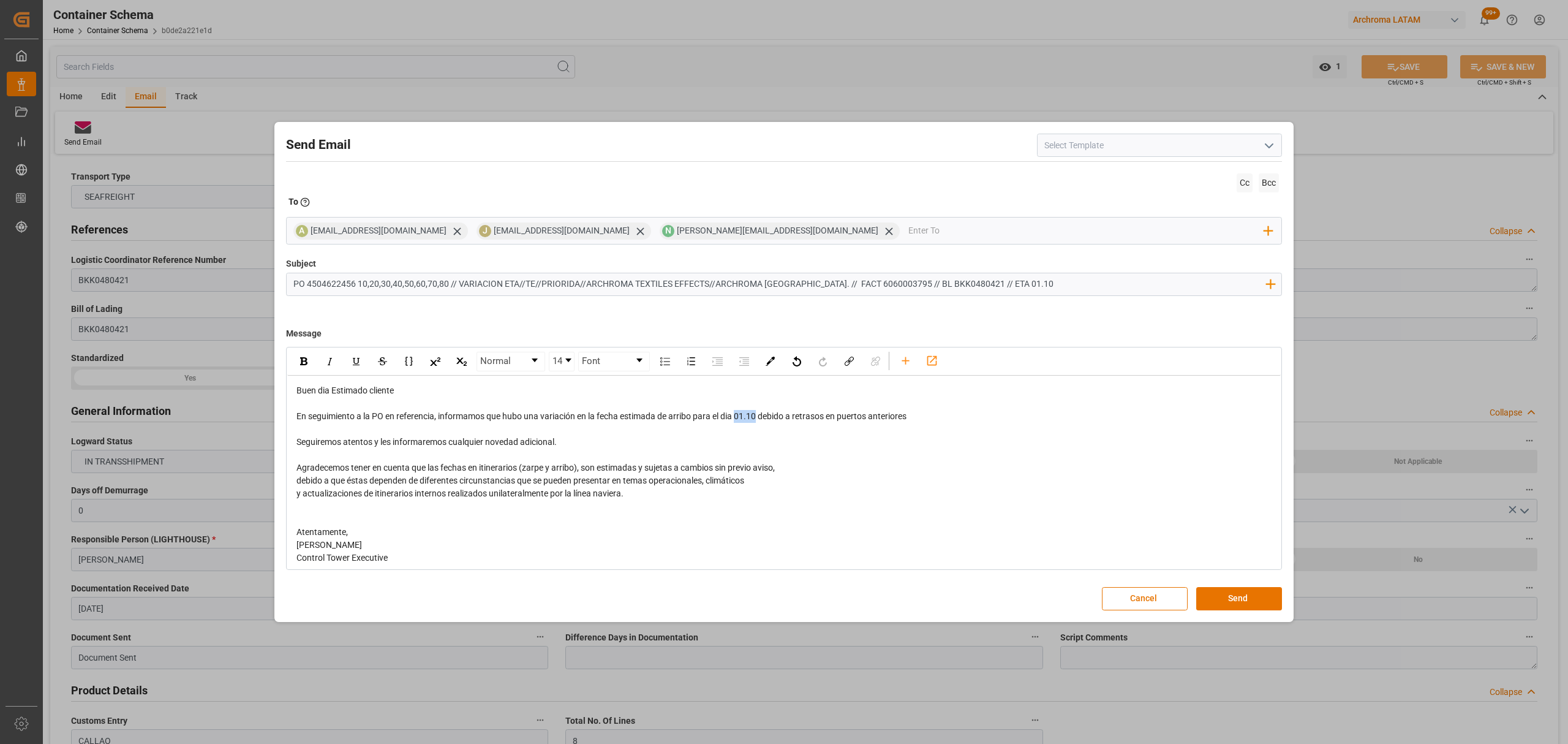
drag, startPoint x: 758, startPoint y: 418, endPoint x: 738, endPoint y: 416, distance: 20.1
click at [738, 416] on span "En seguimiento a la PO en referencia, informamos que hubo una variación en la f…" at bounding box center [601, 416] width 610 height 9
click at [307, 363] on div "rdw-inline-control" at bounding box center [303, 361] width 21 height 18
click at [647, 442] on div "Seguiremos atentos y les informaremos cualquier novedad adicional." at bounding box center [784, 442] width 975 height 13
click at [909, 226] on input "email" at bounding box center [1086, 230] width 356 height 18
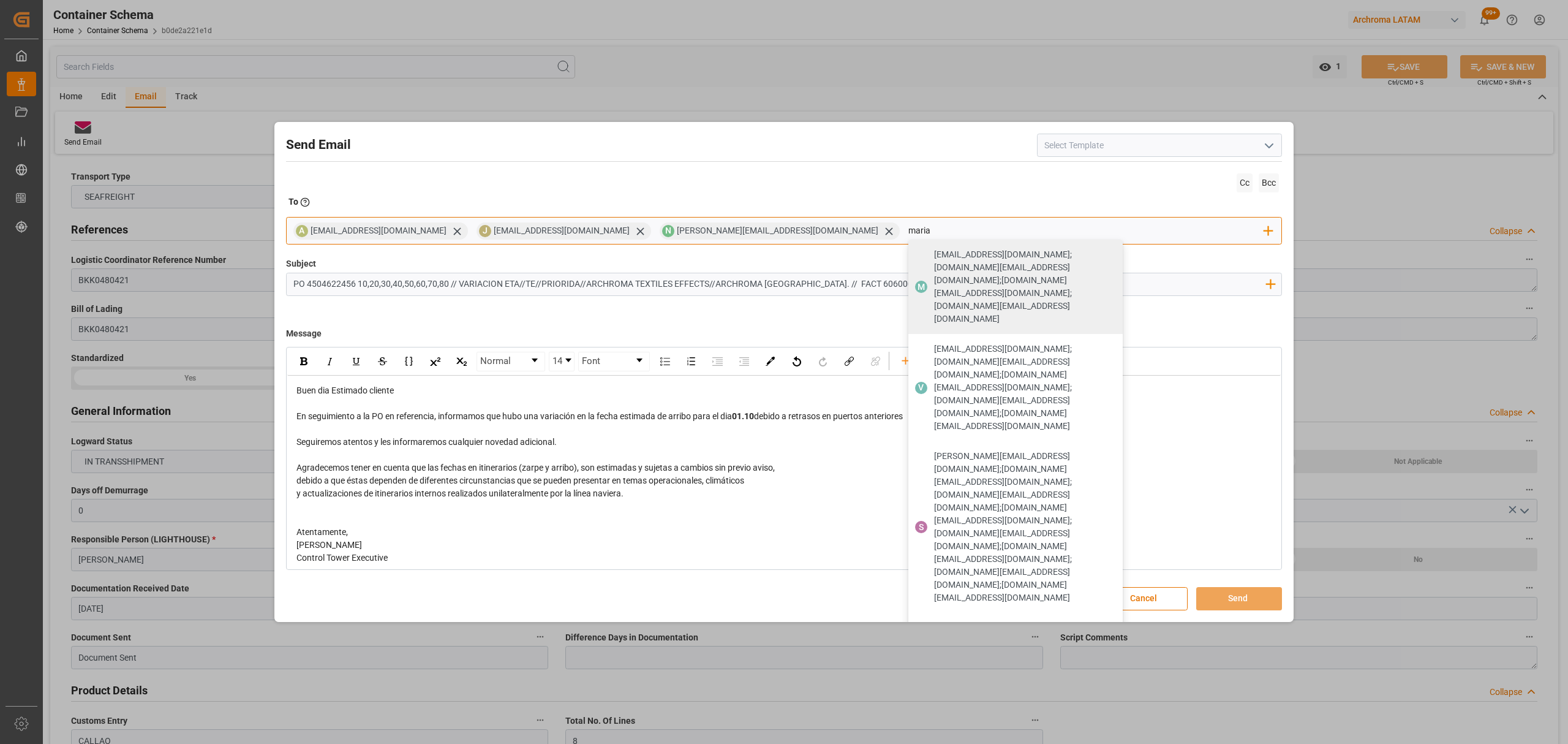
type input "maria"
click at [934, 717] on span "maria.piranquive@leschaco.com" at bounding box center [1002, 723] width 136 height 13
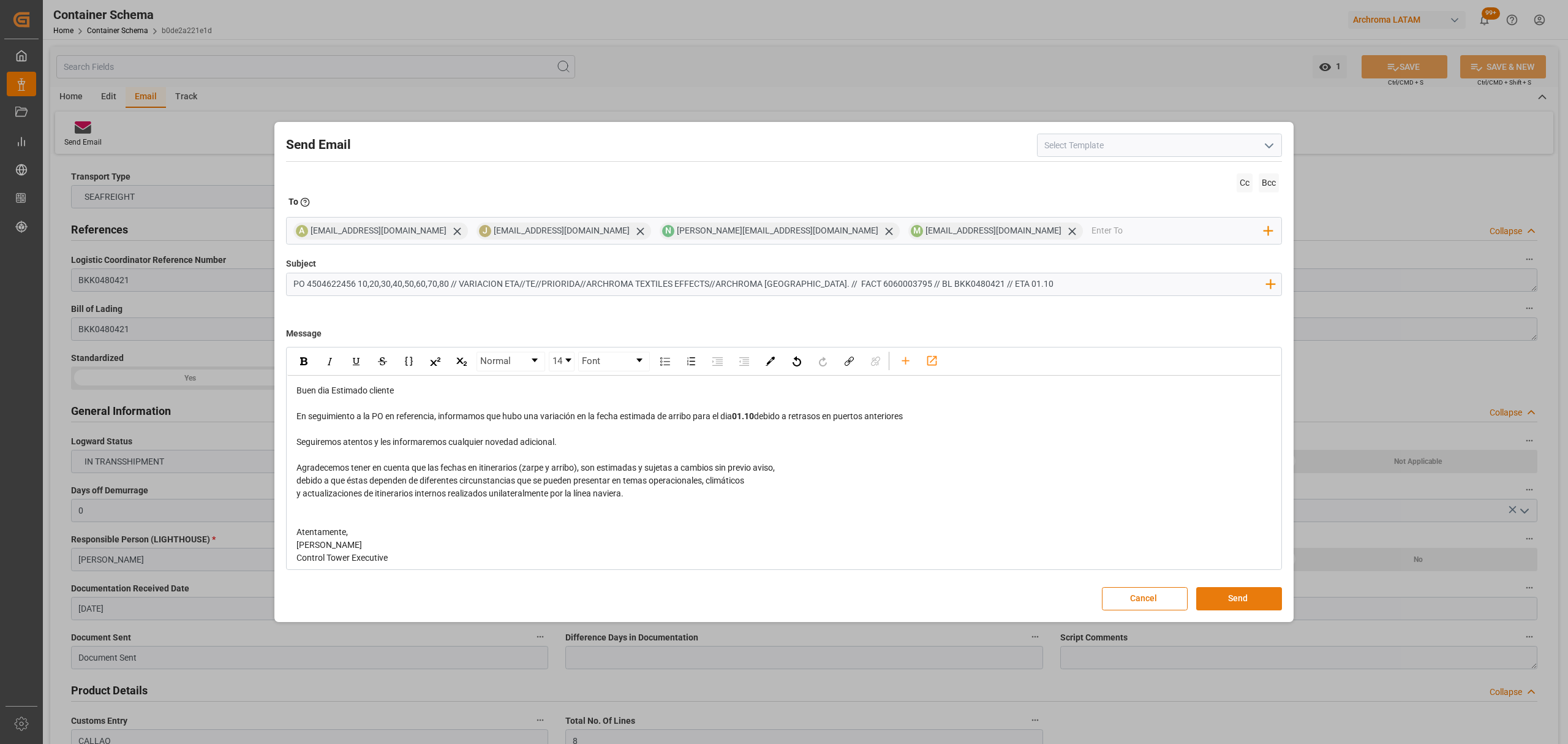
click at [1233, 593] on button "Send" at bounding box center [1239, 598] width 86 height 23
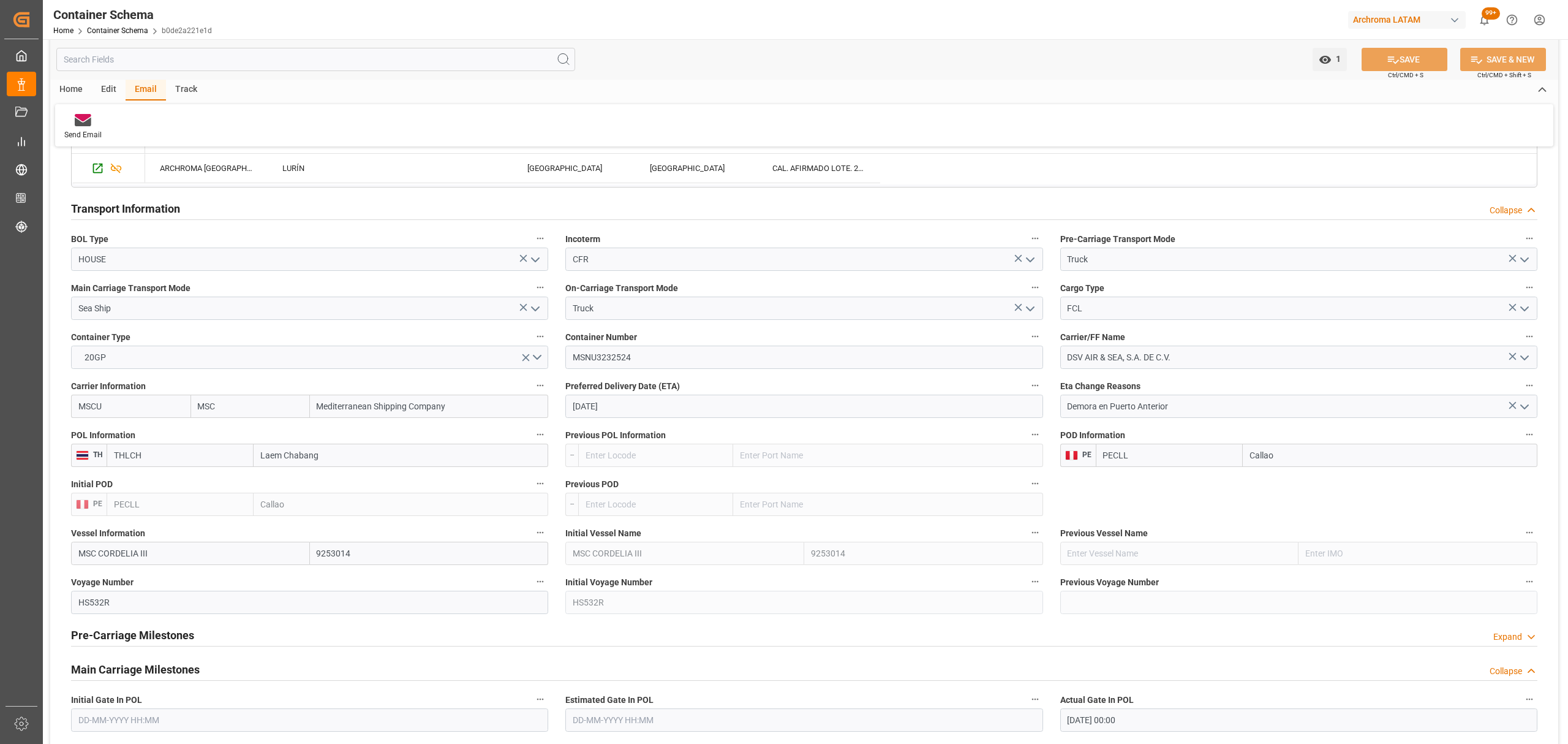
scroll to position [1388, 0]
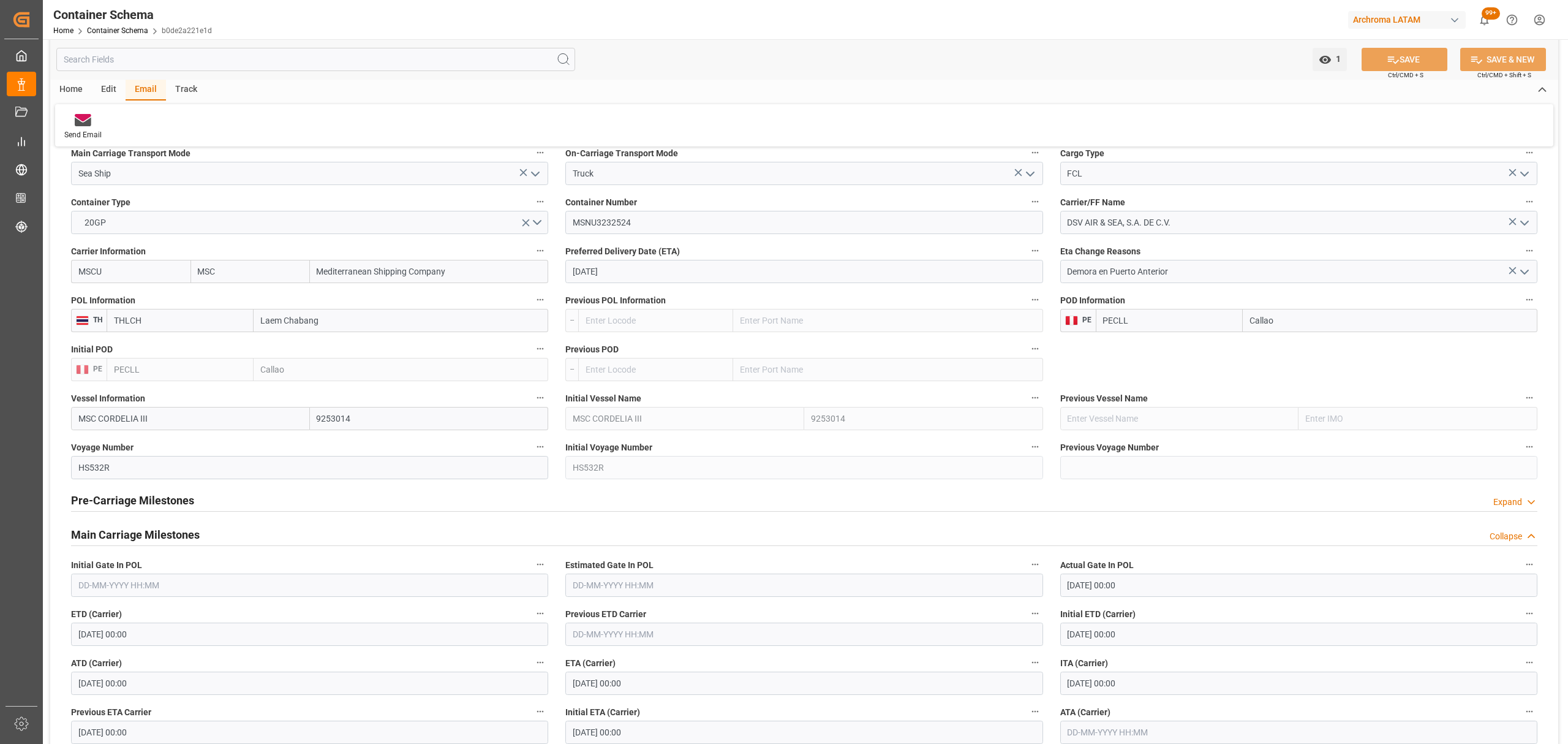
click at [665, 276] on input "04-10-2025" at bounding box center [804, 271] width 477 height 23
click at [623, 345] on div "1" at bounding box center [629, 348] width 15 height 15
type input "01-10-2025"
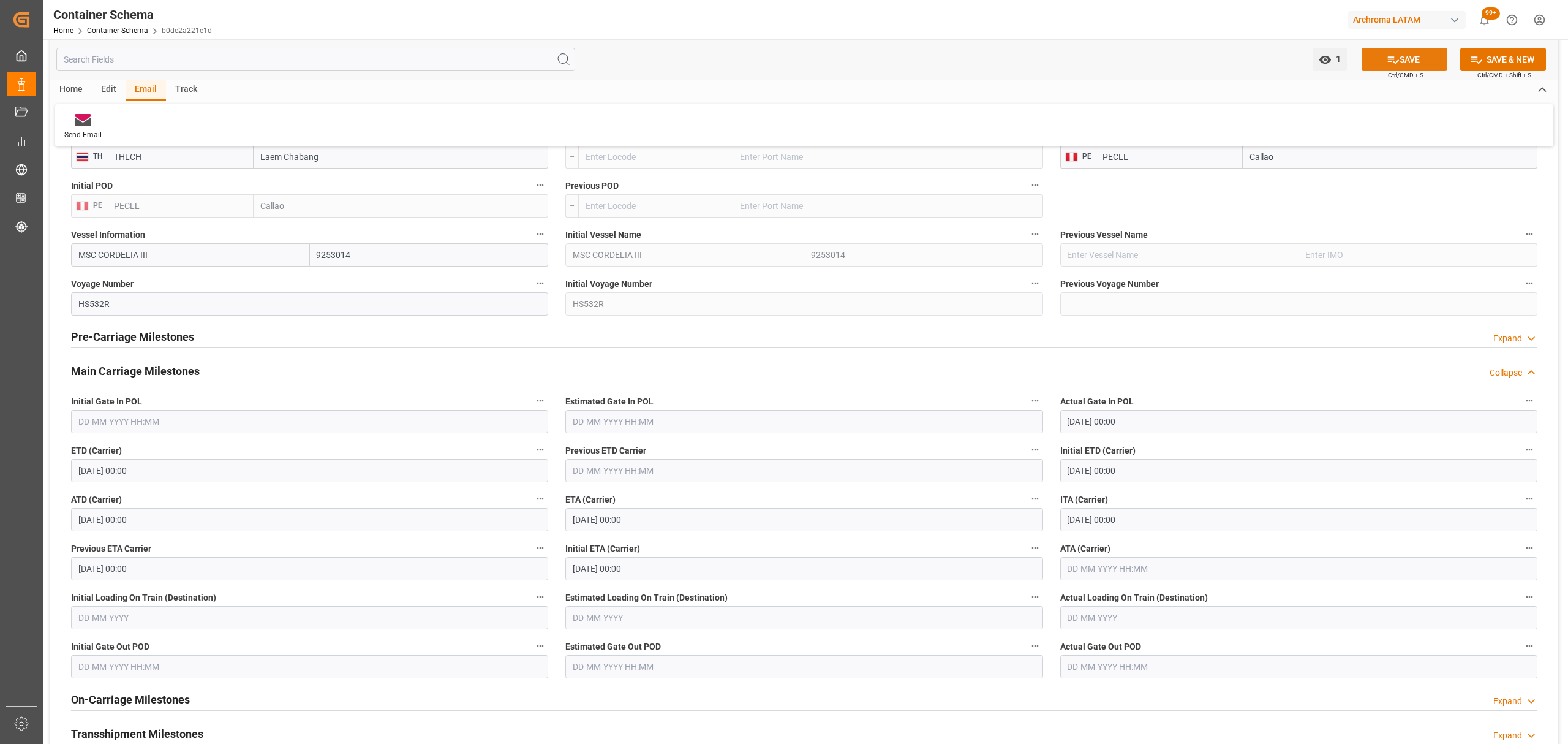
click at [1398, 52] on button "SAVE" at bounding box center [1405, 59] width 86 height 23
click at [111, 34] on link "Container Schema" at bounding box center [117, 31] width 61 height 9
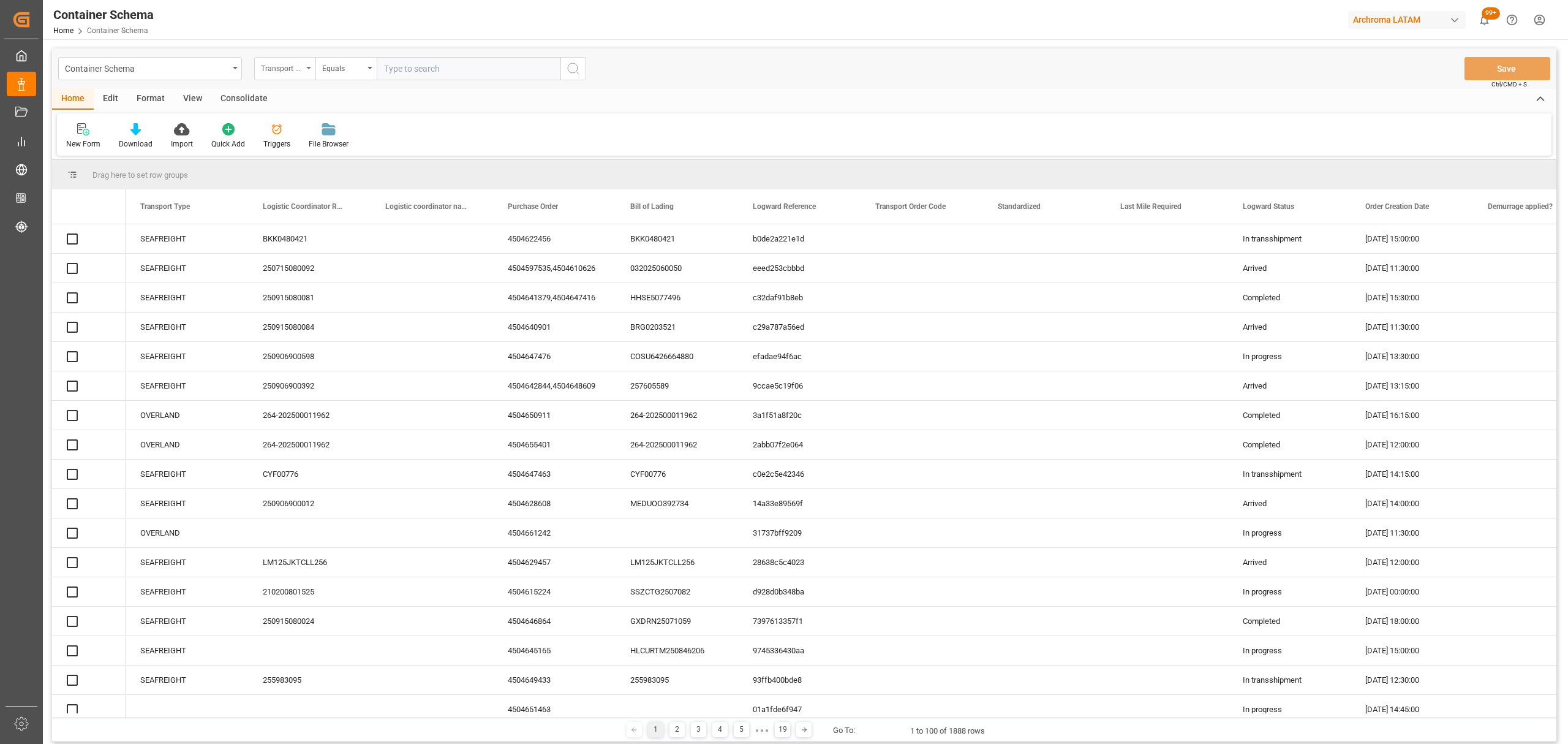
click at [302, 70] on div "Transport Type" at bounding box center [282, 67] width 42 height 14
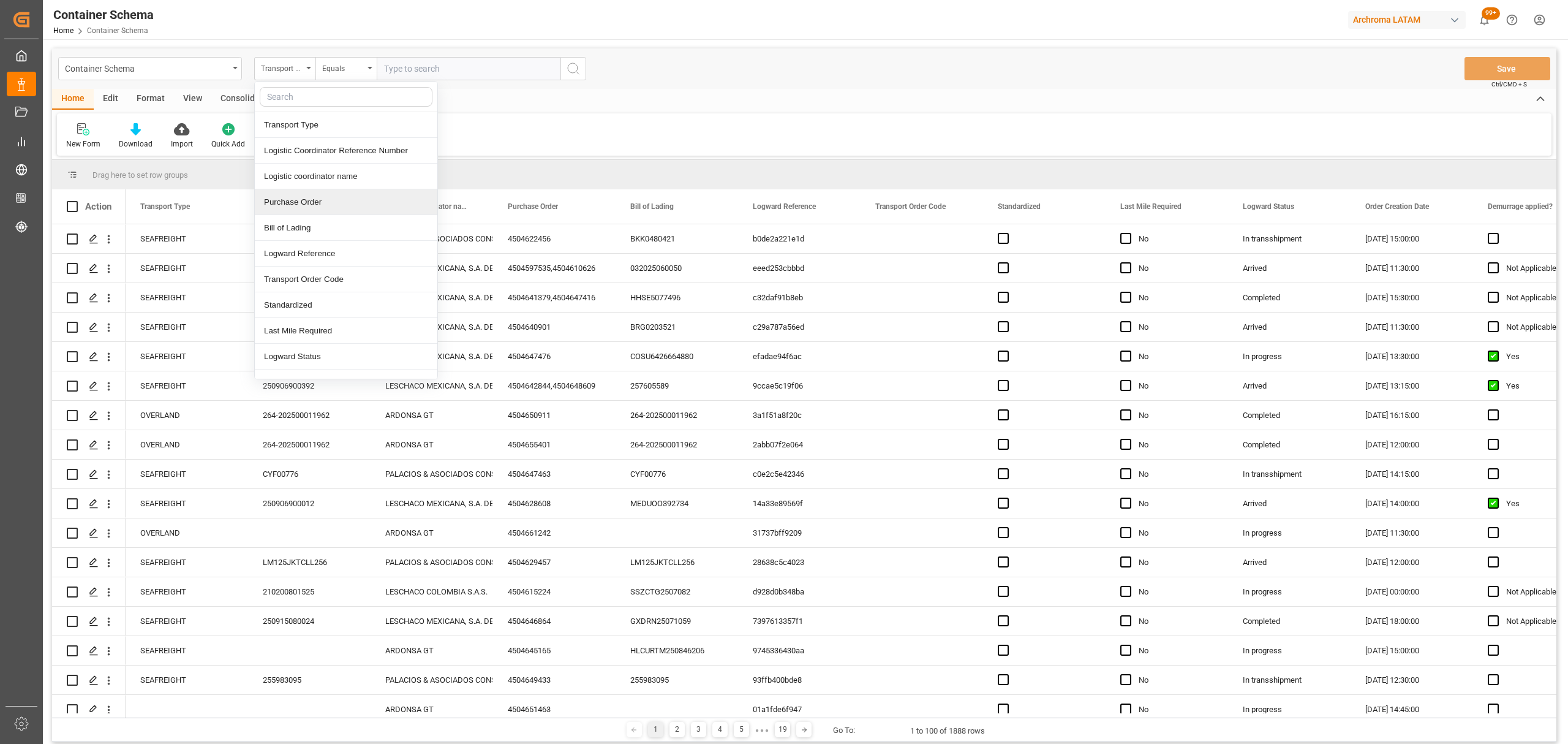
click at [295, 206] on div "Purchase Order" at bounding box center [346, 202] width 183 height 26
click at [324, 67] on div "Equals" at bounding box center [343, 67] width 42 height 14
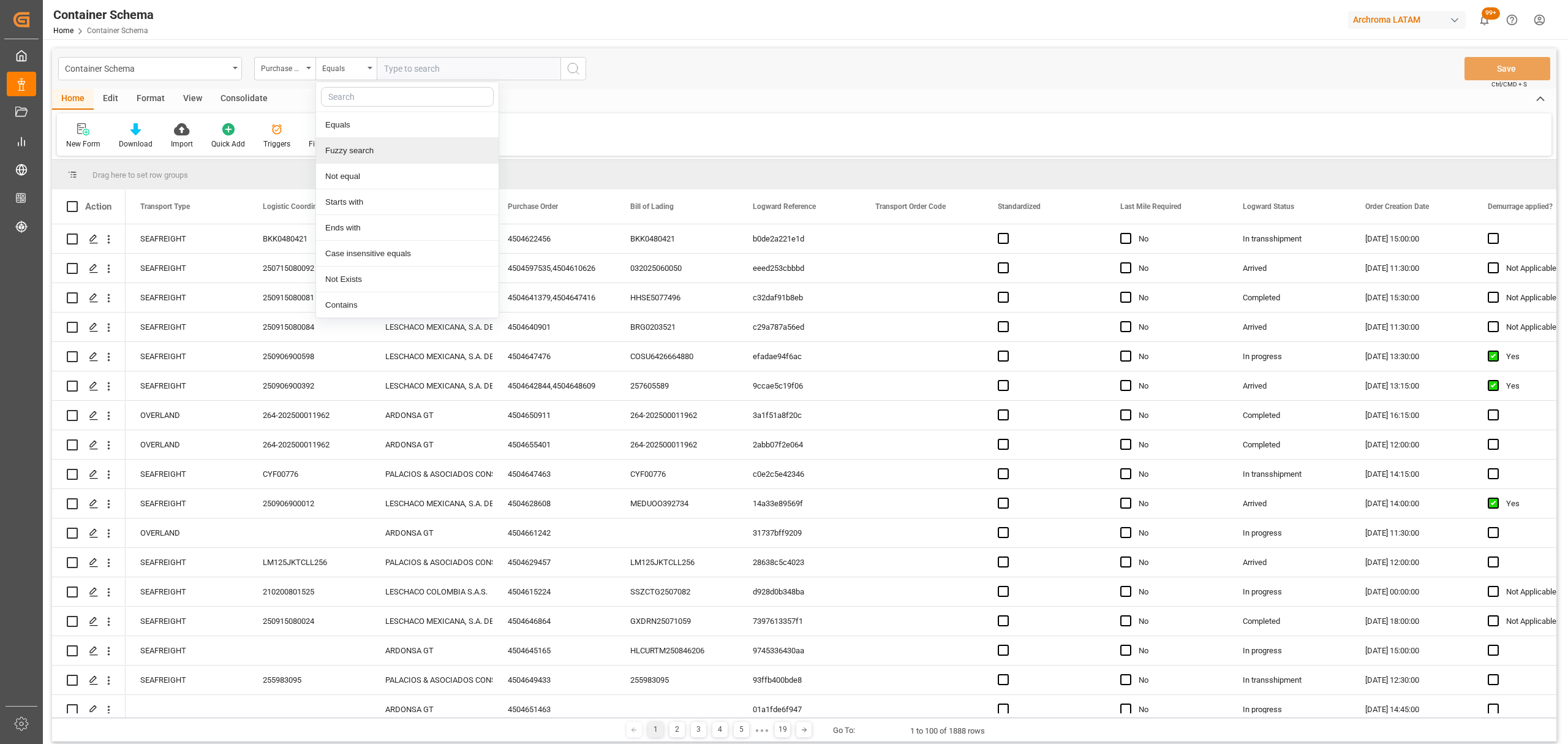
click at [392, 142] on div "Fuzzy search" at bounding box center [407, 150] width 183 height 26
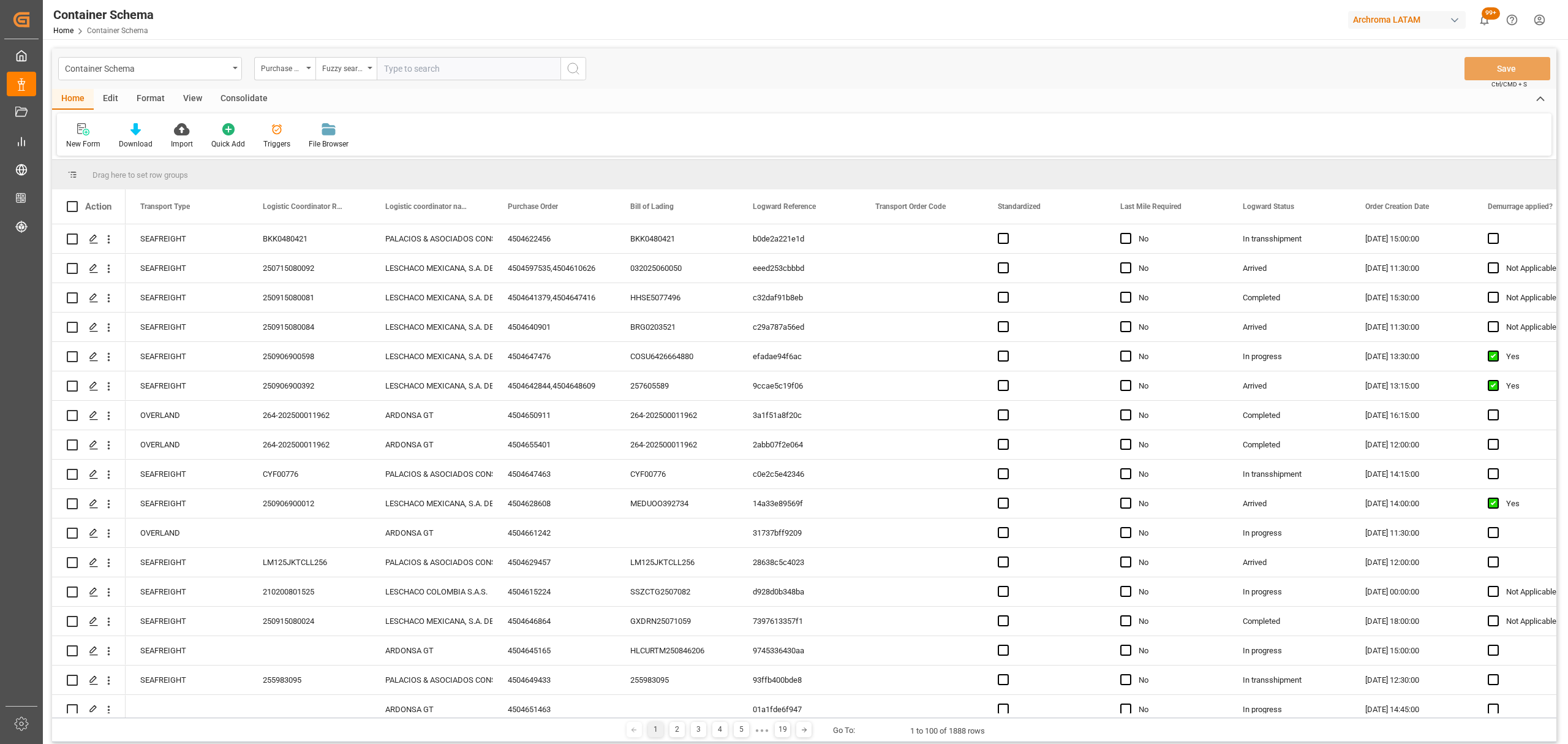
click at [435, 64] on input "text" at bounding box center [469, 68] width 184 height 23
paste input "4504645854"
type input "4504645854"
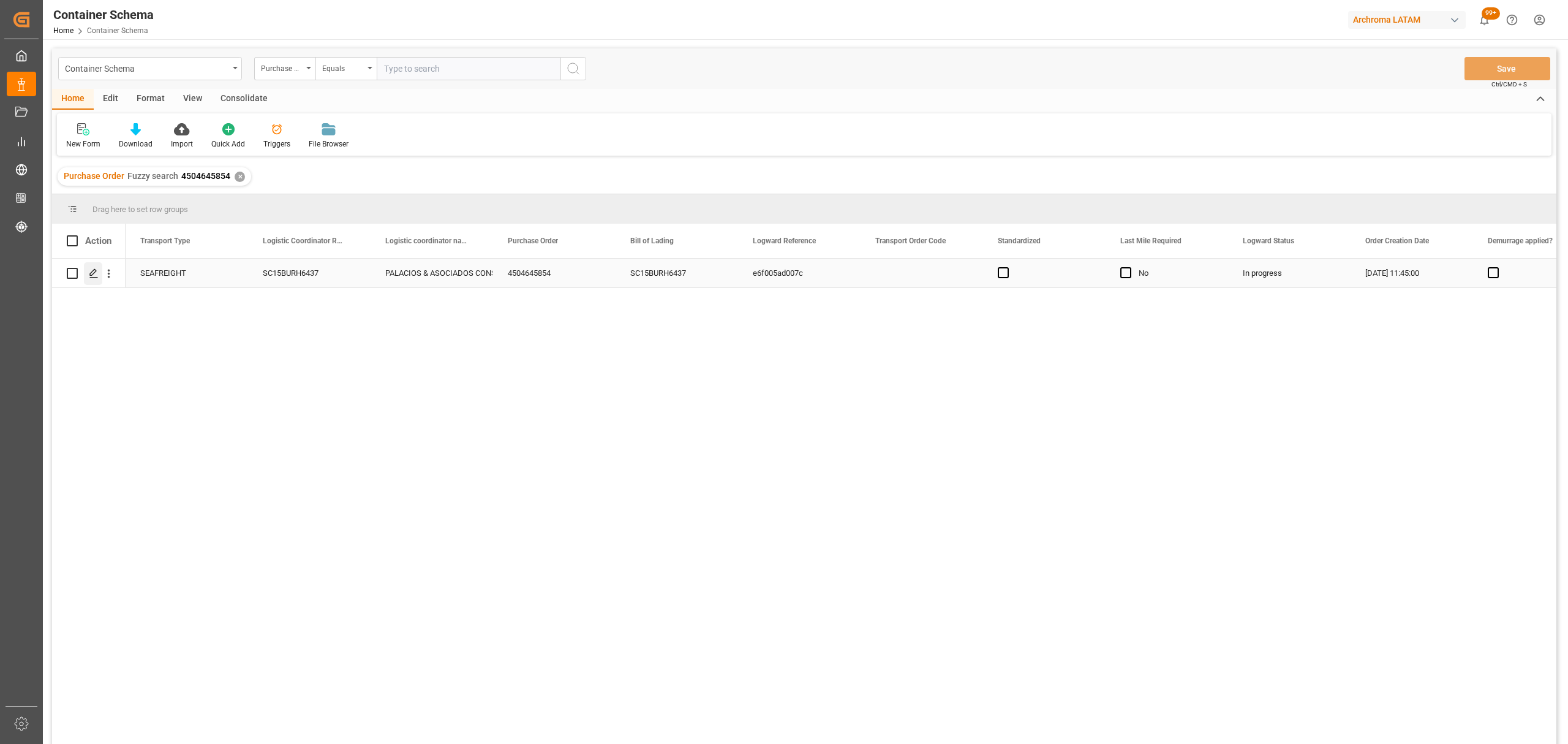
click at [98, 277] on icon "Press SPACE to select this row." at bounding box center [93, 272] width 9 height 9
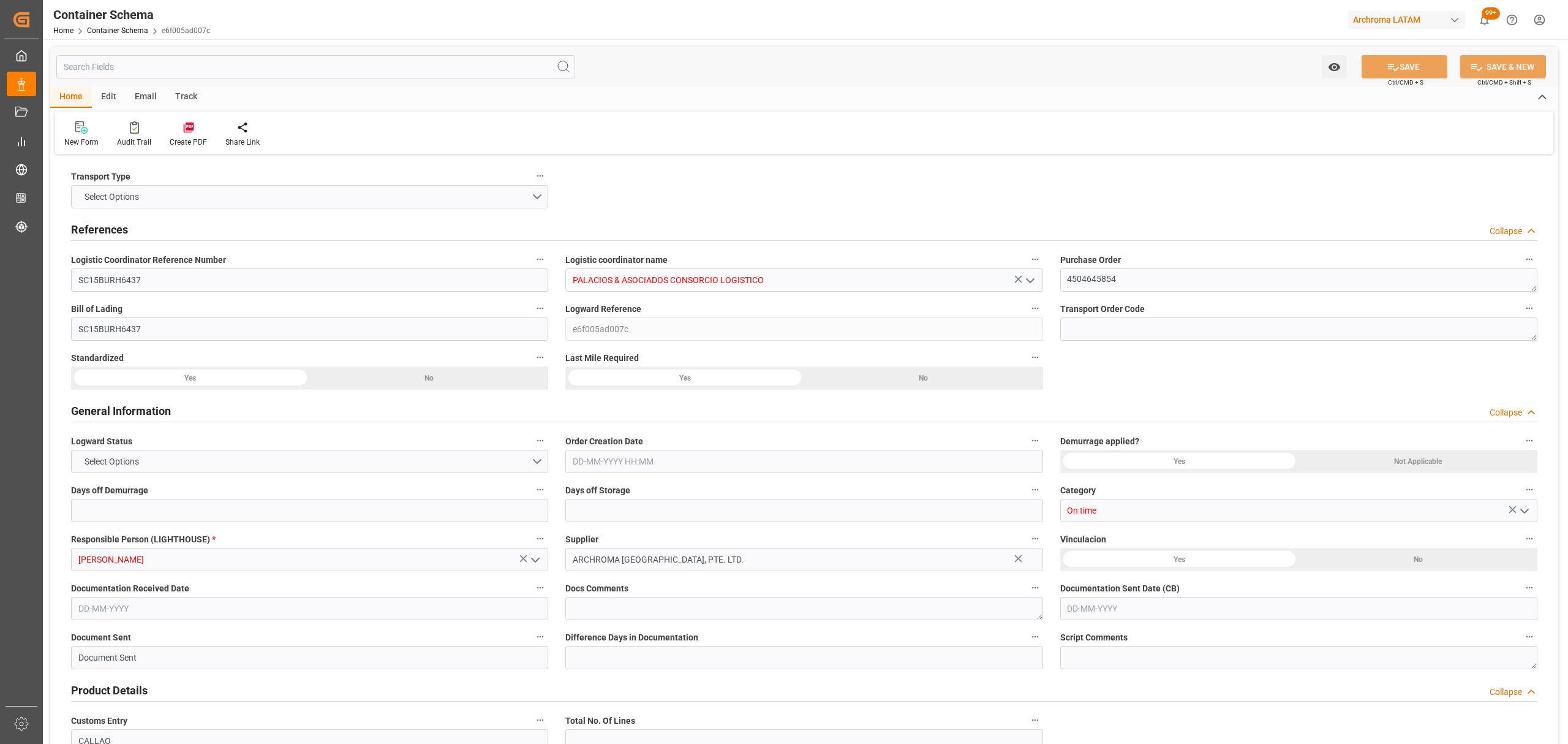
type input "0"
type input "1"
type input "4"
type input "1625"
type input "1724.125"
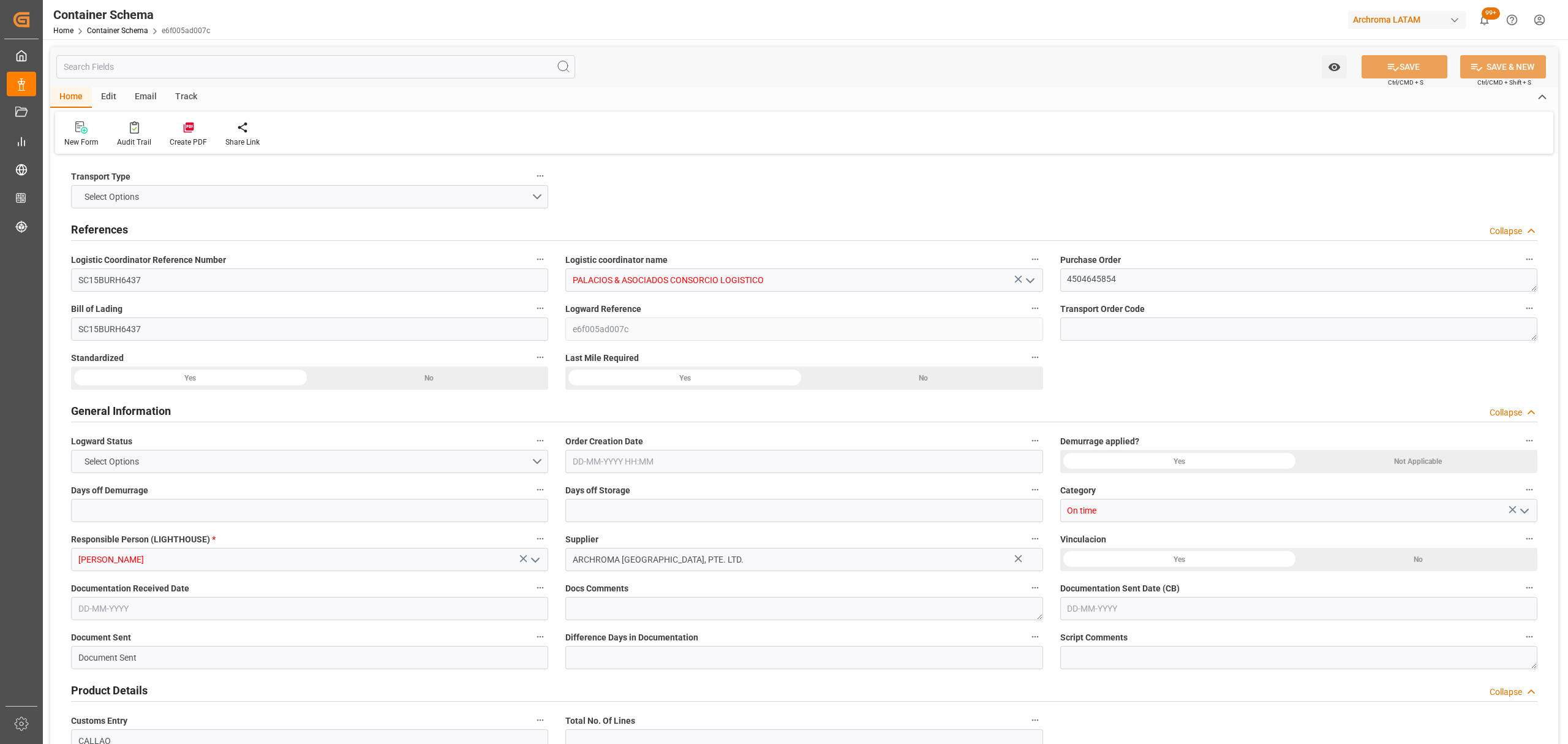
type input "ZIM"
type input "ZIM Integrated Shipping Services Ltd."
type input "CNTXG"
type input "CNXGA"
type input "PECLL"
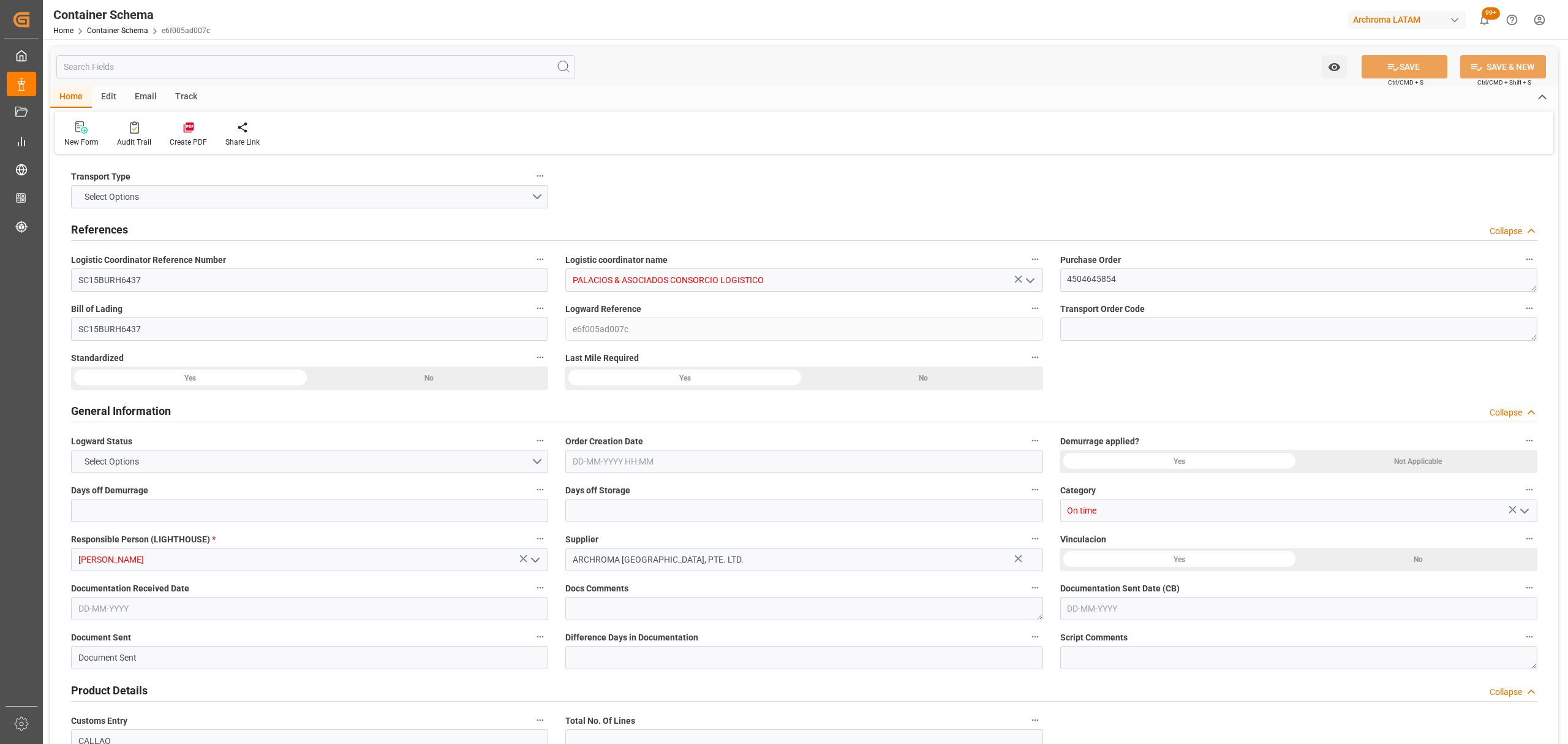
type input "PECLL"
type input "9450583"
type input "29-08-2025 11:45"
type input "29-08-2025"
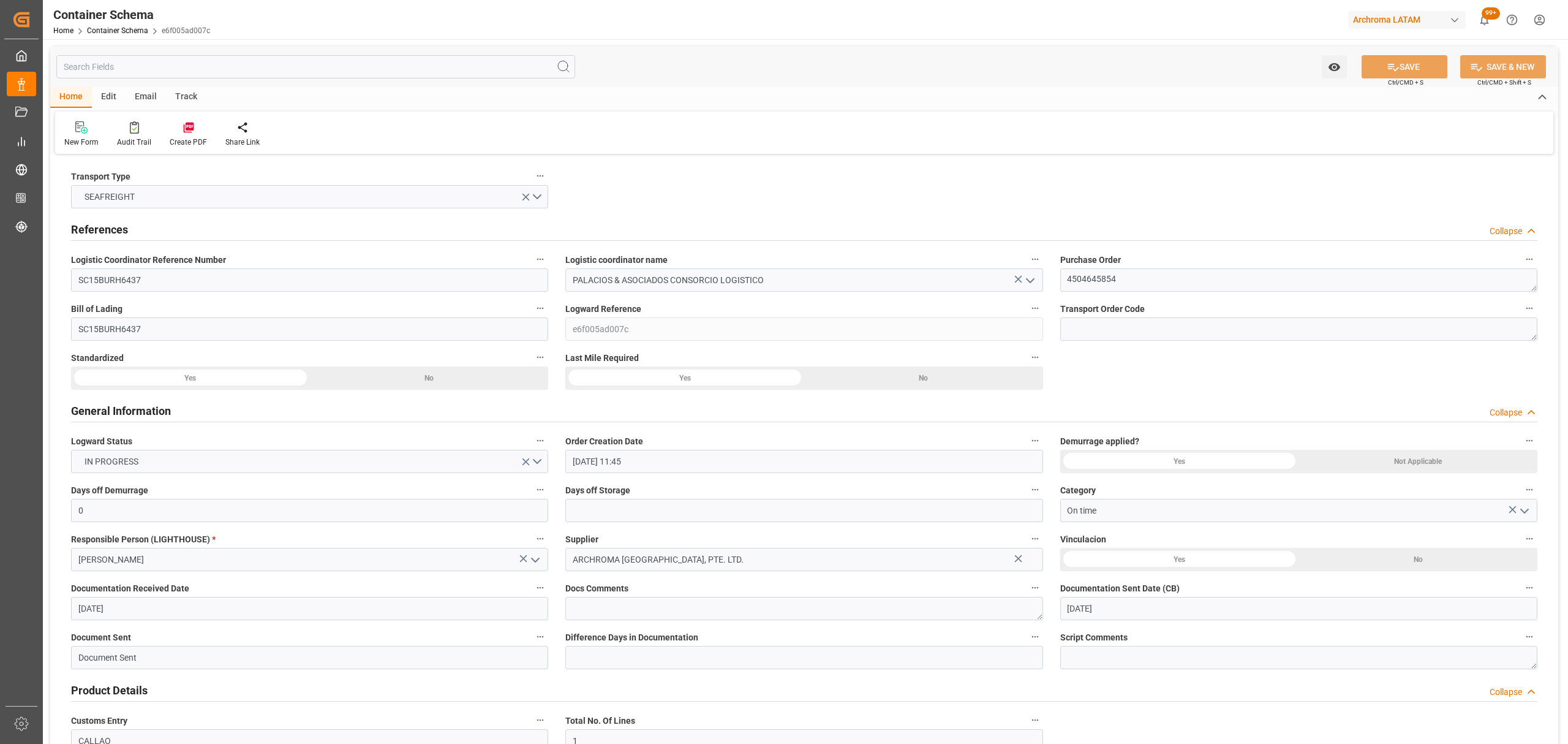
type input "29-08-2025"
type input "10-10-2025"
type input "24-08-2025 00:00"
type input "27-08-2025 00:00"
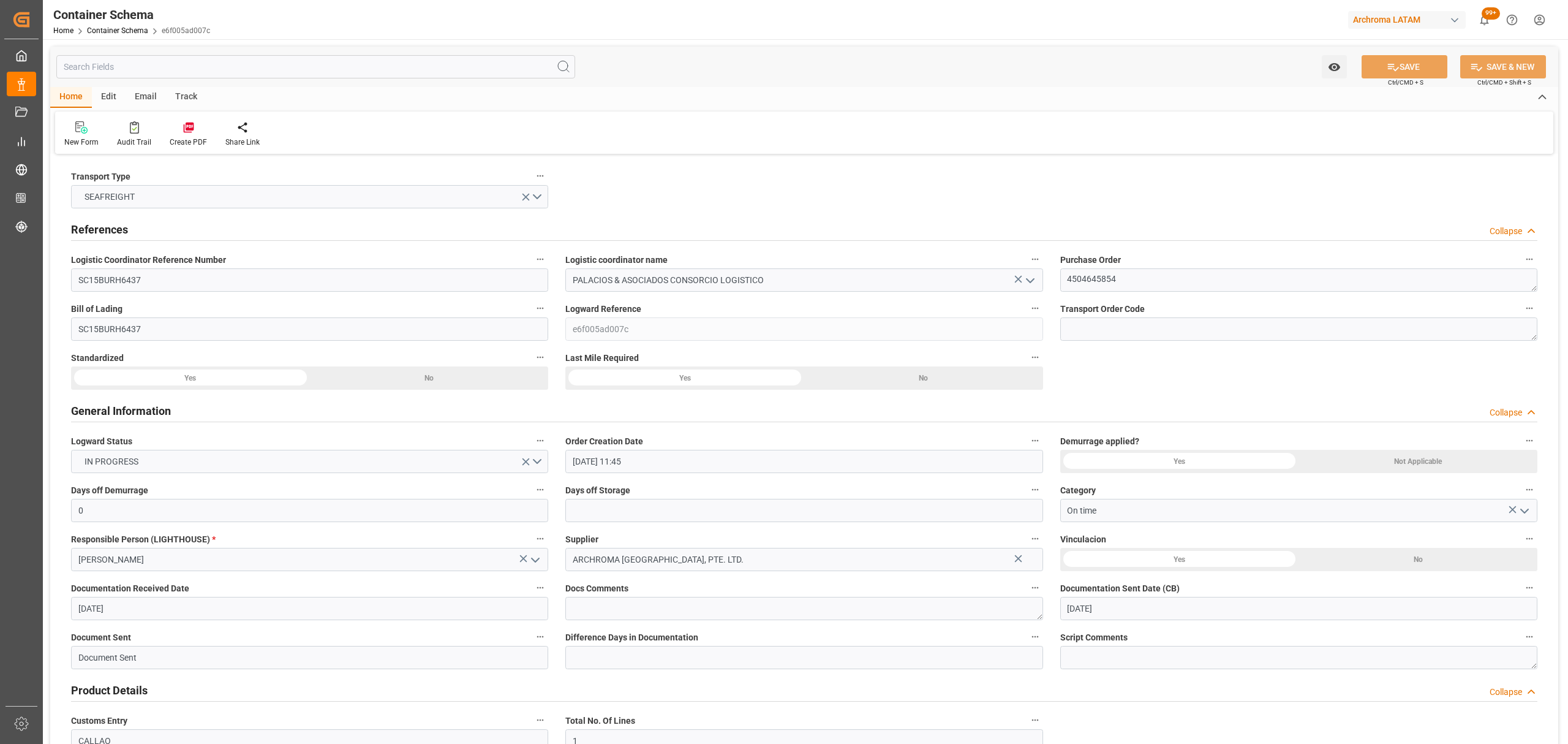
type input "10-10-2025 00:00"
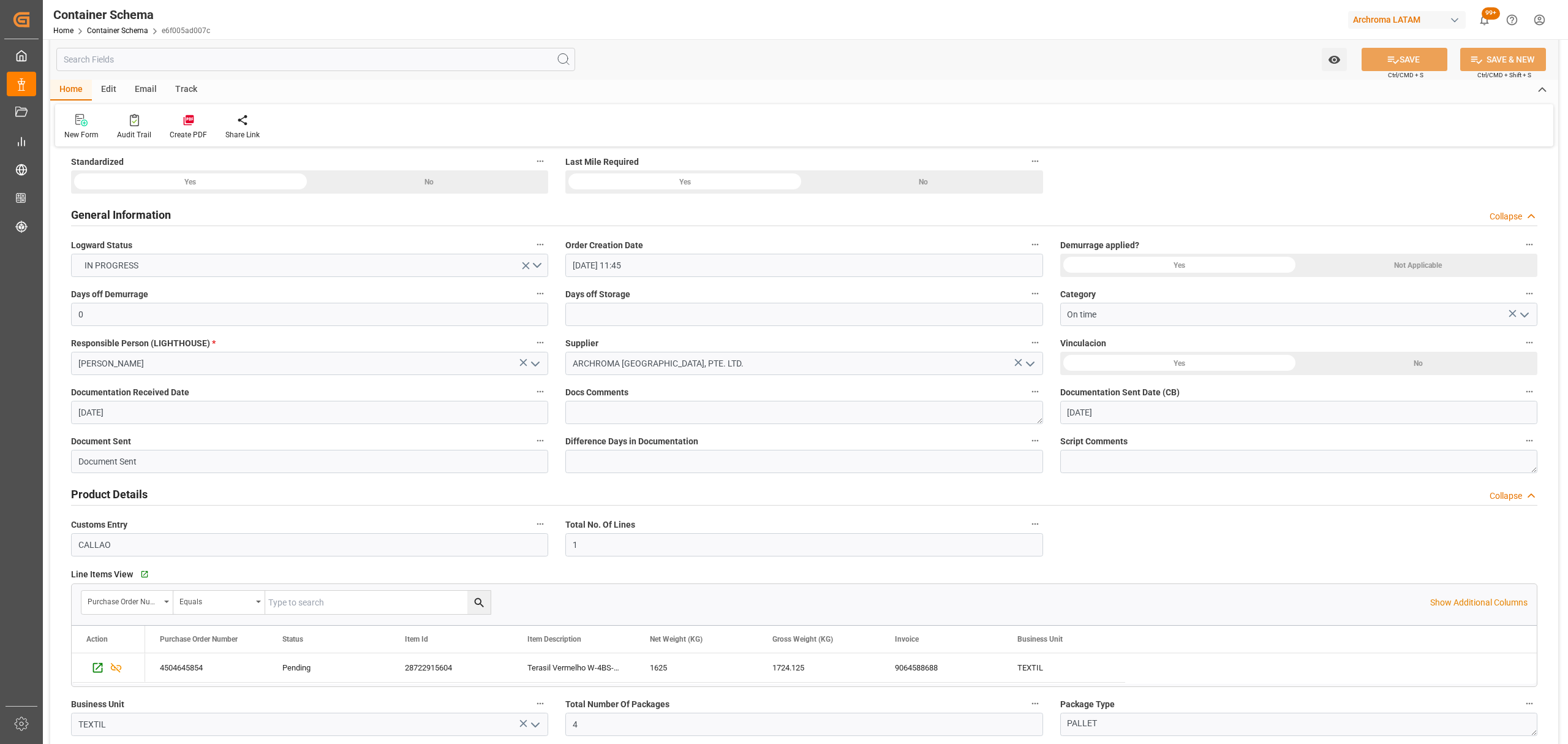
scroll to position [163, 0]
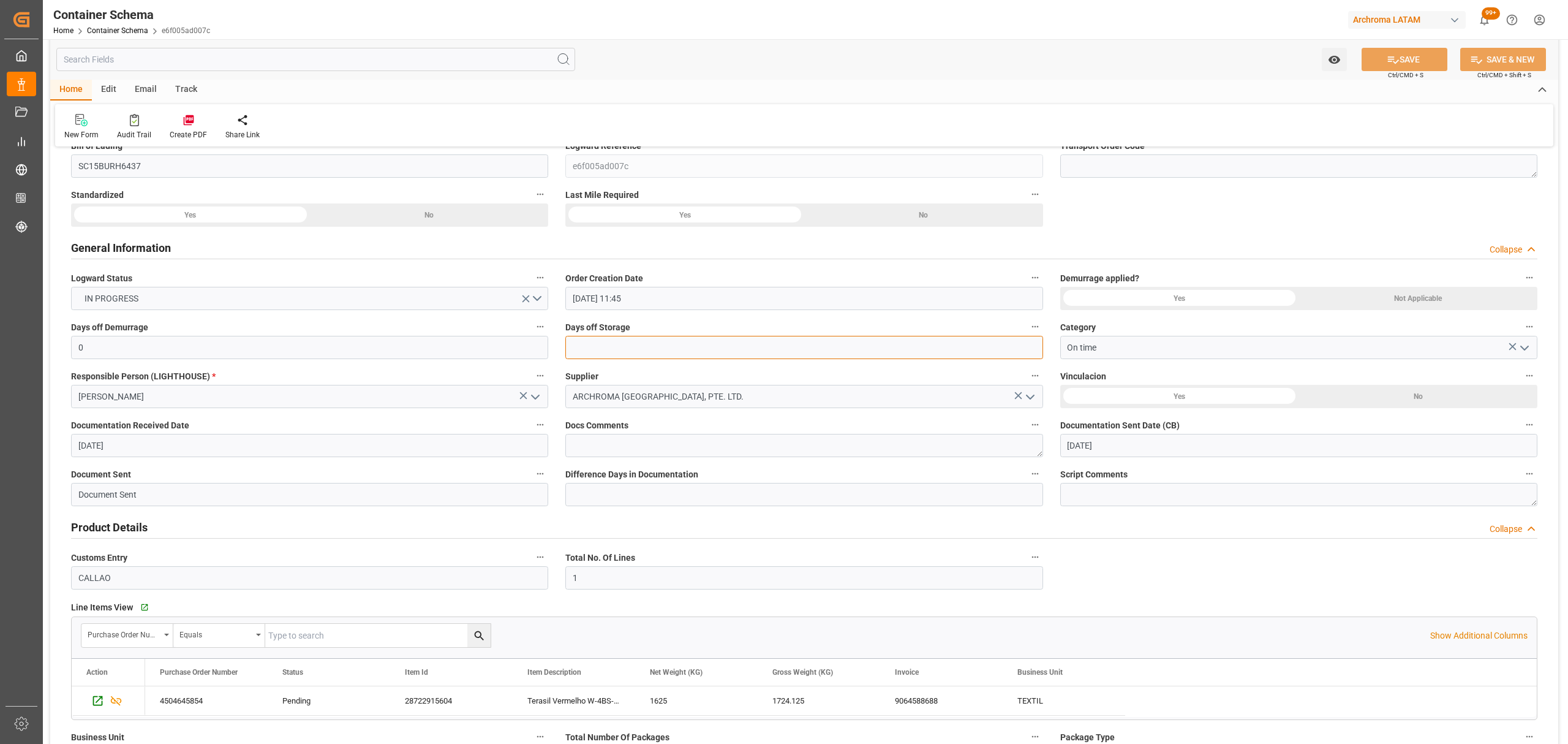
click at [638, 354] on input "text" at bounding box center [804, 347] width 477 height 23
type input "3"
click at [1400, 66] on button "SAVE" at bounding box center [1405, 59] width 86 height 23
click at [1334, 59] on icon "open menu" at bounding box center [1334, 59] width 12 height 8
click at [1266, 94] on div "Start Watching" at bounding box center [1274, 87] width 147 height 28
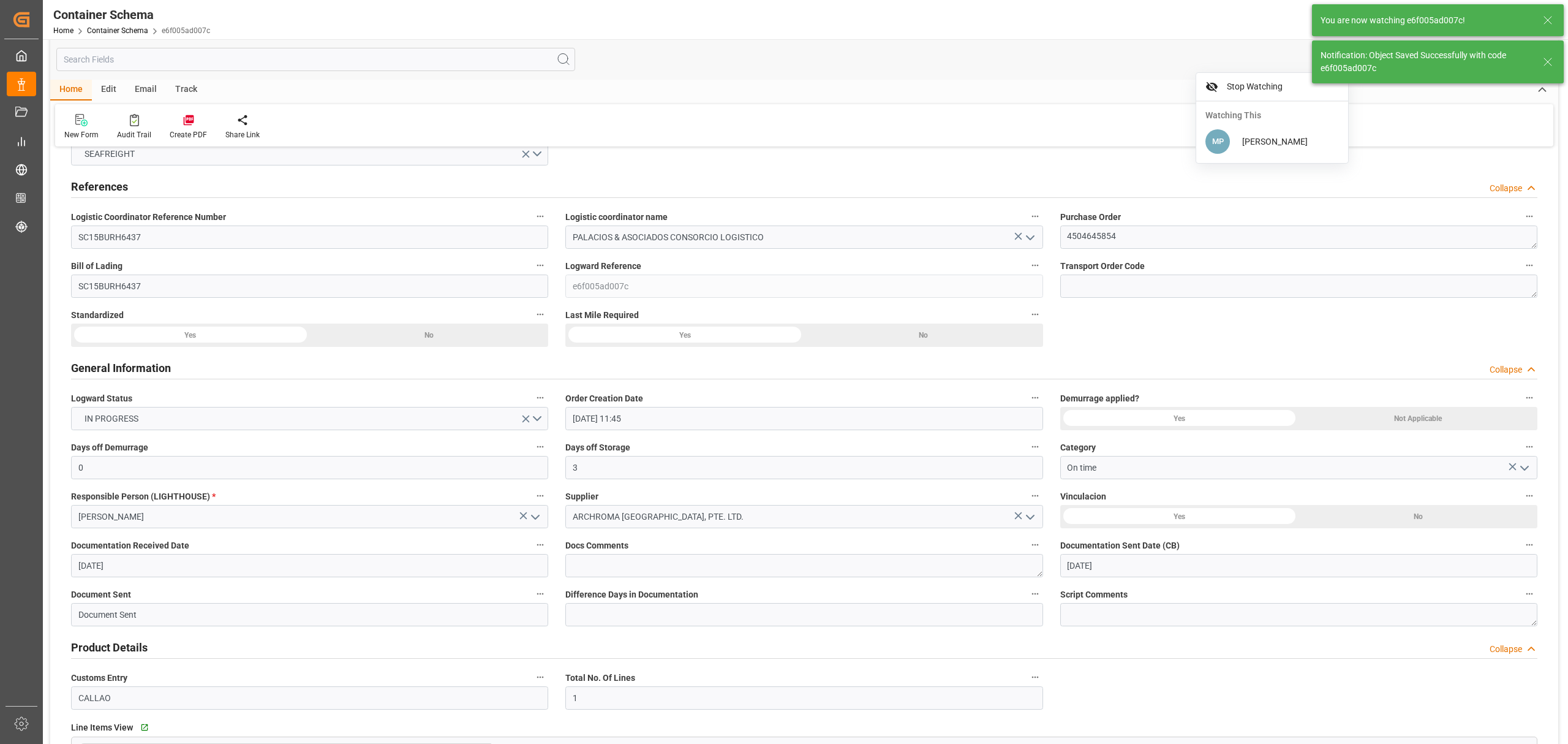
scroll to position [0, 0]
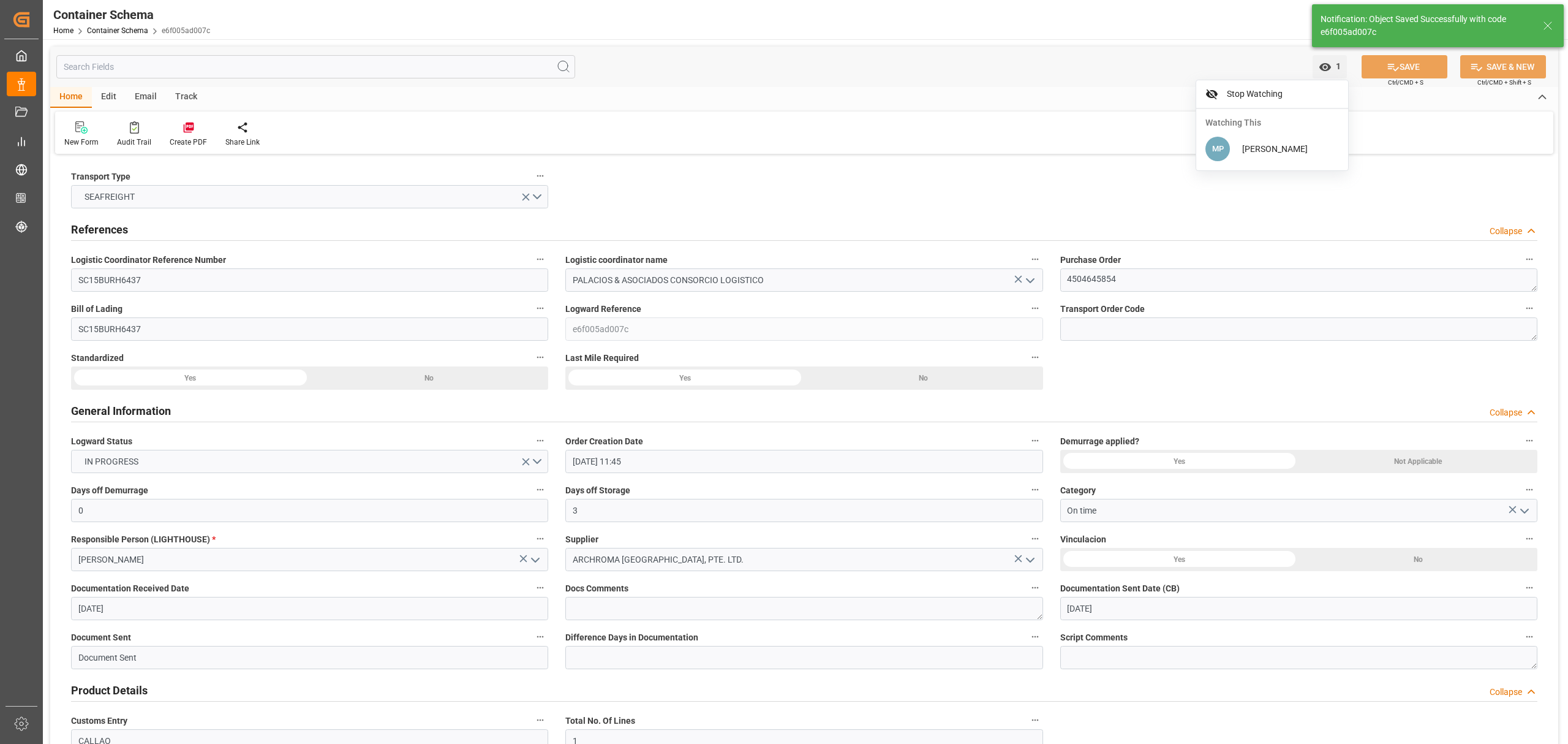
click at [191, 95] on div "Track" at bounding box center [185, 97] width 40 height 21
click at [149, 99] on div "Email" at bounding box center [145, 97] width 40 height 21
click at [82, 125] on icon at bounding box center [82, 125] width 16 height 8
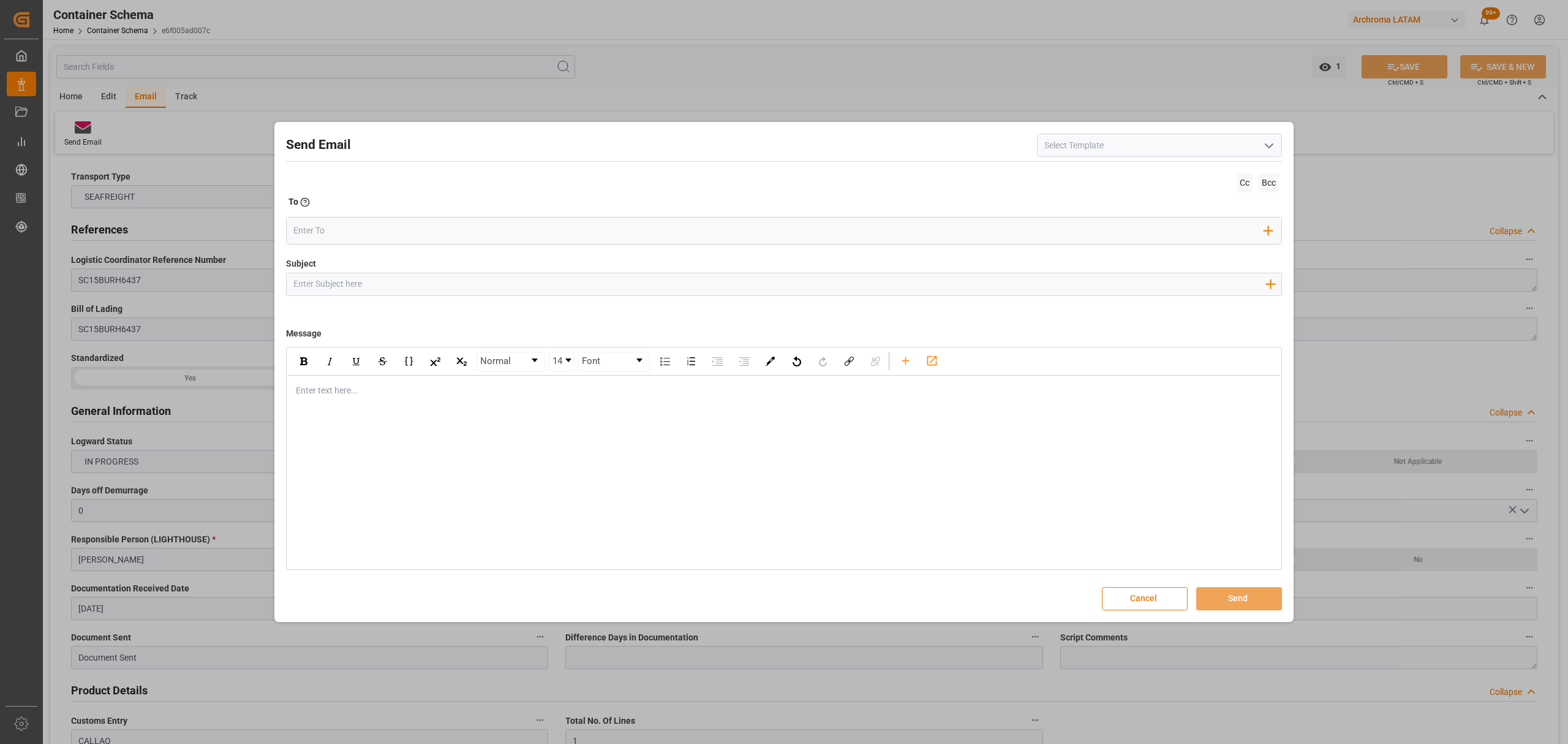
click at [1127, 589] on button "Cancel" at bounding box center [1145, 598] width 86 height 23
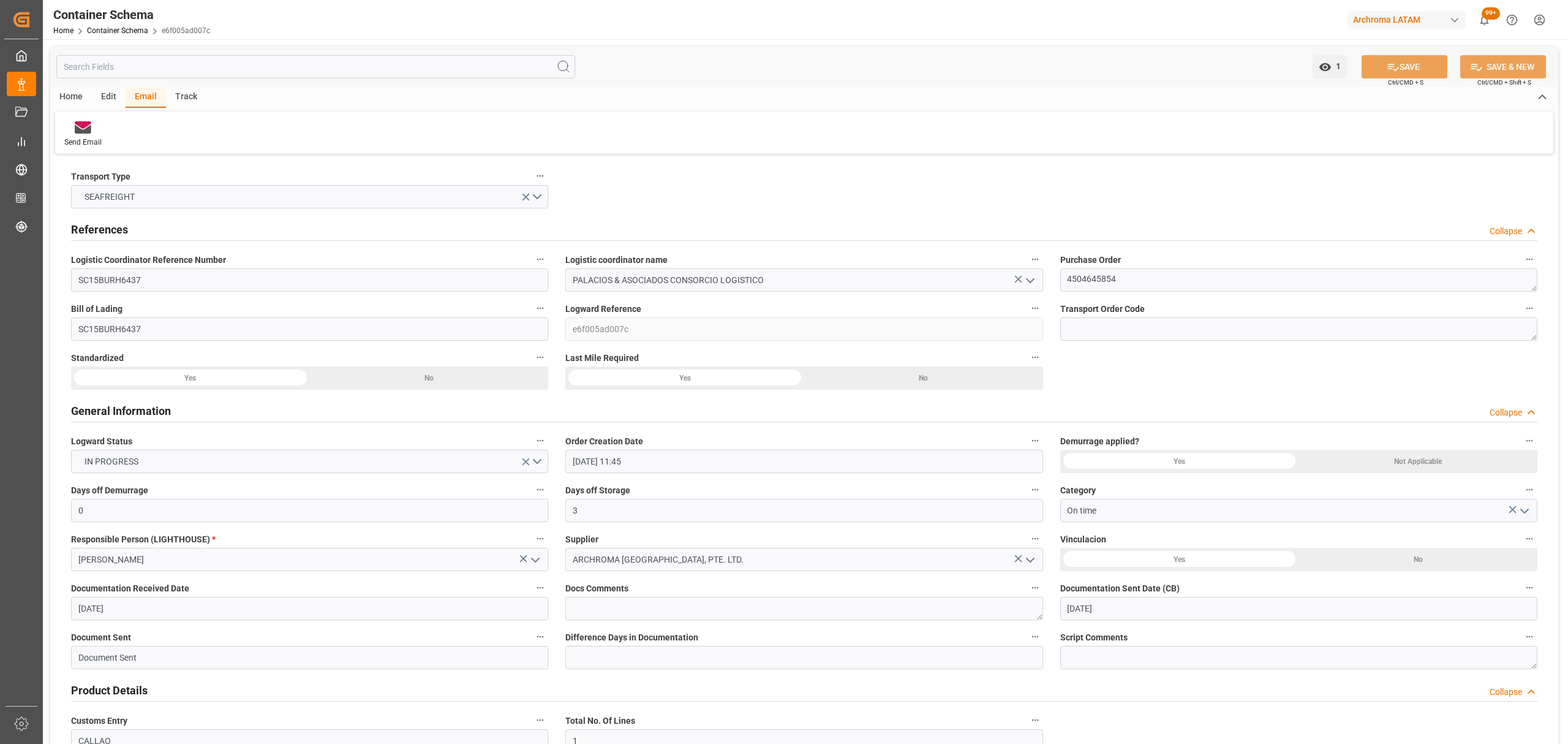
click at [194, 95] on div "Track" at bounding box center [185, 97] width 40 height 21
click at [94, 131] on div "Tracking" at bounding box center [78, 134] width 47 height 27
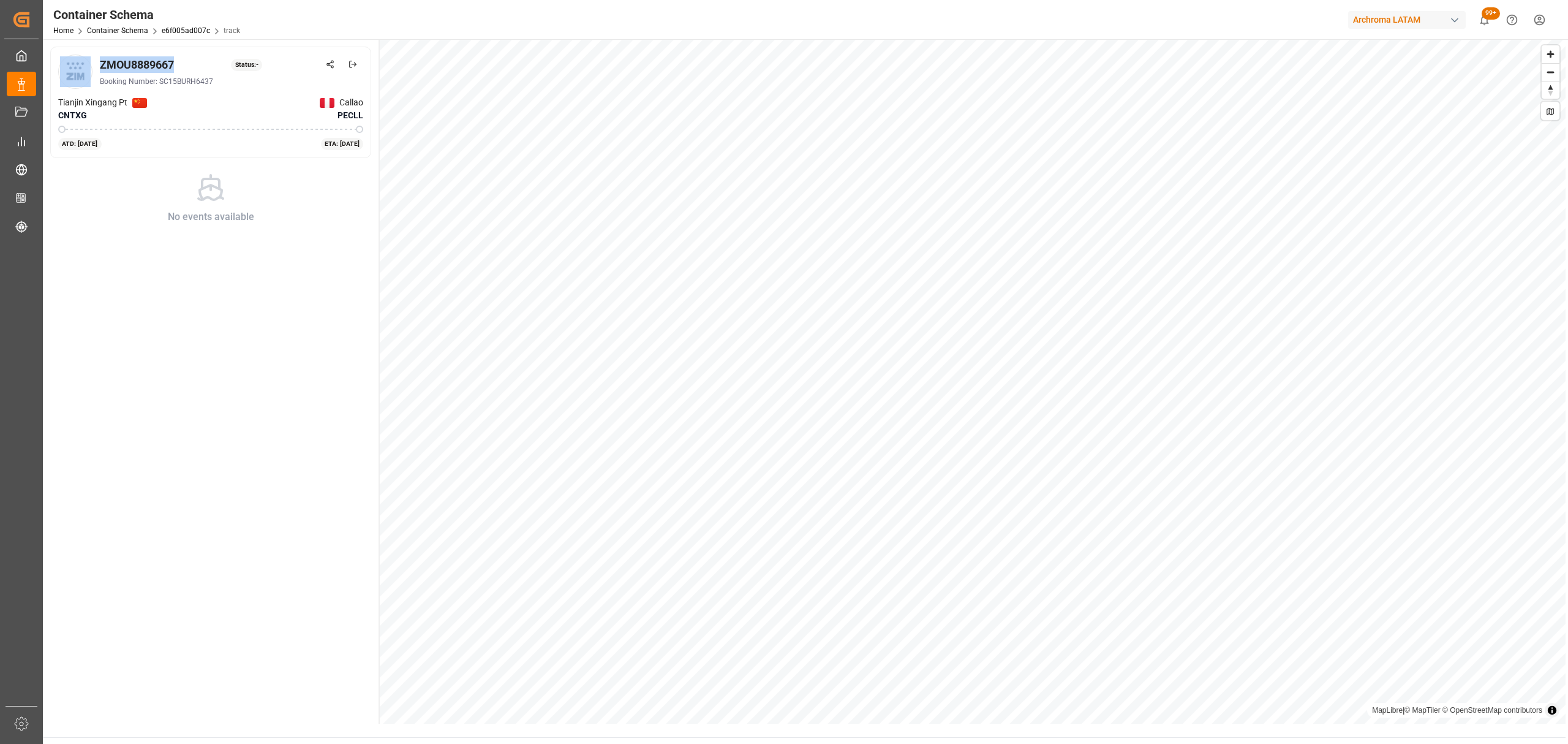
drag, startPoint x: 173, startPoint y: 67, endPoint x: 91, endPoint y: 63, distance: 82.1
click at [91, 63] on div "ZMOU8889667 Status: - Booking Number: SC15BURH6437" at bounding box center [210, 71] width 305 height 34
copy div "ZMOU8889667"
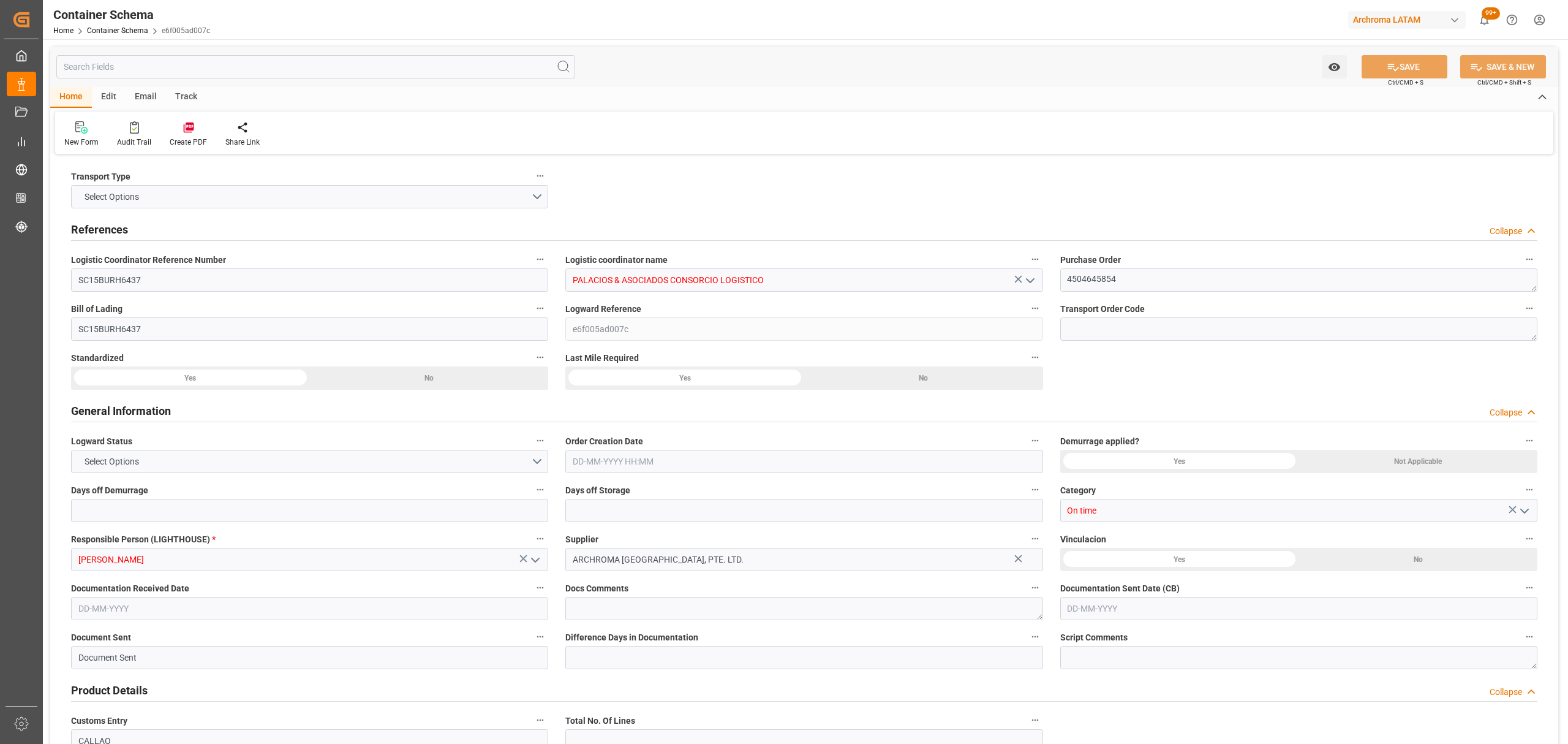
type input "0"
type input "3"
type input "1"
type input "4"
type input "1625"
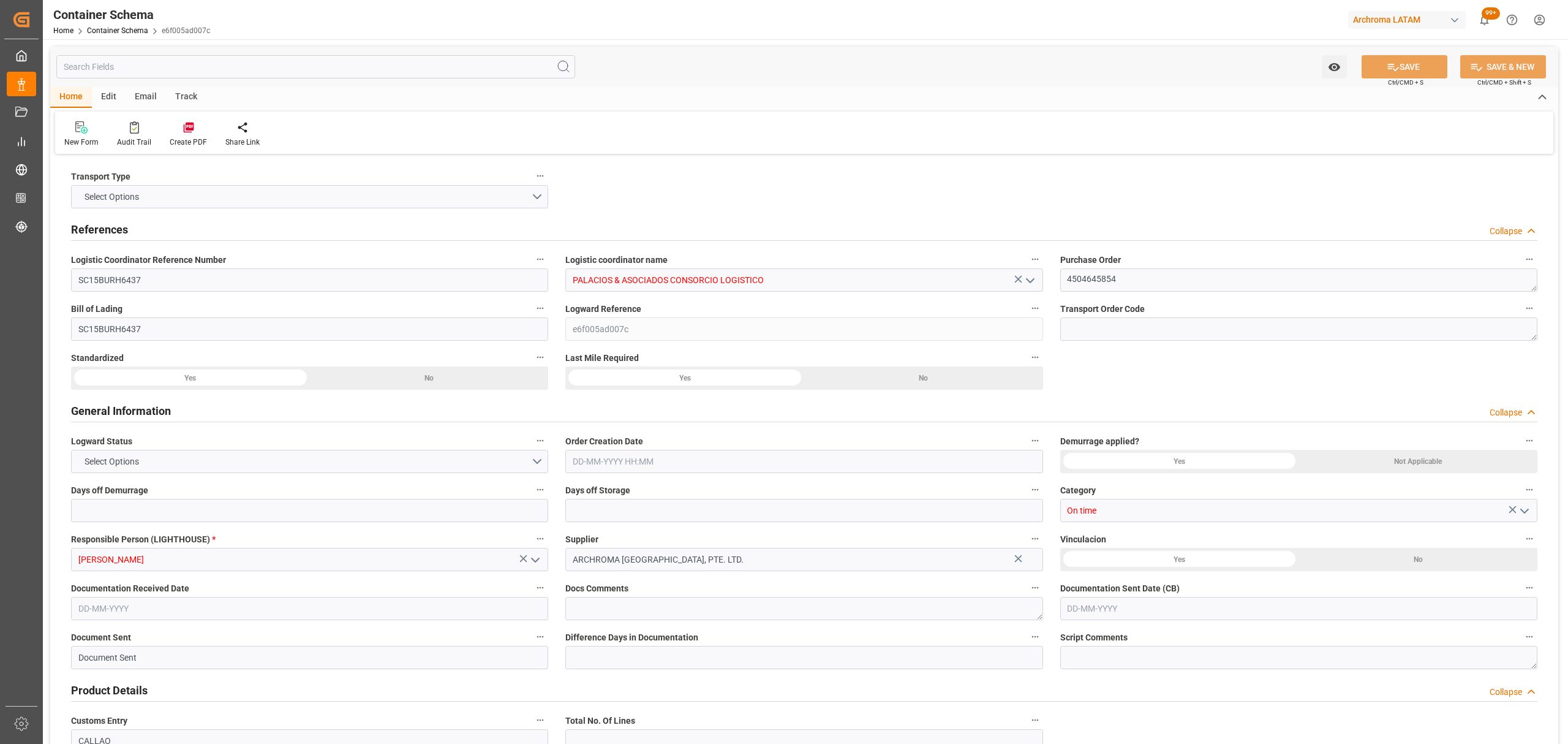
type input "1724.125"
type input "ZIM"
type input "ZIM Integrated Shipping Services Ltd."
type input "CNTXG"
type input "CNXGA"
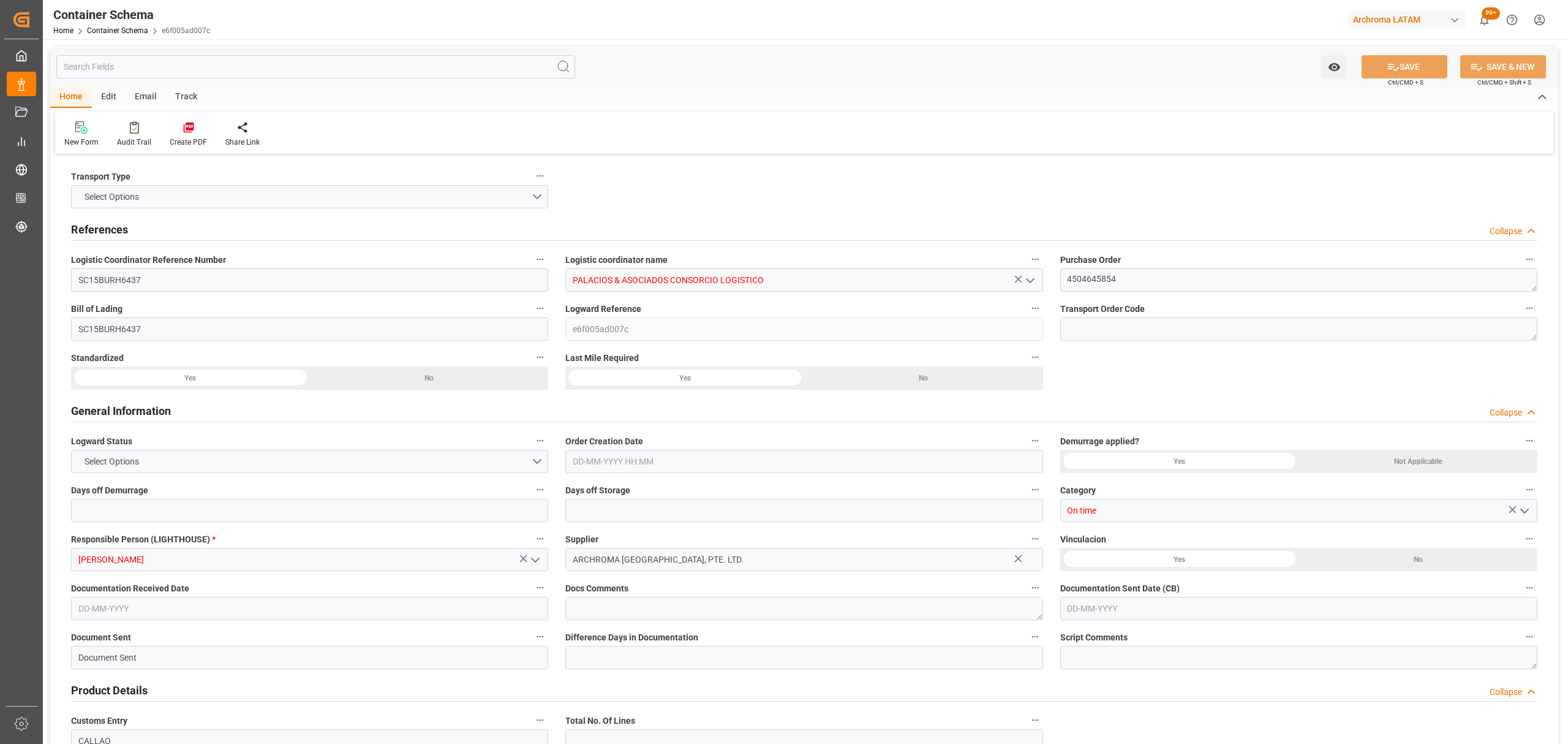
type input "PECLL"
type input "9450583"
type input "29-08-2025 11:45"
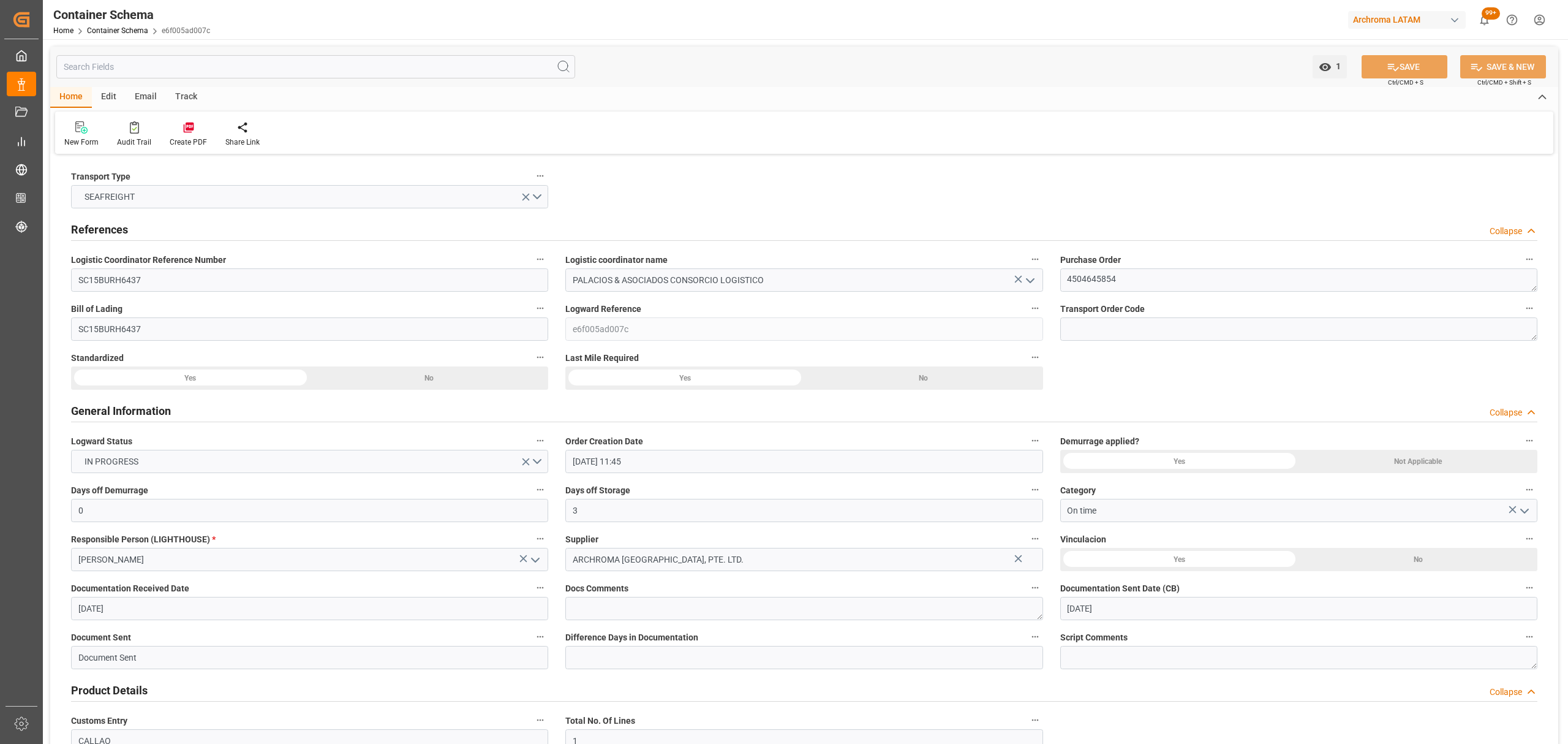
type input "29-08-2025"
type input "10-10-2025"
type input "24-08-2025 00:00"
type input "27-08-2025 00:00"
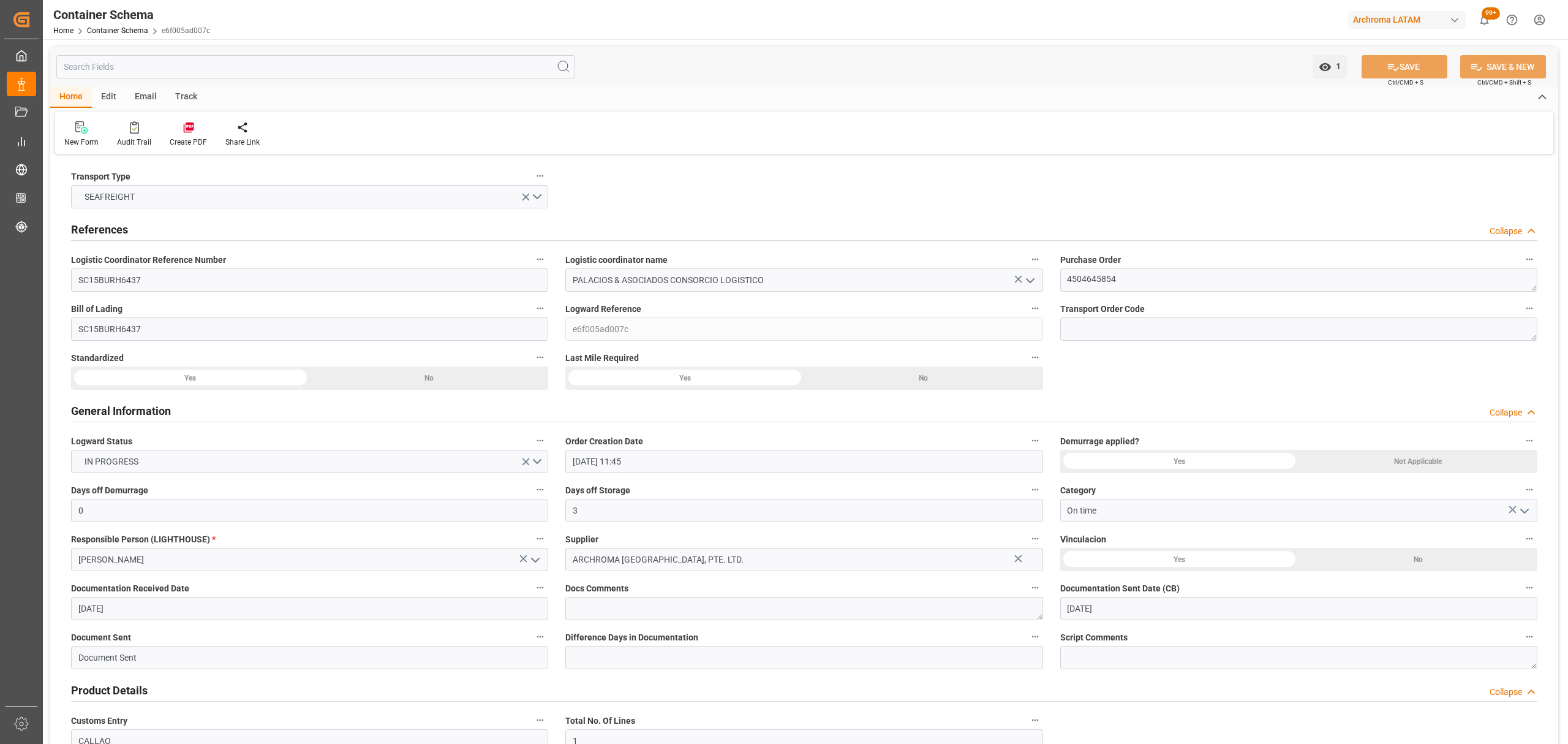
type input "27-08-2025 00:00"
type input "10-10-2025 00:00"
click at [142, 93] on div "Email" at bounding box center [145, 97] width 40 height 21
click at [80, 133] on icon at bounding box center [82, 130] width 16 height 9
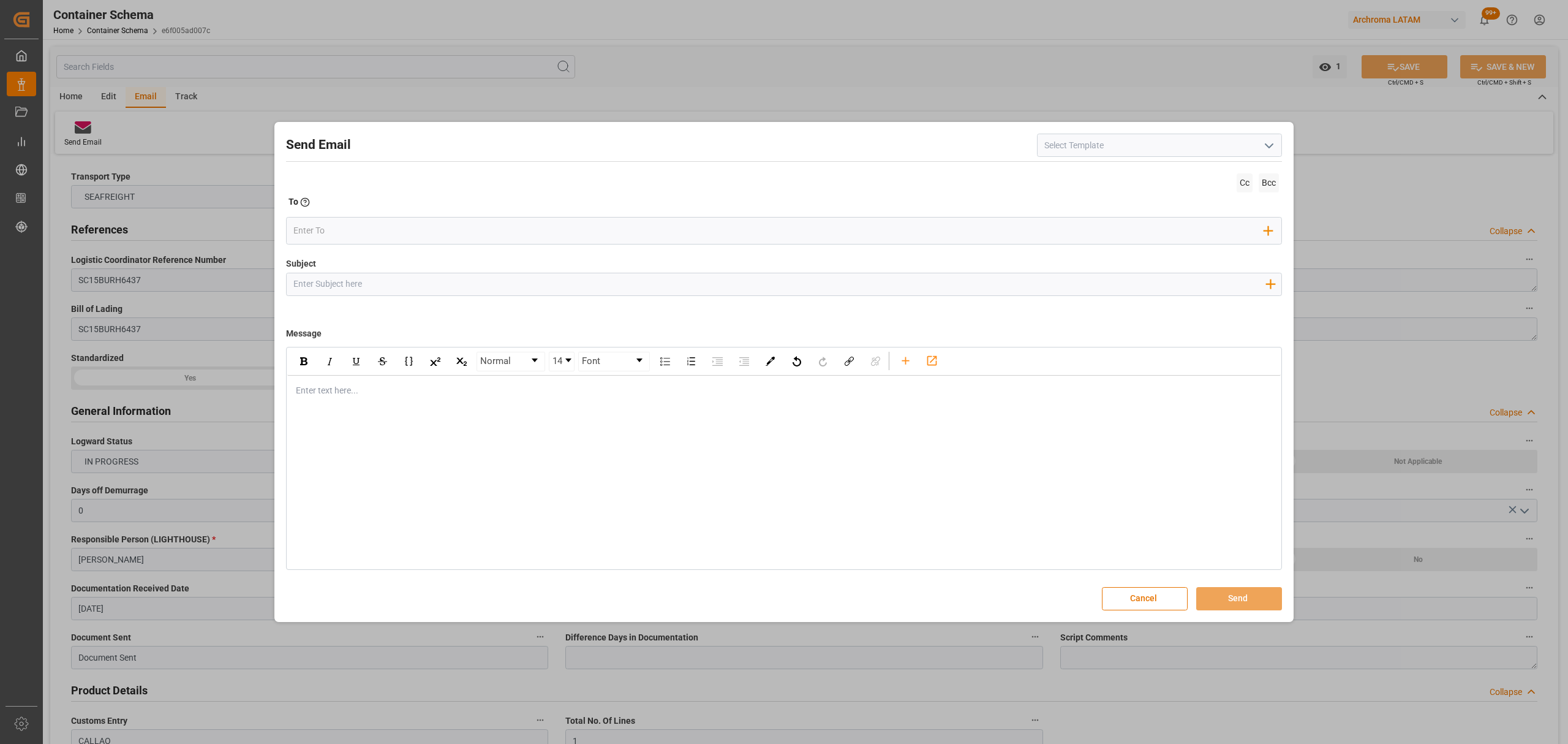
click at [403, 293] on input "Subject" at bounding box center [779, 284] width 985 height 21
paste input "PE || VARIACION ETA | PO 4504645854 | Contenedor ZMOU8889667 | TEXTIL | LCL//ET…"
click at [441, 287] on input "PE || VARIACION ETA | PO 4504645854 | Contenedor ZMOU8889667 | TEXTIL | LCL//ET…" at bounding box center [779, 284] width 985 height 21
drag, startPoint x: 374, startPoint y: 283, endPoint x: 312, endPoint y: 285, distance: 62.0
click at [312, 285] on input "PE || VARIACION ETA | PO 4504645854 | Contenedor ZMOU8889667 | TEXTIL | LCL//ET…" at bounding box center [779, 284] width 985 height 21
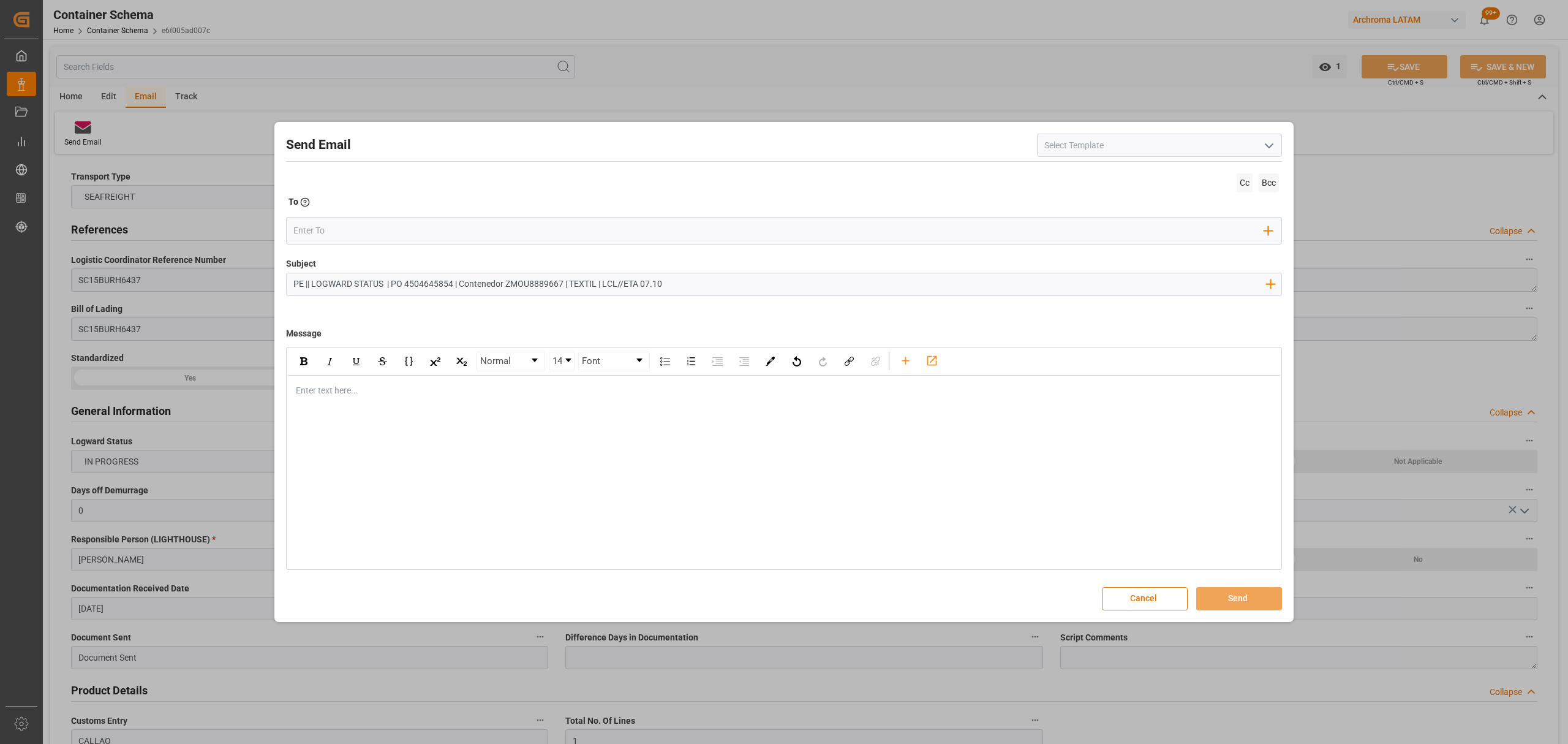
type input "PE || LOGWARD STATUS | PO 4504645854 | Contenedor ZMOU8889667 | TEXTIL | LCL//E…"
click at [422, 393] on div "rdw-editor" at bounding box center [784, 390] width 975 height 13
click at [439, 393] on div "rdw-editor" at bounding box center [784, 390] width 975 height 13
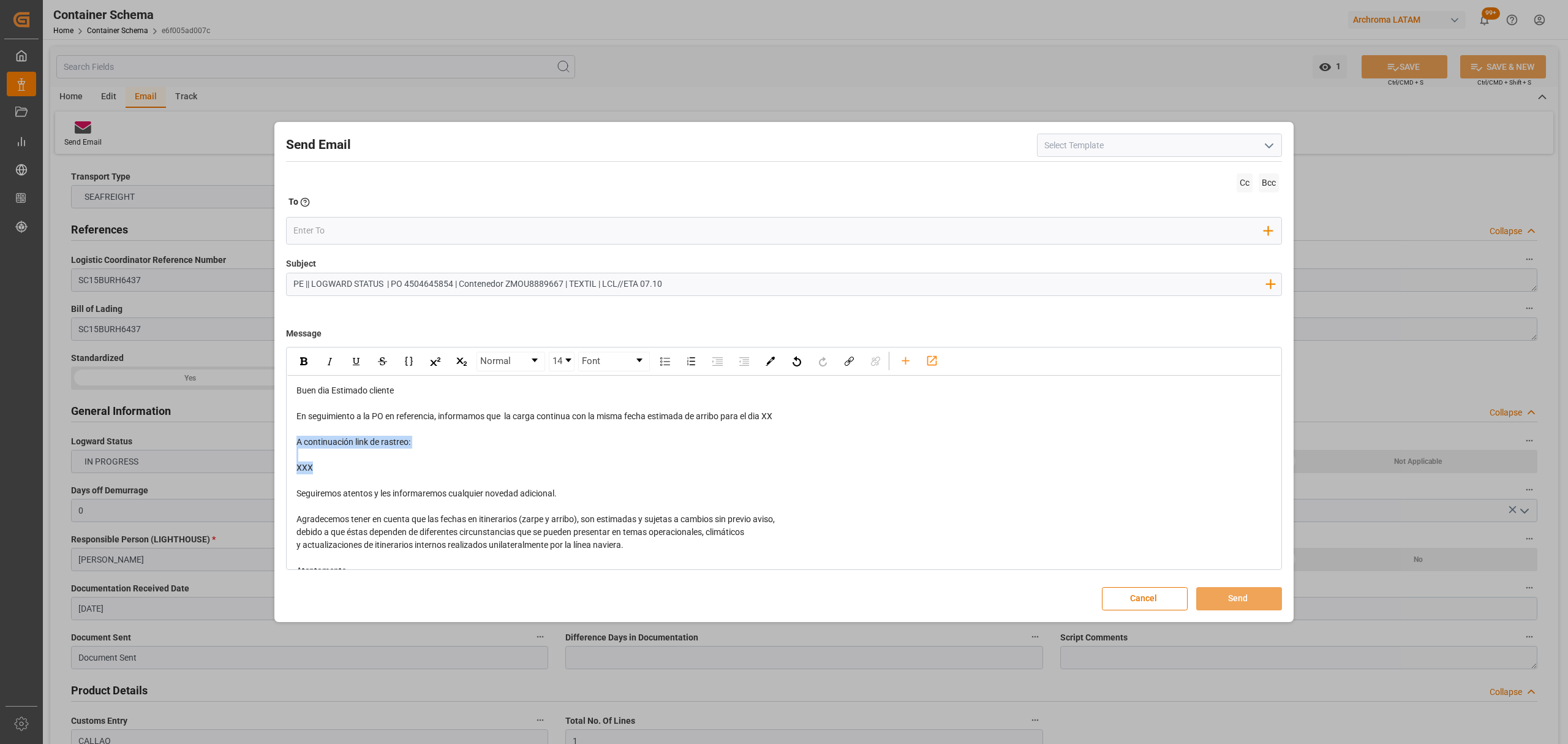
drag, startPoint x: 353, startPoint y: 476, endPoint x: 290, endPoint y: 443, distance: 71.1
click at [290, 443] on div "Buen dia Estimado cliente En seguimiento a la PO en referencia, informamos que …" at bounding box center [784, 500] width 994 height 249
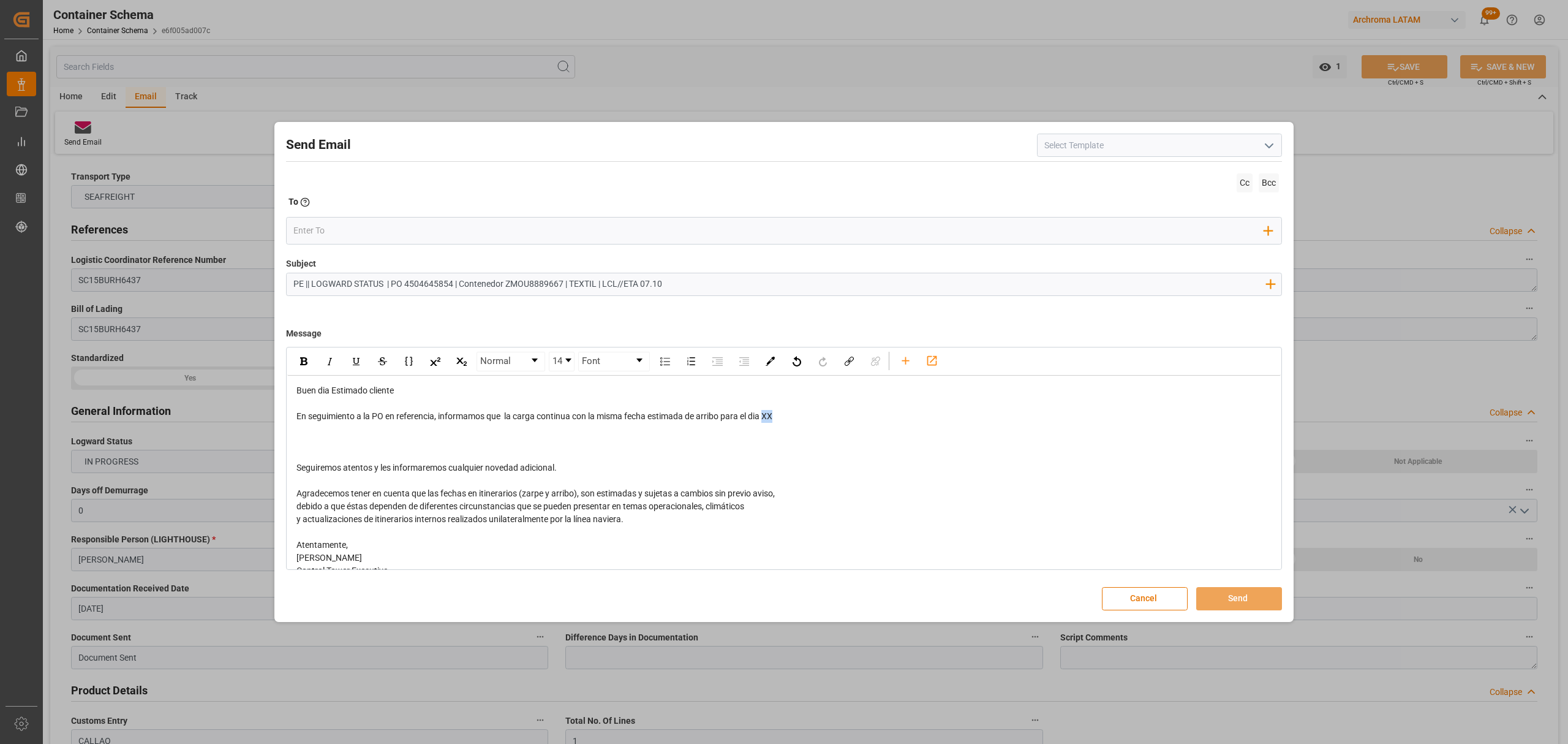
drag, startPoint x: 781, startPoint y: 414, endPoint x: 767, endPoint y: 417, distance: 14.3
click at [767, 417] on div "En seguimiento a la PO en referencia, informamos que la carga continua con la m…" at bounding box center [784, 416] width 975 height 13
click at [344, 439] on div "rdw-editor" at bounding box center [784, 442] width 975 height 13
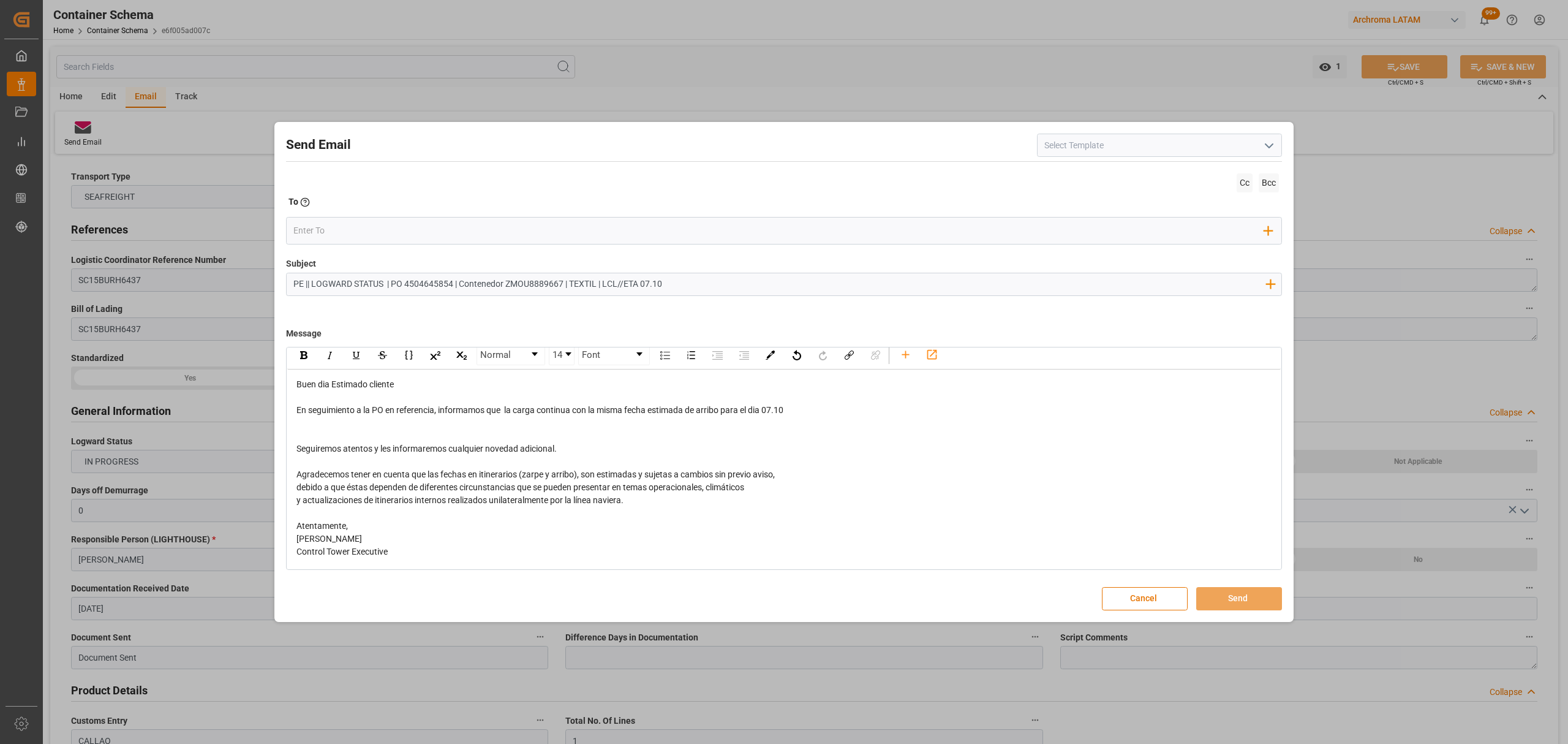
scroll to position [18, 0]
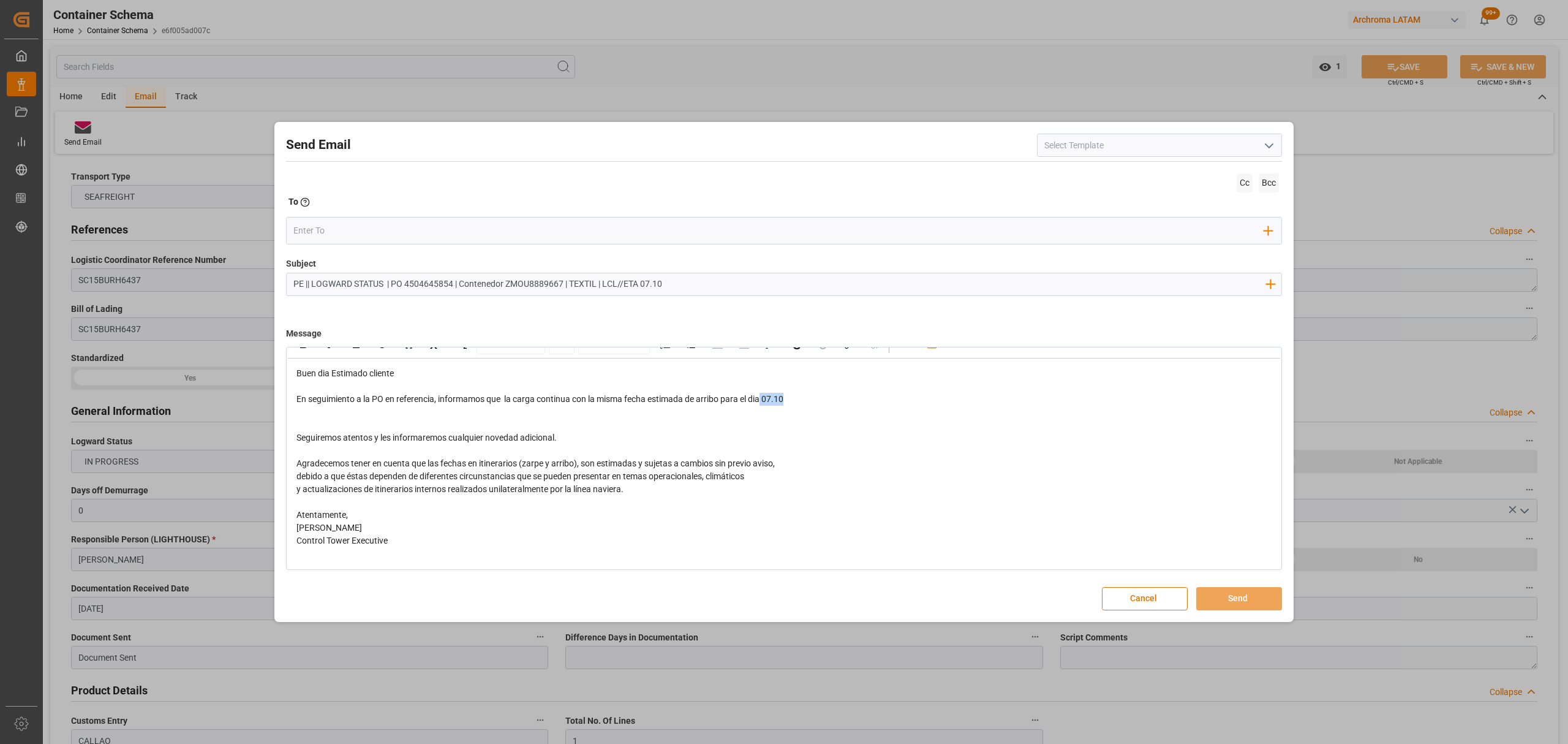
drag, startPoint x: 775, startPoint y: 403, endPoint x: 766, endPoint y: 403, distance: 9.0
click at [766, 403] on div "En seguimiento a la PO en referencia, informamos que la carga continua con la m…" at bounding box center [784, 399] width 975 height 13
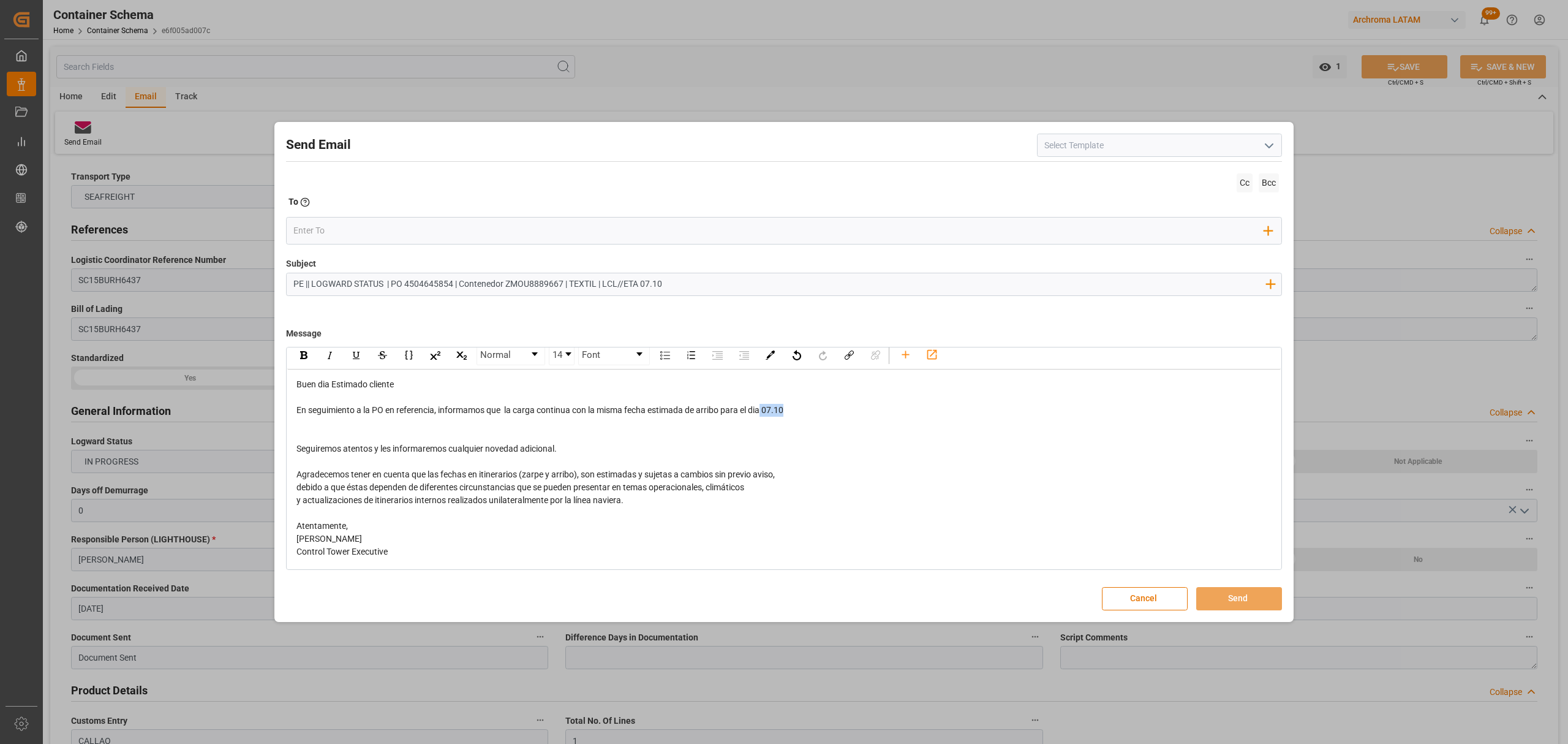
scroll to position [0, 0]
drag, startPoint x: 305, startPoint y: 367, endPoint x: 307, endPoint y: 354, distance: 13.2
click at [305, 366] on div "rdw-inline-control" at bounding box center [303, 361] width 21 height 18
click at [339, 228] on input "email" at bounding box center [779, 230] width 971 height 18
type input "angie"
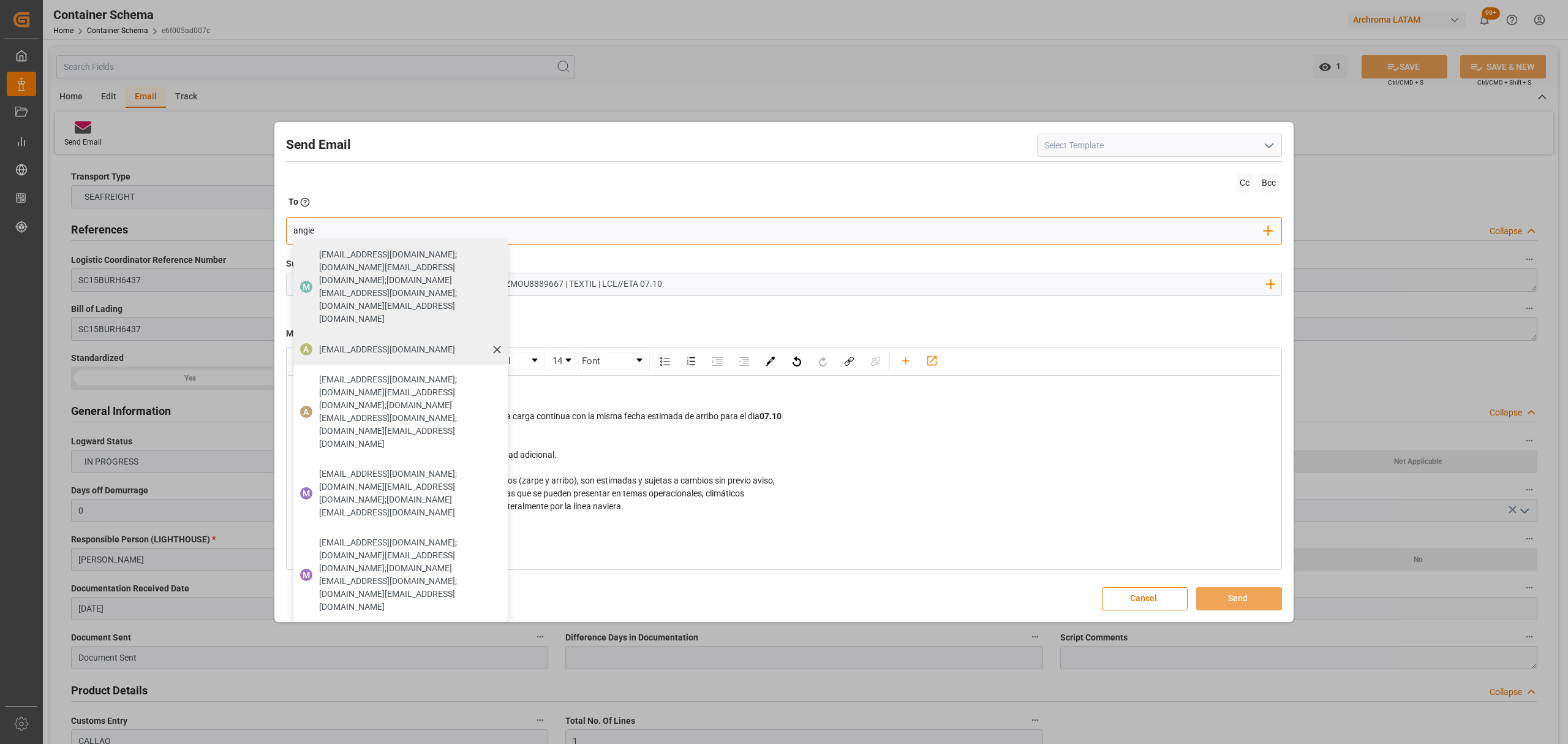
click at [402, 343] on span "angiee.lamilla@archroma.com" at bounding box center [387, 349] width 136 height 13
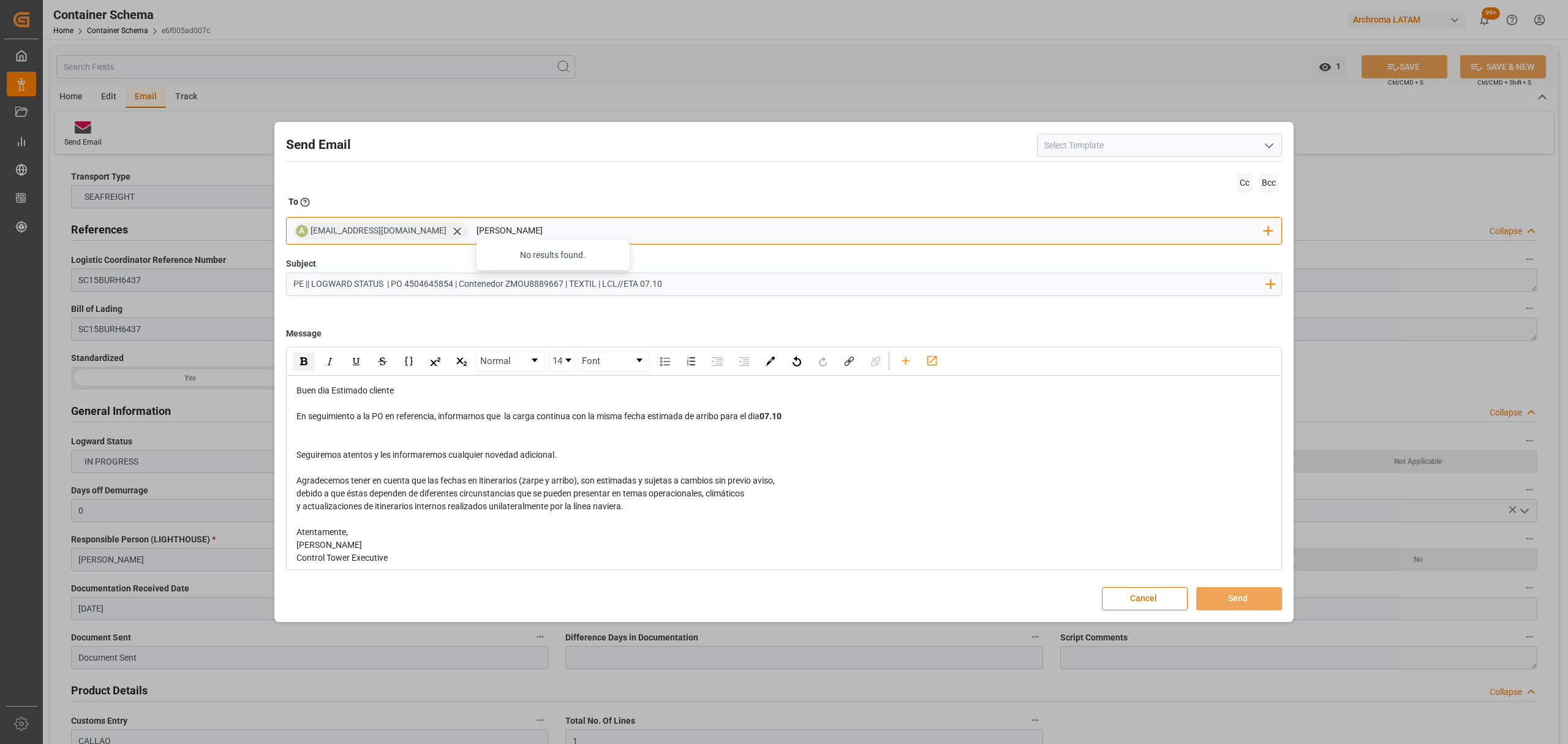
type input "maria"
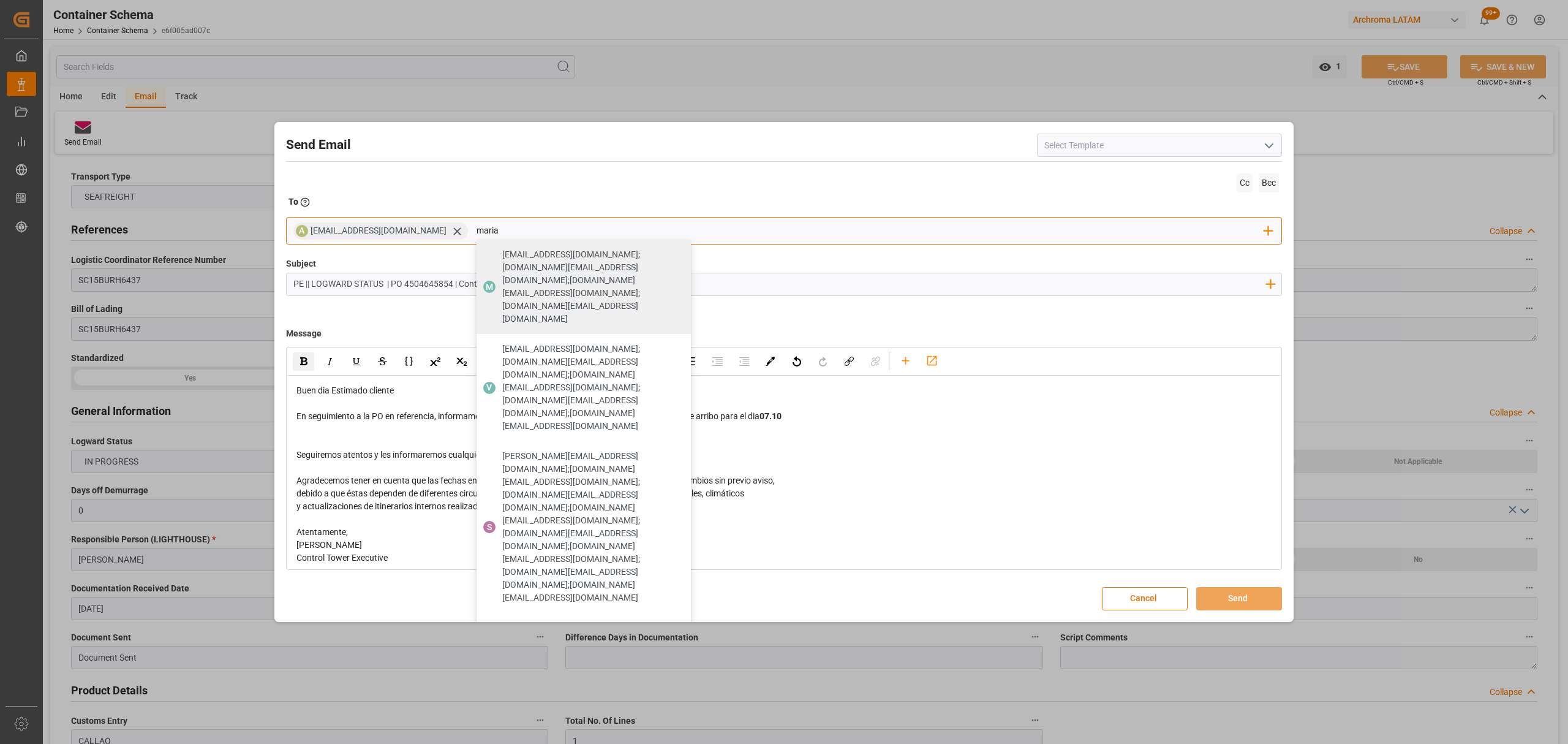
click at [564, 707] on div "M maria.piranquive@leschaco.com" at bounding box center [584, 723] width 215 height 31
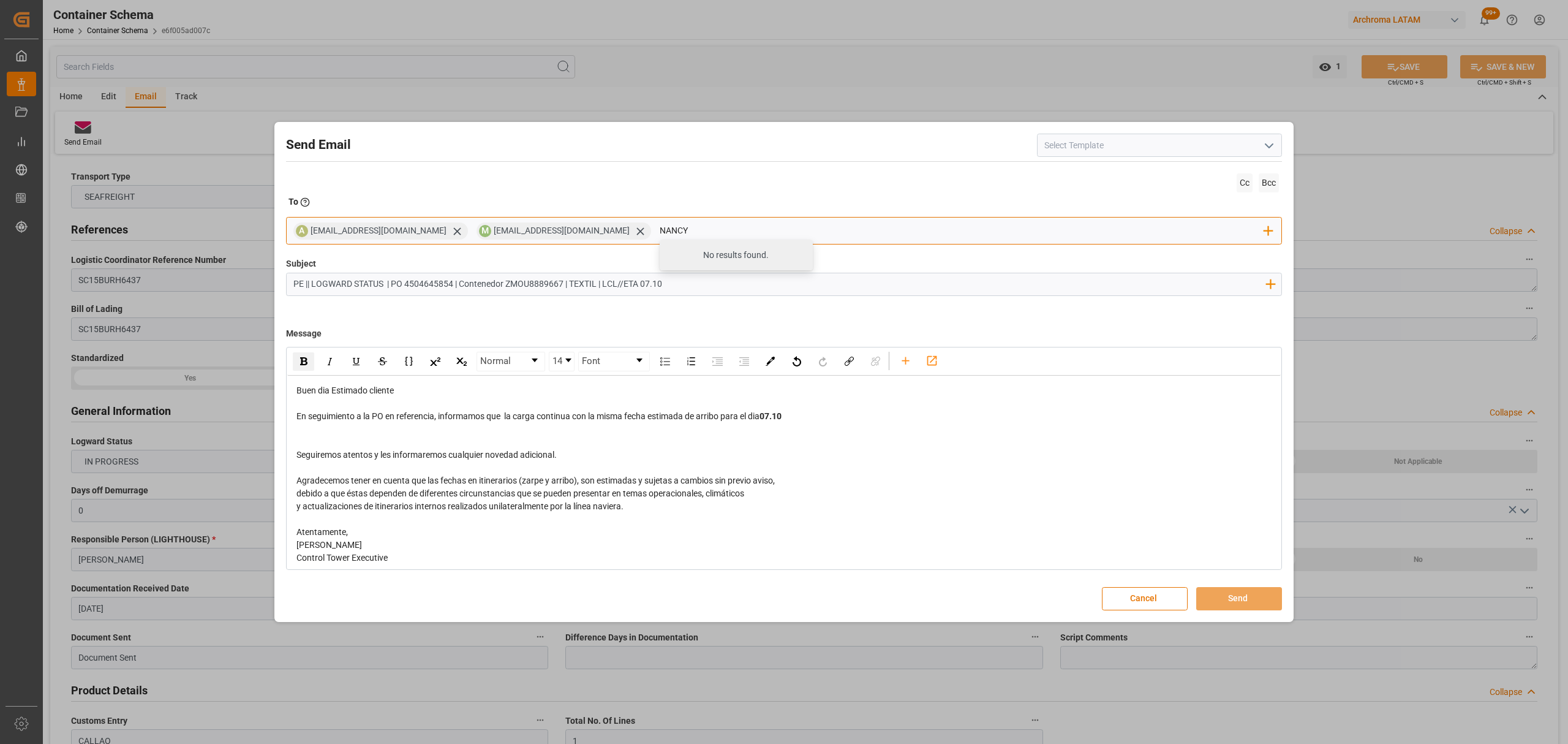
type input "nancy"
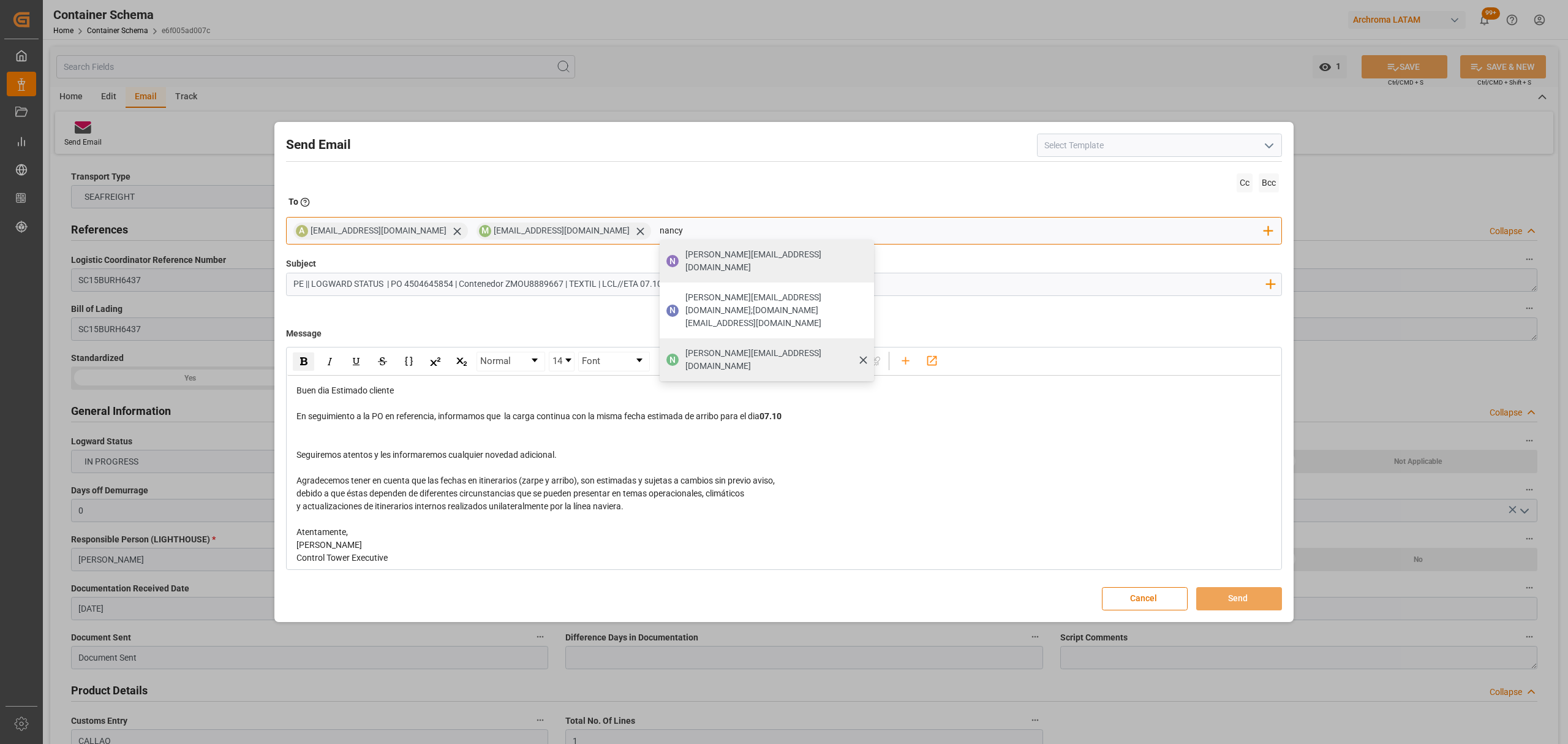
click at [721, 347] on span "nancy.castellanos@archroma.com" at bounding box center [775, 360] width 180 height 26
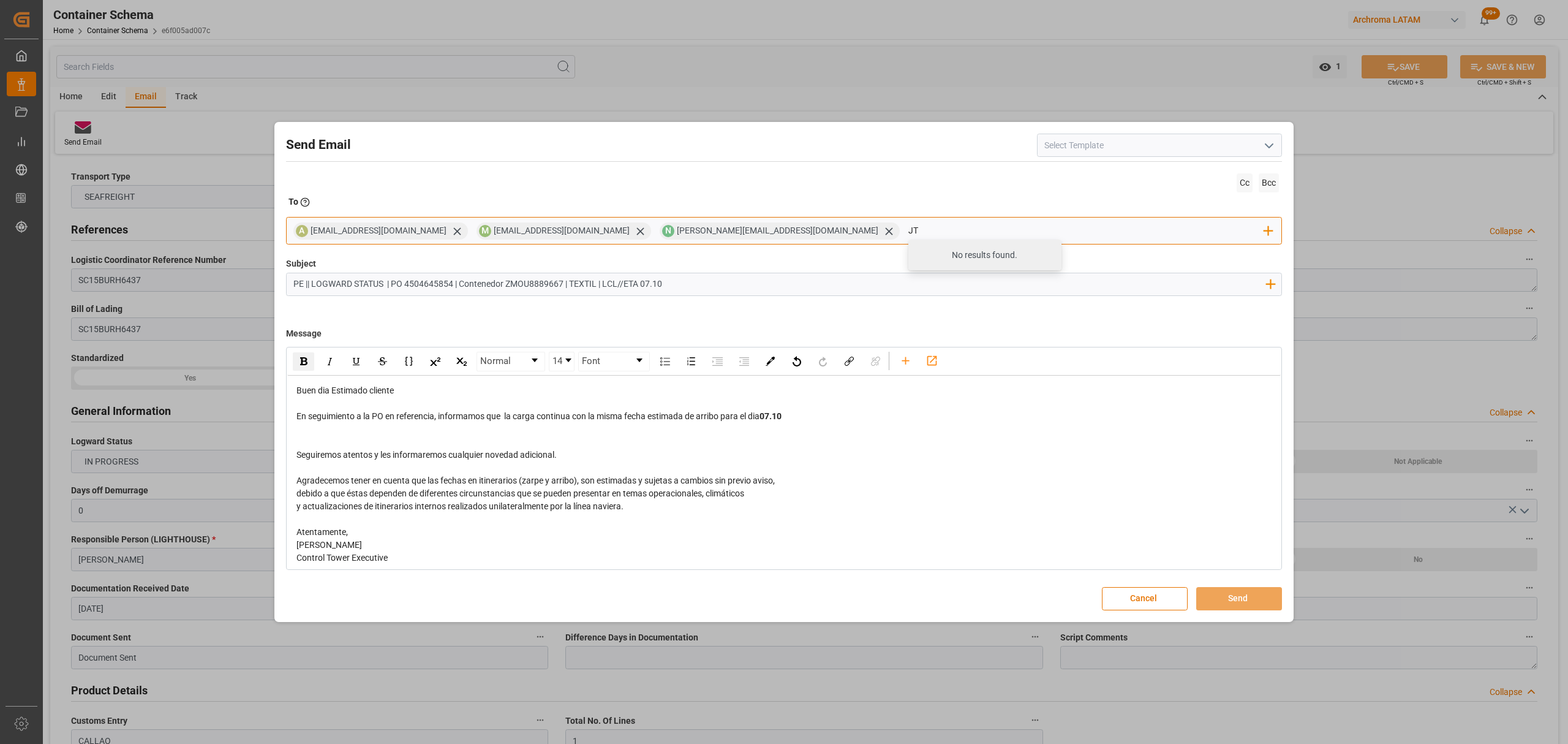
click at [909, 258] on div "No results found." at bounding box center [985, 255] width 153 height 31
click at [909, 232] on input "JT" at bounding box center [1086, 230] width 356 height 18
type input "jt"
click at [934, 259] on span "jtoribio@pasoc.pe" at bounding box center [1002, 255] width 136 height 13
click at [1255, 601] on button "Send" at bounding box center [1239, 598] width 86 height 23
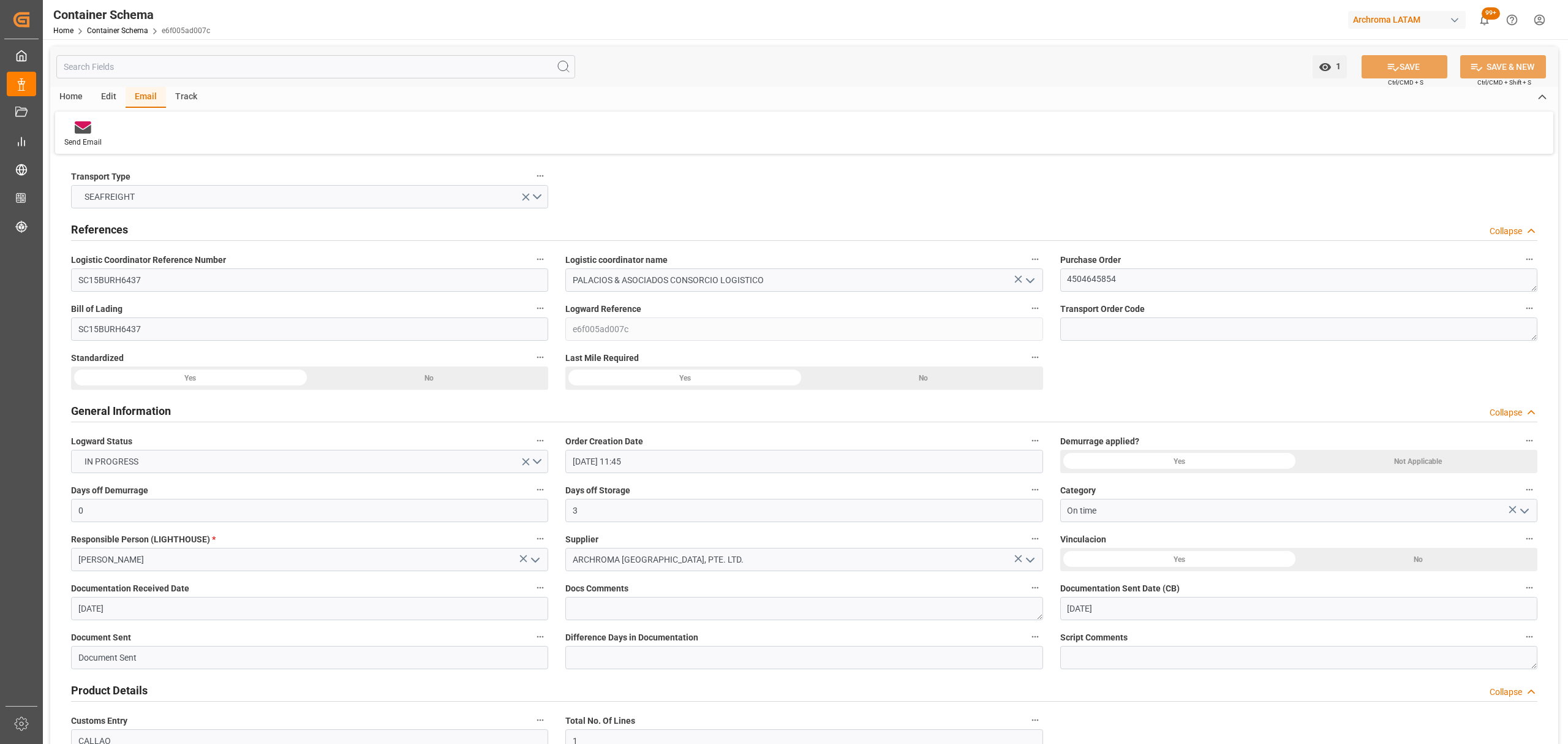
click at [138, 97] on div "Email" at bounding box center [145, 97] width 40 height 21
click at [121, 33] on link "Container Schema" at bounding box center [117, 31] width 61 height 9
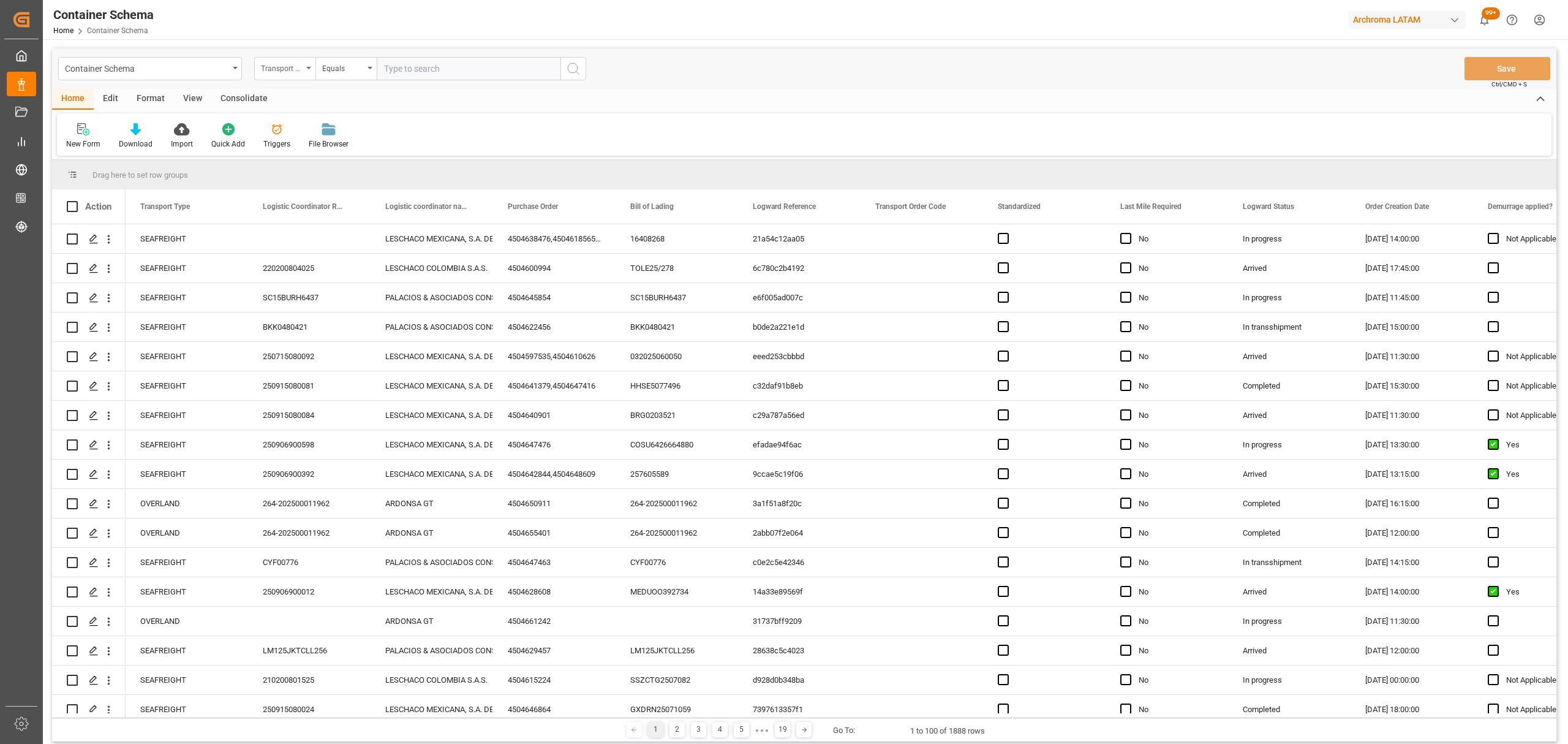
click at [313, 70] on div "Transport Type" at bounding box center [284, 68] width 61 height 23
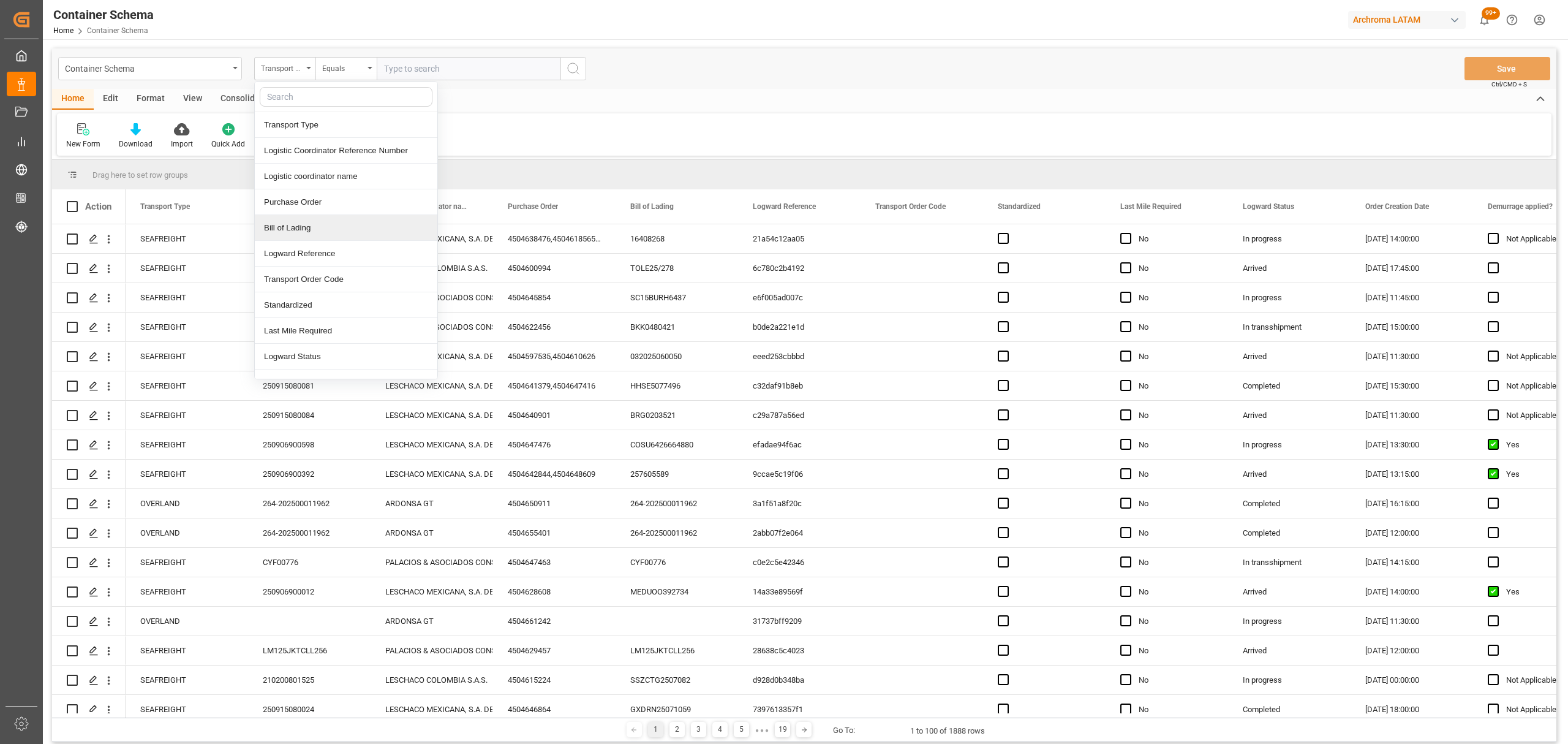
click at [317, 231] on div "Bill of Lading" at bounding box center [346, 228] width 183 height 26
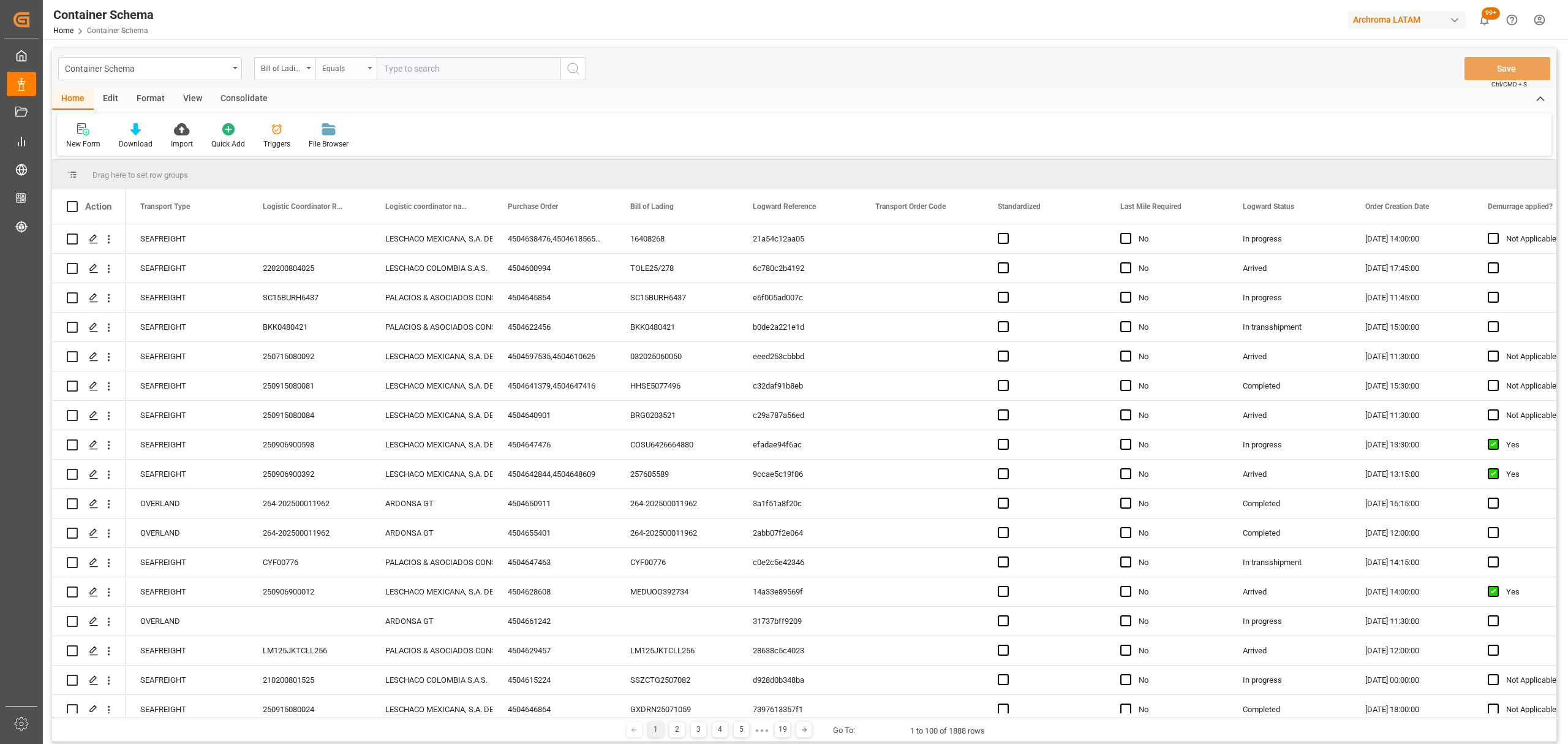
click at [356, 67] on div "Equals" at bounding box center [343, 67] width 42 height 14
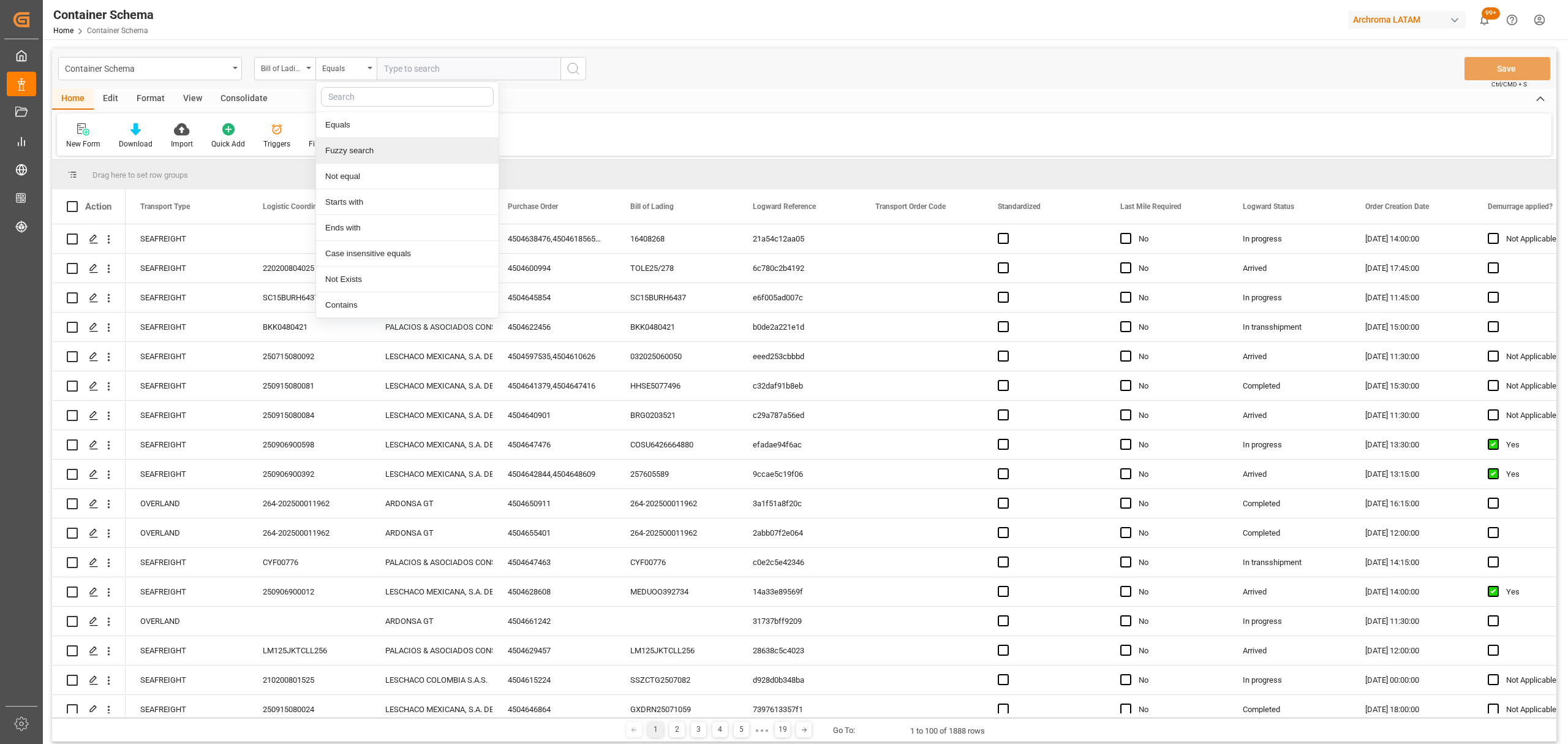
click at [401, 152] on div "Fuzzy search" at bounding box center [407, 150] width 183 height 26
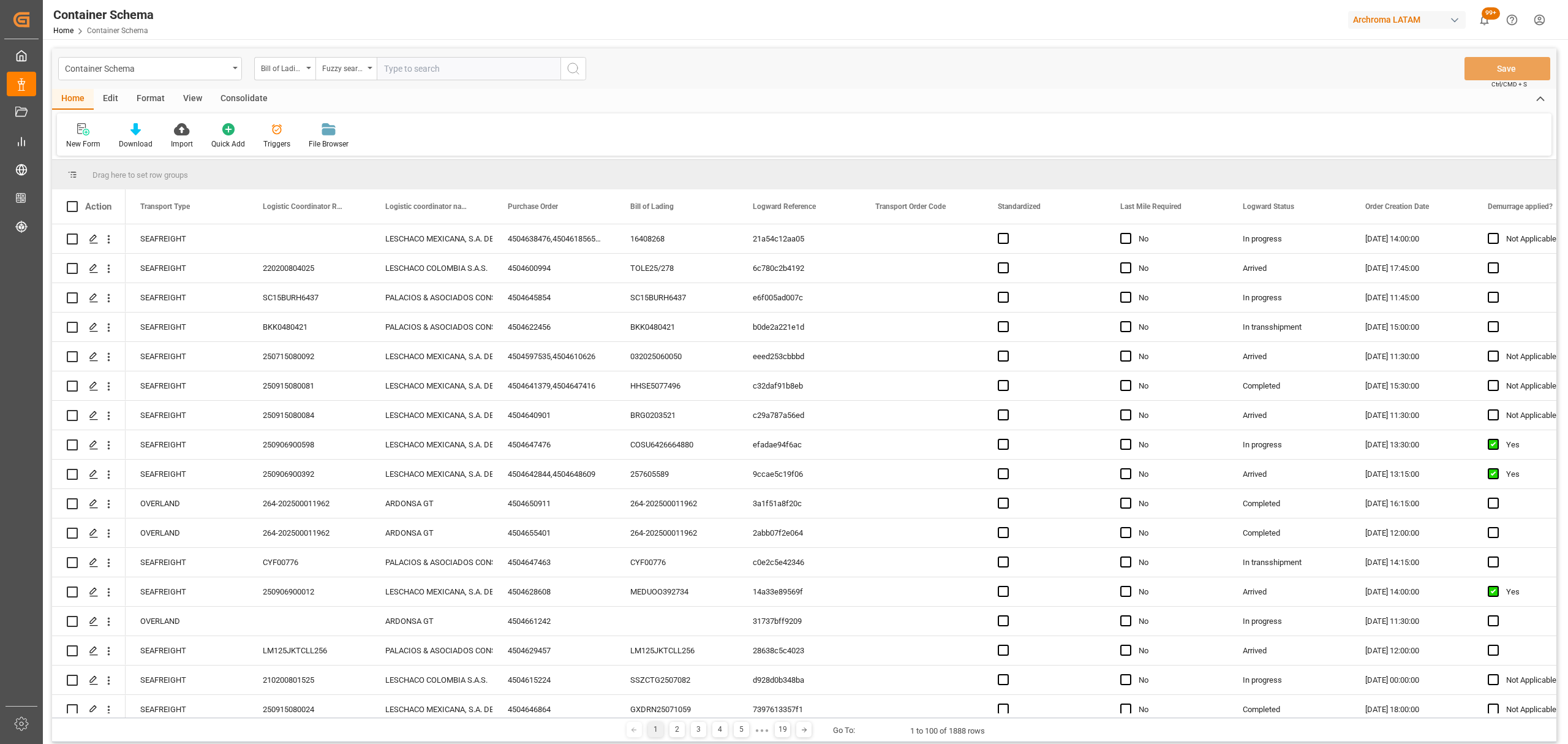
click at [427, 70] on input "text" at bounding box center [469, 68] width 184 height 23
paste input "CTLMU2505436"
type input "CTLMU2505436"
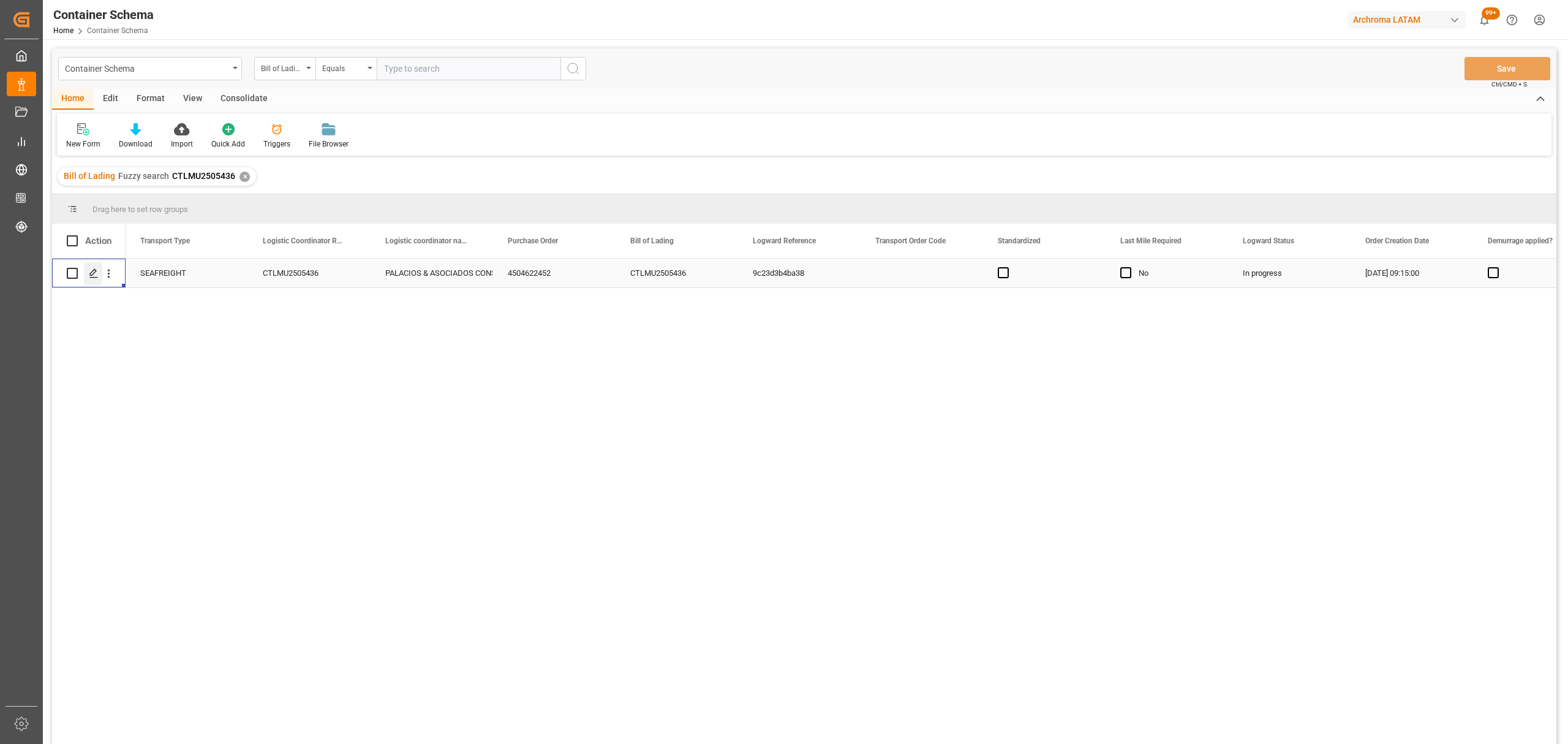
click at [93, 277] on line "Press SPACE to select this row." at bounding box center [94, 277] width 8 height 0
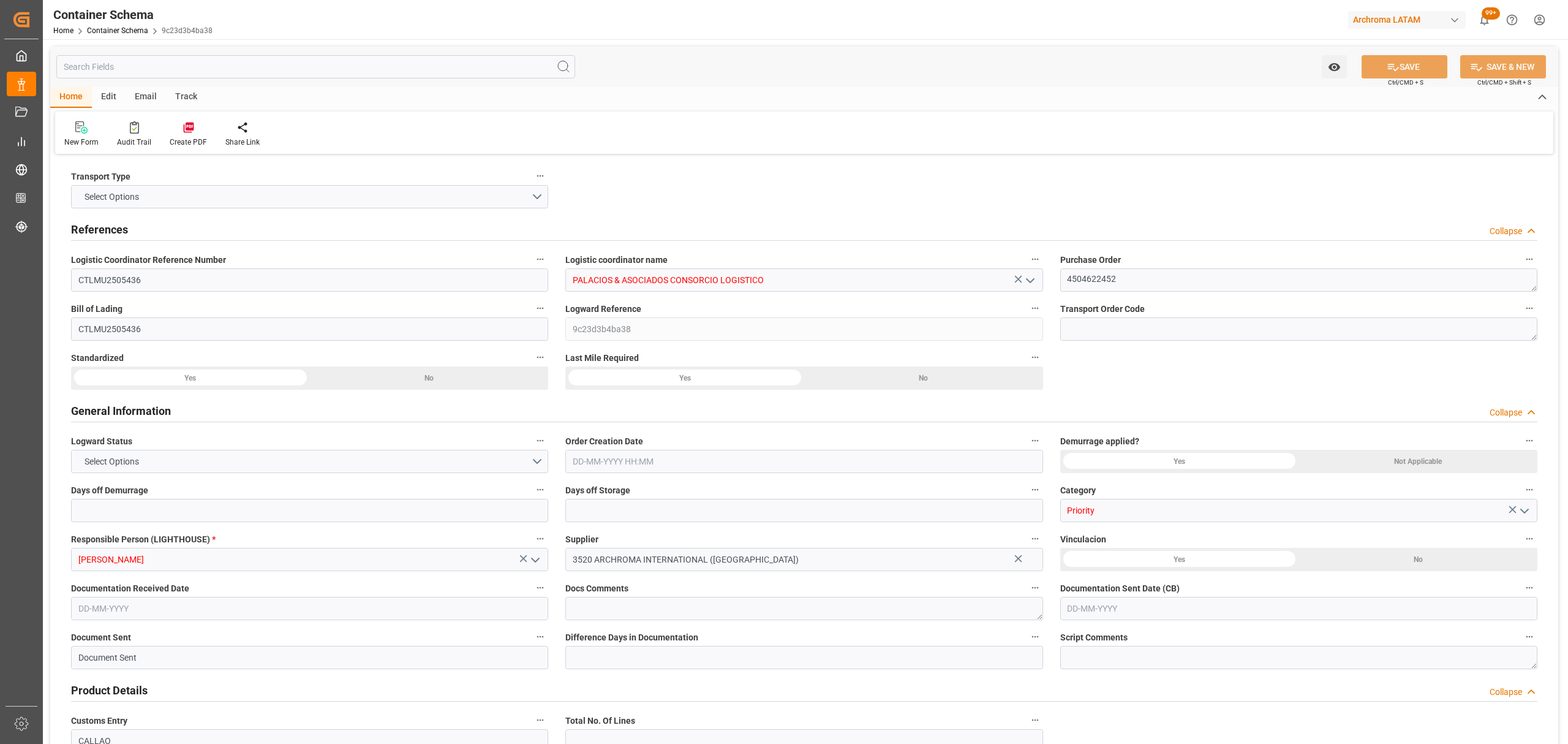
type input "0"
type input "1"
type input "2"
type input "475"
type input "537.3"
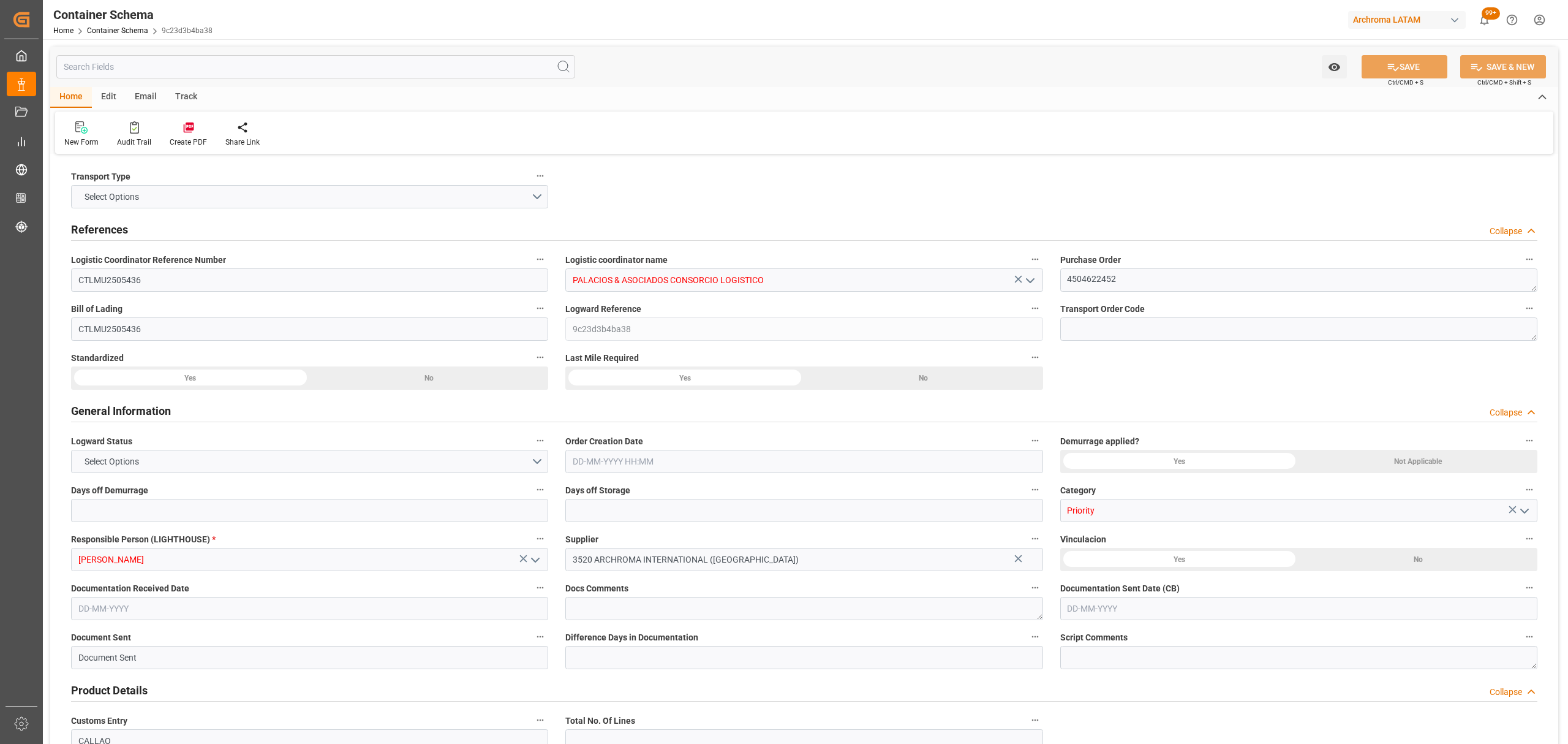
type input "MSC"
type input "Mediterranean Shipping Company"
type input "INNSA"
type input "PECLL"
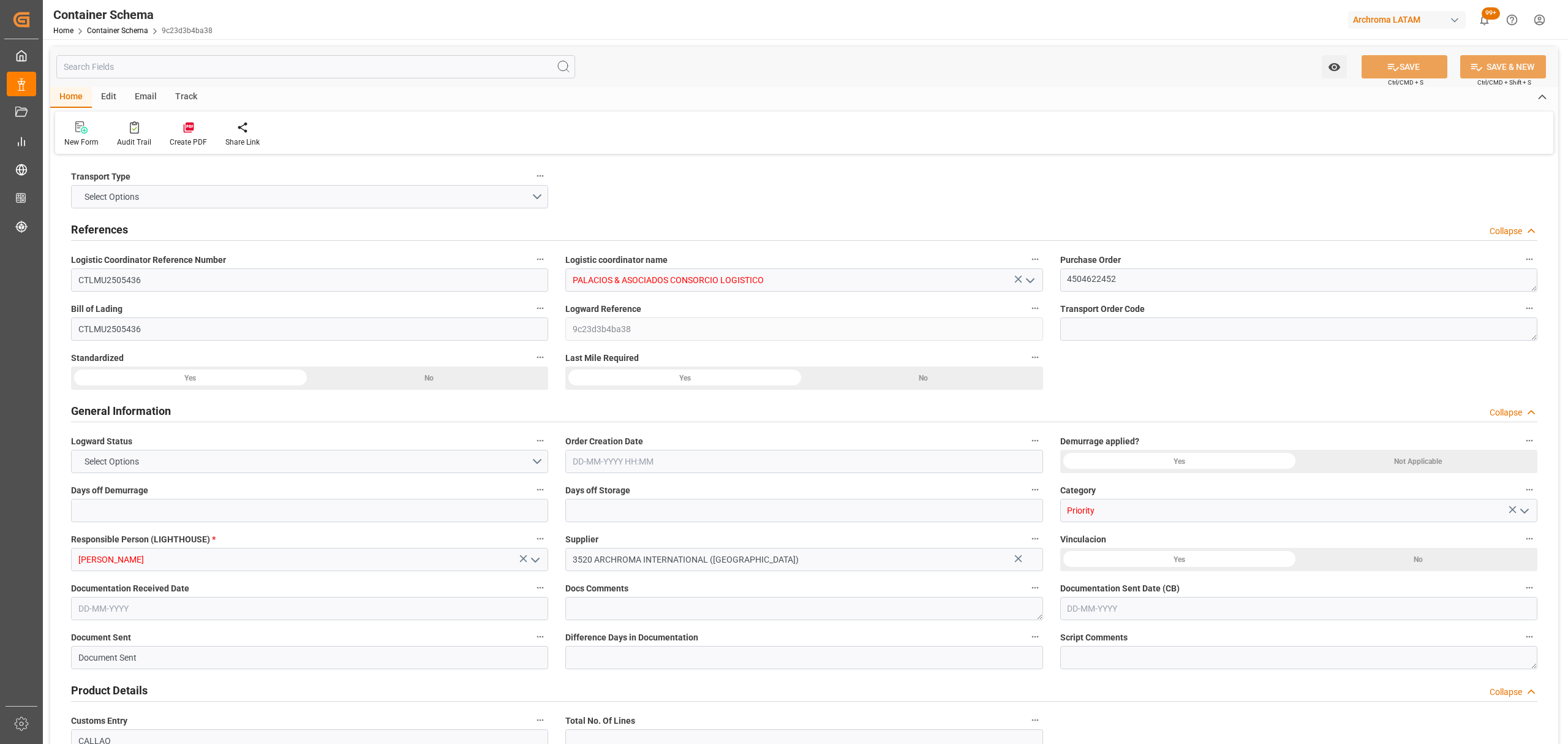
type input "9908059"
type input "29-08-2025 09:15"
type input "29-08-2025"
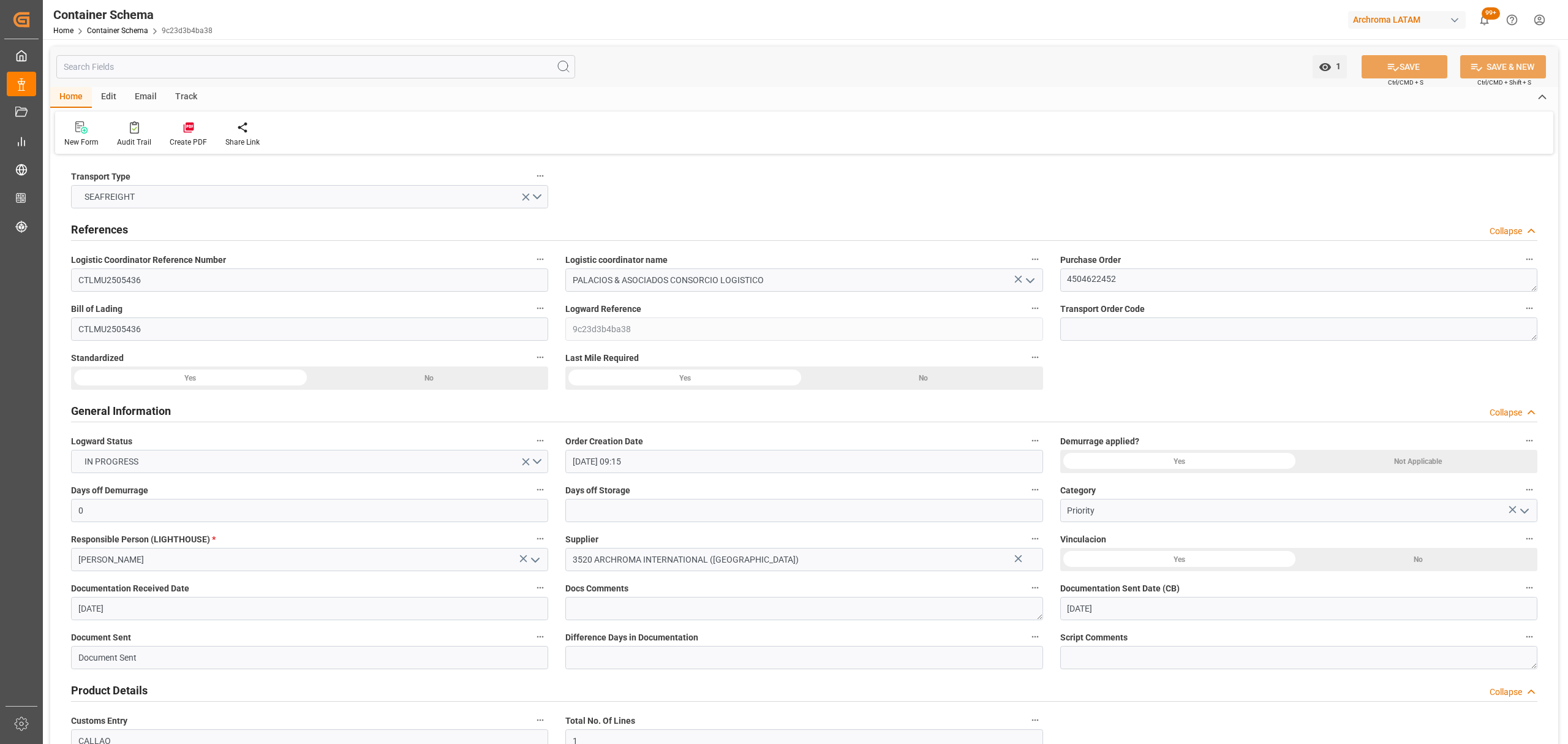
type input "30-10-2025"
type input "26-08-2025 00:00"
type input "27-08-2025 00:00"
type input "30-10-2025 00:00"
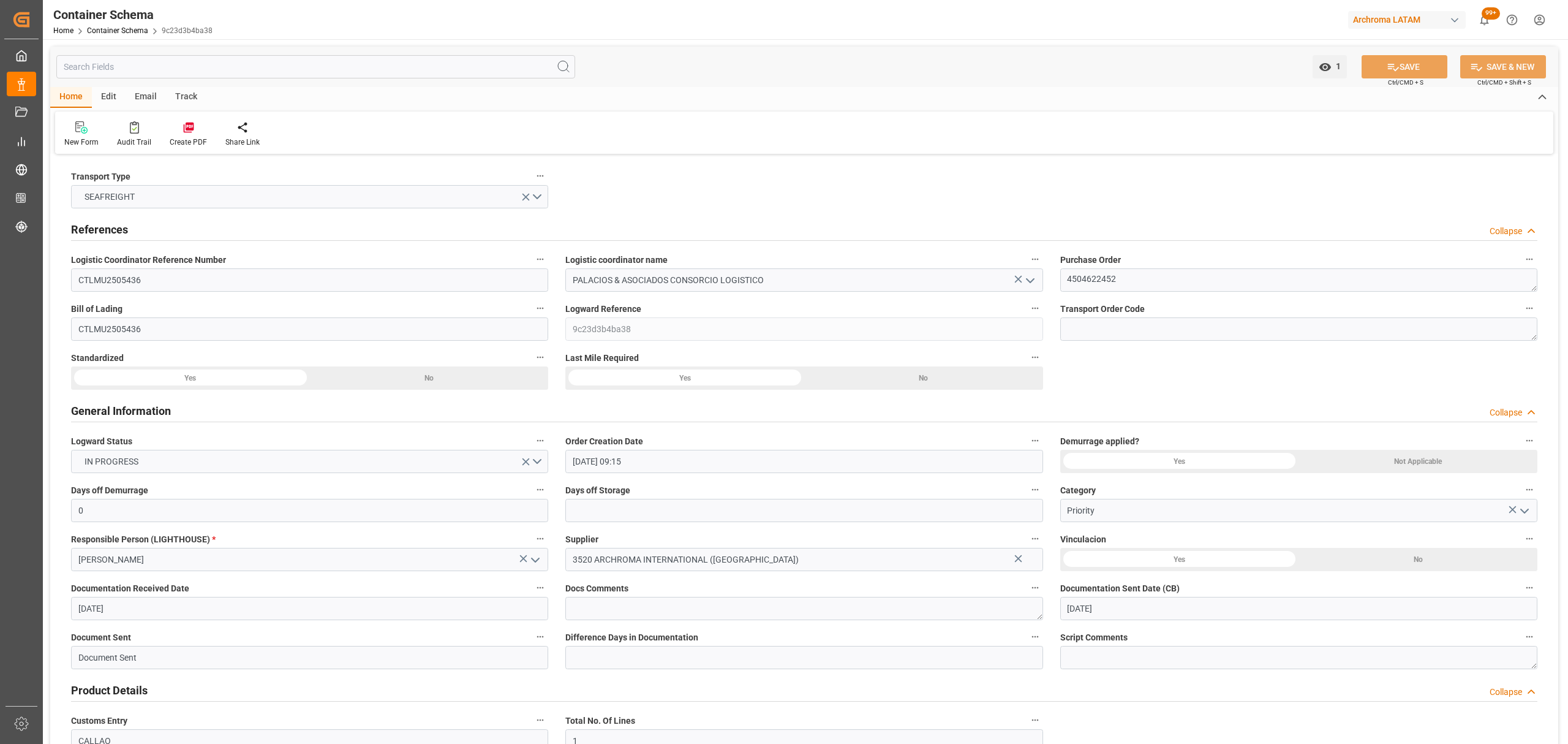
type input "27-10-2025 00:00"
type input "25-10-2025 00:00"
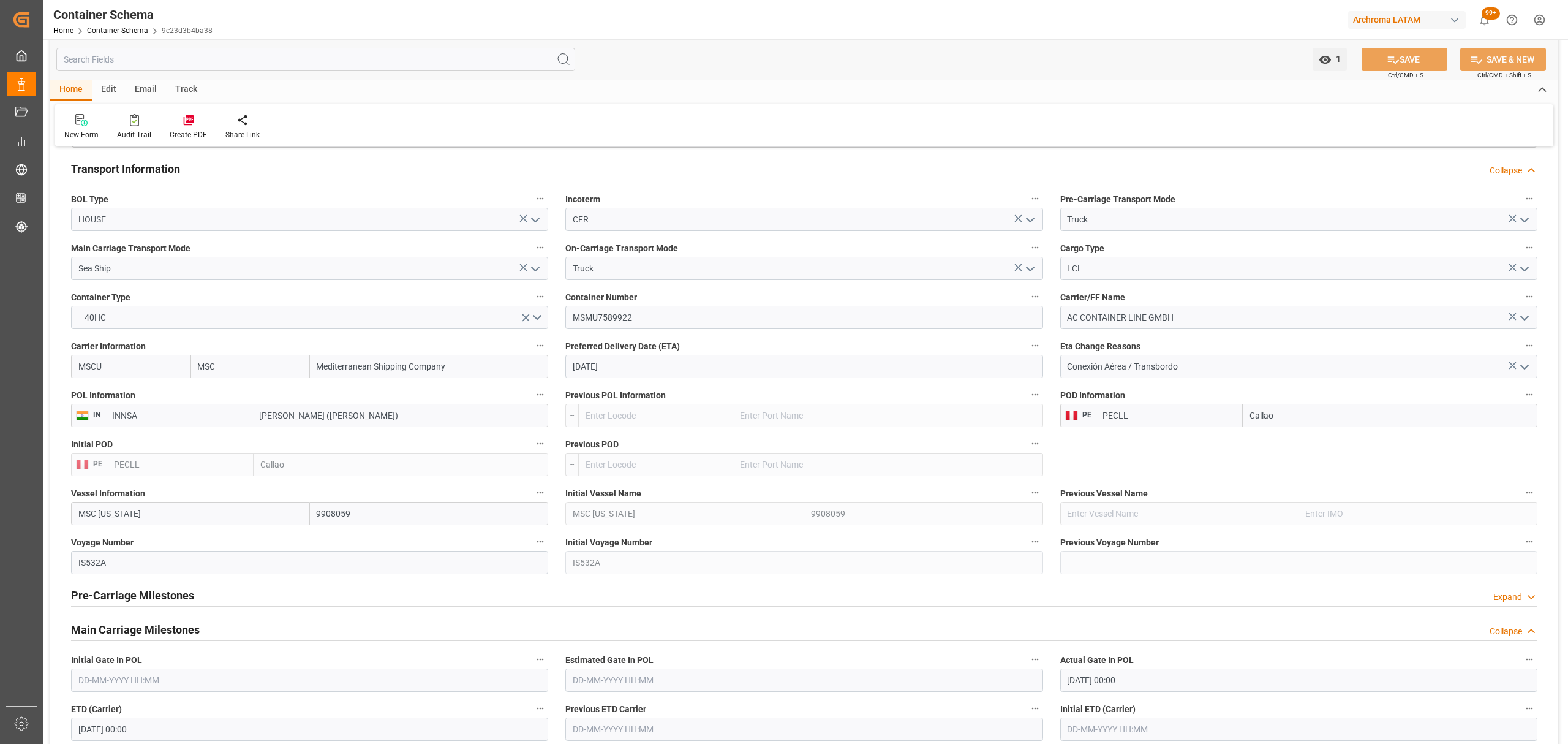
scroll to position [1308, 0]
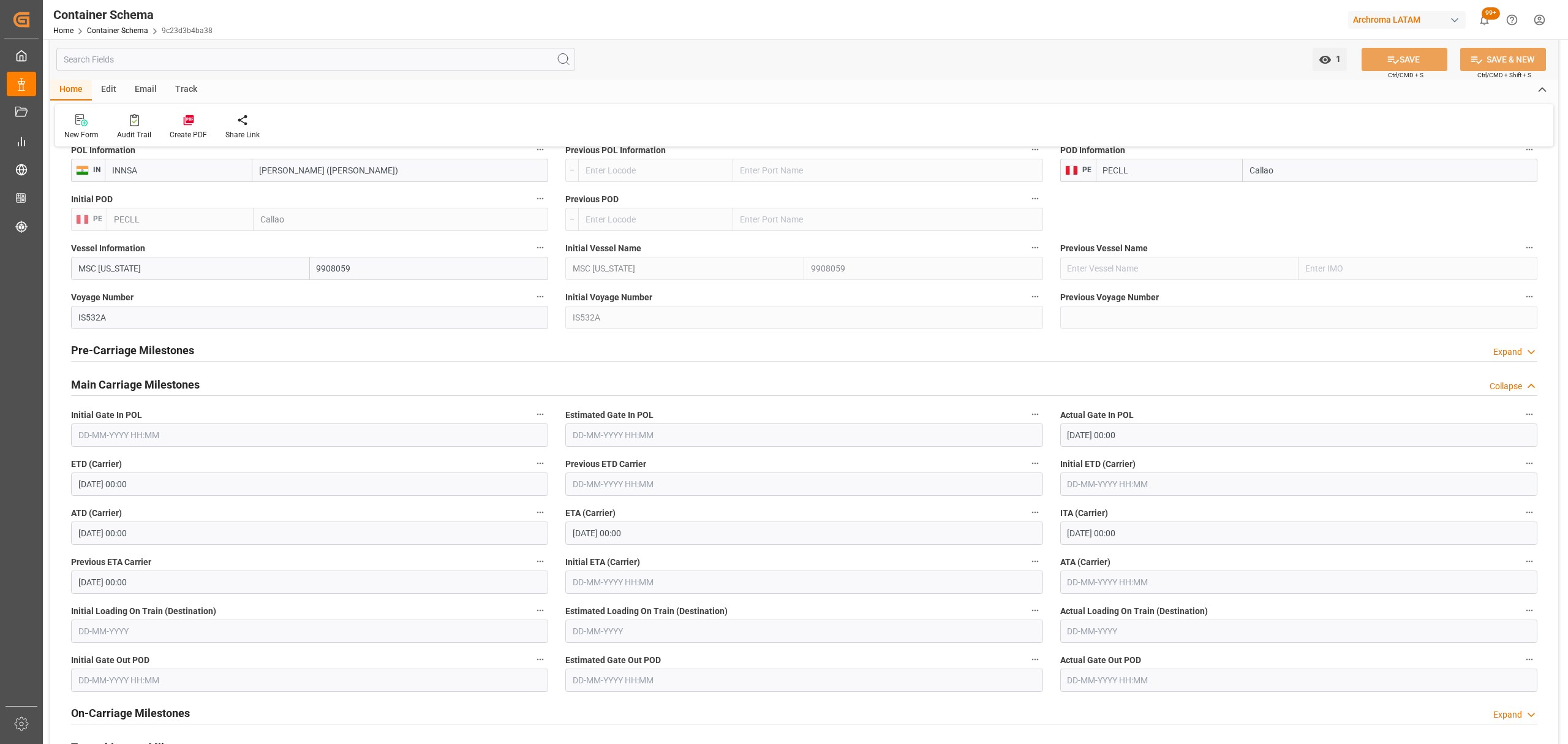
click at [775, 549] on div "ETA (Carrier) 30-10-2025 00:00" at bounding box center [804, 524] width 495 height 49
click at [770, 545] on input "30-10-2025 00:00" at bounding box center [804, 533] width 477 height 23
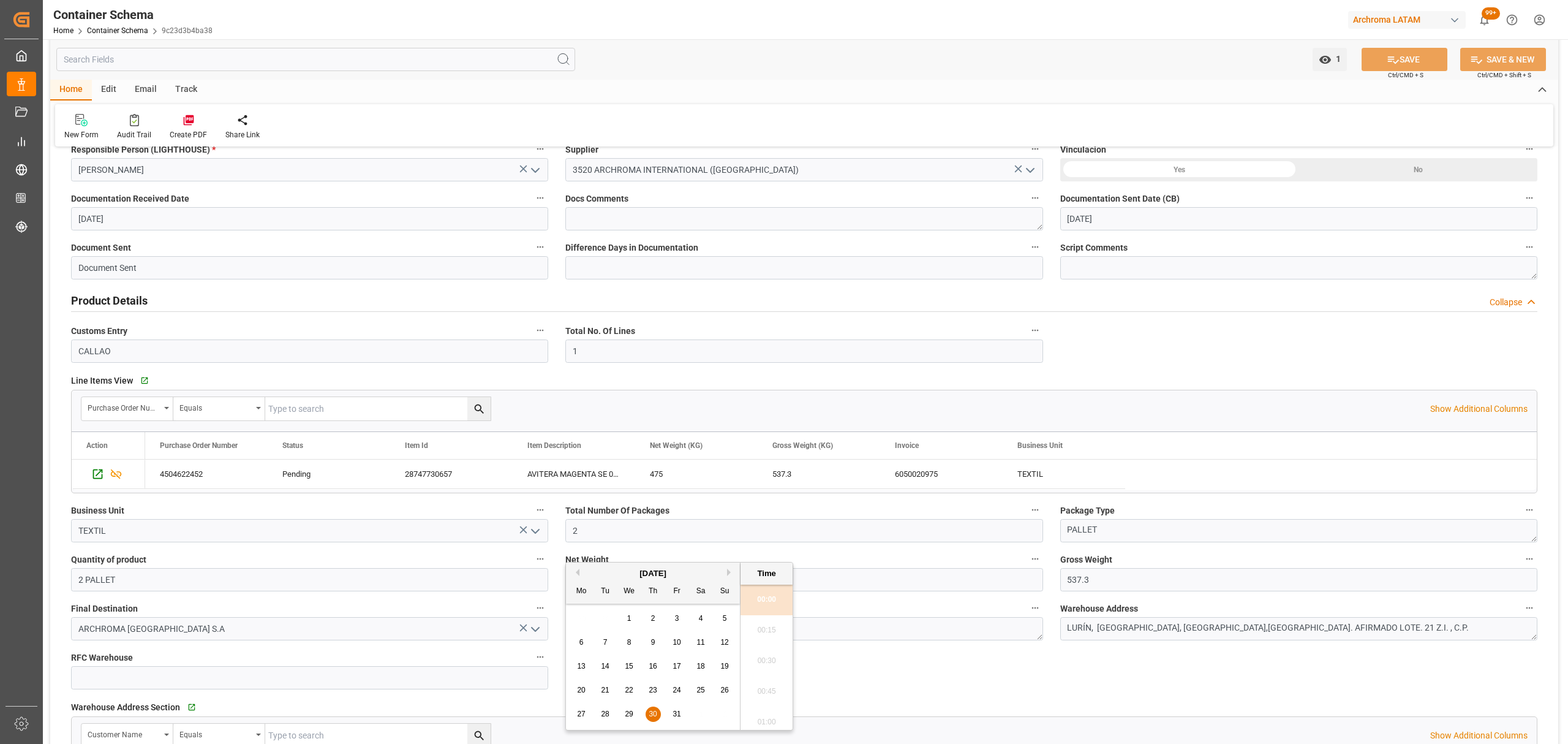
scroll to position [491, 0]
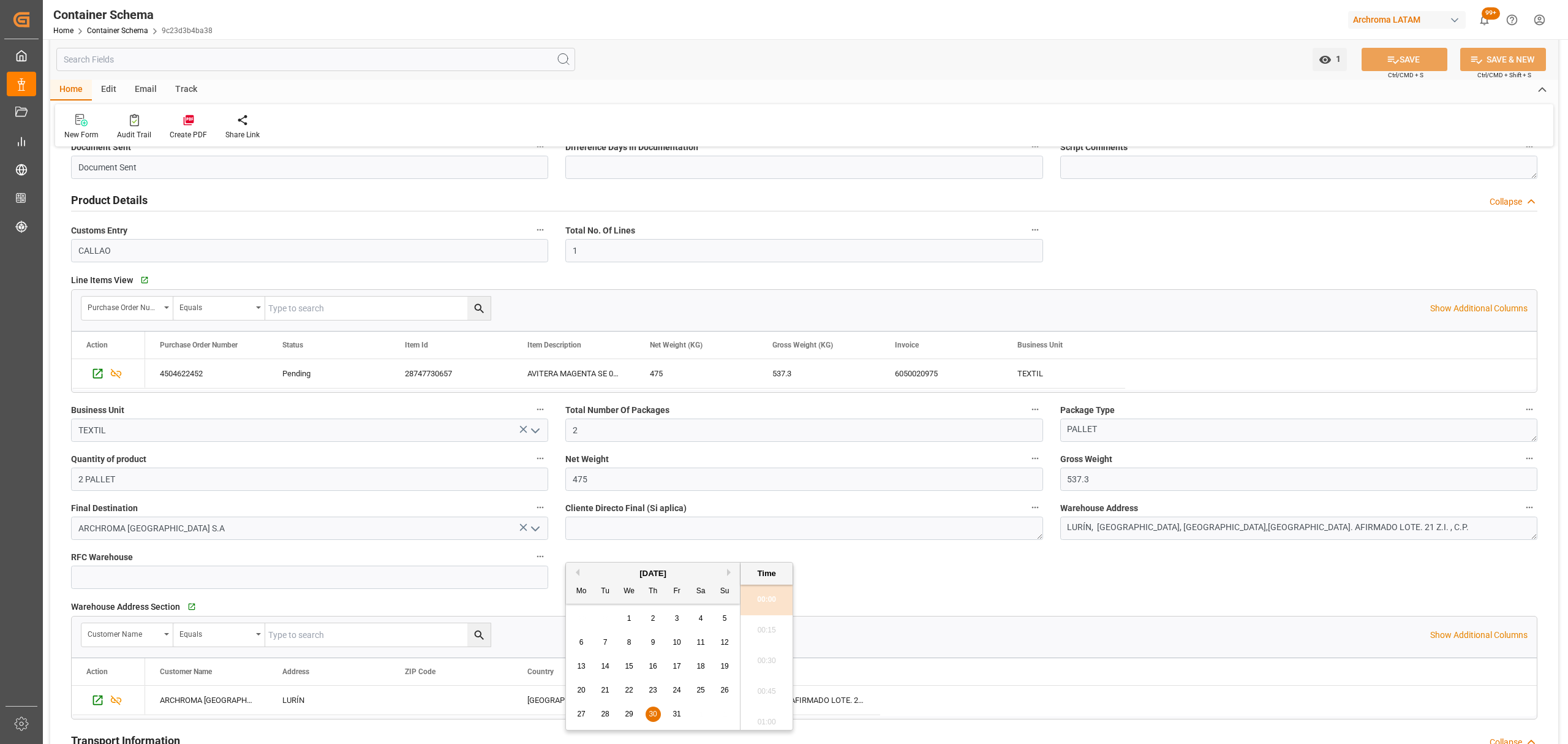
click at [576, 637] on div "6" at bounding box center [581, 643] width 15 height 15
type input "06-10-2025 00:00"
click at [931, 513] on label "Cliente Directo Final (Si aplica)" at bounding box center [804, 508] width 477 height 17
click at [1027, 513] on button "Cliente Directo Final (Si aplica)" at bounding box center [1035, 507] width 16 height 16
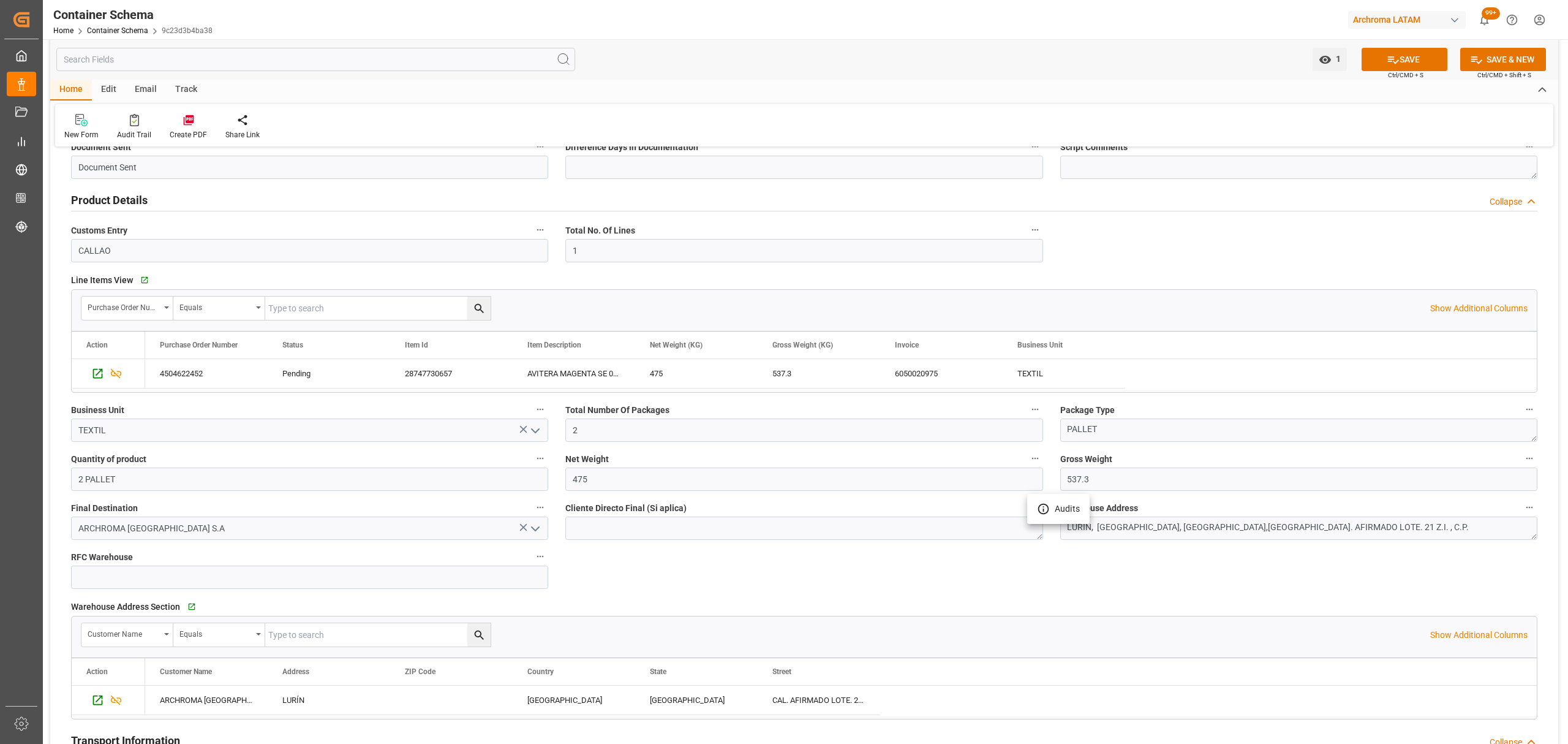
click at [1250, 229] on div at bounding box center [784, 372] width 1568 height 744
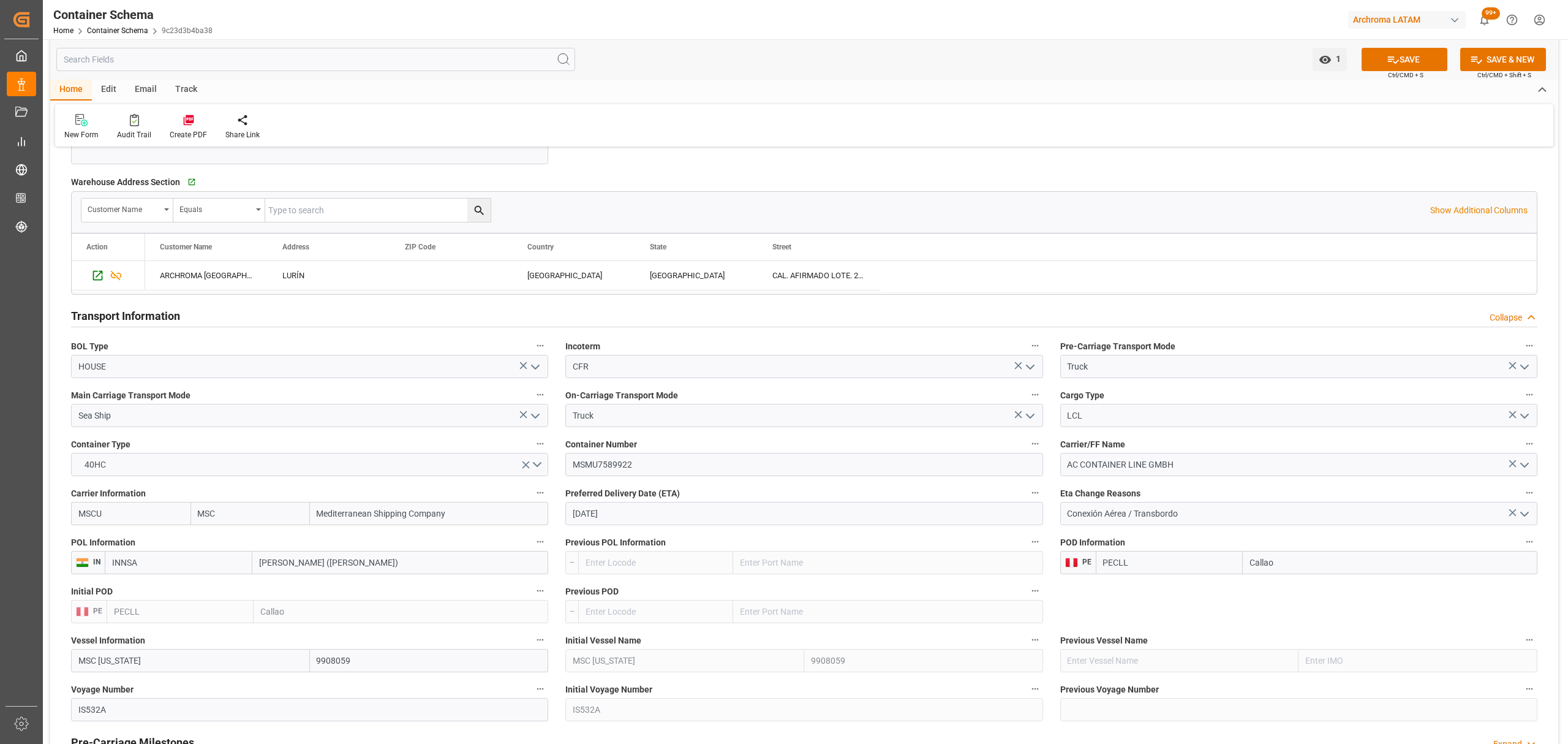
scroll to position [1062, 0]
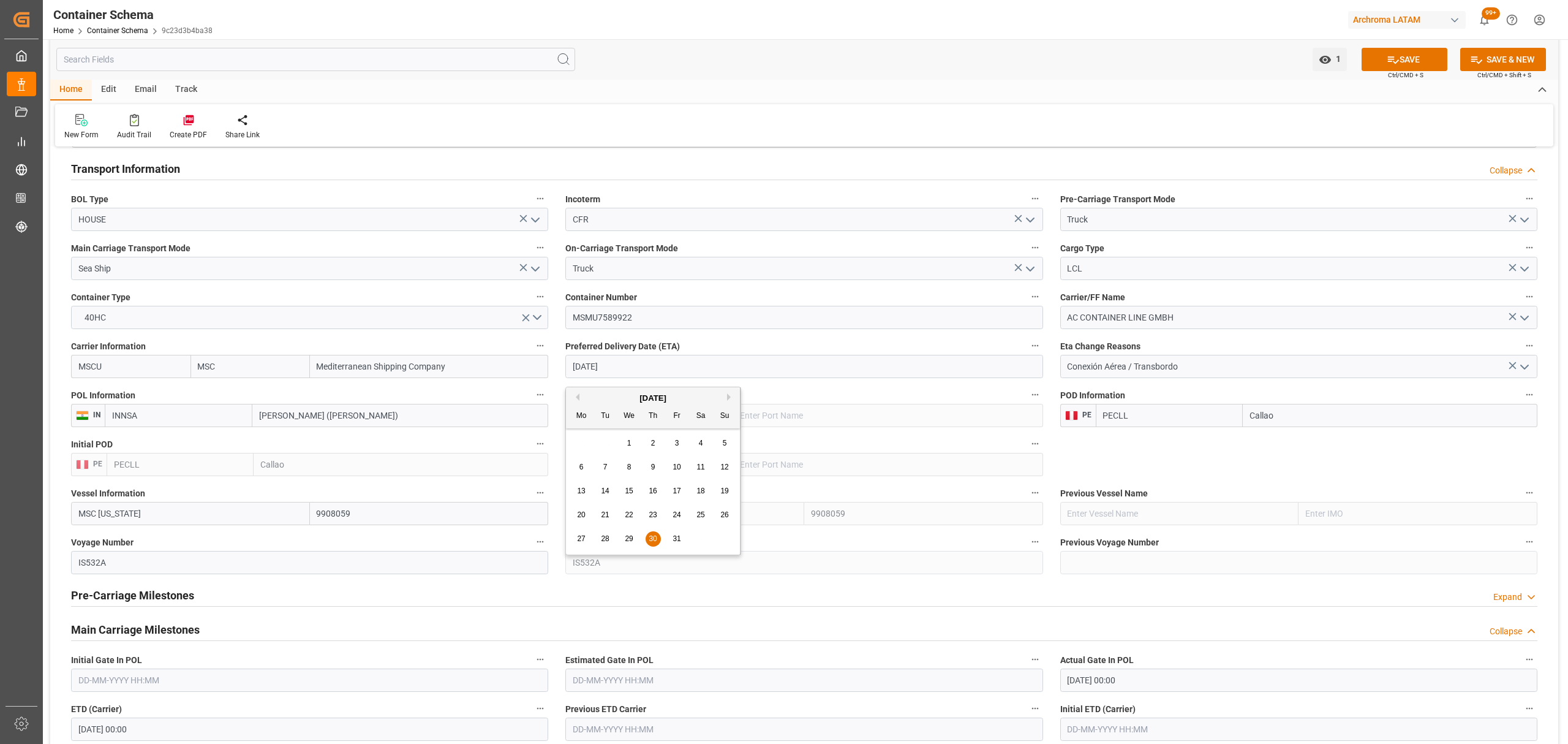
click at [733, 374] on input "30-10-2025" at bounding box center [804, 366] width 477 height 23
click at [584, 467] on div "6" at bounding box center [581, 467] width 15 height 15
type input "06-10-2025"
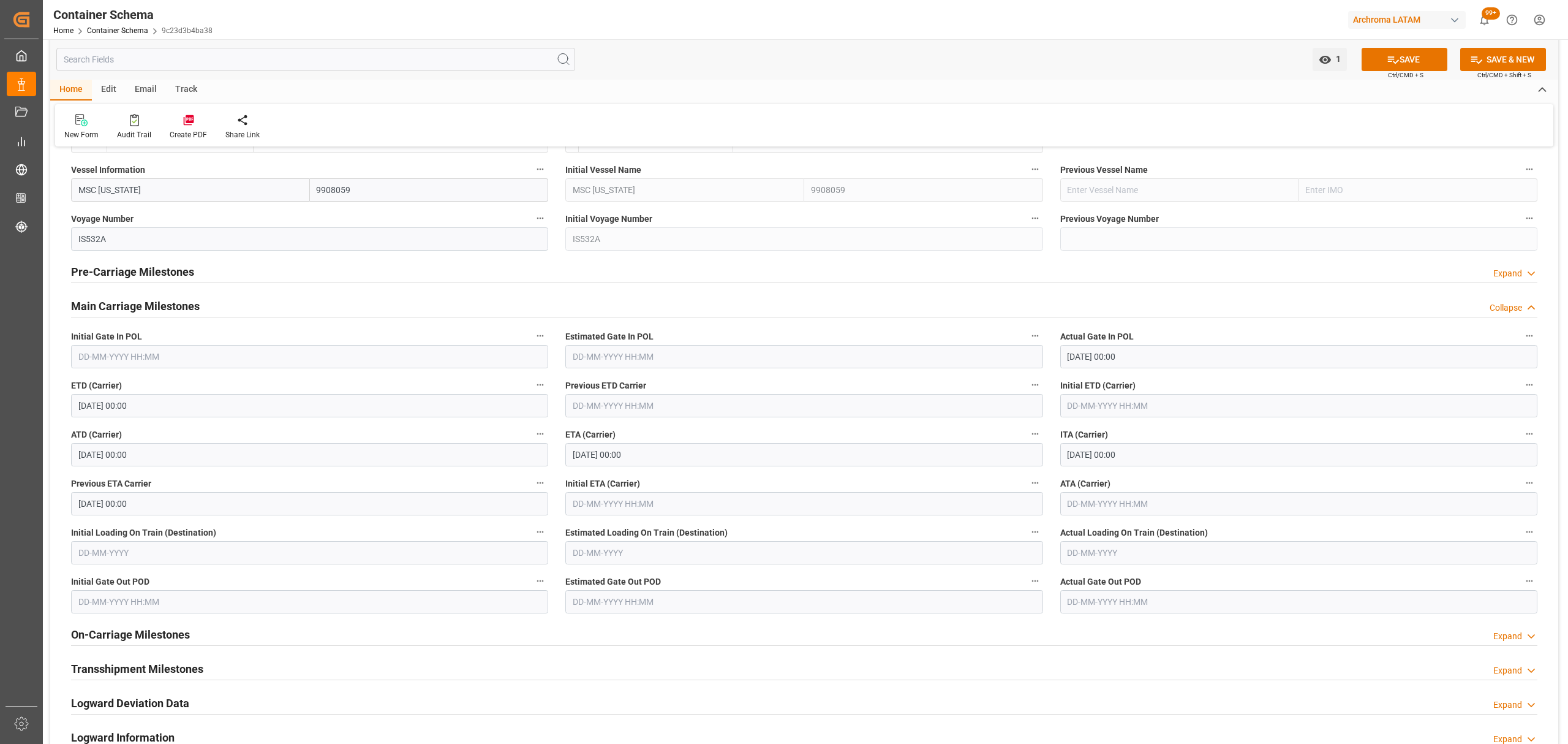
scroll to position [1388, 0]
click at [1105, 501] on input "text" at bounding box center [1299, 500] width 477 height 23
click at [1188, 575] on div "6" at bounding box center [1196, 577] width 15 height 15
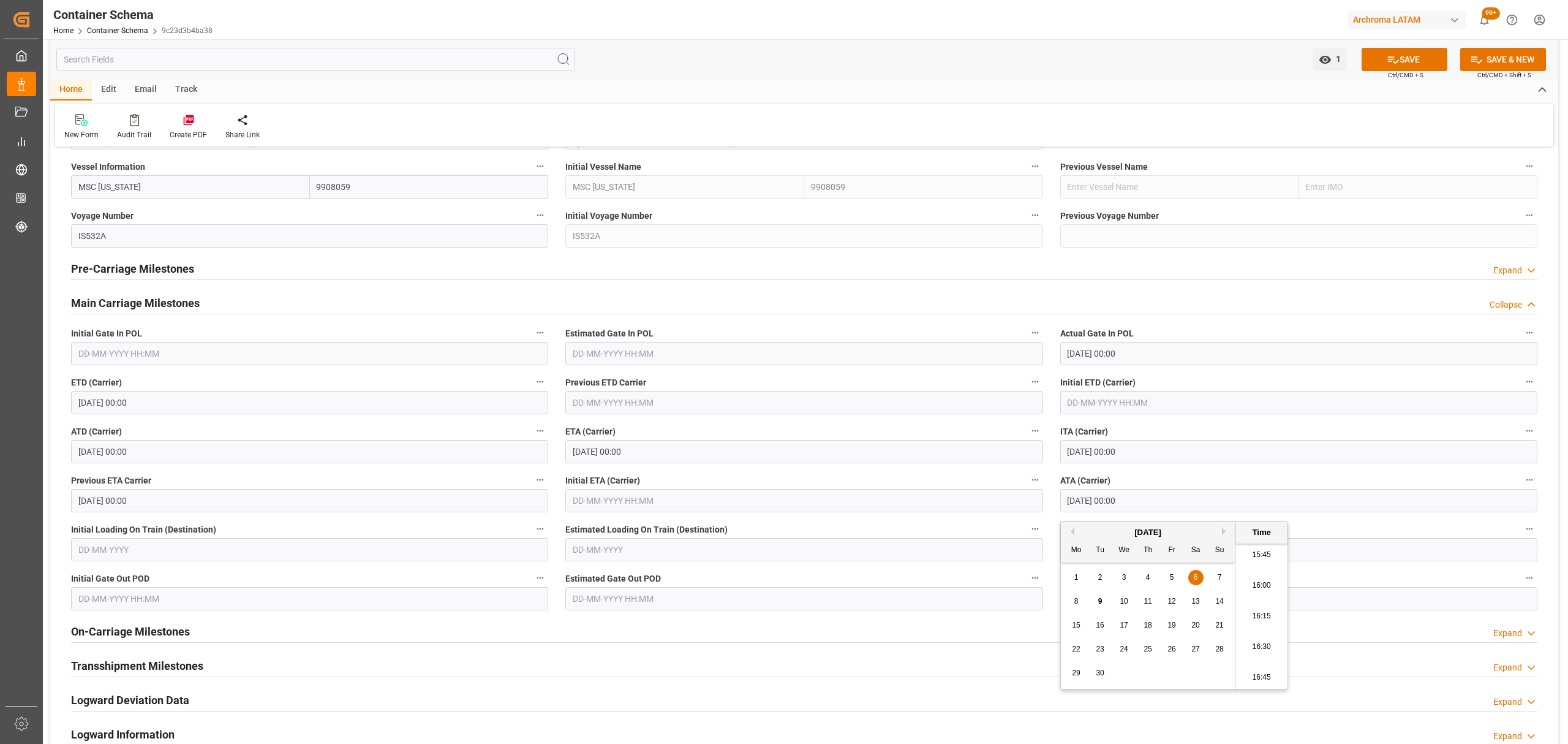
click at [1225, 532] on button "Next Month" at bounding box center [1225, 531] width 8 height 8
click at [1148, 603] on span "9" at bounding box center [1148, 601] width 4 height 9
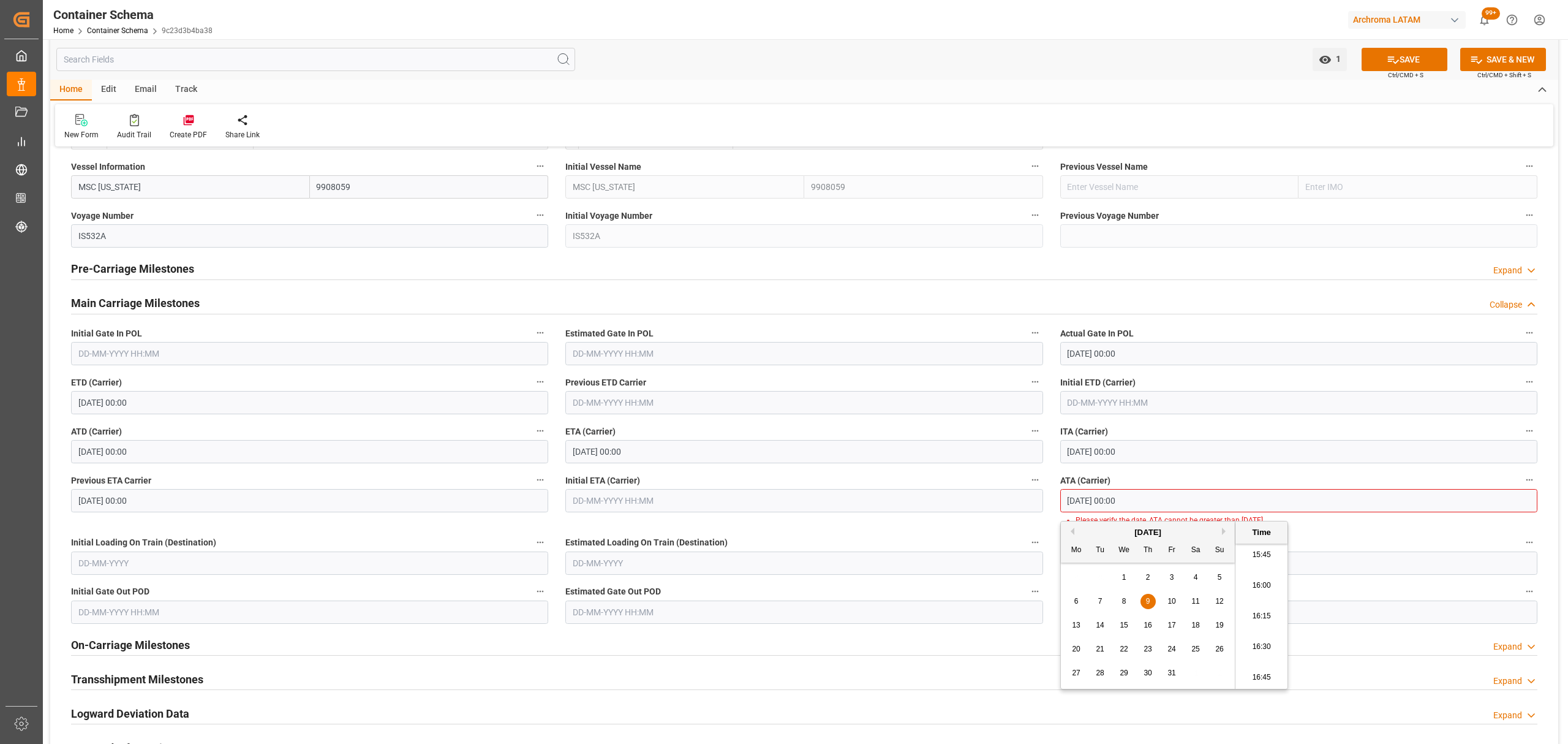
click at [1072, 603] on div "6" at bounding box center [1077, 601] width 15 height 15
type input "06-10-2025 00:00"
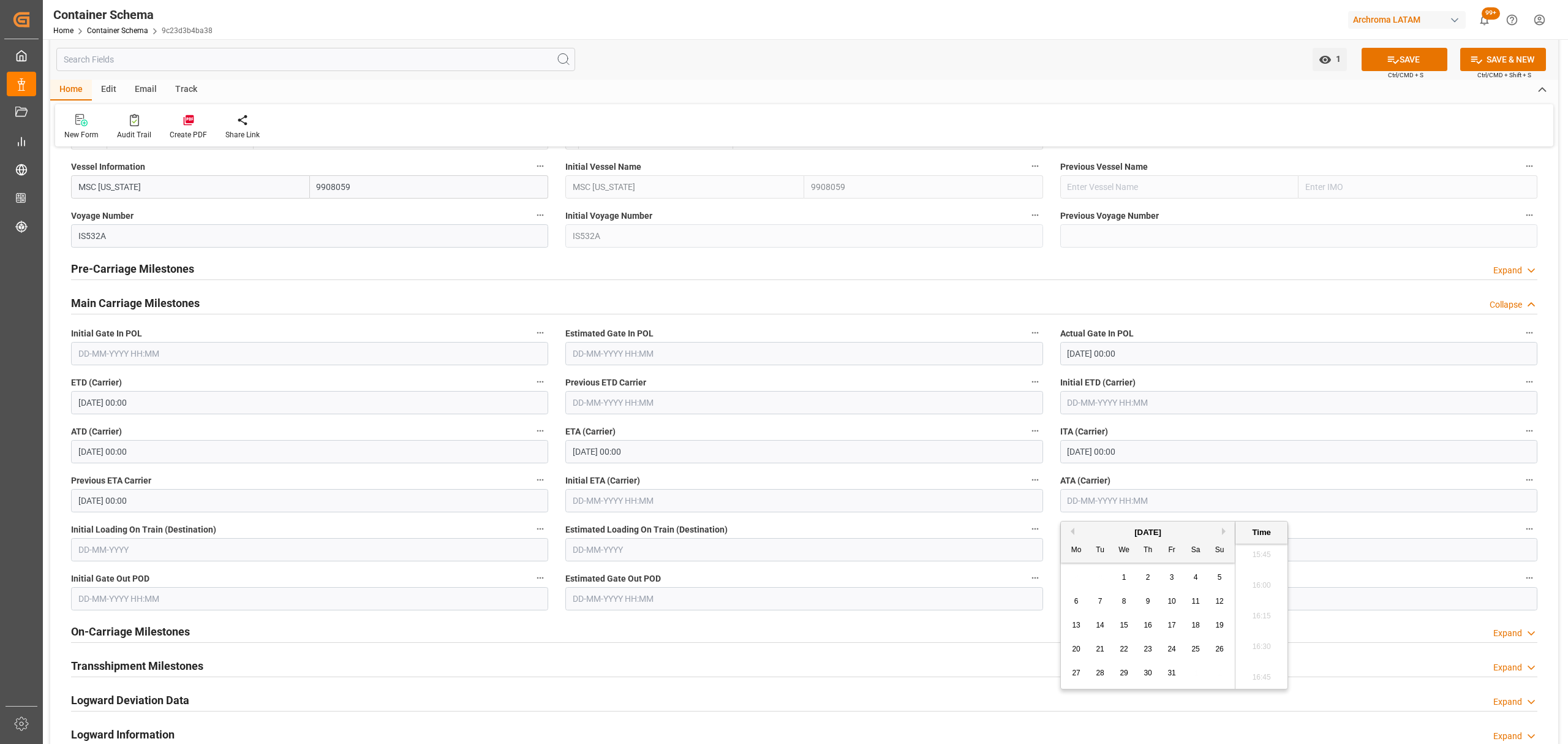
click at [751, 454] on input "06-10-2025 00:00" at bounding box center [804, 451] width 477 height 23
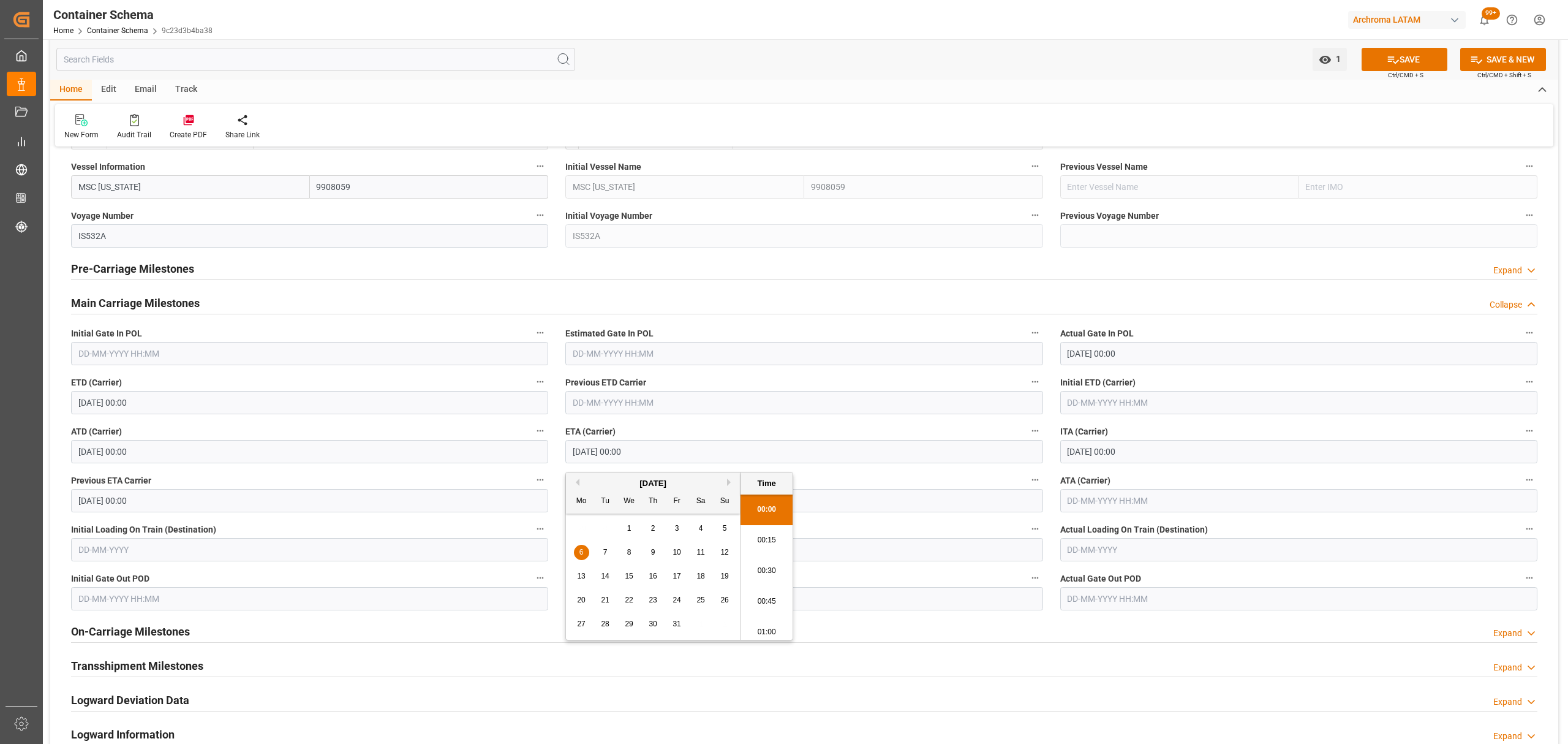
click at [1412, 54] on button "SAVE" at bounding box center [1405, 59] width 86 height 23
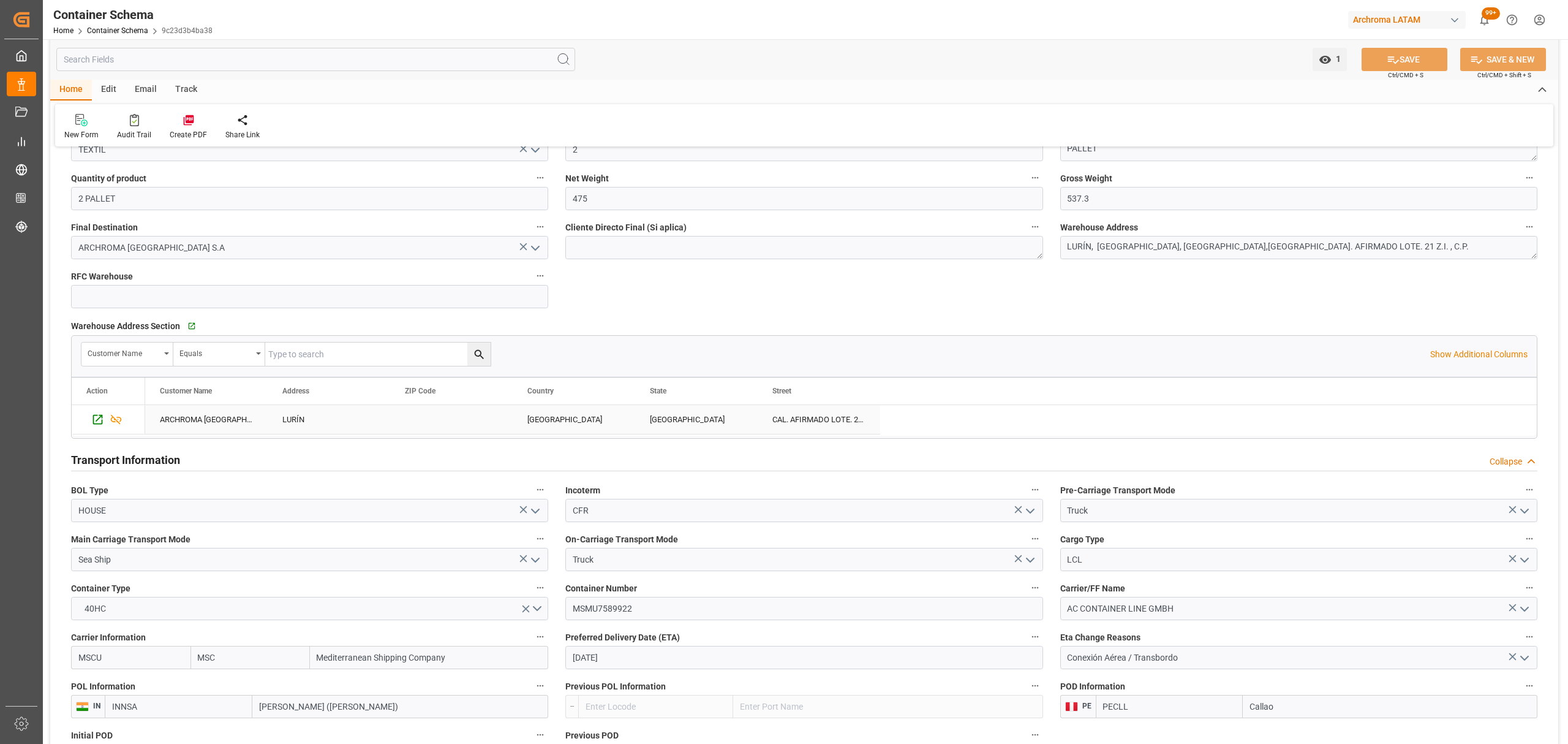
scroll to position [653, 0]
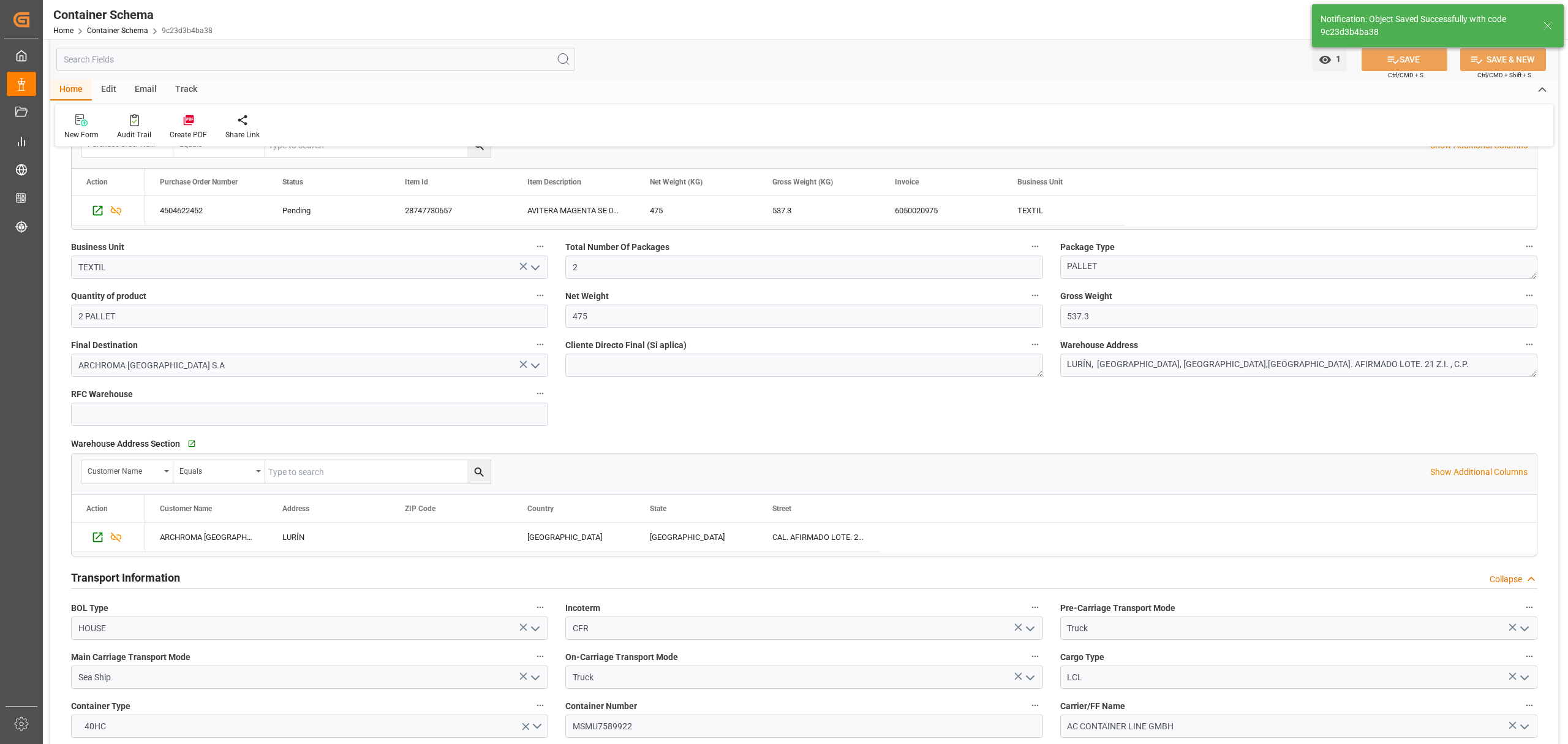
type input "30-10-2025 00:00"
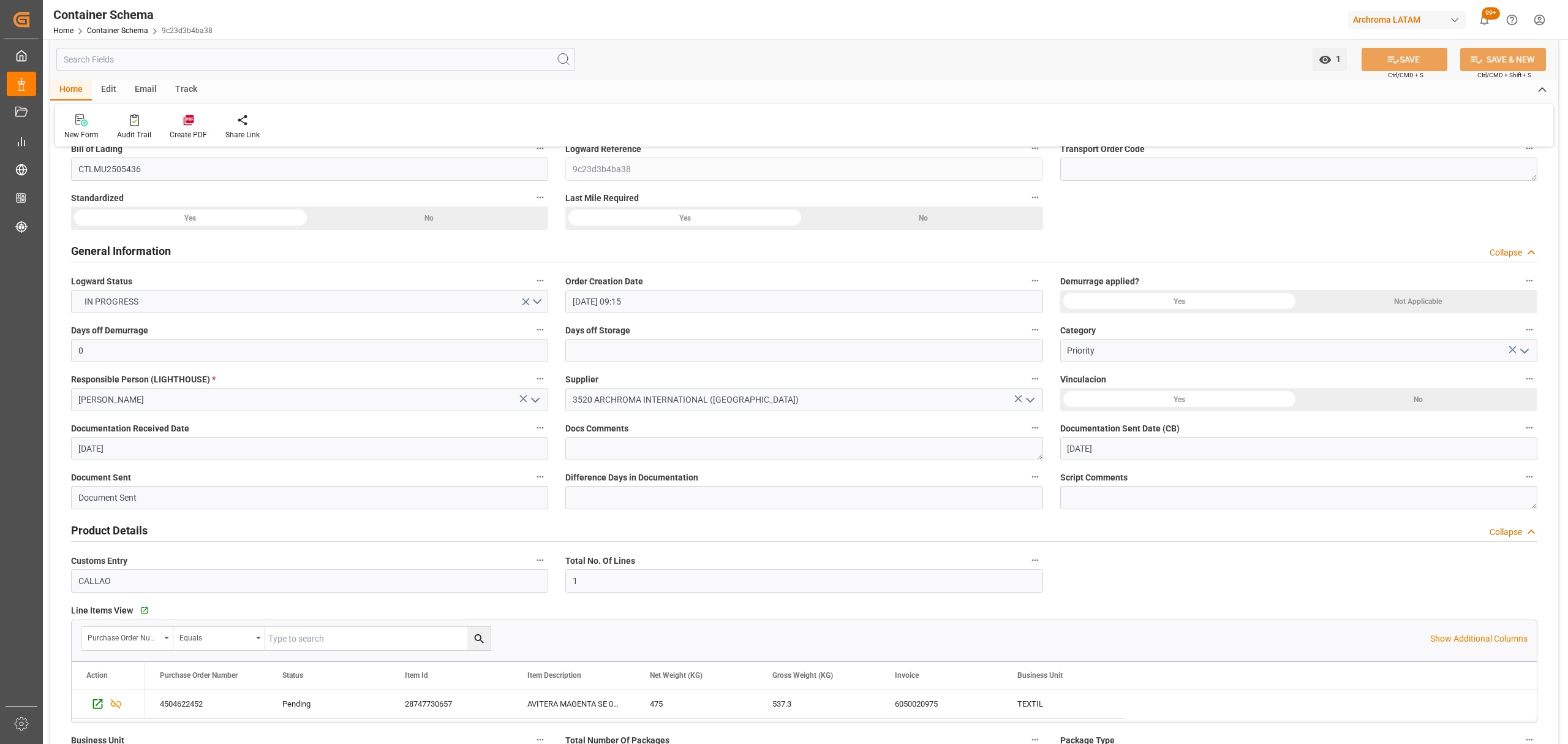
scroll to position [0, 0]
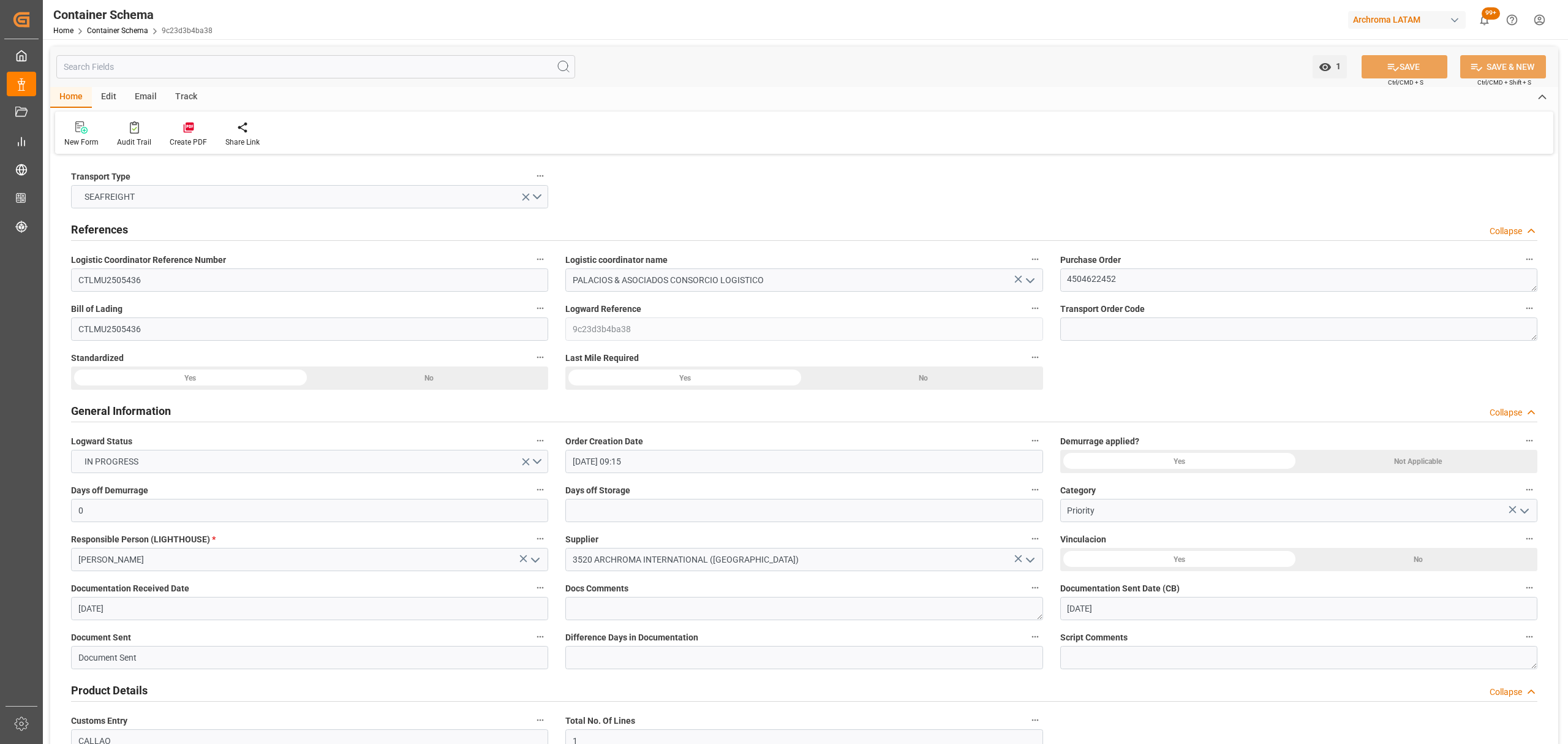
click at [148, 101] on div "Email" at bounding box center [145, 97] width 40 height 21
click at [84, 132] on icon at bounding box center [82, 130] width 16 height 9
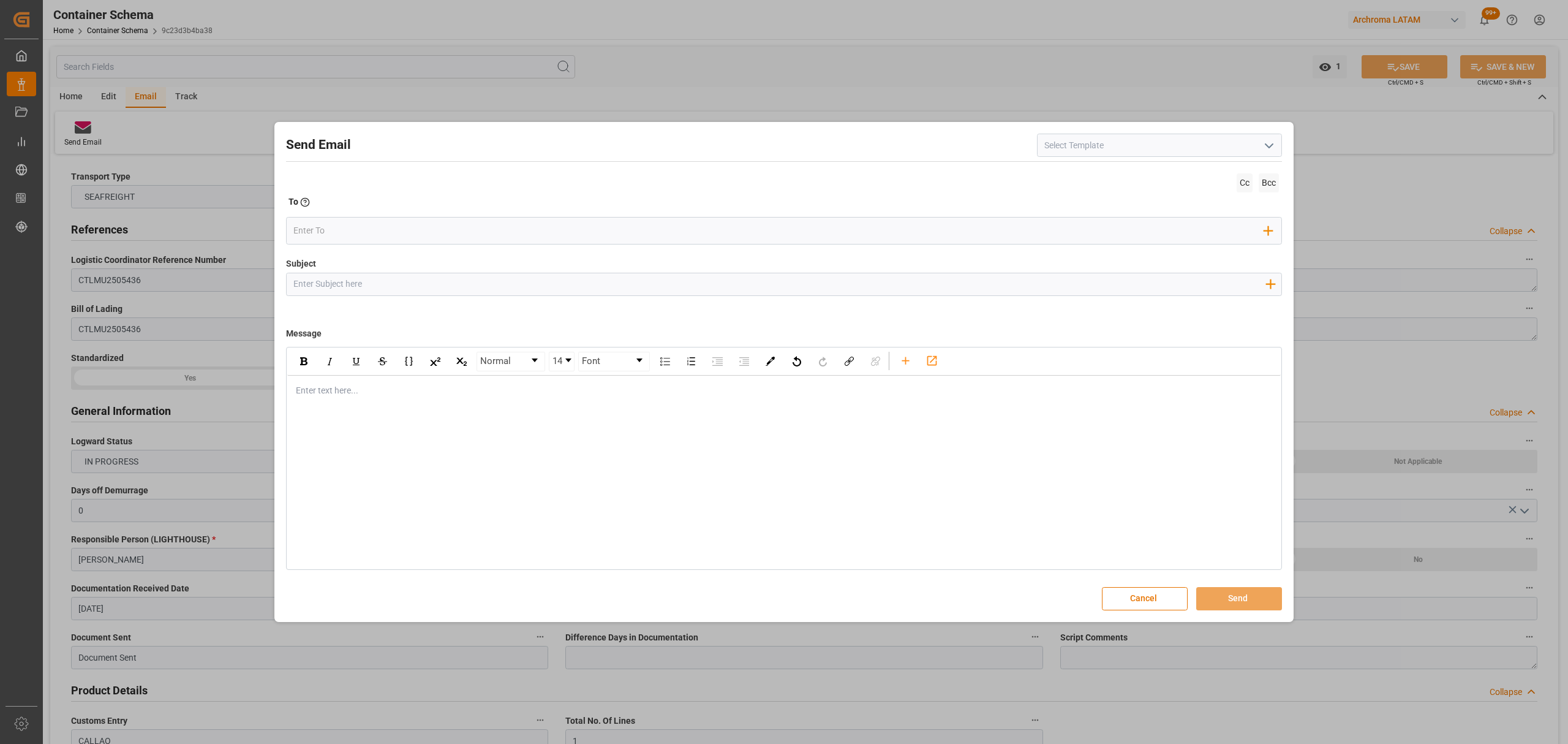
drag, startPoint x: 526, startPoint y: 292, endPoint x: 539, endPoint y: 295, distance: 13.3
click at [526, 292] on input "Subject" at bounding box center [779, 284] width 985 height 21
paste input "PO 4504622452 10,20,40 //TE//VARIACION ETA// ARCHROMA INTERNACIONAL INDIA PVT /…"
drag, startPoint x: 1014, startPoint y: 283, endPoint x: 984, endPoint y: 287, distance: 30.3
click at [984, 287] on input "PO 4504622452 10,20,40 //TE//VARIACION ETA// ARCHROMA INTERNACIONAL INDIA PVT /…" at bounding box center [779, 284] width 985 height 21
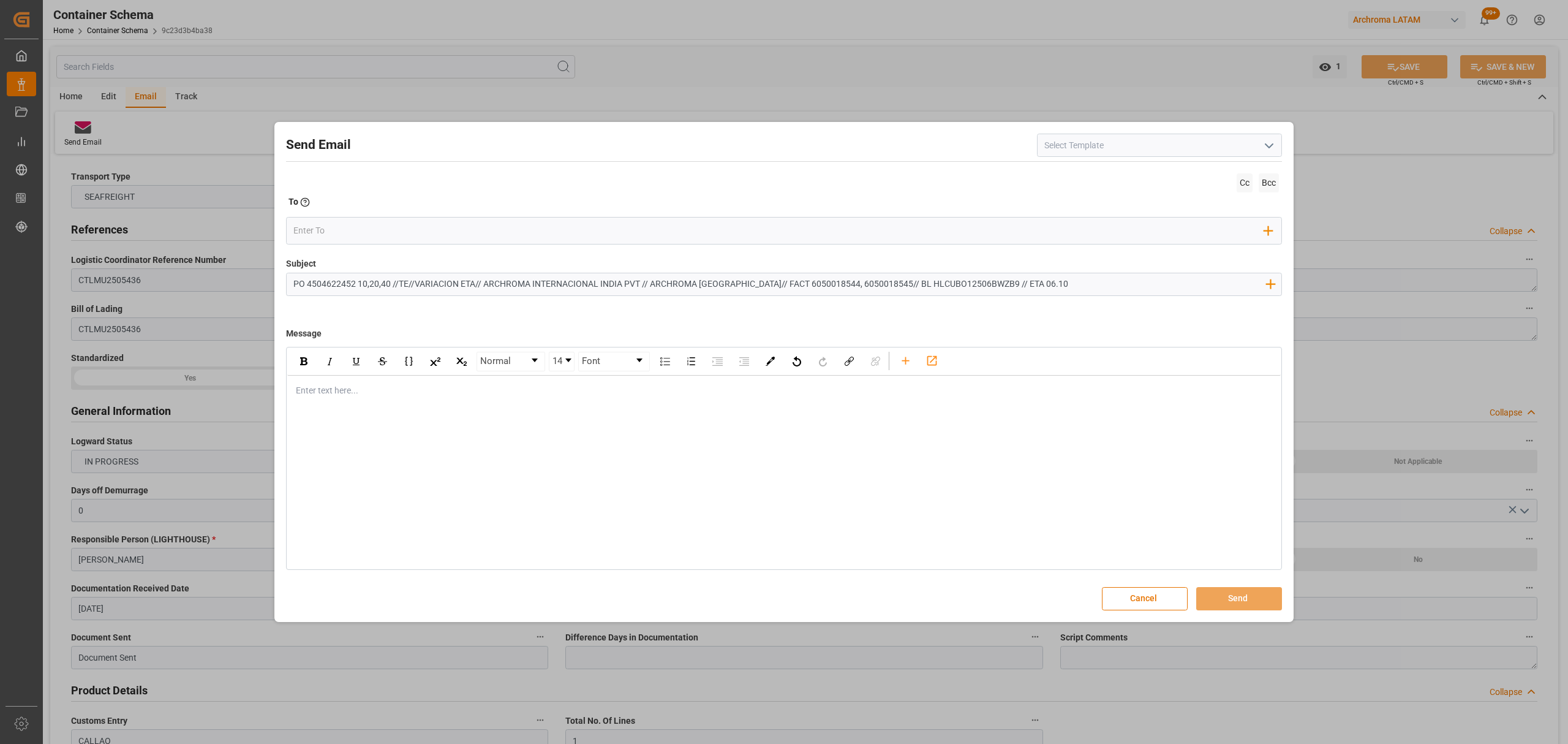
type input "PO 4504622452 10,20,40 //TE//VARIACION ETA// ARCHROMA INTERNACIONAL INDIA PVT /…"
drag, startPoint x: 375, startPoint y: 402, endPoint x: 373, endPoint y: 395, distance: 7.3
click at [375, 402] on div "Enter text here..." at bounding box center [784, 390] width 994 height 30
click at [341, 411] on div "Normal 14 Font Enter text here..." at bounding box center [784, 459] width 996 height 223
click at [378, 399] on div "Enter text here..." at bounding box center [784, 390] width 994 height 30
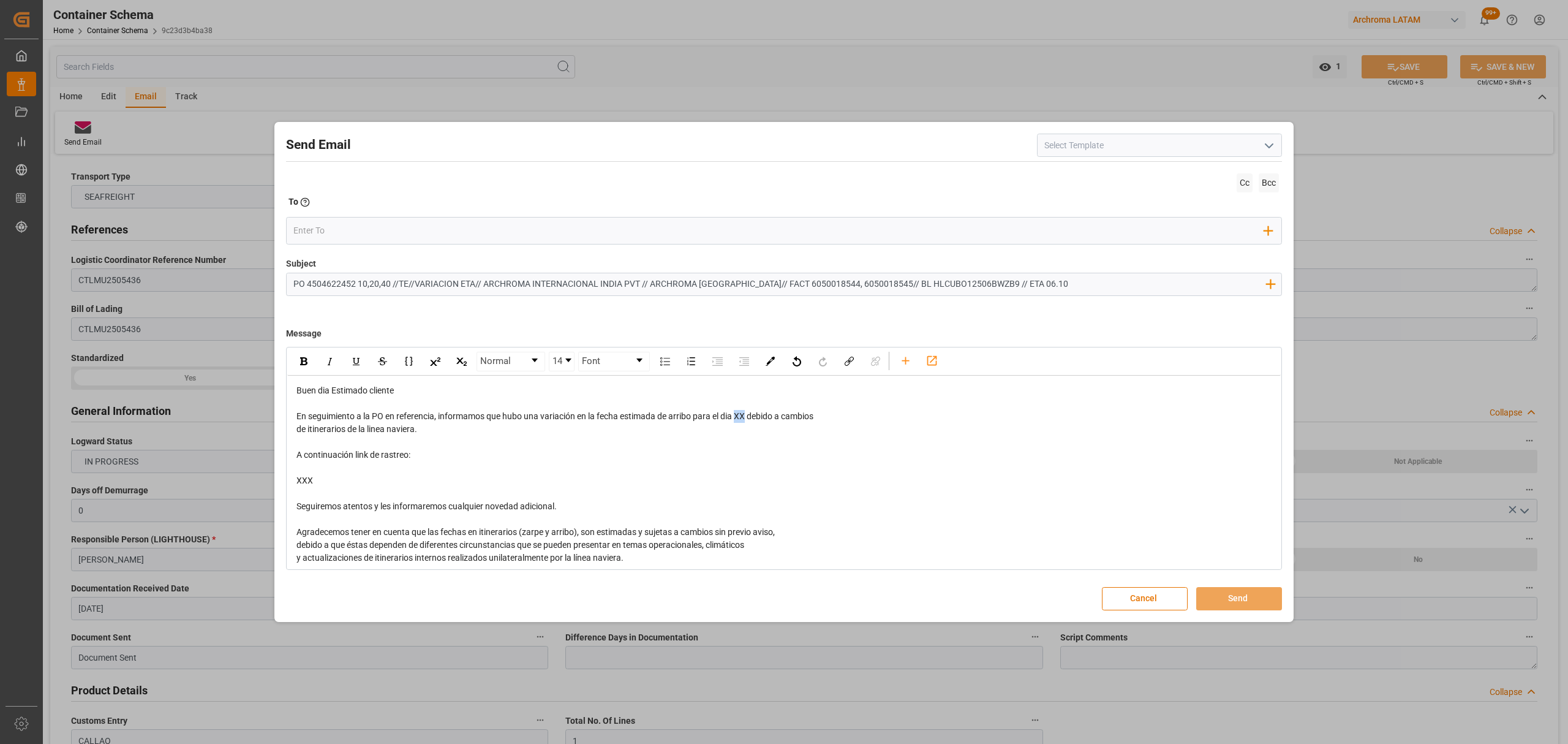
drag, startPoint x: 747, startPoint y: 419, endPoint x: 738, endPoint y: 419, distance: 9.0
click at [738, 419] on span "En seguimiento a la PO en referencia, informamos que hubo una variación en la f…" at bounding box center [555, 416] width 517 height 9
click at [428, 431] on div "de itinerarios de la linea naviera." at bounding box center [784, 429] width 975 height 13
drag, startPoint x: 760, startPoint y: 420, endPoint x: 738, endPoint y: 420, distance: 22.0
click at [738, 420] on span "En seguimiento a la PO en referencia, informamos que hubo una variación en la f…" at bounding box center [560, 416] width 528 height 9
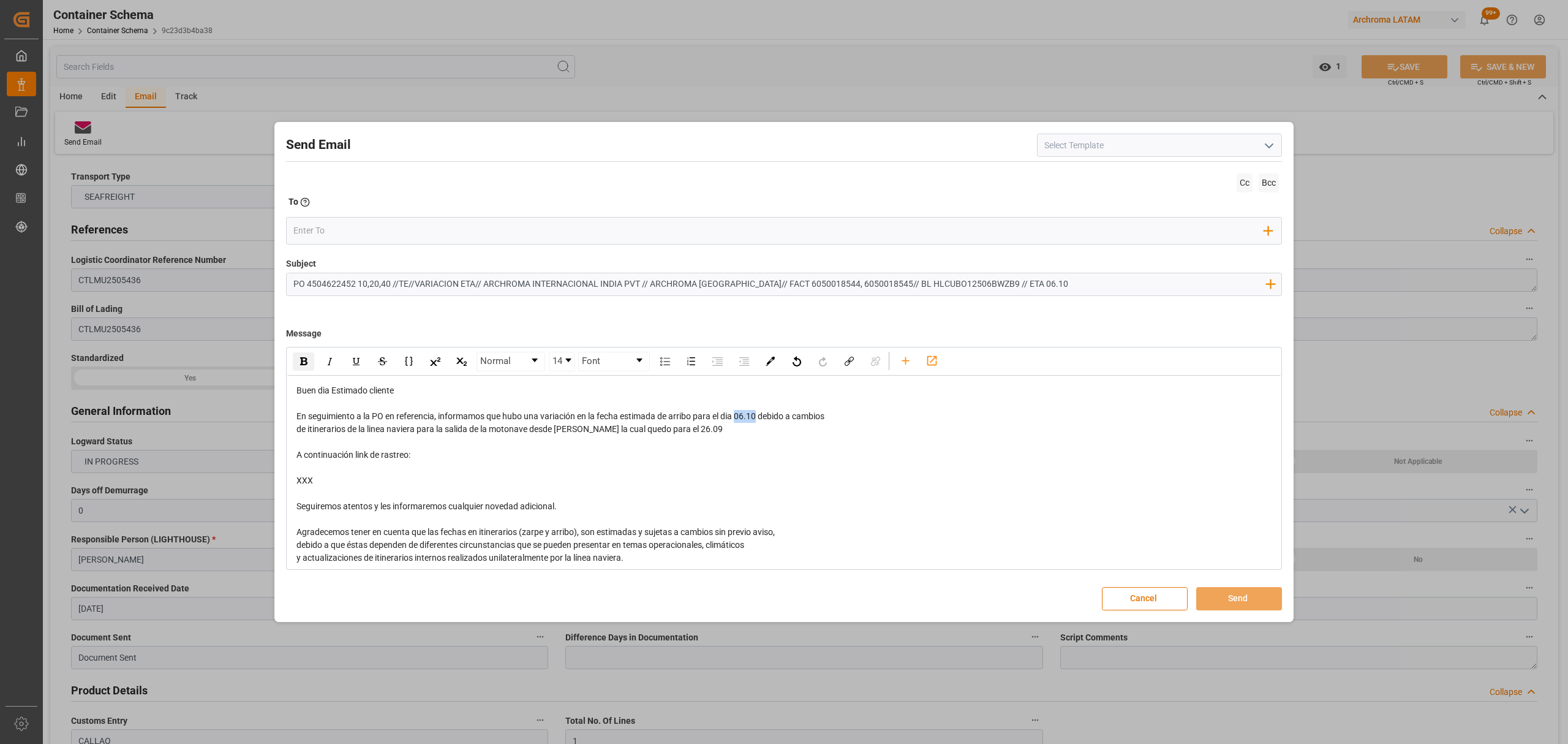
click at [307, 359] on img "rdw-inline-control" at bounding box center [304, 361] width 8 height 8
drag, startPoint x: 555, startPoint y: 476, endPoint x: 288, endPoint y: 452, distance: 268.1
click at [288, 452] on div "Buen dia Estimado cliente En seguimiento a la PO en referencia, informamos que …" at bounding box center [784, 513] width 994 height 275
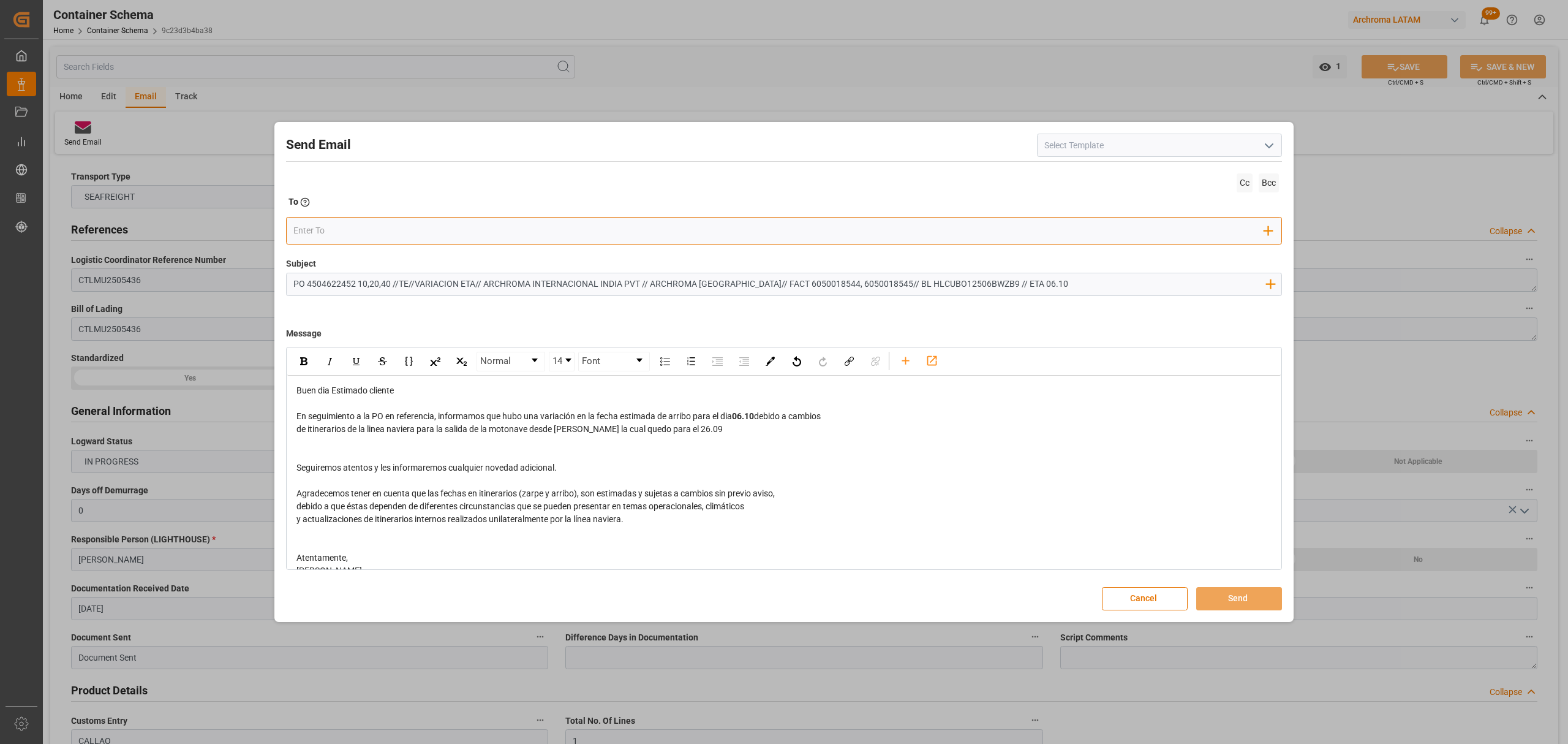
click at [354, 234] on input "email" at bounding box center [779, 230] width 971 height 18
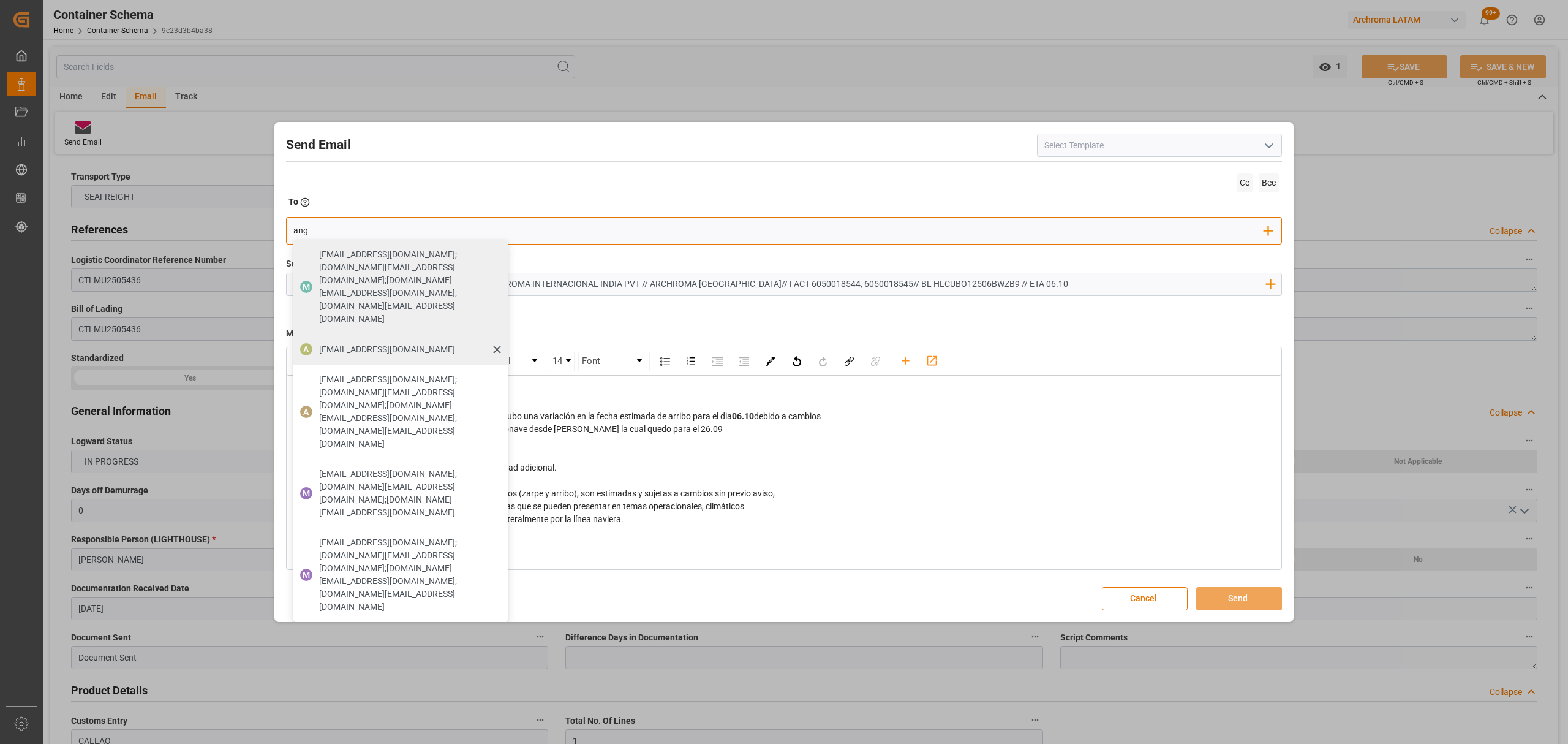
type input "ang"
click at [349, 343] on span "angiee.lamilla@archroma.com" at bounding box center [387, 349] width 136 height 13
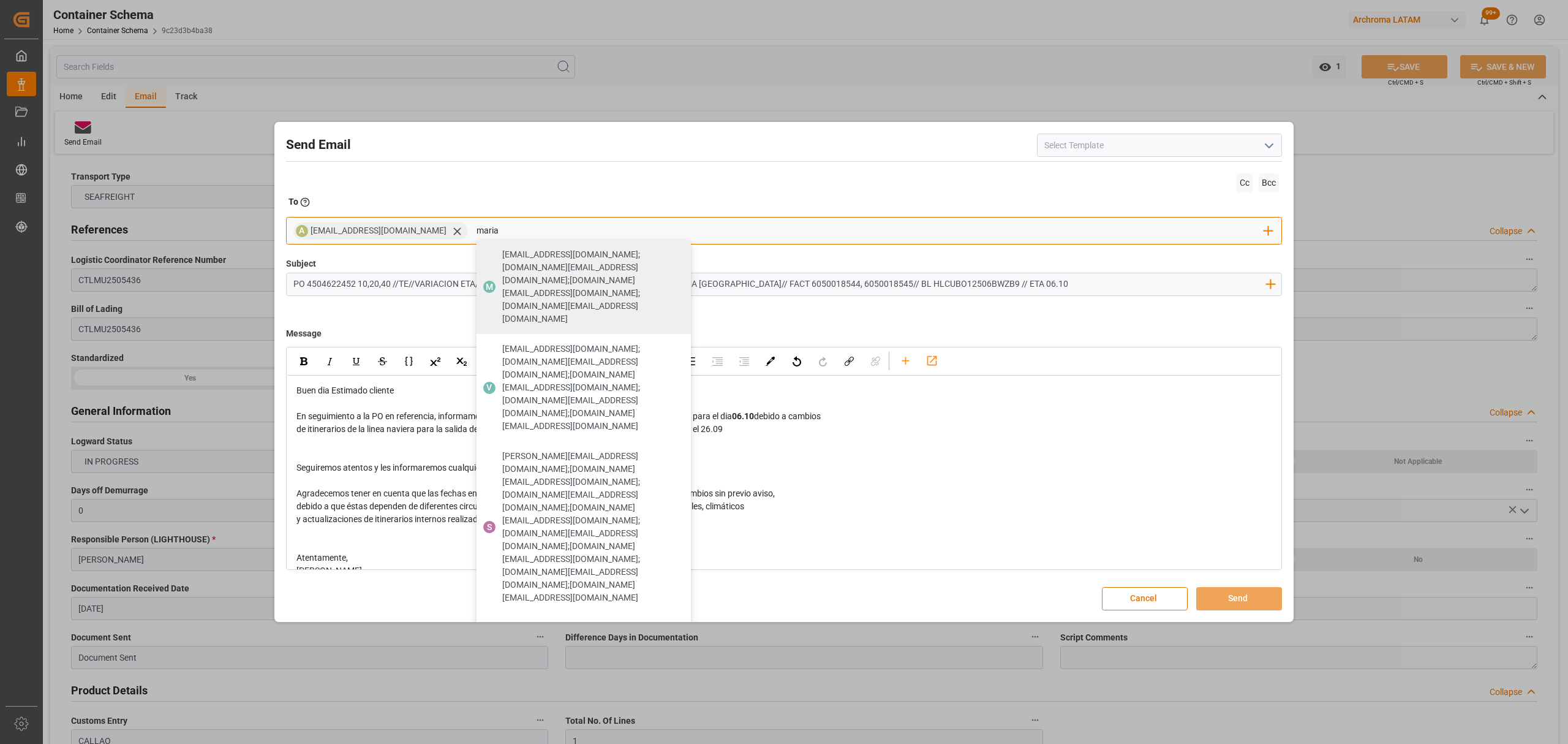
type input "maria"
click at [552, 717] on span "maria.piranquive@leschaco.com" at bounding box center [570, 723] width 136 height 13
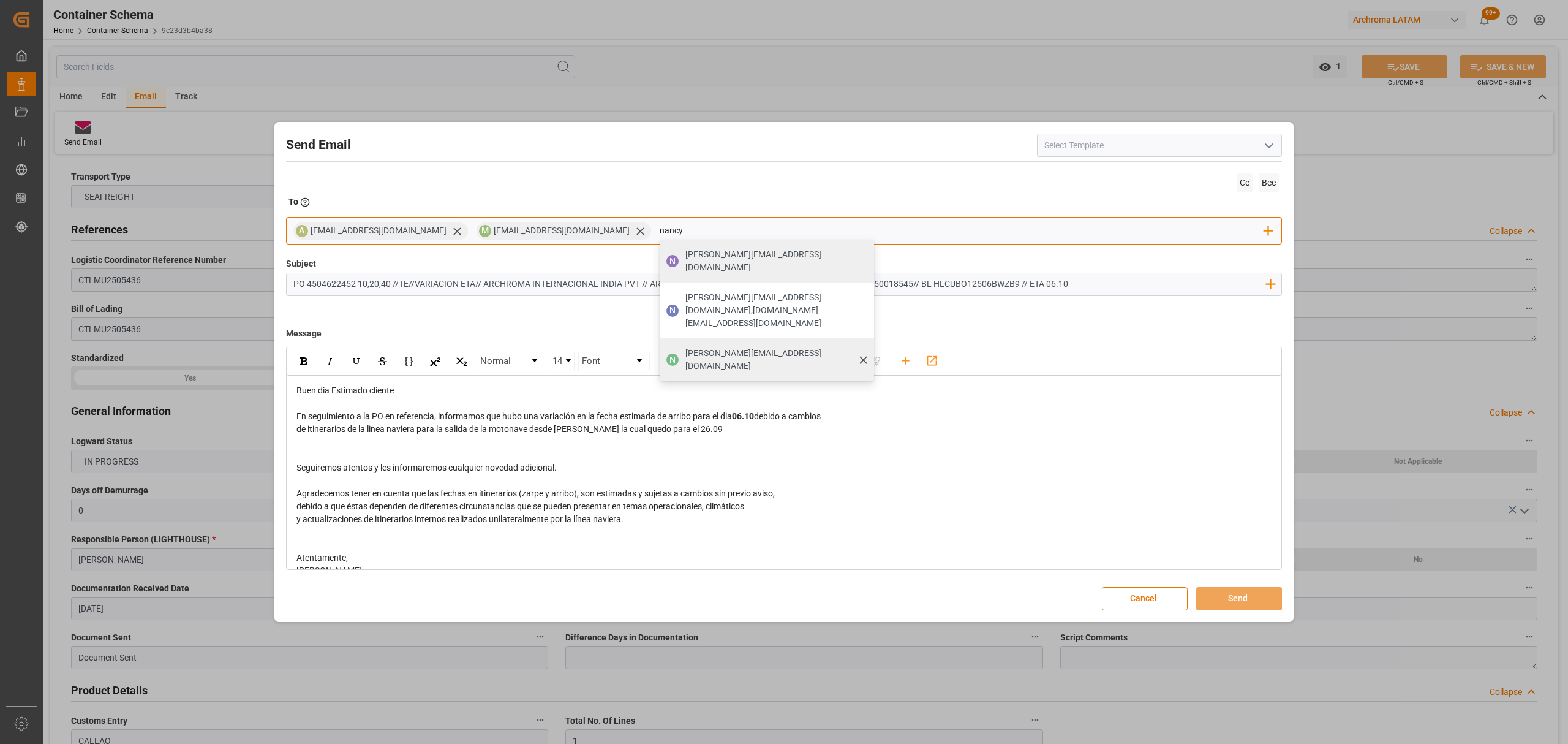
type input "nancy"
click at [716, 347] on span "nancy.castellanos@archroma.com" at bounding box center [775, 360] width 180 height 26
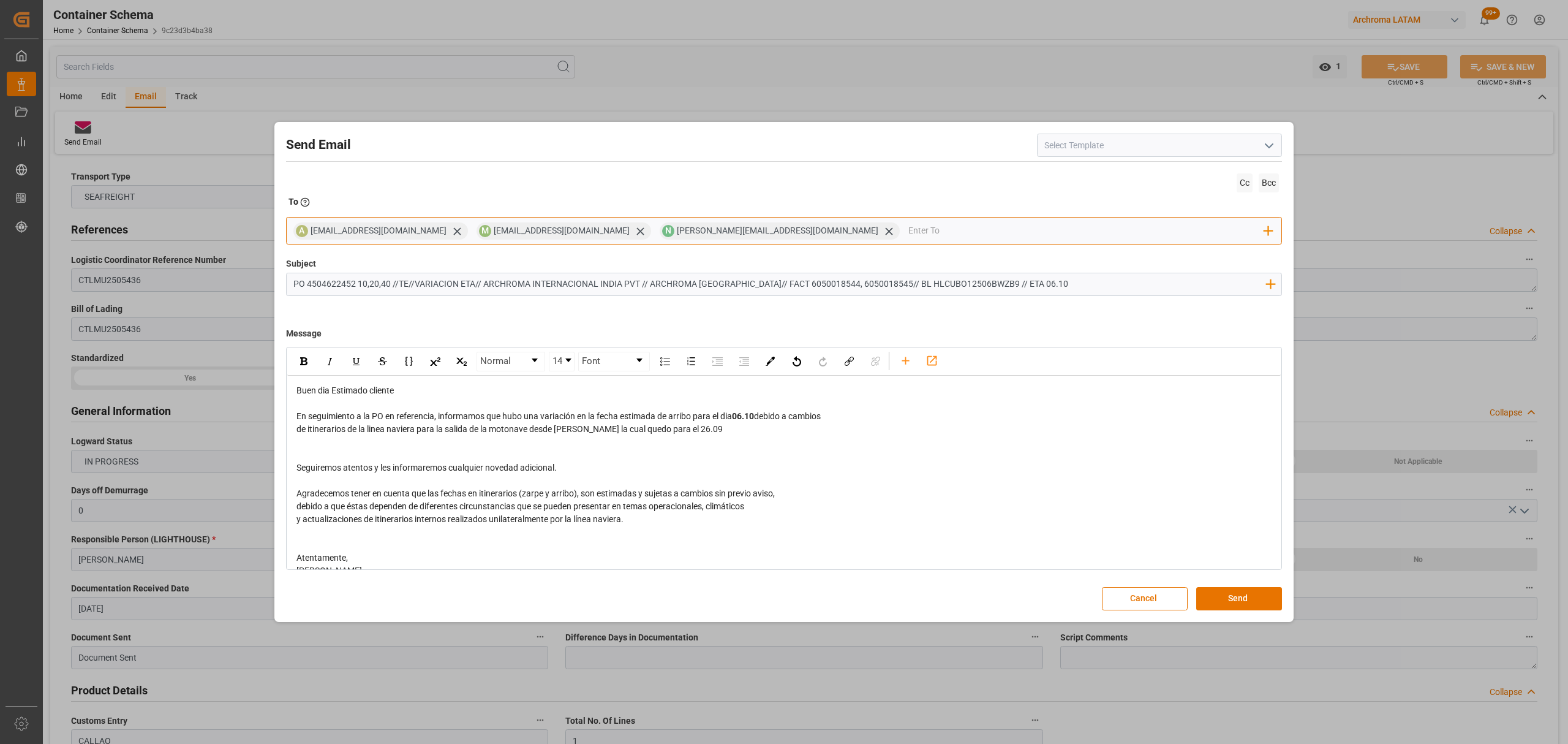
type input "l"
type input "jt"
click at [934, 258] on span "jtoribio@pasoc.pe" at bounding box center [1002, 255] width 136 height 13
drag, startPoint x: 732, startPoint y: 433, endPoint x: 704, endPoint y: 434, distance: 28.0
click at [704, 434] on div "de itinerarios de la linea naviera para la salida de la motonave desde Lazaro c…" at bounding box center [784, 429] width 975 height 13
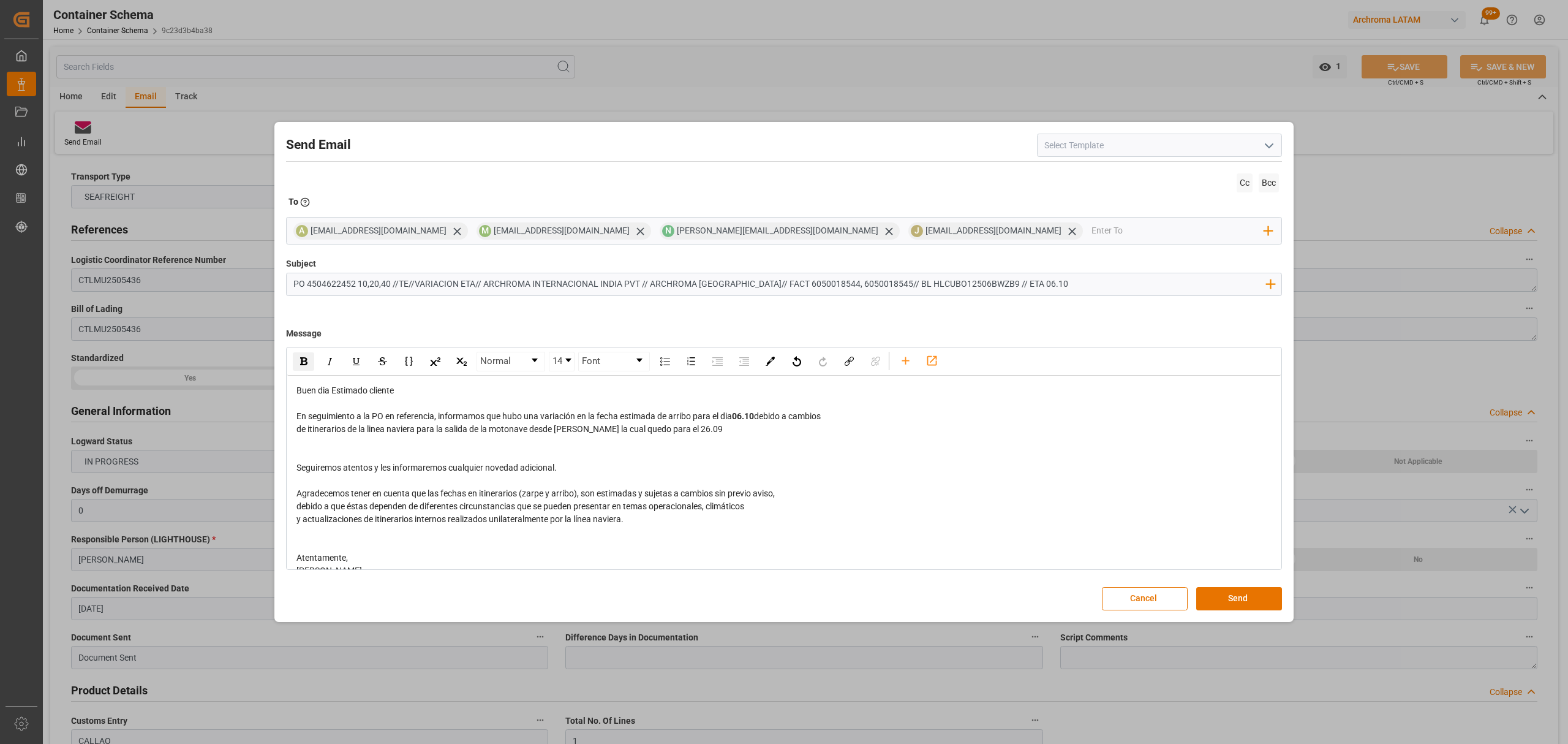
click at [304, 365] on img "rdw-inline-control" at bounding box center [304, 361] width 8 height 8
drag, startPoint x: 623, startPoint y: 431, endPoint x: 559, endPoint y: 431, distance: 64.0
click at [559, 431] on span "de itinerarios de la linea naviera para la salida de la motonave desde Lazaro c…" at bounding box center [497, 429] width 403 height 9
click at [307, 363] on img "rdw-inline-control" at bounding box center [304, 361] width 8 height 8
click at [815, 448] on div "rdw-editor" at bounding box center [784, 442] width 975 height 13
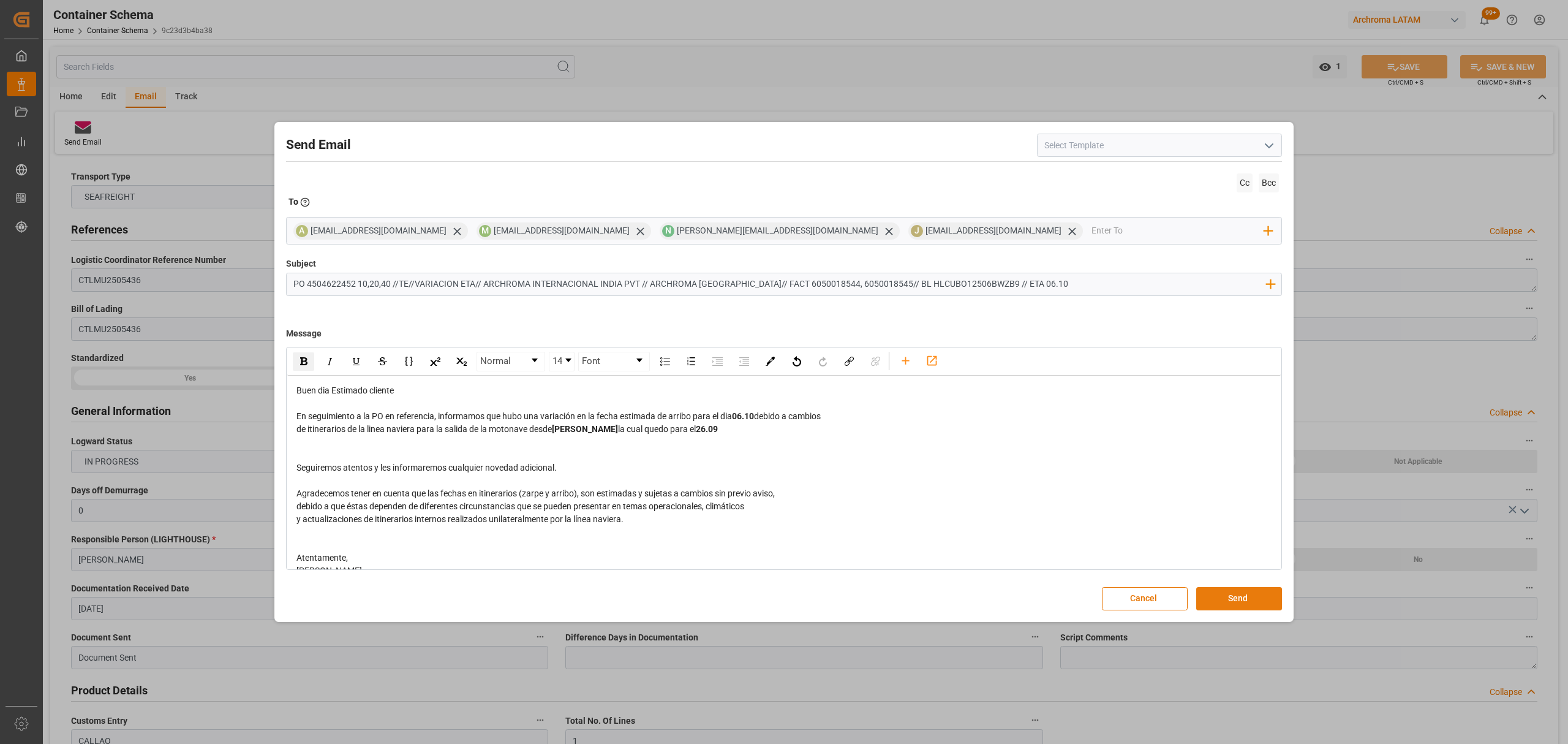
click at [1231, 595] on button "Send" at bounding box center [1239, 598] width 86 height 23
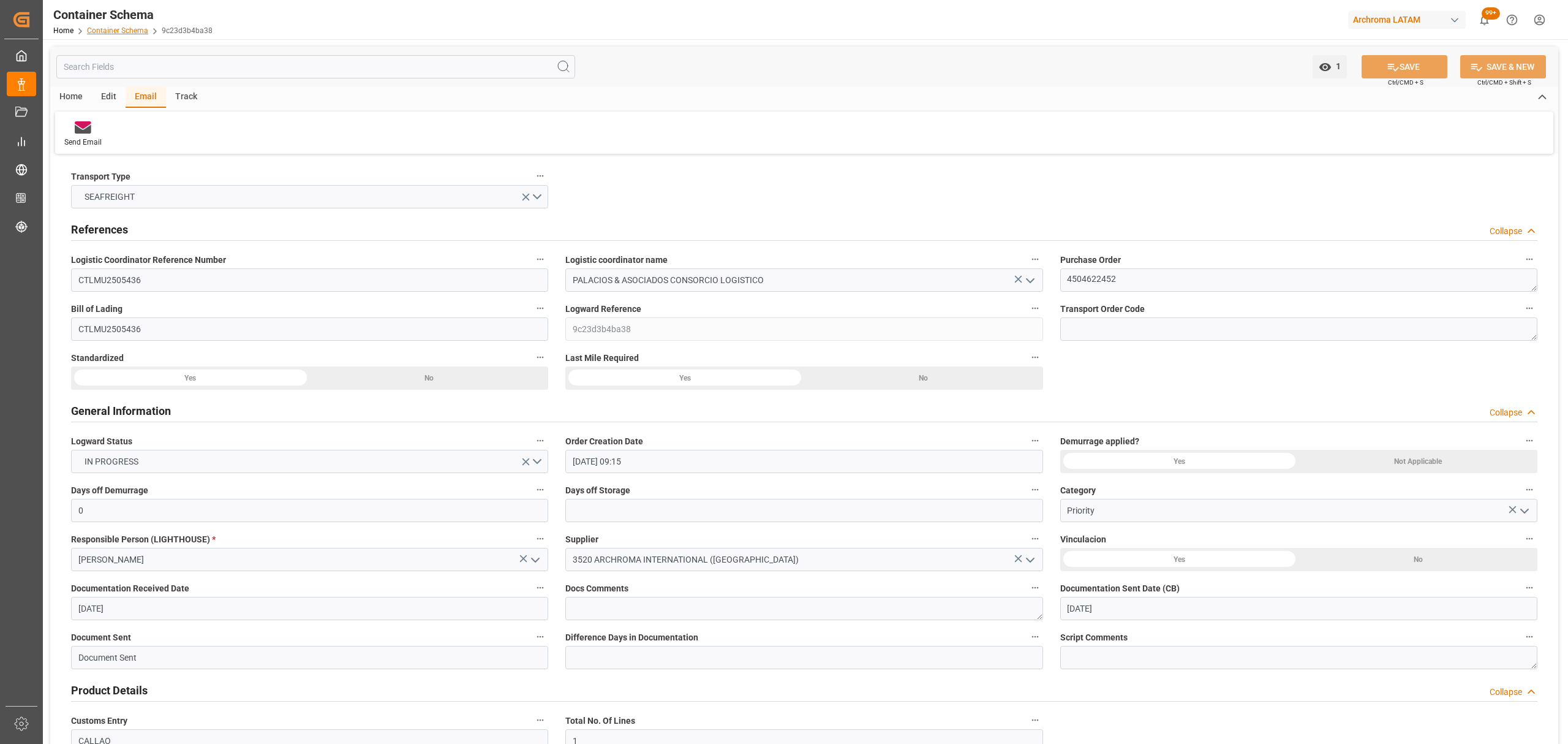
click at [113, 27] on link "Container Schema" at bounding box center [117, 31] width 61 height 9
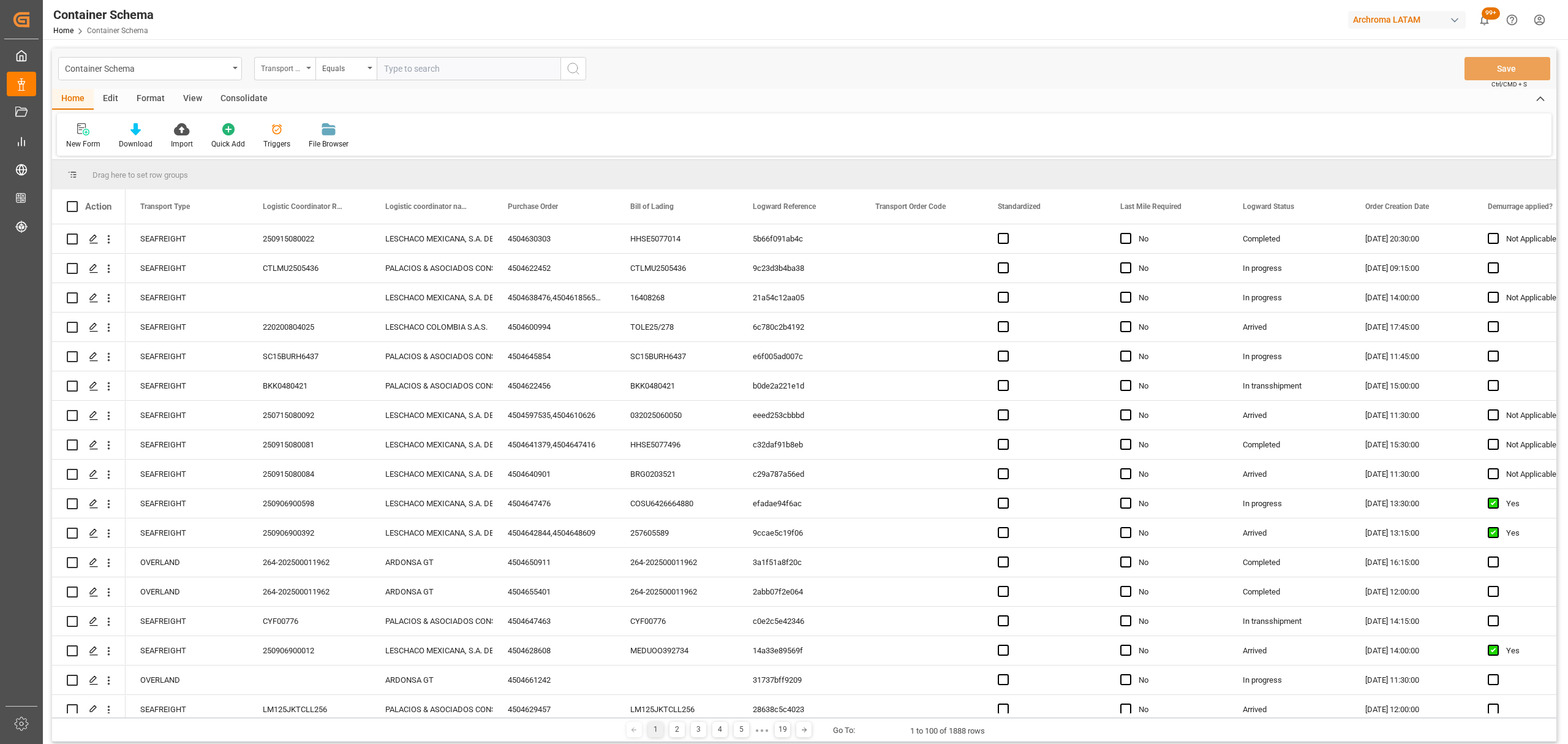
click at [270, 67] on div "Transport Type" at bounding box center [282, 67] width 42 height 14
click at [324, 207] on div "Purchase Order" at bounding box center [346, 202] width 183 height 26
click at [370, 70] on div "Equals" at bounding box center [345, 68] width 61 height 23
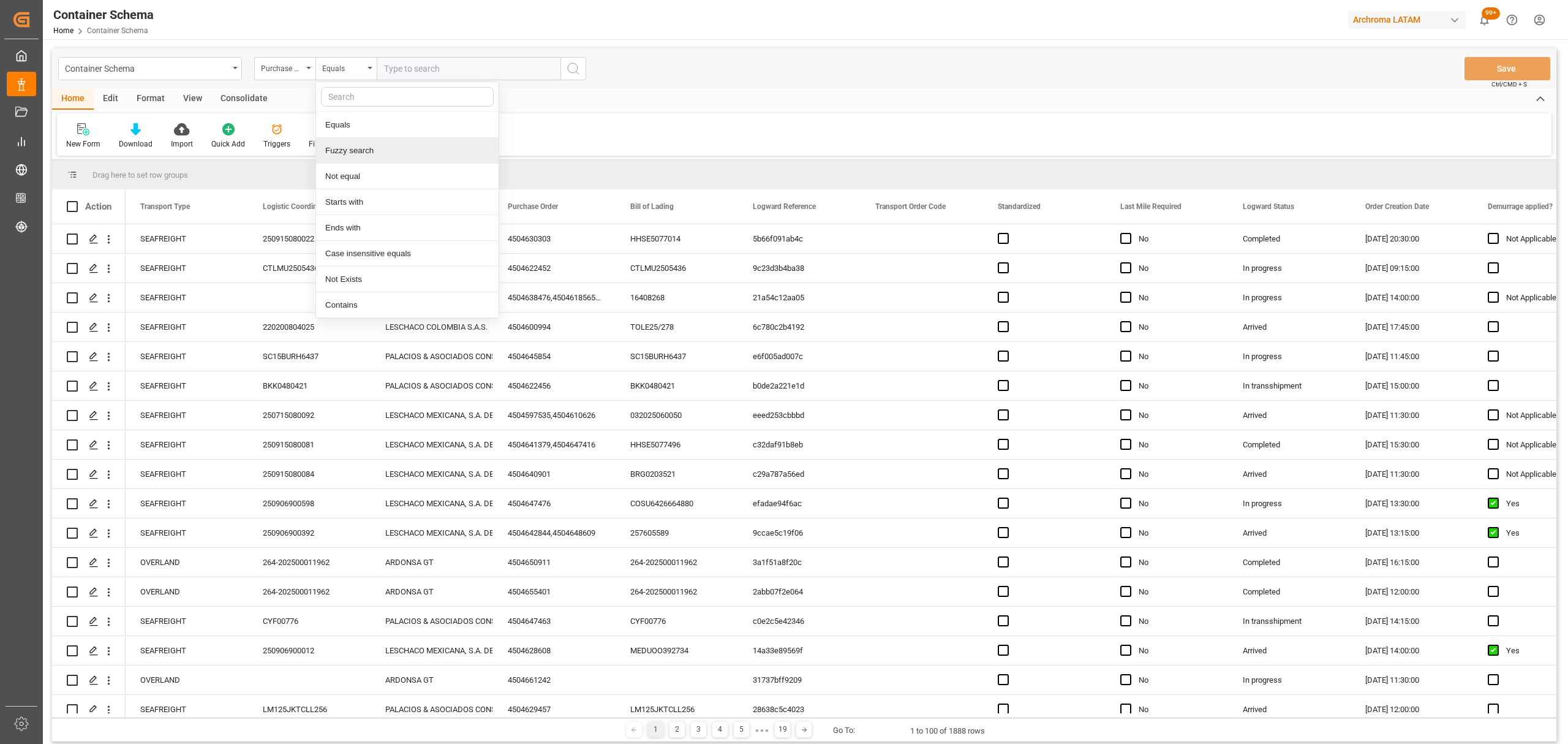
click at [371, 149] on div "Fuzzy search" at bounding box center [407, 150] width 183 height 26
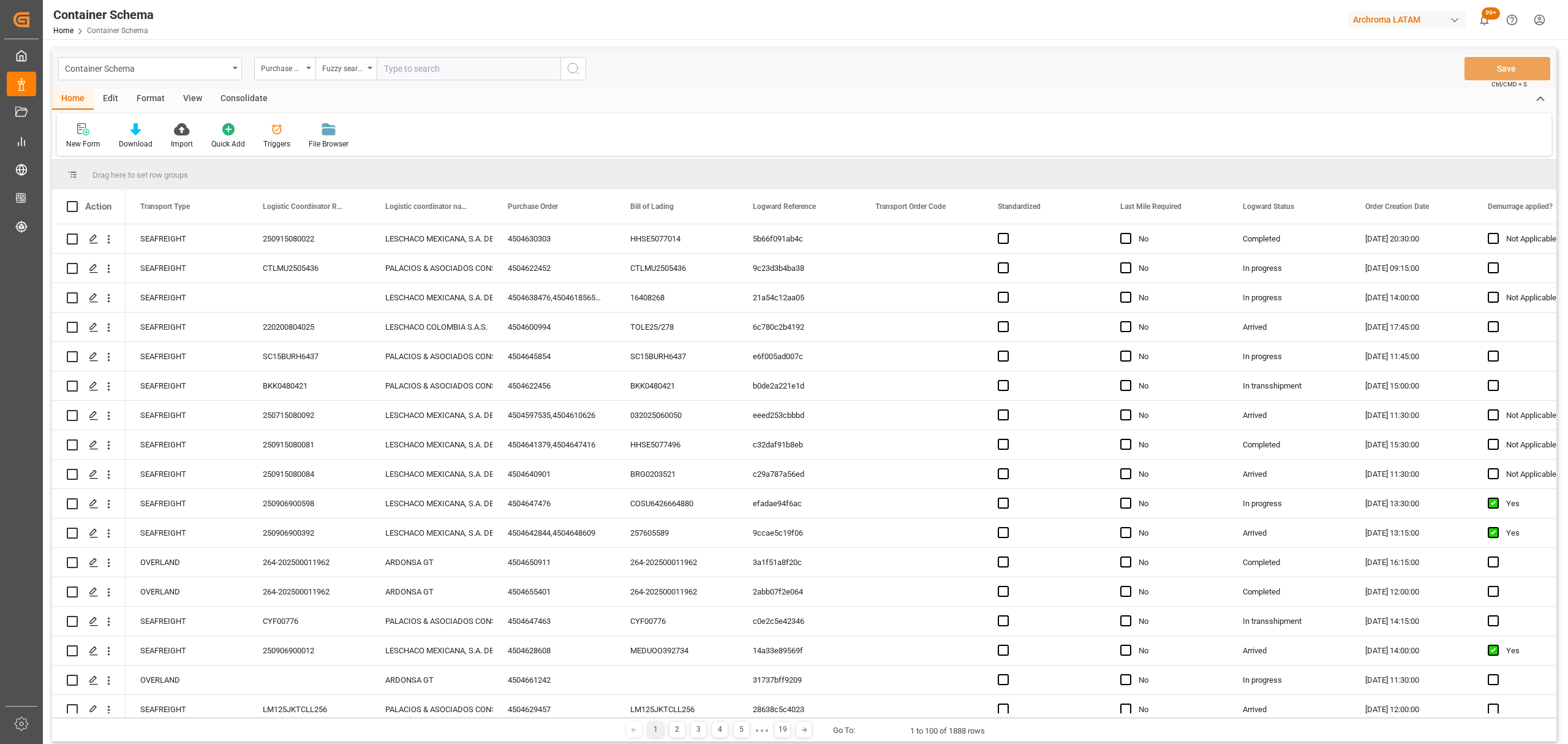
click at [417, 69] on input "text" at bounding box center [469, 68] width 184 height 23
paste input "MSMU7589922"
type input "MSMU7589922"
click at [301, 69] on div "Purchase Order" at bounding box center [282, 67] width 42 height 14
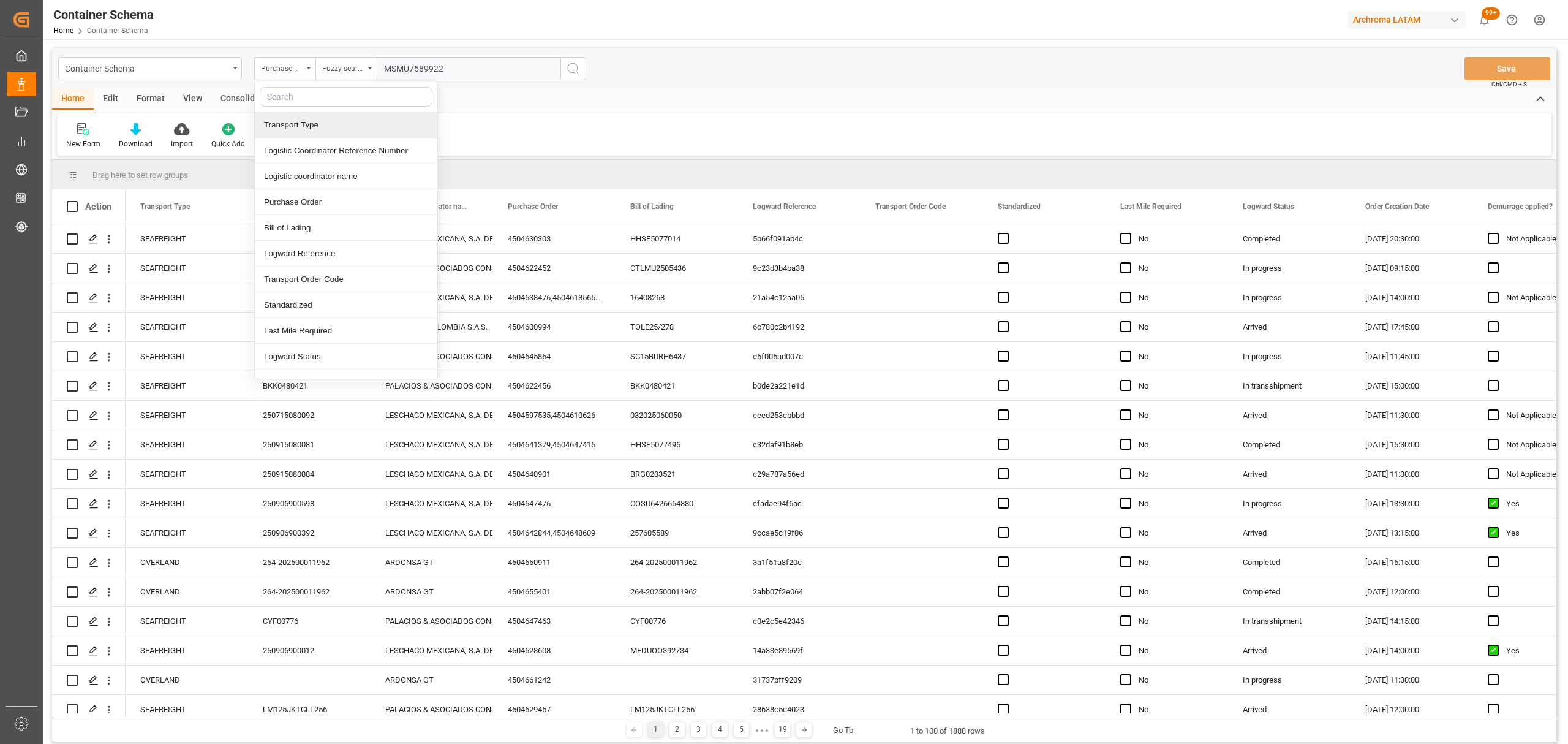
click at [361, 93] on input "text" at bounding box center [345, 96] width 173 height 20
type input "con"
click at [339, 149] on div "Container Number" at bounding box center [346, 150] width 183 height 26
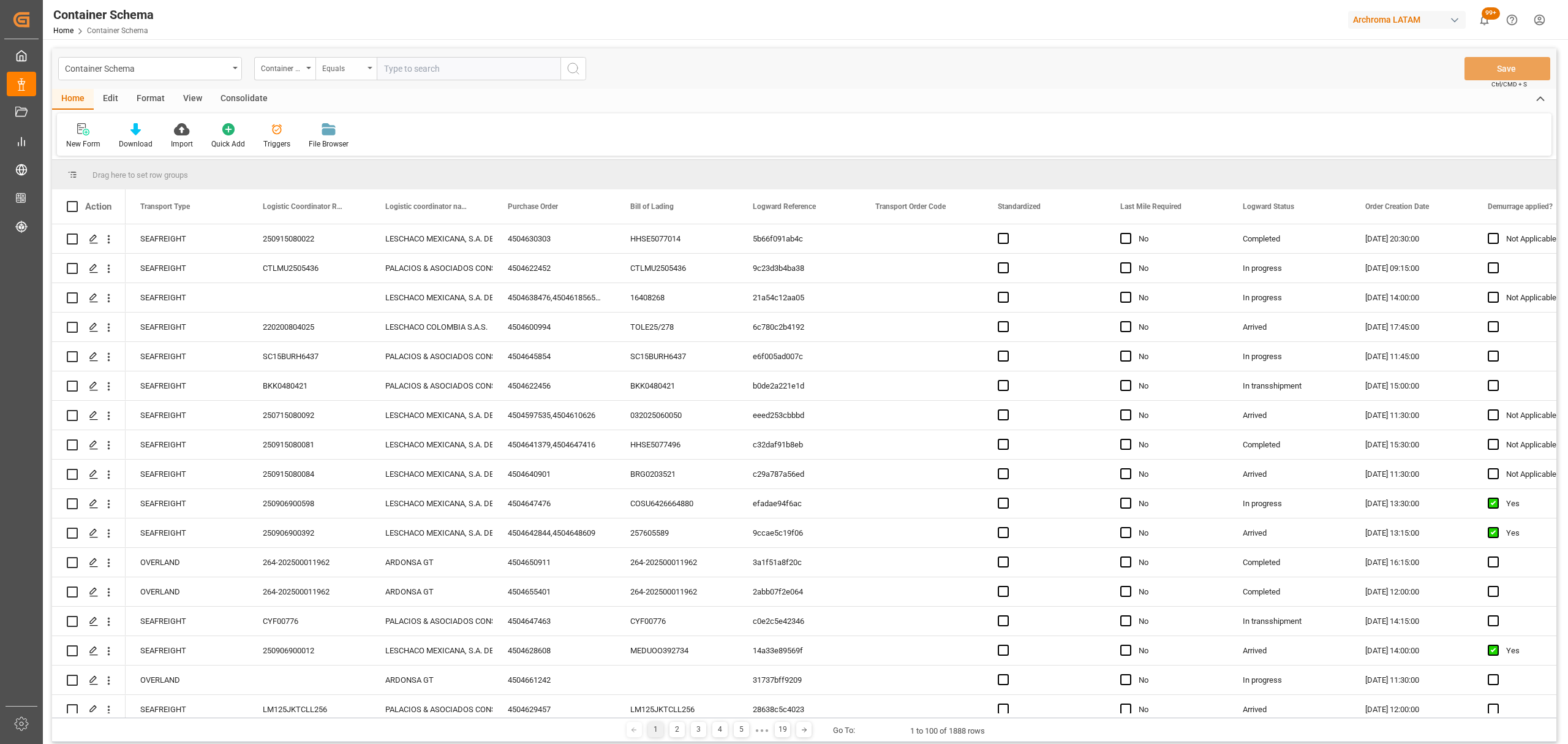
click at [353, 74] on div "Equals" at bounding box center [345, 68] width 61 height 23
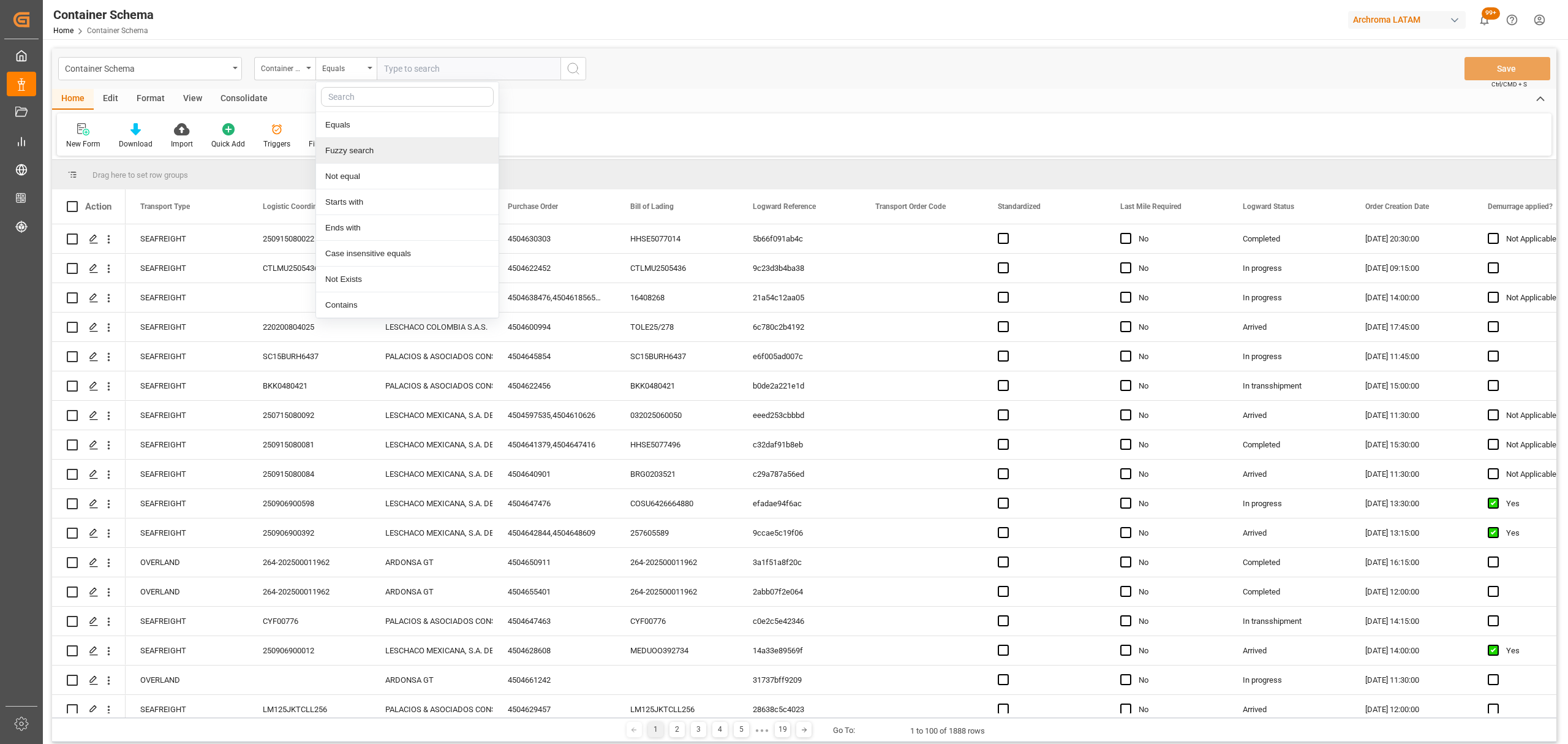
click at [377, 150] on div "Fuzzy search" at bounding box center [407, 150] width 183 height 26
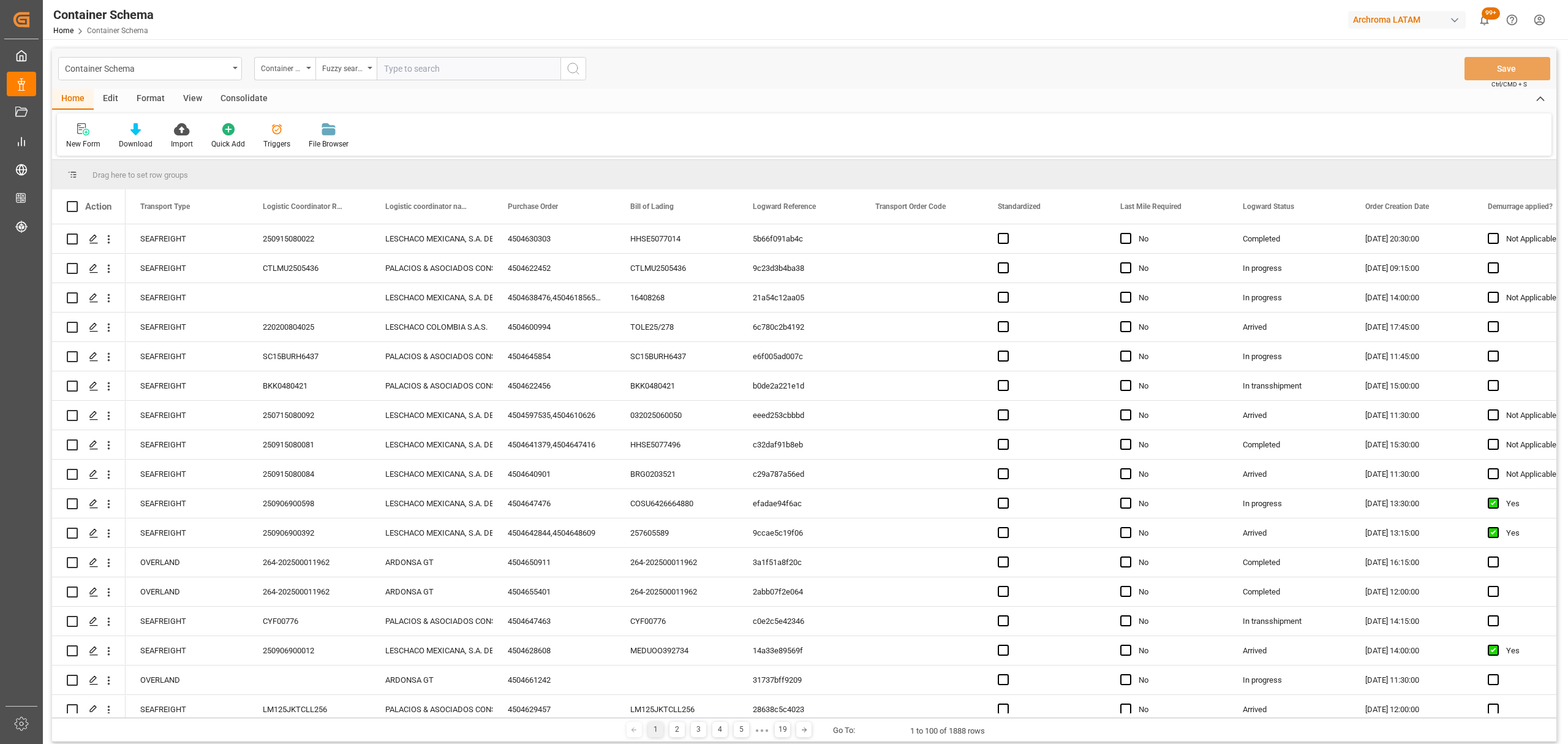
click at [420, 61] on input "text" at bounding box center [469, 68] width 184 height 23
paste input "MSMU7589922"
type input "MSMU7589922"
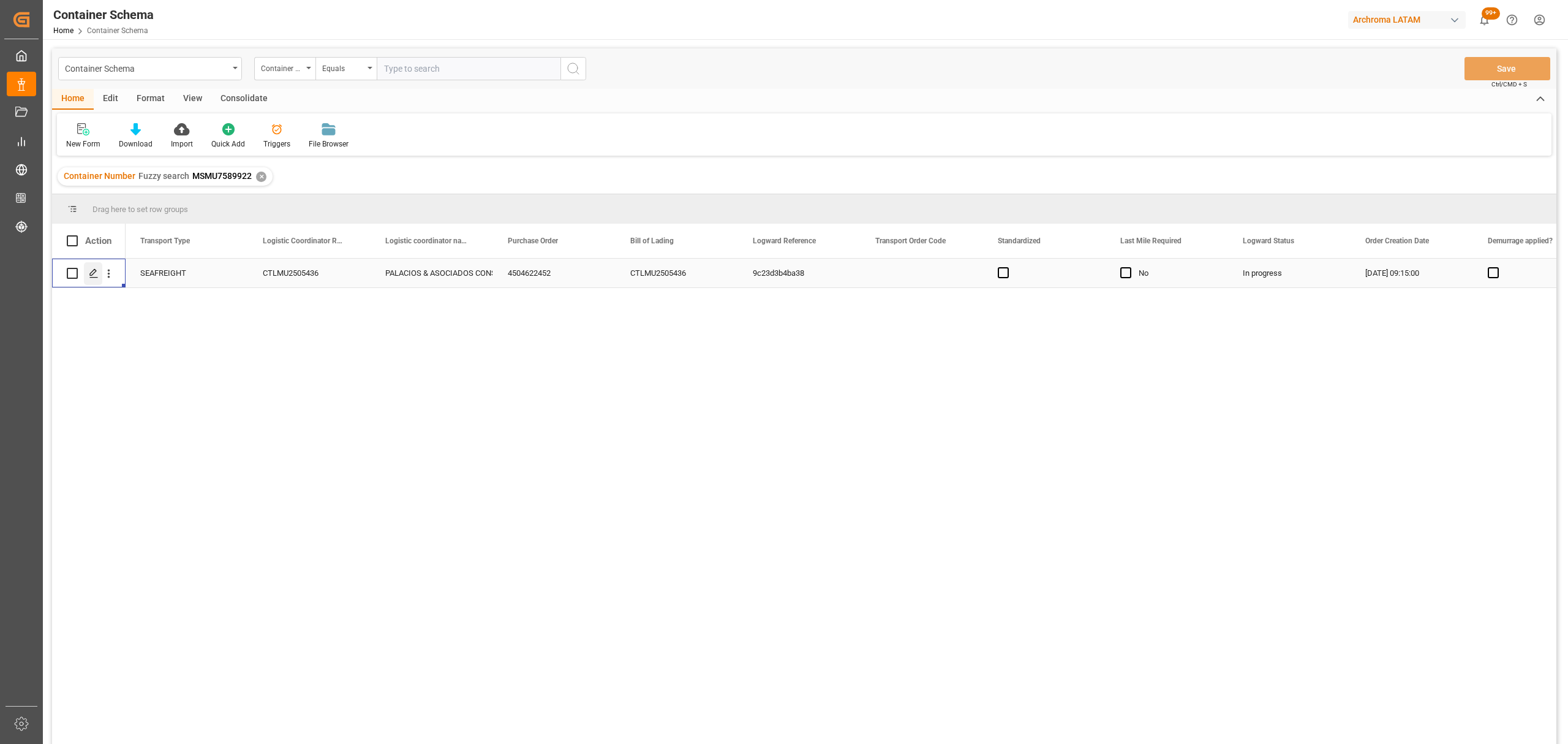
click at [92, 281] on div "Press SPACE to select this row." at bounding box center [93, 273] width 18 height 22
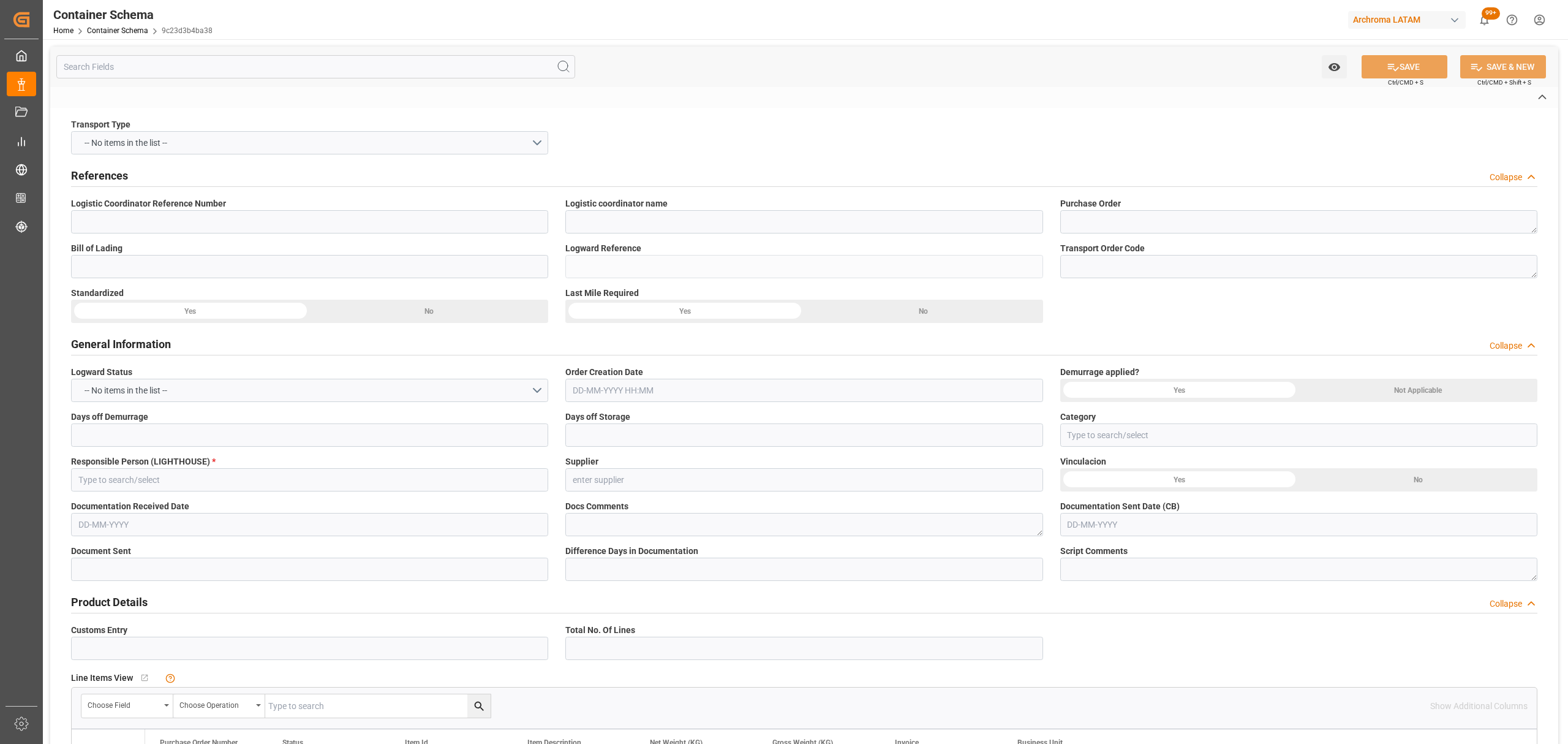
type input "CTLMU2505436"
type input "PALACIOS & ASOCIADOS CONSORCIO LOGISTICO"
type textarea "4504622452"
type input "CTLMU2505436"
type input "9c23d3b4ba38"
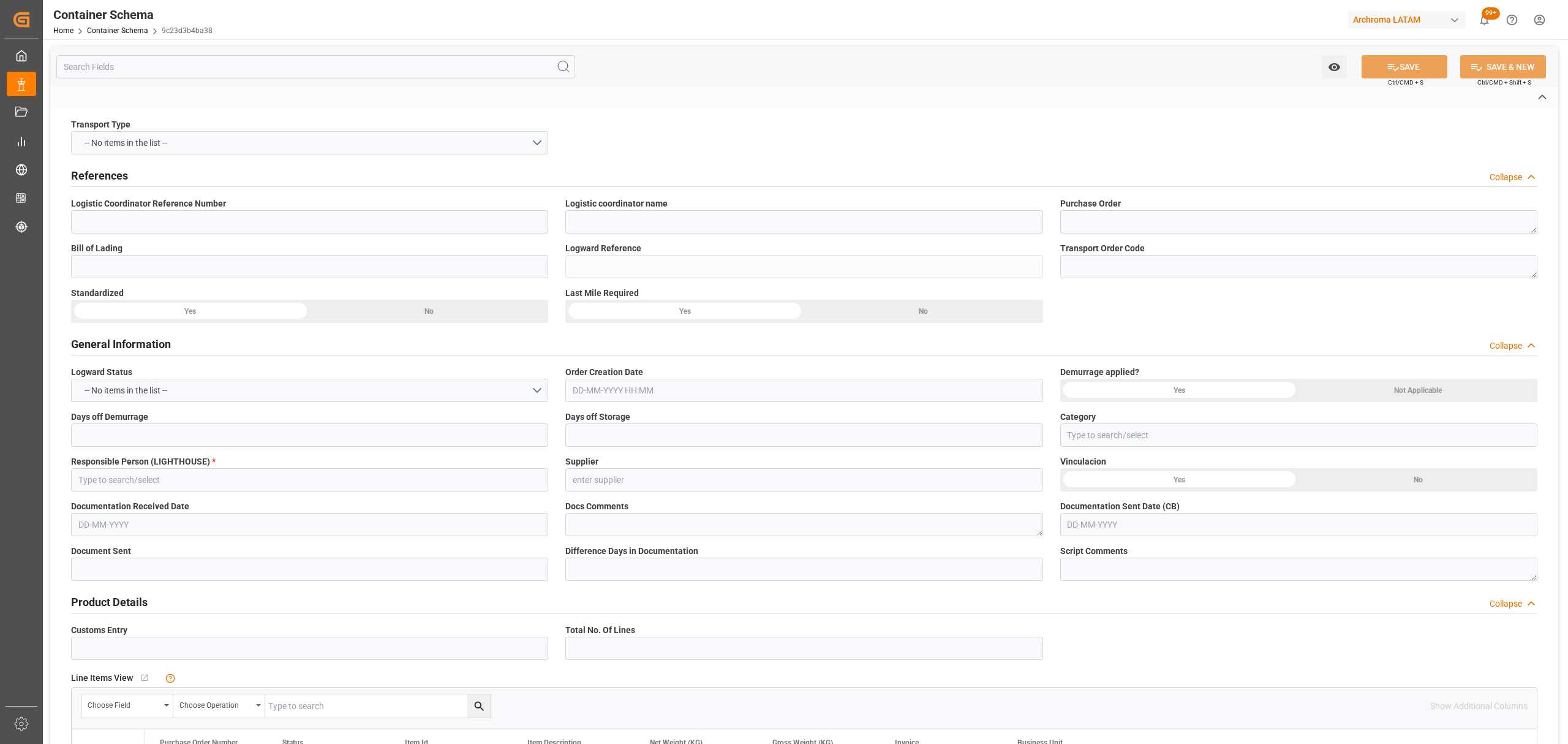
type input "Priority"
type input "Maria Piranquive"
type input "3520 ARCHROMA INTERNATIONAL (INDIA)"
type input "Document Sent"
type input "CALLAO"
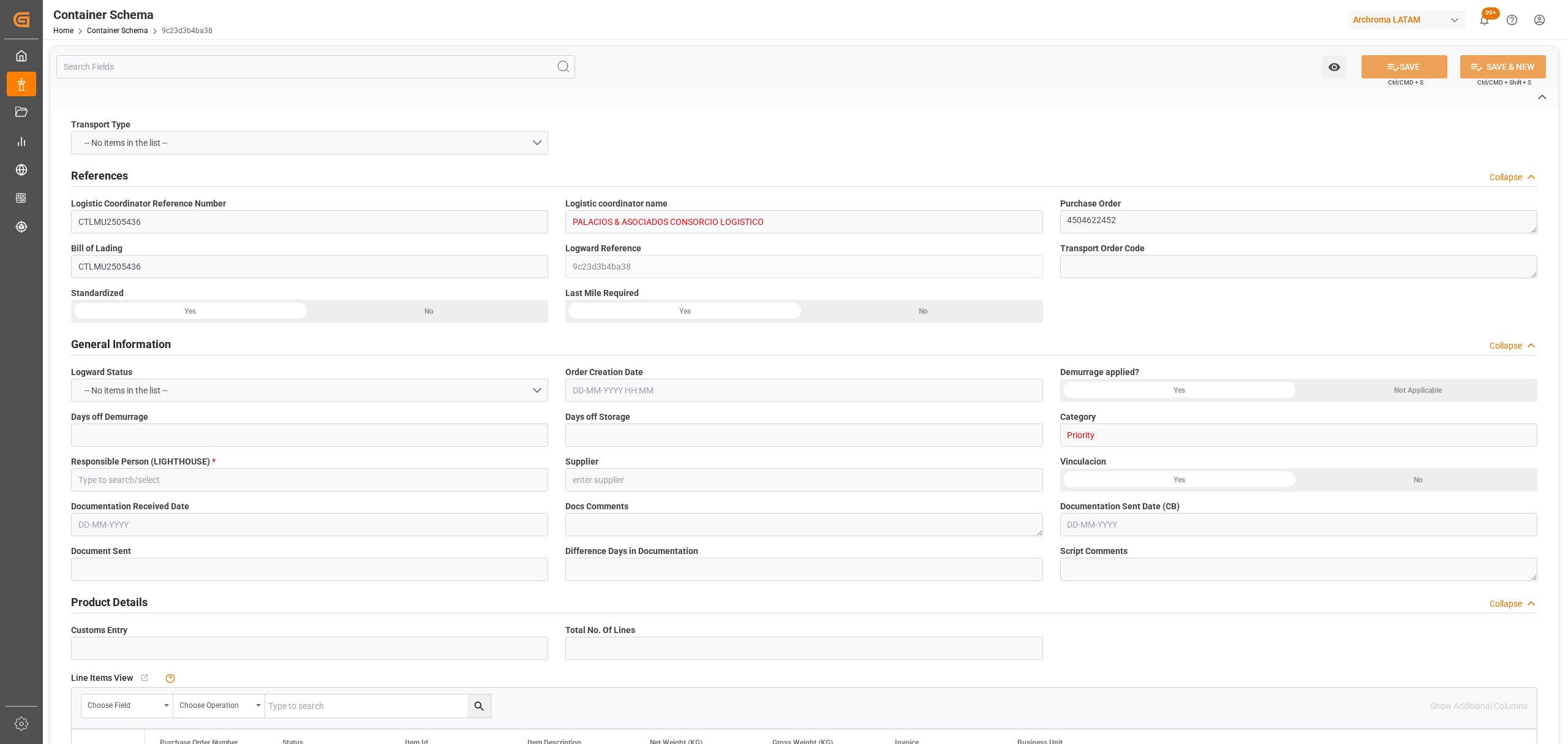
type input "TEXTIL"
type textarea "PALLET"
type input "2 PALLET"
type input "ARCHROMA PERU S.A"
type textarea "LURÍN, PERÚ, LIMA,CAL. AFIRMADO LOTE. 21 Z.I. , C.P."
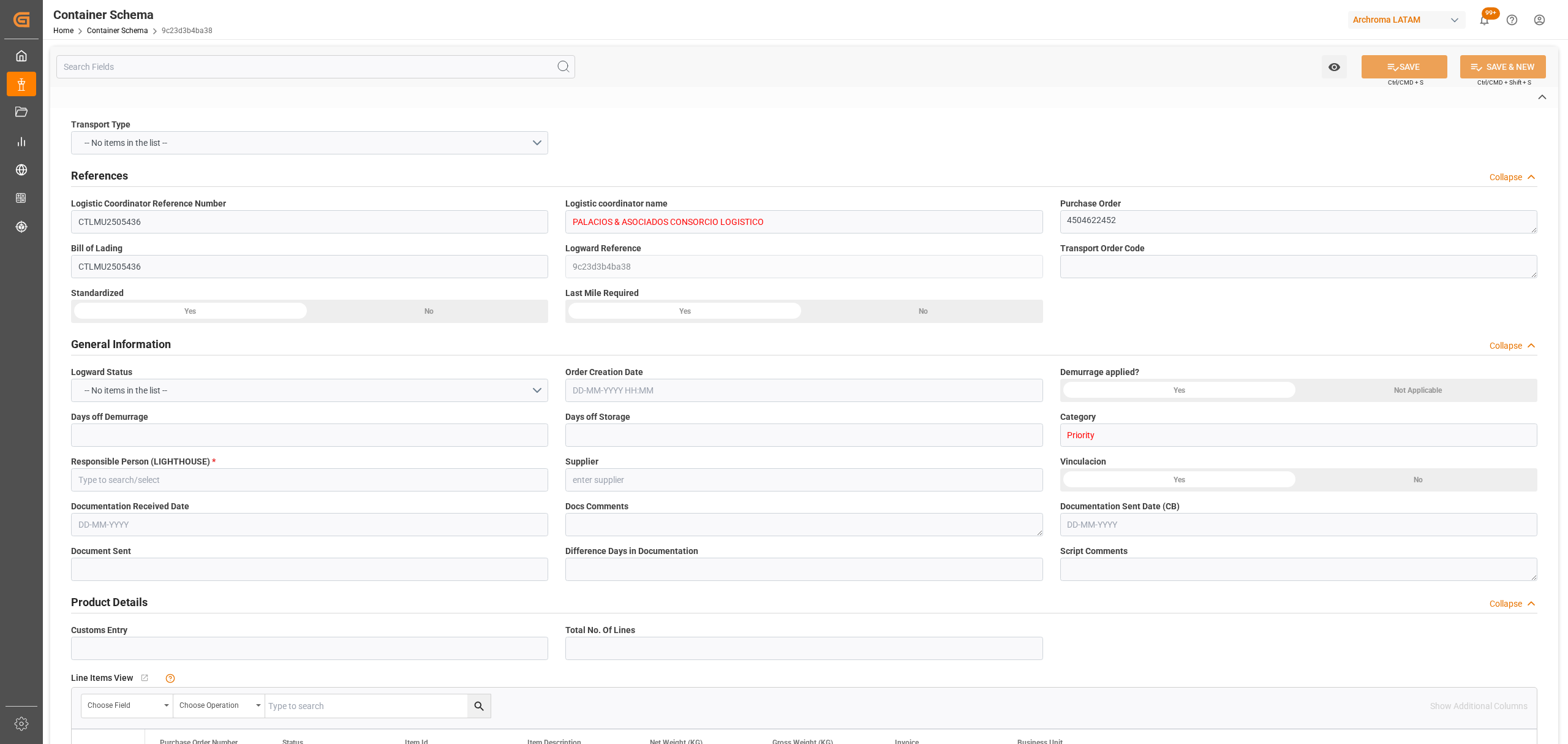
type input "HOUSE"
type input "CFR"
type input "Truck"
type input "Sea Ship"
type input "Truck"
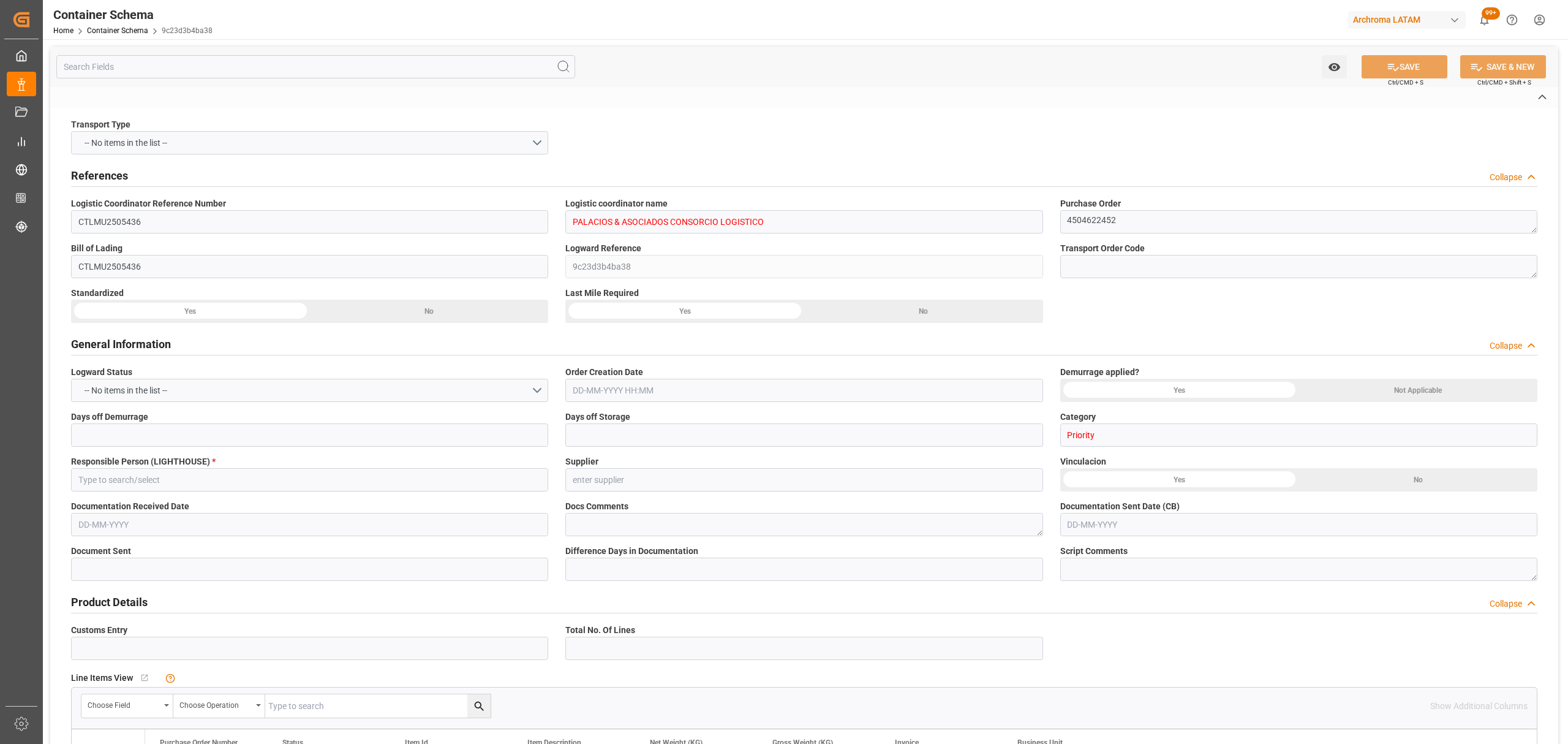
type input "LCL"
type input "MSMU7589922"
type input "AC CONTAINER LINE GMBH"
type input "MSCU"
type input "Conexión Aérea / Transbordo"
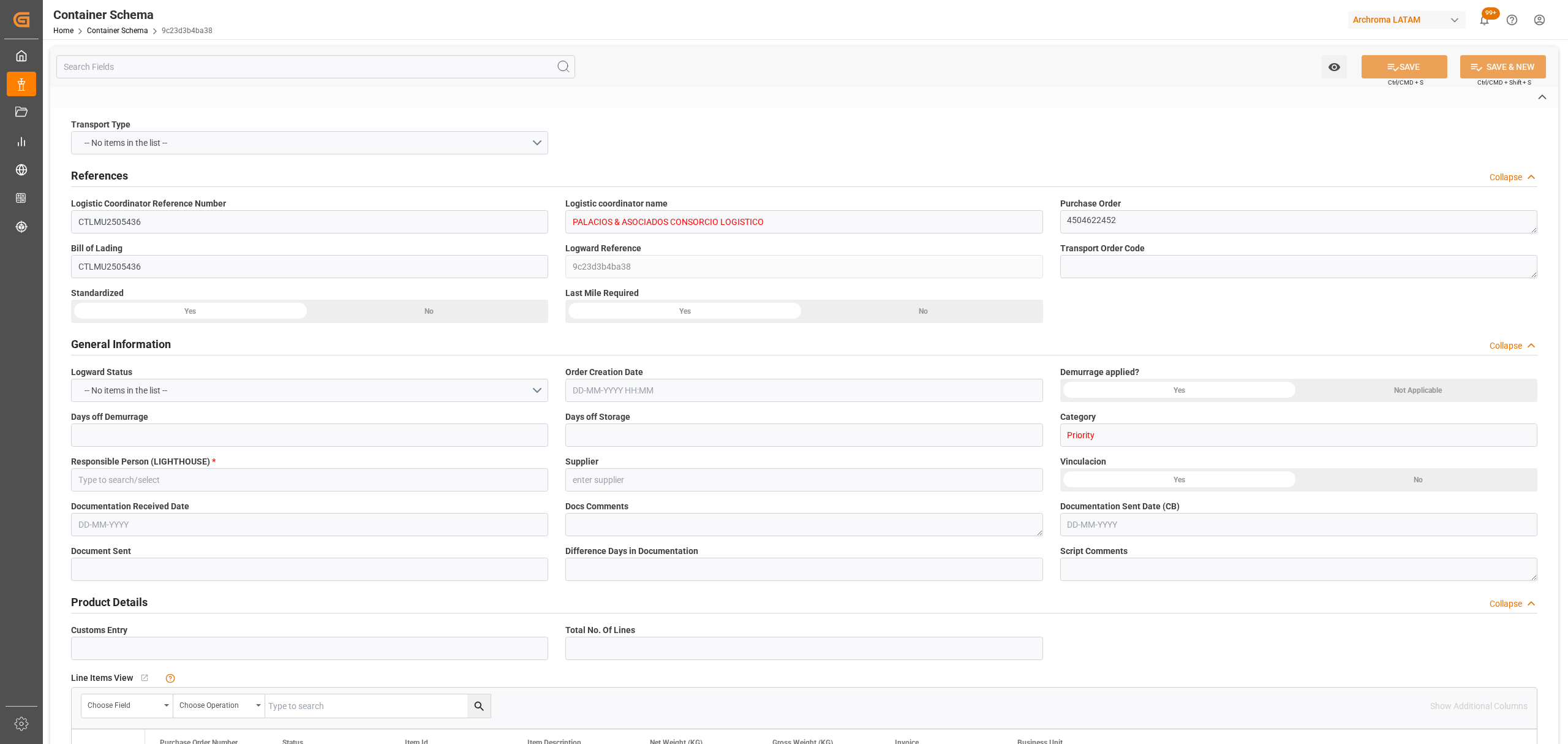
type input "Jawaharlal Nehru (Nhava Sheva)"
type input "Callao"
type input "MSC VIRGINIA"
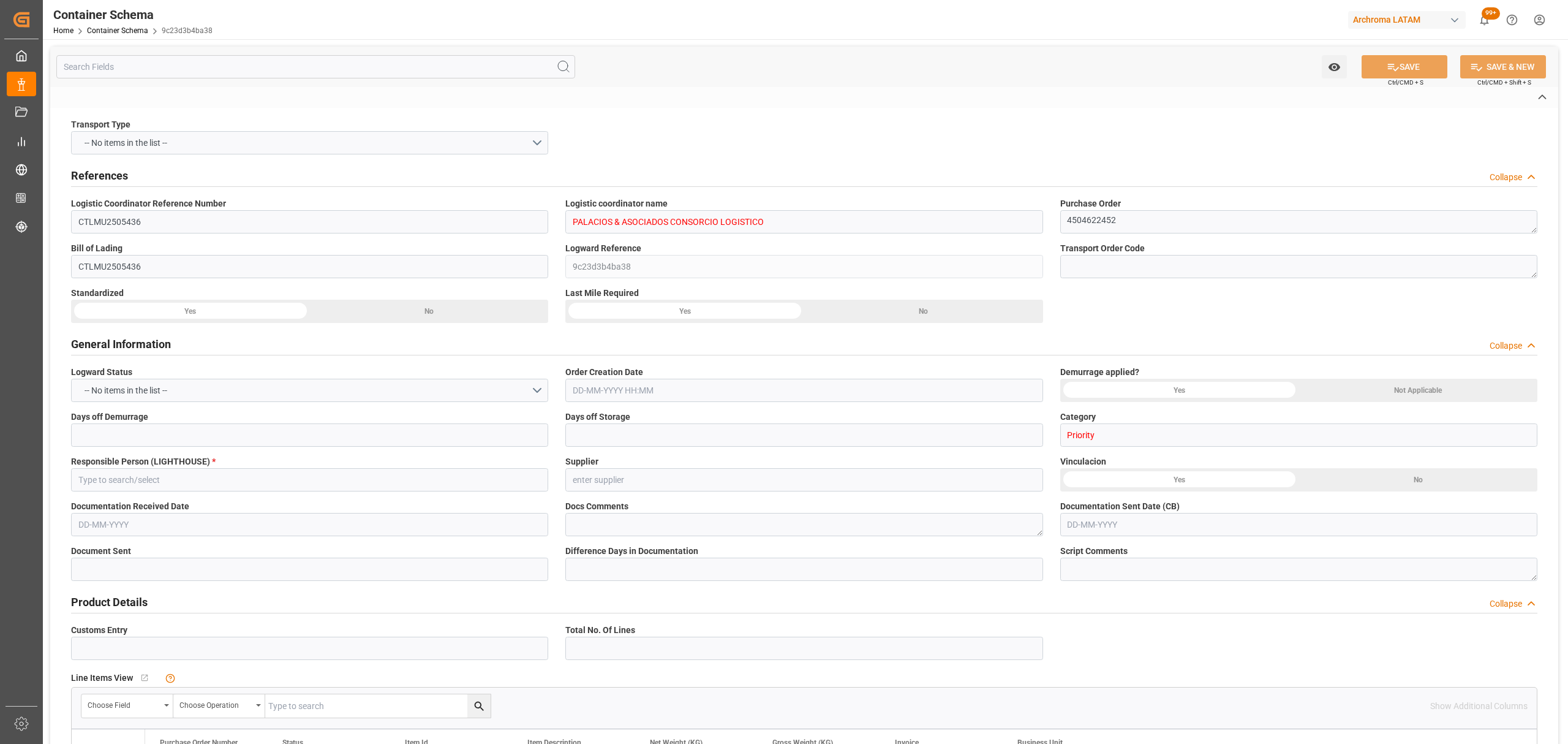
type input "IS532A"
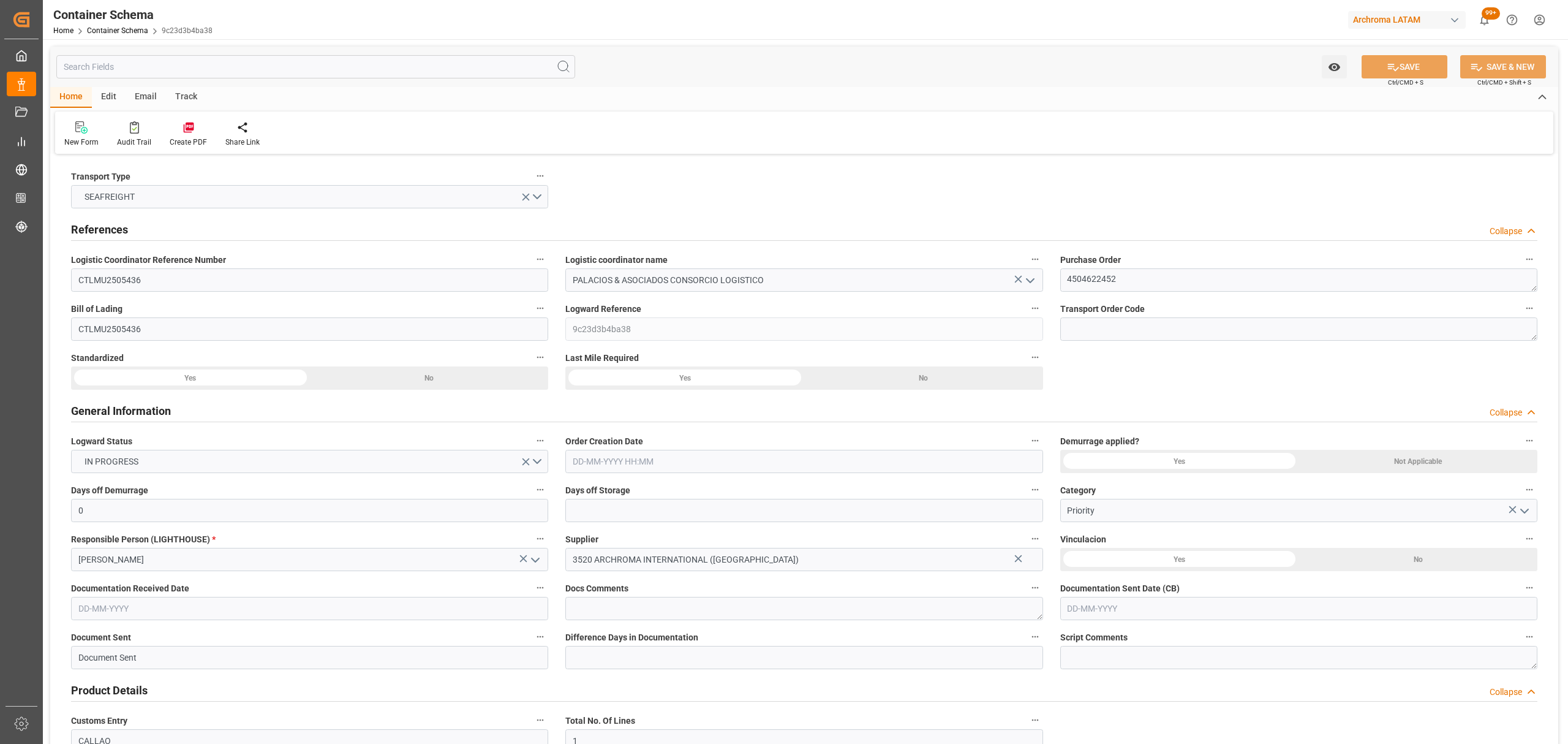
type input "0"
type input "1"
type input "2"
type input "475"
type input "537.3"
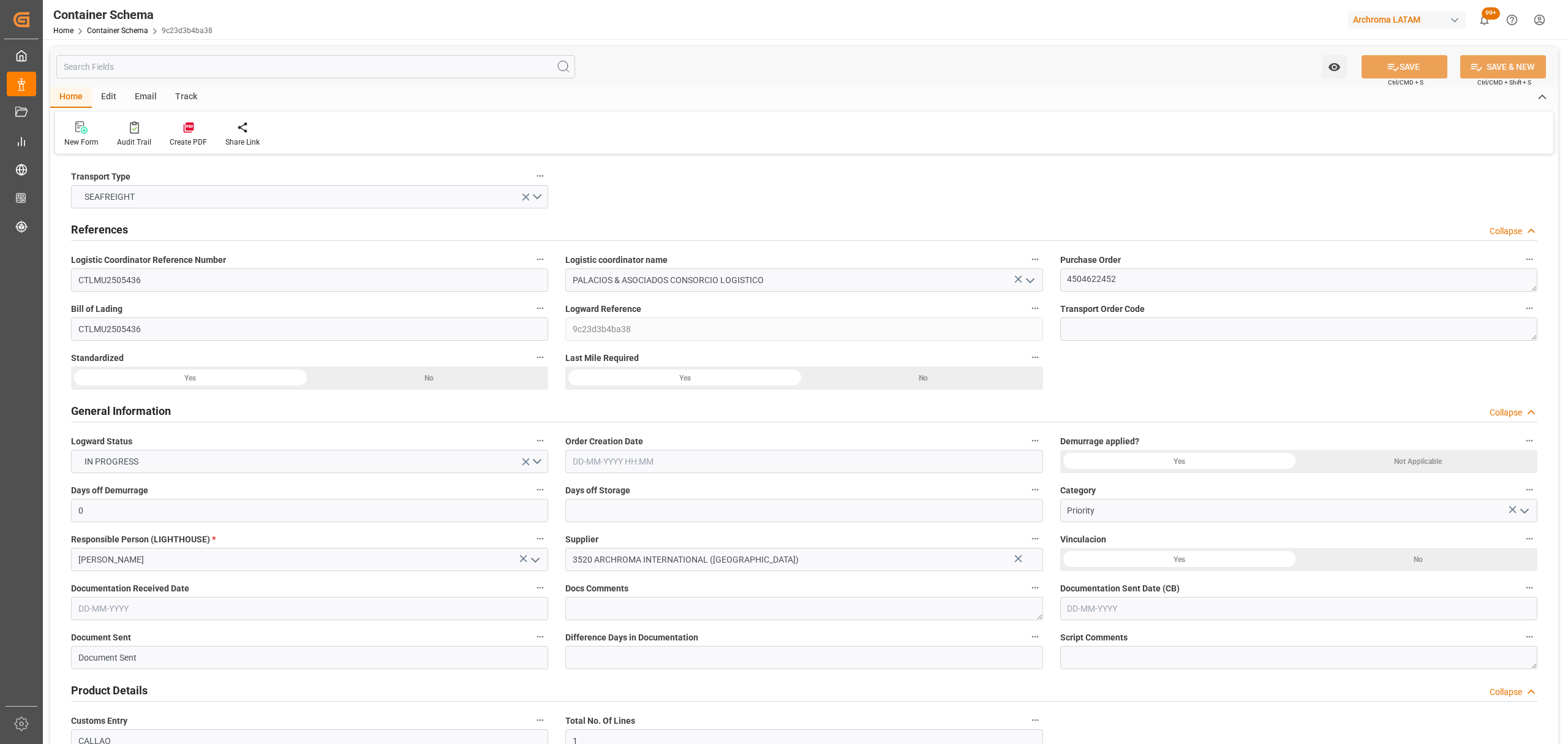
type input "MSC"
type input "Mediterranean Shipping Company"
type input "INNSA"
type input "PECLL"
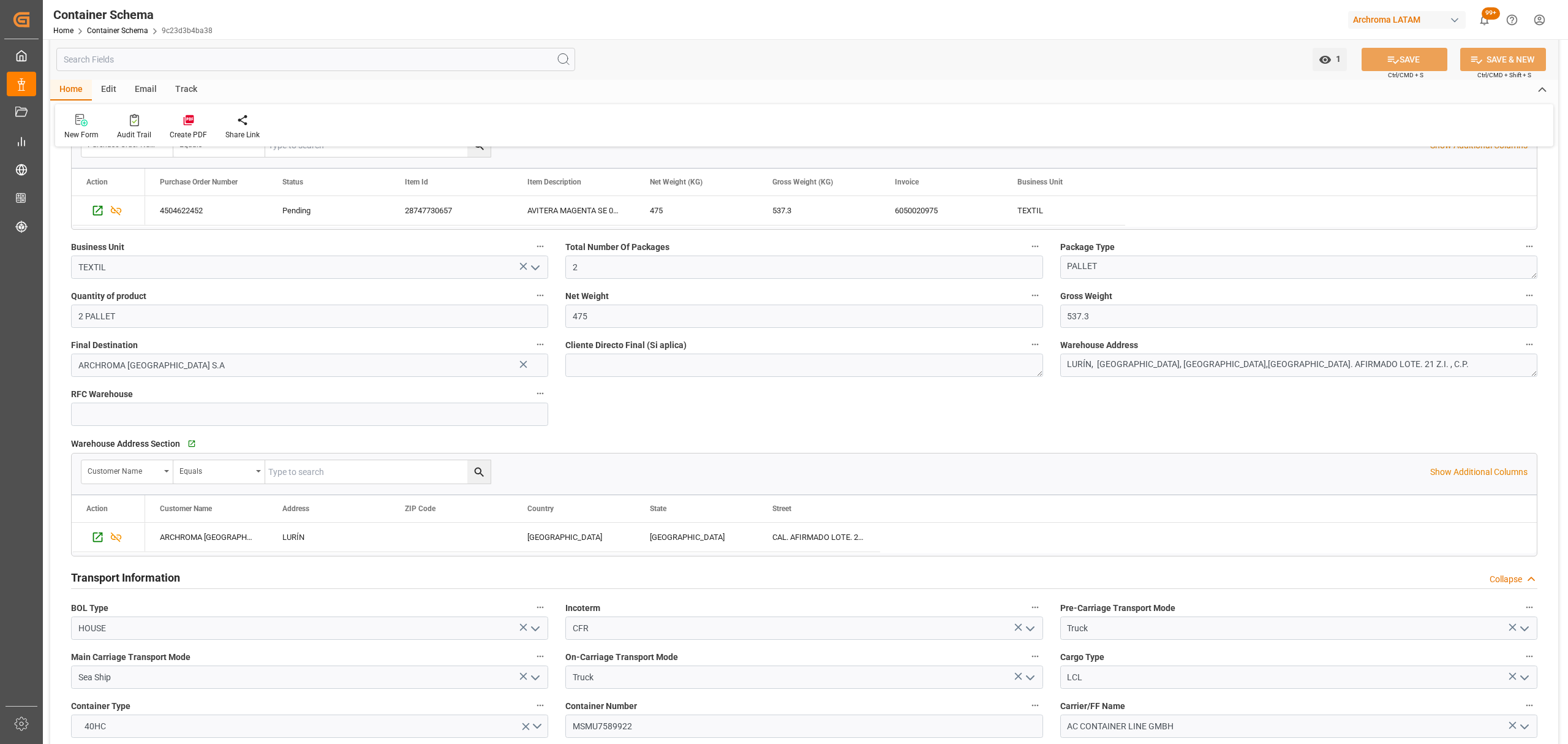
scroll to position [899, 0]
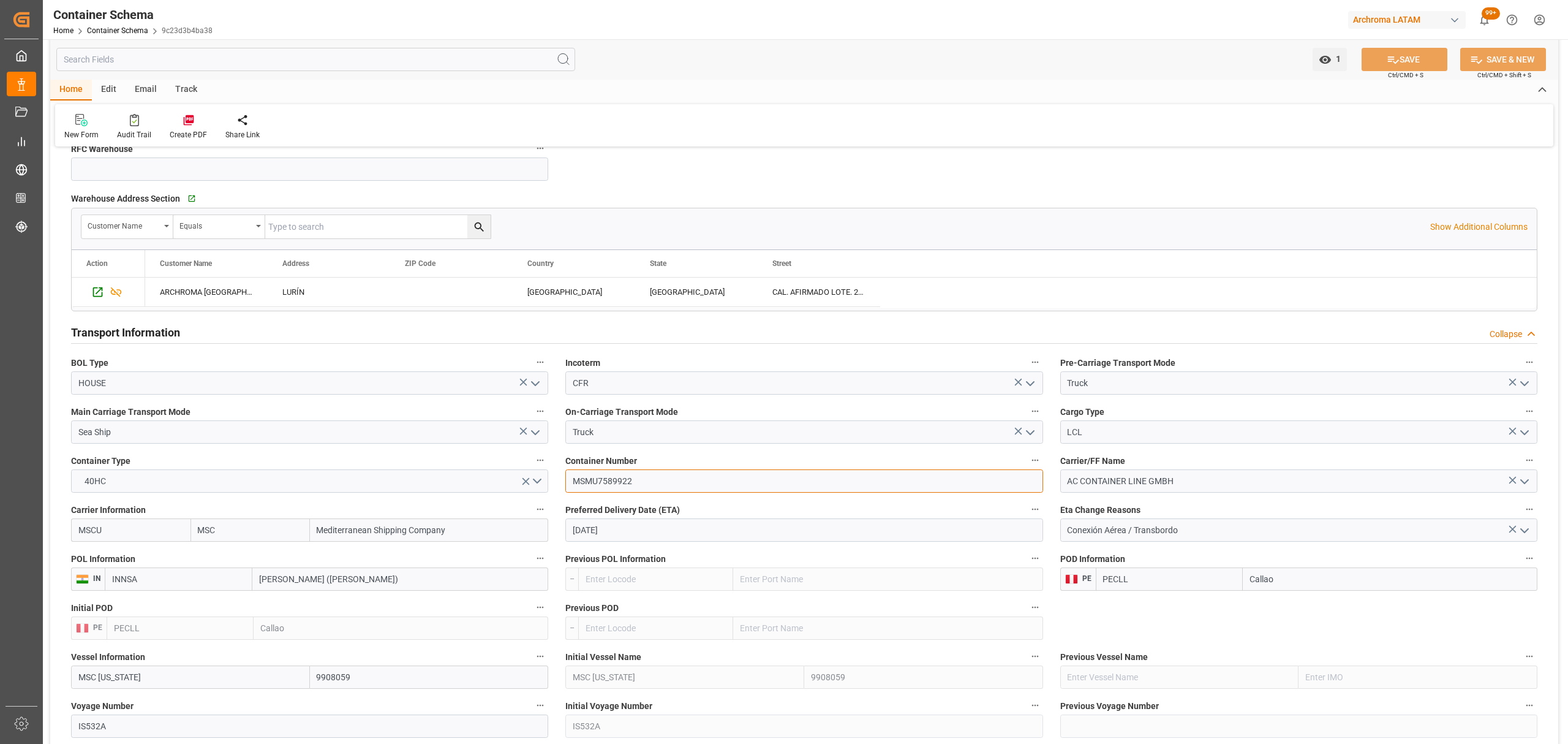
click at [611, 483] on input "MSMU7589922" at bounding box center [804, 480] width 477 height 23
click at [137, 91] on div "Email" at bounding box center [145, 90] width 40 height 21
click at [179, 89] on div "Track" at bounding box center [185, 90] width 40 height 21
click at [96, 128] on div "Tracking" at bounding box center [78, 126] width 47 height 27
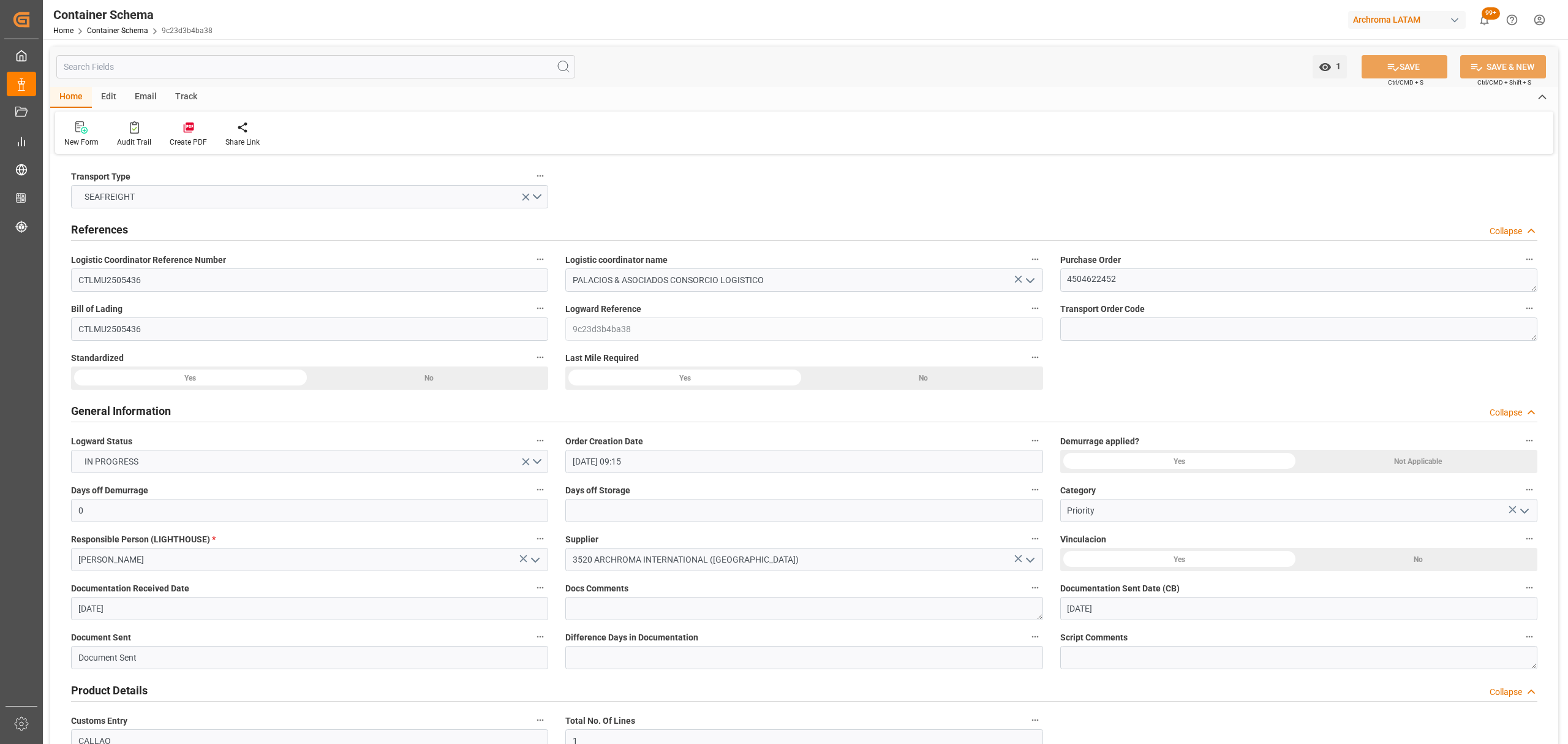
click at [144, 101] on div "Email" at bounding box center [145, 97] width 40 height 21
click at [82, 130] on icon at bounding box center [82, 130] width 16 height 9
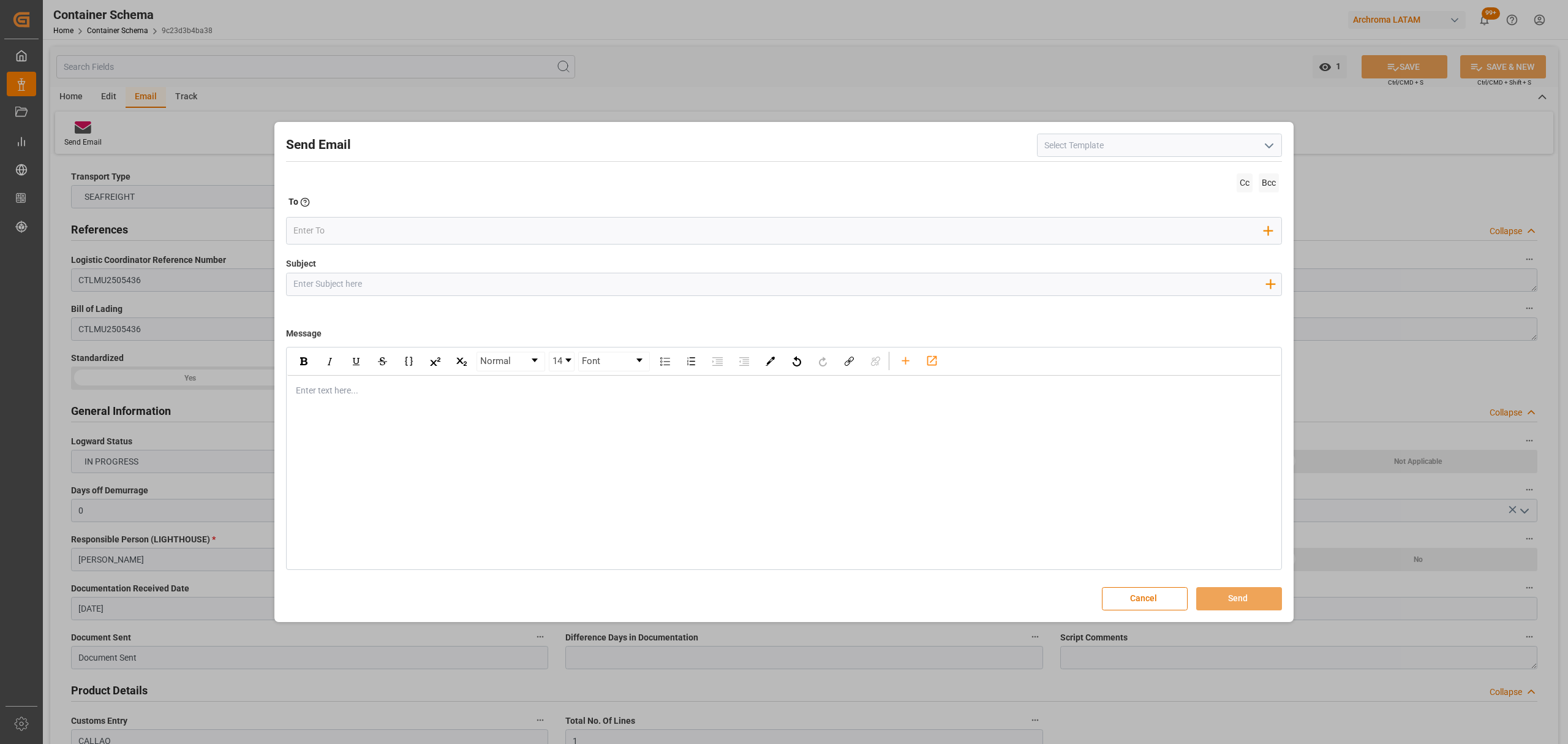
drag, startPoint x: 394, startPoint y: 287, endPoint x: 392, endPoint y: 277, distance: 10.2
click at [392, 277] on input "Subject" at bounding box center [779, 284] width 985 height 21
click at [385, 288] on input "Subject" at bounding box center [779, 284] width 985 height 21
paste input "PO 4504622452 30 //TE//VARIACION ETA//ARCHROMA MANAGEMENT GMBH// ARCHROMA PERU/…"
drag, startPoint x: 454, startPoint y: 282, endPoint x: 390, endPoint y: 282, distance: 64.0
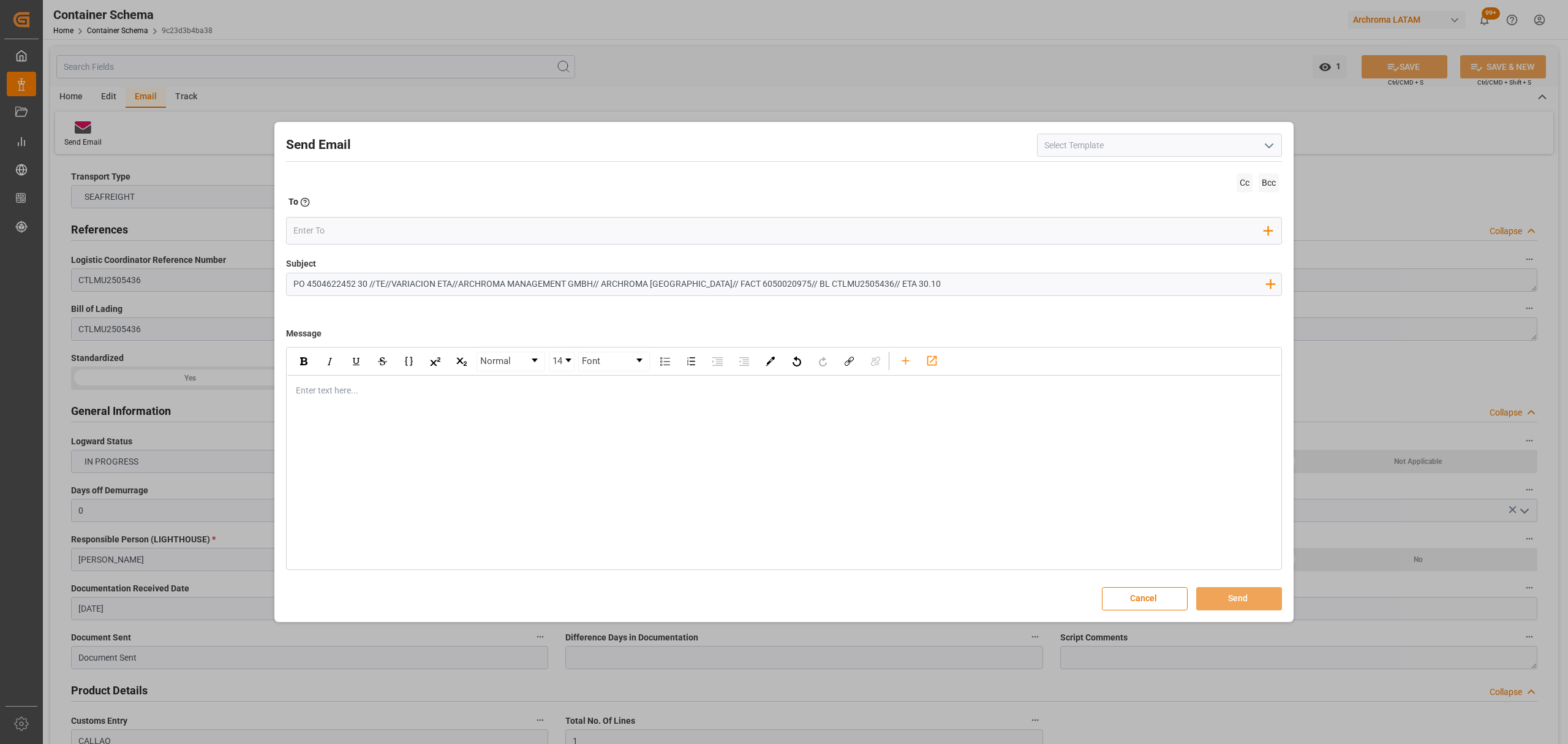
click at [390, 282] on input "PO 4504622452 30 //TE//VARIACION ETA//ARCHROMA MANAGEMENT GMBH// ARCHROMA PERU/…" at bounding box center [779, 284] width 985 height 21
click at [427, 400] on div "Enter text here..." at bounding box center [784, 390] width 994 height 30
click at [368, 399] on div "Enter text here..." at bounding box center [784, 390] width 994 height 30
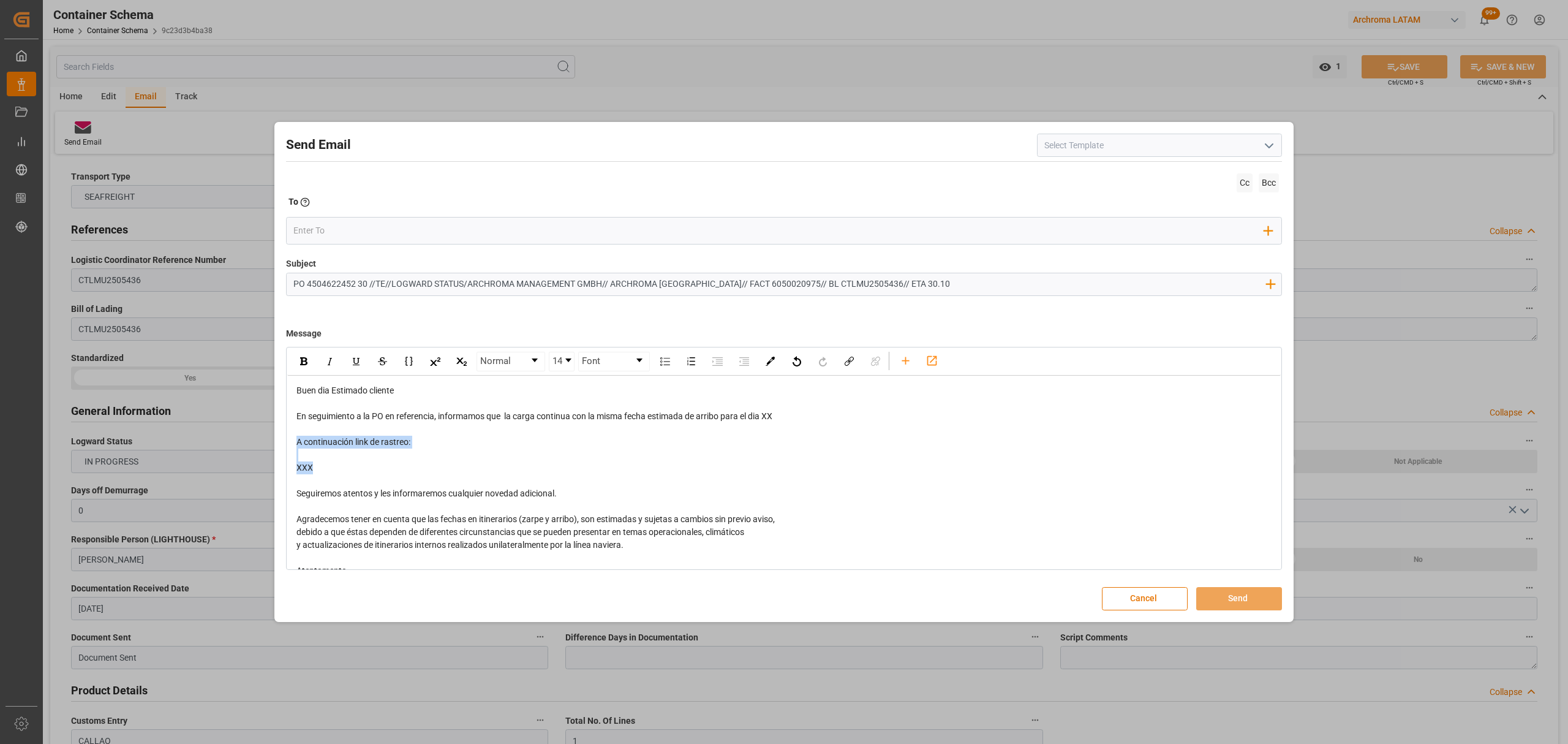
drag, startPoint x: 337, startPoint y: 460, endPoint x: 283, endPoint y: 439, distance: 57.9
click at [283, 439] on div "Send Email Cc Bcc To Enter the TO Email address Add Field to To Subject PO 4504…" at bounding box center [784, 372] width 1013 height 494
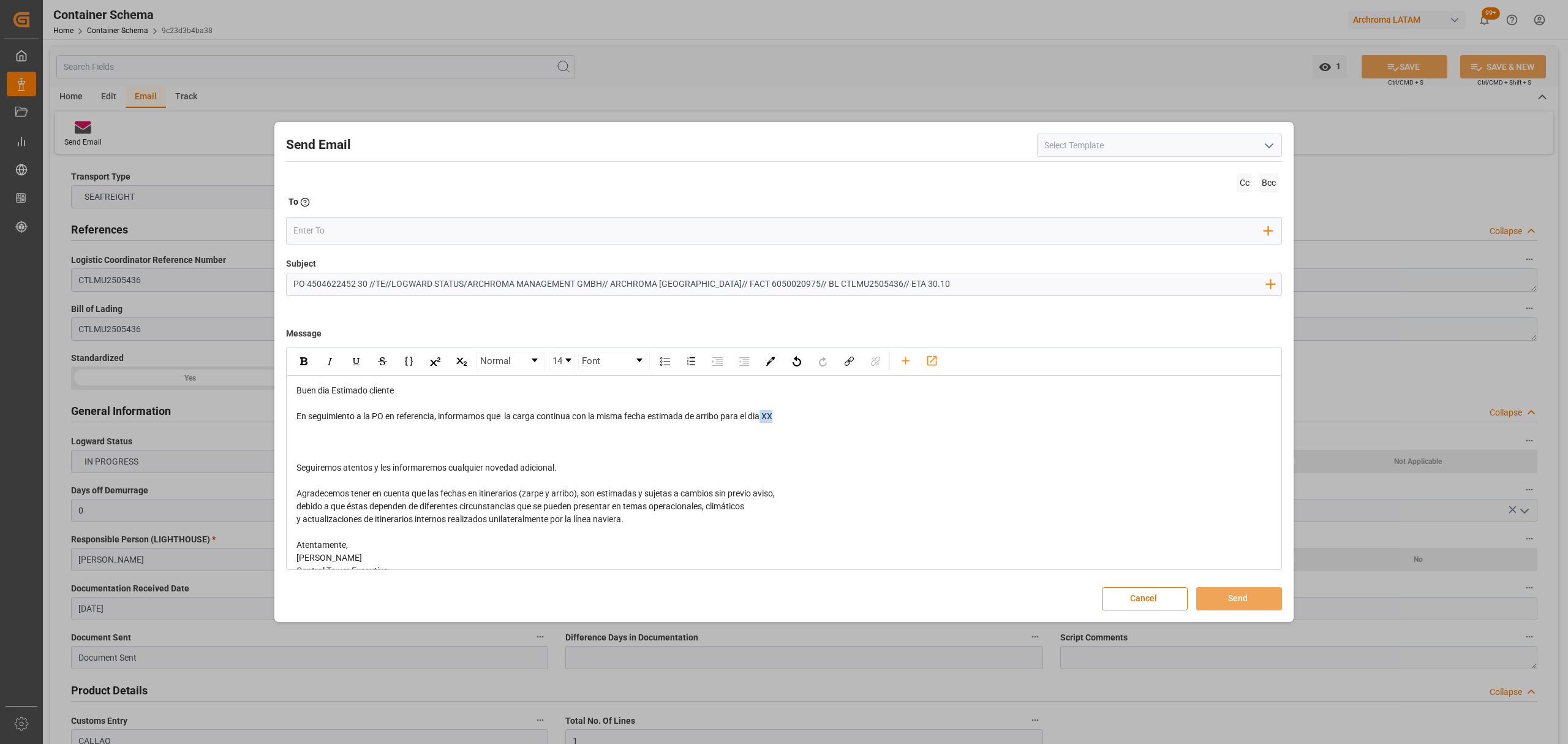
drag, startPoint x: 783, startPoint y: 416, endPoint x: 765, endPoint y: 416, distance: 18.0
click at [765, 416] on div "En seguimiento a la PO en referencia, informamos que la carga continua con la m…" at bounding box center [784, 416] width 975 height 13
click at [601, 447] on div "rdw-editor" at bounding box center [784, 442] width 975 height 13
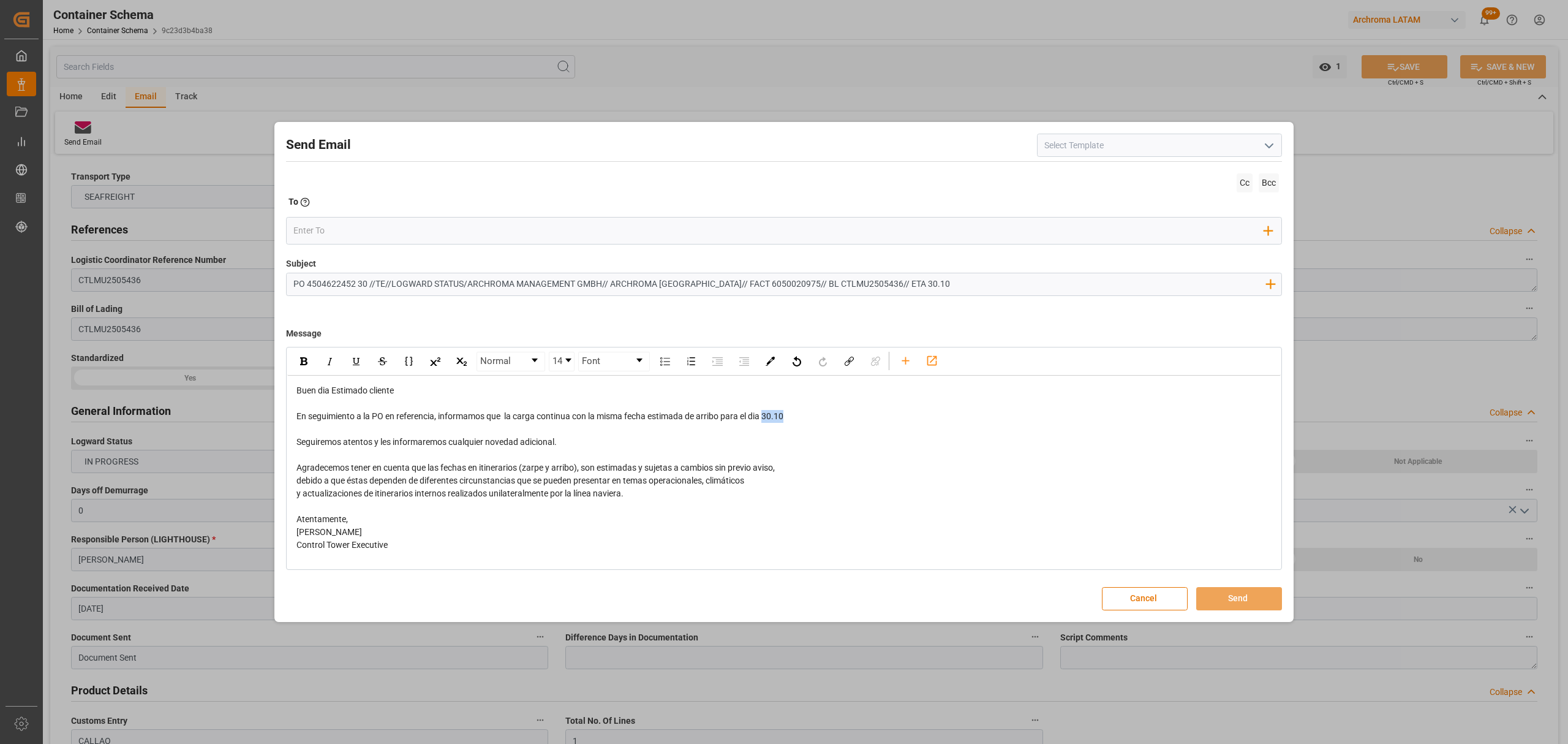
drag, startPoint x: 793, startPoint y: 415, endPoint x: 768, endPoint y: 415, distance: 25.0
click at [768, 415] on div "En seguimiento a la PO en referencia, informamos que la carga continua con la m…" at bounding box center [784, 416] width 975 height 13
click at [289, 358] on div "Normal 14 Font" at bounding box center [784, 362] width 994 height 27
click at [307, 357] on div "rdw-inline-control" at bounding box center [303, 361] width 21 height 18
click at [655, 416] on span "En seguimiento a la PO en referencia, informamos que la carga continua con la m…" at bounding box center [527, 416] width 463 height 9
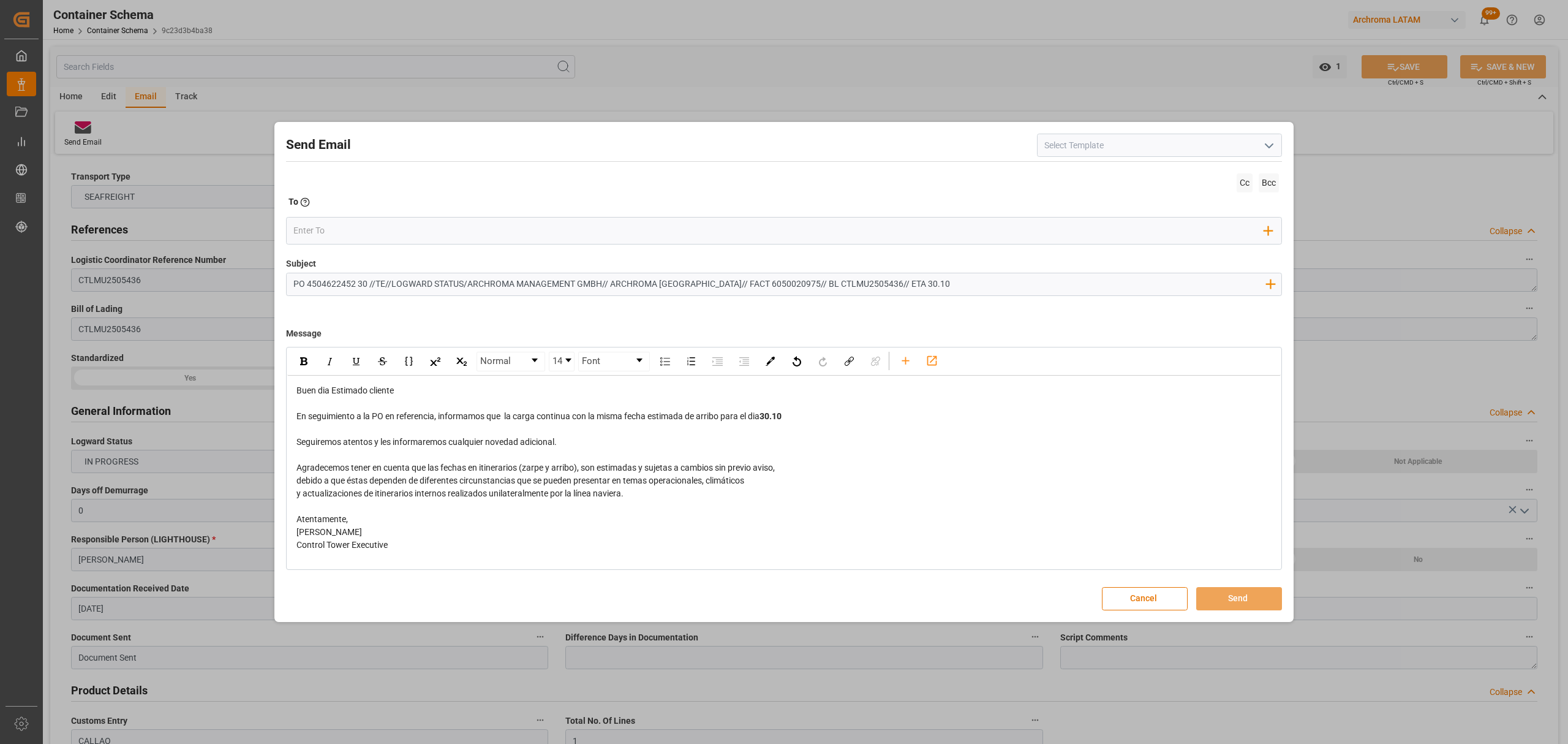
click at [721, 420] on span "En seguimiento a la PO en referencia, informamos que la carga continua con la m…" at bounding box center [527, 416] width 463 height 9
click at [738, 420] on span "En seguimiento a la PO en referencia, informamos que la carga continua con la m…" at bounding box center [574, 416] width 556 height 9
click at [341, 234] on input "email" at bounding box center [779, 230] width 971 height 18
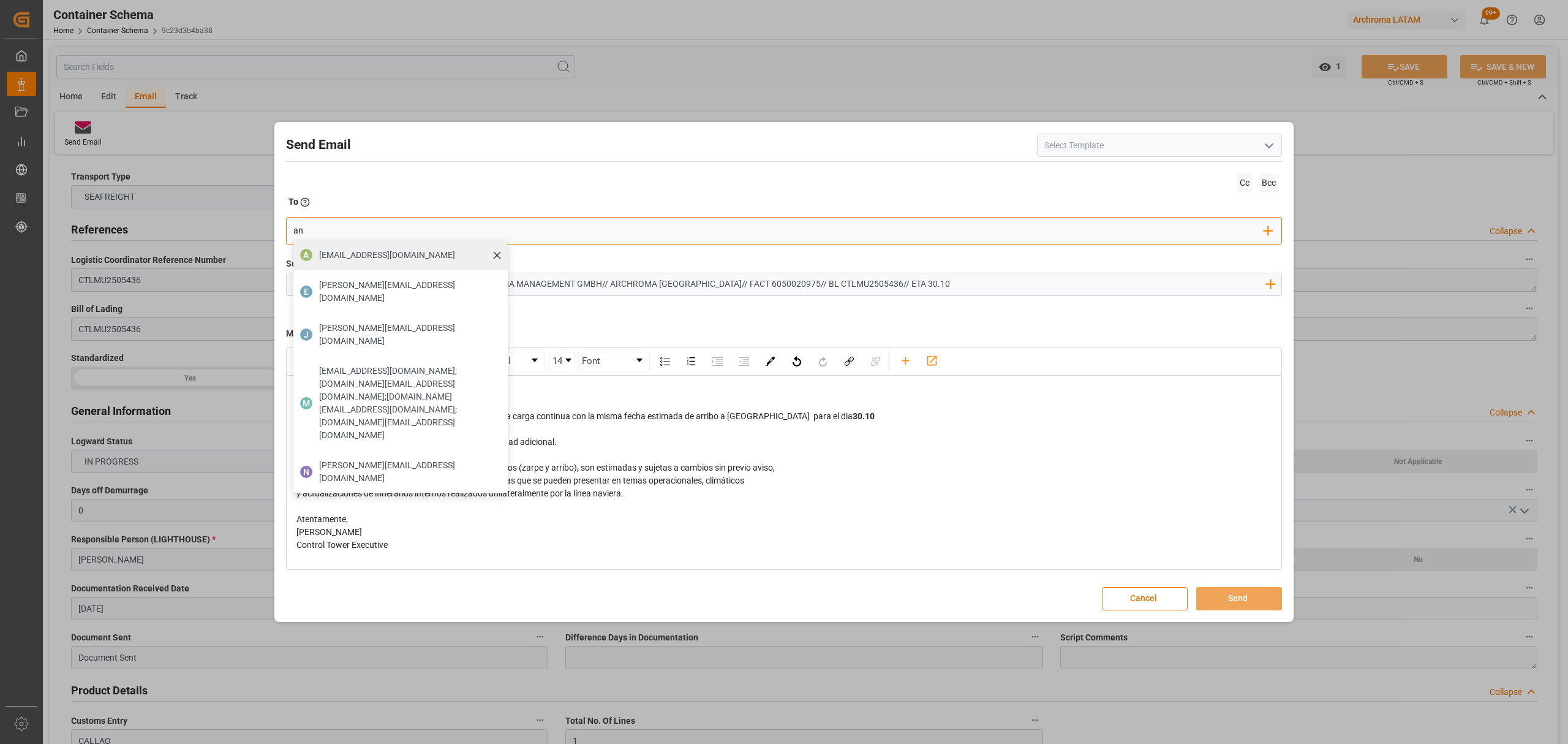
click at [333, 258] on span "aduanahn@glcamerica.com" at bounding box center [387, 255] width 136 height 13
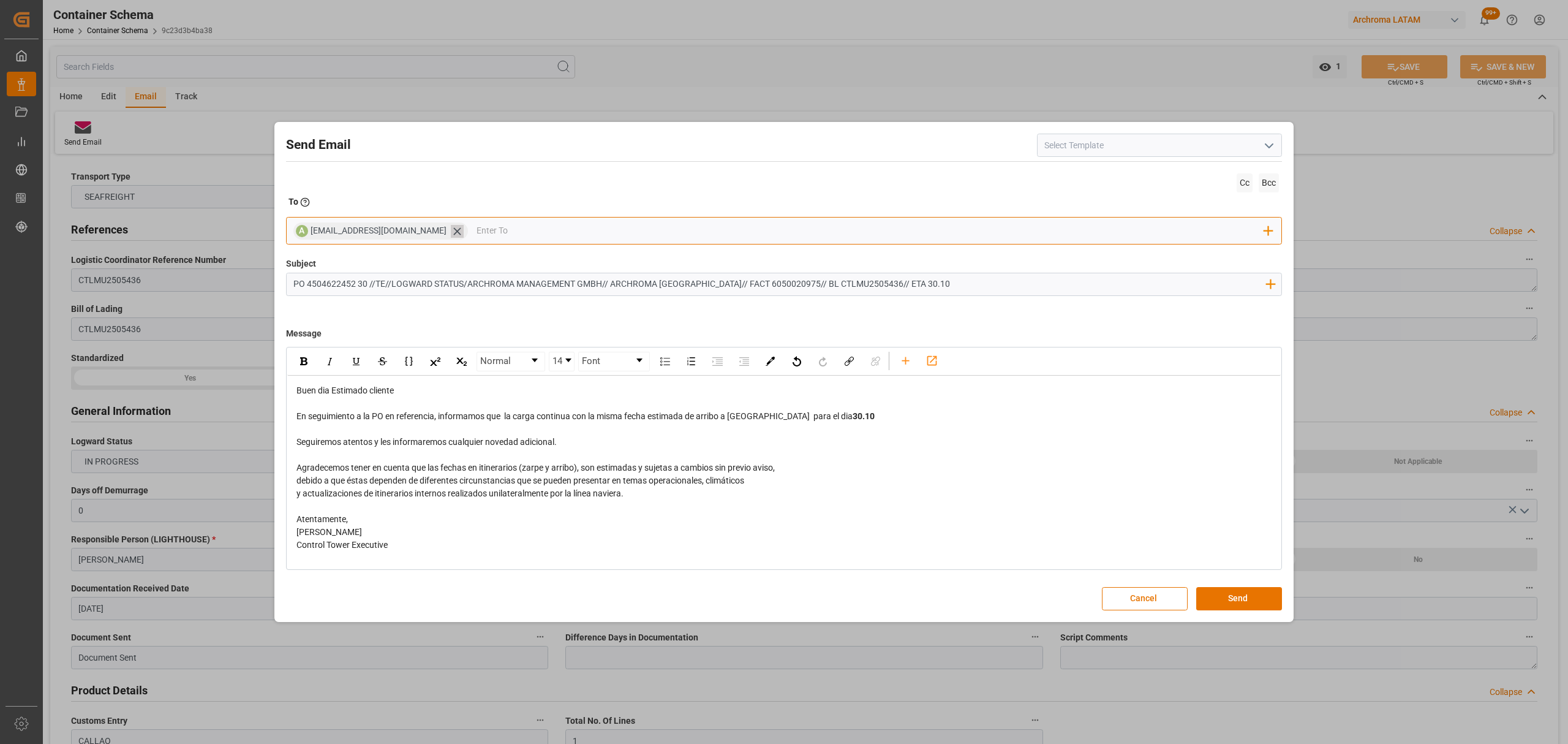
click at [451, 231] on icon at bounding box center [457, 231] width 13 height 13
click at [433, 235] on input "email" at bounding box center [779, 230] width 971 height 18
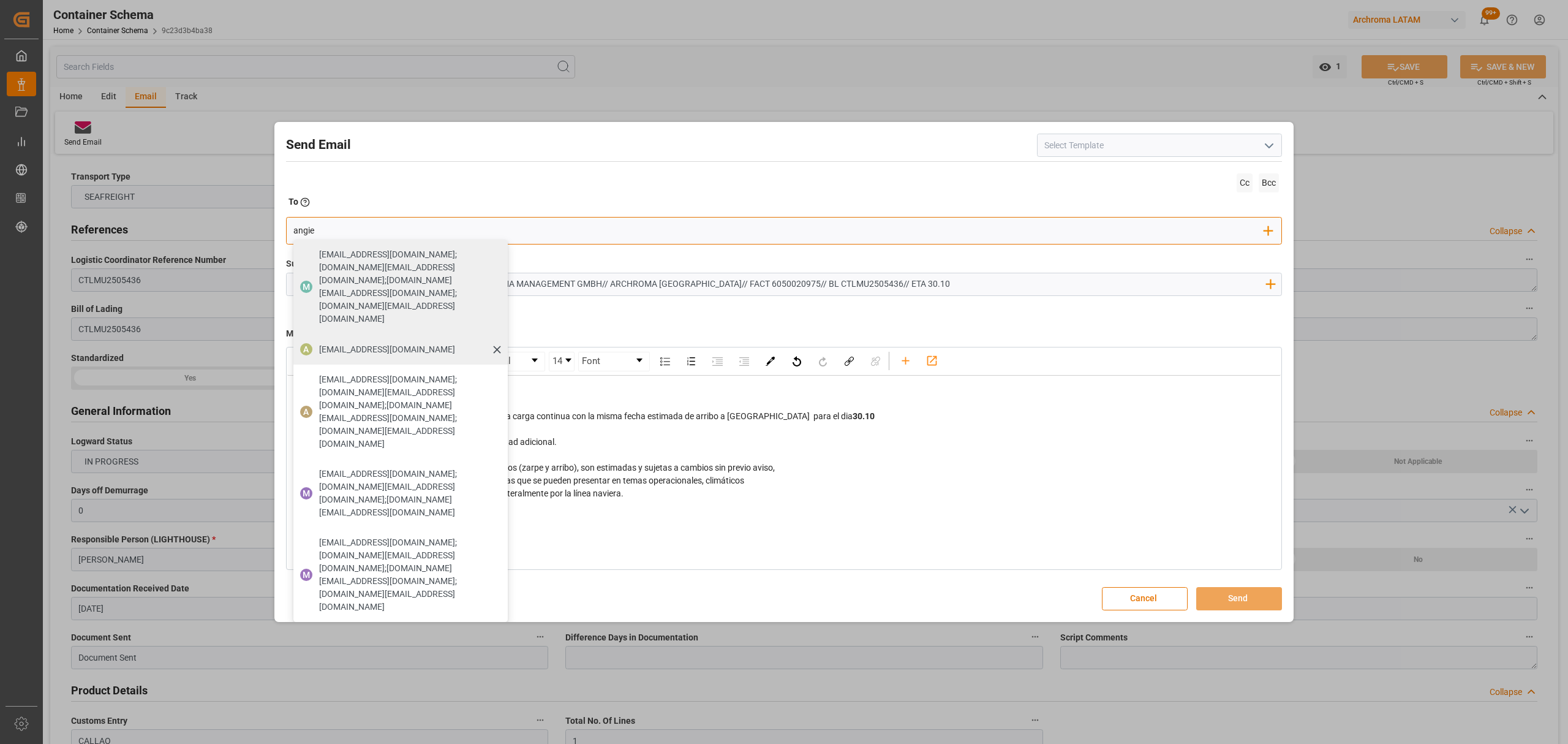
click at [387, 343] on span "angiee.lamilla@archroma.com" at bounding box center [387, 349] width 136 height 13
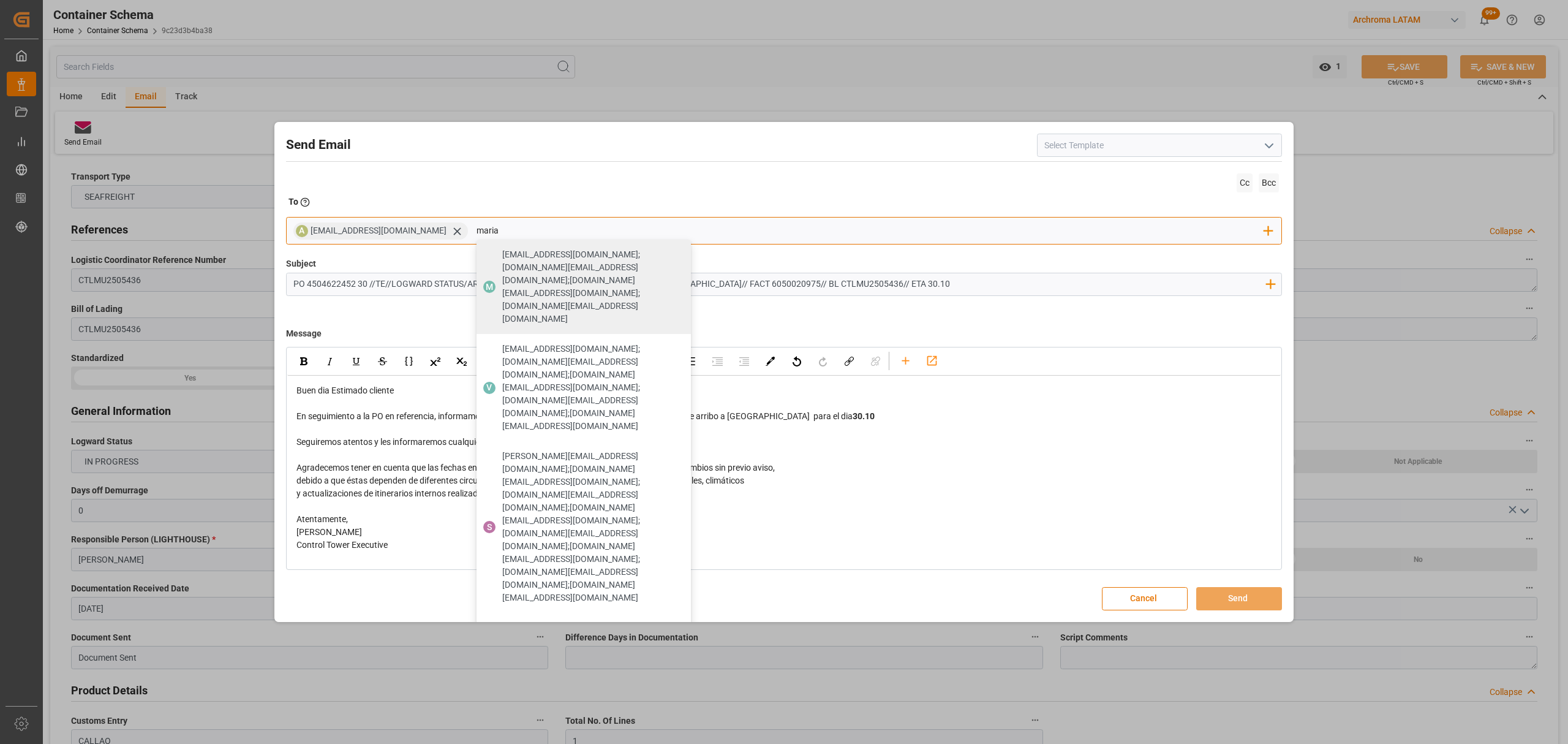
click at [523, 717] on span "maria.piranquive@leschaco.com" at bounding box center [570, 723] width 136 height 13
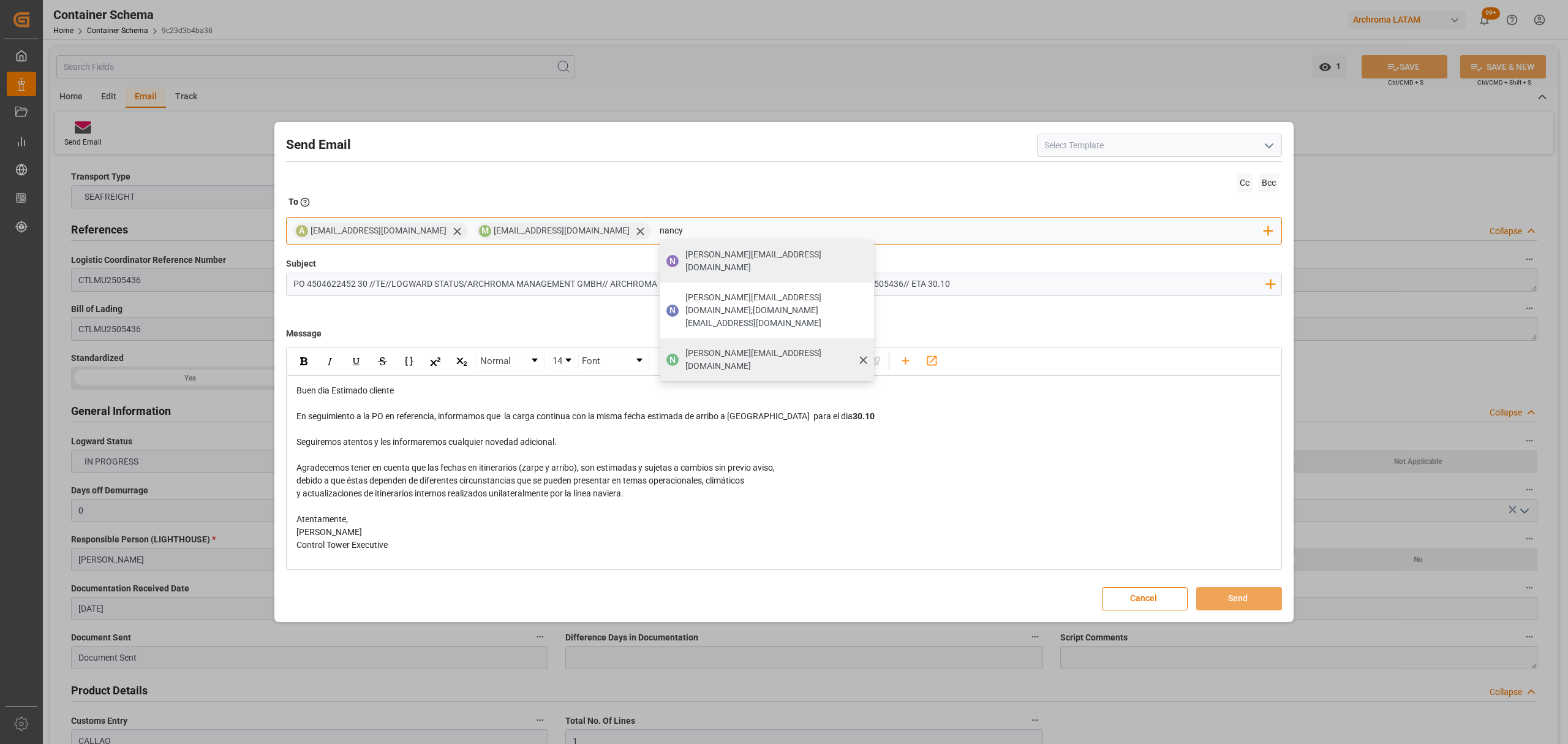
click at [685, 347] on span "nancy.castellanos@archroma.com" at bounding box center [775, 360] width 180 height 26
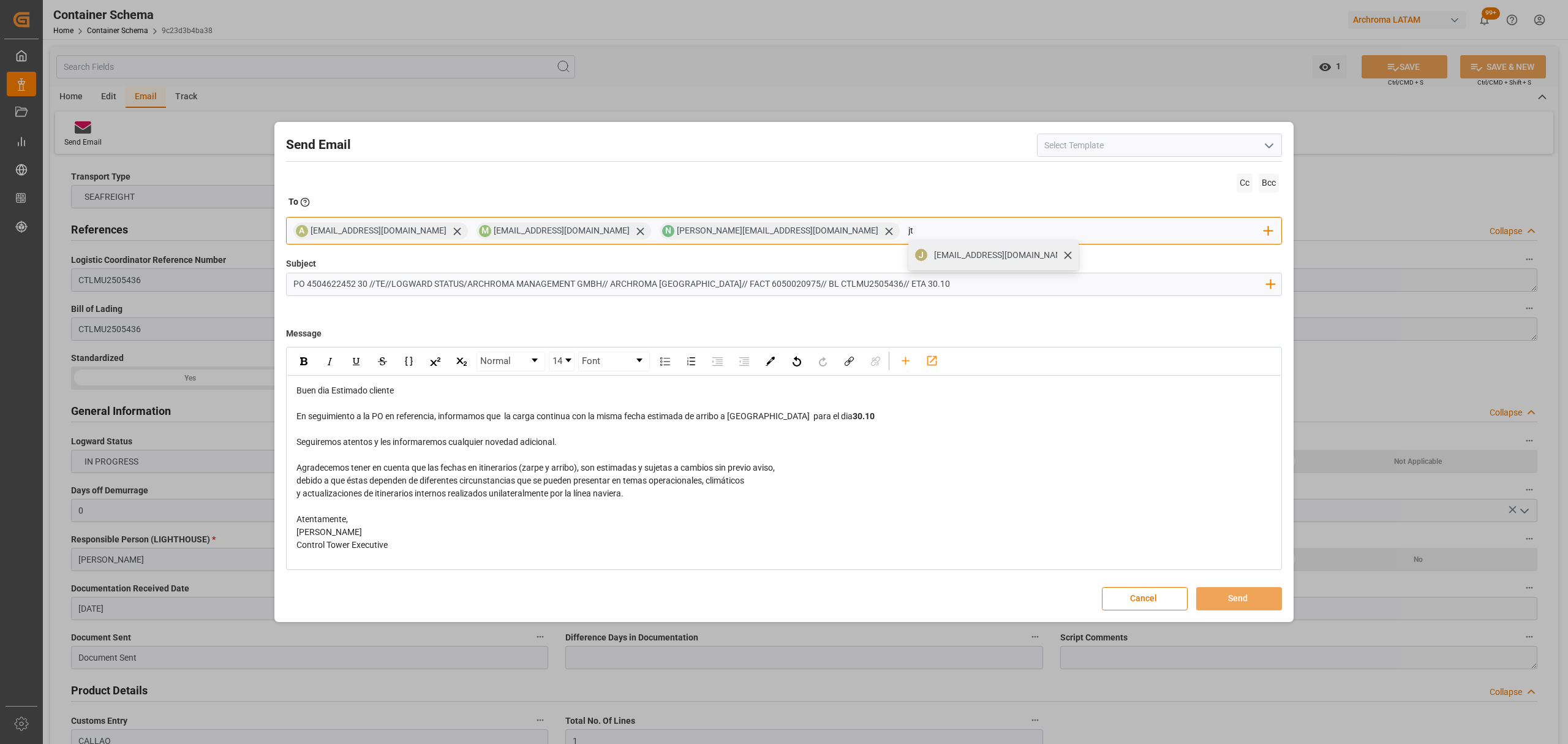
click at [934, 259] on span "jtoribio@pasoc.pe" at bounding box center [1002, 255] width 136 height 13
click at [1232, 596] on button "Send" at bounding box center [1239, 598] width 86 height 23
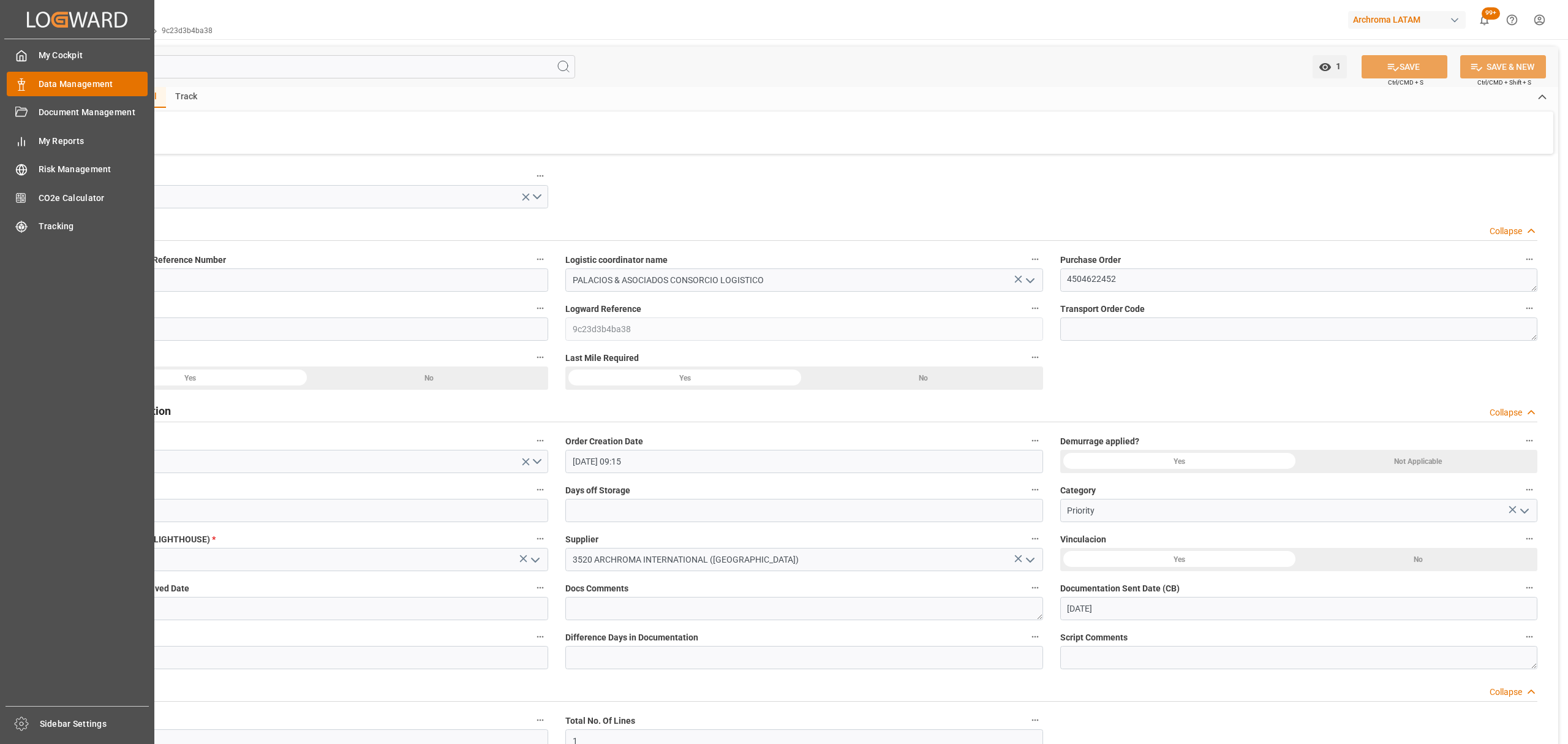
click at [37, 81] on div "Data Management Data Management" at bounding box center [77, 83] width 141 height 24
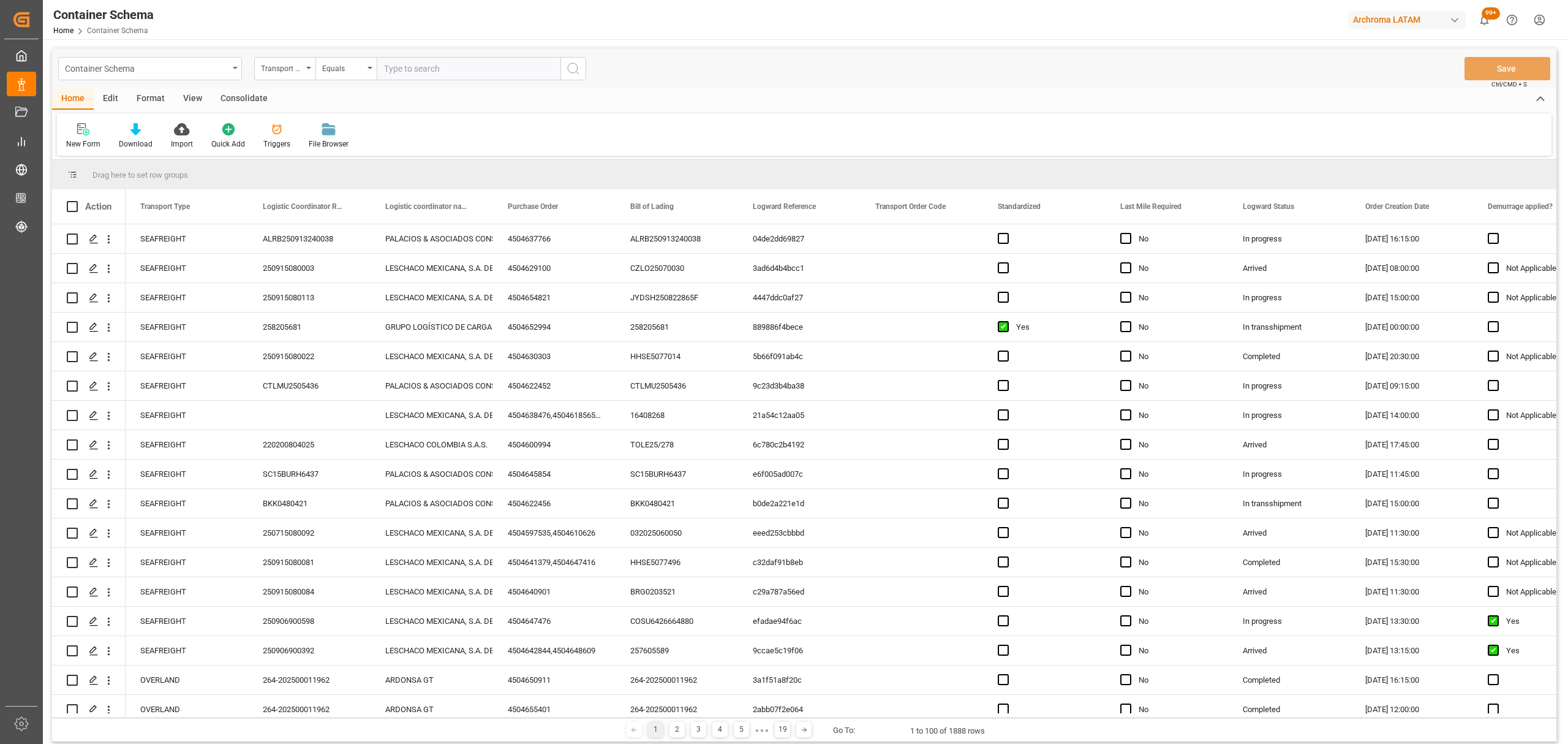
click at [196, 69] on div "Container Schema" at bounding box center [147, 68] width 163 height 15
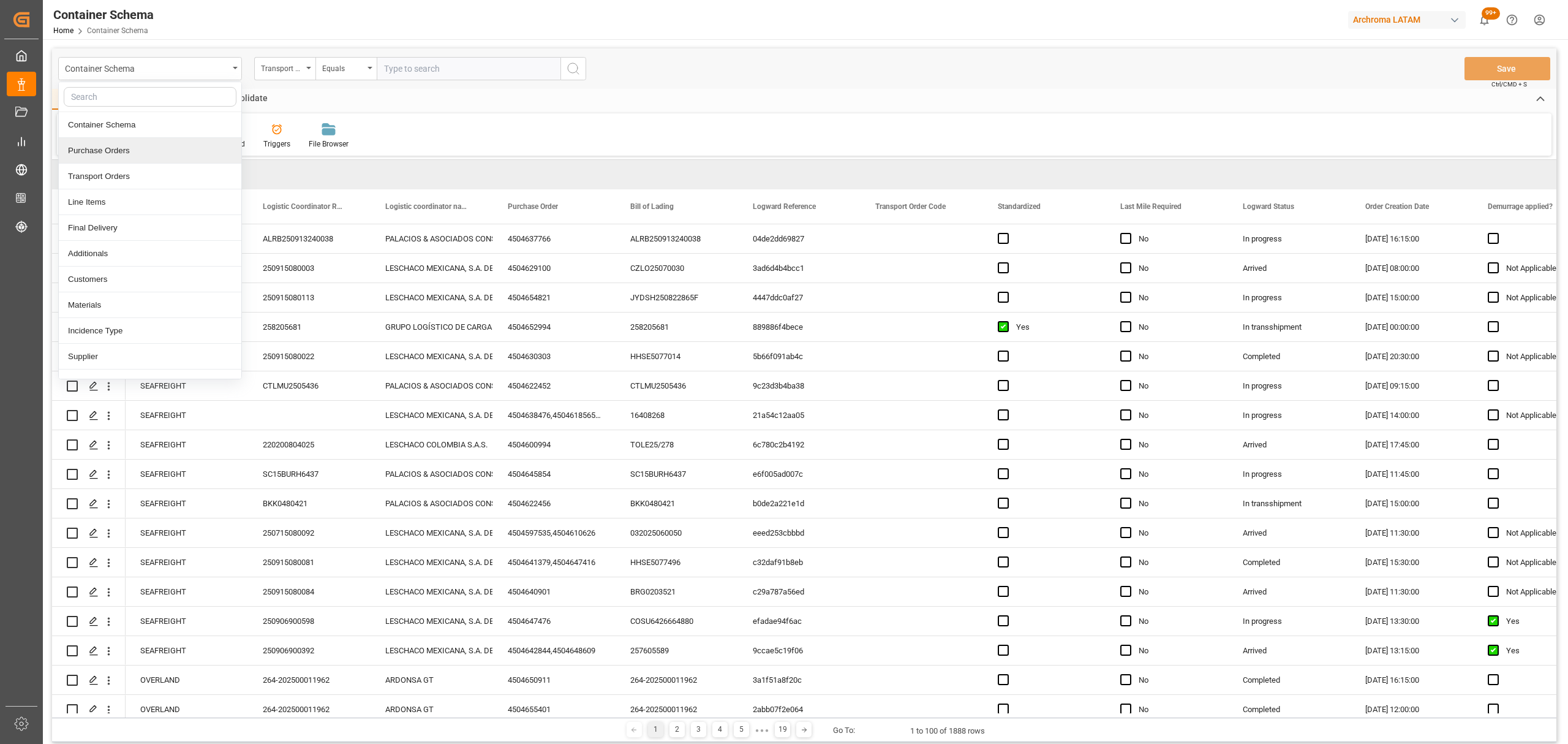
click at [170, 141] on div "Purchase Orders" at bounding box center [149, 150] width 183 height 26
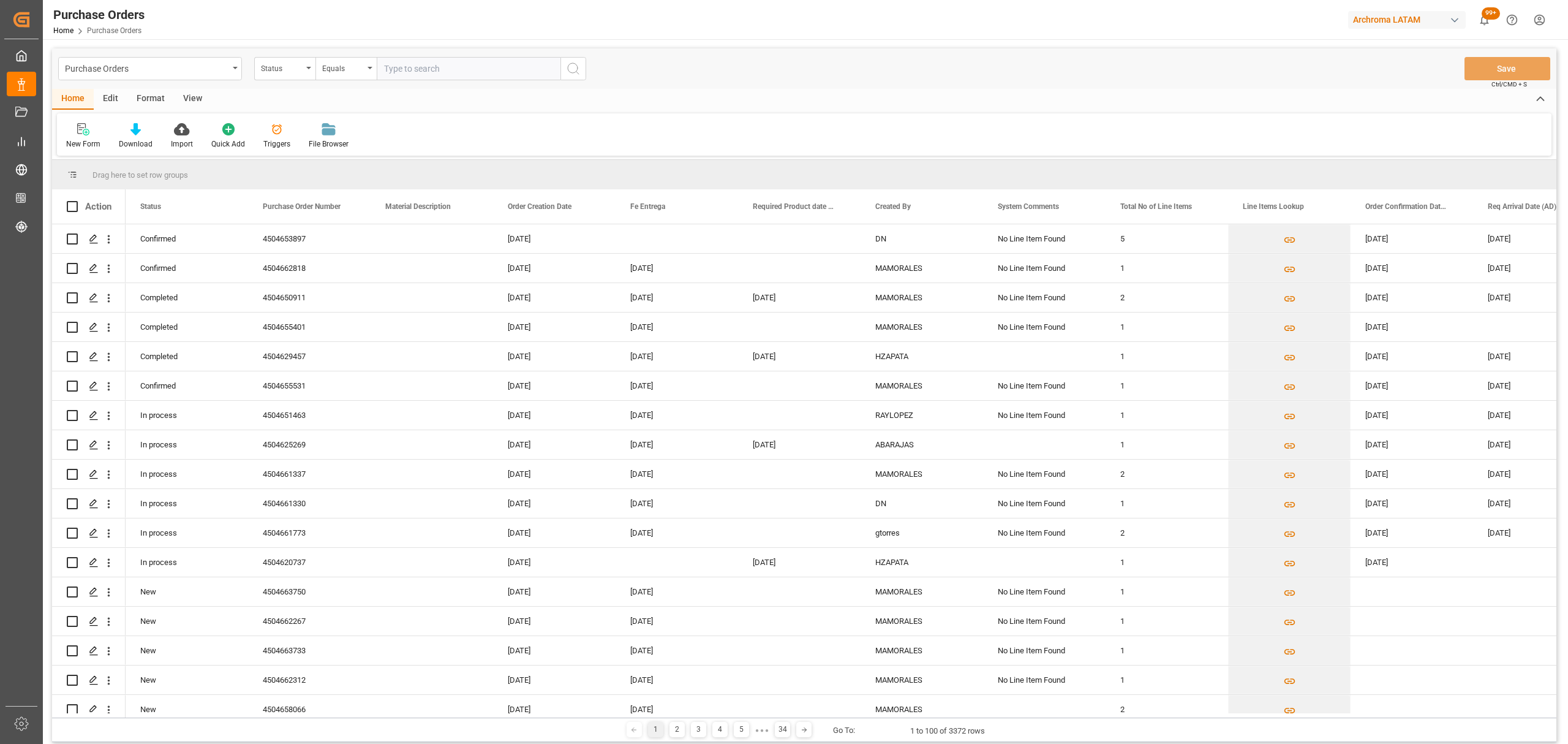
click at [287, 70] on div "Status" at bounding box center [282, 67] width 42 height 14
click at [321, 140] on div "Purchase Order Number" at bounding box center [346, 150] width 183 height 26
click at [327, 79] on div "Equals" at bounding box center [345, 68] width 61 height 23
drag, startPoint x: 373, startPoint y: 147, endPoint x: 393, endPoint y: 121, distance: 32.8
click at [373, 148] on div "Fuzzy search" at bounding box center [407, 150] width 183 height 26
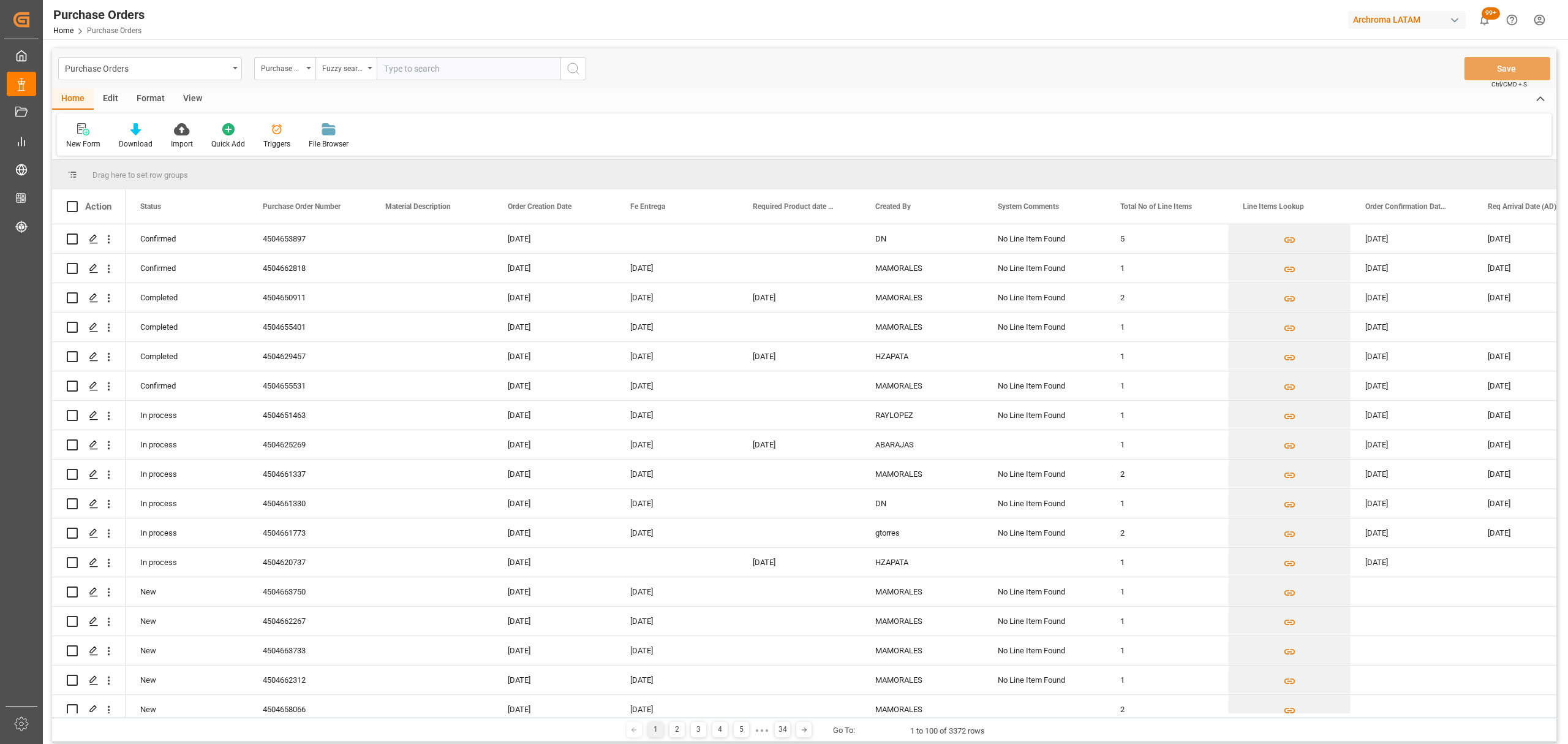
click at [428, 72] on input "text" at bounding box center [469, 68] width 184 height 23
paste input "4504640206"
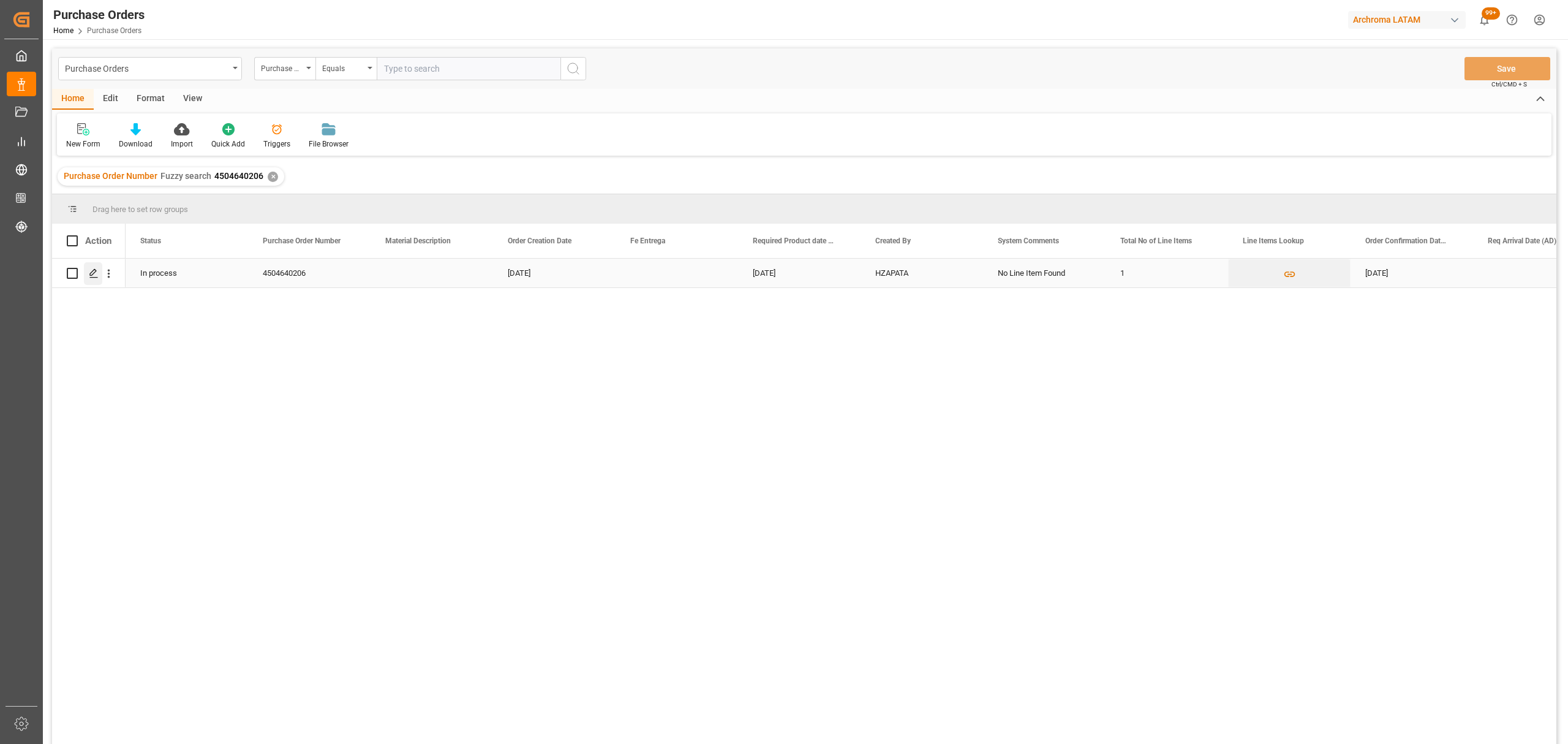
click at [95, 273] on icon "Press SPACE to select this row." at bounding box center [93, 272] width 9 height 9
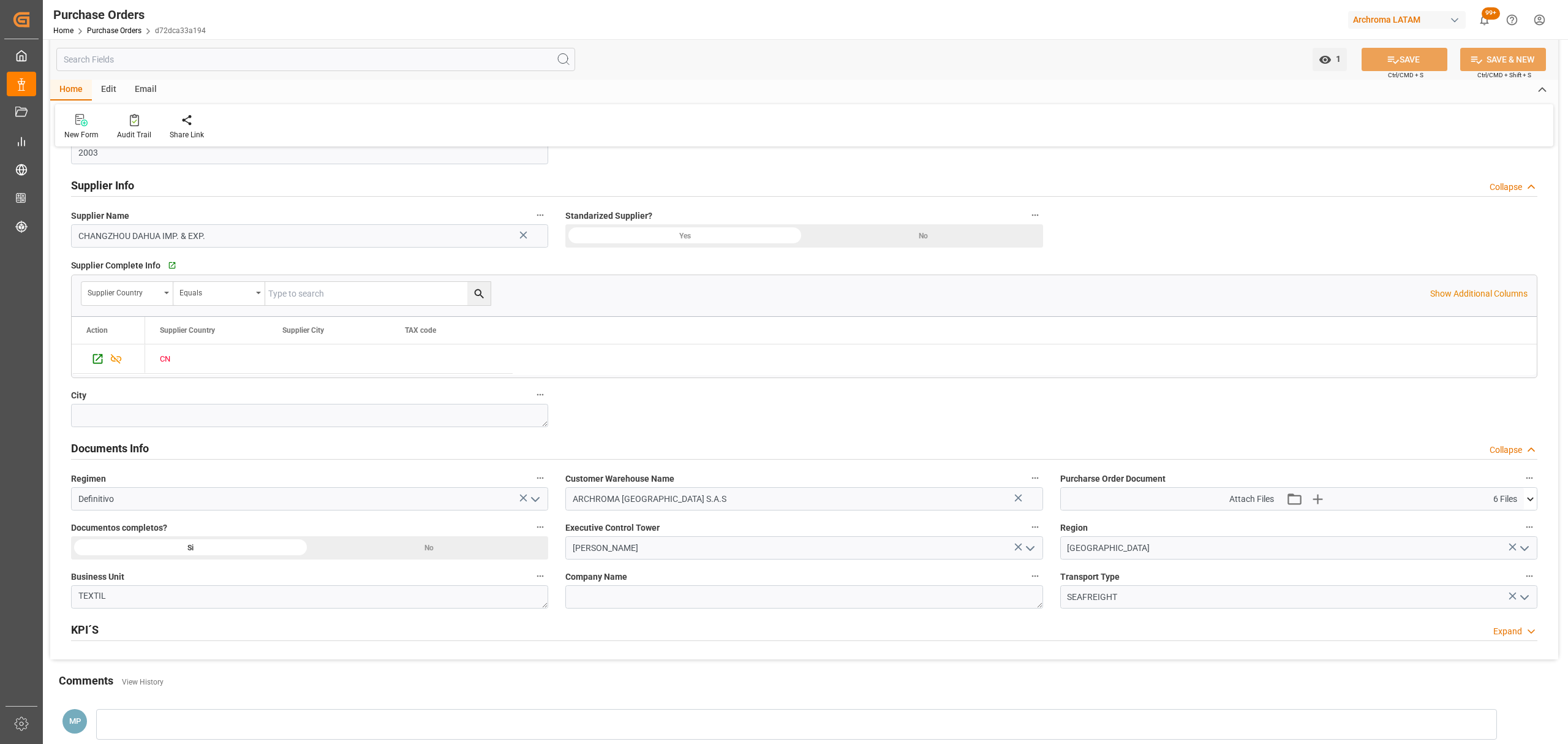
scroll to position [653, 0]
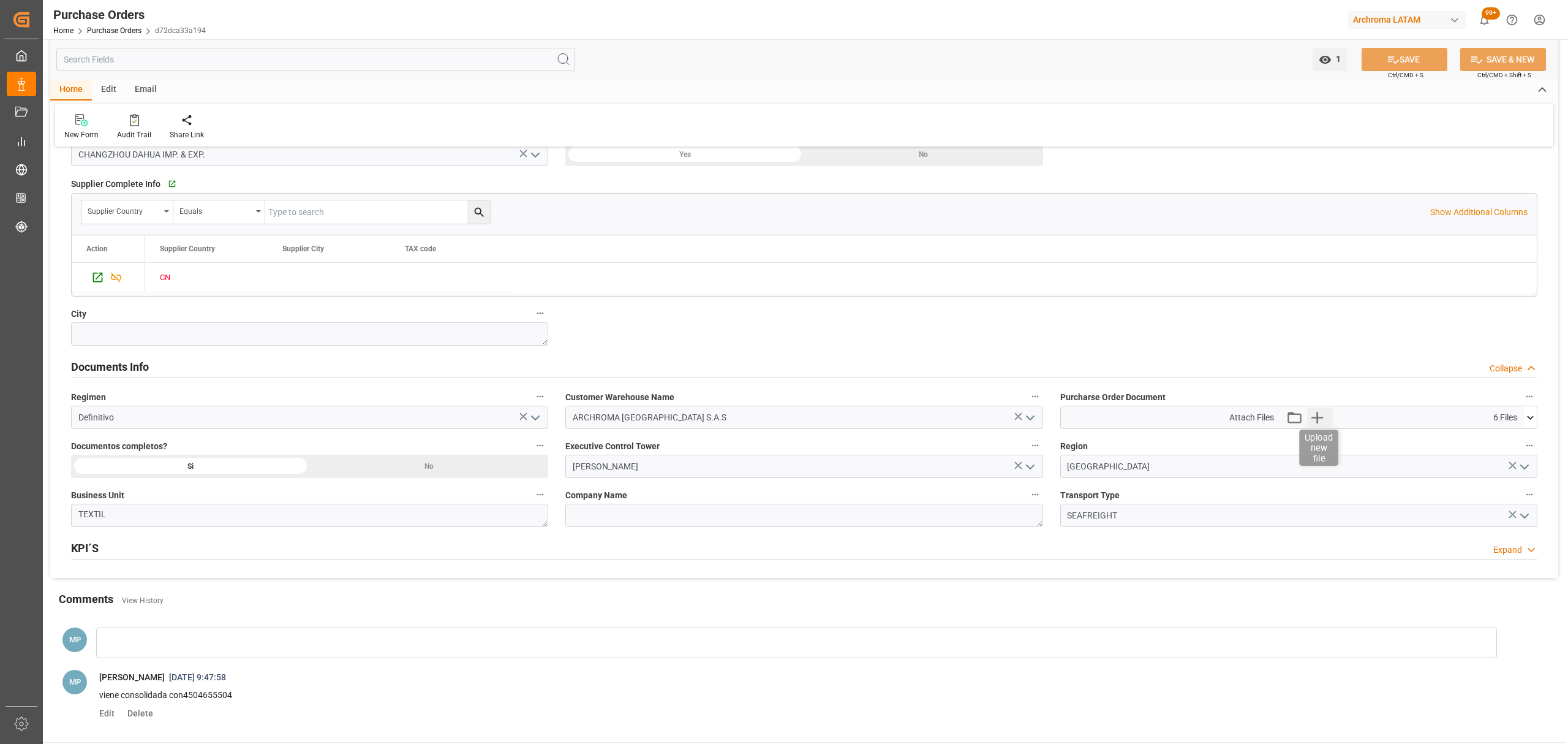
click at [1323, 420] on icon "button" at bounding box center [1317, 417] width 20 height 20
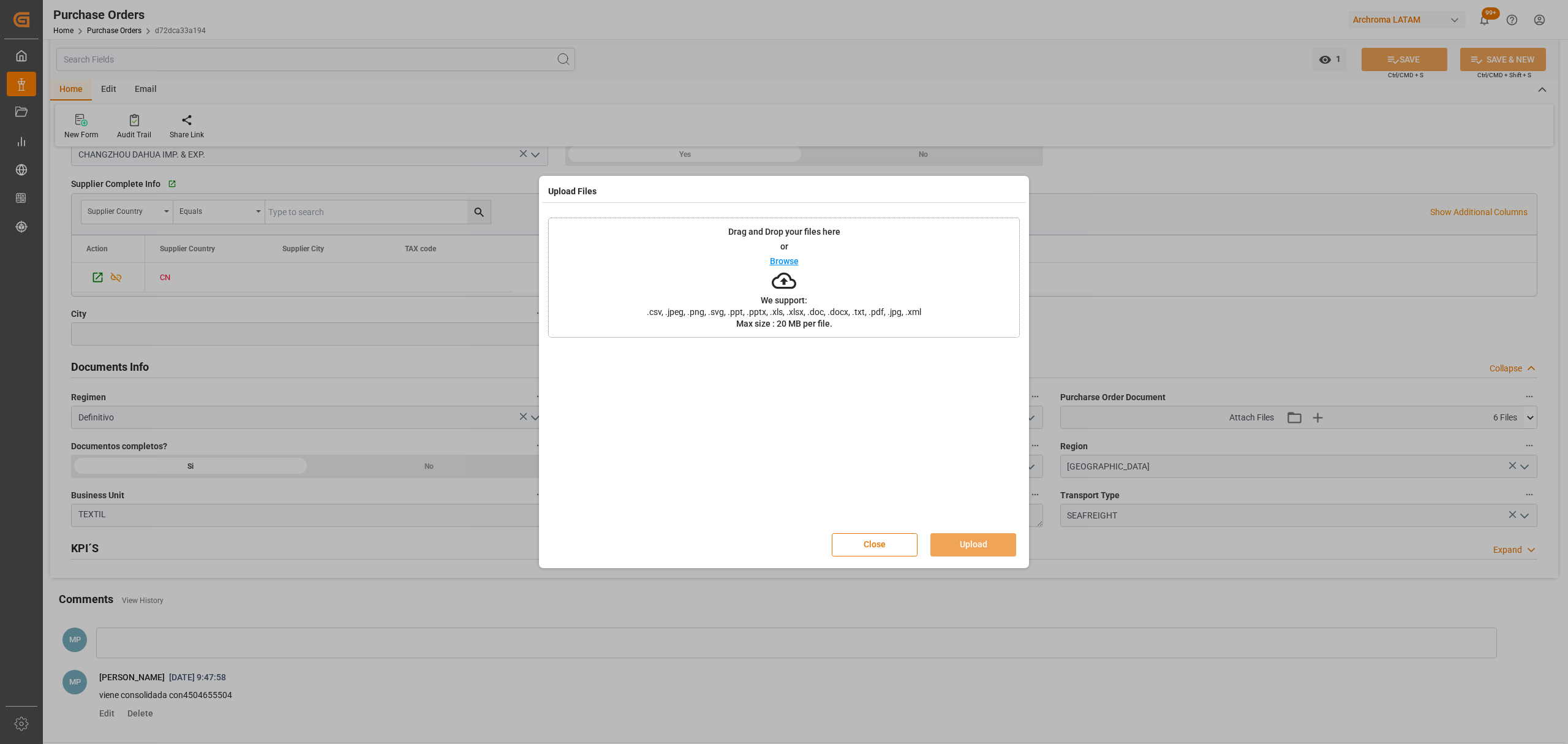
click at [795, 260] on p "Browse" at bounding box center [785, 261] width 29 height 9
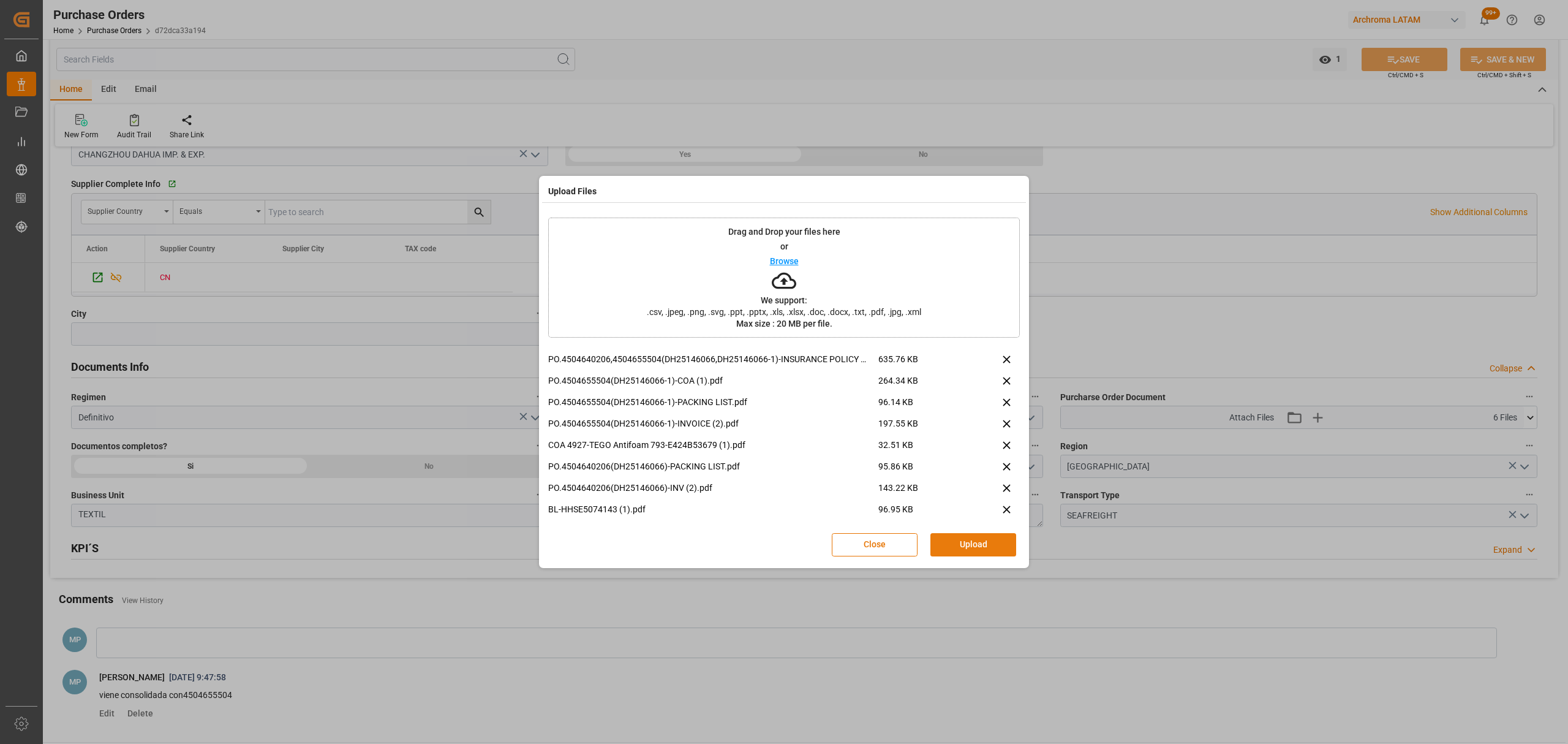
click at [978, 546] on button "Upload" at bounding box center [974, 545] width 86 height 23
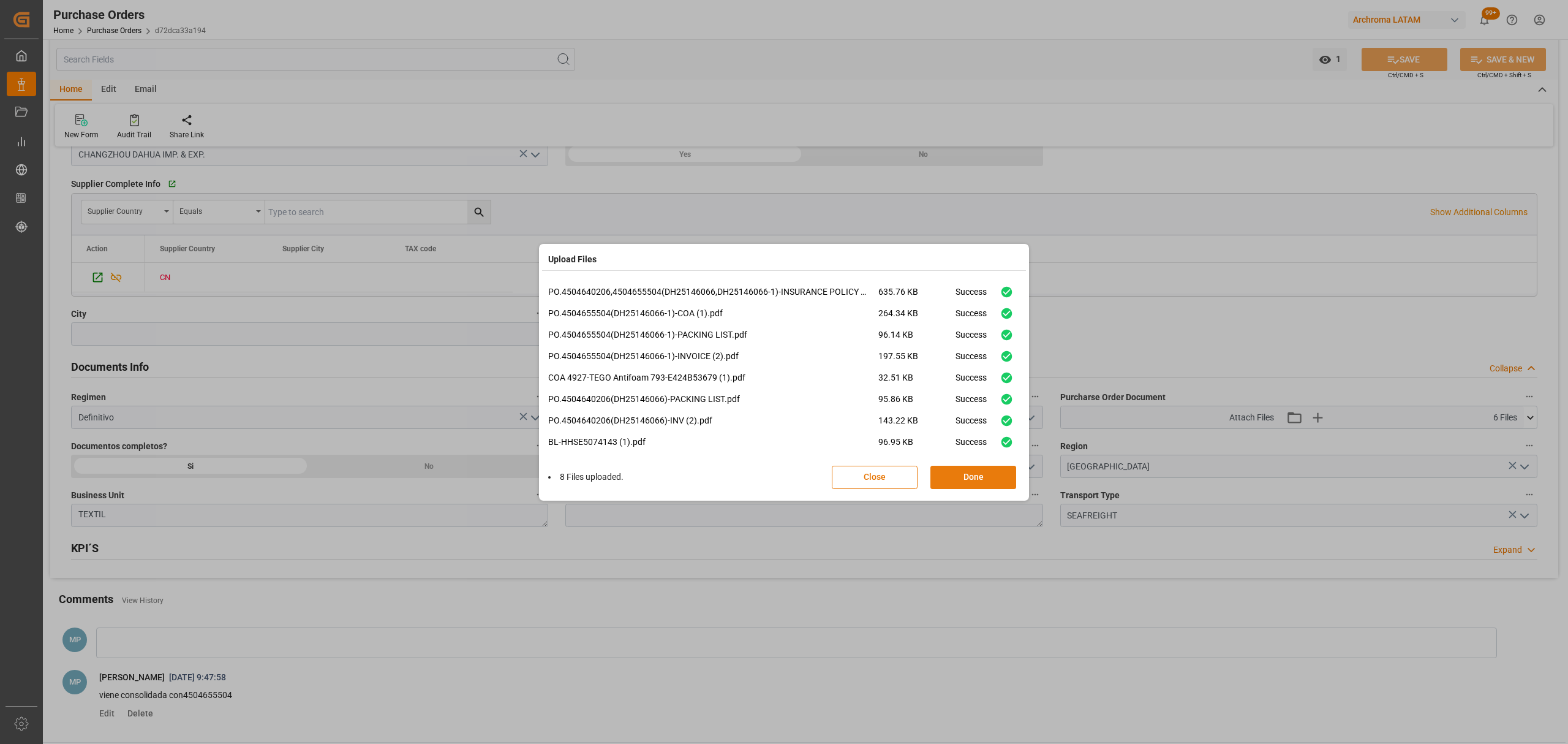
click at [1001, 479] on button "Done" at bounding box center [974, 477] width 86 height 23
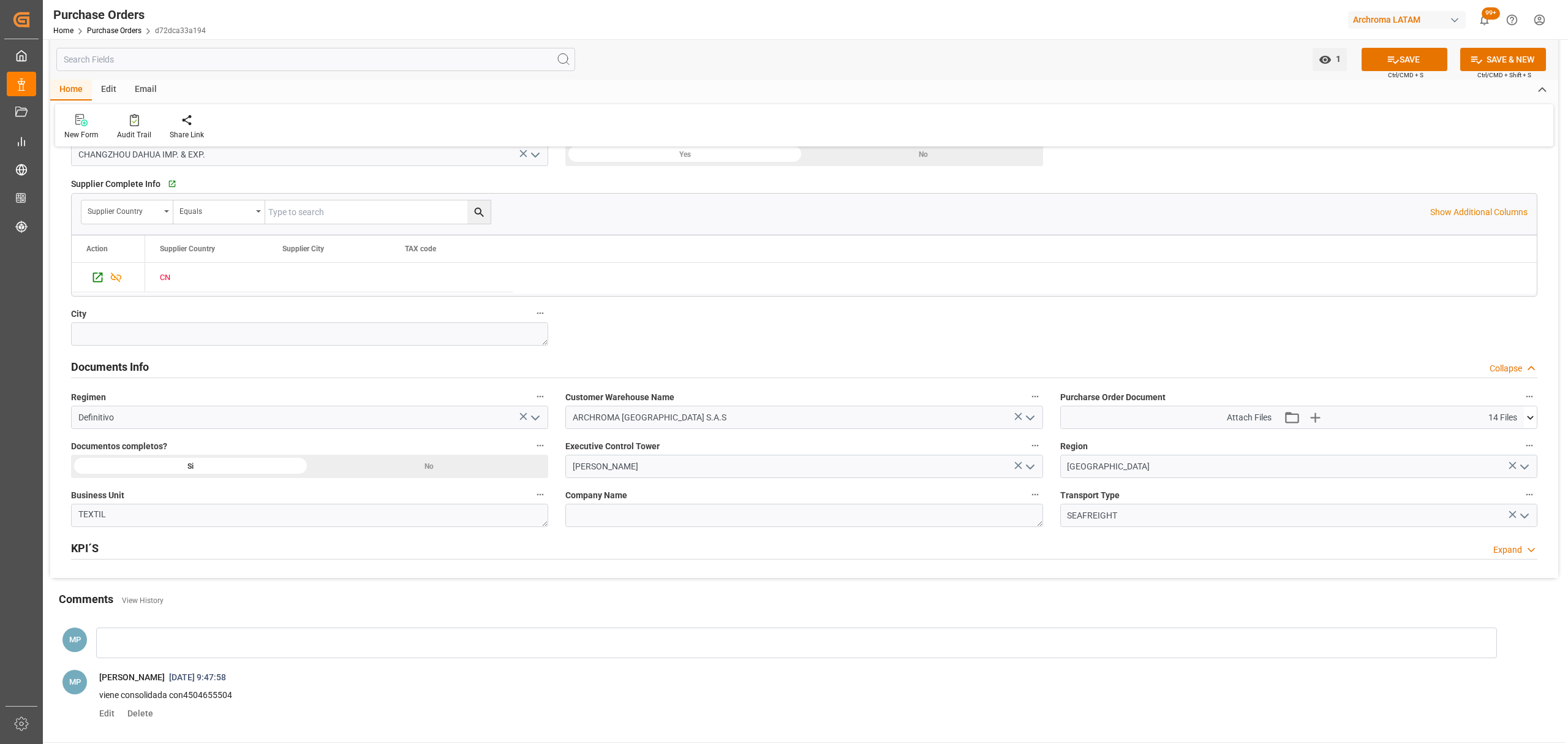
click at [1395, 71] on span "Ctrl/CMD + S" at bounding box center [1405, 75] width 35 height 9
click at [1399, 61] on button "SAVE" at bounding box center [1405, 59] width 86 height 23
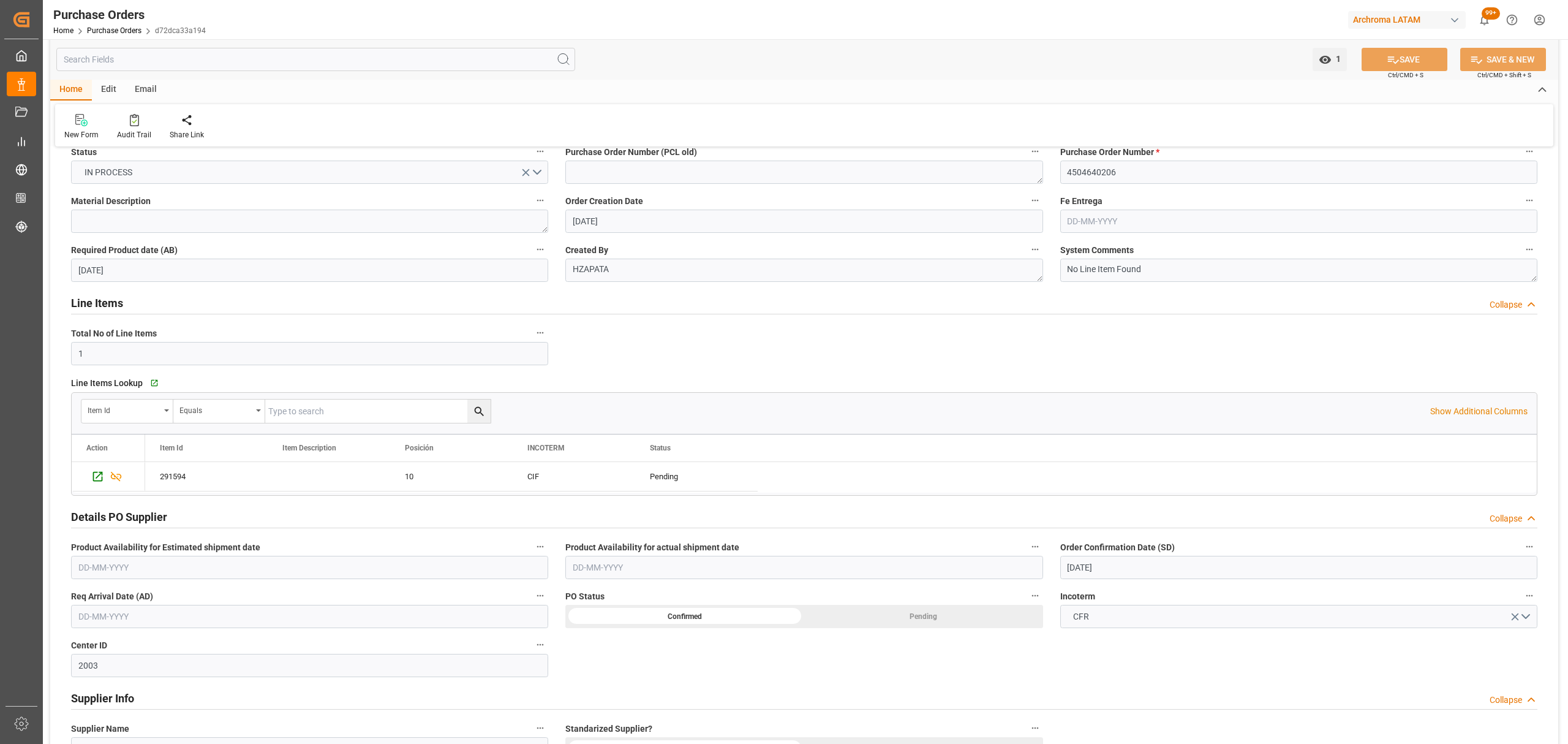
scroll to position [0, 0]
